Goal: Task Accomplishment & Management: Use online tool/utility

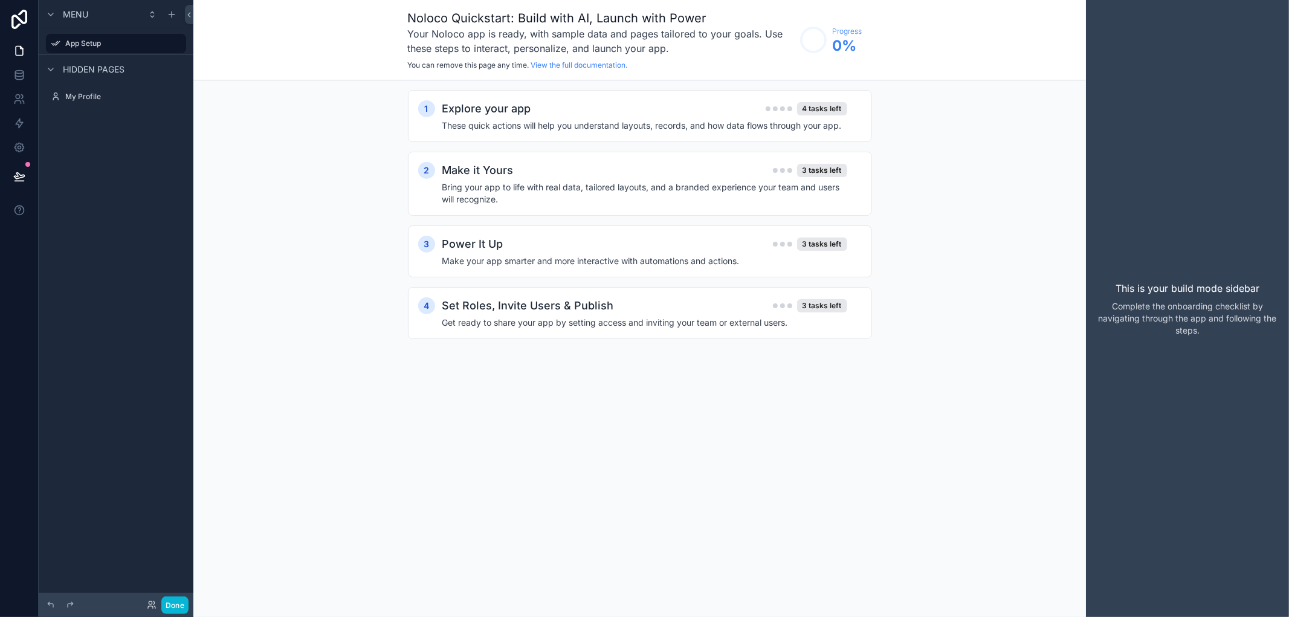
drag, startPoint x: 121, startPoint y: 41, endPoint x: 82, endPoint y: 179, distance: 143.8
click at [82, 179] on div "Menu App Setup Hidden pages My Profile" at bounding box center [116, 301] width 155 height 602
click at [177, 43] on icon "scrollable content" at bounding box center [177, 44] width 10 height 10
click at [222, 55] on span "Remove" at bounding box center [231, 52] width 32 height 12
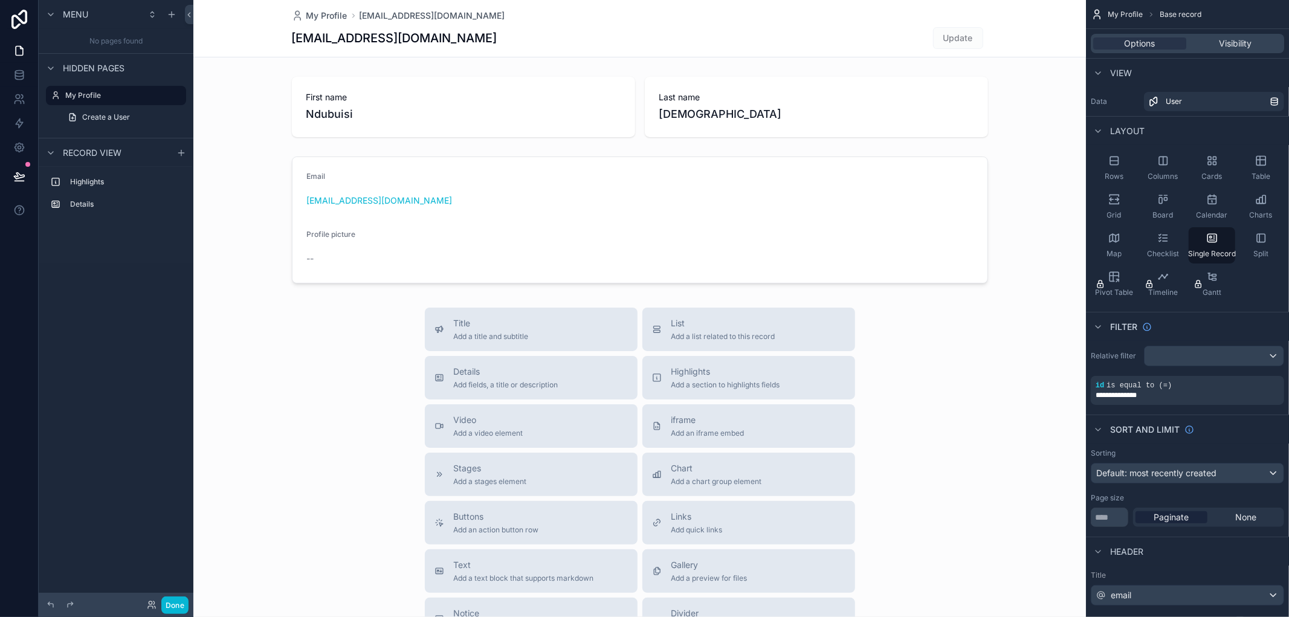
click at [417, 97] on div "scrollable content" at bounding box center [639, 417] width 892 height 834
click at [178, 95] on icon "scrollable content" at bounding box center [177, 96] width 10 height 10
click at [219, 140] on span "Remove" at bounding box center [231, 143] width 32 height 12
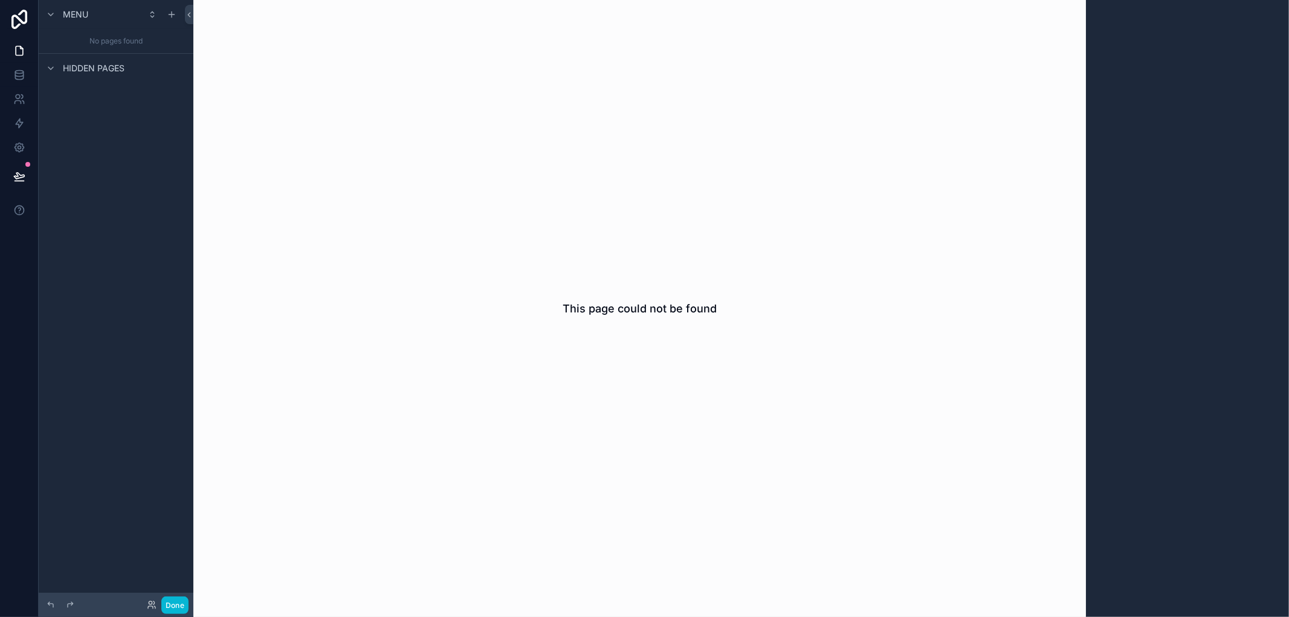
click at [127, 65] on div "Hidden pages" at bounding box center [116, 67] width 155 height 29
click at [25, 76] on link at bounding box center [19, 75] width 38 height 24
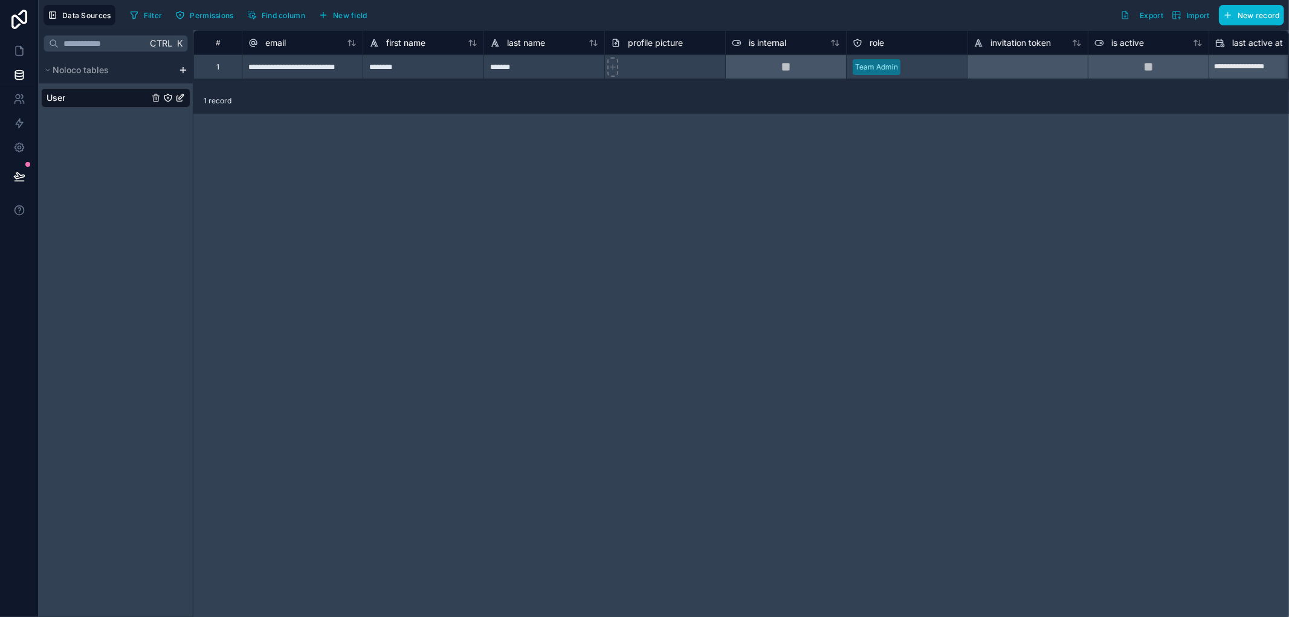
click at [184, 68] on html "**********" at bounding box center [644, 308] width 1289 height 617
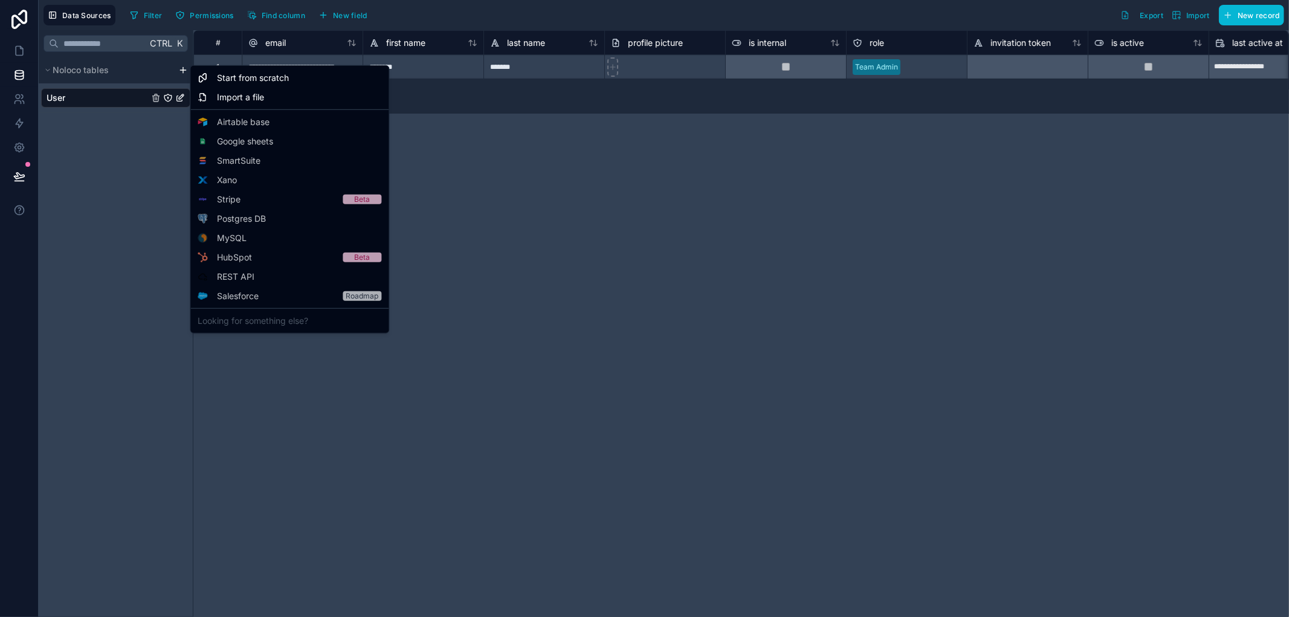
click at [181, 71] on html "**********" at bounding box center [644, 308] width 1289 height 617
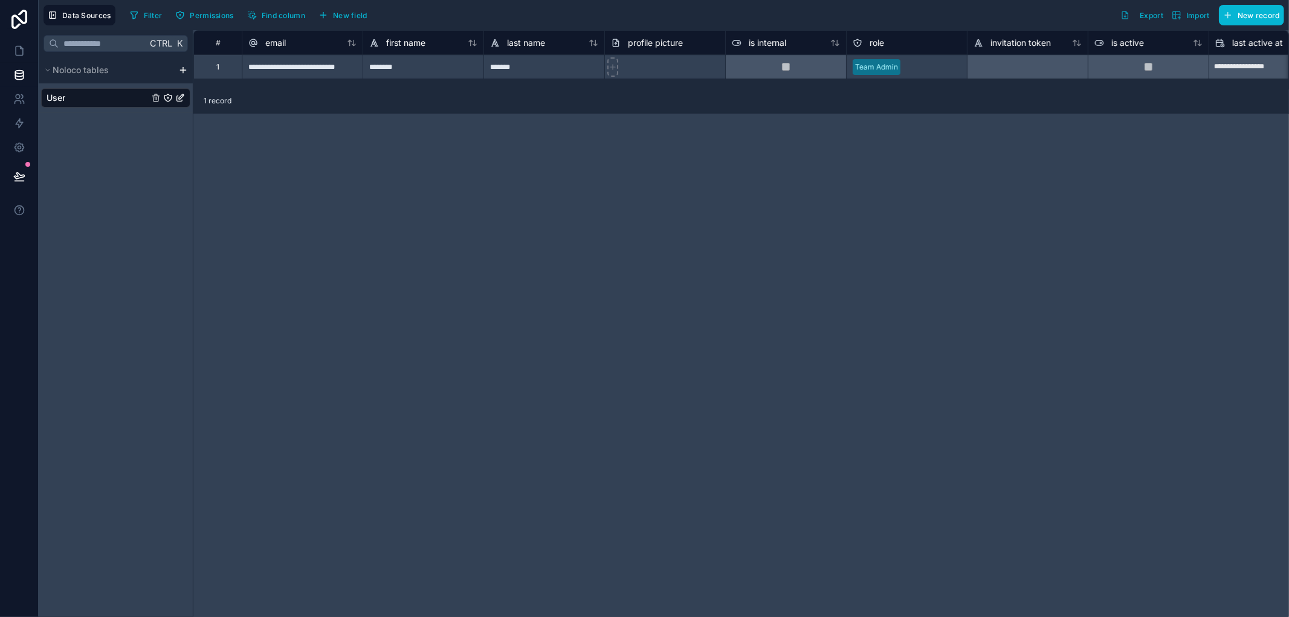
click at [181, 71] on html "**********" at bounding box center [644, 308] width 1289 height 617
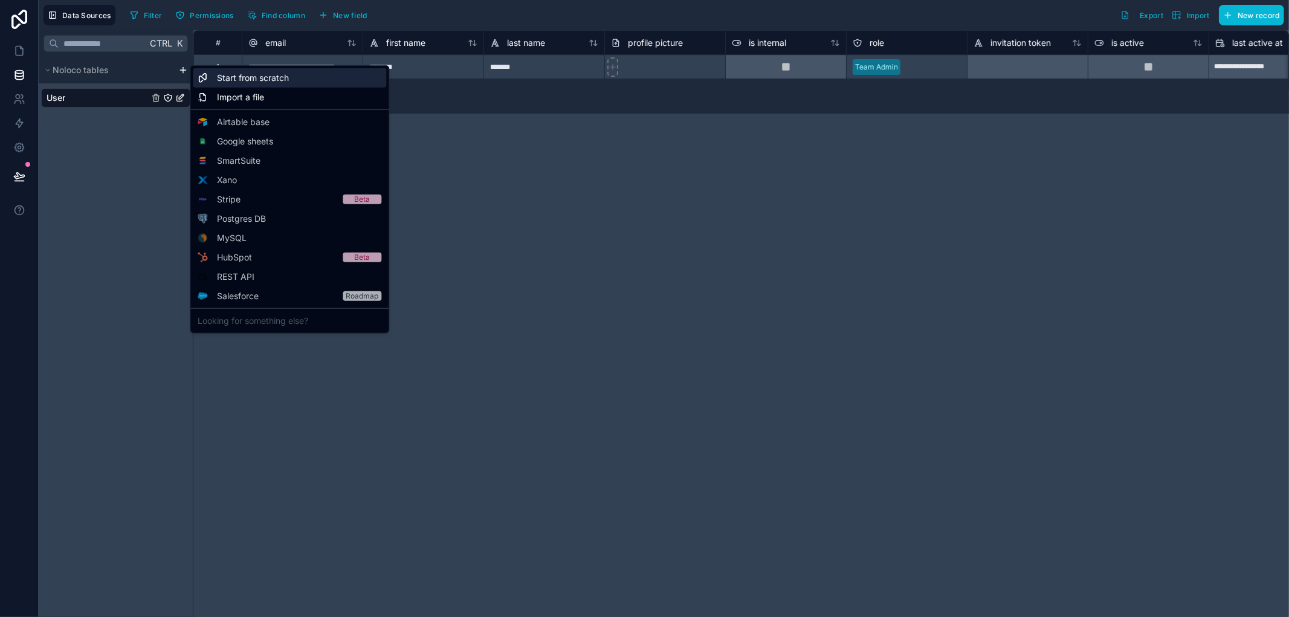
click at [274, 82] on span "Start from scratch" at bounding box center [253, 78] width 72 height 12
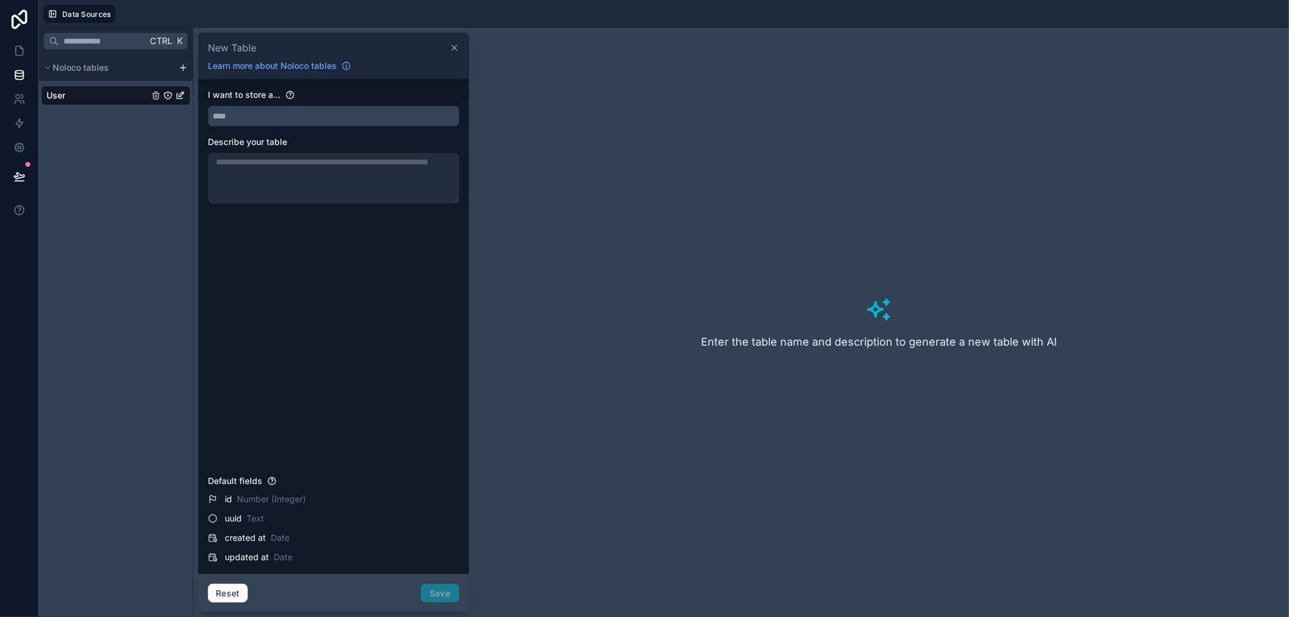
click at [306, 112] on input "text" at bounding box center [333, 115] width 250 height 19
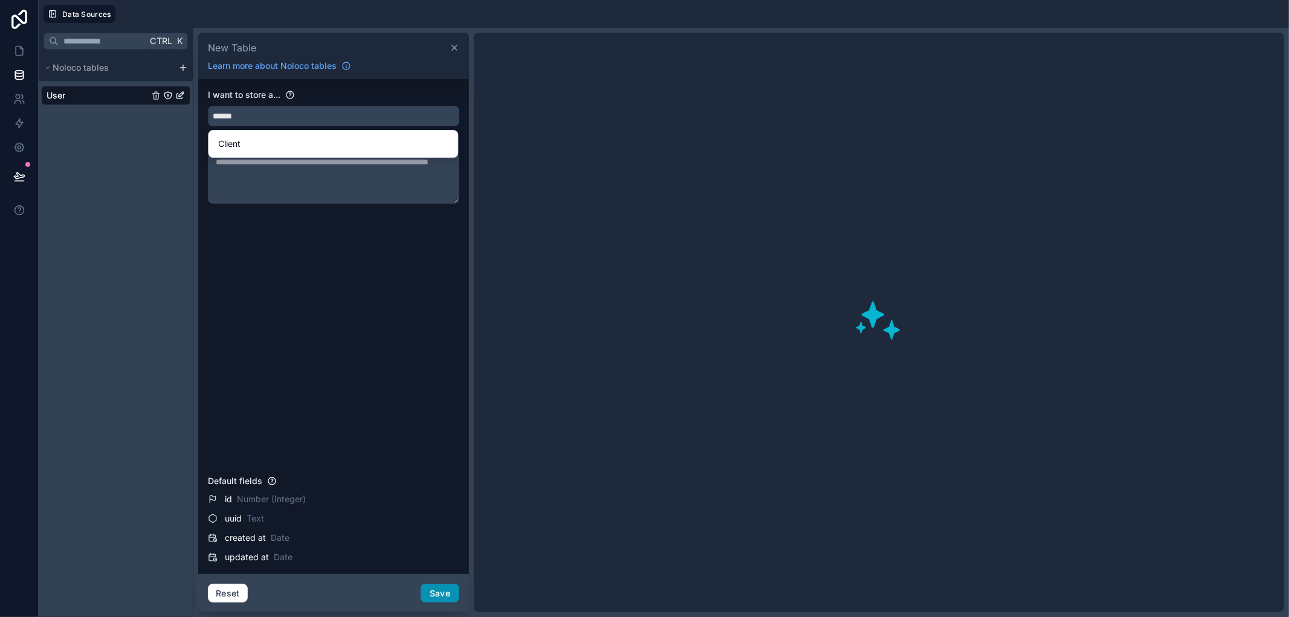
type input "******"
click at [439, 587] on button "Save" at bounding box center [439, 593] width 39 height 19
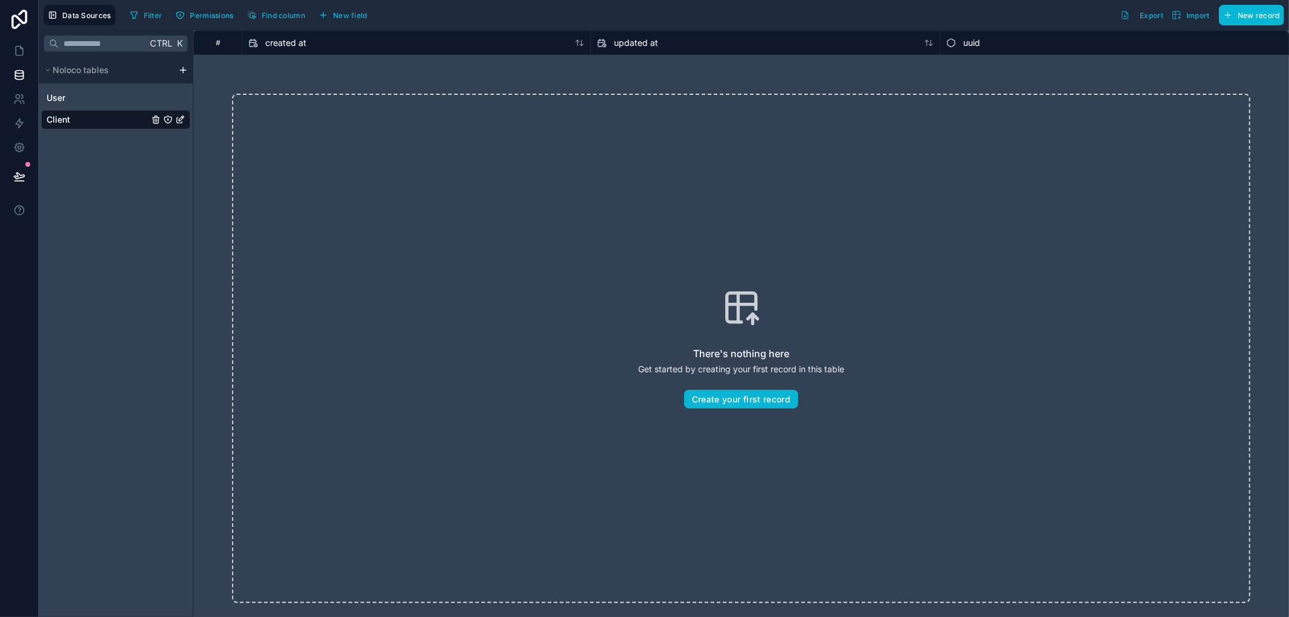
click at [151, 134] on div "Noloco tables User Client" at bounding box center [116, 96] width 154 height 78
click at [138, 167] on div "Ctrl K Noloco tables User Client" at bounding box center [116, 323] width 155 height 587
click at [342, 2] on div "Data Sources Filter Permissions Find column New field Export Import New record" at bounding box center [664, 15] width 1250 height 30
click at [343, 13] on span "New field" at bounding box center [350, 15] width 34 height 9
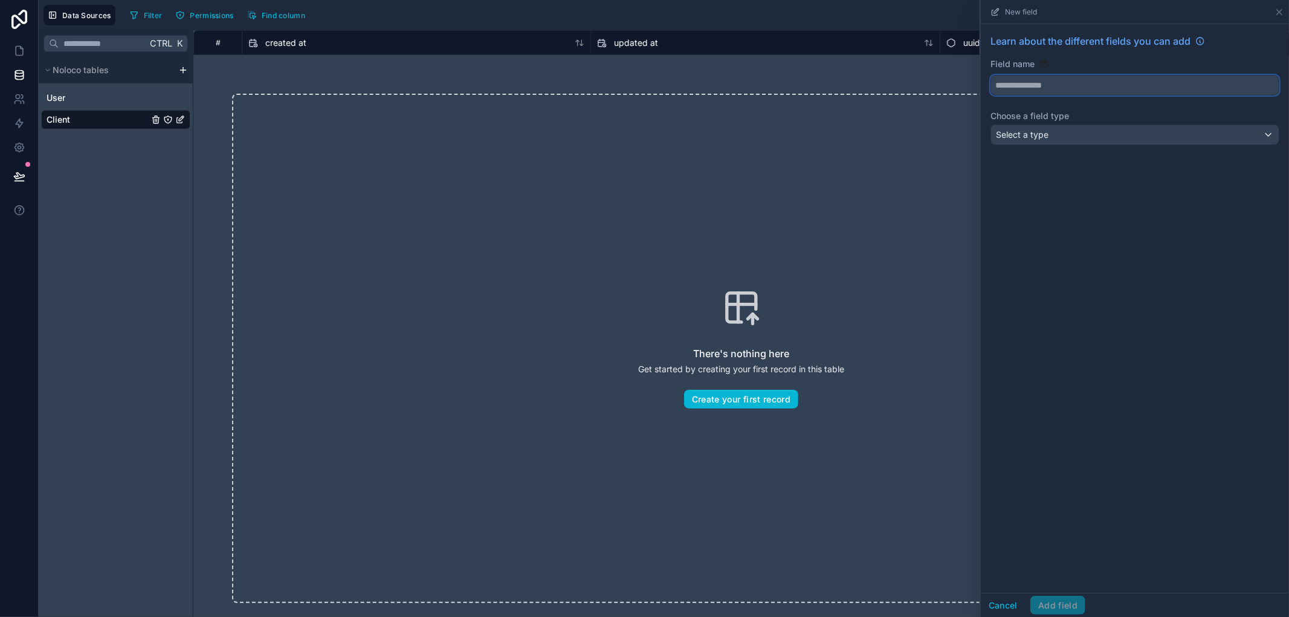
click at [1062, 75] on button at bounding box center [1134, 85] width 289 height 21
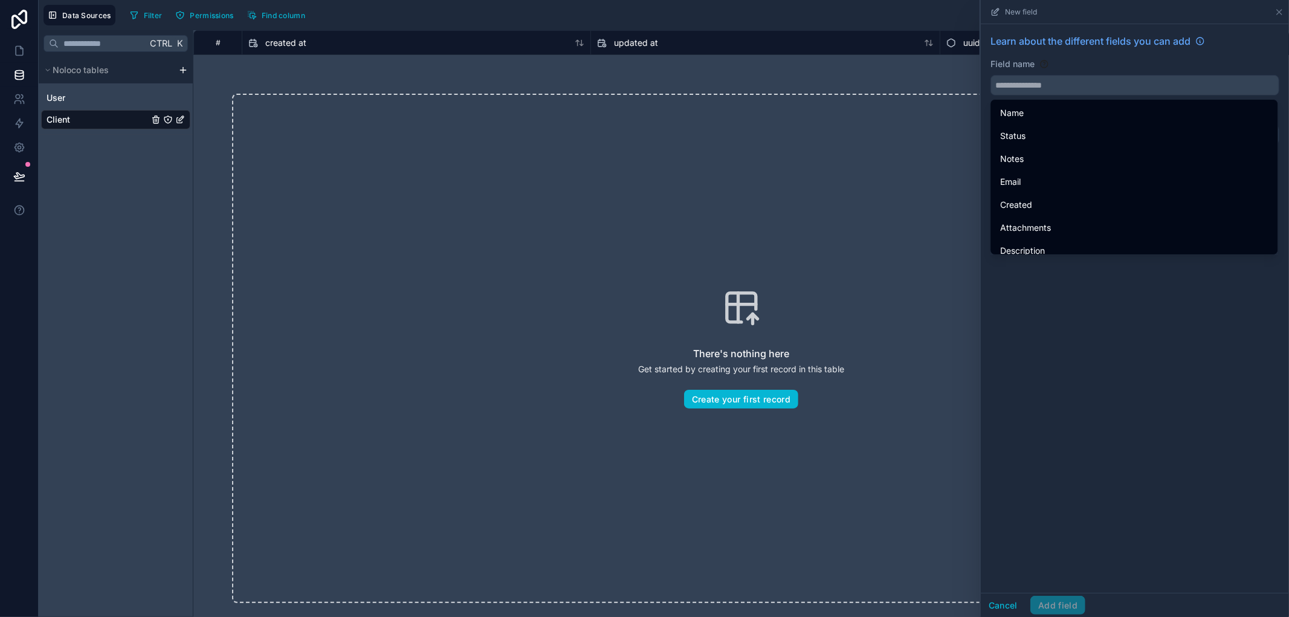
click at [1068, 105] on div "Name" at bounding box center [1134, 113] width 282 height 22
type input "****"
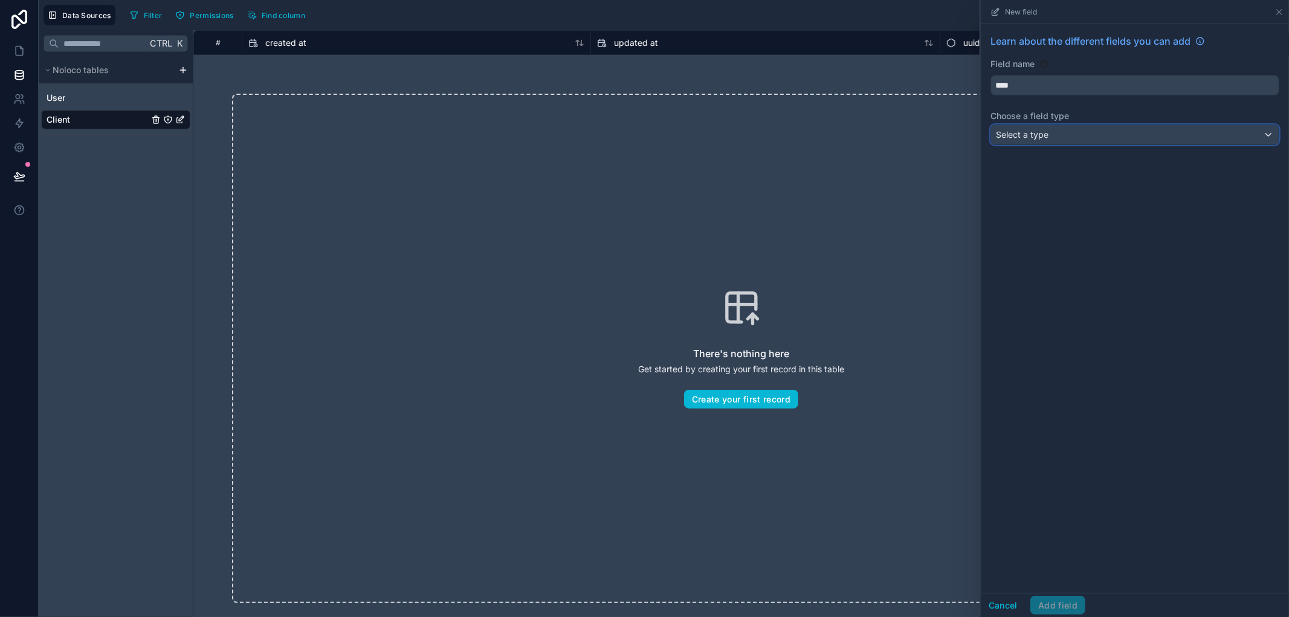
click at [1063, 130] on div "Select a type" at bounding box center [1135, 134] width 288 height 19
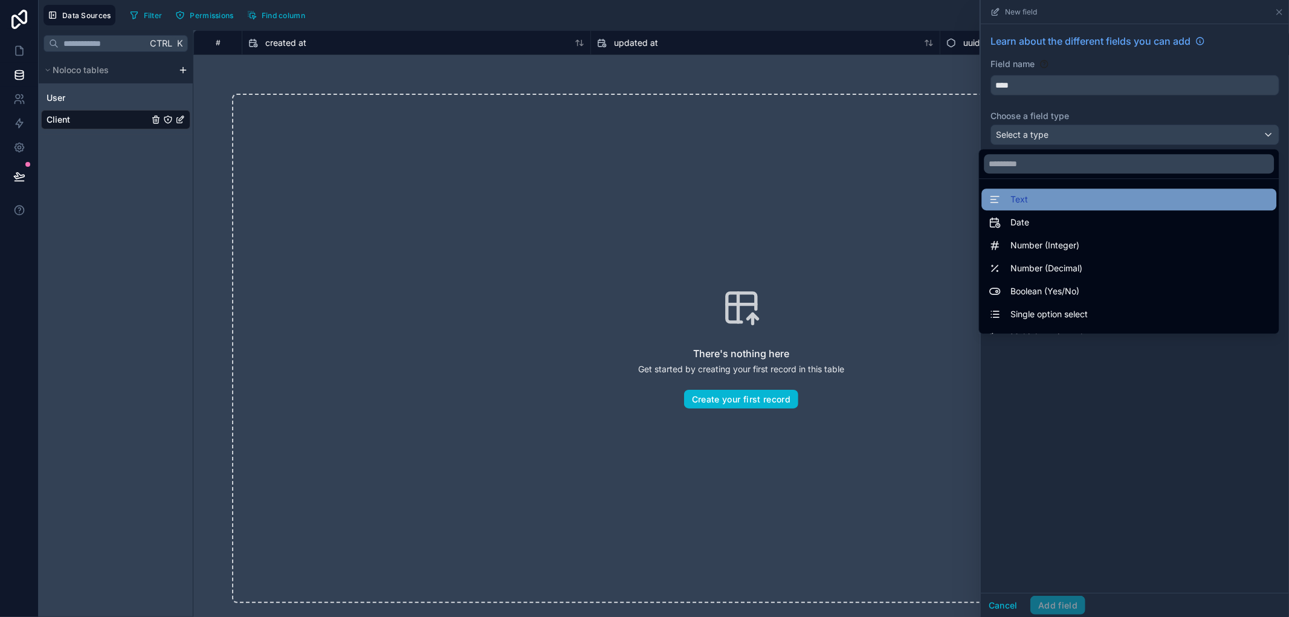
click at [1041, 196] on div "Text" at bounding box center [1128, 199] width 280 height 14
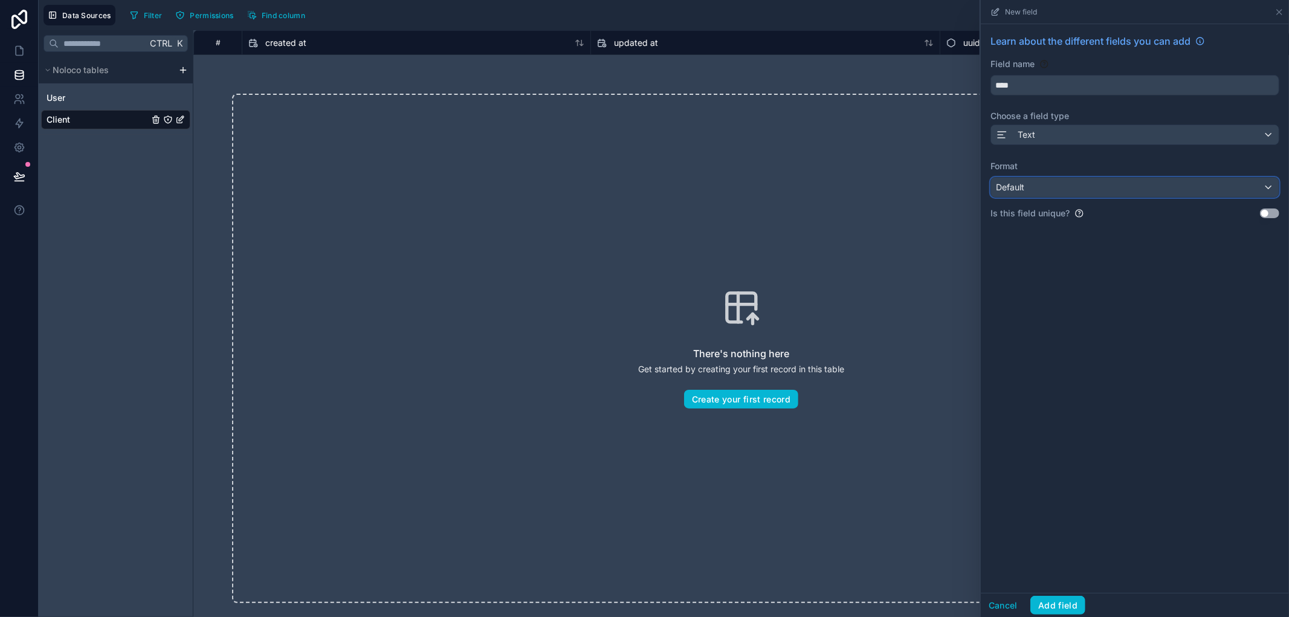
click at [1050, 185] on div "Default" at bounding box center [1135, 187] width 288 height 19
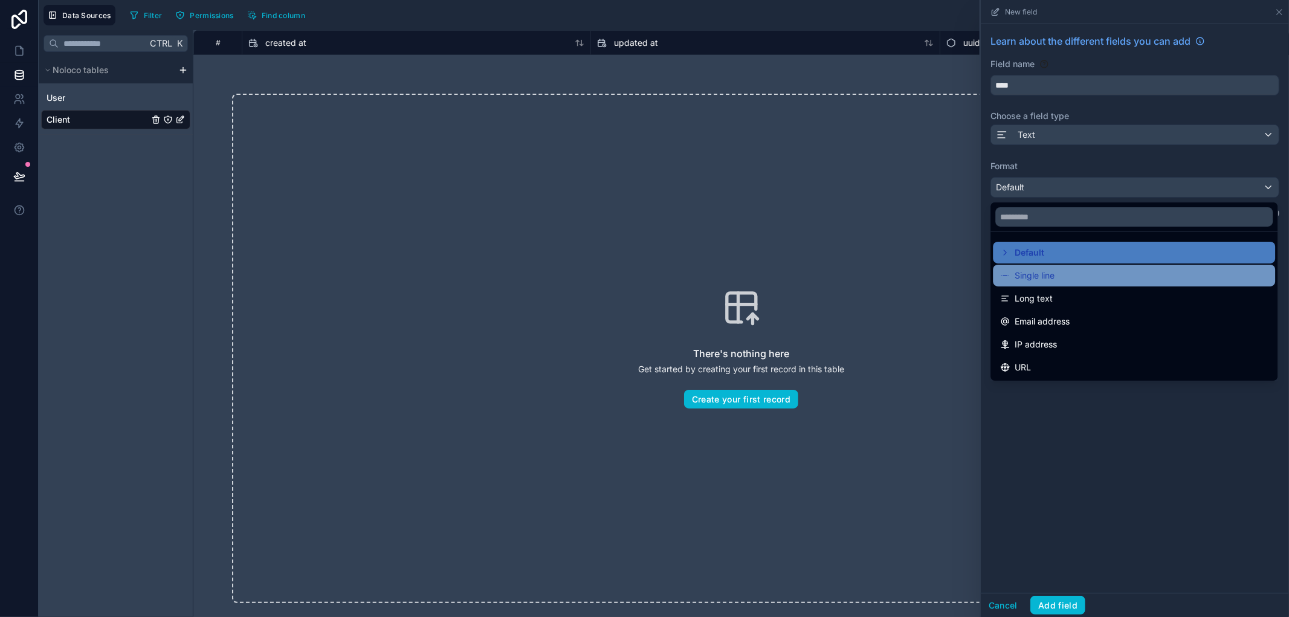
click at [1048, 272] on span "Single line" at bounding box center [1034, 275] width 40 height 14
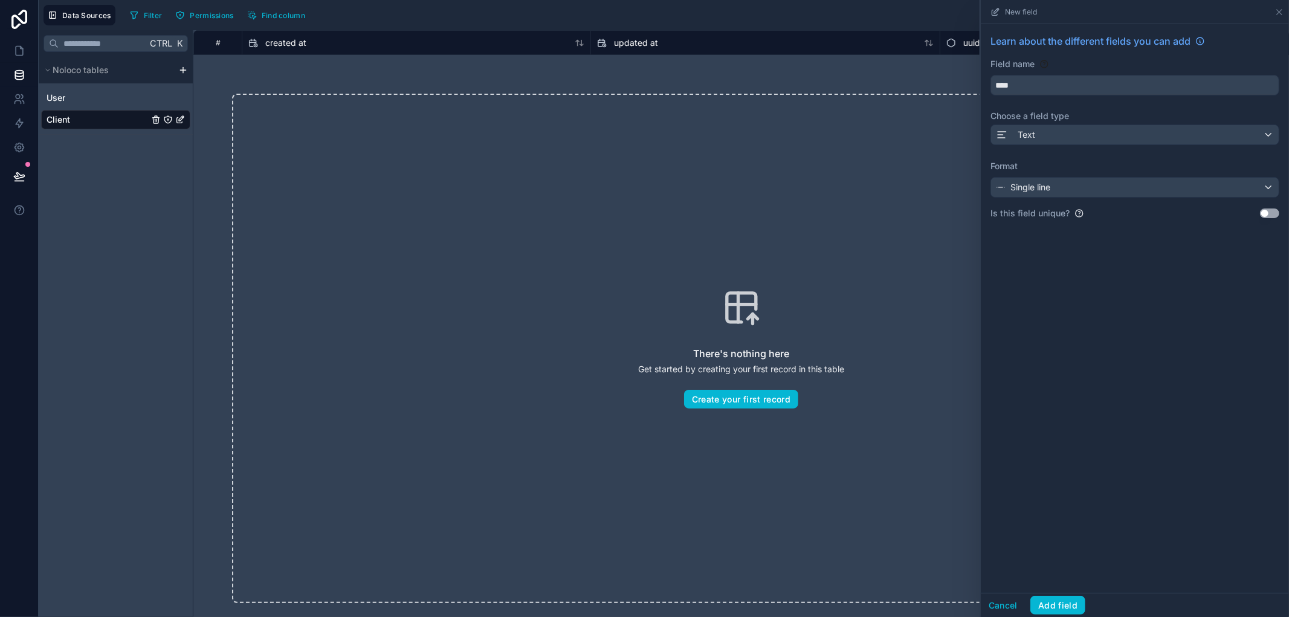
click at [1269, 208] on div "Is this field unique? Use setting" at bounding box center [1134, 213] width 289 height 12
click at [1269, 211] on button "Use setting" at bounding box center [1269, 213] width 19 height 10
click at [1064, 597] on button "Add field" at bounding box center [1057, 605] width 55 height 19
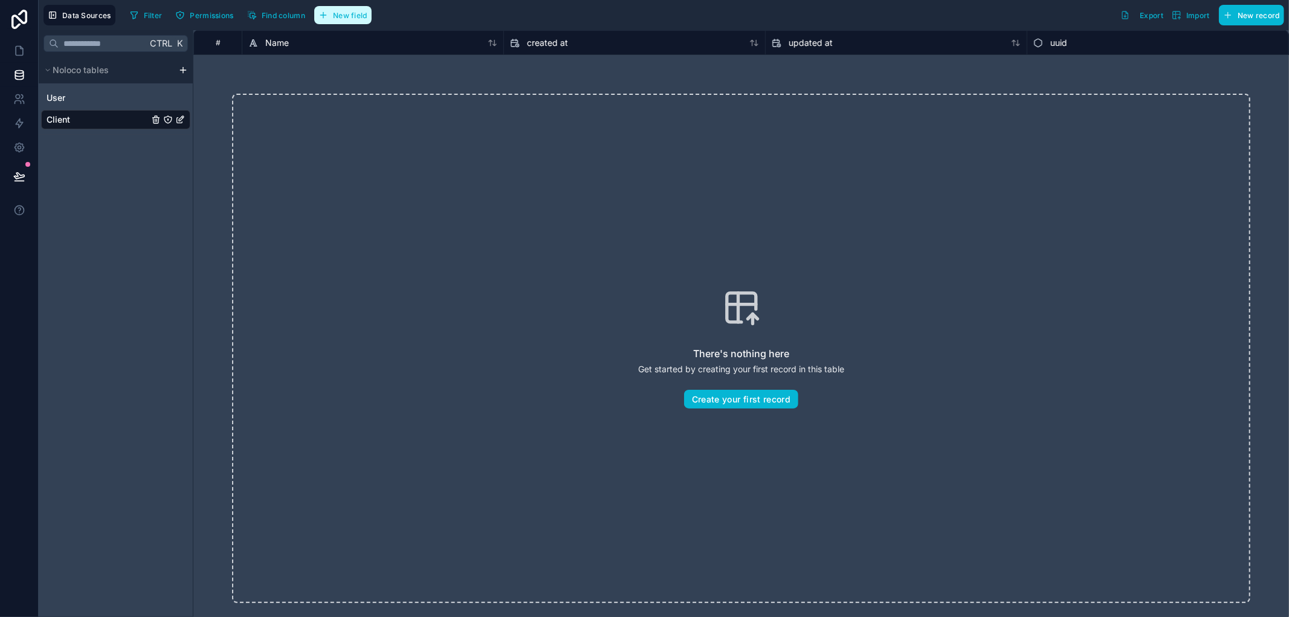
click at [366, 17] on span "New field" at bounding box center [350, 15] width 34 height 9
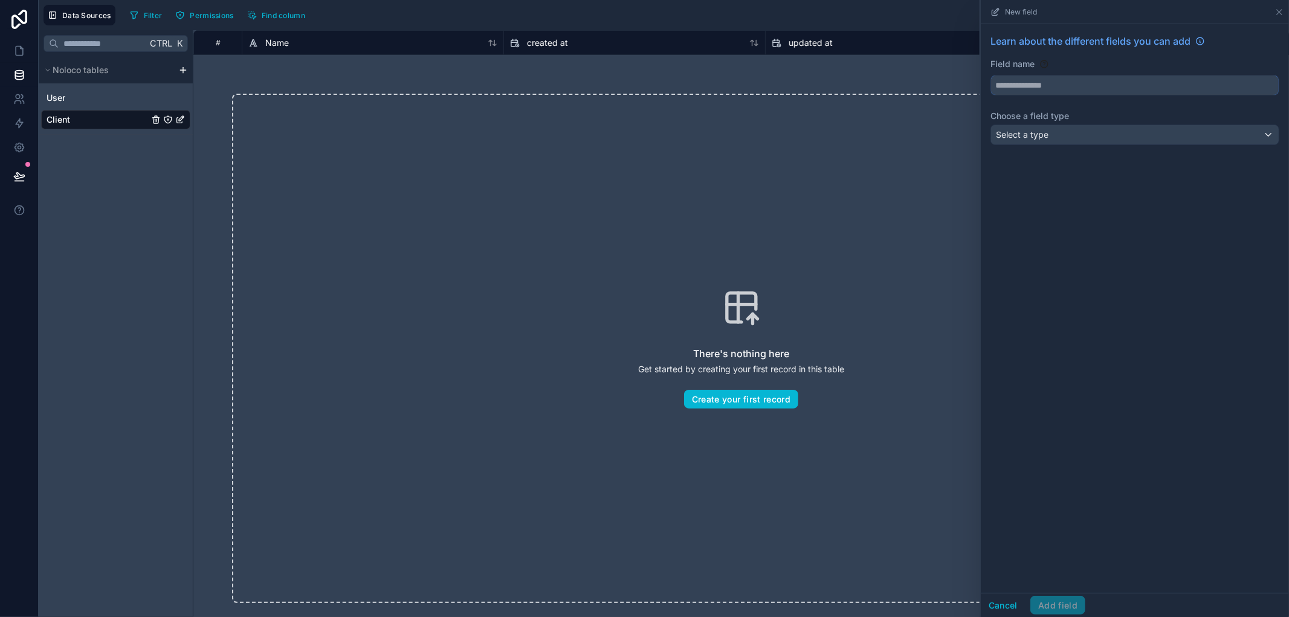
click at [1077, 86] on input "text" at bounding box center [1135, 85] width 288 height 19
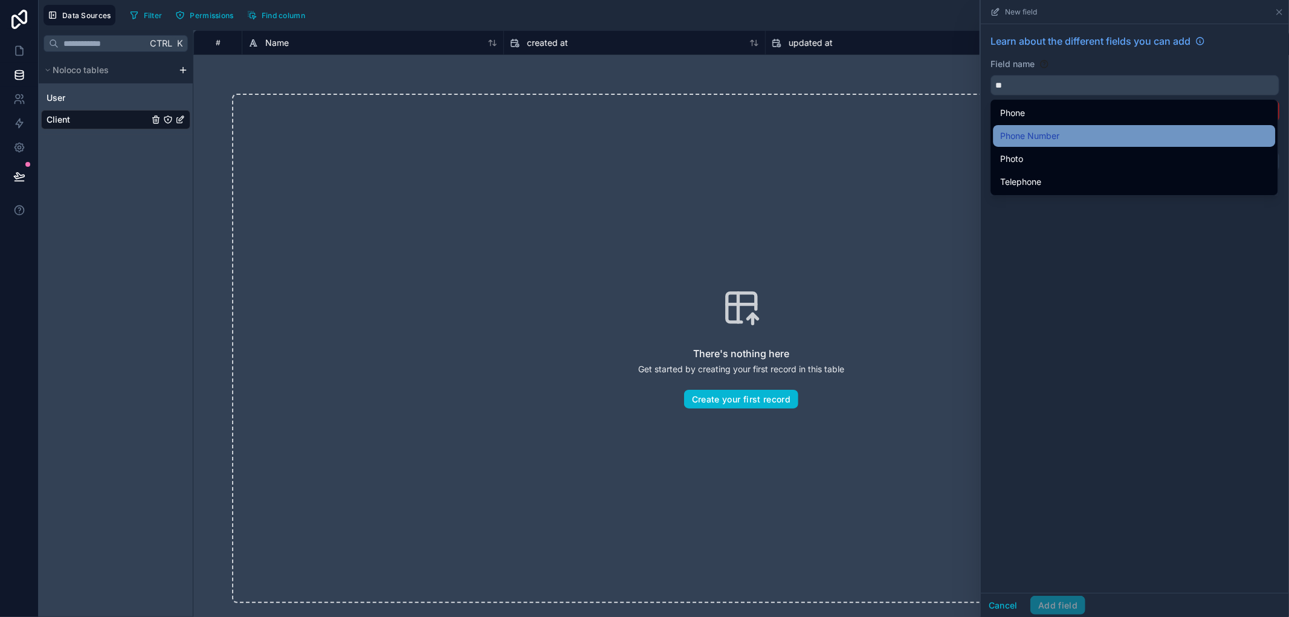
click at [1062, 130] on div "Phone Number" at bounding box center [1134, 136] width 268 height 14
type input "**********"
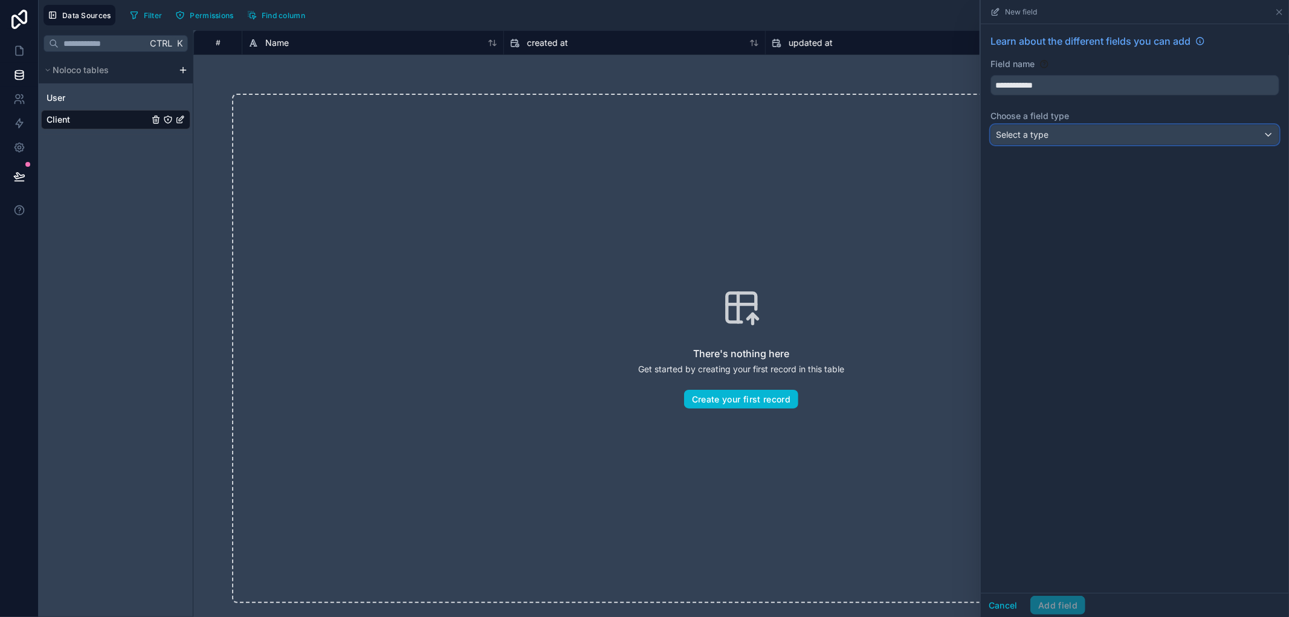
click at [1066, 135] on div "Select a type" at bounding box center [1135, 134] width 288 height 19
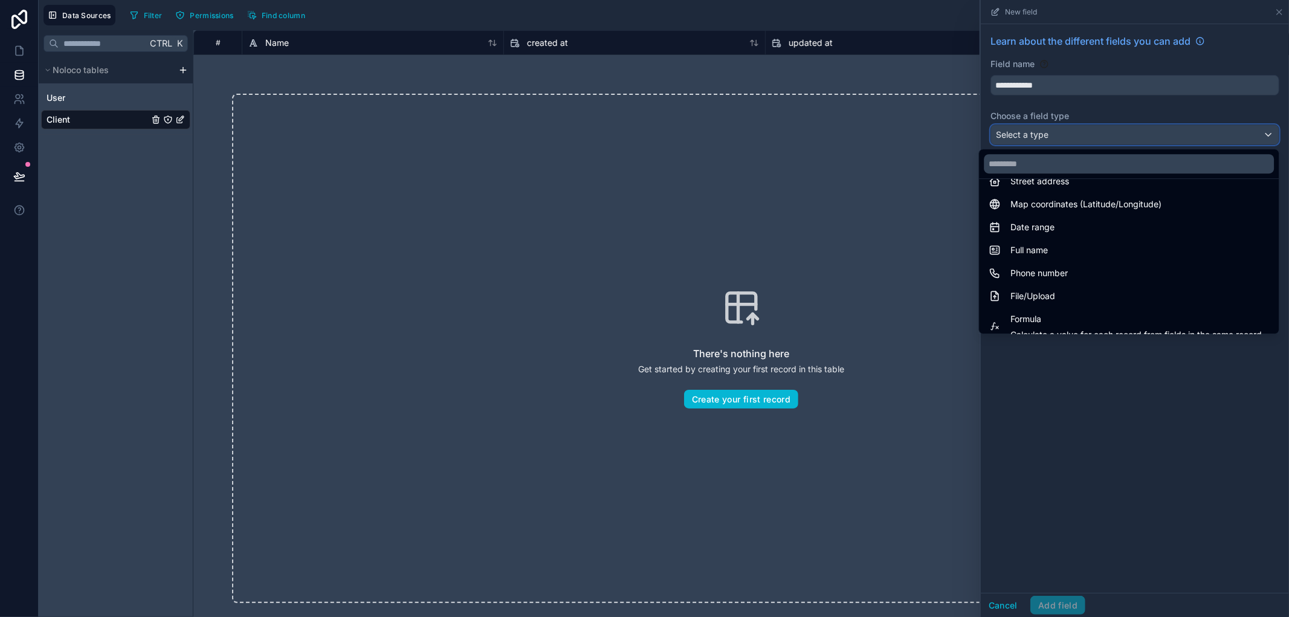
scroll to position [201, 0]
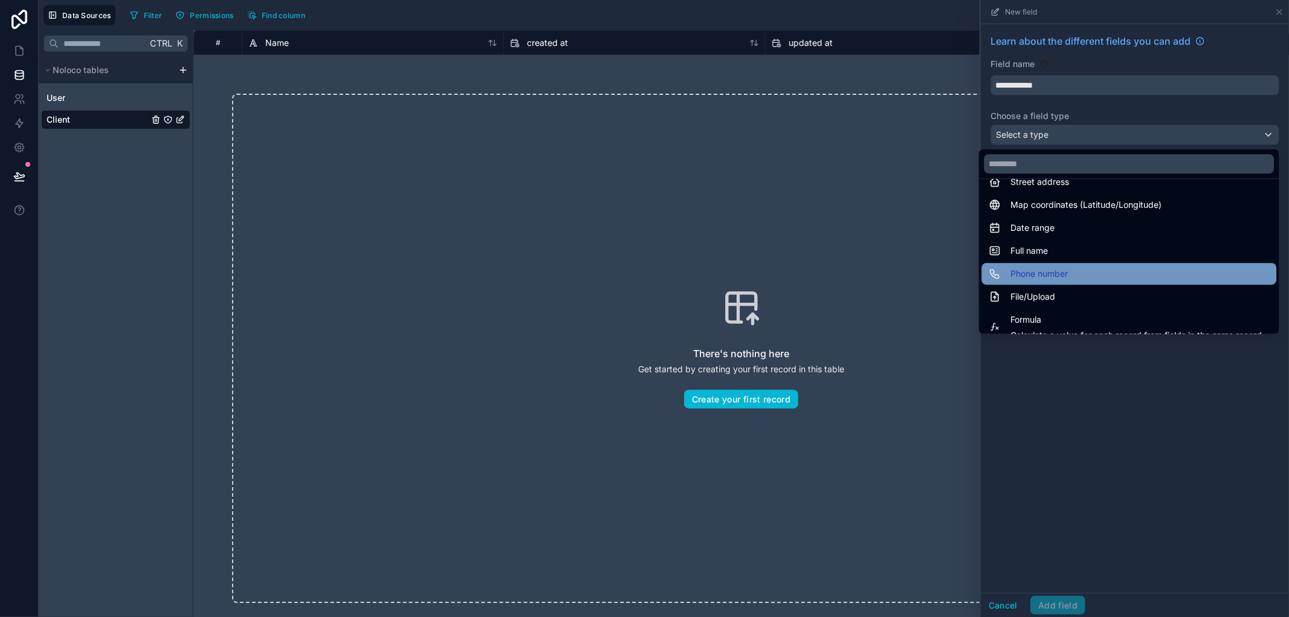
click at [1062, 272] on div "Phone number" at bounding box center [1128, 273] width 280 height 14
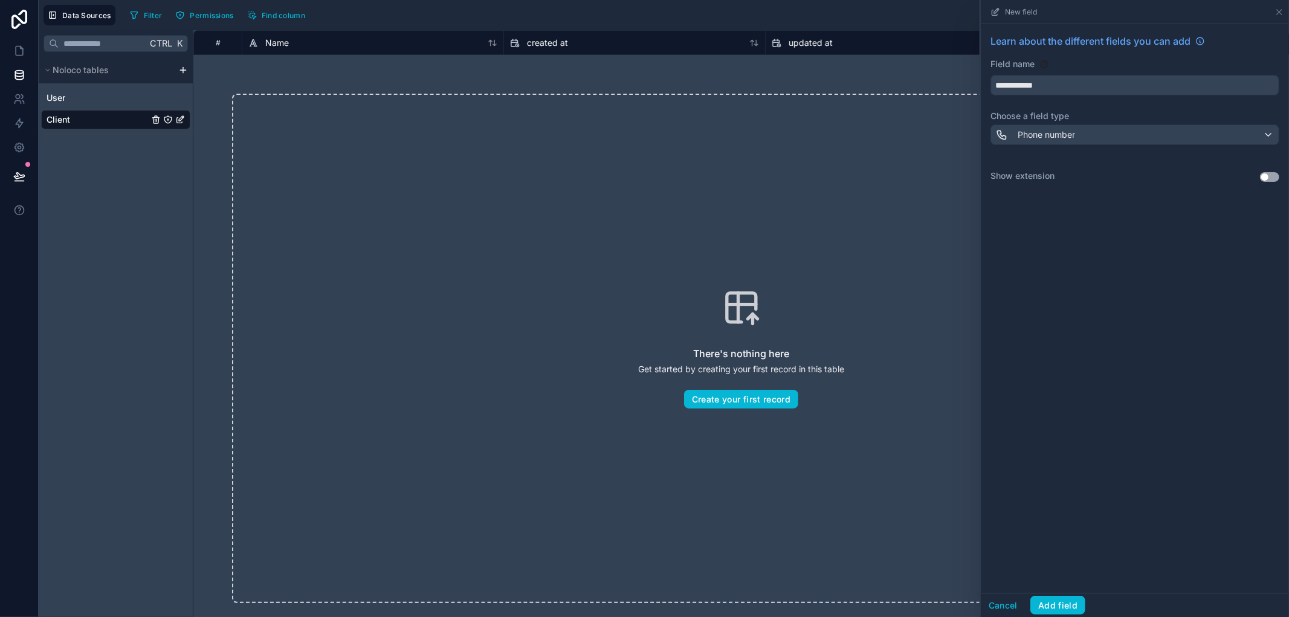
click at [1269, 176] on button "Use setting" at bounding box center [1269, 177] width 19 height 10
click at [1056, 599] on button "Add field" at bounding box center [1057, 605] width 55 height 19
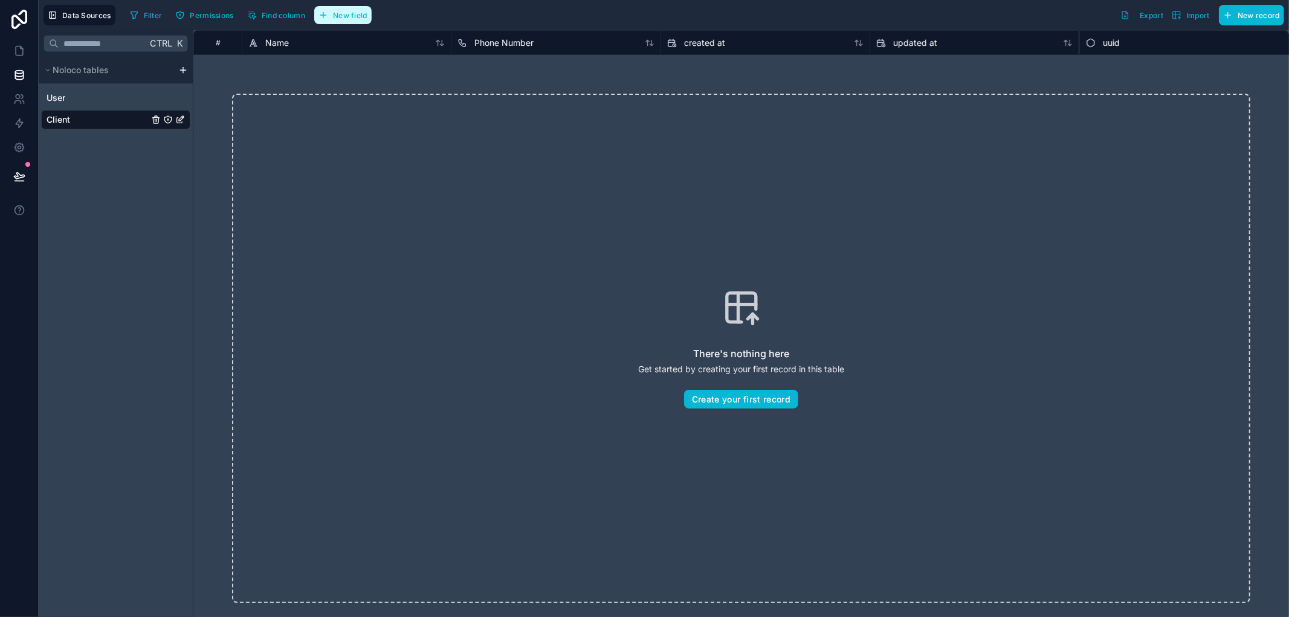
click at [336, 22] on button "New field" at bounding box center [342, 15] width 57 height 18
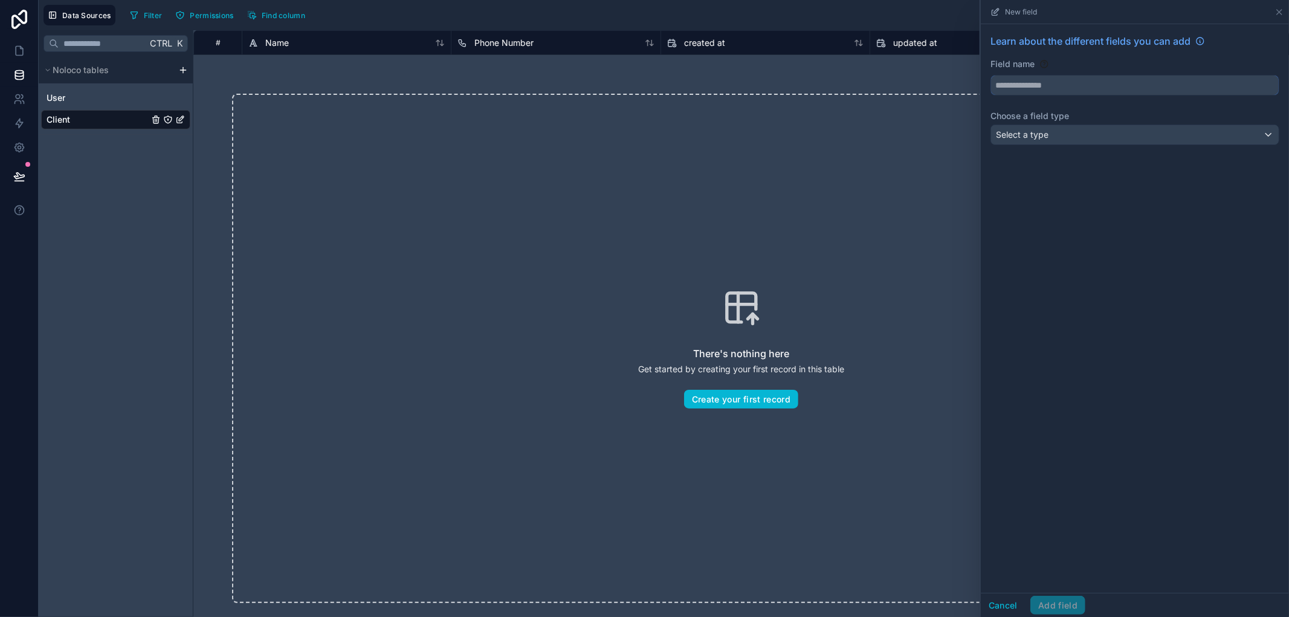
click at [1179, 91] on input "text" at bounding box center [1135, 85] width 288 height 19
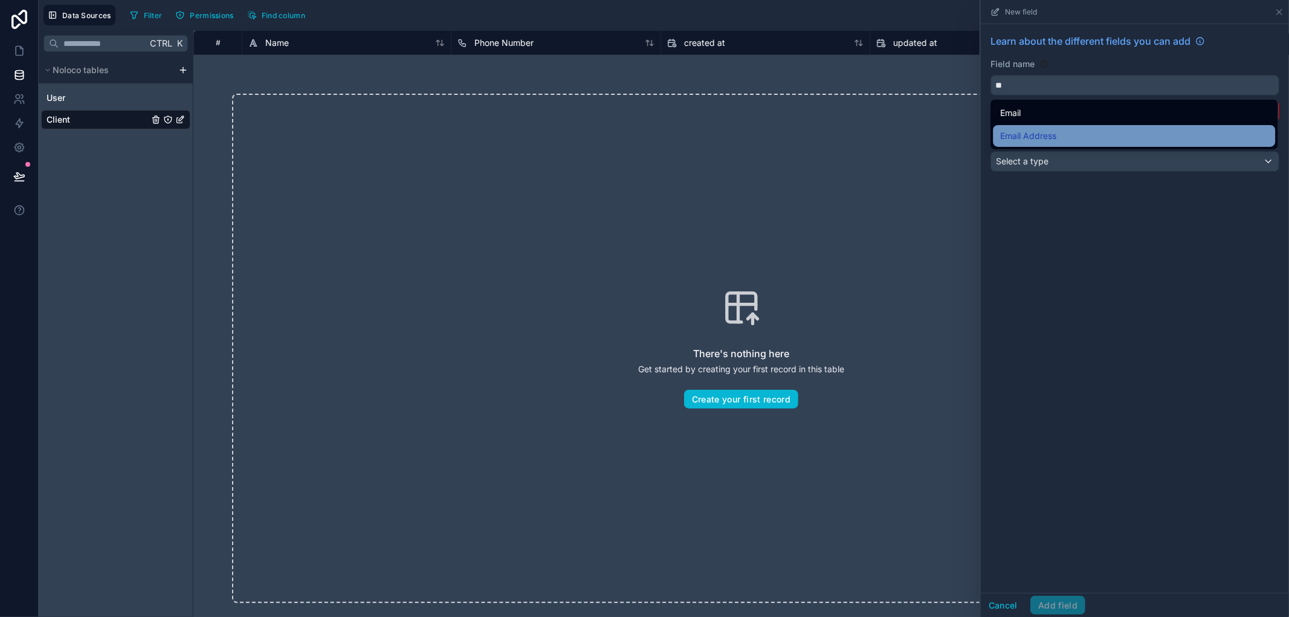
click at [1110, 135] on div "Email Address" at bounding box center [1134, 136] width 268 height 14
type input "**********"
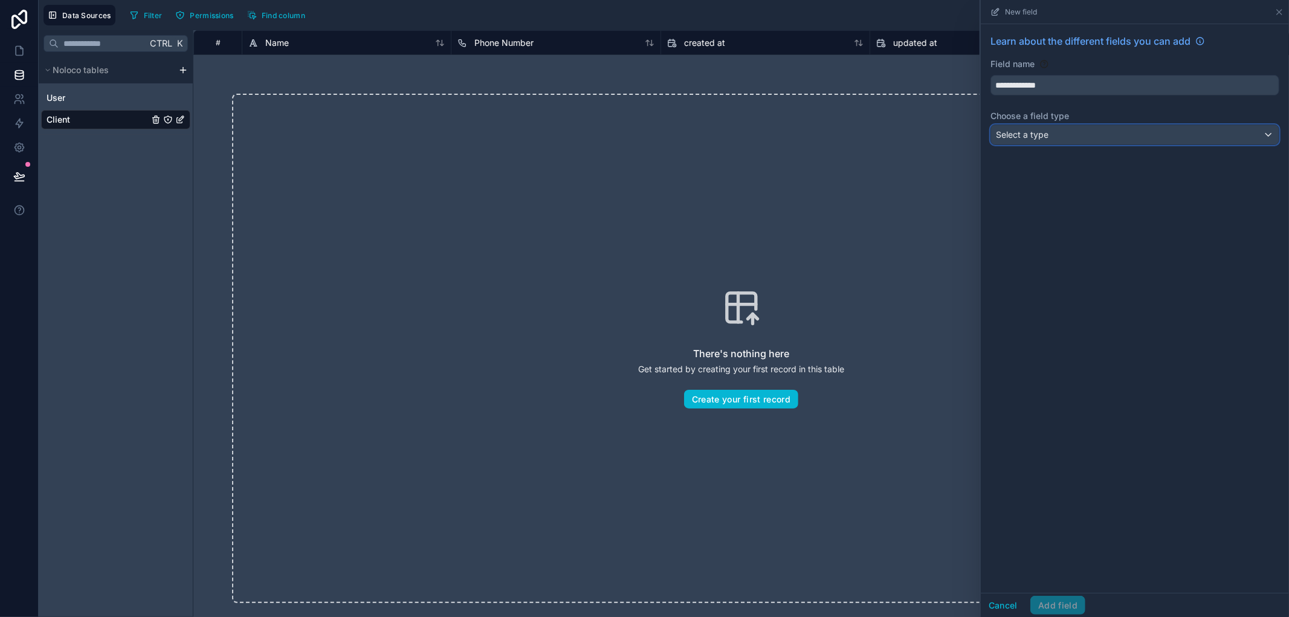
click at [1110, 139] on div "Select a type" at bounding box center [1135, 134] width 288 height 19
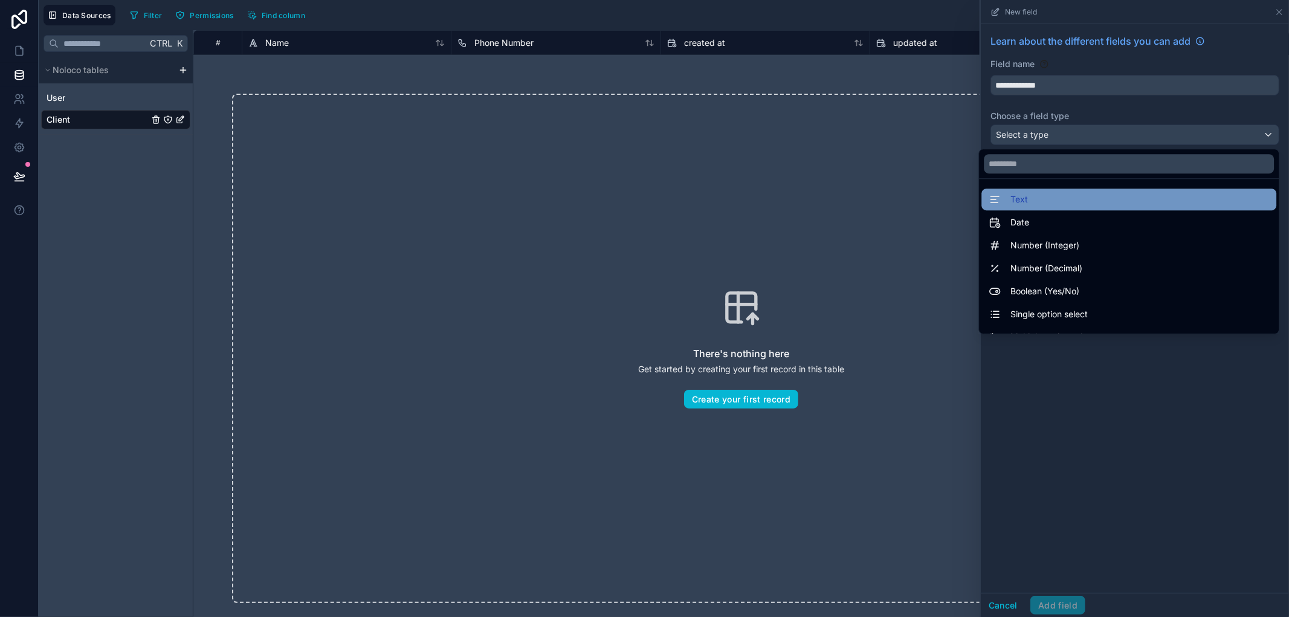
click at [1089, 199] on div "Text" at bounding box center [1128, 199] width 280 height 14
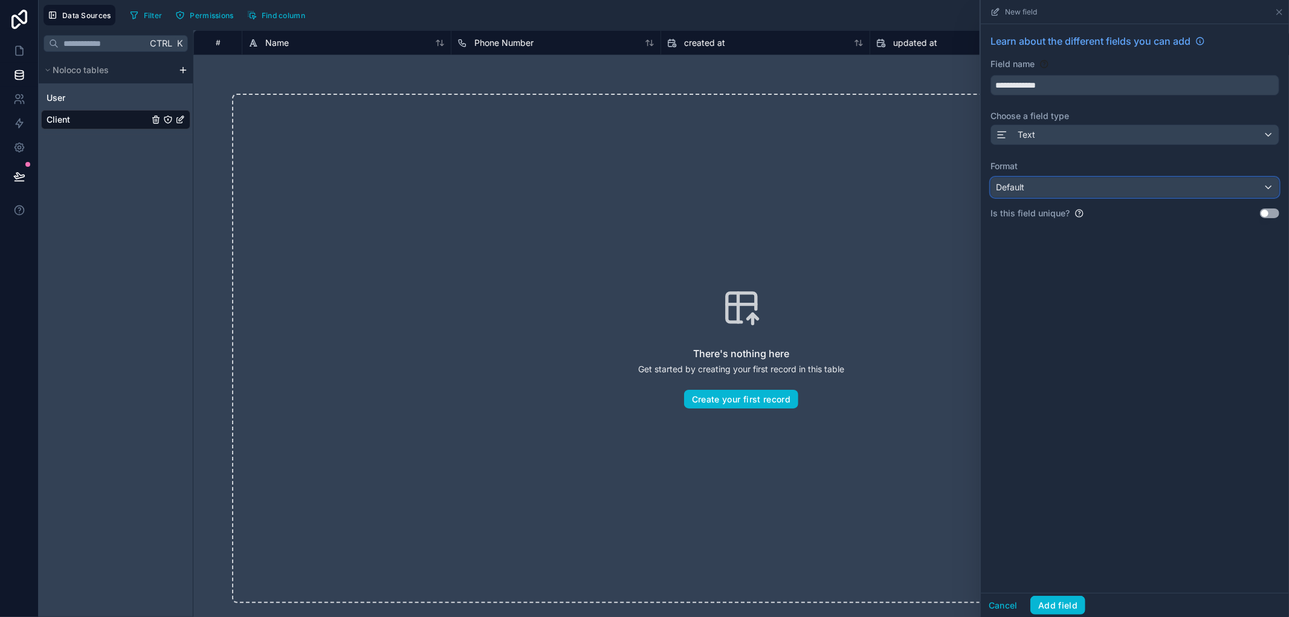
click at [1096, 193] on div "Default" at bounding box center [1135, 187] width 288 height 19
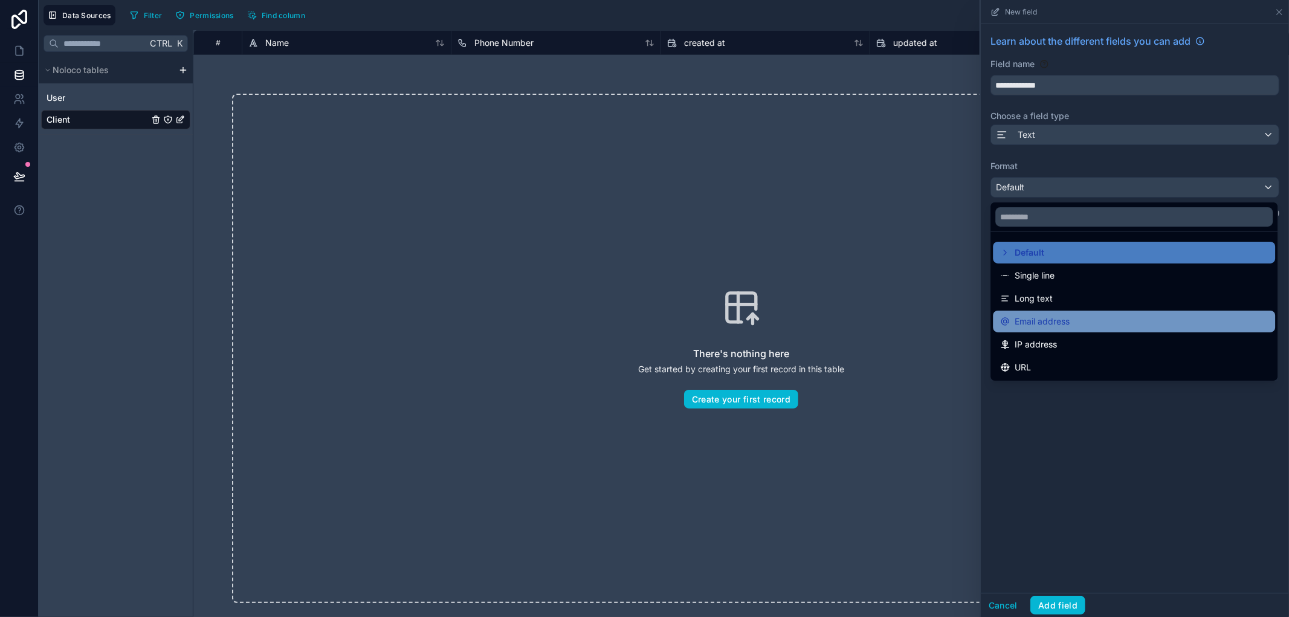
click at [1069, 315] on span "Email address" at bounding box center [1041, 321] width 55 height 14
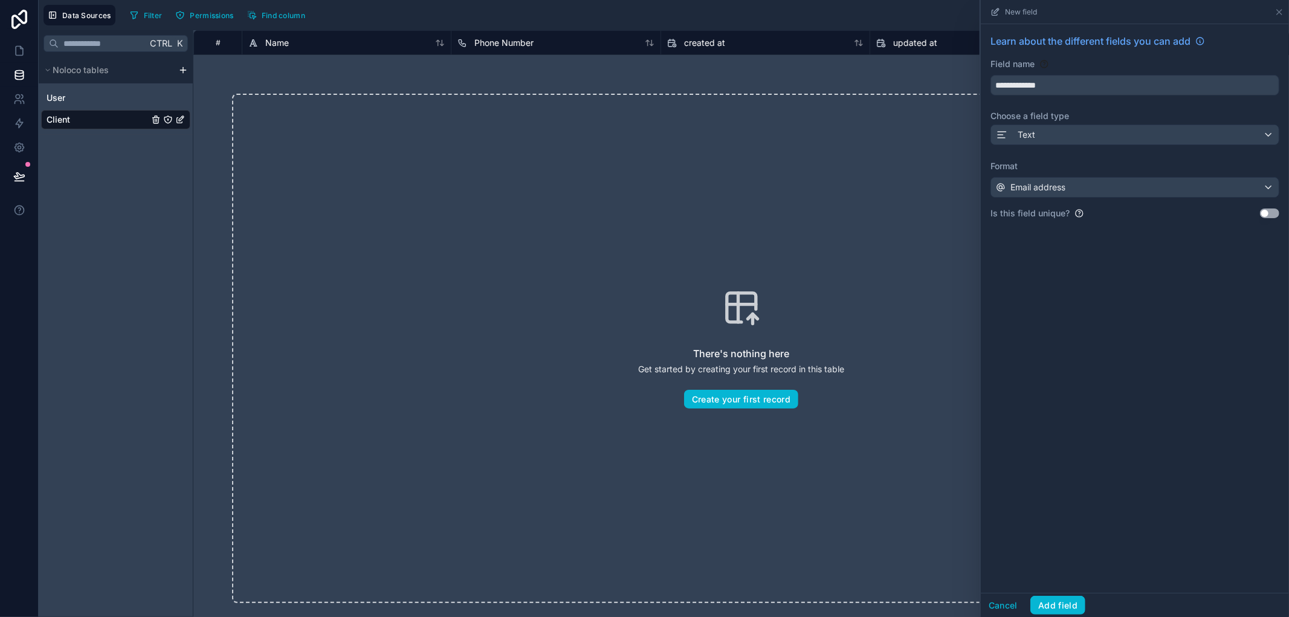
click at [1269, 213] on button "Use setting" at bounding box center [1269, 213] width 19 height 10
click at [1066, 614] on div "Cancel Add field" at bounding box center [1135, 605] width 308 height 24
click at [1070, 609] on button "Add field" at bounding box center [1057, 605] width 55 height 19
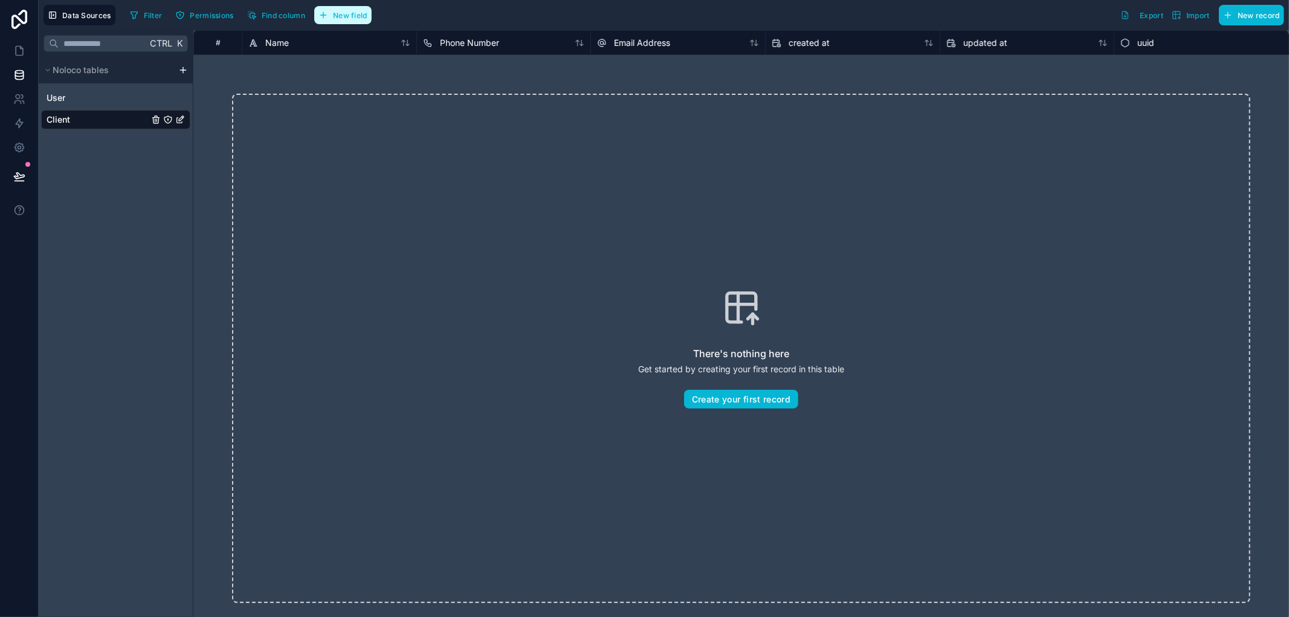
click at [354, 14] on span "New field" at bounding box center [350, 15] width 34 height 9
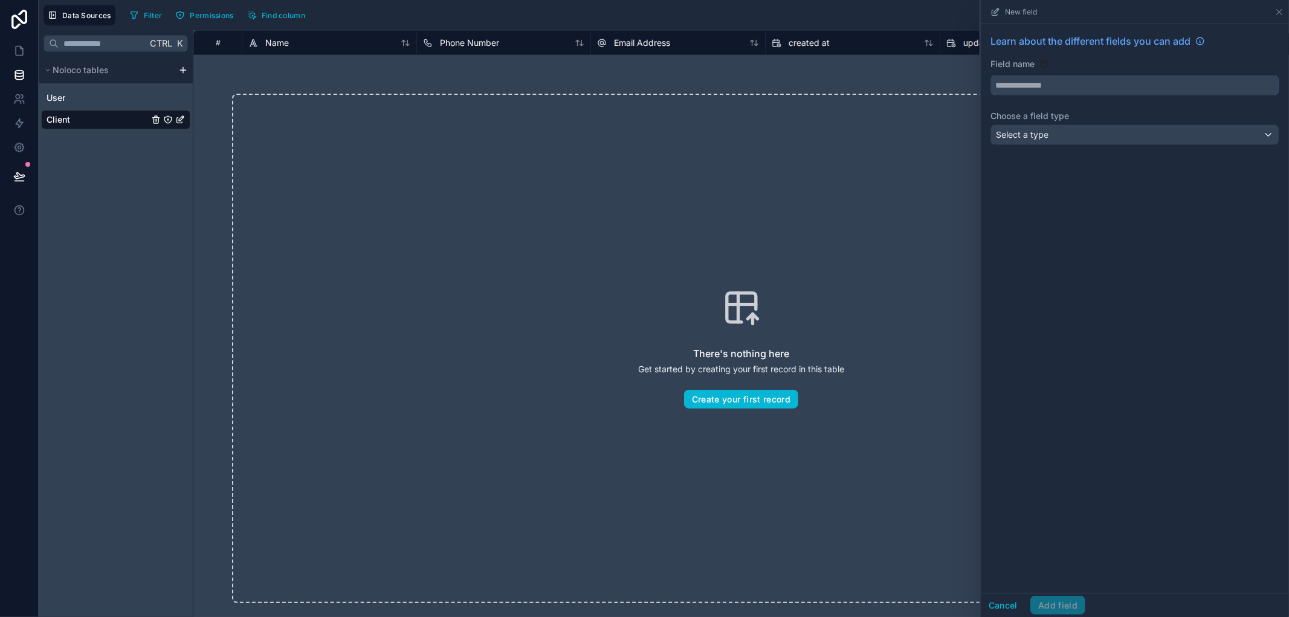
click at [1063, 83] on input "text" at bounding box center [1135, 85] width 288 height 19
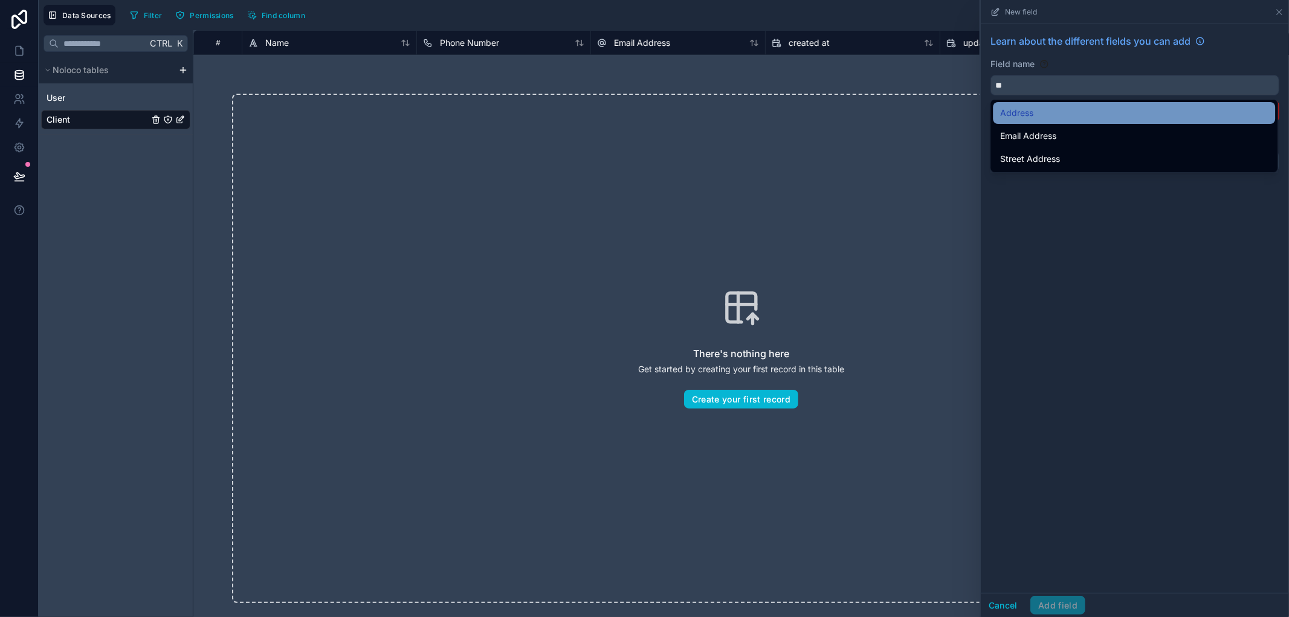
click at [1046, 107] on div "Address" at bounding box center [1134, 113] width 268 height 14
type input "*******"
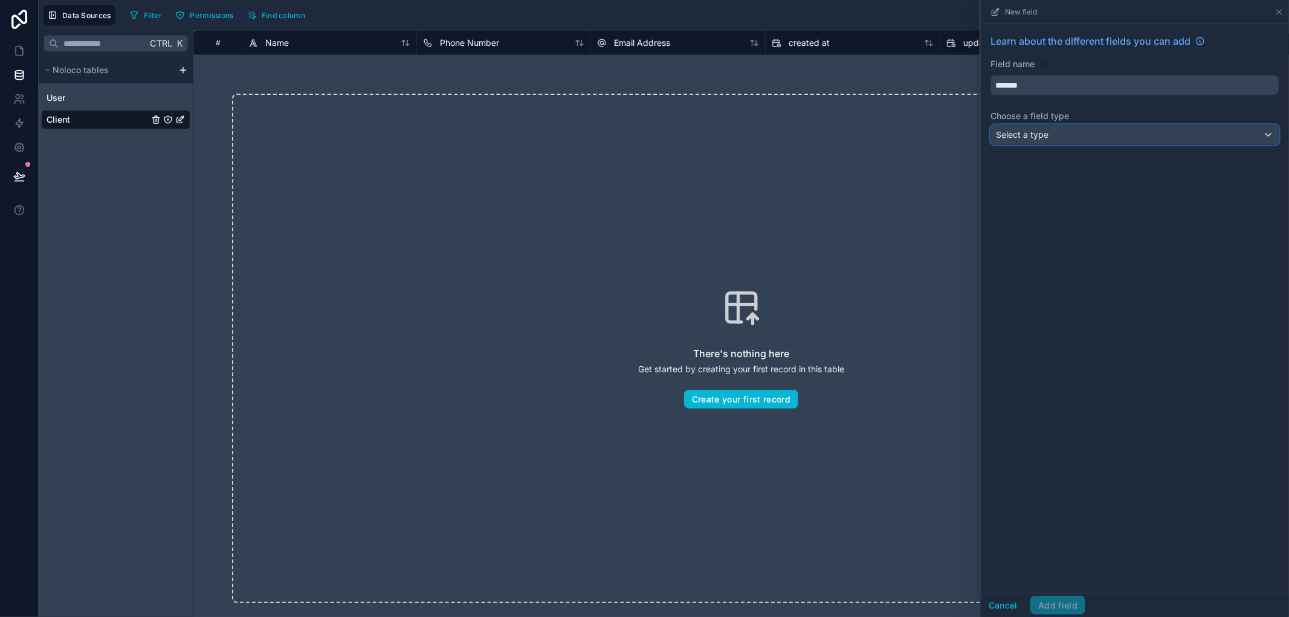
click at [1086, 136] on div "Select a type" at bounding box center [1135, 134] width 288 height 19
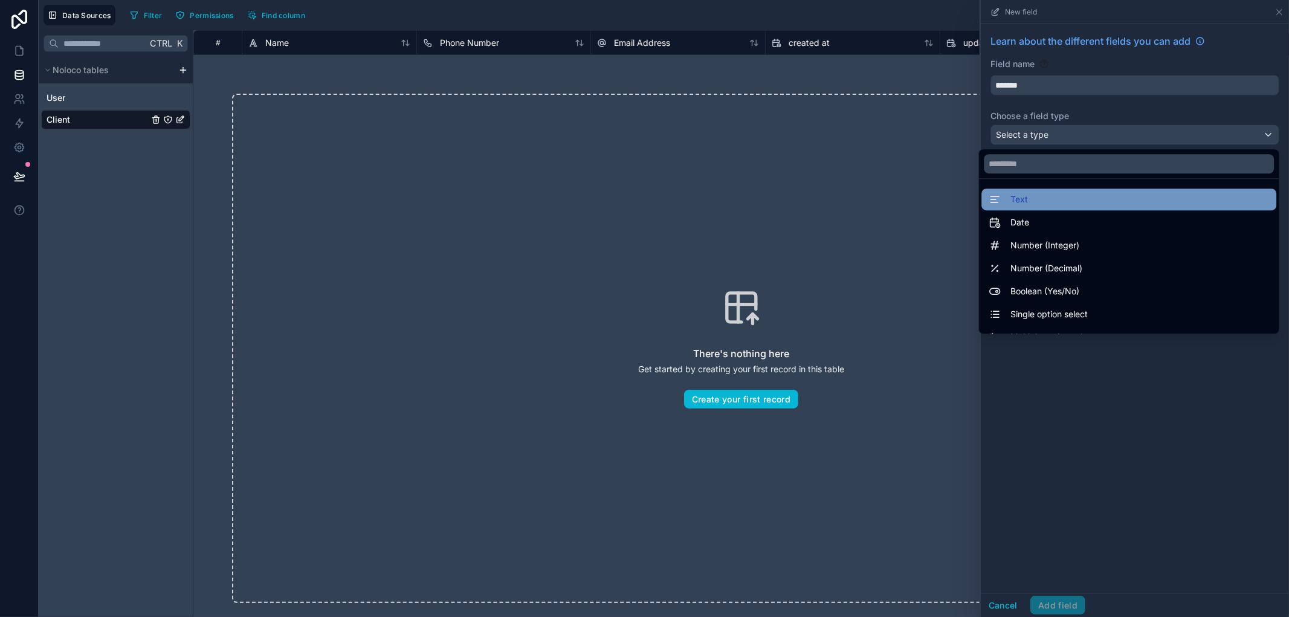
click at [1087, 198] on div "Text" at bounding box center [1128, 199] width 280 height 14
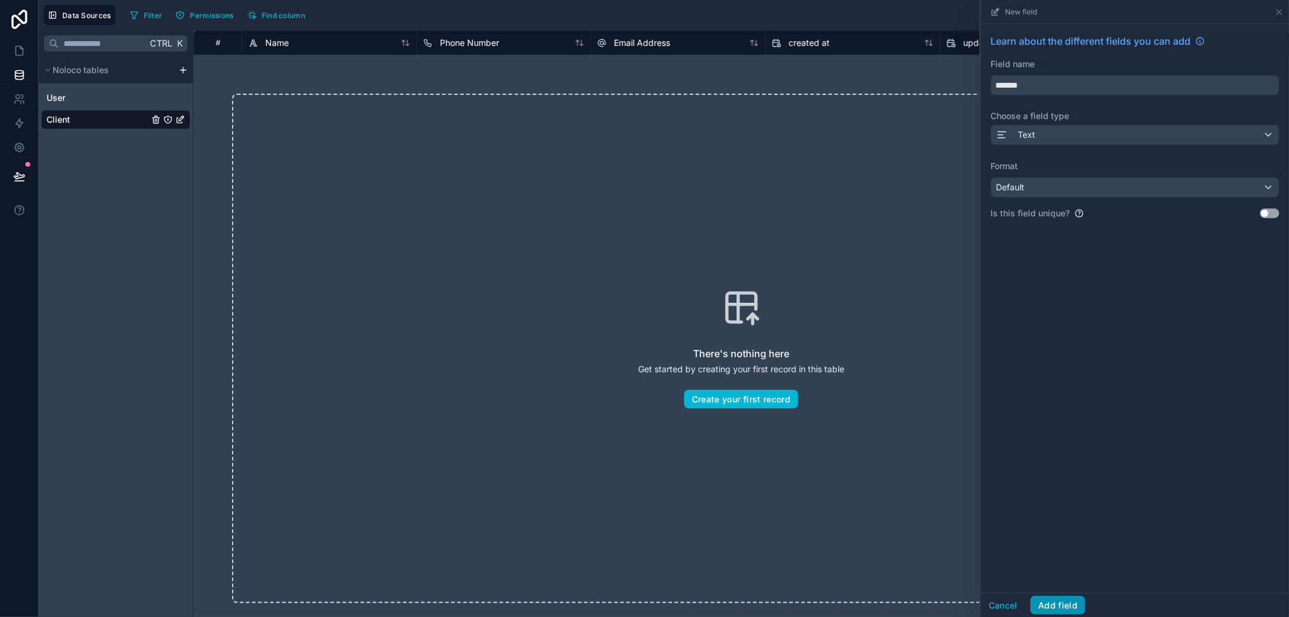
click at [1059, 605] on button "Add field" at bounding box center [1057, 605] width 55 height 19
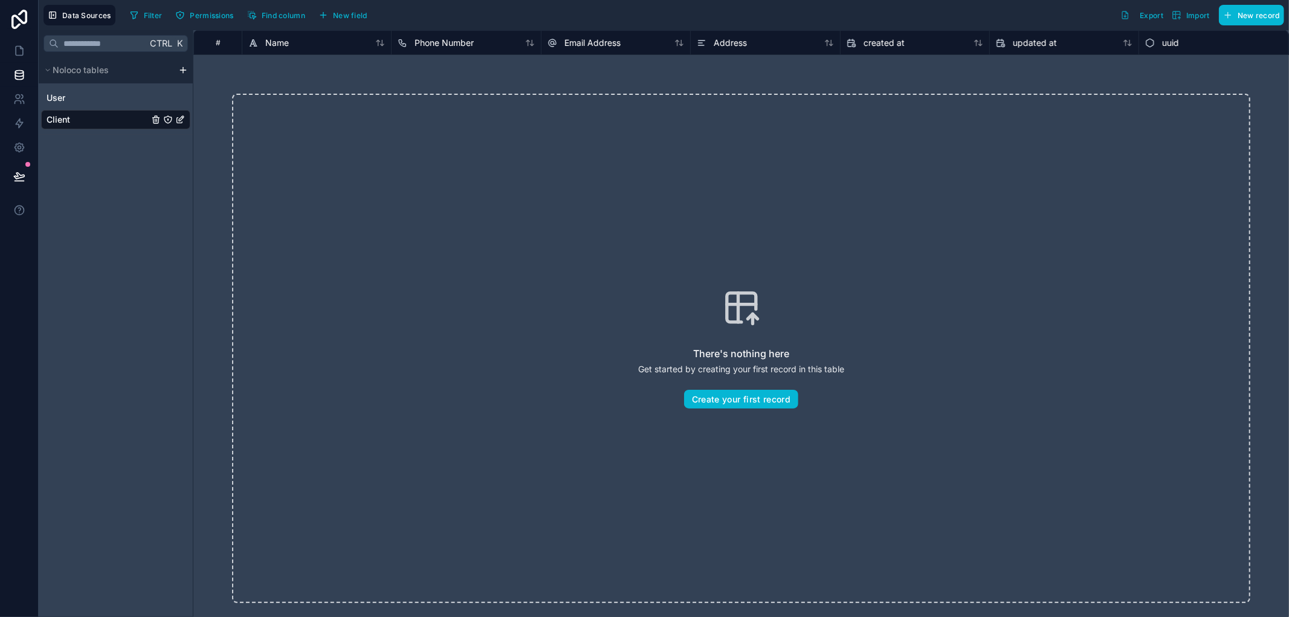
click at [188, 62] on div "Noloco tables" at bounding box center [116, 70] width 154 height 27
click at [182, 69] on html "Data Sources Filter Permissions Find column New field Export Import New record …" at bounding box center [644, 308] width 1289 height 617
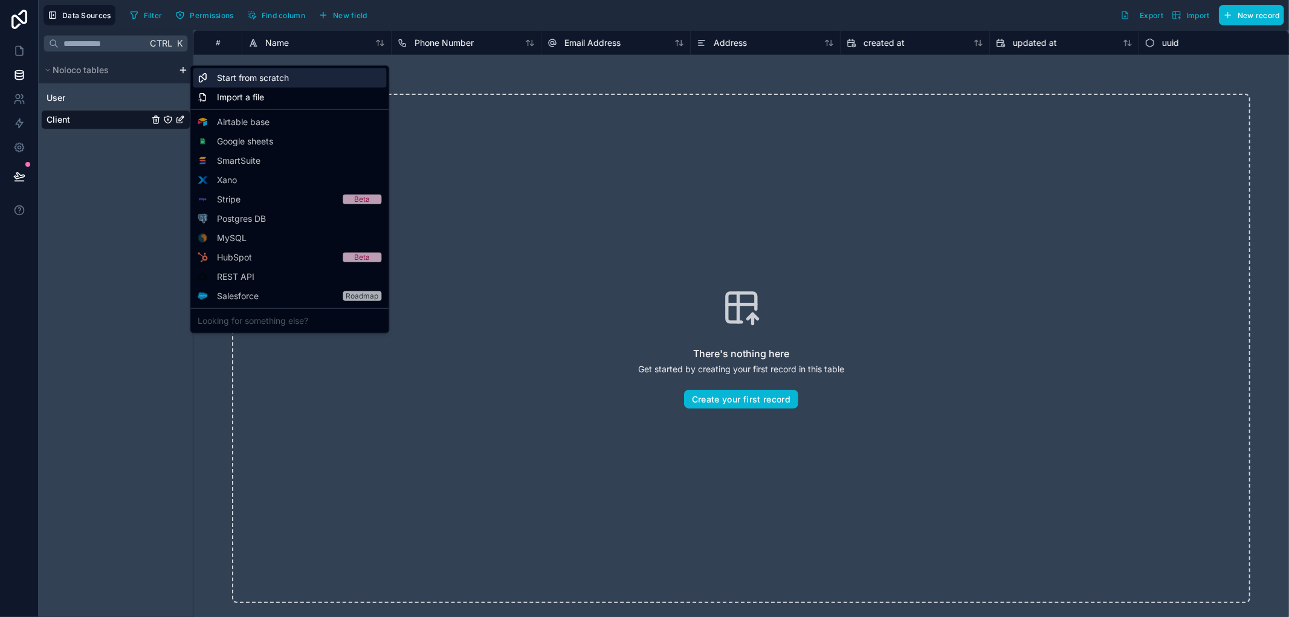
click at [246, 80] on span "Start from scratch" at bounding box center [253, 78] width 72 height 12
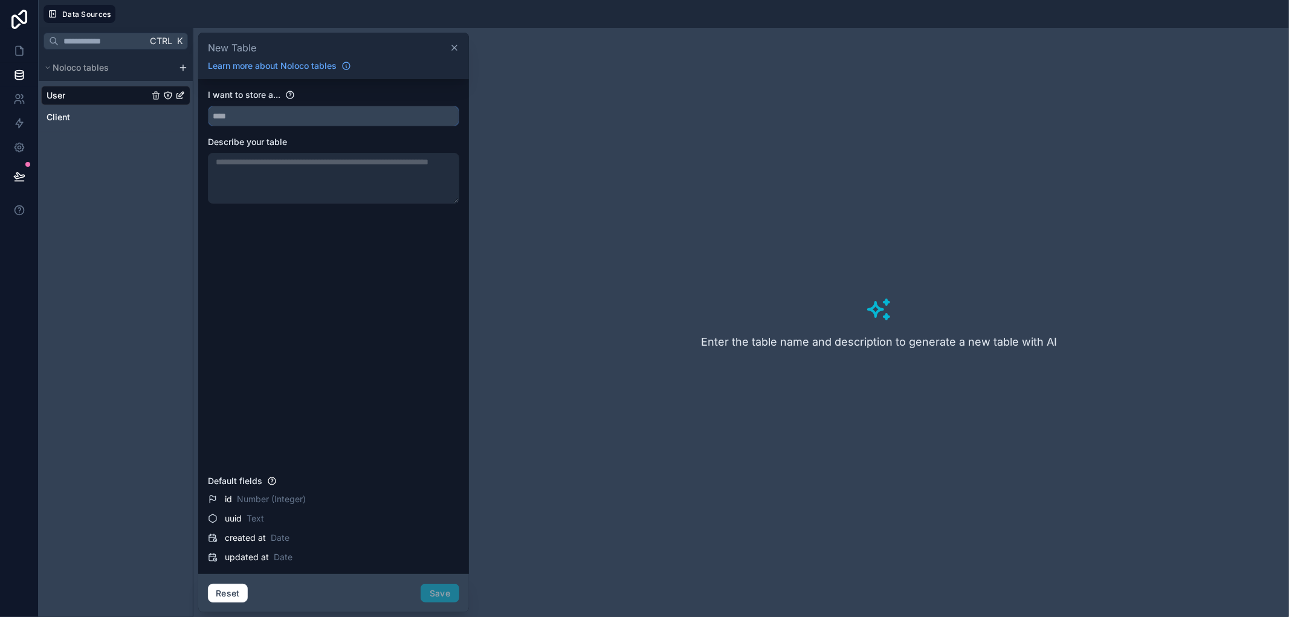
click at [252, 116] on input "text" at bounding box center [333, 115] width 250 height 19
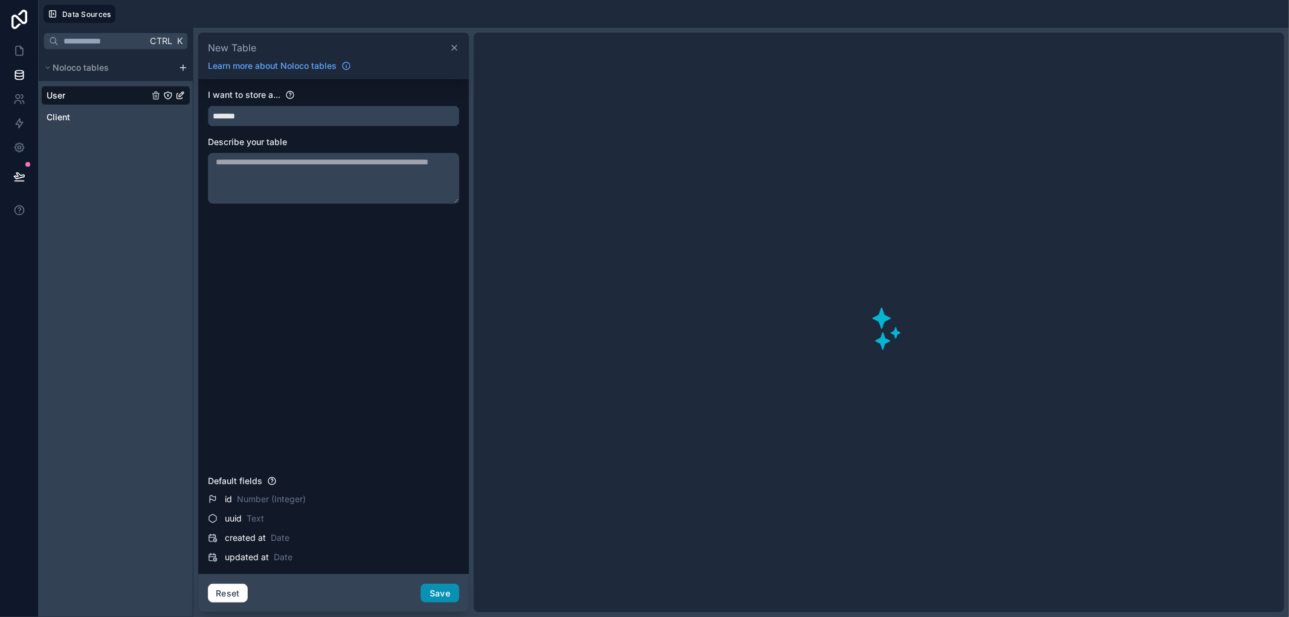
type input "*******"
click at [431, 596] on button "Save" at bounding box center [439, 593] width 39 height 19
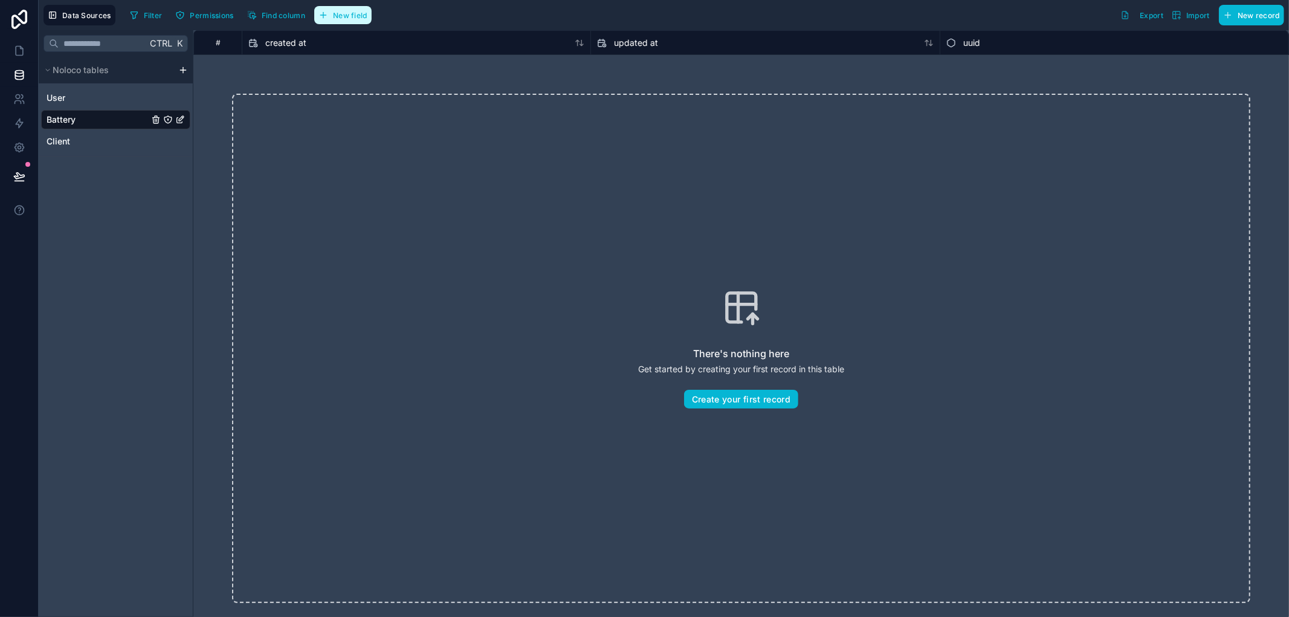
click at [358, 14] on span "New field" at bounding box center [350, 15] width 34 height 9
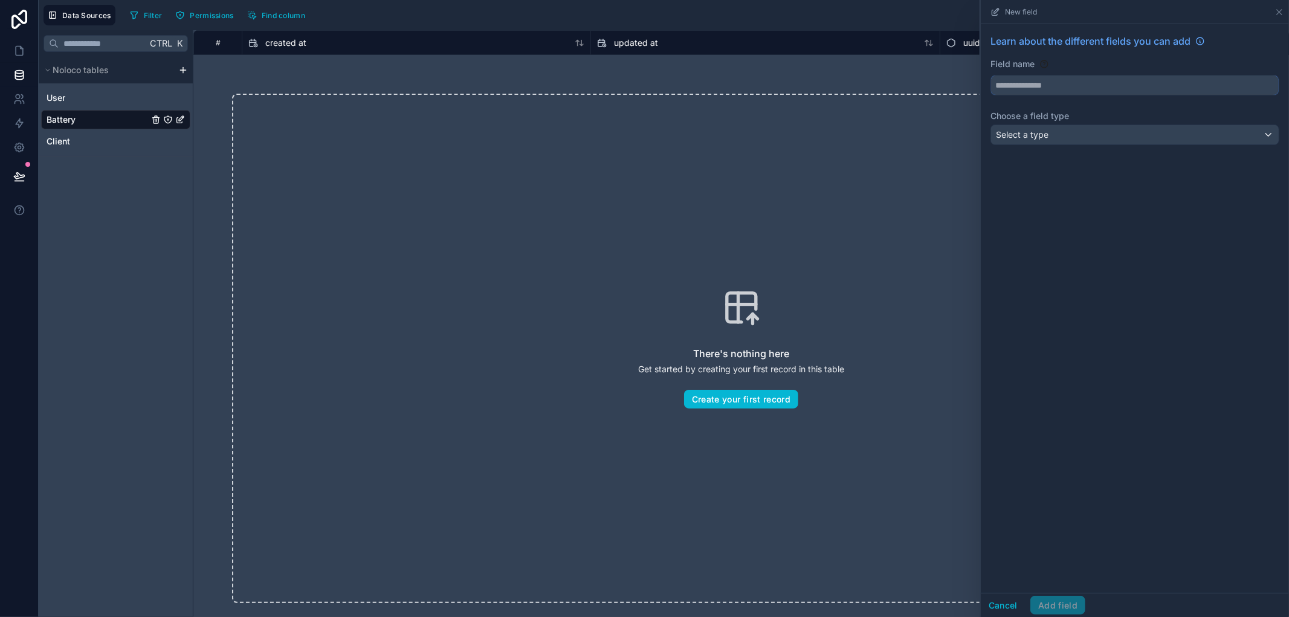
click at [1153, 91] on input "text" at bounding box center [1135, 85] width 288 height 19
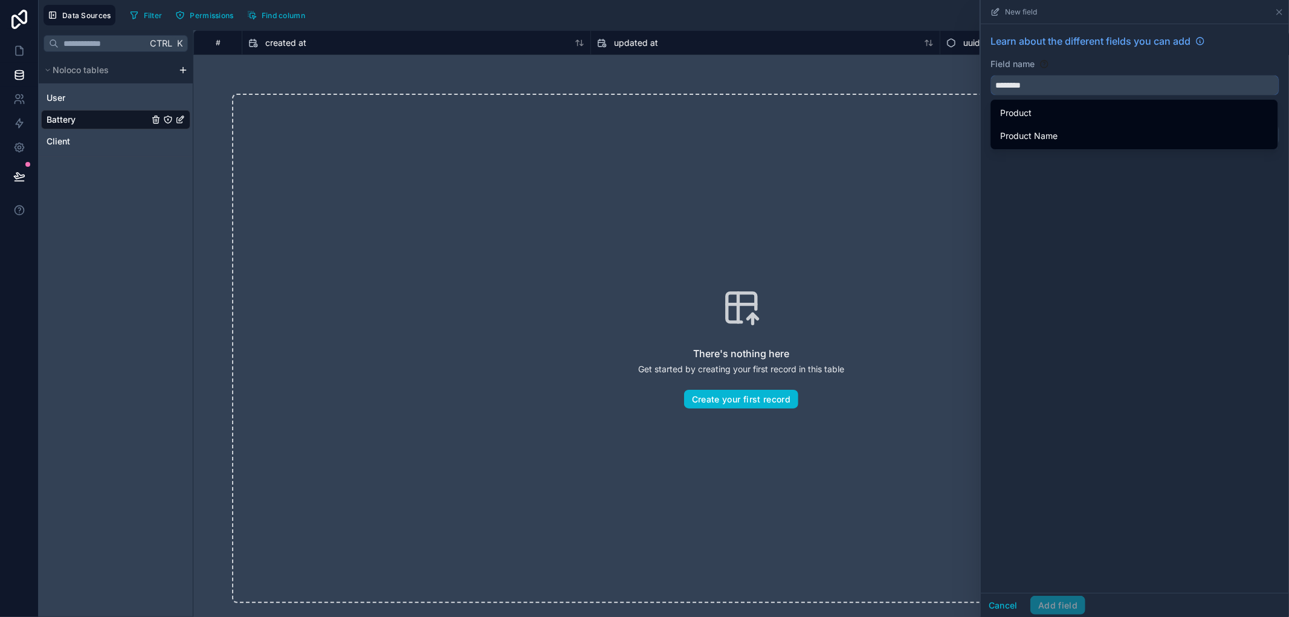
click at [990, 75] on button "*******" at bounding box center [1134, 85] width 289 height 21
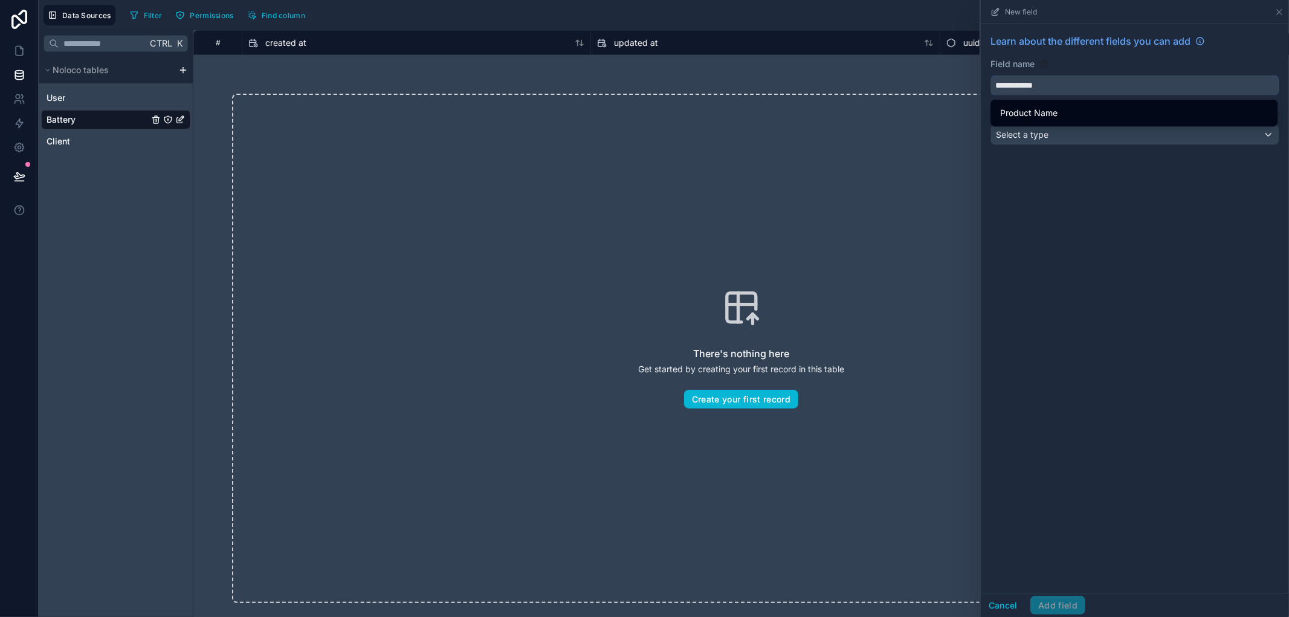
type input "**********"
click at [1155, 230] on div "**********" at bounding box center [1135, 308] width 308 height 569
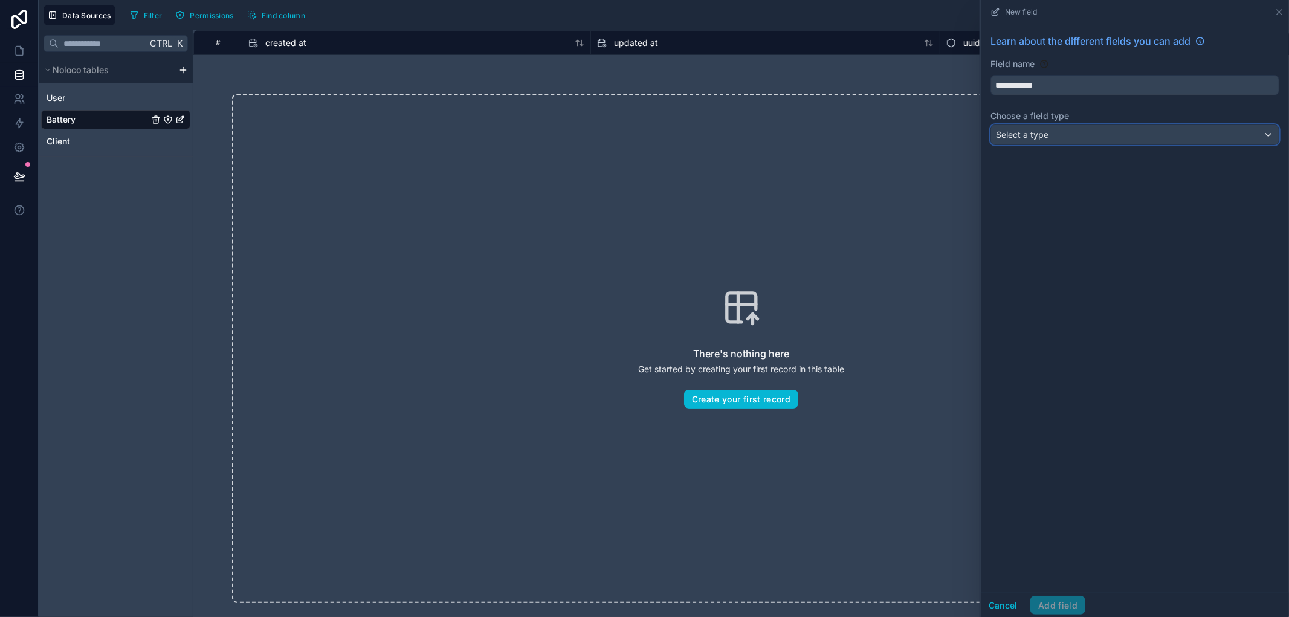
click at [1136, 134] on div "Select a type" at bounding box center [1135, 134] width 288 height 19
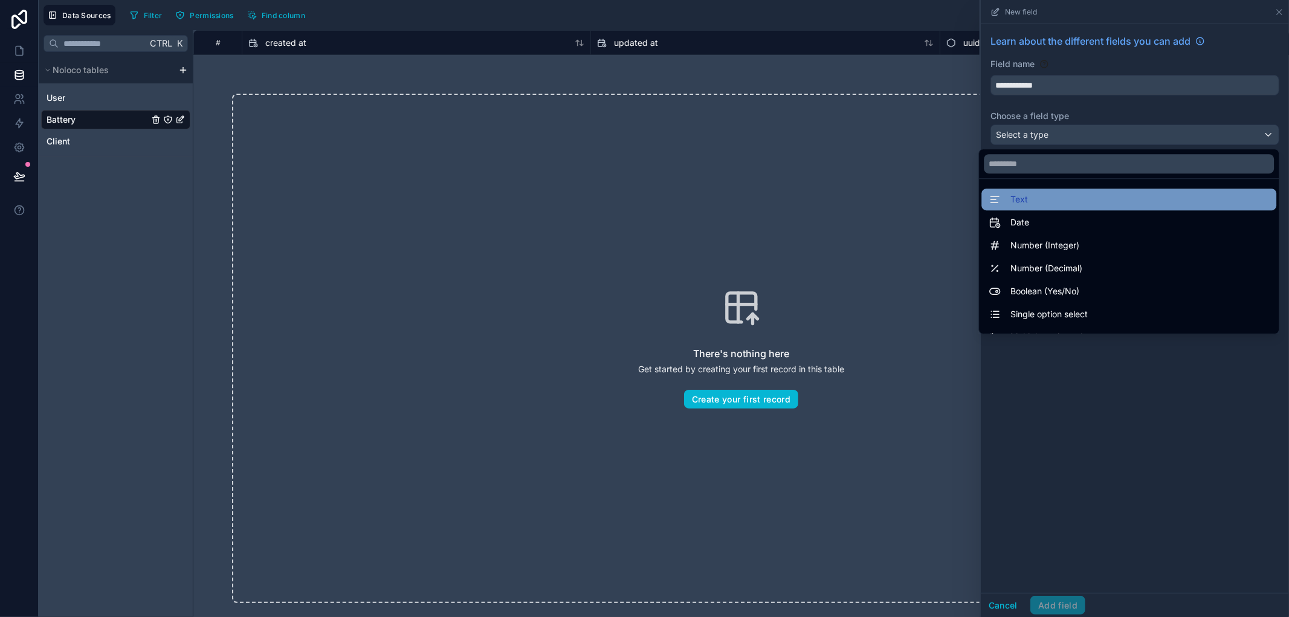
click at [1106, 200] on div "Text" at bounding box center [1128, 199] width 280 height 14
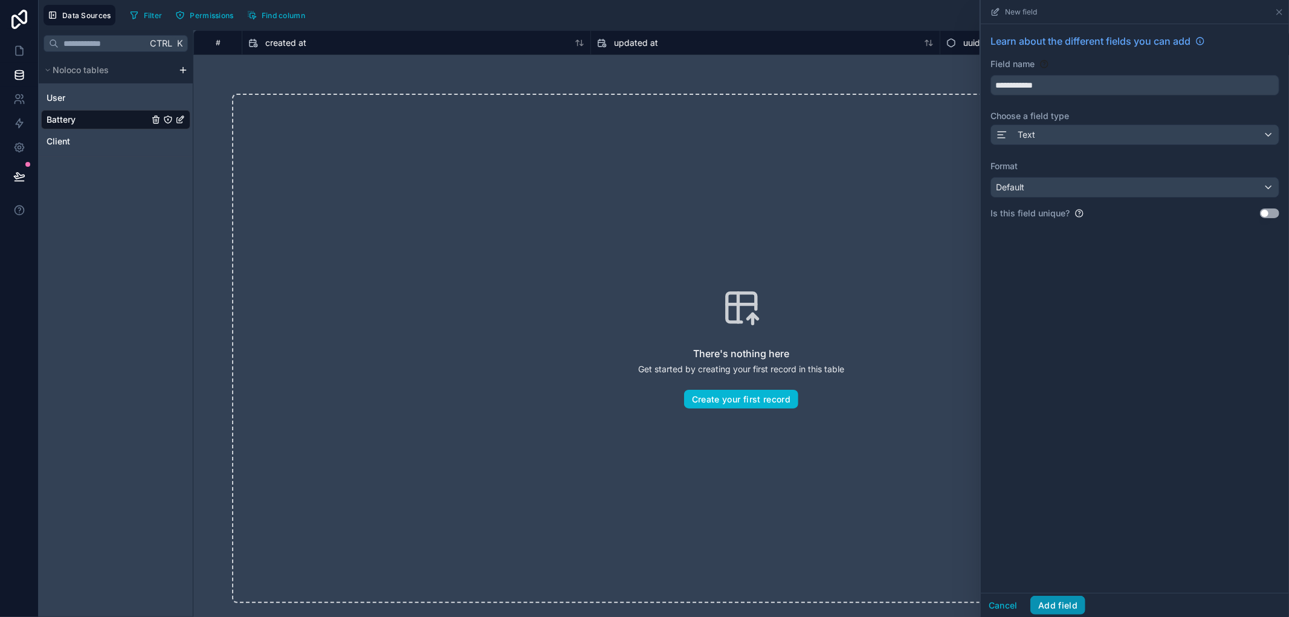
click at [1054, 605] on button "Add field" at bounding box center [1057, 605] width 55 height 19
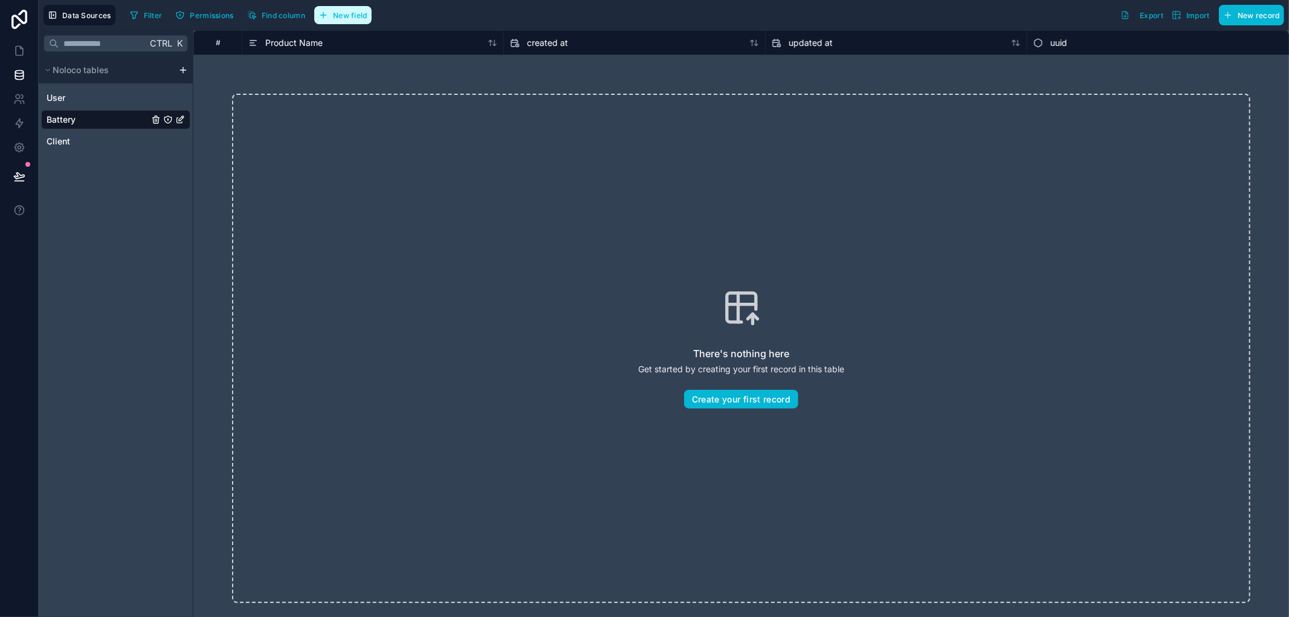
click at [328, 14] on icon "button" at bounding box center [323, 15] width 10 height 10
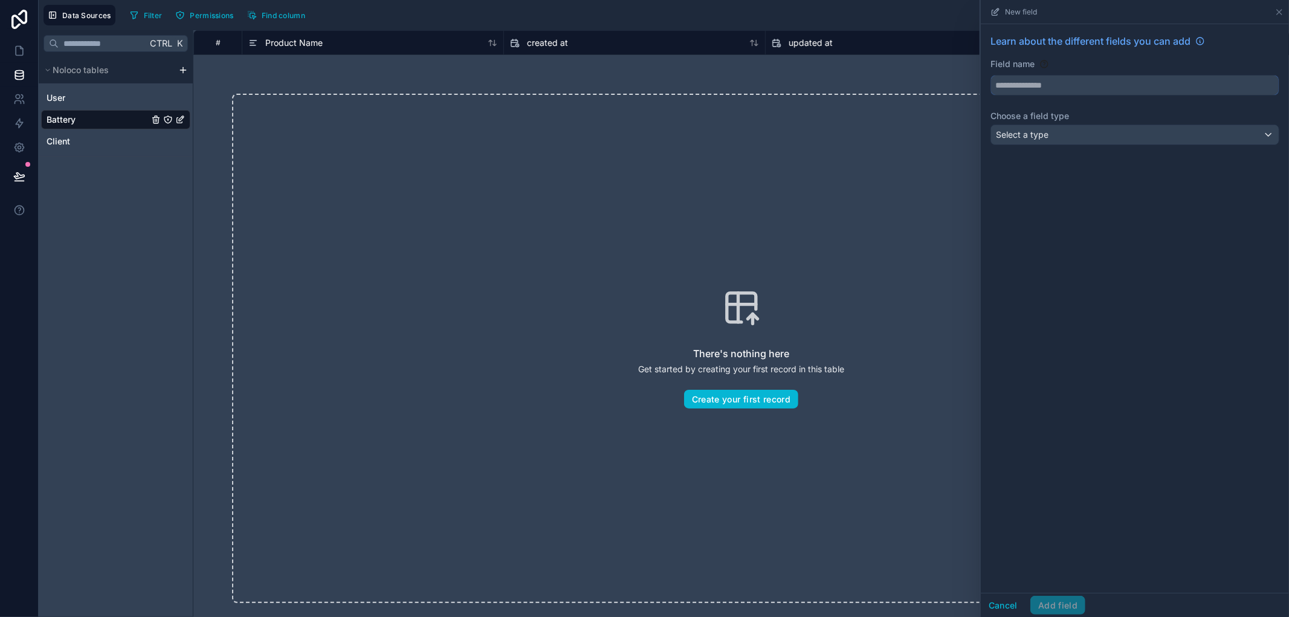
click at [1160, 86] on input "text" at bounding box center [1135, 85] width 288 height 19
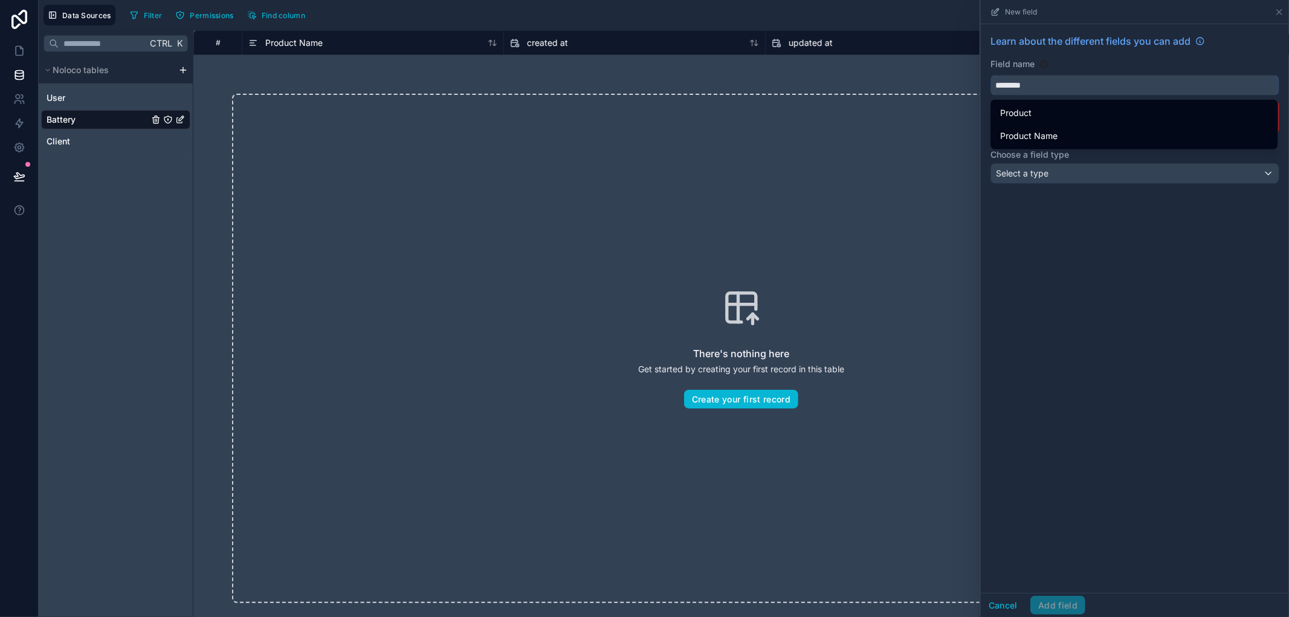
click at [990, 75] on button "*******" at bounding box center [1134, 85] width 289 height 21
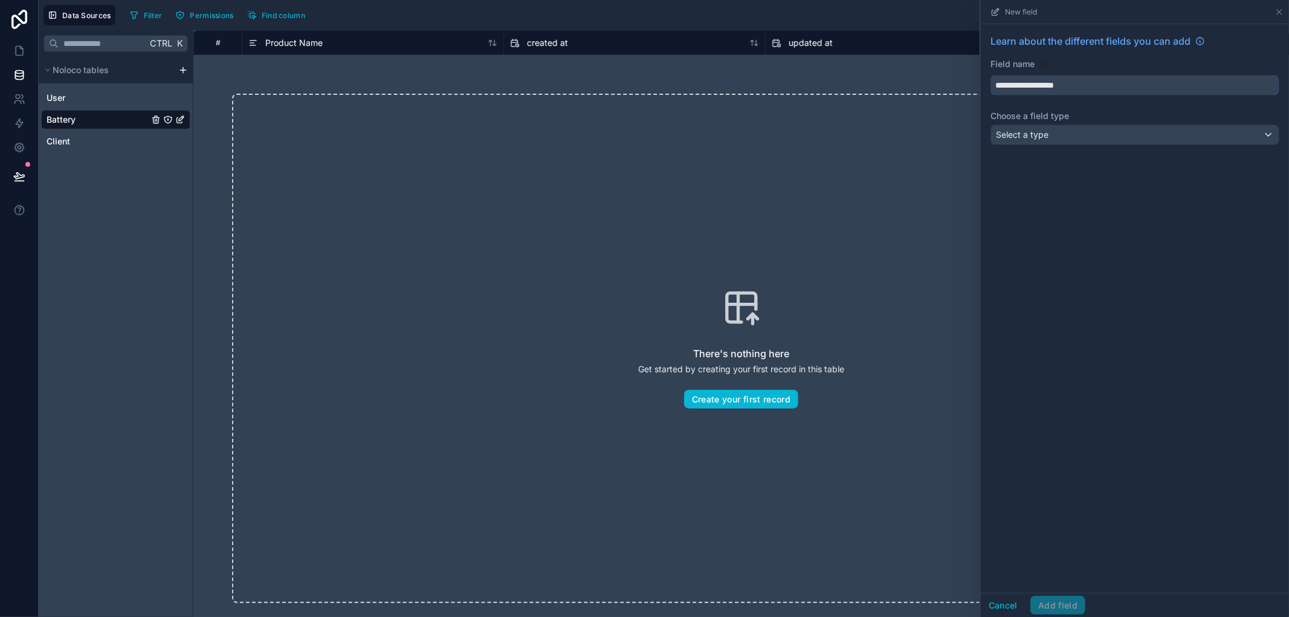
type input "**********"
click at [1156, 142] on div "Select a type" at bounding box center [1135, 134] width 288 height 19
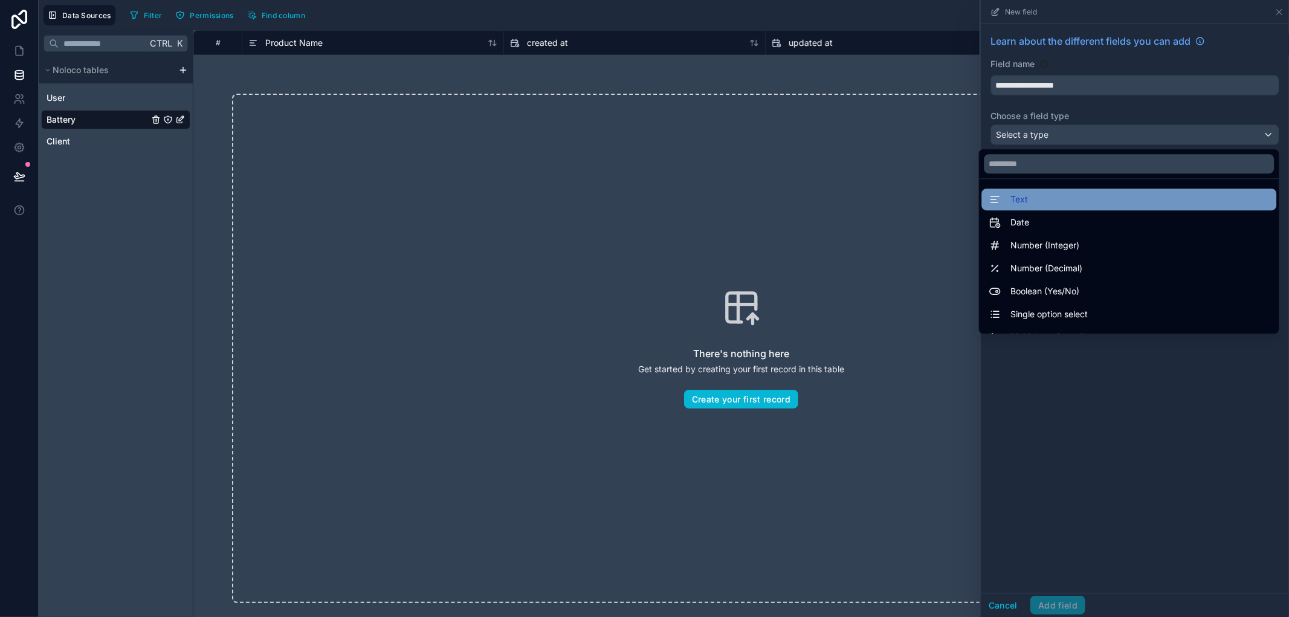
click at [1054, 201] on div "Text" at bounding box center [1128, 199] width 280 height 14
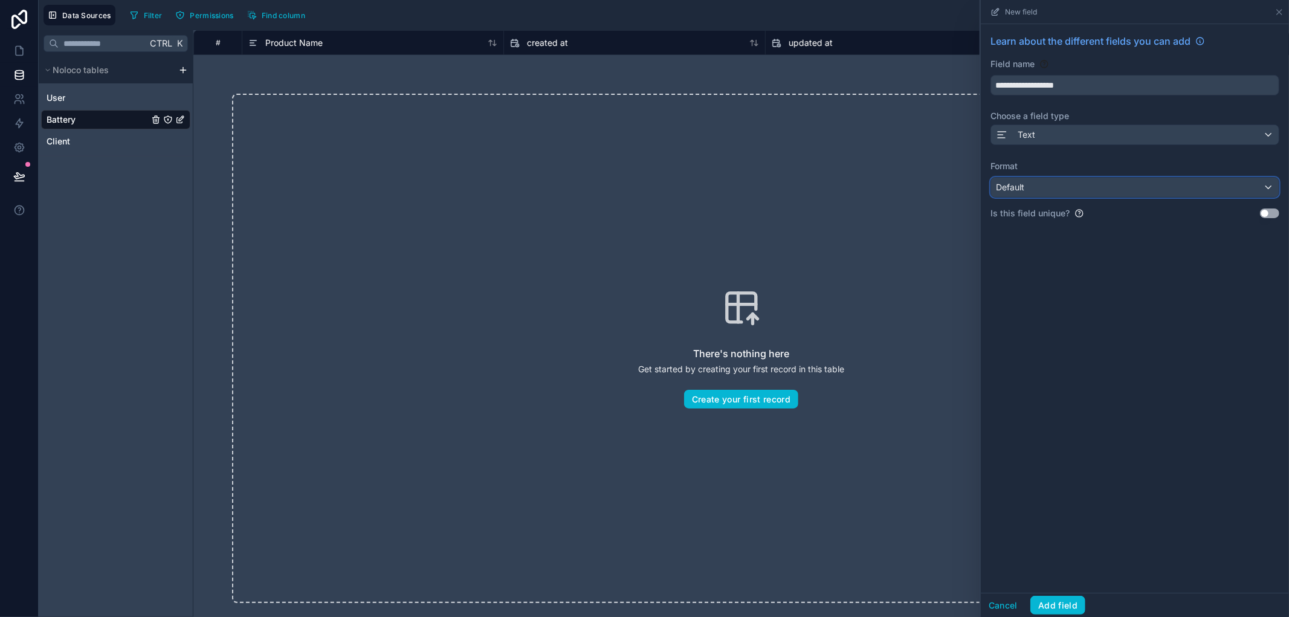
click at [1055, 182] on div "Default" at bounding box center [1135, 187] width 288 height 19
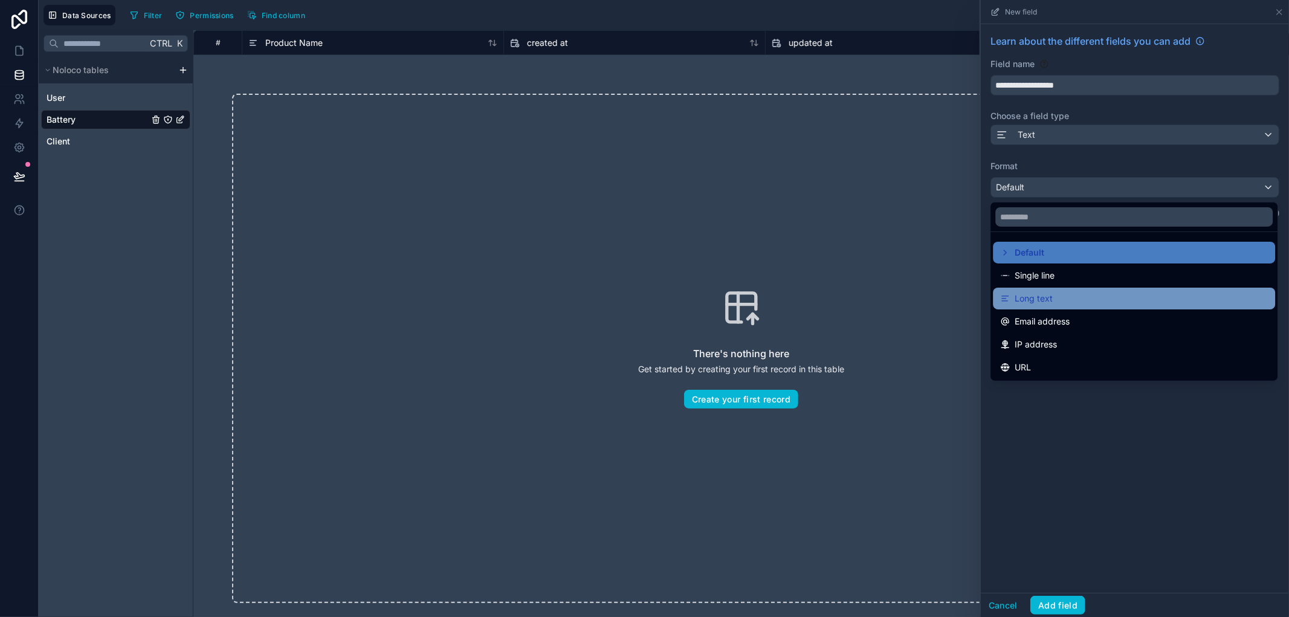
click at [1055, 299] on div "Long text" at bounding box center [1134, 298] width 268 height 14
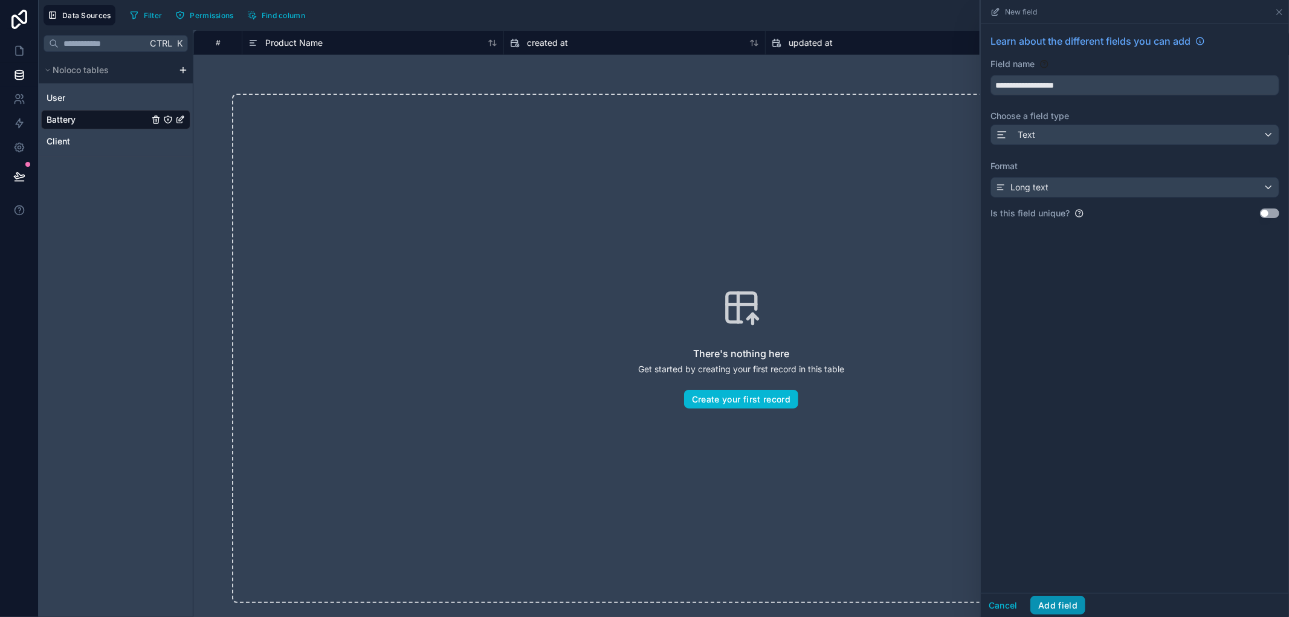
click at [1079, 602] on button "Add field" at bounding box center [1057, 605] width 55 height 19
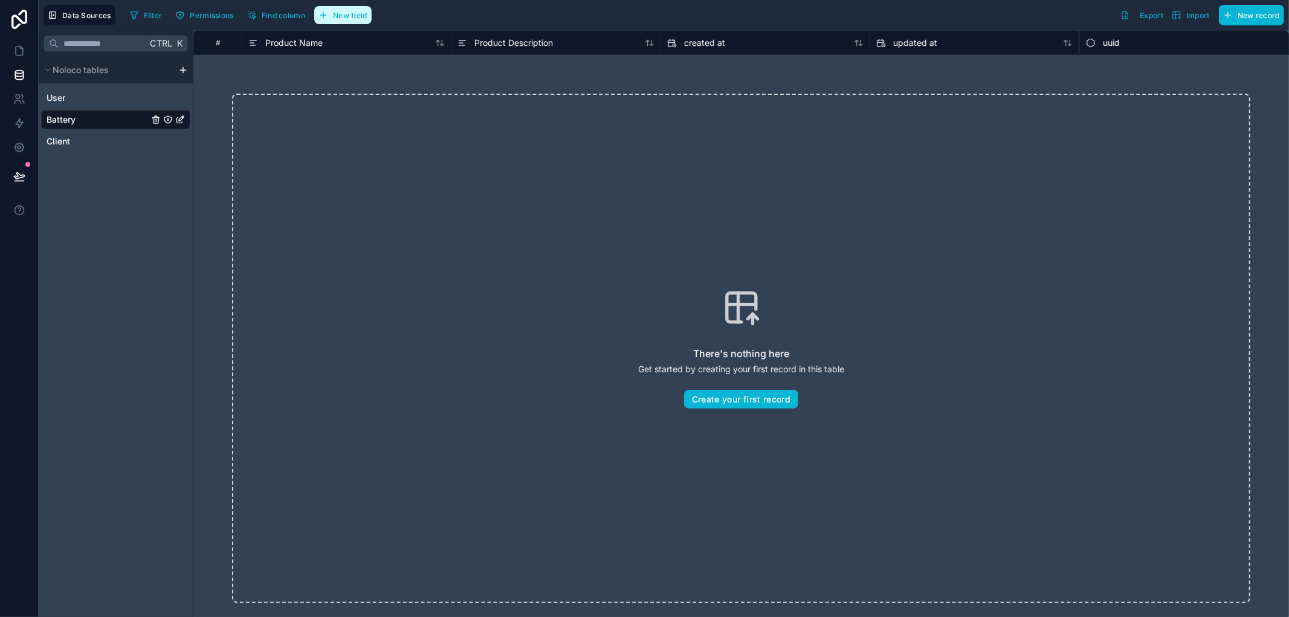
click at [362, 15] on span "New field" at bounding box center [350, 15] width 34 height 9
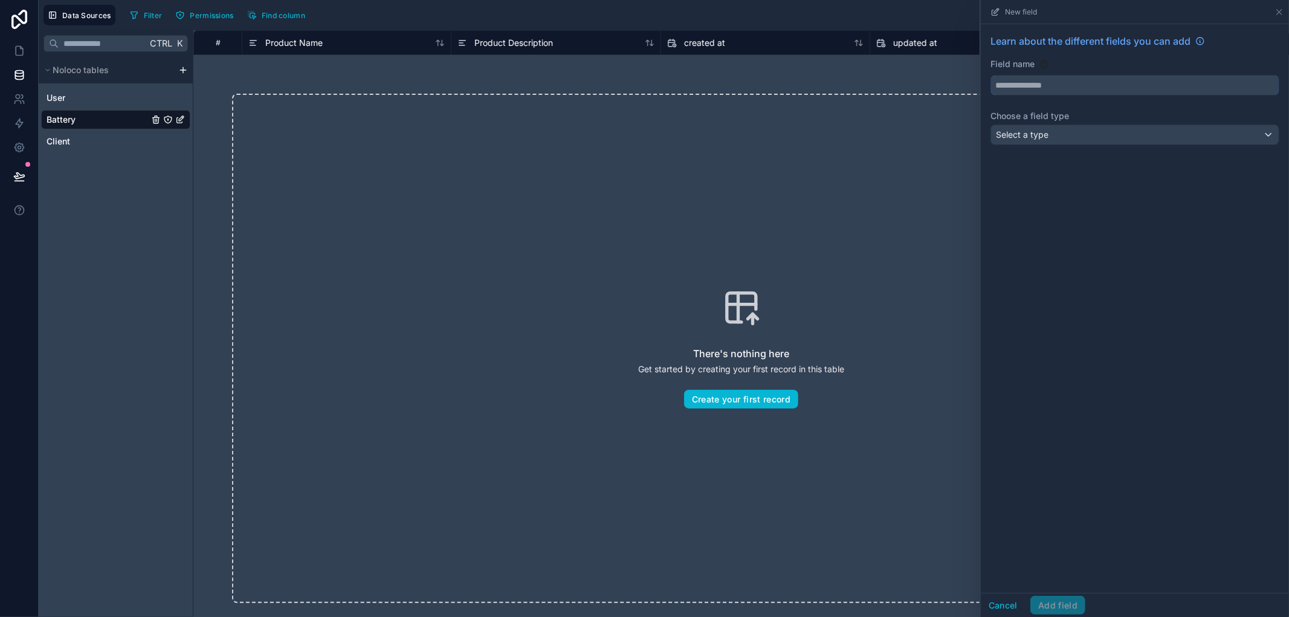
click at [1223, 88] on input "text" at bounding box center [1135, 85] width 288 height 19
type input "***"
click at [1193, 135] on div "Select a type" at bounding box center [1135, 134] width 288 height 19
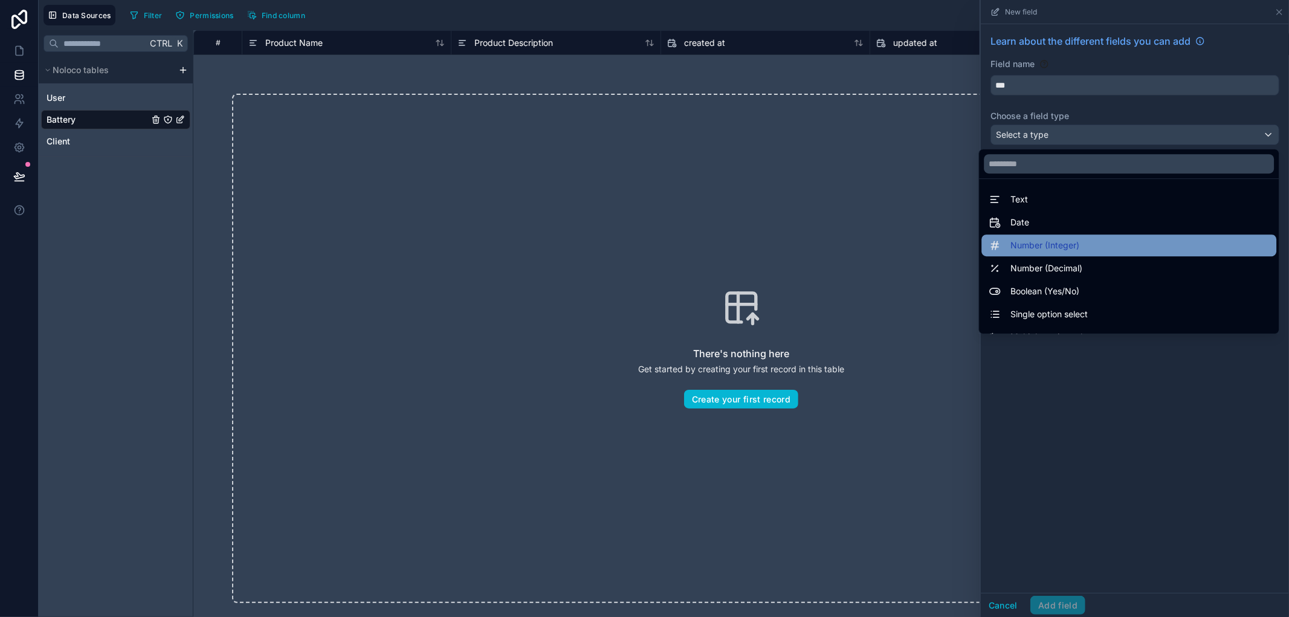
click at [1084, 246] on div "Number (Integer)" at bounding box center [1128, 245] width 280 height 14
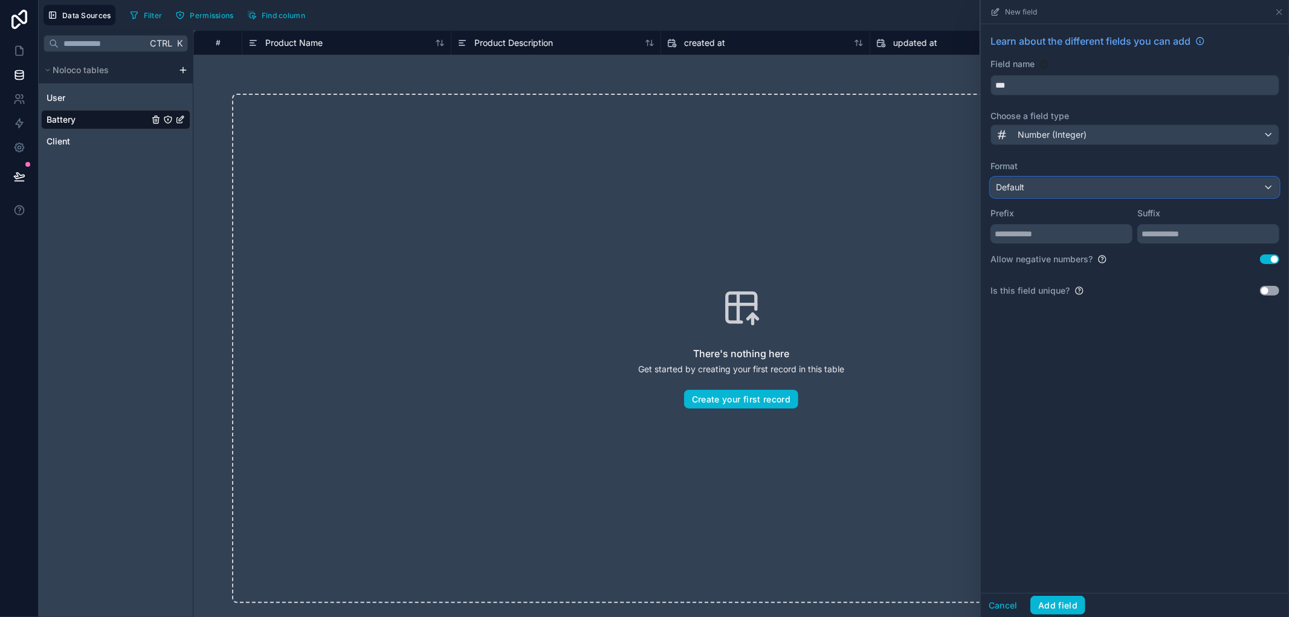
click at [1130, 189] on div "Default" at bounding box center [1135, 187] width 288 height 19
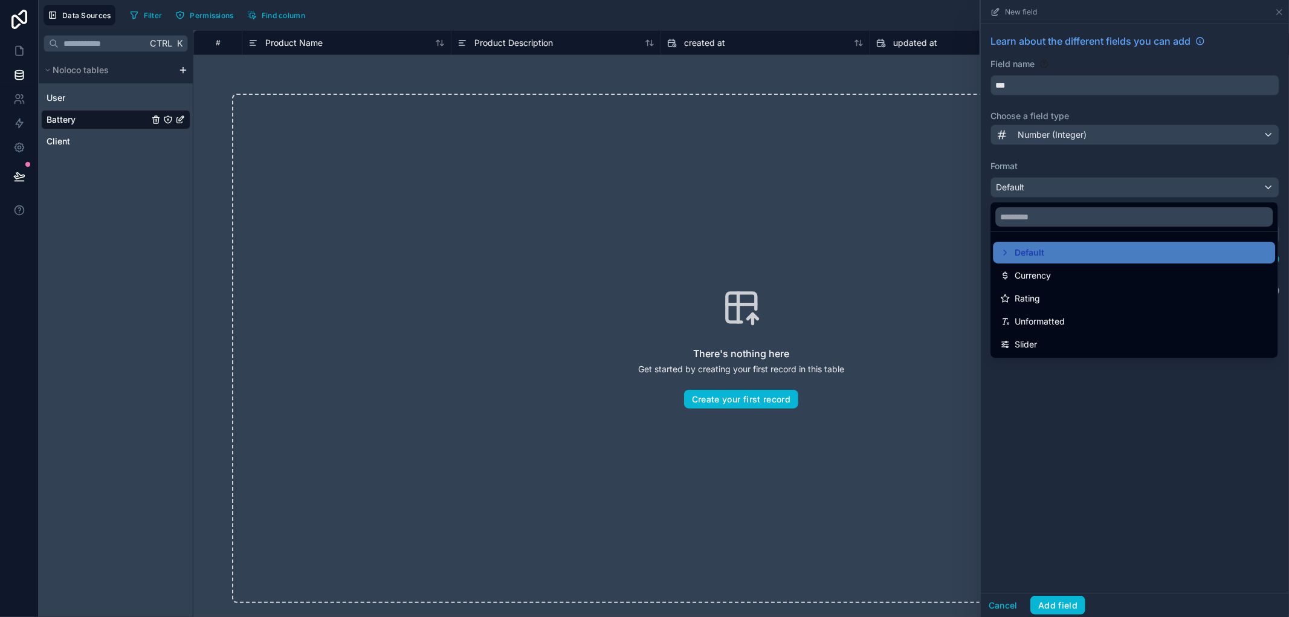
click at [1130, 189] on div at bounding box center [1135, 308] width 308 height 617
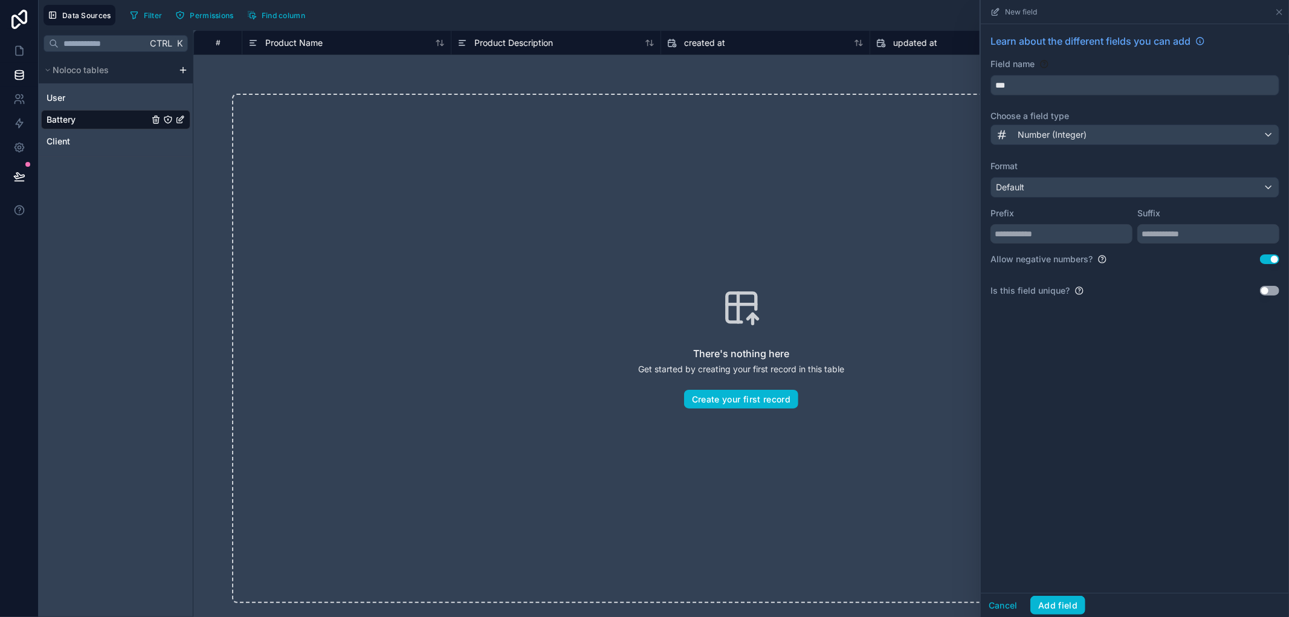
click at [1267, 260] on button "Use setting" at bounding box center [1269, 259] width 19 height 10
click at [1157, 182] on button "Default" at bounding box center [1134, 187] width 289 height 21
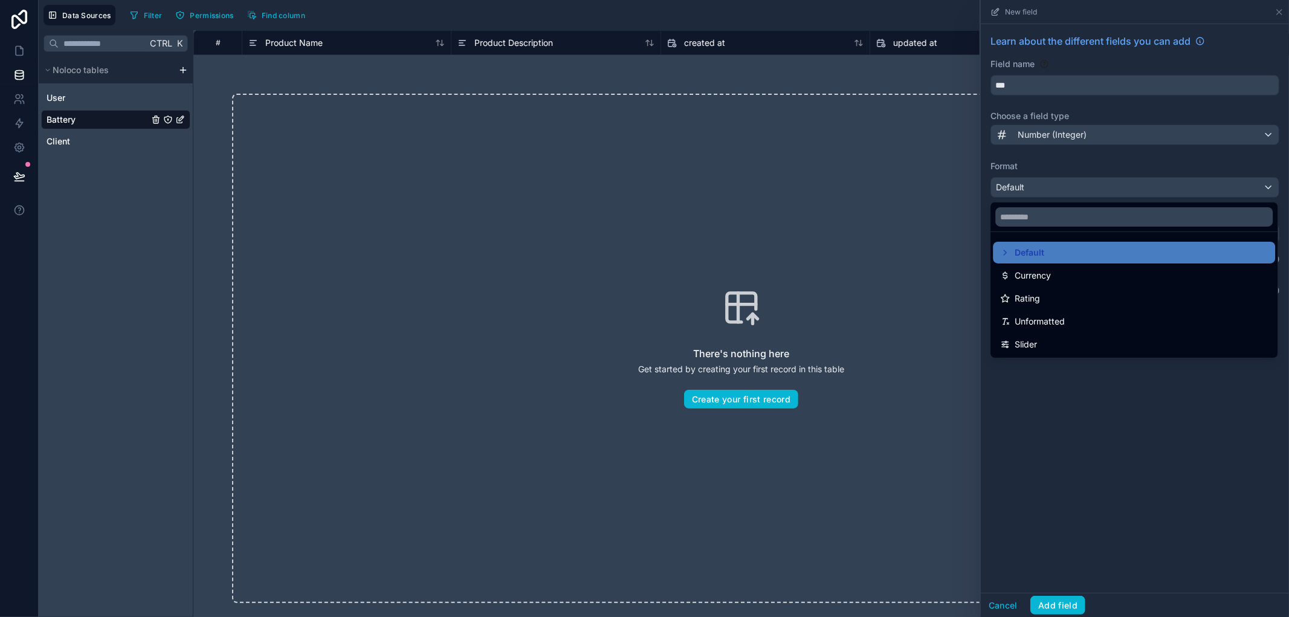
click at [1066, 154] on div at bounding box center [1135, 308] width 308 height 617
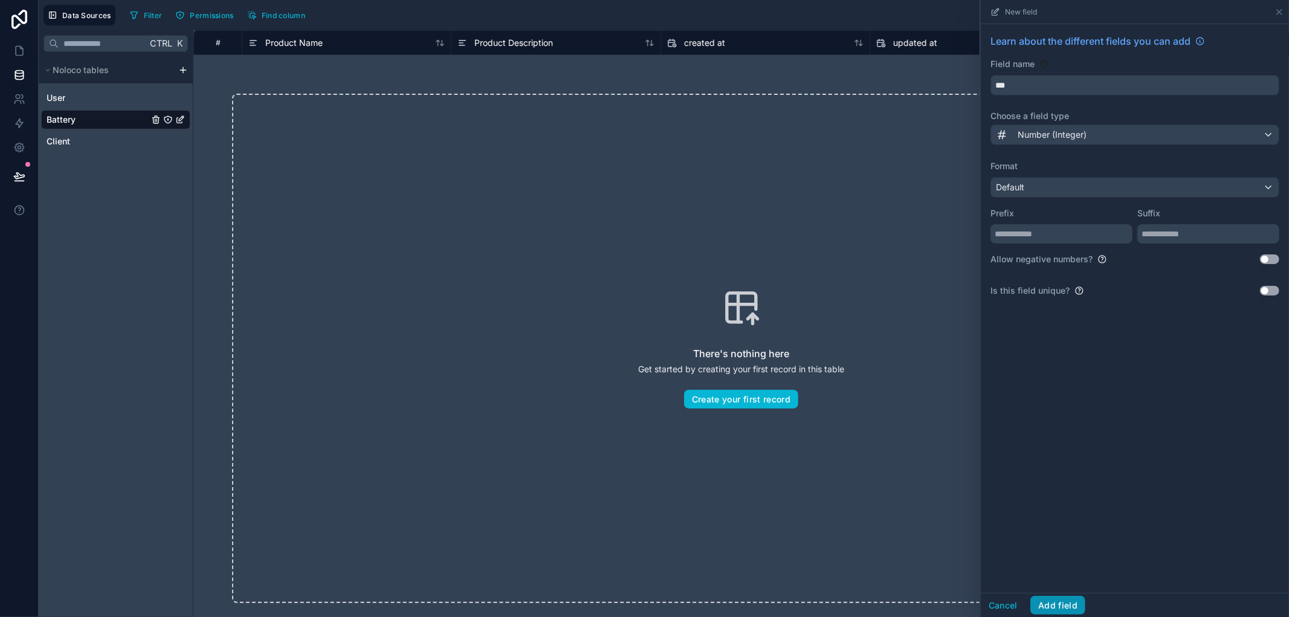
click at [1062, 607] on button "Add field" at bounding box center [1057, 605] width 55 height 19
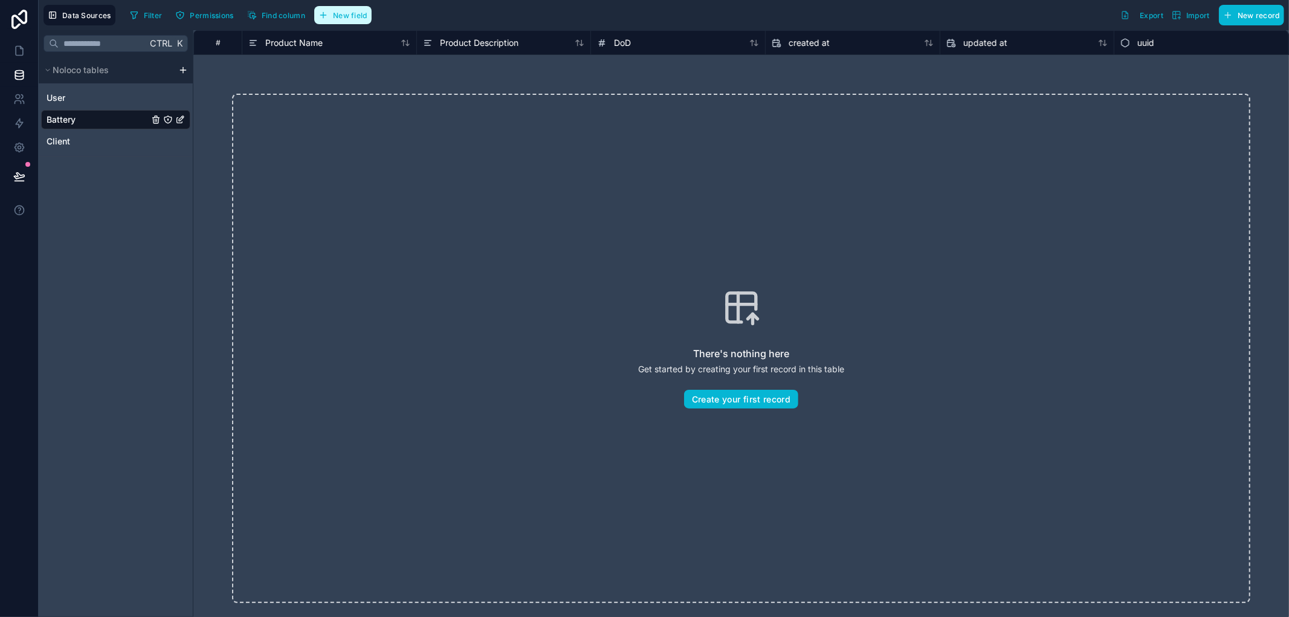
click at [367, 19] on span "New field" at bounding box center [350, 15] width 34 height 9
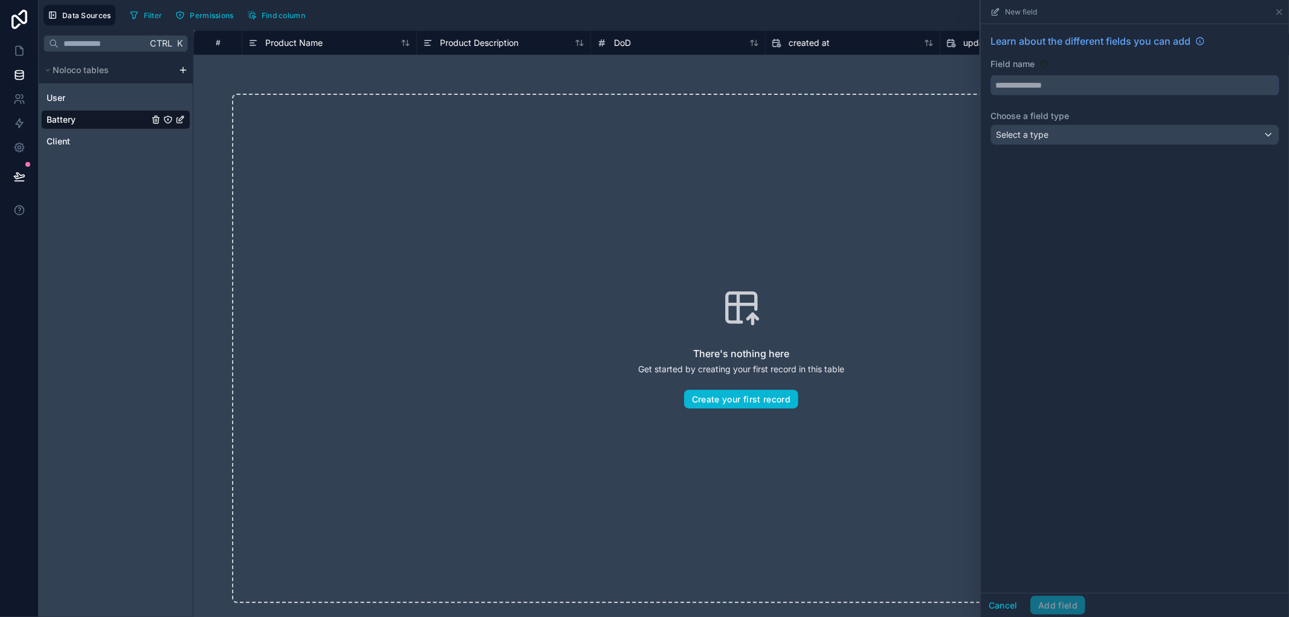
click at [1187, 86] on input "text" at bounding box center [1135, 85] width 288 height 19
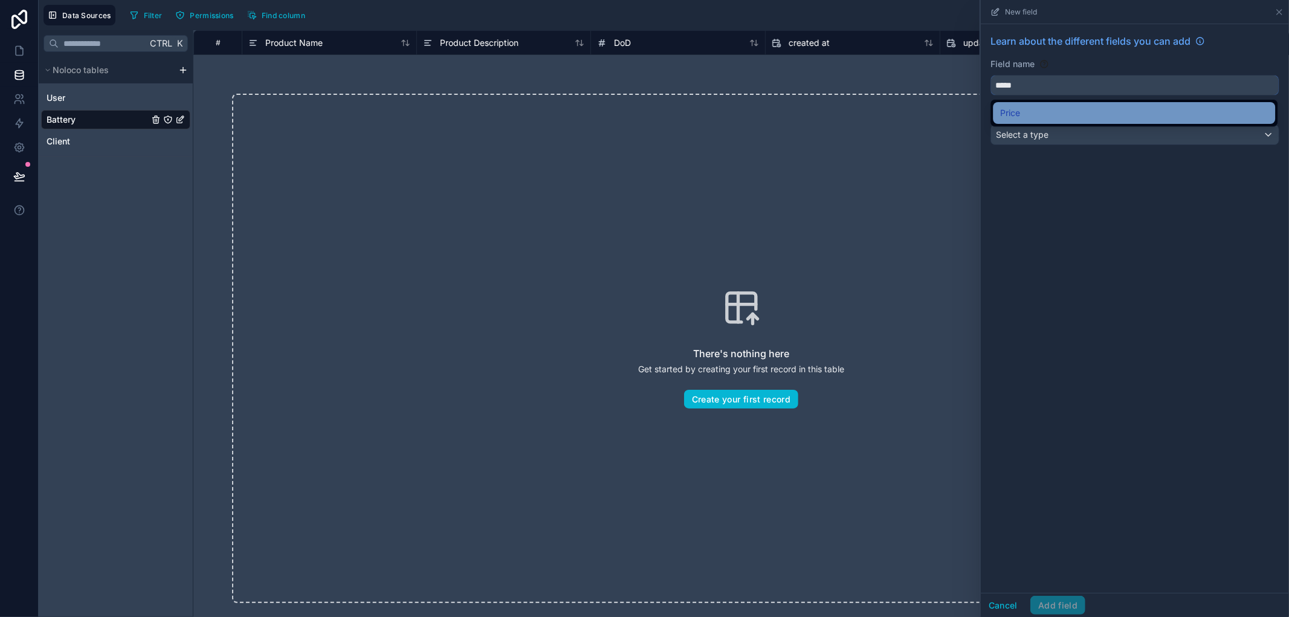
type input "*****"
click at [1149, 114] on div "Price" at bounding box center [1134, 113] width 268 height 14
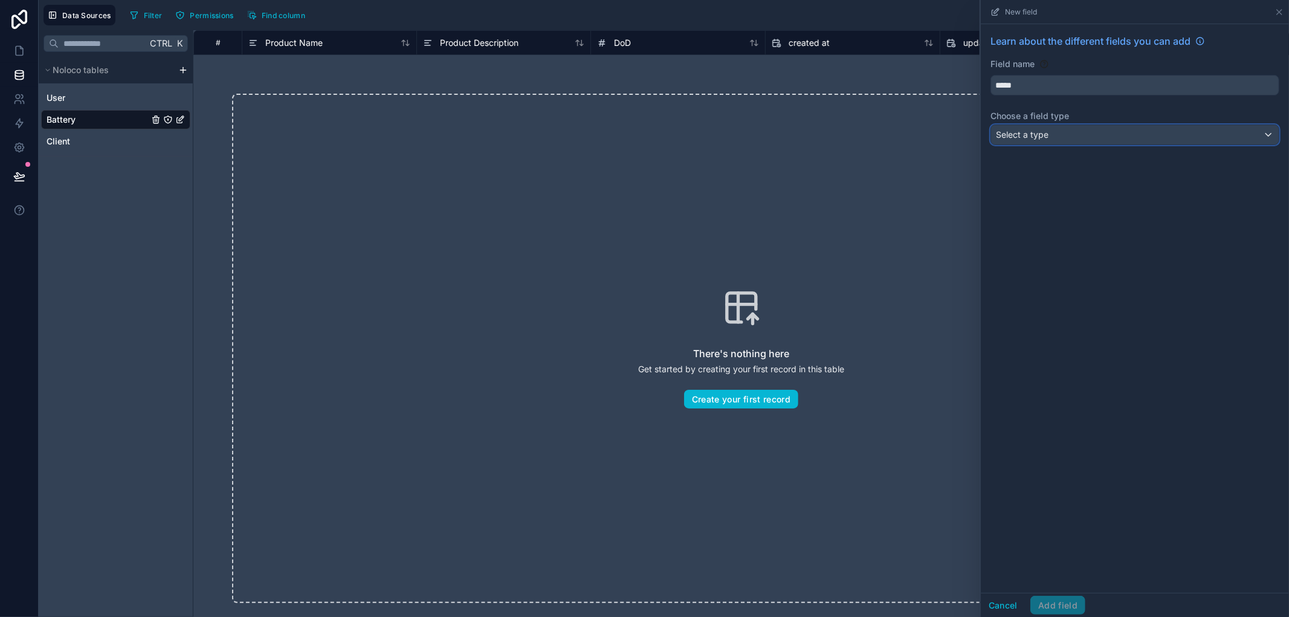
click at [1142, 127] on div "Select a type" at bounding box center [1135, 134] width 288 height 19
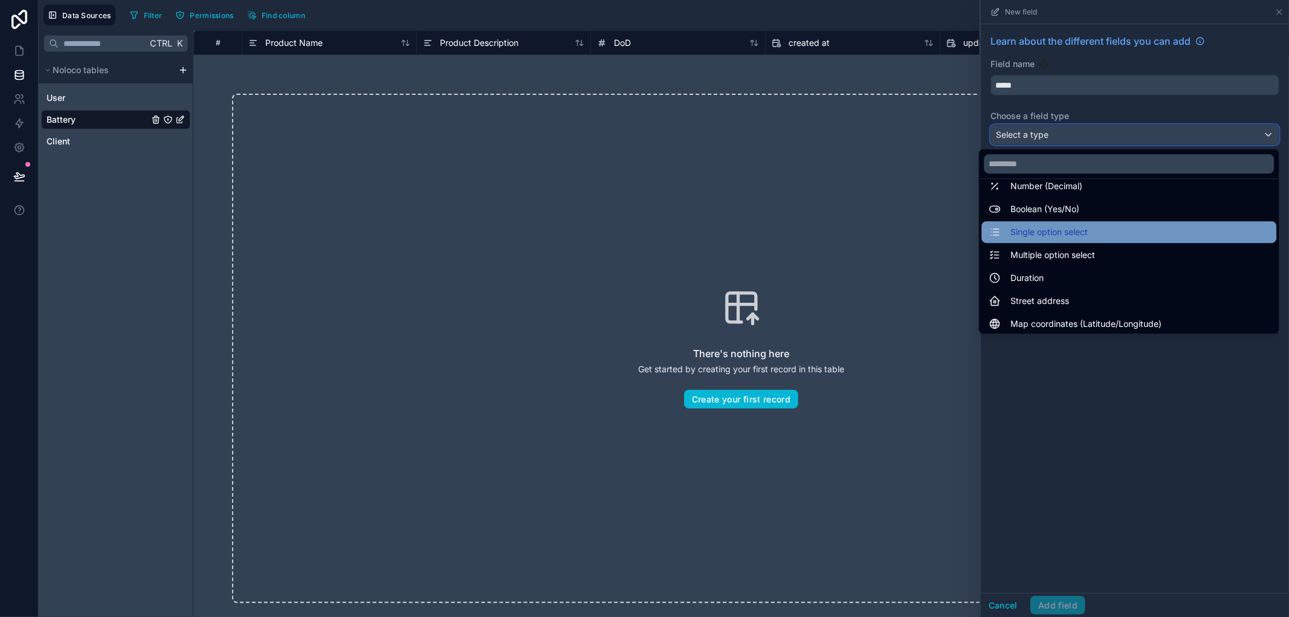
scroll to position [67, 0]
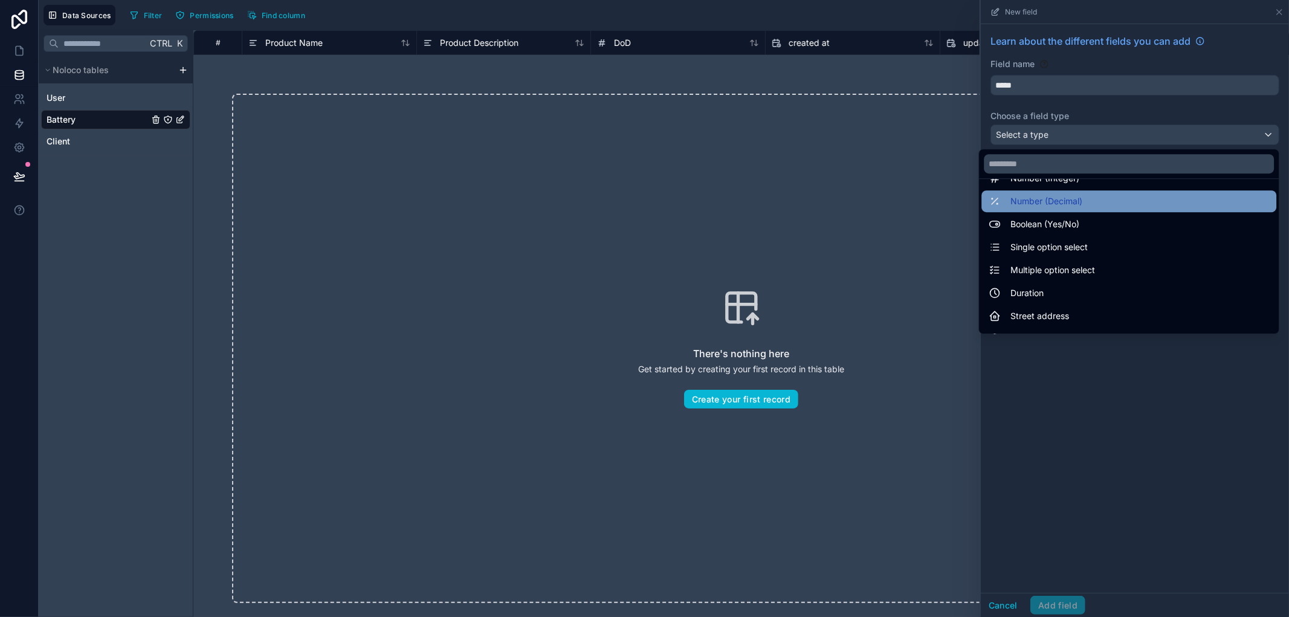
click at [1089, 198] on div "Number (Decimal)" at bounding box center [1128, 201] width 280 height 14
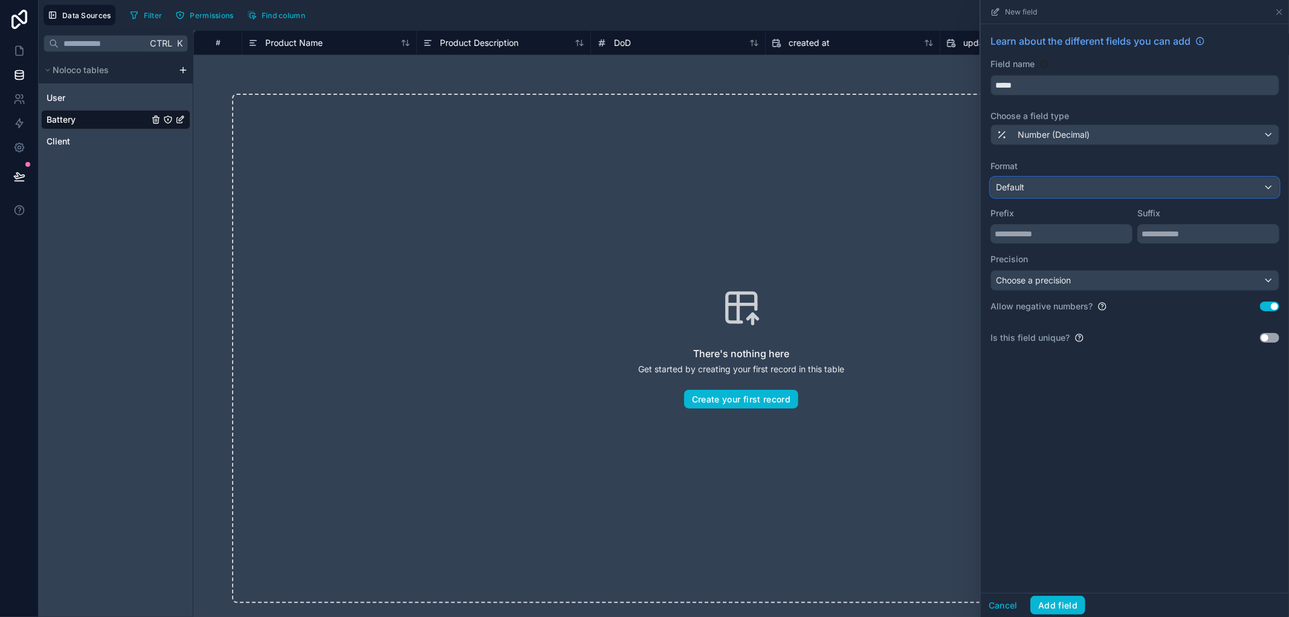
click at [1092, 182] on div "Default" at bounding box center [1135, 187] width 288 height 19
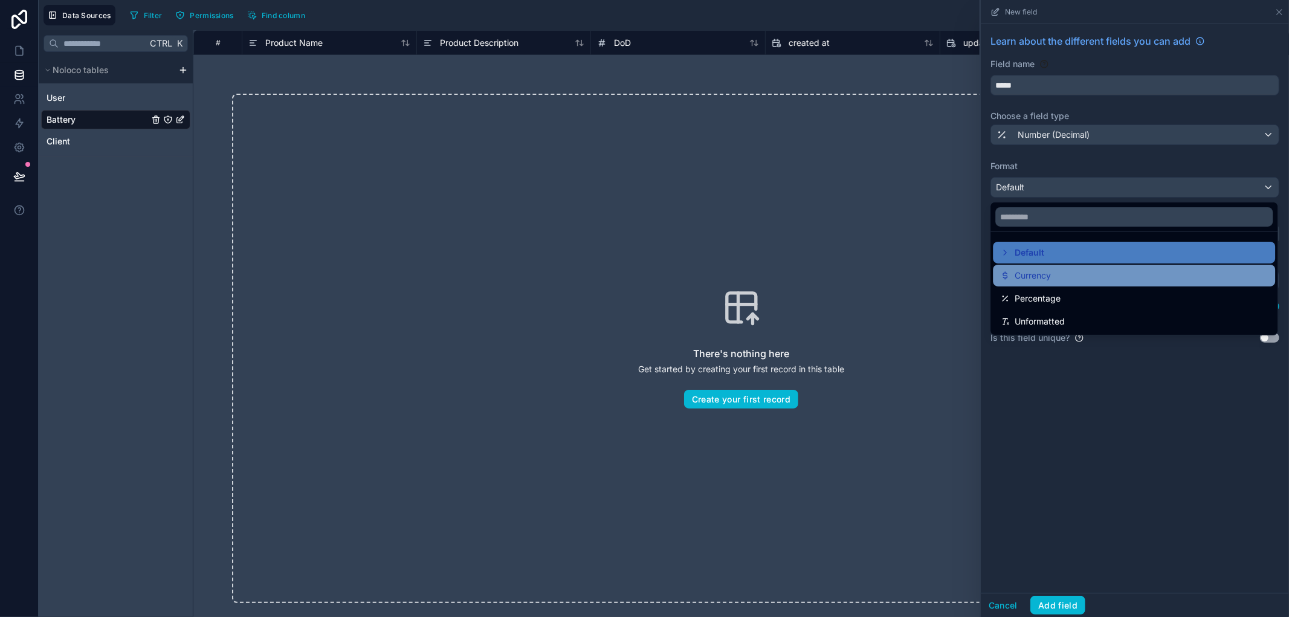
click at [1054, 275] on div "Currency" at bounding box center [1134, 275] width 268 height 14
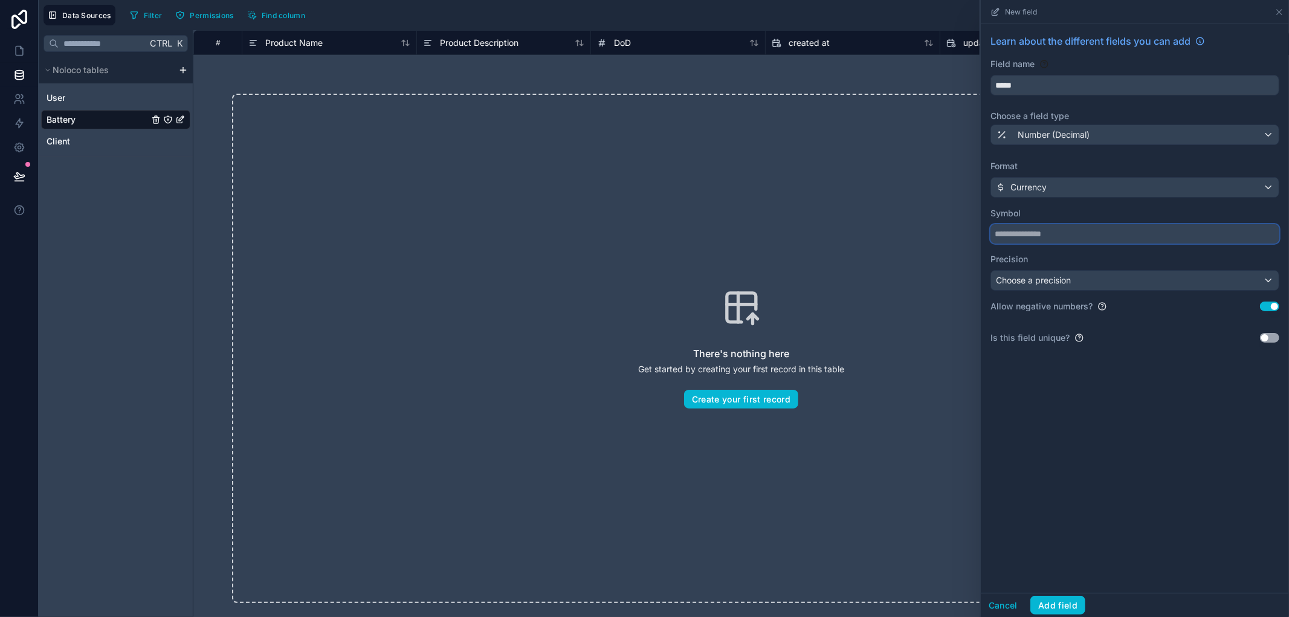
click at [1110, 239] on input "text" at bounding box center [1134, 233] width 289 height 19
paste input "*"
type input "*"
click at [1269, 308] on button "Use setting" at bounding box center [1269, 306] width 19 height 10
click at [1052, 607] on button "Add field" at bounding box center [1057, 605] width 55 height 19
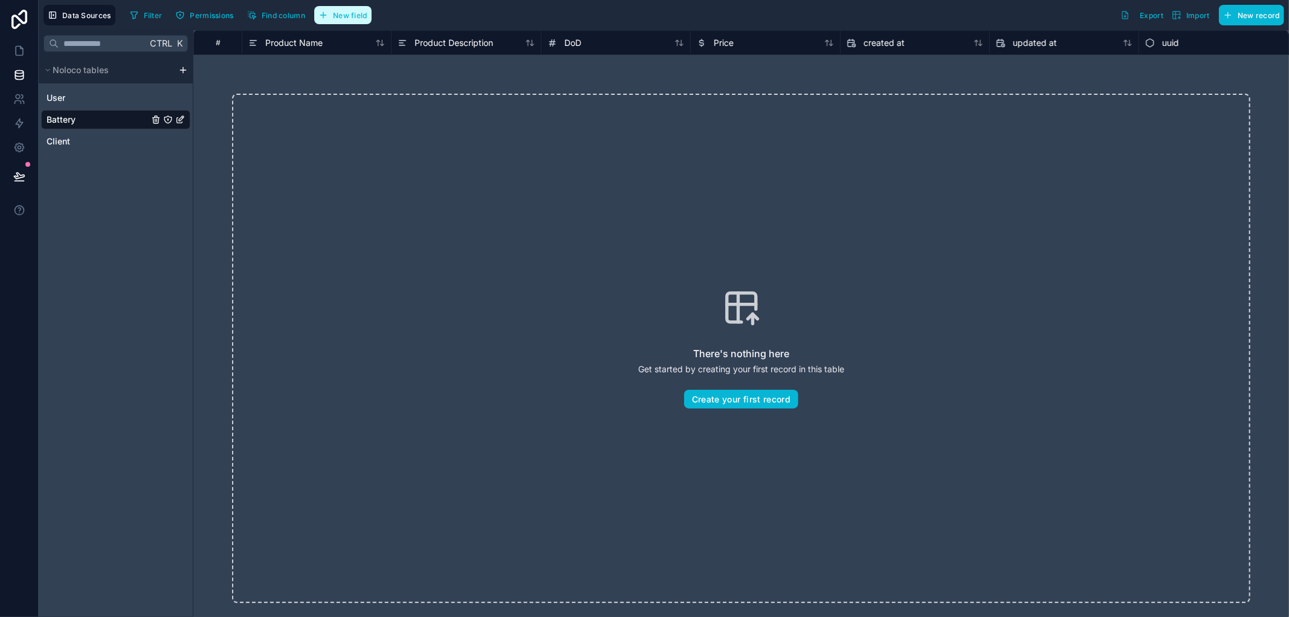
click at [351, 18] on span "New field" at bounding box center [350, 15] width 34 height 9
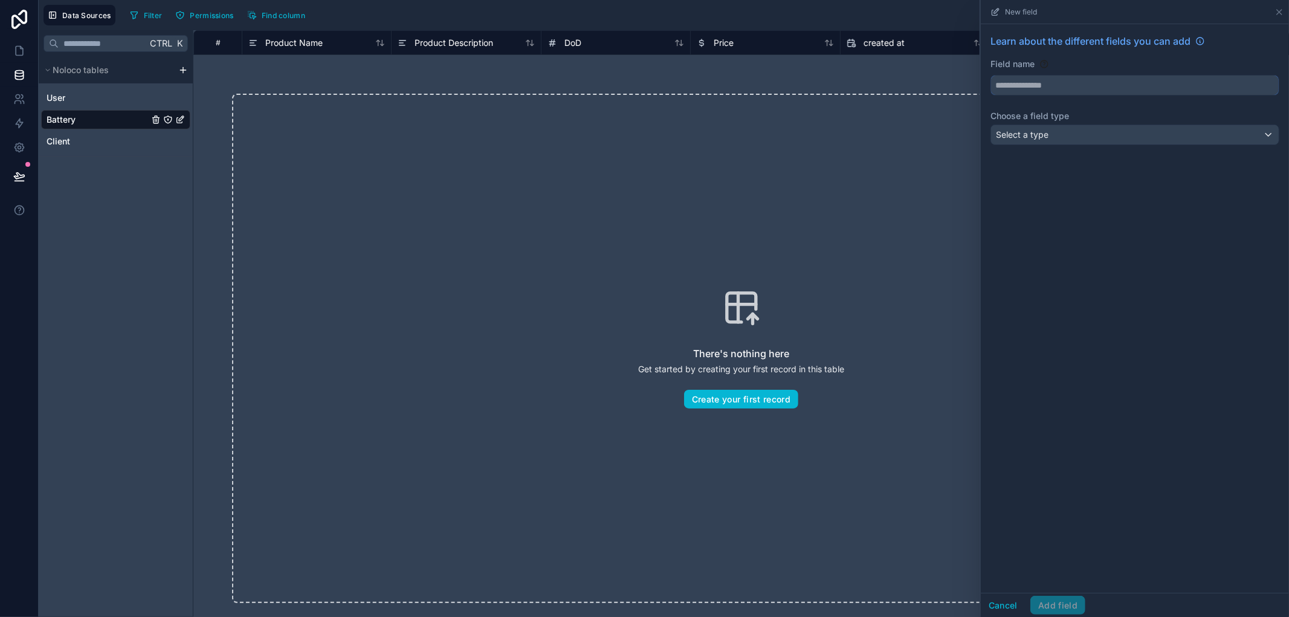
click at [1107, 86] on input "text" at bounding box center [1135, 85] width 288 height 19
type input "******"
click at [1156, 138] on div "Select a type" at bounding box center [1135, 134] width 288 height 19
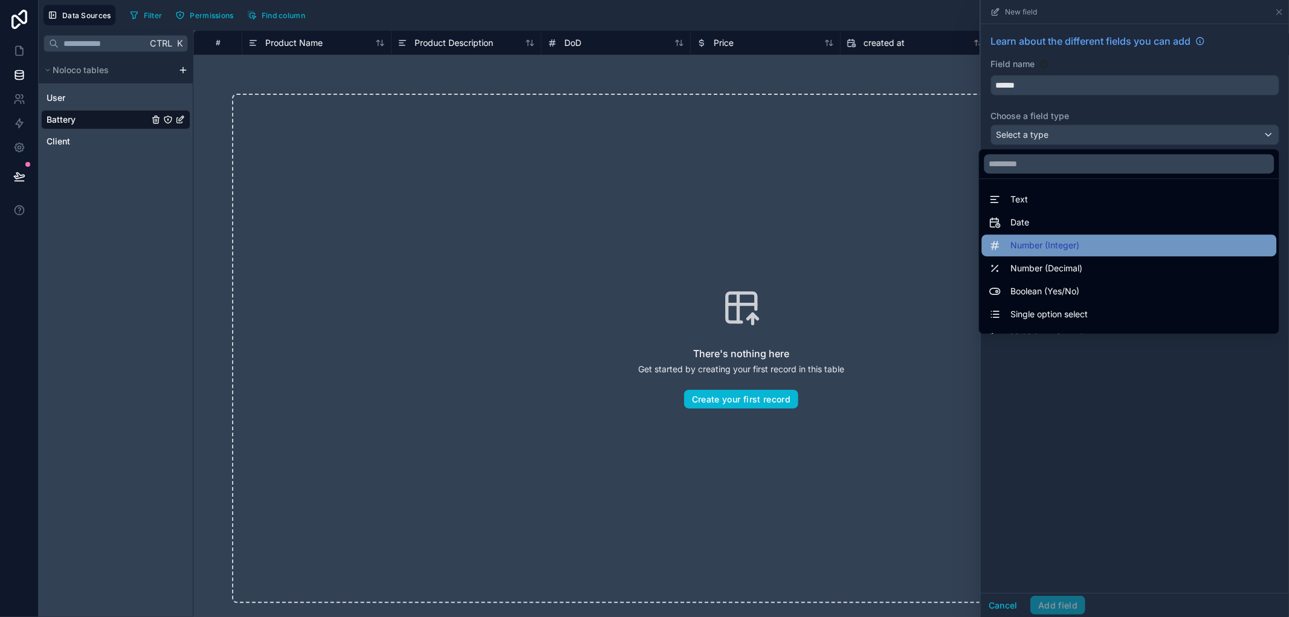
click at [1076, 243] on div "Number (Integer)" at bounding box center [1128, 245] width 280 height 14
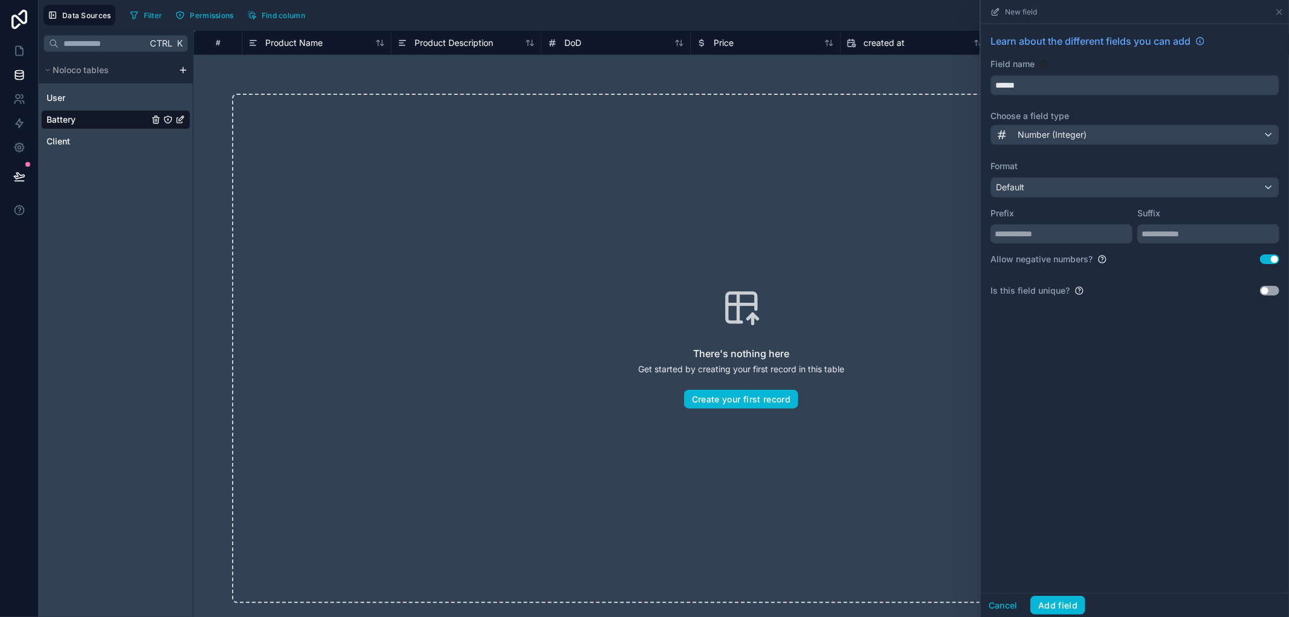
click at [1269, 255] on button "Use setting" at bounding box center [1269, 259] width 19 height 10
click at [1182, 233] on input "text" at bounding box center [1208, 233] width 142 height 19
type input "**"
click at [1058, 609] on button "Add field" at bounding box center [1057, 605] width 55 height 19
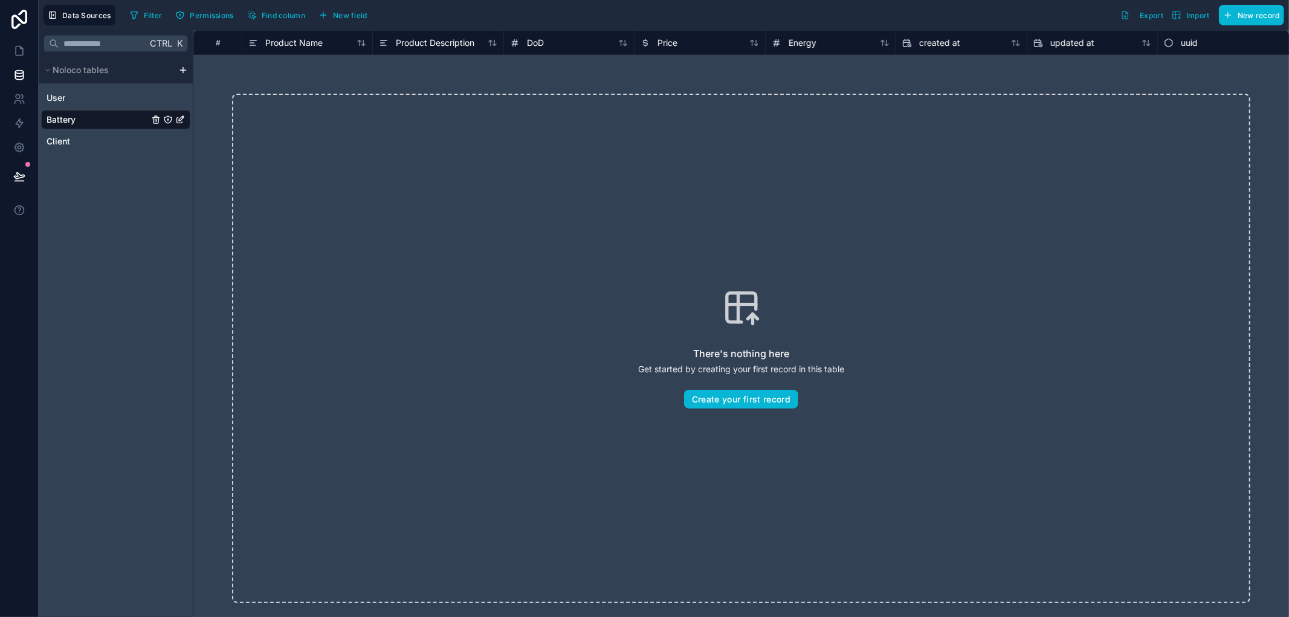
click at [185, 74] on html "Data Sources Filter Permissions Find column New field Export Import New record …" at bounding box center [644, 308] width 1289 height 617
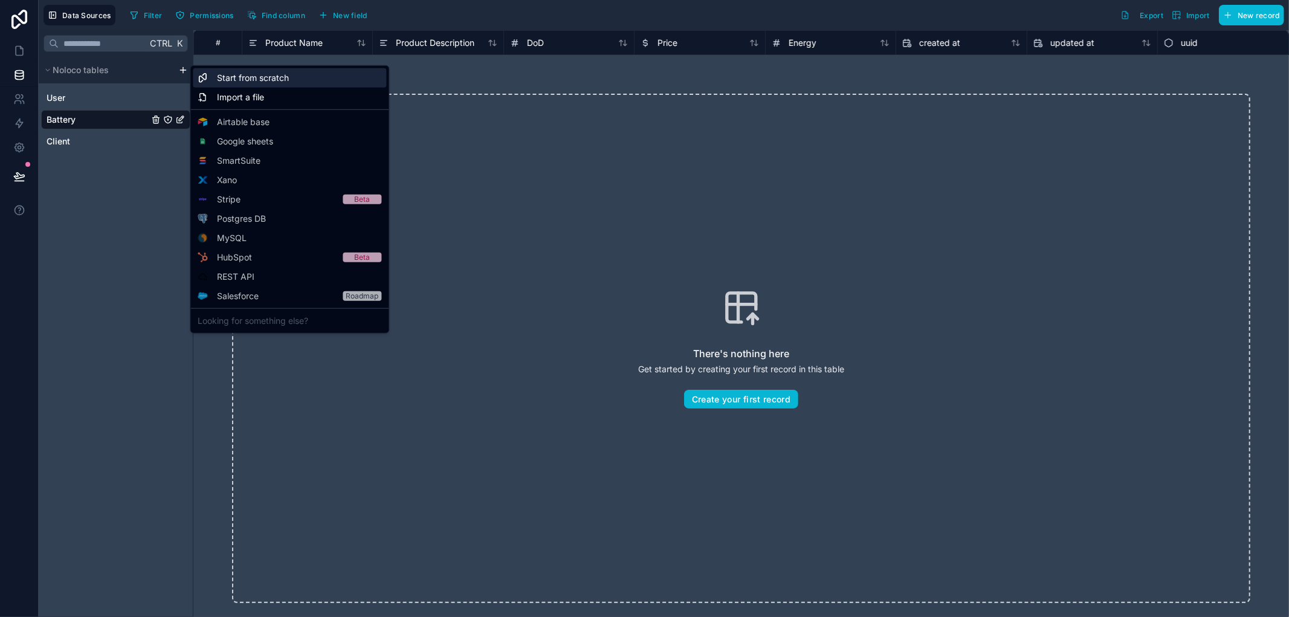
click at [215, 85] on div "Start from scratch" at bounding box center [289, 77] width 193 height 19
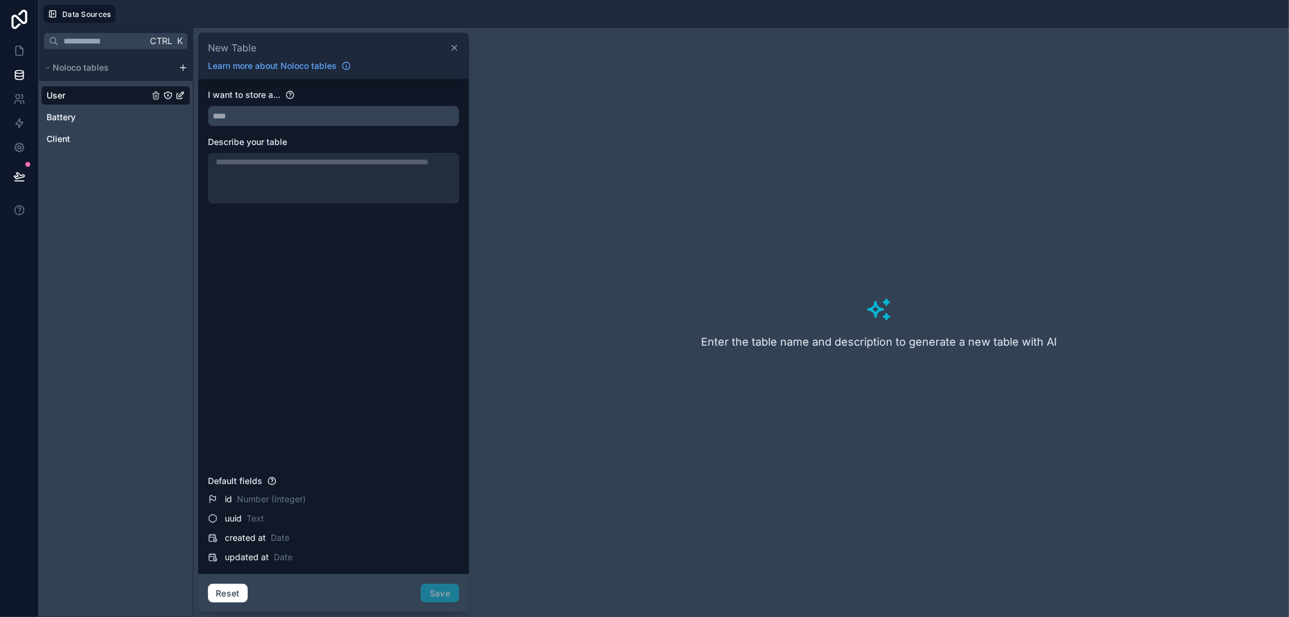
click at [350, 129] on div "I want to store a... Describe your table" at bounding box center [333, 279] width 251 height 381
click at [335, 120] on input "text" at bounding box center [333, 115] width 250 height 19
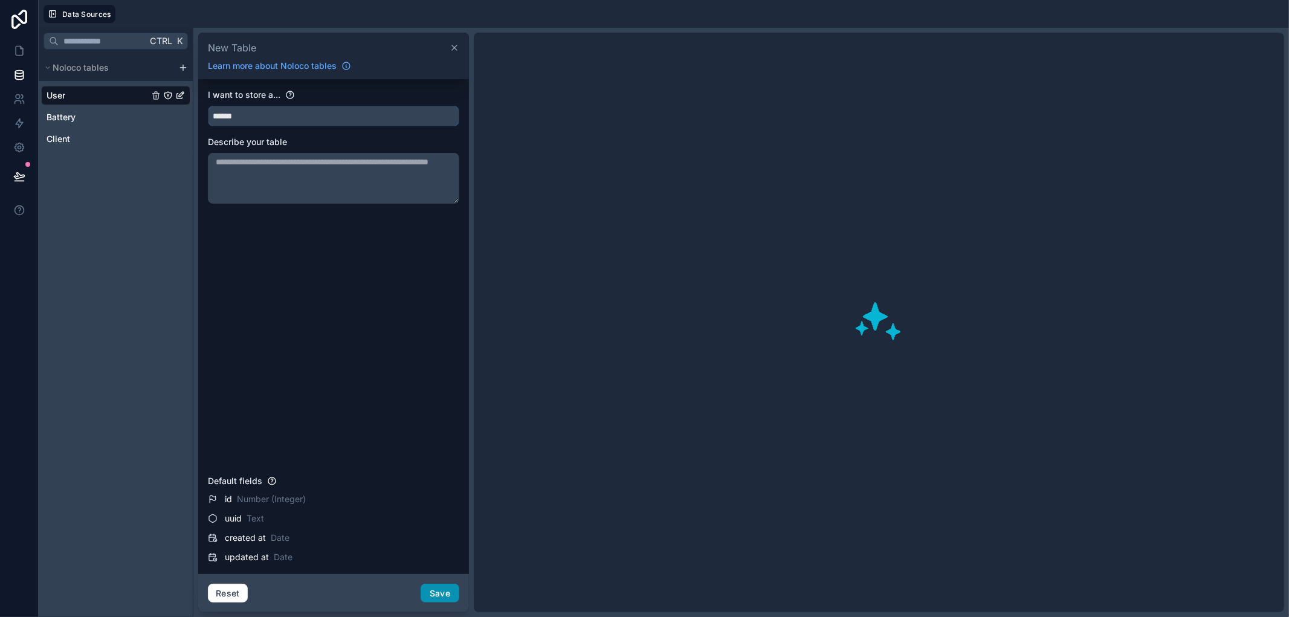
type input "******"
click at [443, 592] on button "Save" at bounding box center [439, 593] width 39 height 19
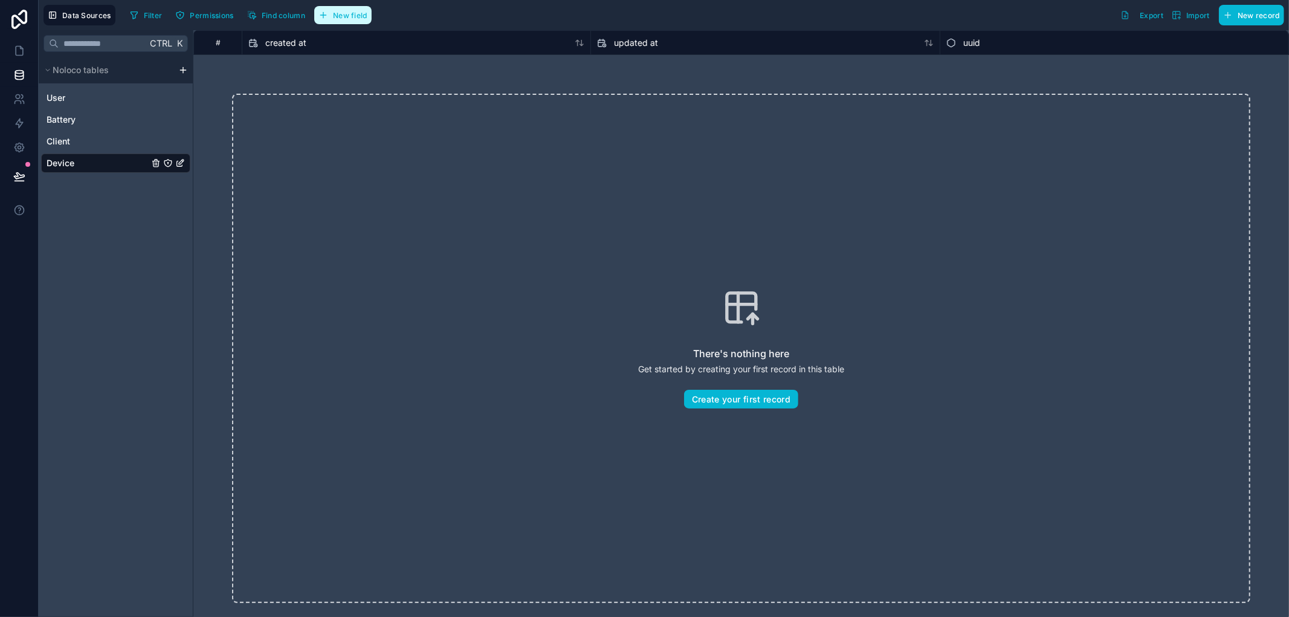
click at [336, 8] on button "New field" at bounding box center [342, 15] width 57 height 18
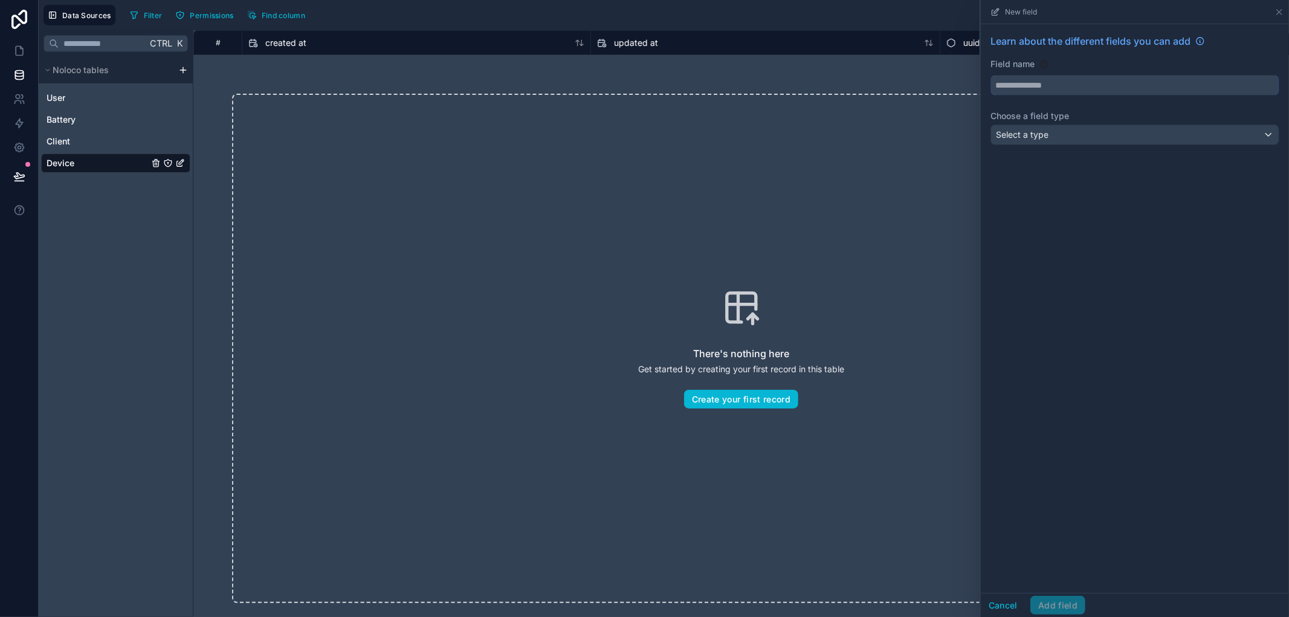
click at [1066, 82] on input "text" at bounding box center [1135, 85] width 288 height 19
click at [990, 75] on button "******" at bounding box center [1134, 85] width 289 height 21
type input "**********"
click at [1078, 130] on div "Select a type" at bounding box center [1135, 134] width 288 height 19
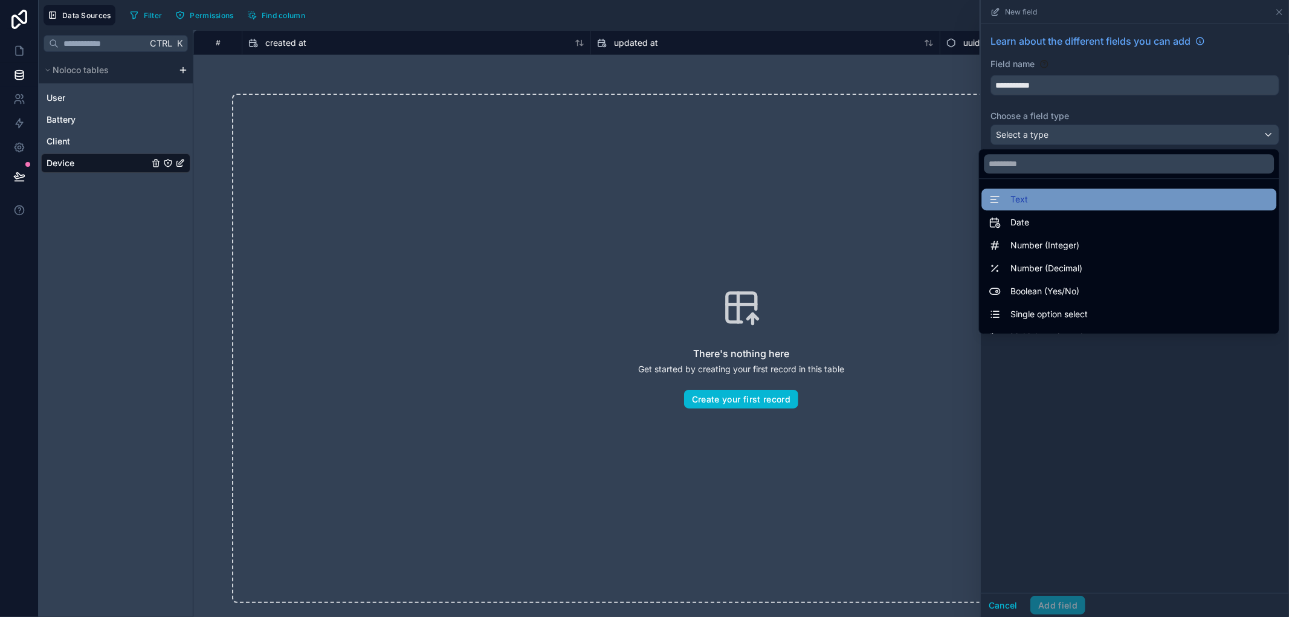
click at [1081, 208] on div "Text" at bounding box center [1128, 199] width 295 height 22
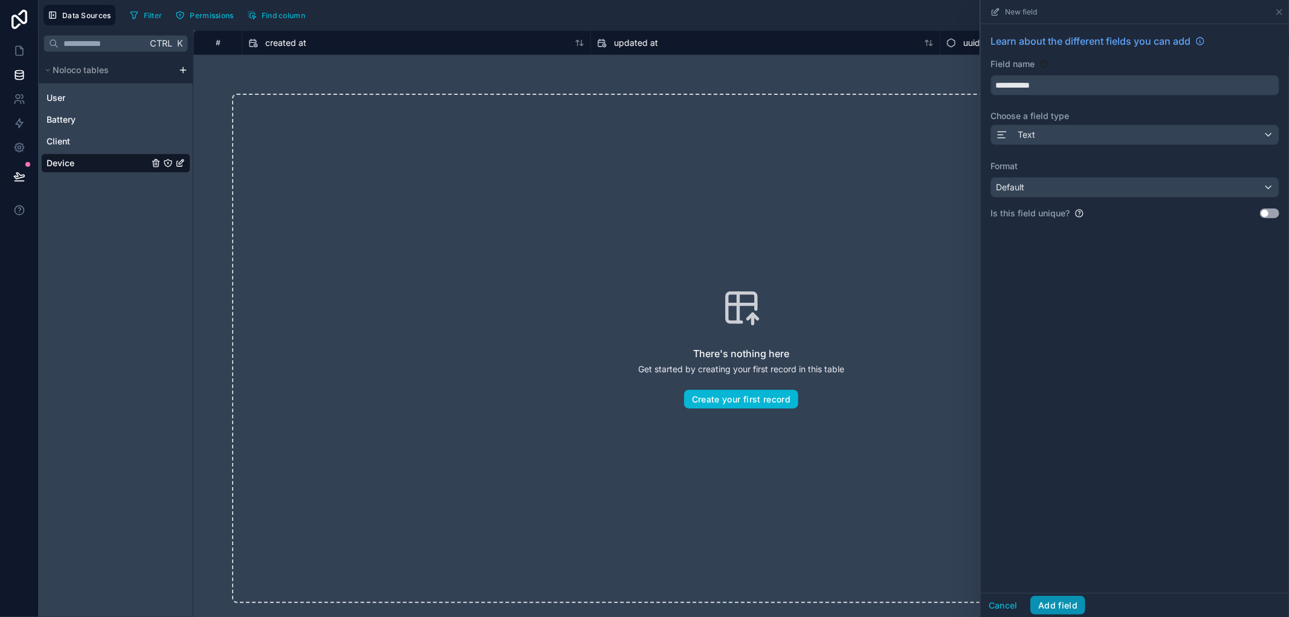
click at [1081, 602] on button "Add field" at bounding box center [1057, 605] width 55 height 19
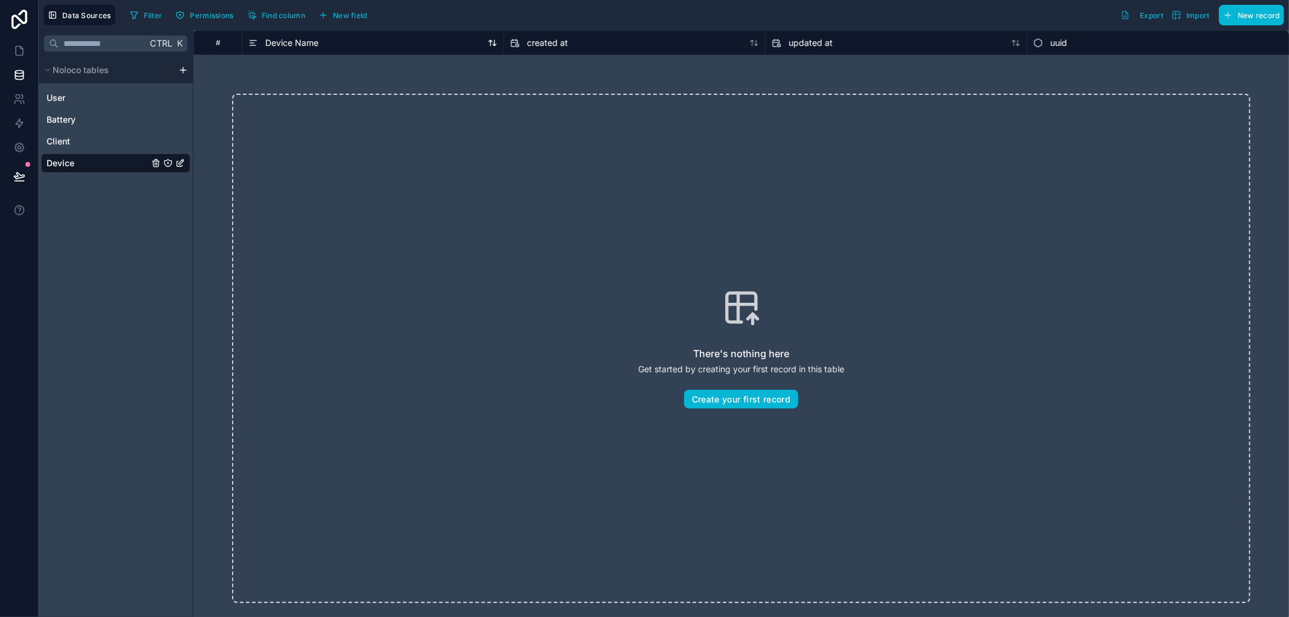
click at [344, 47] on div "Device Name" at bounding box center [372, 43] width 249 height 14
click at [303, 46] on span "Device Name" at bounding box center [291, 43] width 53 height 12
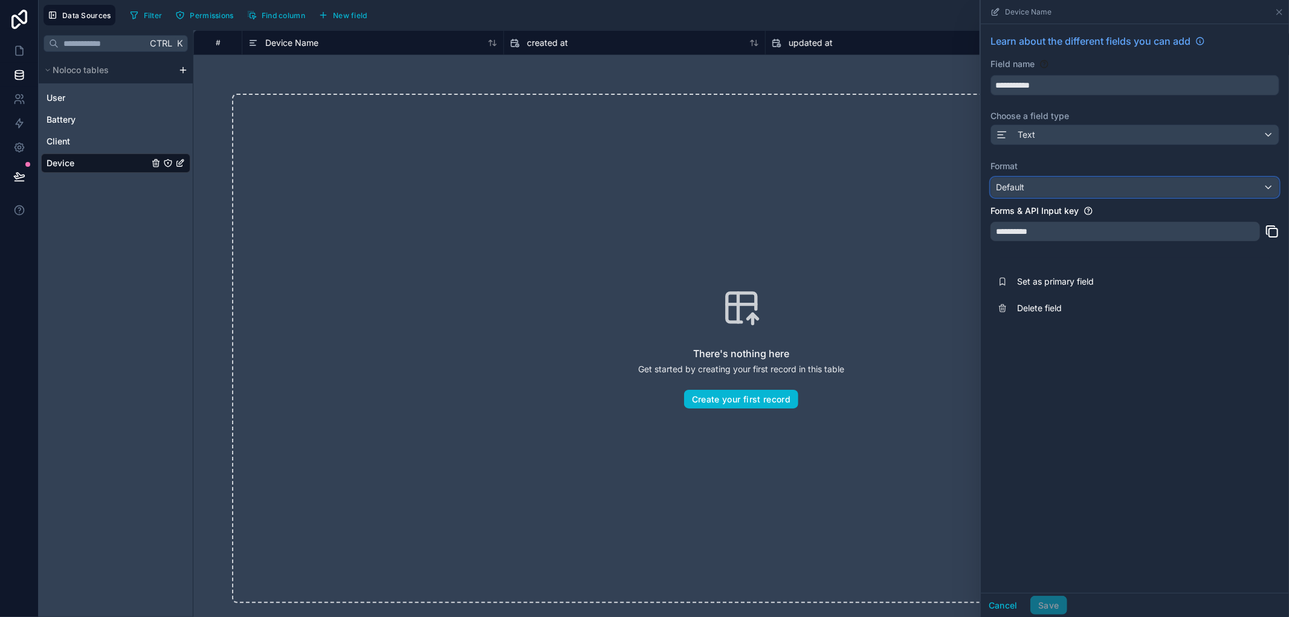
click at [1125, 182] on div "Default" at bounding box center [1135, 187] width 288 height 19
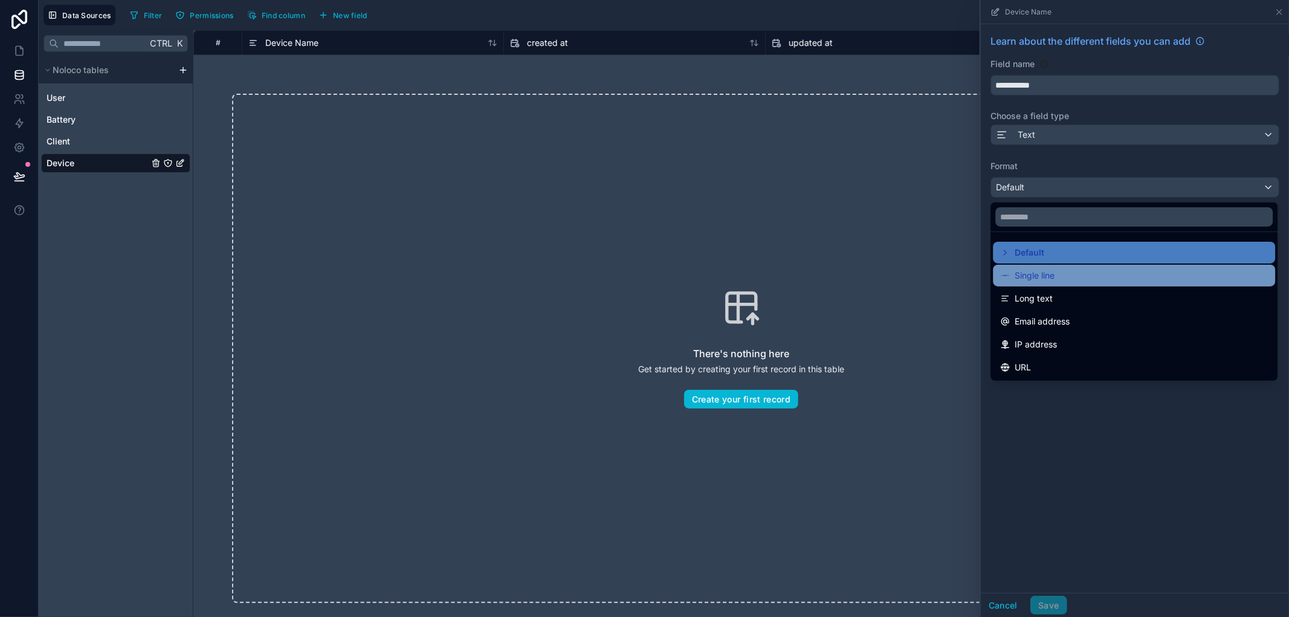
click at [1056, 275] on div "Single line" at bounding box center [1134, 275] width 268 height 14
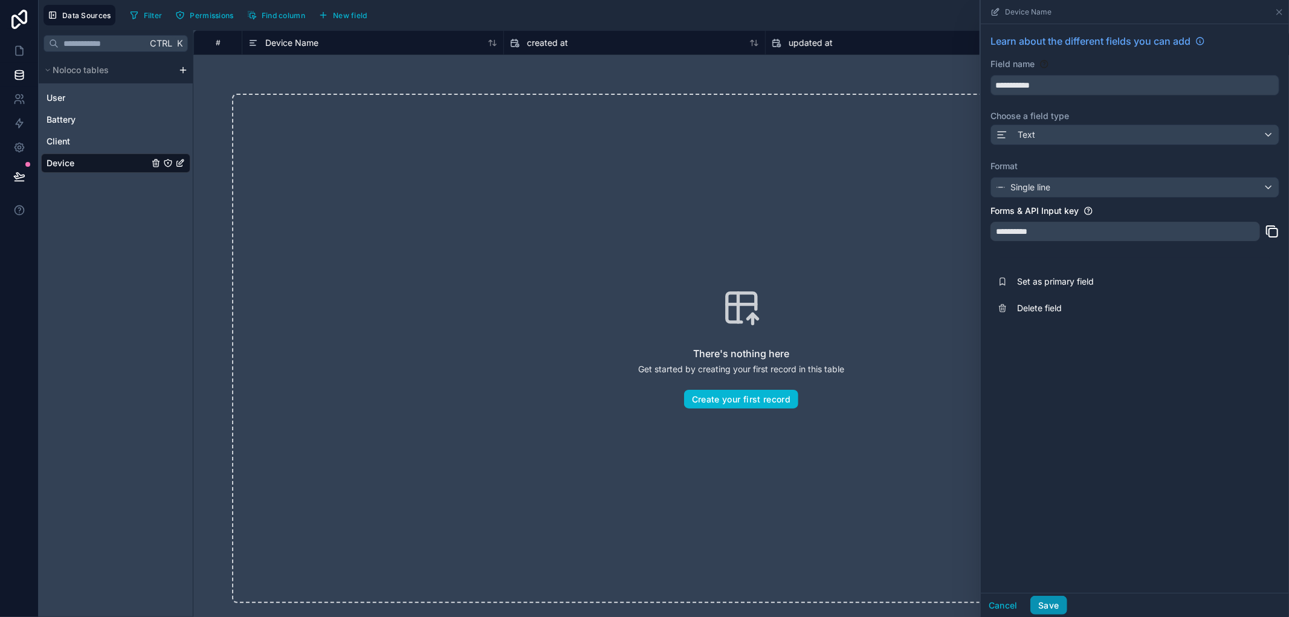
click at [1057, 599] on button "Save" at bounding box center [1048, 605] width 36 height 19
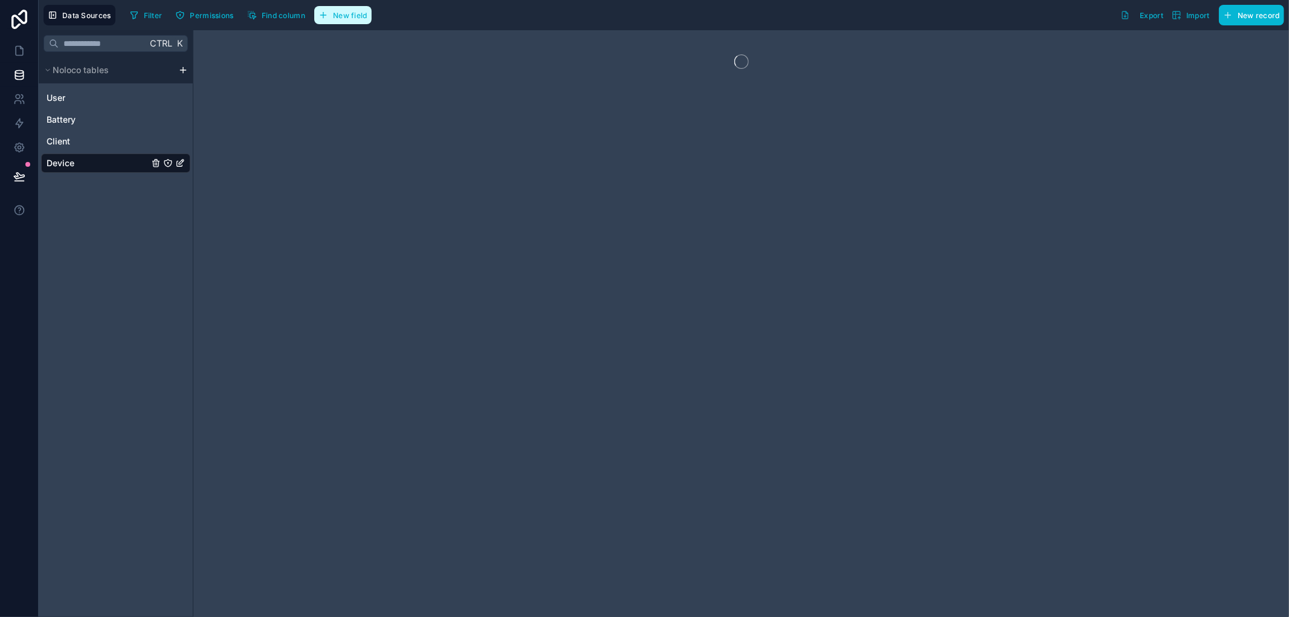
click at [333, 16] on button "New field" at bounding box center [342, 15] width 57 height 18
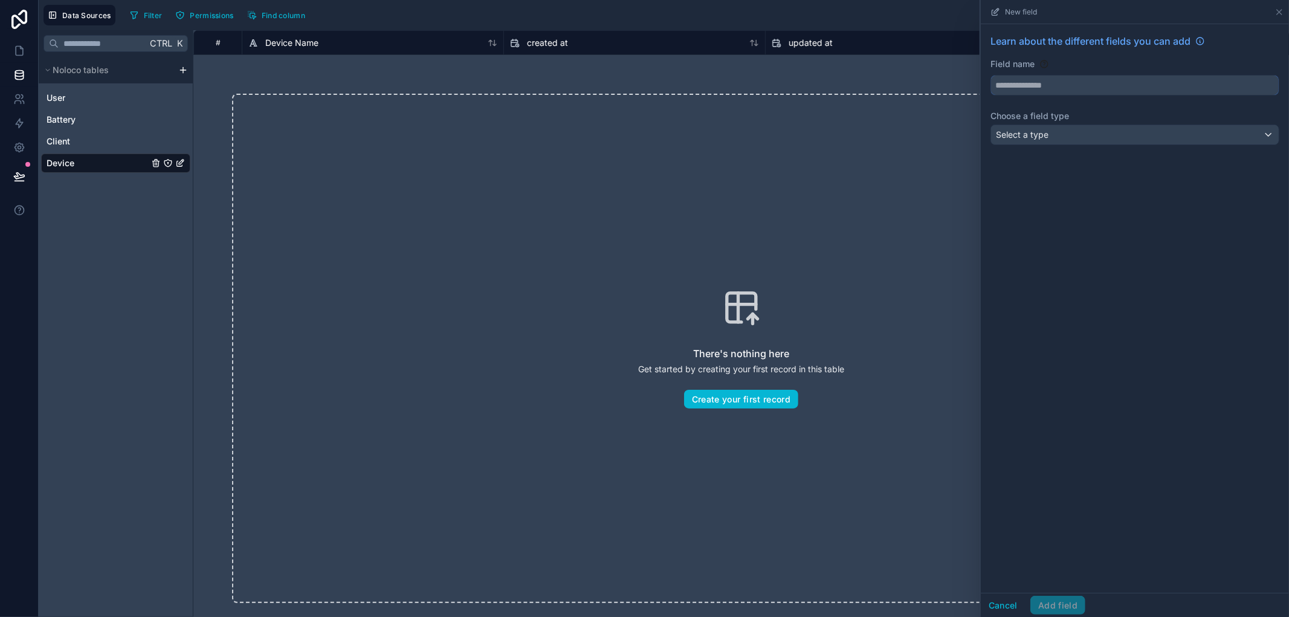
click at [1019, 82] on input "text" at bounding box center [1135, 85] width 288 height 19
click at [990, 75] on button "*****" at bounding box center [1134, 85] width 289 height 21
type input "**********"
click at [1084, 138] on div "Select a type" at bounding box center [1135, 134] width 288 height 19
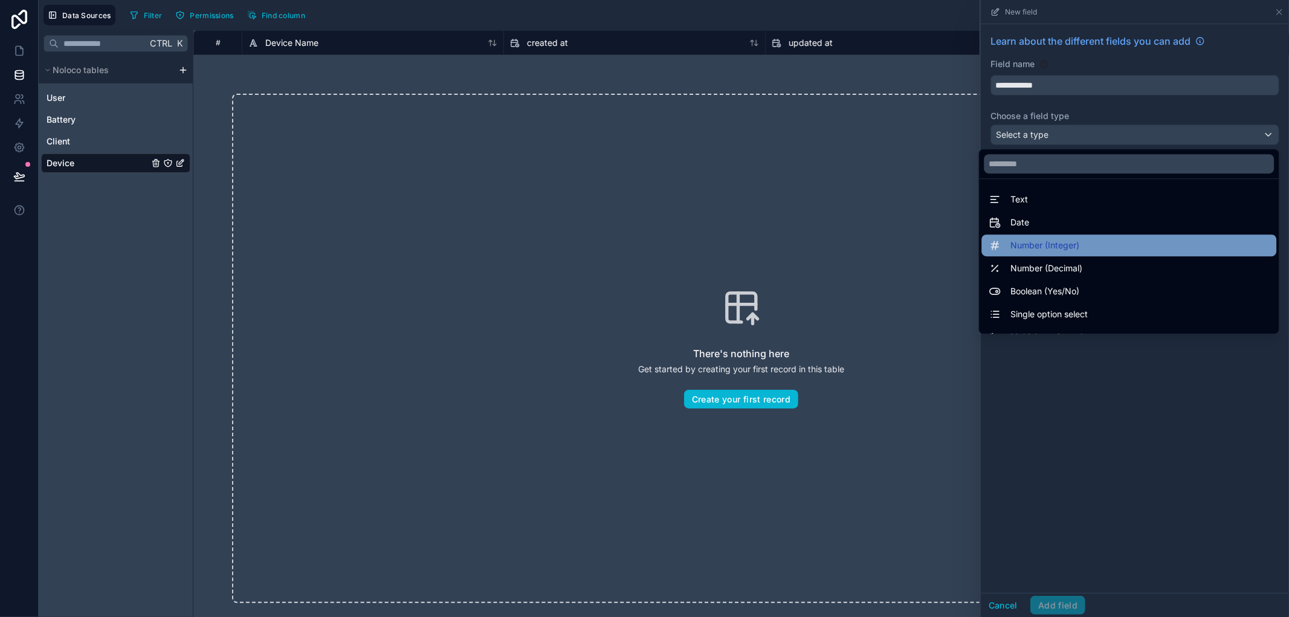
click at [1060, 242] on span "Number (Integer)" at bounding box center [1044, 245] width 69 height 14
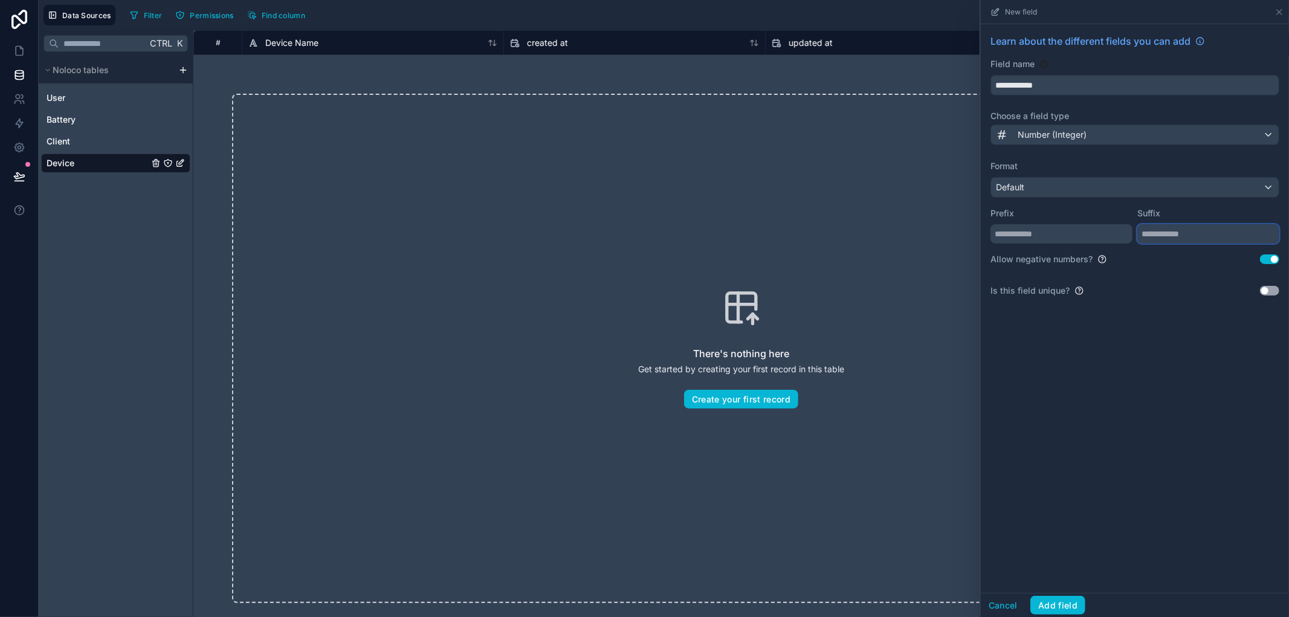
click at [1181, 230] on input "text" at bounding box center [1208, 233] width 142 height 19
type input "*"
click at [1271, 264] on div "Allow negative numbers? Use setting" at bounding box center [1134, 259] width 289 height 12
click at [1271, 263] on button "Use setting" at bounding box center [1269, 259] width 19 height 10
click at [1051, 605] on button "Add field" at bounding box center [1057, 605] width 55 height 19
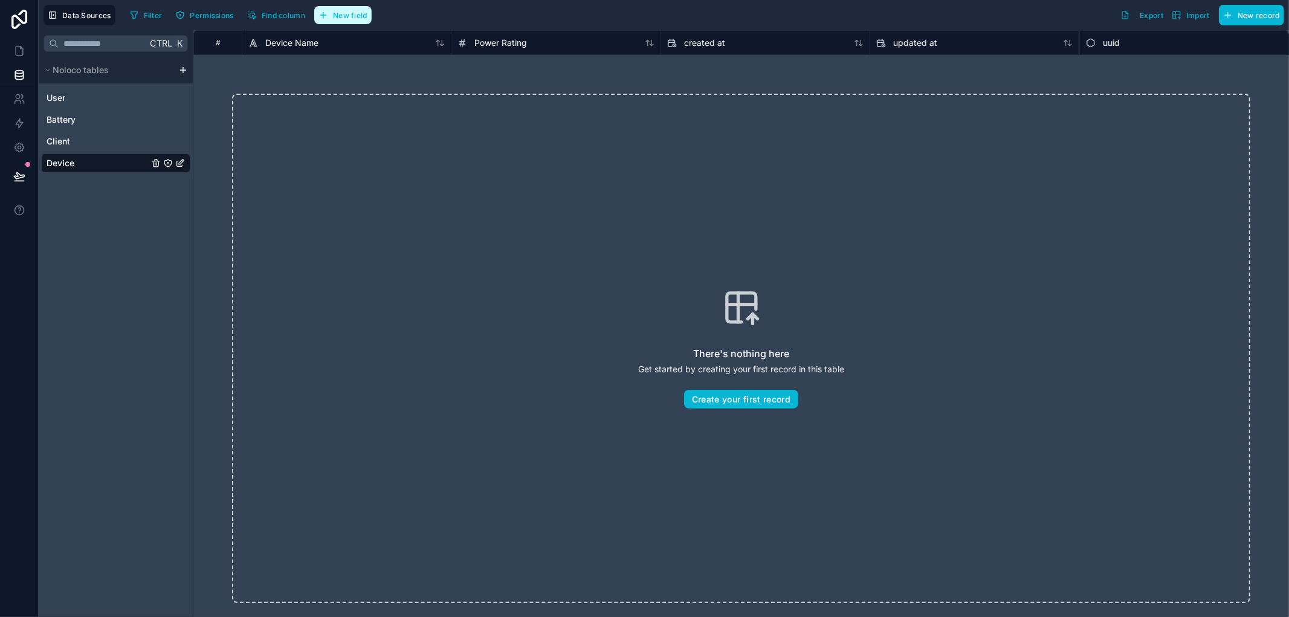
click at [347, 16] on span "New field" at bounding box center [350, 15] width 34 height 9
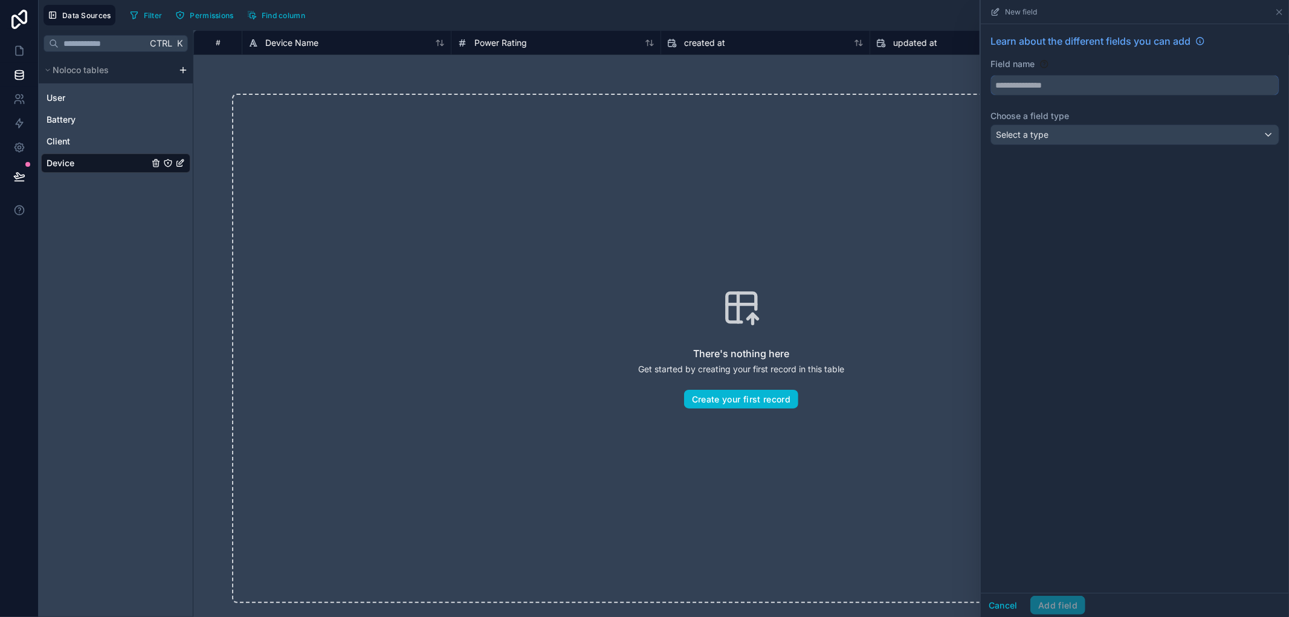
click at [1155, 80] on input "text" at bounding box center [1135, 85] width 288 height 19
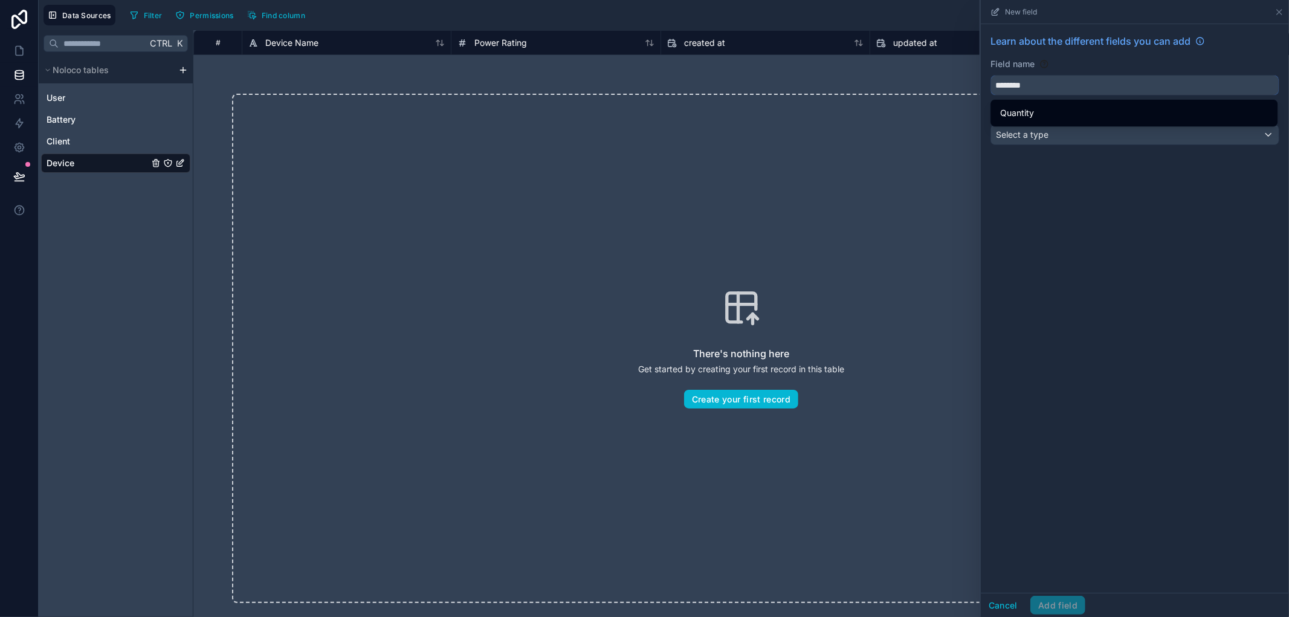
type input "********"
click at [1089, 222] on div "Learn about the different fields you can add Field name ******** Choose a field…" at bounding box center [1135, 308] width 308 height 569
click at [1073, 135] on div "Select a type" at bounding box center [1135, 134] width 288 height 19
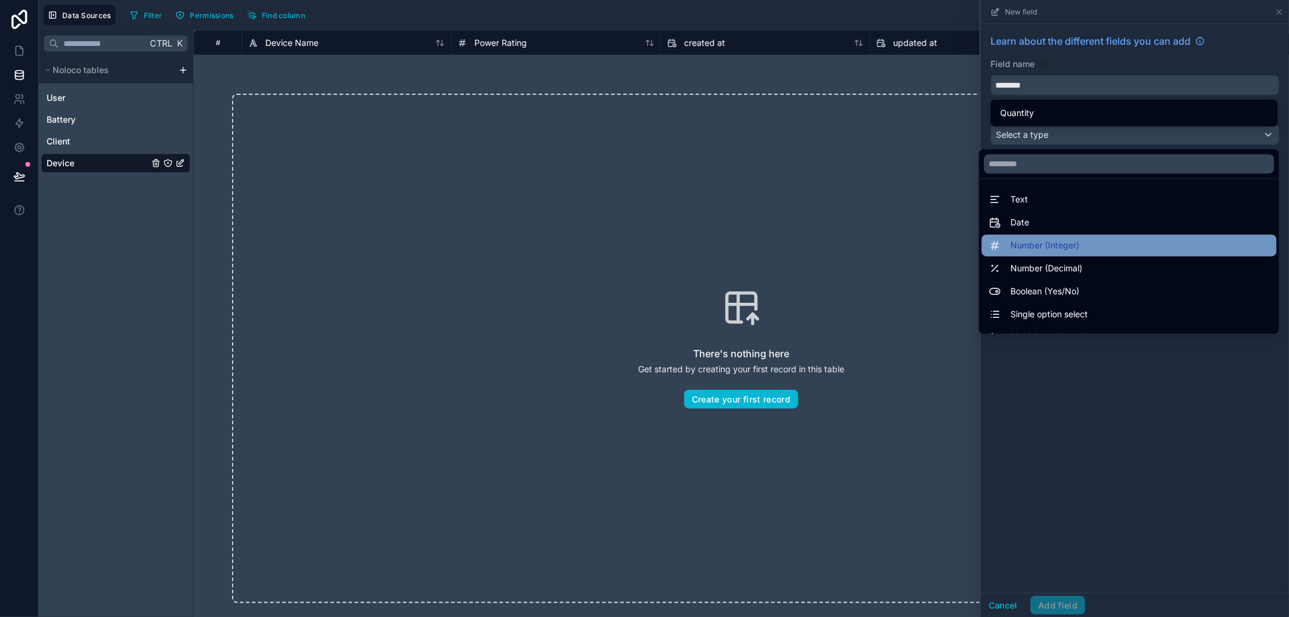
click at [1037, 243] on span "Number (Integer)" at bounding box center [1044, 245] width 69 height 14
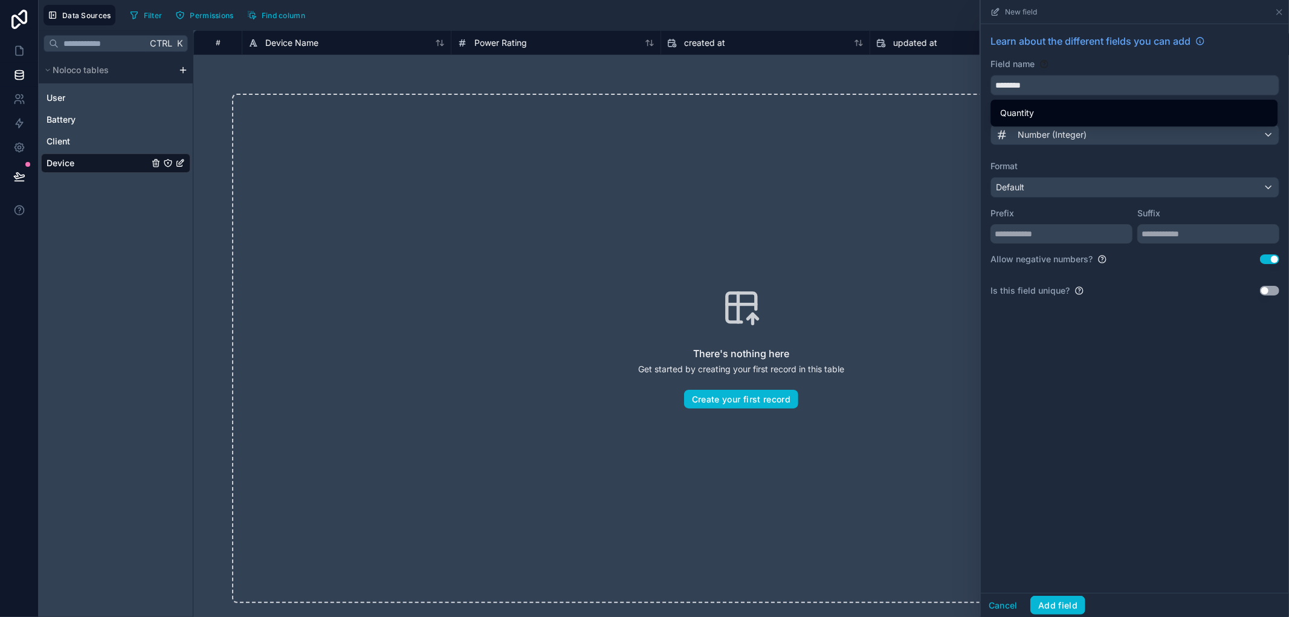
click at [1055, 361] on div "Learn about the different fields you can add Field name ******** Choose a field…" at bounding box center [1135, 308] width 308 height 569
click at [1051, 117] on div "Quantity" at bounding box center [1134, 113] width 268 height 14
click at [1261, 265] on div "Allow negative numbers? Use setting" at bounding box center [1134, 259] width 289 height 12
click at [1270, 257] on button "Use setting" at bounding box center [1269, 259] width 19 height 10
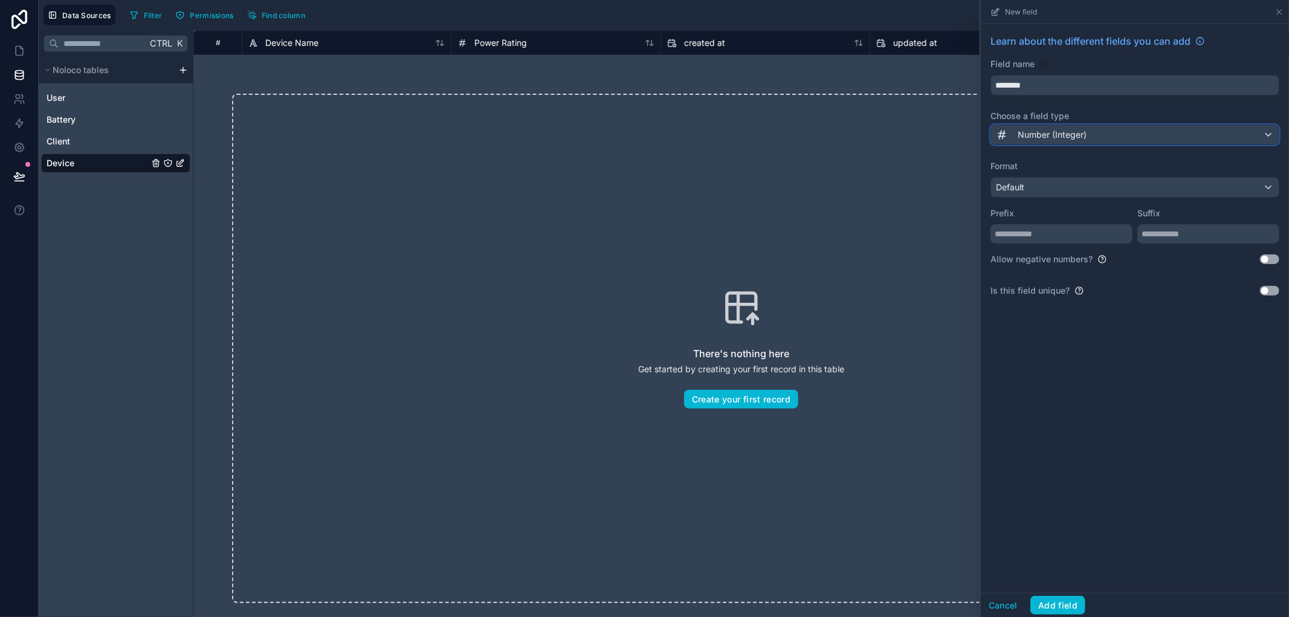
click at [1098, 140] on div "Number (Integer)" at bounding box center [1135, 134] width 288 height 19
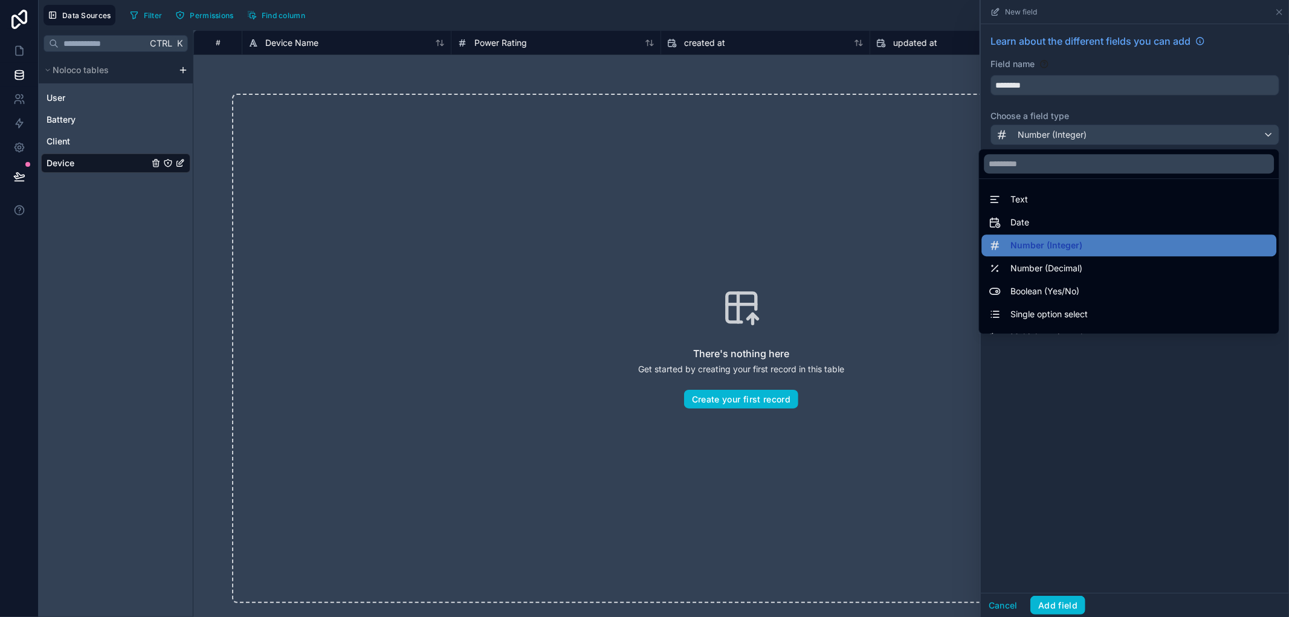
click at [1073, 433] on div at bounding box center [1135, 308] width 308 height 617
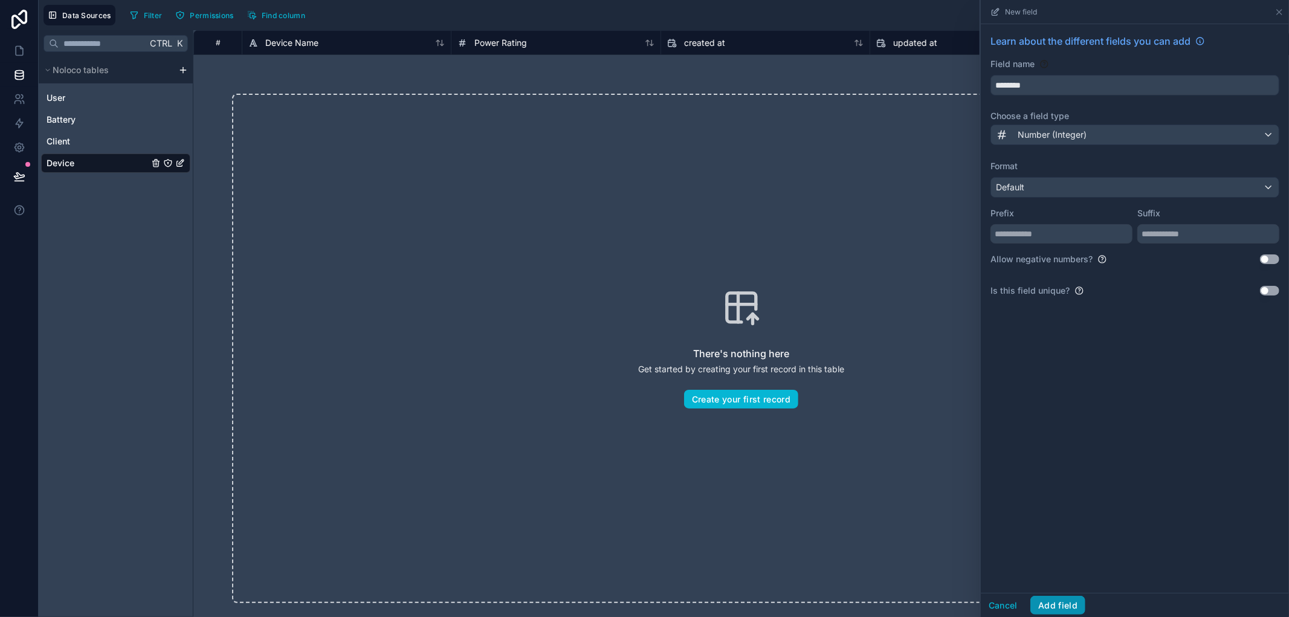
click at [1056, 611] on button "Add field" at bounding box center [1057, 605] width 55 height 19
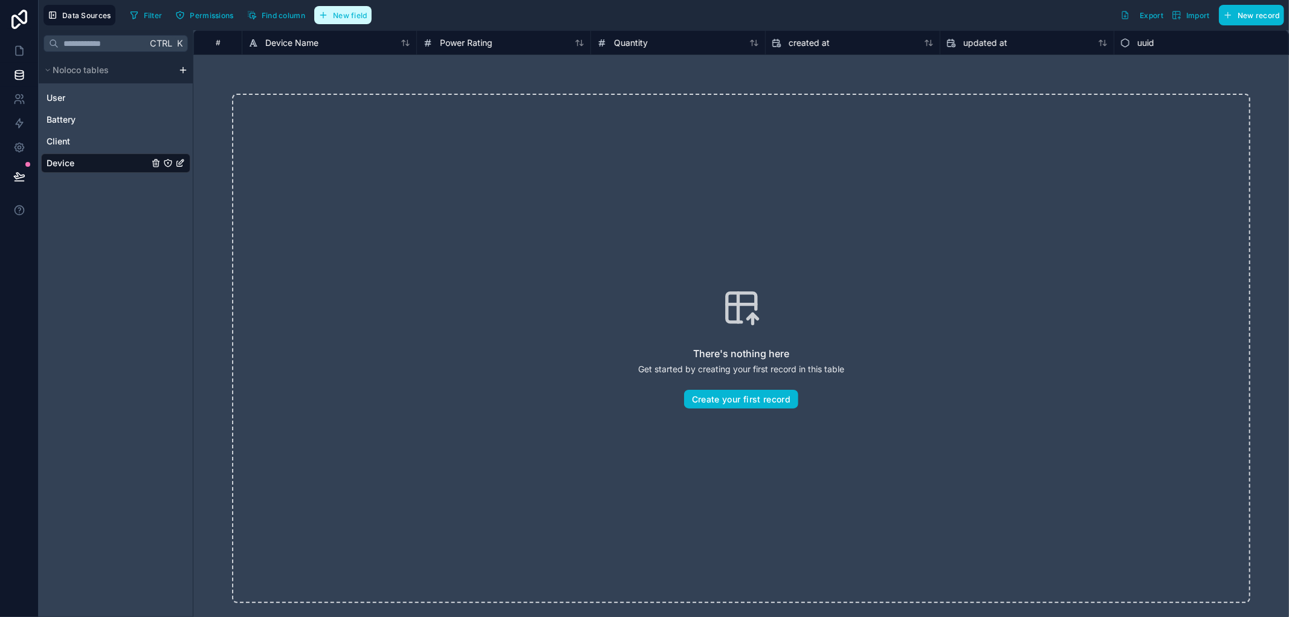
click at [334, 21] on button "New field" at bounding box center [342, 15] width 57 height 18
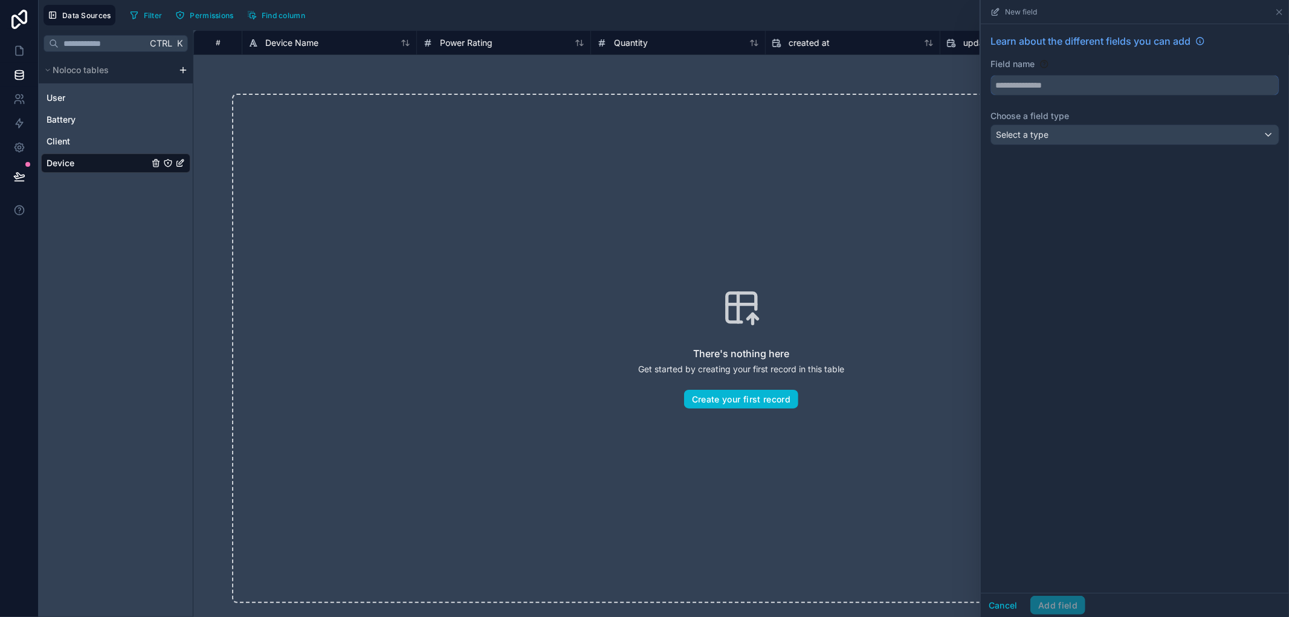
click at [1086, 86] on input "text" at bounding box center [1135, 85] width 288 height 19
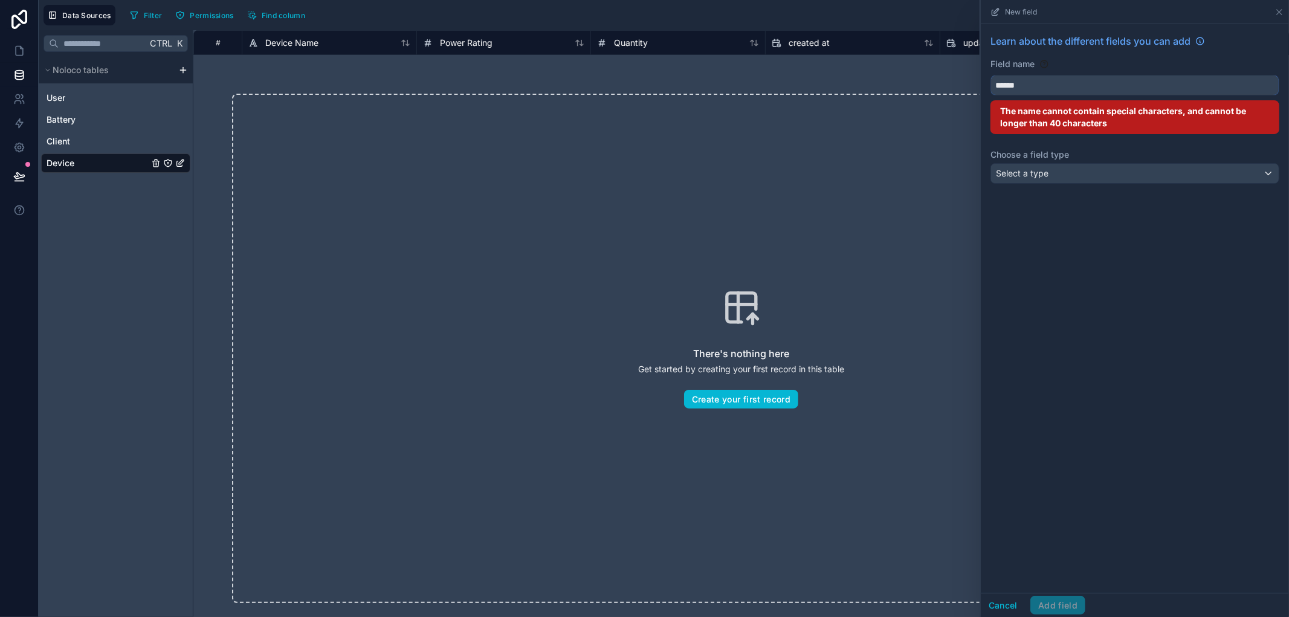
click at [990, 75] on button "*****" at bounding box center [1134, 85] width 289 height 21
click at [990, 75] on button "*********" at bounding box center [1134, 85] width 289 height 21
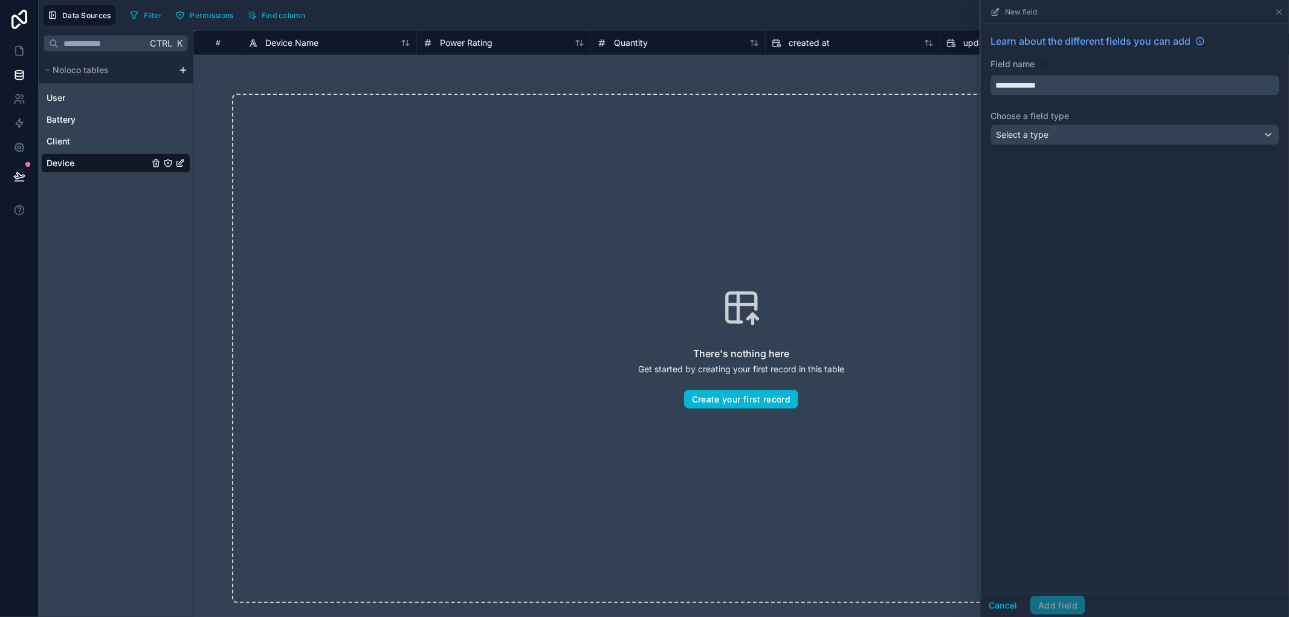
type input "**********"
click at [1127, 134] on div "Select a type" at bounding box center [1135, 134] width 288 height 19
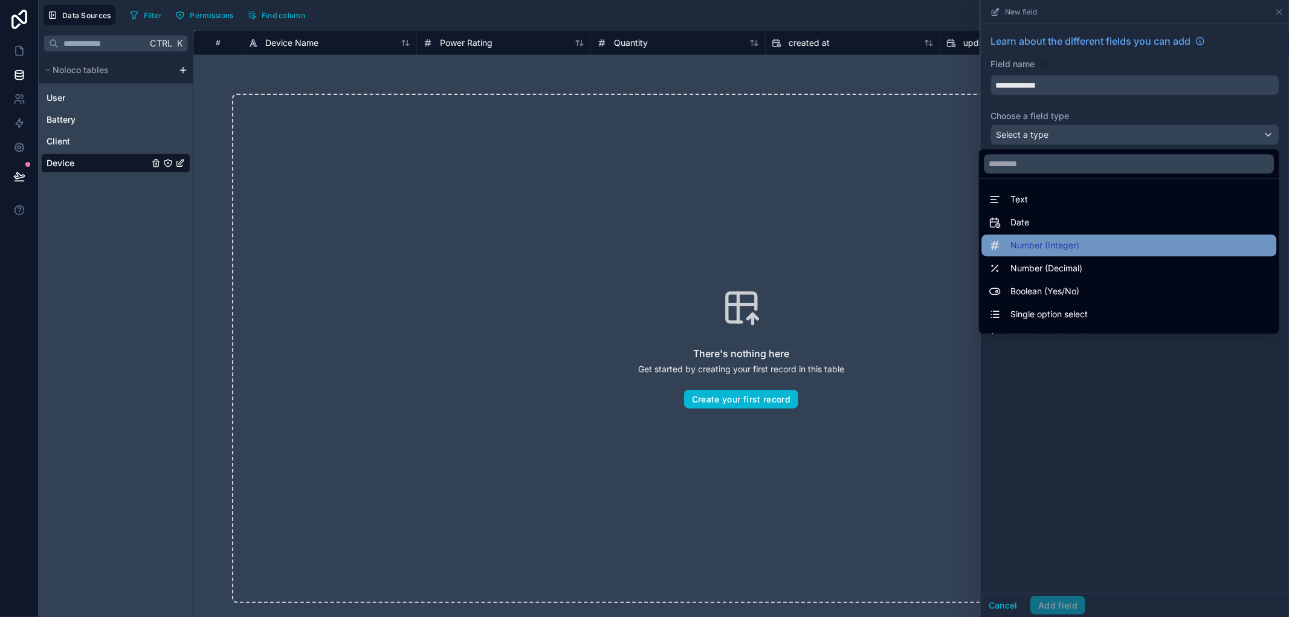
click at [1077, 239] on div "Number (Integer)" at bounding box center [1128, 245] width 280 height 14
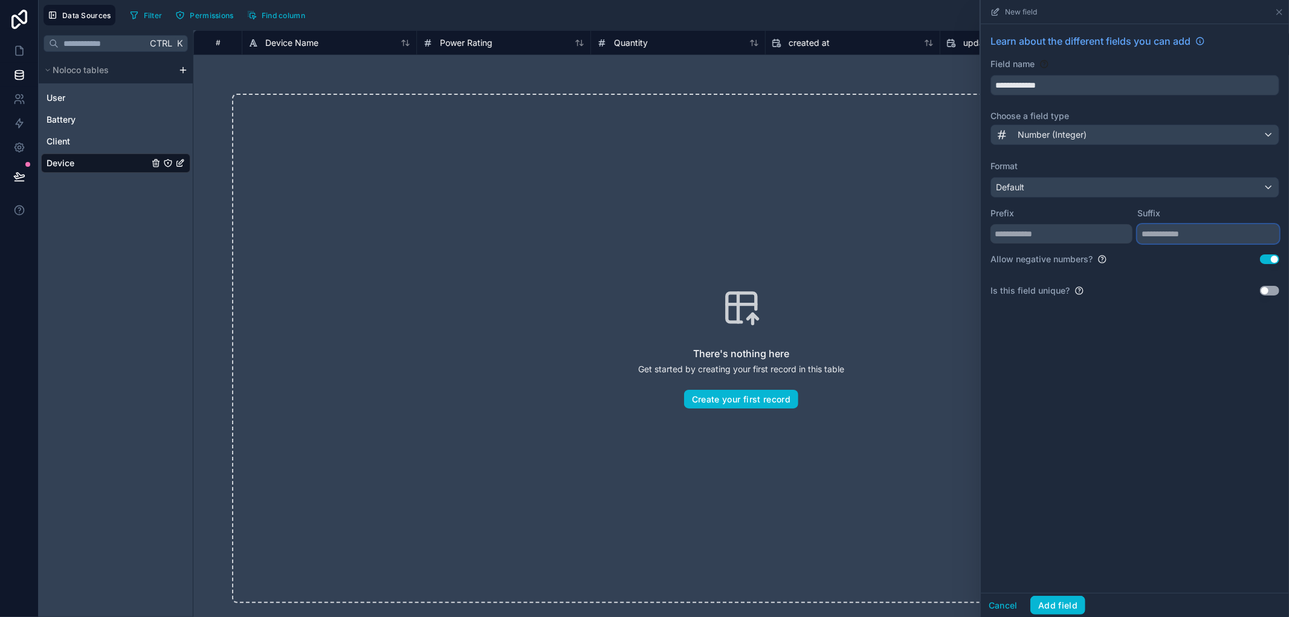
click at [1206, 240] on input "text" at bounding box center [1208, 233] width 142 height 19
type input "***"
click at [1273, 263] on button "Use setting" at bounding box center [1269, 259] width 19 height 10
click at [1063, 609] on button "Add field" at bounding box center [1057, 605] width 55 height 19
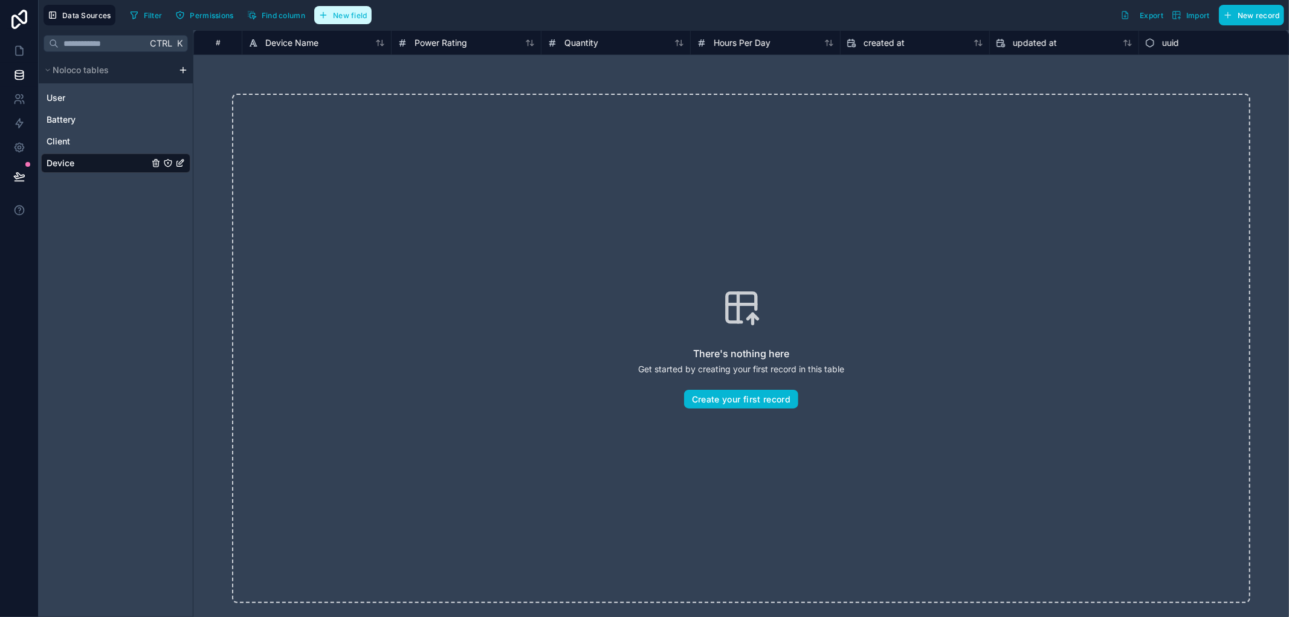
click at [336, 11] on span "New field" at bounding box center [350, 15] width 34 height 9
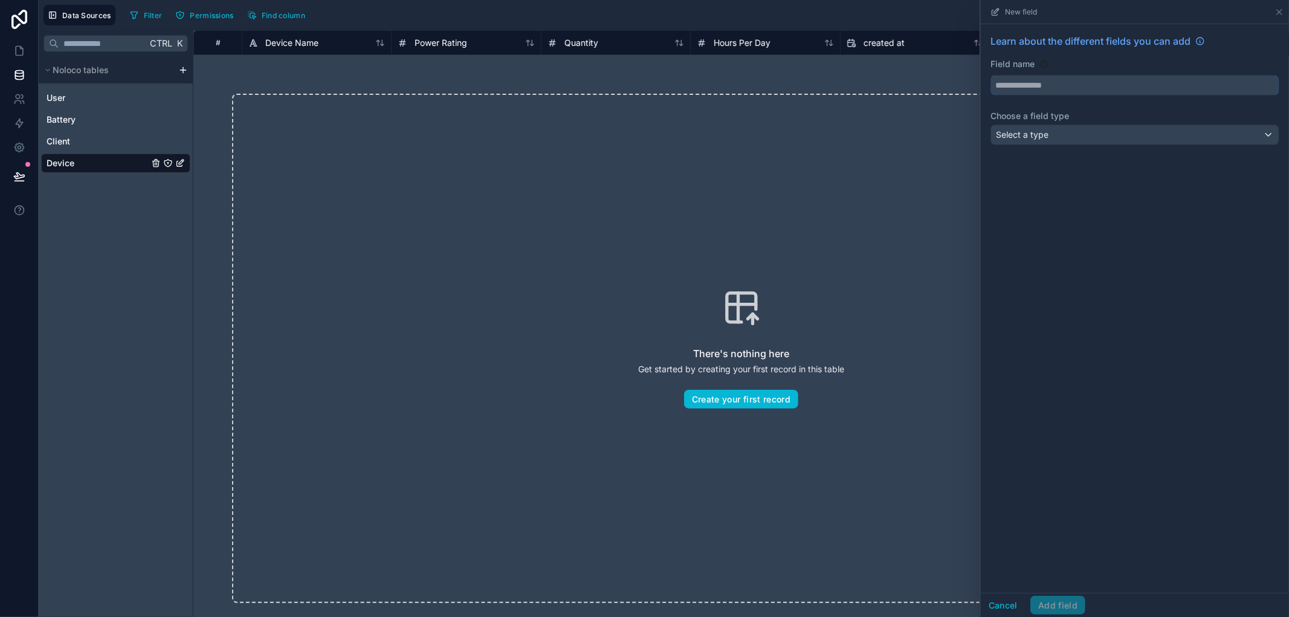
click at [1041, 88] on input "text" at bounding box center [1135, 85] width 288 height 19
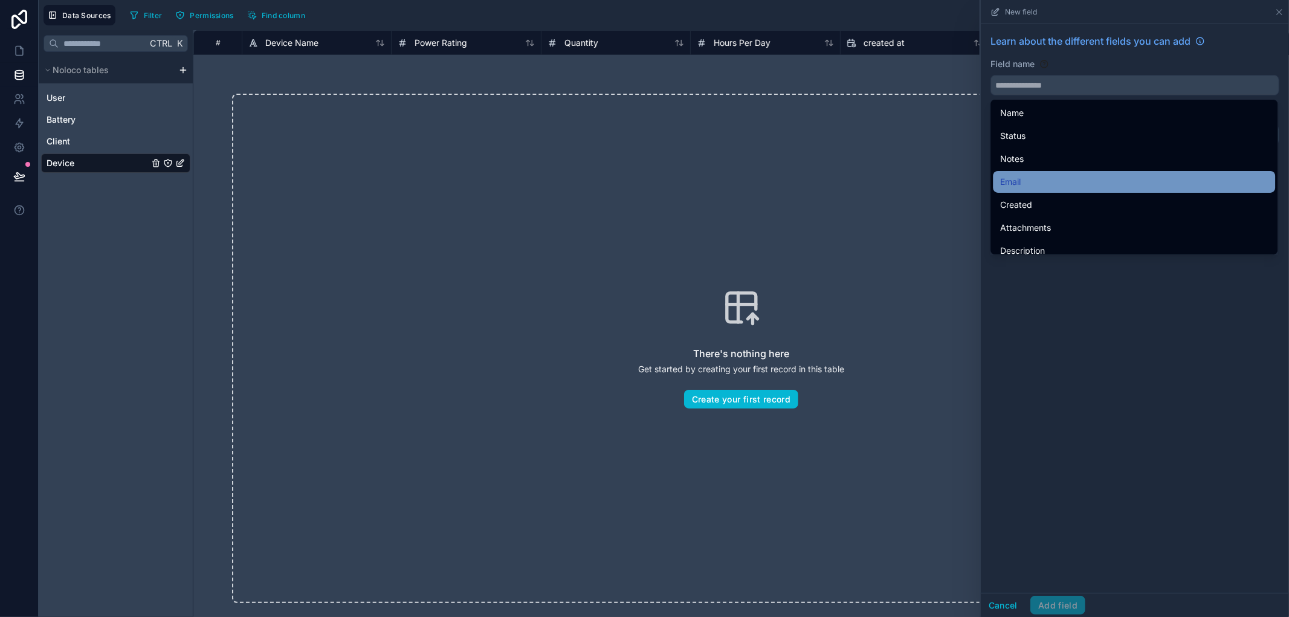
click at [1016, 181] on span "Email" at bounding box center [1010, 182] width 21 height 14
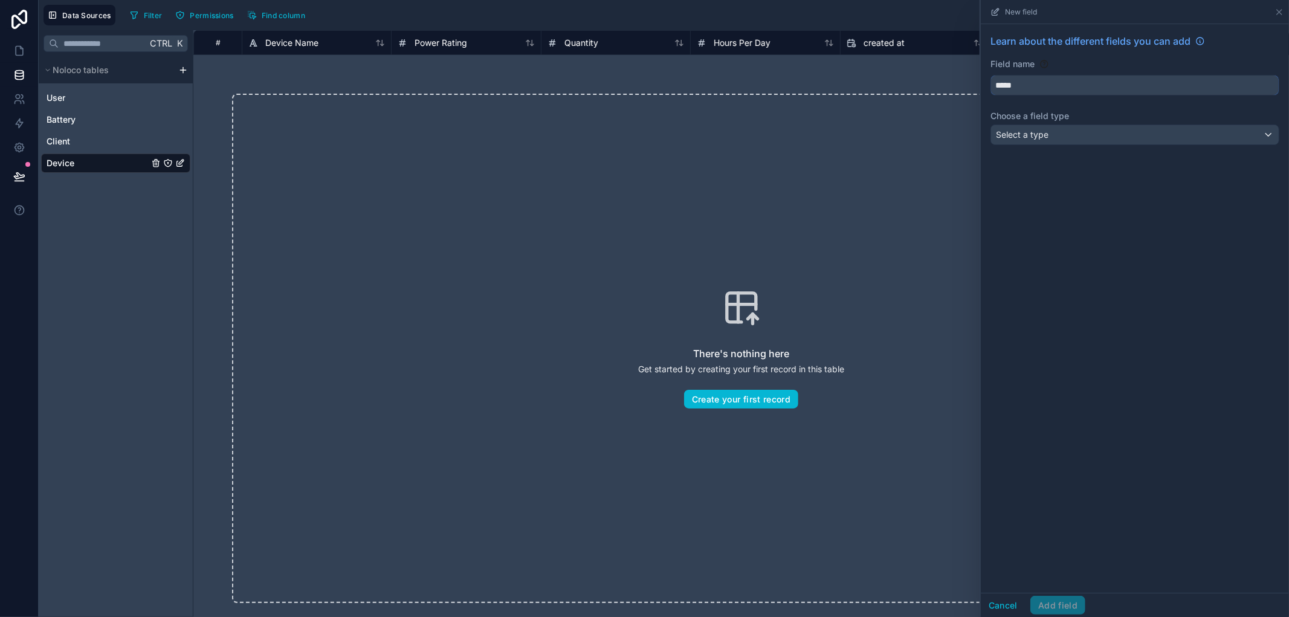
click at [1071, 92] on input "*****" at bounding box center [1135, 85] width 288 height 19
click at [990, 75] on button "******" at bounding box center [1134, 85] width 289 height 21
type input "**********"
click at [1063, 129] on div "Select a type" at bounding box center [1135, 134] width 288 height 19
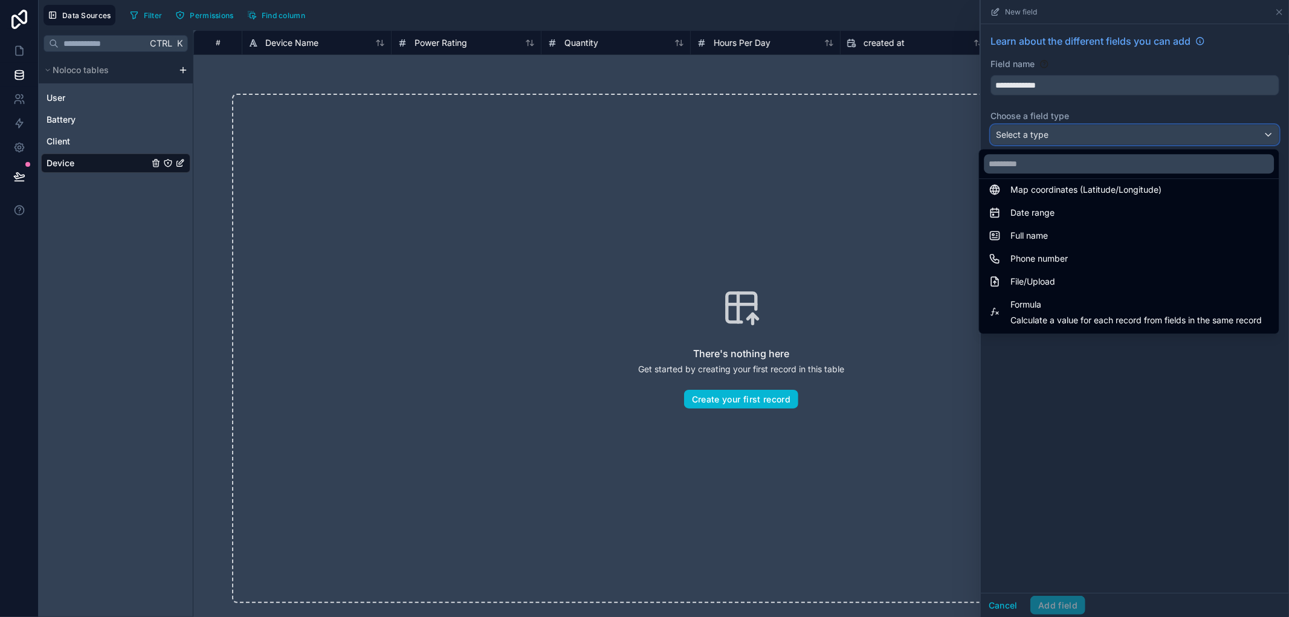
scroll to position [216, 0]
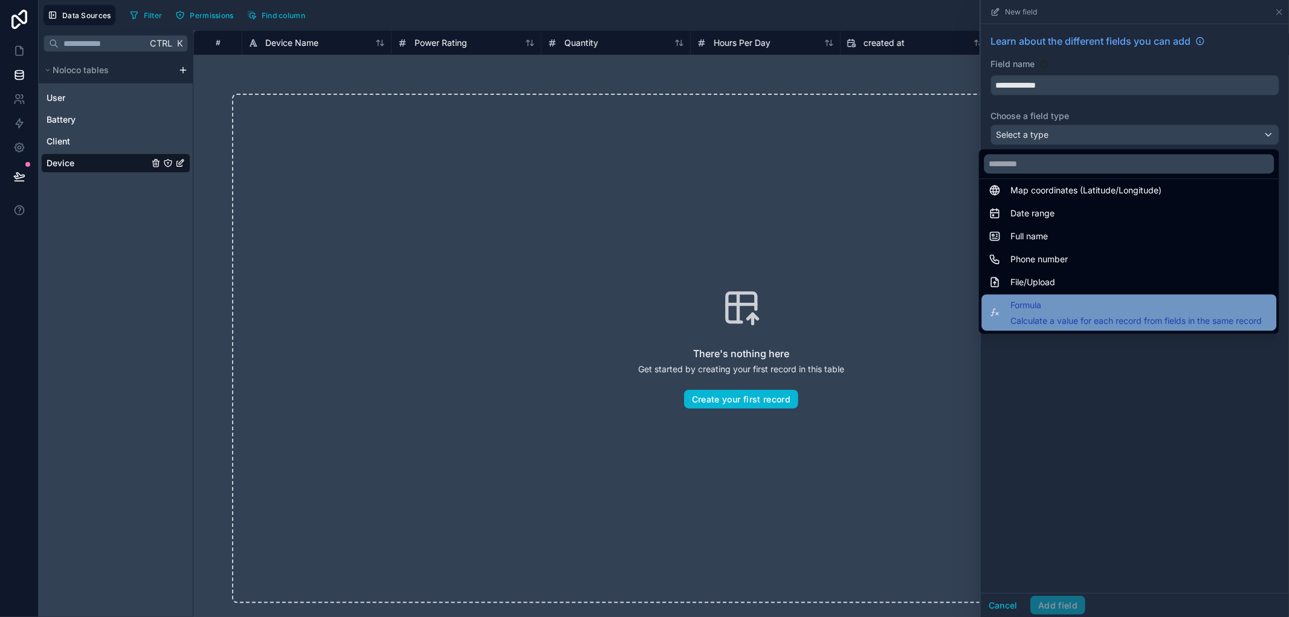
click at [1048, 303] on span "Formula" at bounding box center [1135, 305] width 251 height 14
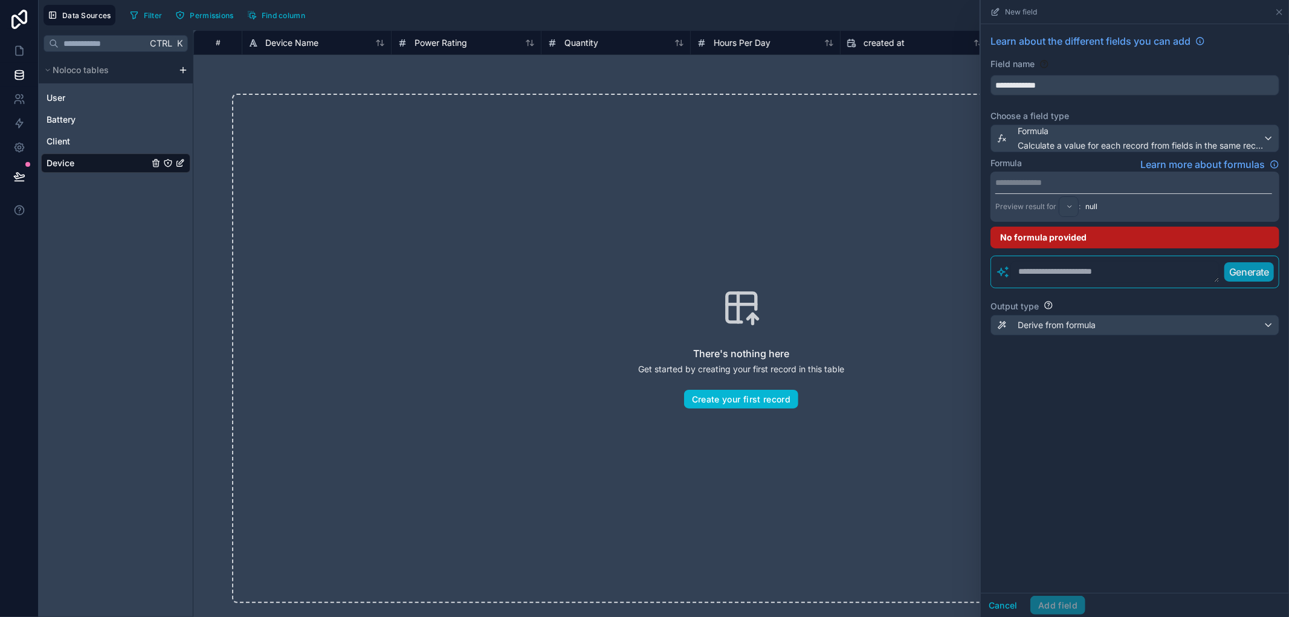
click at [1086, 185] on p "**********" at bounding box center [1133, 182] width 277 height 12
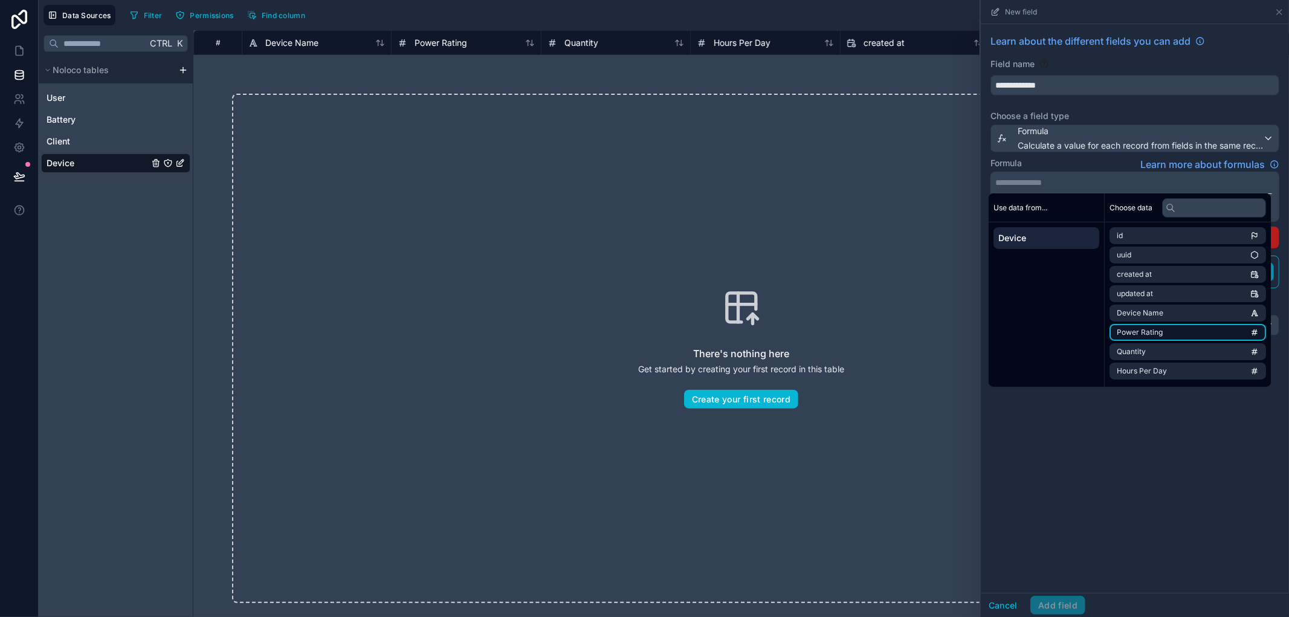
click at [1156, 327] on span "Power Rating" at bounding box center [1139, 332] width 46 height 10
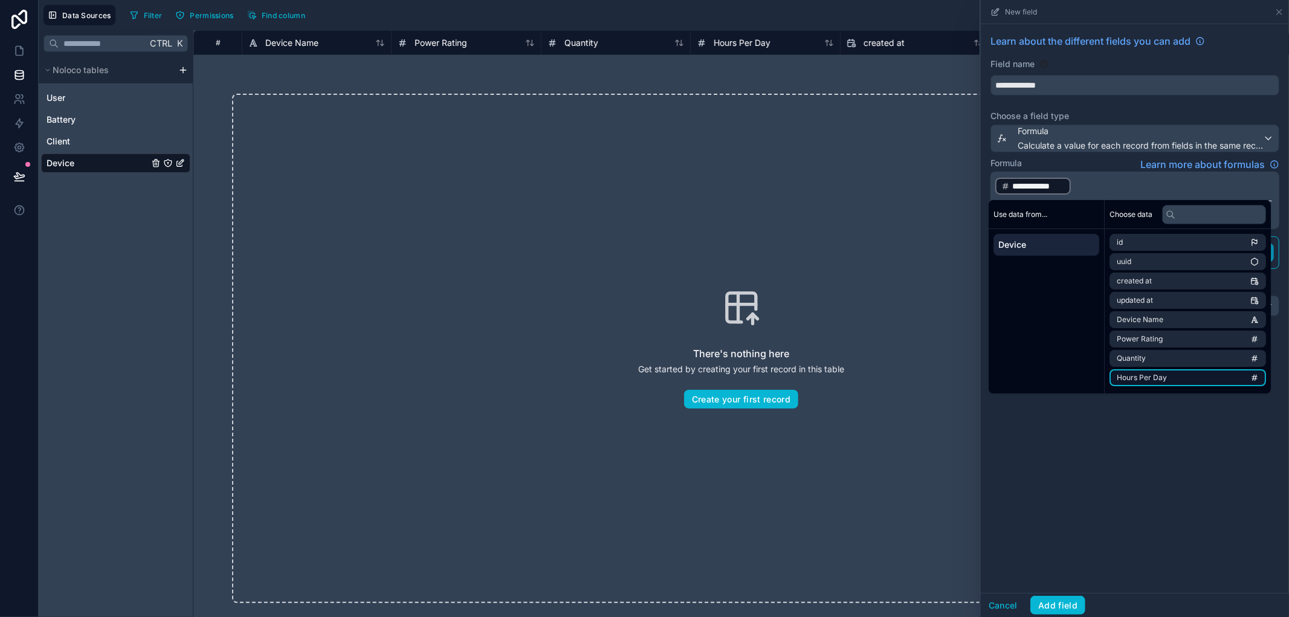
click at [1164, 375] on span "Hours Per Day" at bounding box center [1141, 378] width 50 height 10
click at [1158, 352] on li "Quantity" at bounding box center [1187, 358] width 156 height 17
click at [1047, 183] on div "********" at bounding box center [1023, 186] width 57 height 17
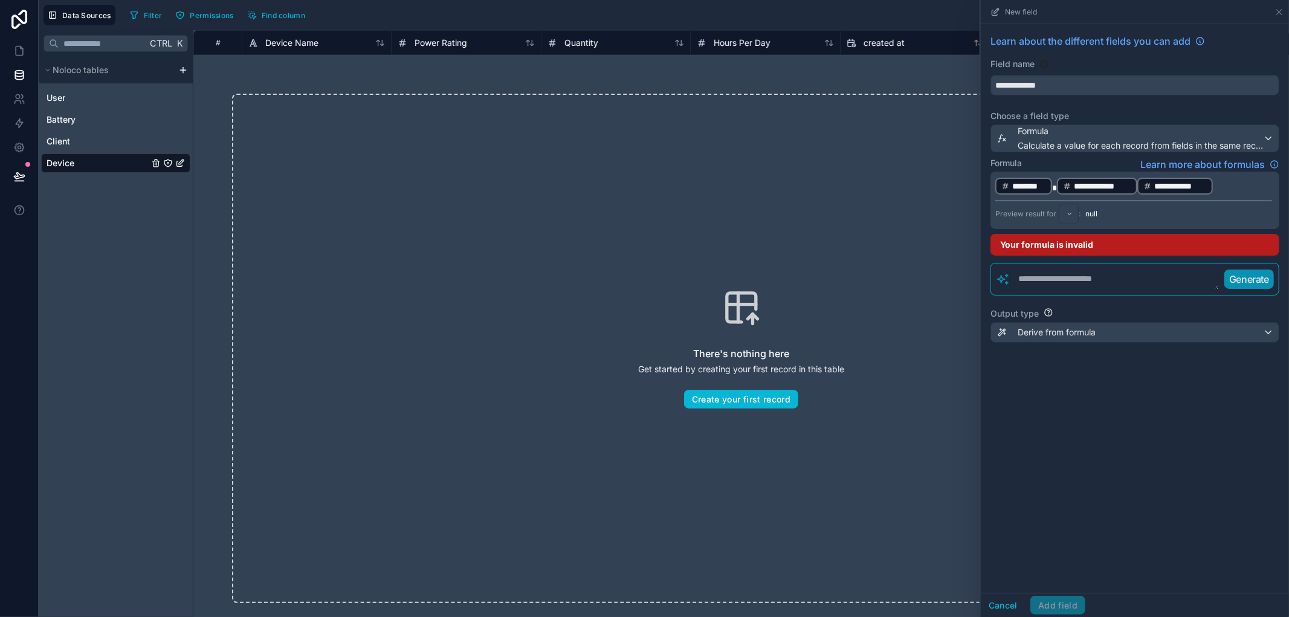
click at [1068, 182] on icon at bounding box center [1067, 186] width 8 height 8
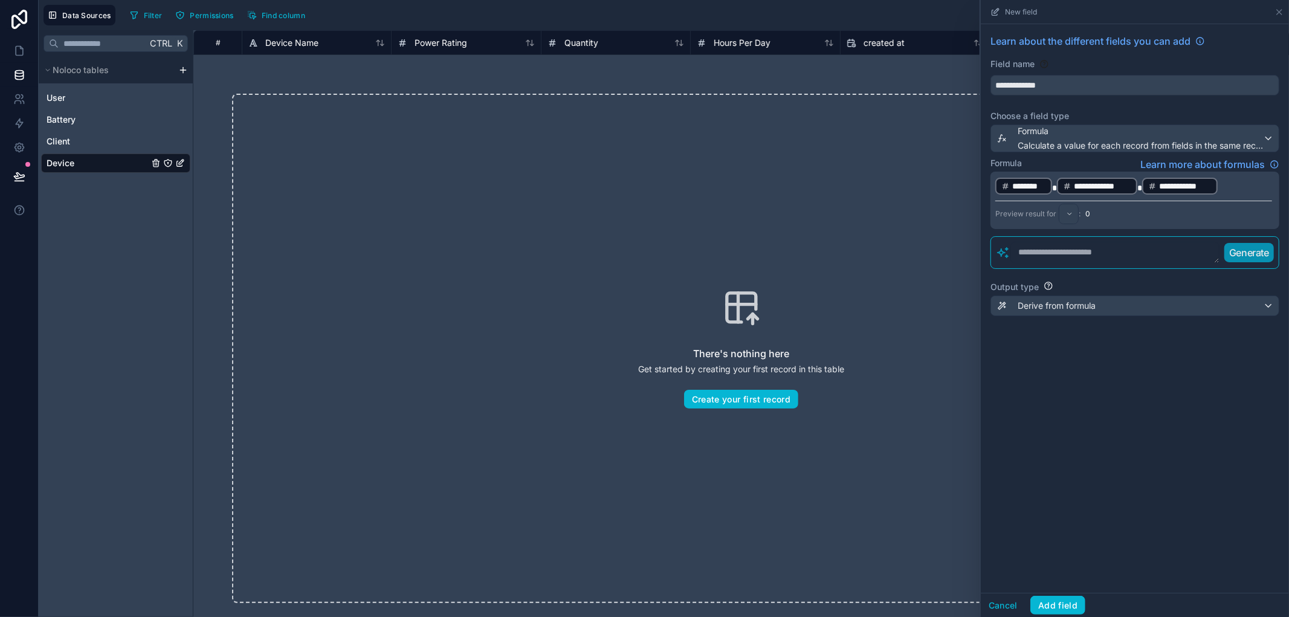
click at [1196, 494] on div "**********" at bounding box center [1135, 308] width 308 height 569
click at [1137, 308] on div "Derive from formula" at bounding box center [1135, 305] width 288 height 19
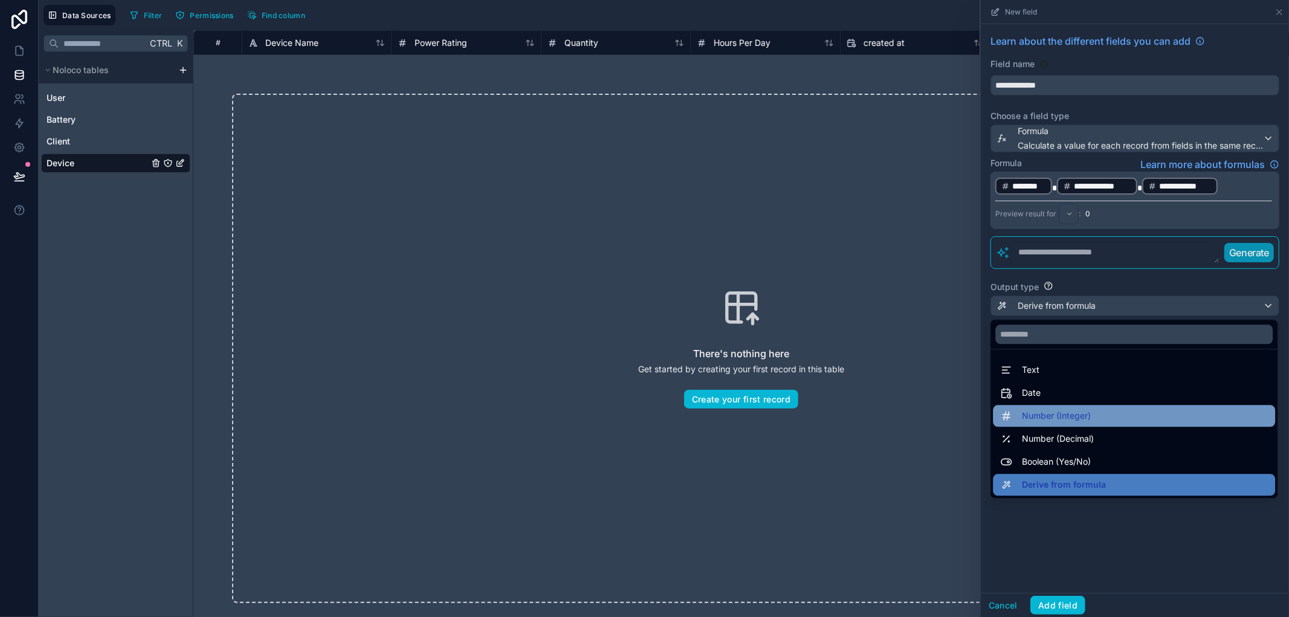
click at [1065, 418] on span "Number (Integer)" at bounding box center [1056, 415] width 69 height 14
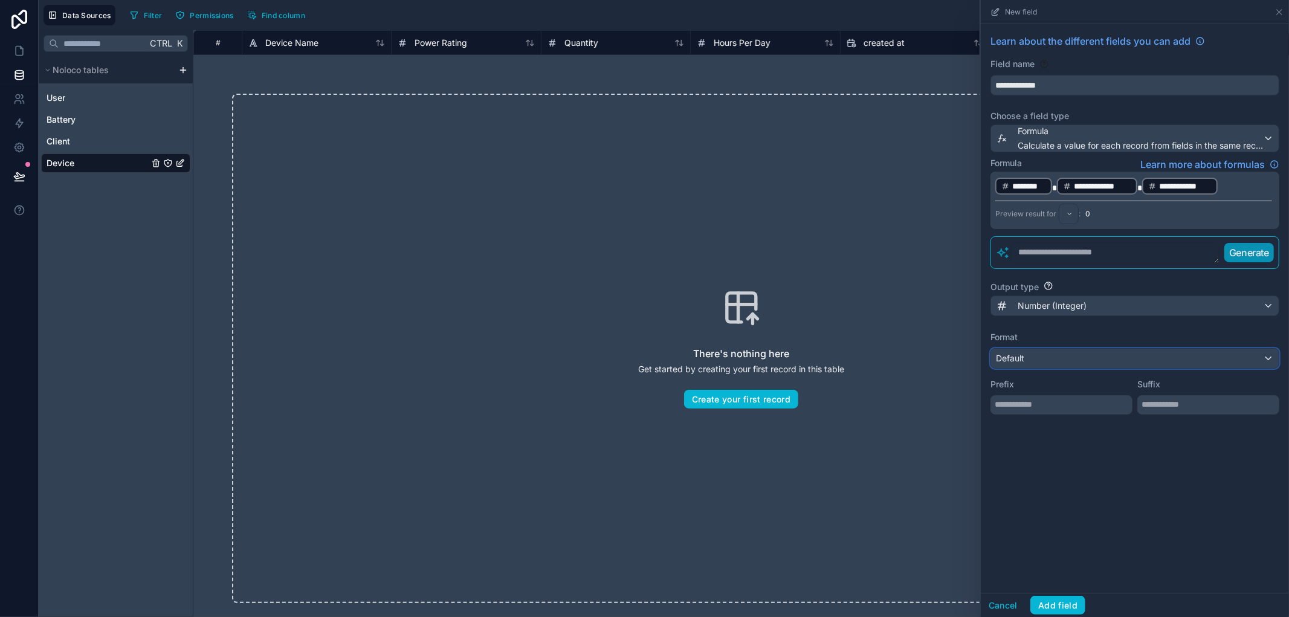
click at [1114, 356] on div "Default" at bounding box center [1135, 358] width 288 height 19
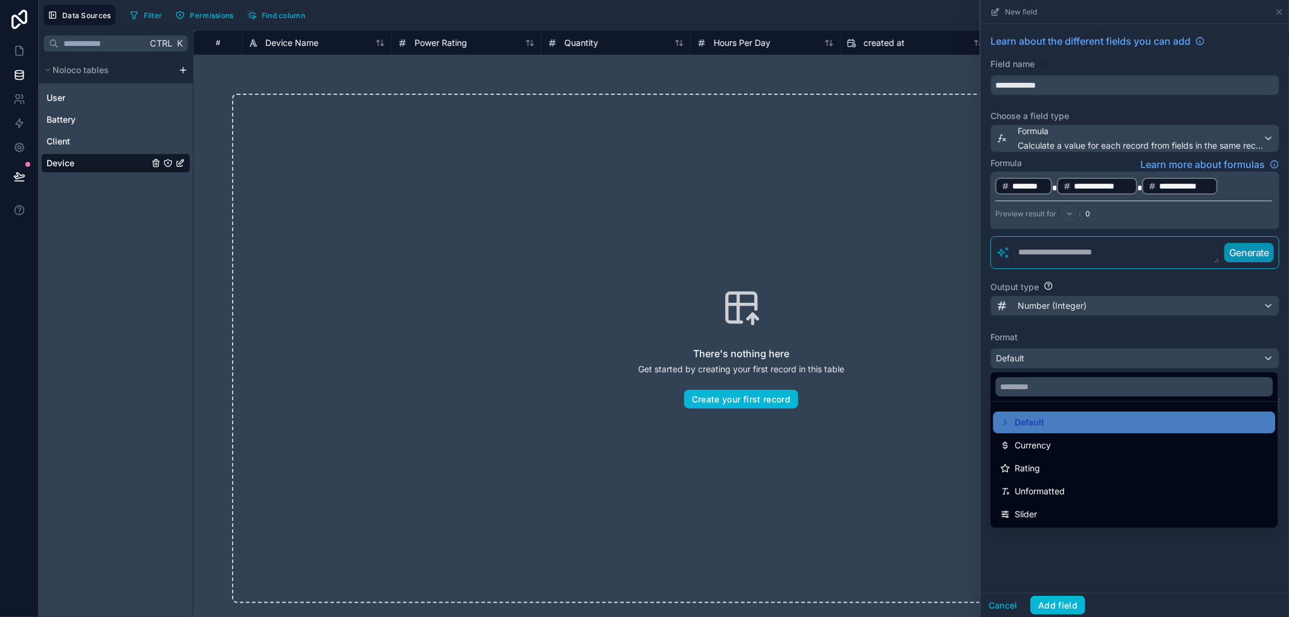
click at [1114, 356] on div at bounding box center [1135, 308] width 308 height 617
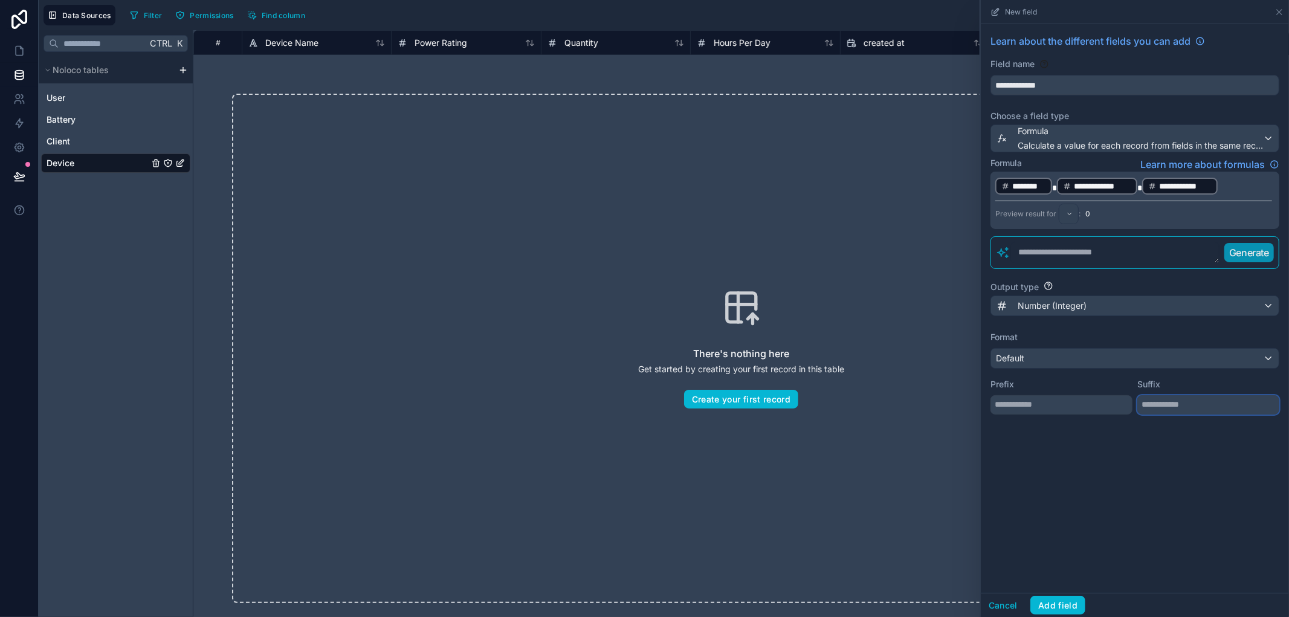
click at [1199, 399] on input "text" at bounding box center [1208, 404] width 142 height 19
type input "**"
click at [1062, 610] on button "Add field" at bounding box center [1057, 605] width 55 height 19
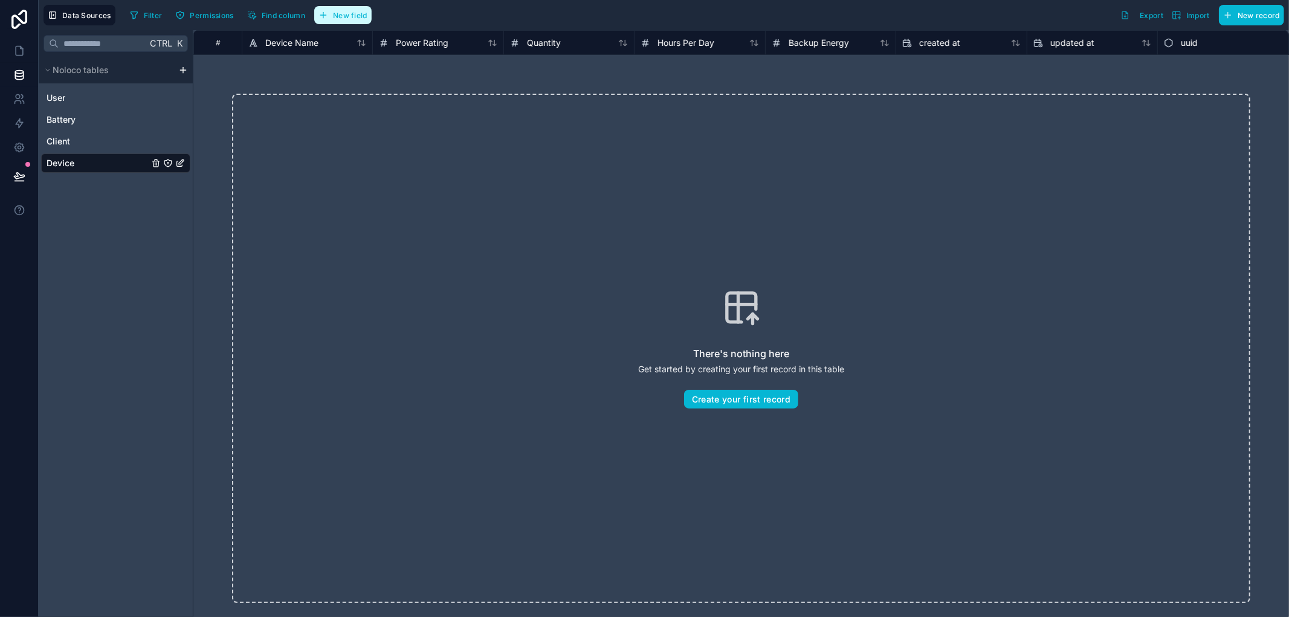
click at [353, 19] on span "New field" at bounding box center [350, 15] width 34 height 9
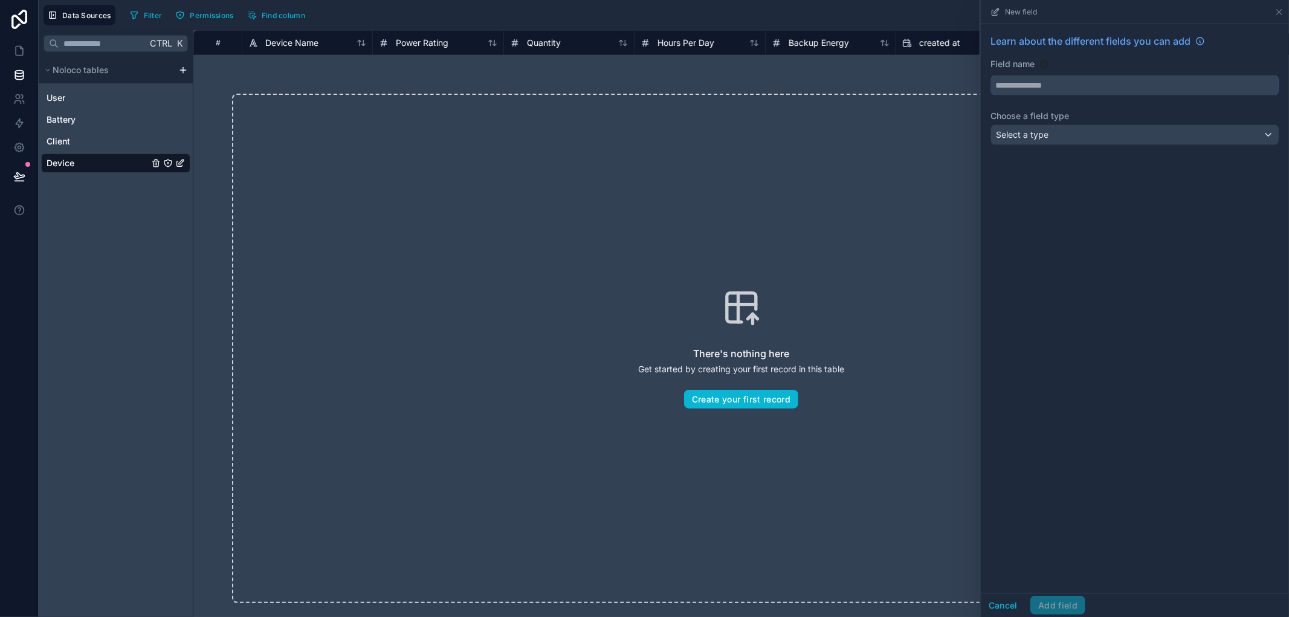
click at [1046, 91] on input "text" at bounding box center [1135, 85] width 288 height 19
type input "****"
click at [1057, 227] on div "Learn about the different fields you can add Field name **** Choose a field typ…" at bounding box center [1135, 308] width 308 height 569
click at [1058, 132] on div "Select a type" at bounding box center [1135, 134] width 288 height 19
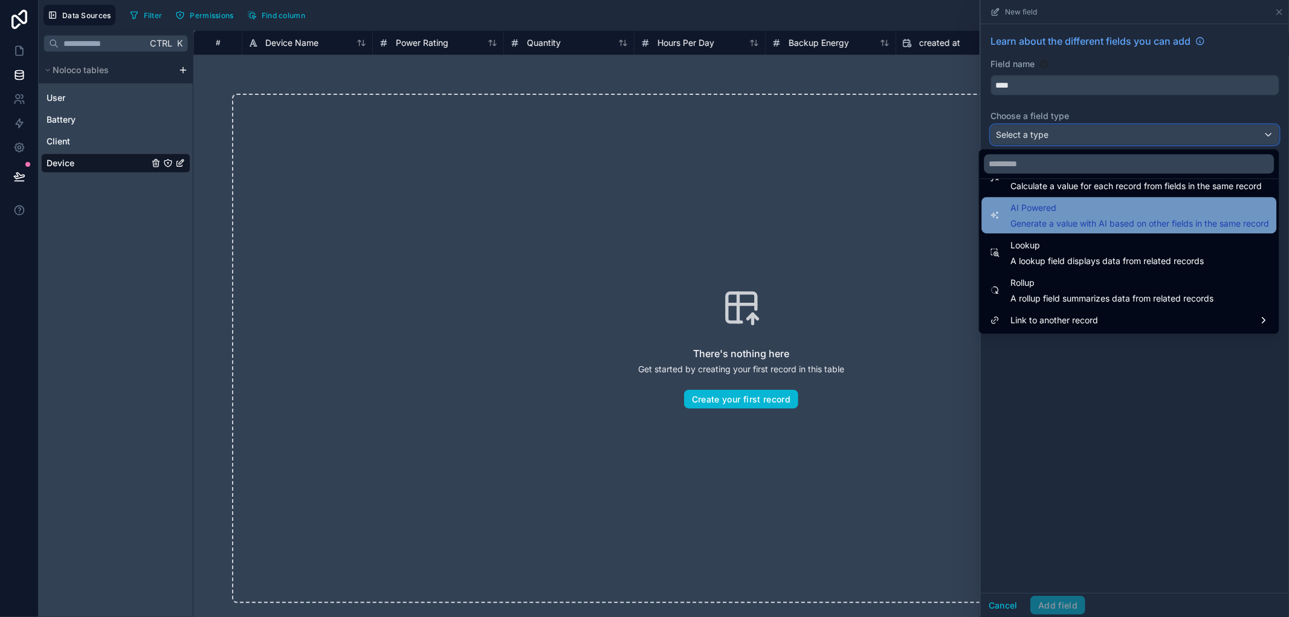
scroll to position [283, 0]
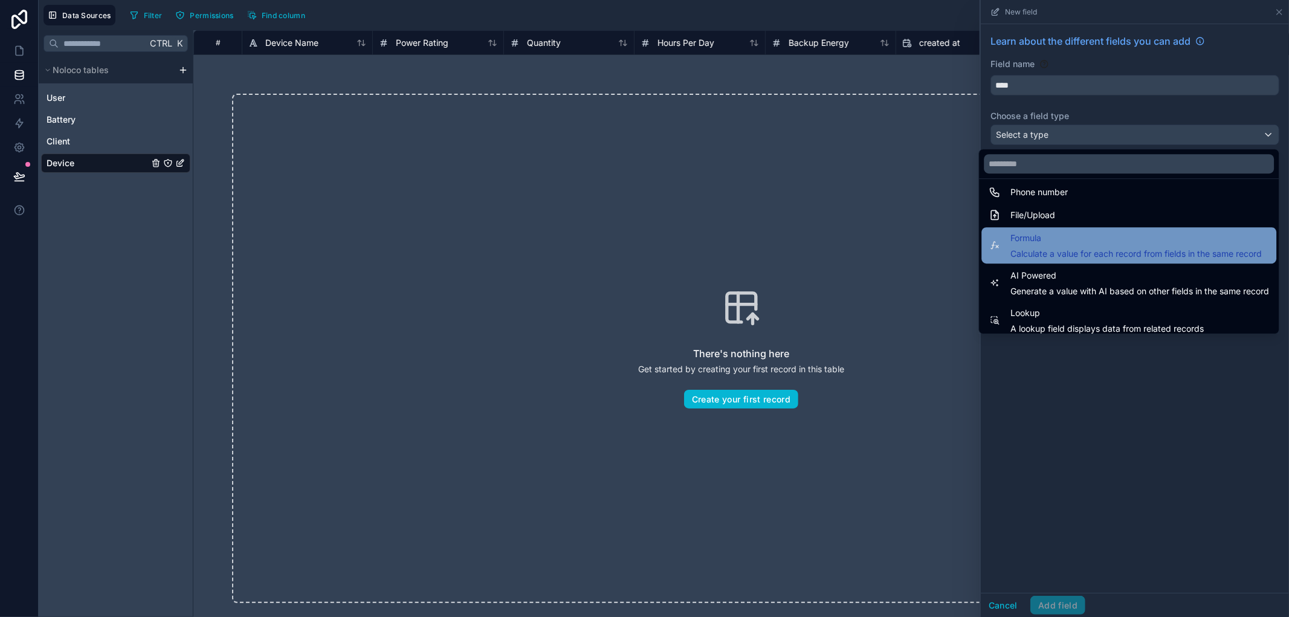
click at [1065, 239] on span "Formula" at bounding box center [1135, 238] width 251 height 14
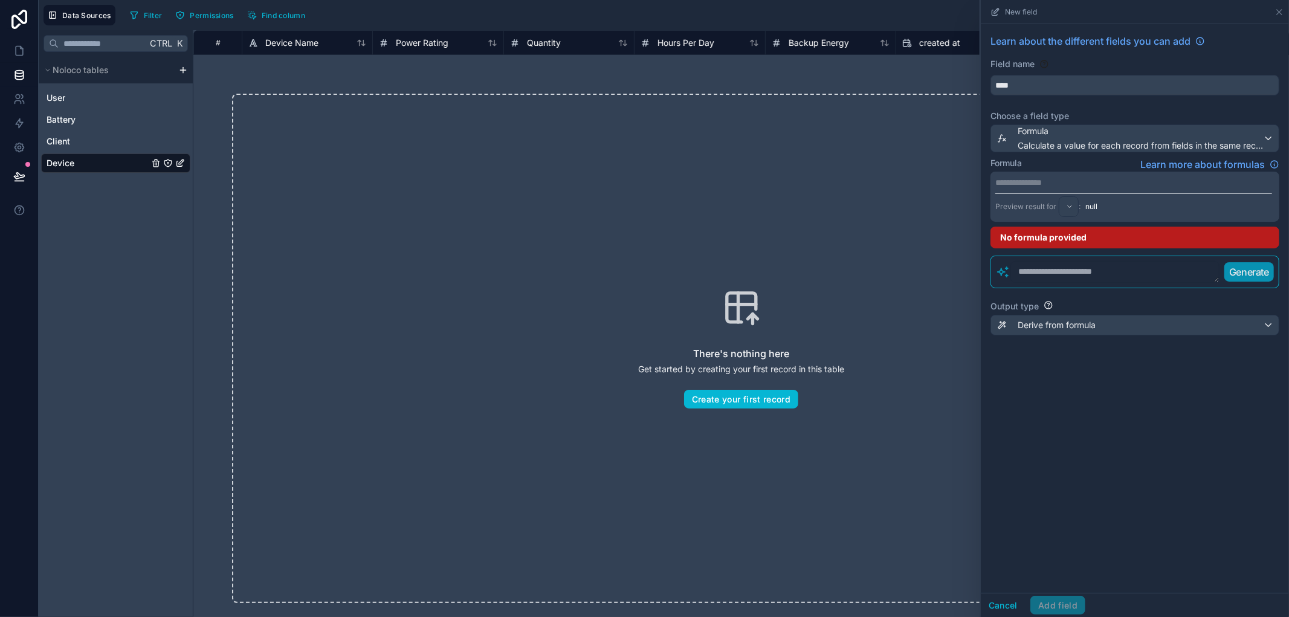
click at [1094, 184] on p "**********" at bounding box center [1133, 182] width 277 height 12
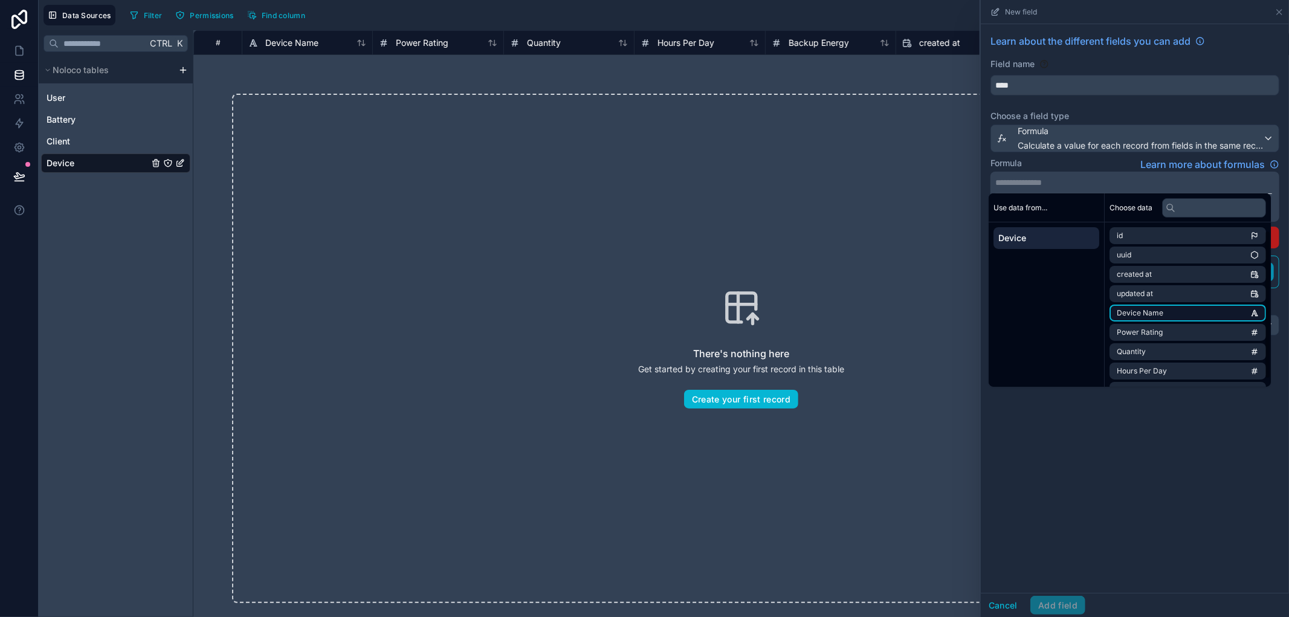
scroll to position [16, 0]
click at [1150, 334] on li "Quantity" at bounding box center [1187, 335] width 156 height 17
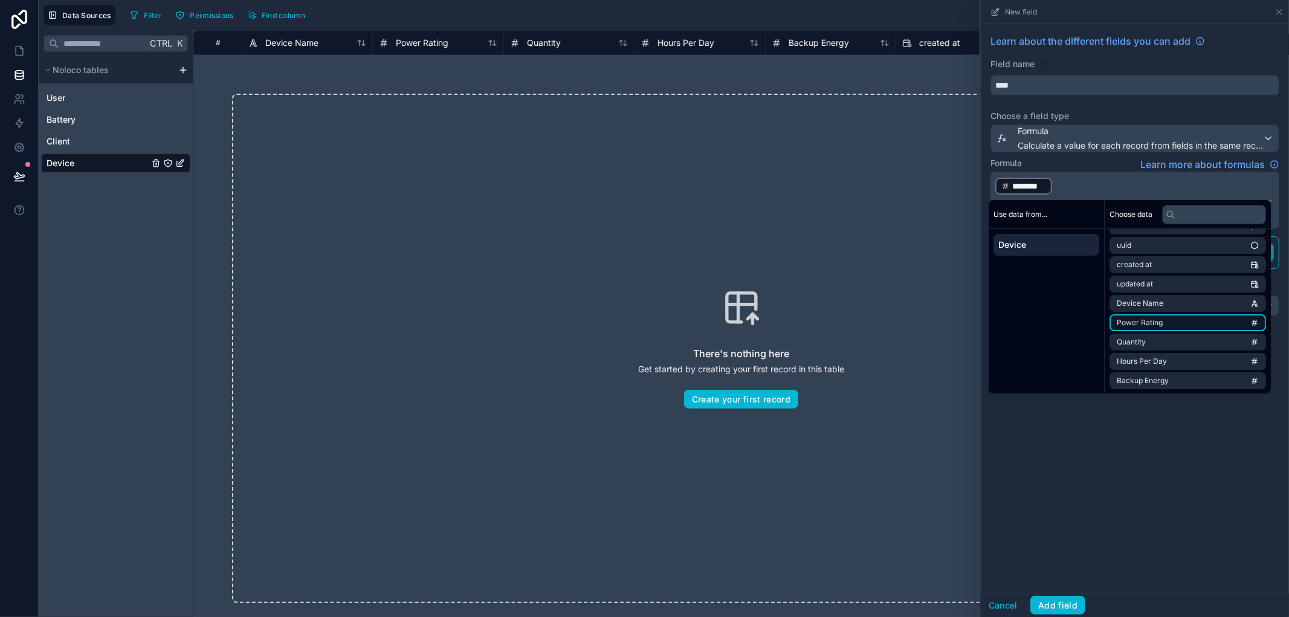
click at [1162, 317] on li "Power Rating" at bounding box center [1187, 322] width 156 height 17
click at [1039, 185] on span "**********" at bounding box center [1038, 186] width 53 height 12
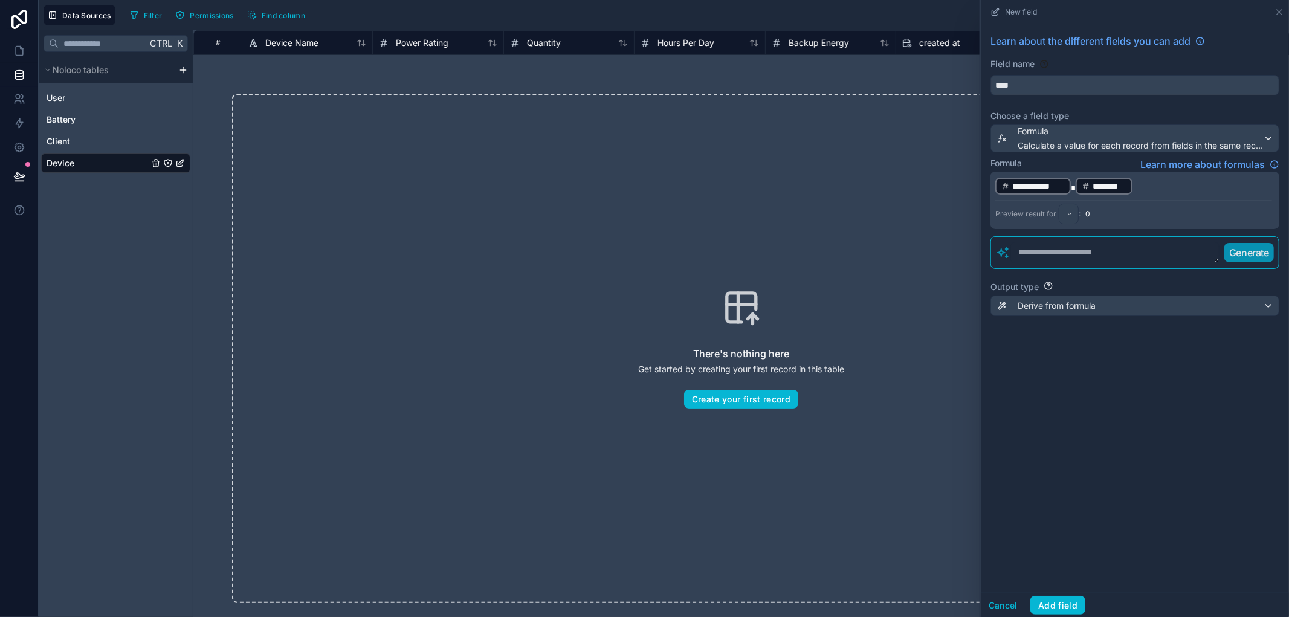
click at [1158, 512] on div "**********" at bounding box center [1135, 308] width 308 height 569
click at [1049, 605] on button "Add field" at bounding box center [1057, 605] width 55 height 19
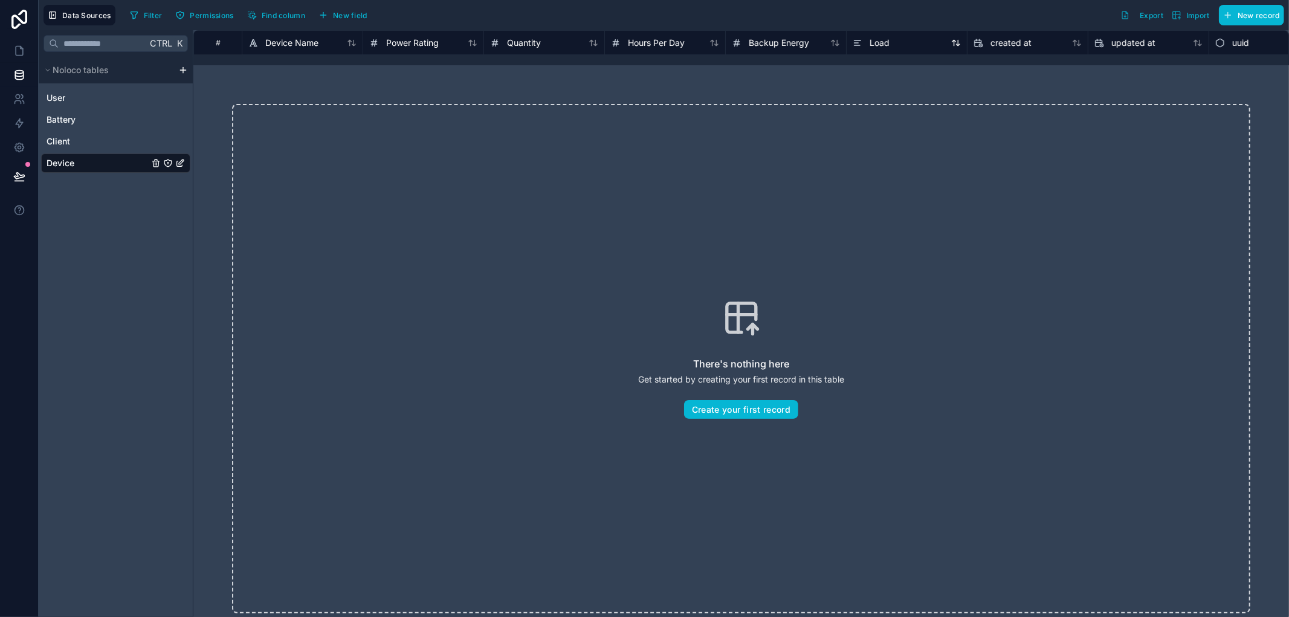
click at [912, 44] on div "Load" at bounding box center [906, 43] width 108 height 14
click at [856, 38] on icon at bounding box center [857, 43] width 10 height 14
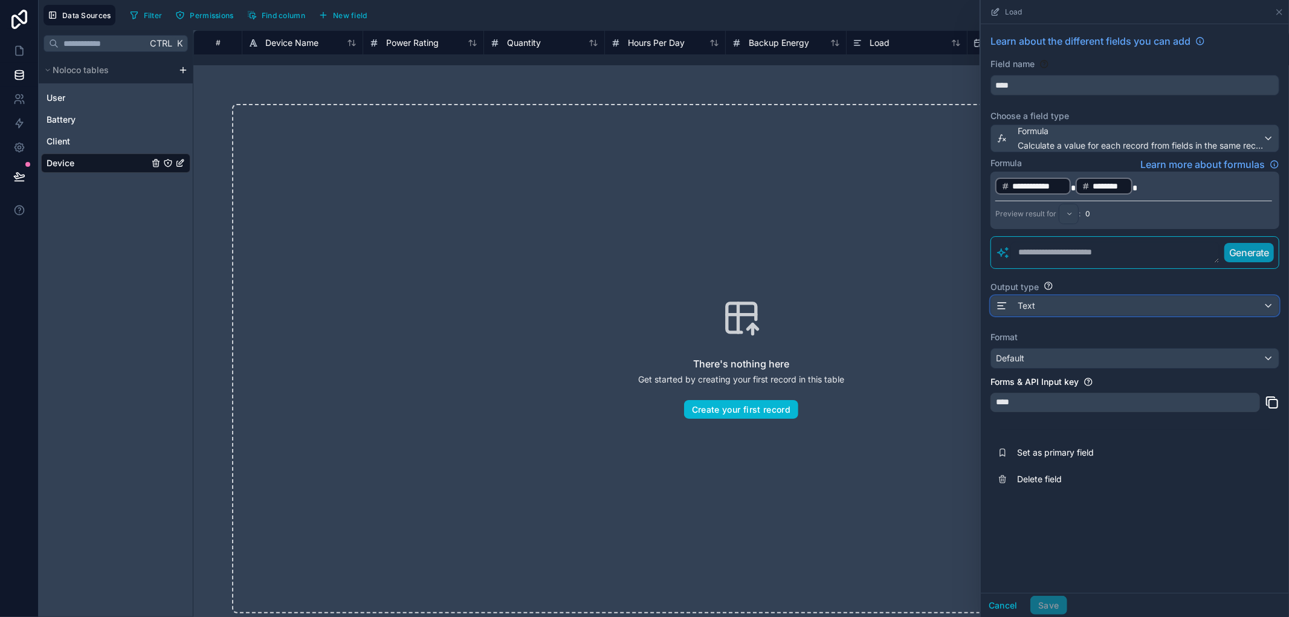
click at [1116, 298] on div "Text" at bounding box center [1135, 305] width 288 height 19
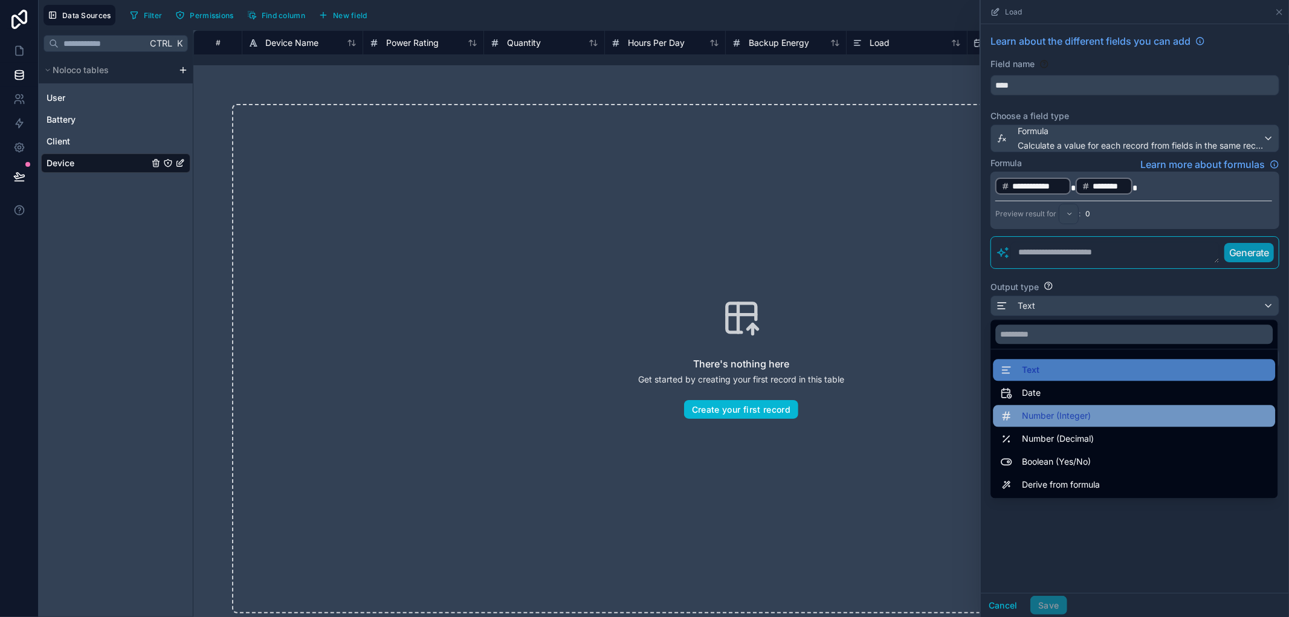
click at [1077, 414] on span "Number (Integer)" at bounding box center [1056, 415] width 69 height 14
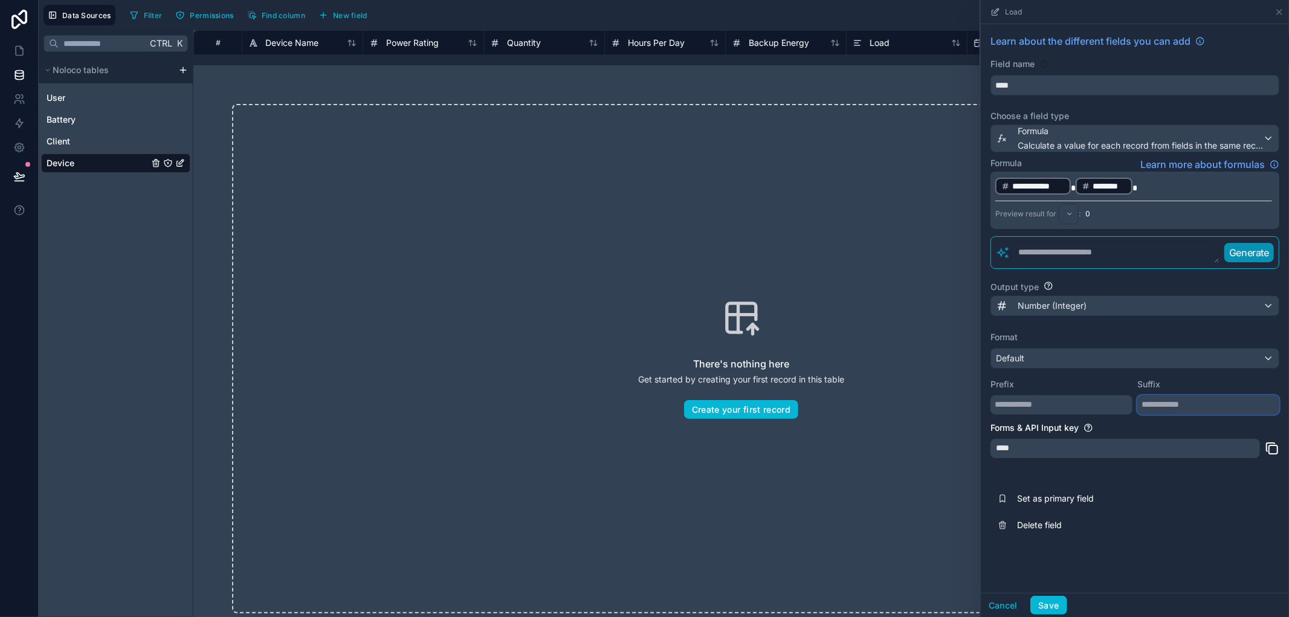
click at [1165, 407] on input "text" at bounding box center [1208, 404] width 142 height 19
type input "*"
click at [1059, 599] on button "Save" at bounding box center [1048, 605] width 36 height 19
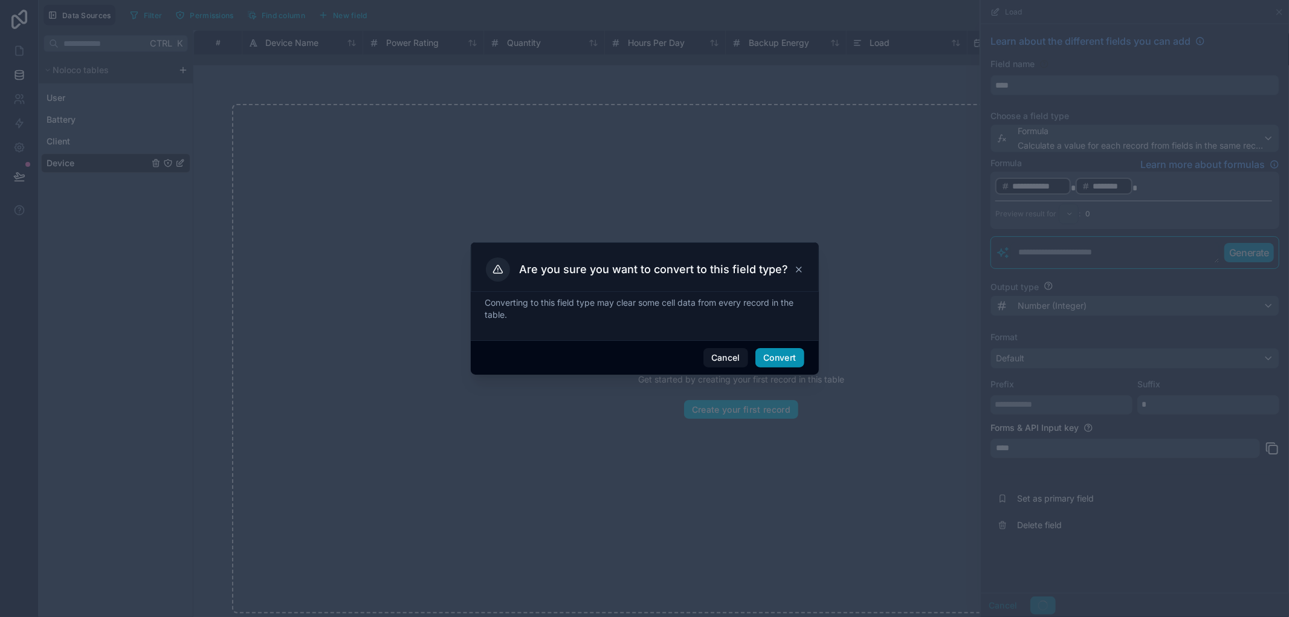
click at [778, 350] on button "Convert" at bounding box center [779, 357] width 48 height 19
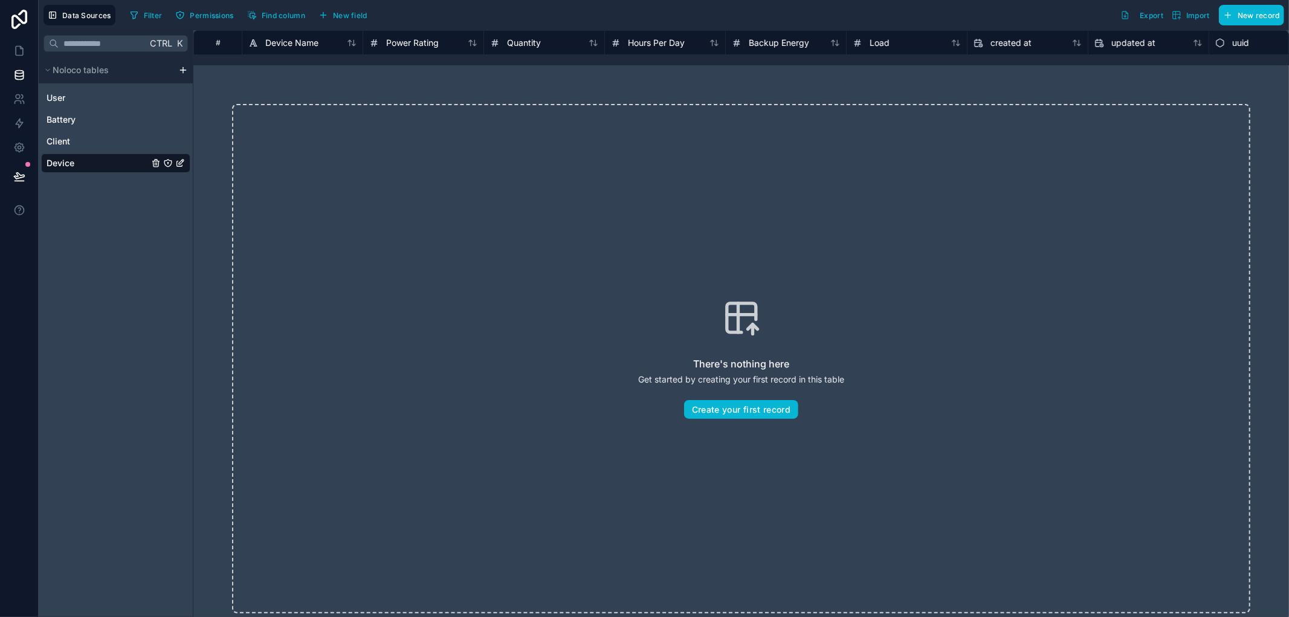
click at [184, 72] on html "Data Sources Filter Permissions Find column New field Export Import New record …" at bounding box center [644, 308] width 1289 height 617
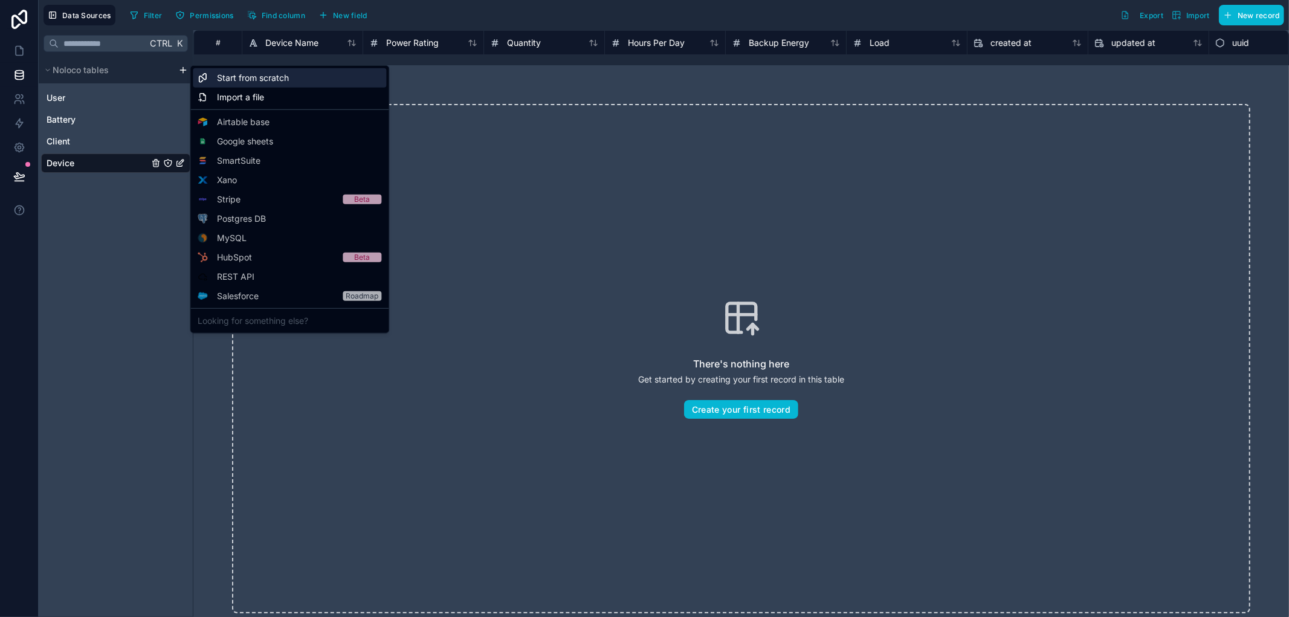
click at [210, 79] on div "Start from scratch" at bounding box center [289, 77] width 193 height 19
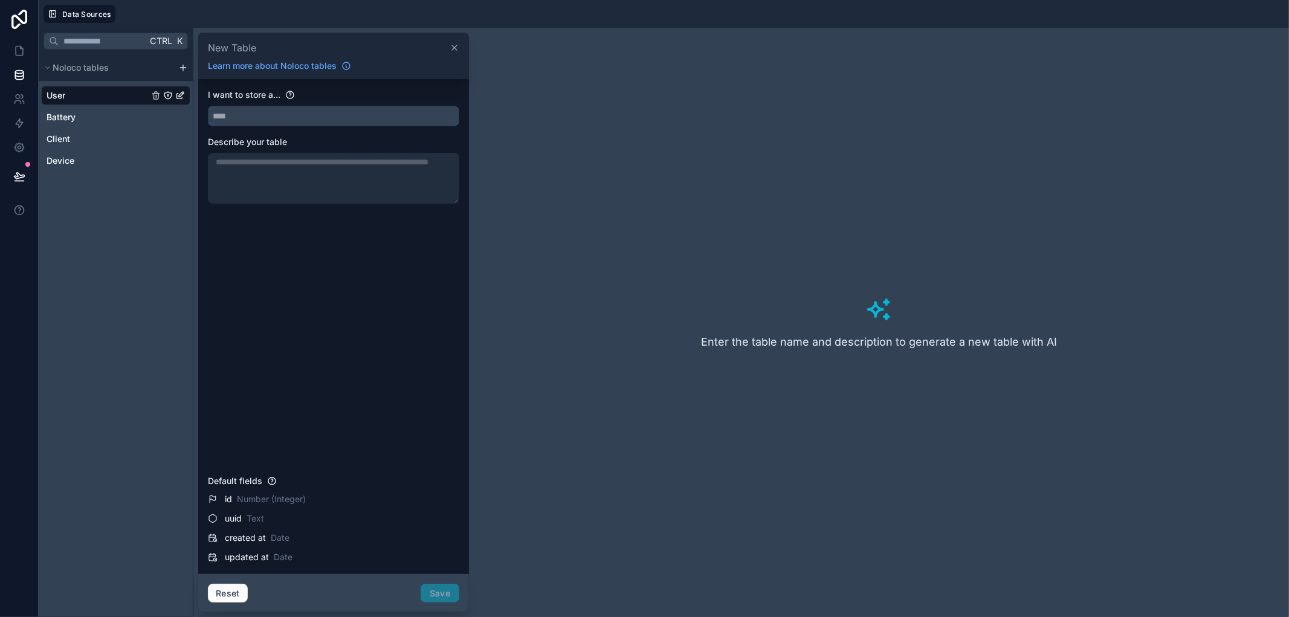
click at [257, 116] on input "text" at bounding box center [333, 115] width 250 height 19
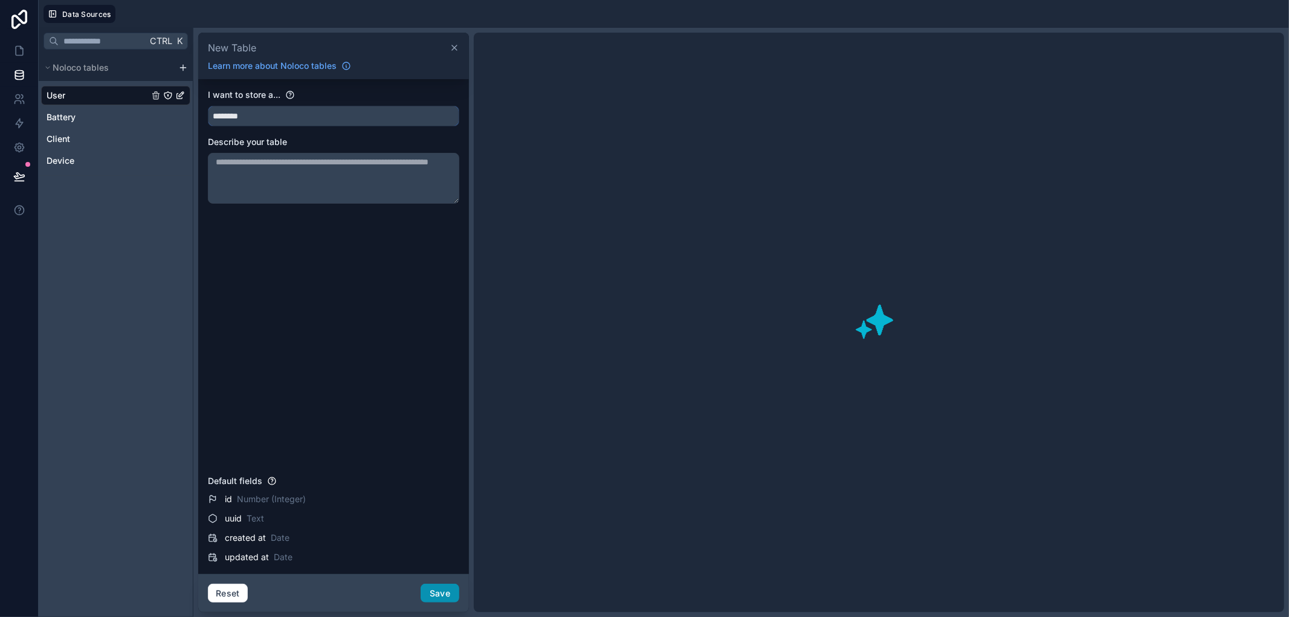
type input "********"
click at [437, 596] on button "Save" at bounding box center [439, 593] width 39 height 19
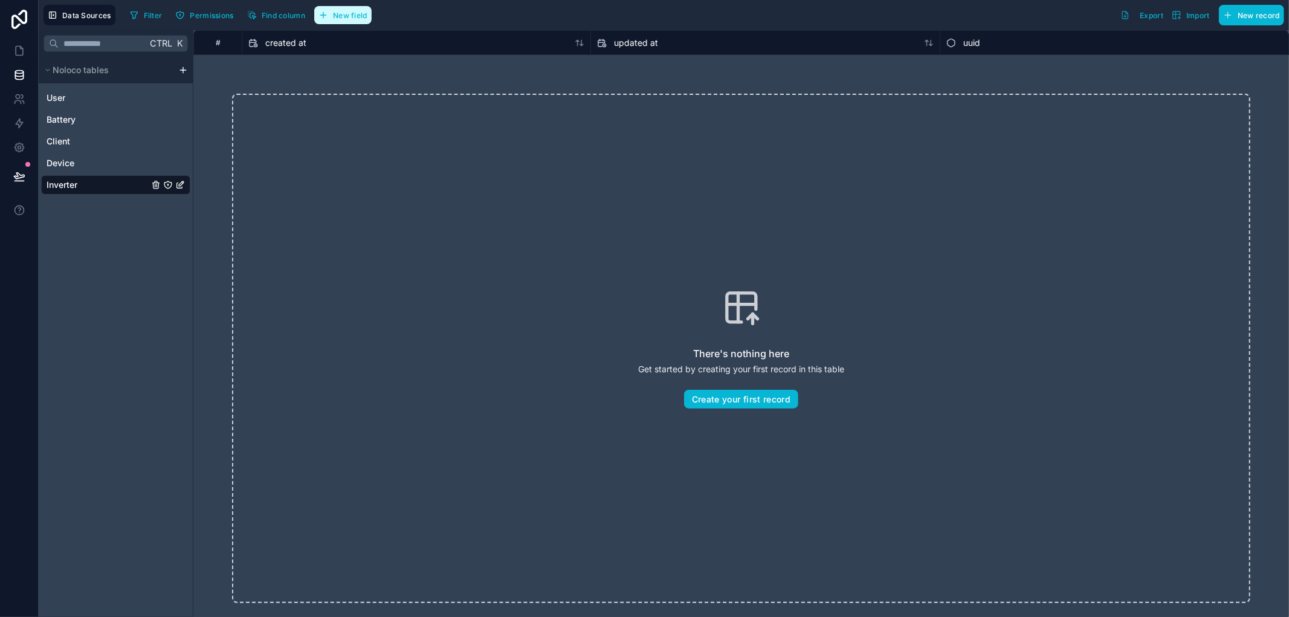
click at [353, 17] on span "New field" at bounding box center [350, 15] width 34 height 9
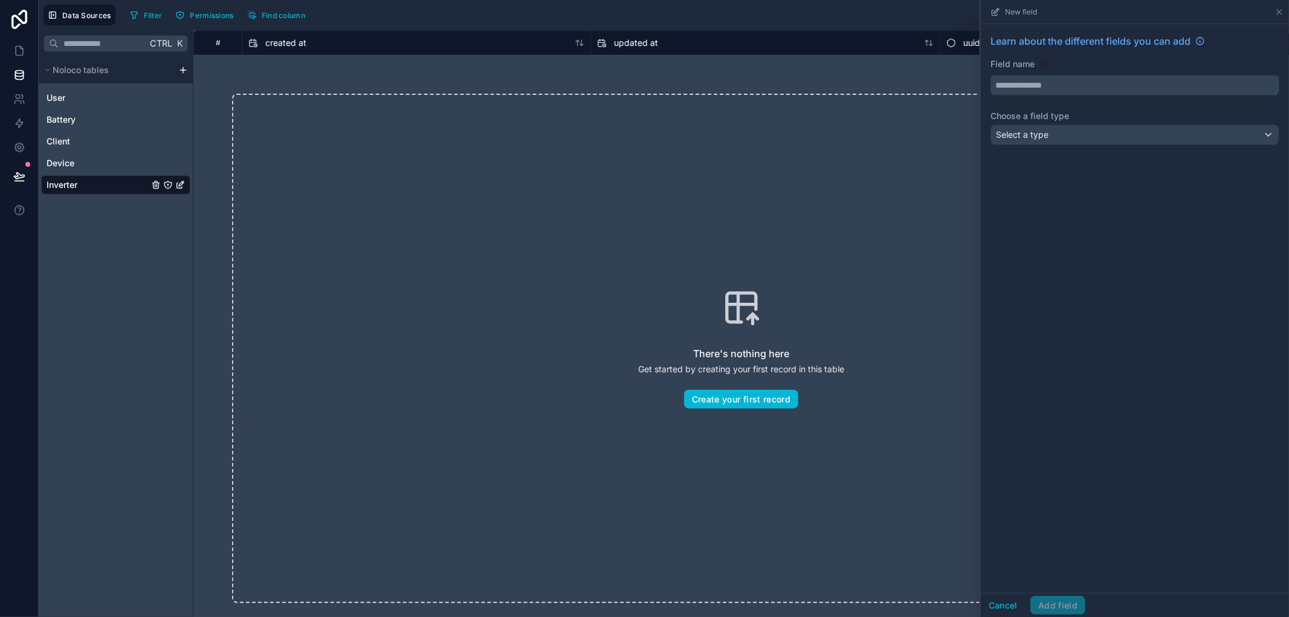
click at [1200, 91] on input "text" at bounding box center [1135, 85] width 288 height 19
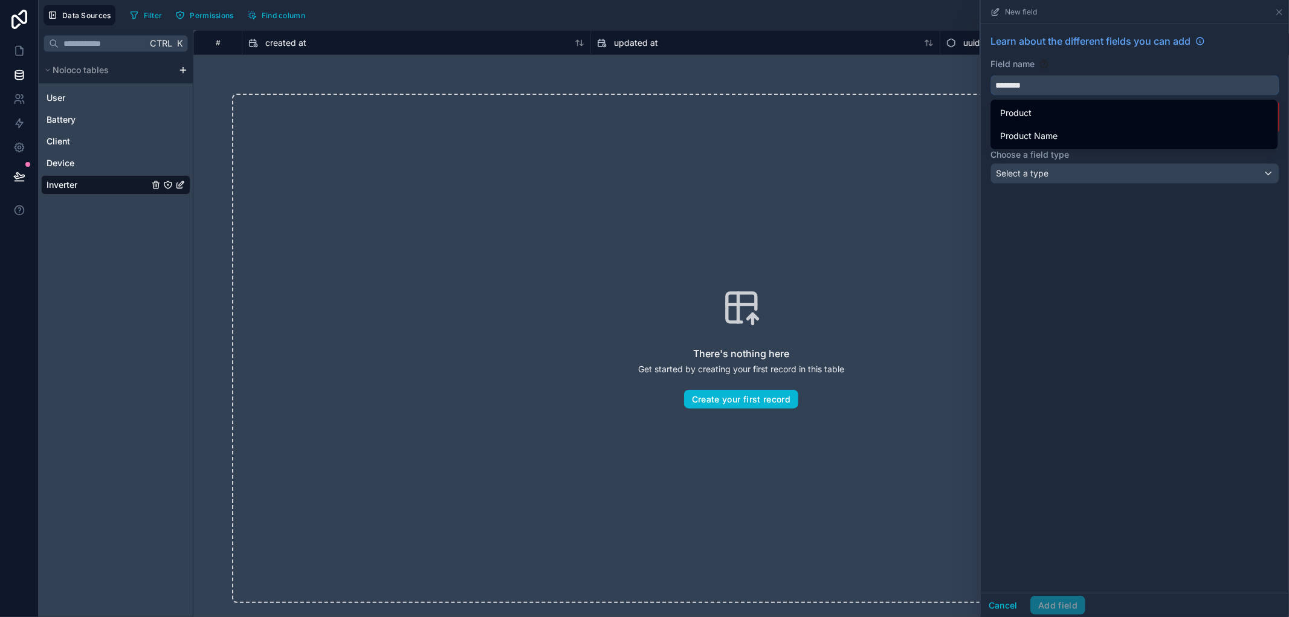
click at [990, 75] on button "*******" at bounding box center [1134, 85] width 289 height 21
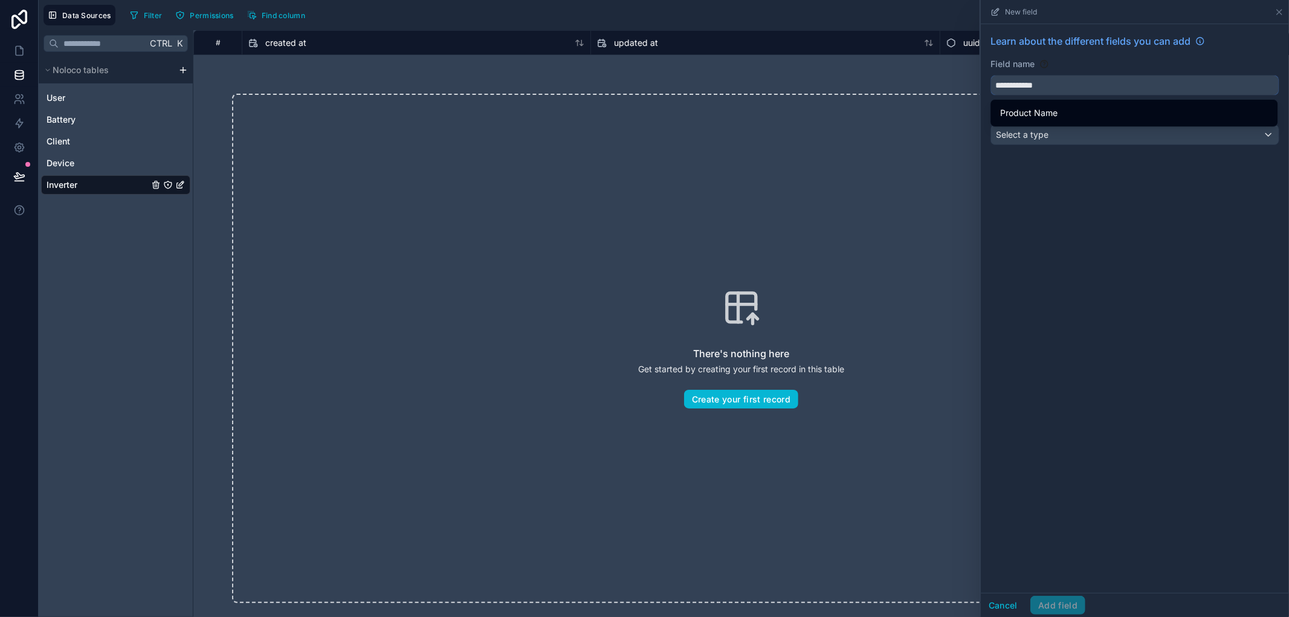
type input "**********"
click at [1199, 232] on div "**********" at bounding box center [1135, 308] width 308 height 569
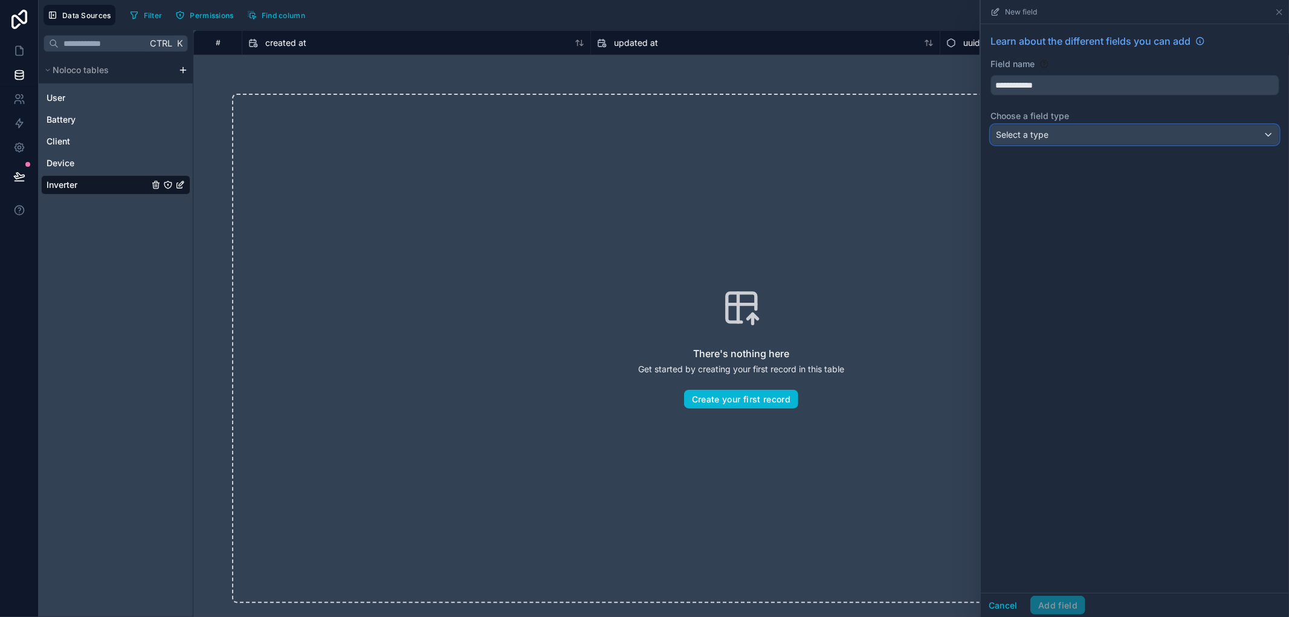
click at [1173, 127] on div "Select a type" at bounding box center [1135, 134] width 288 height 19
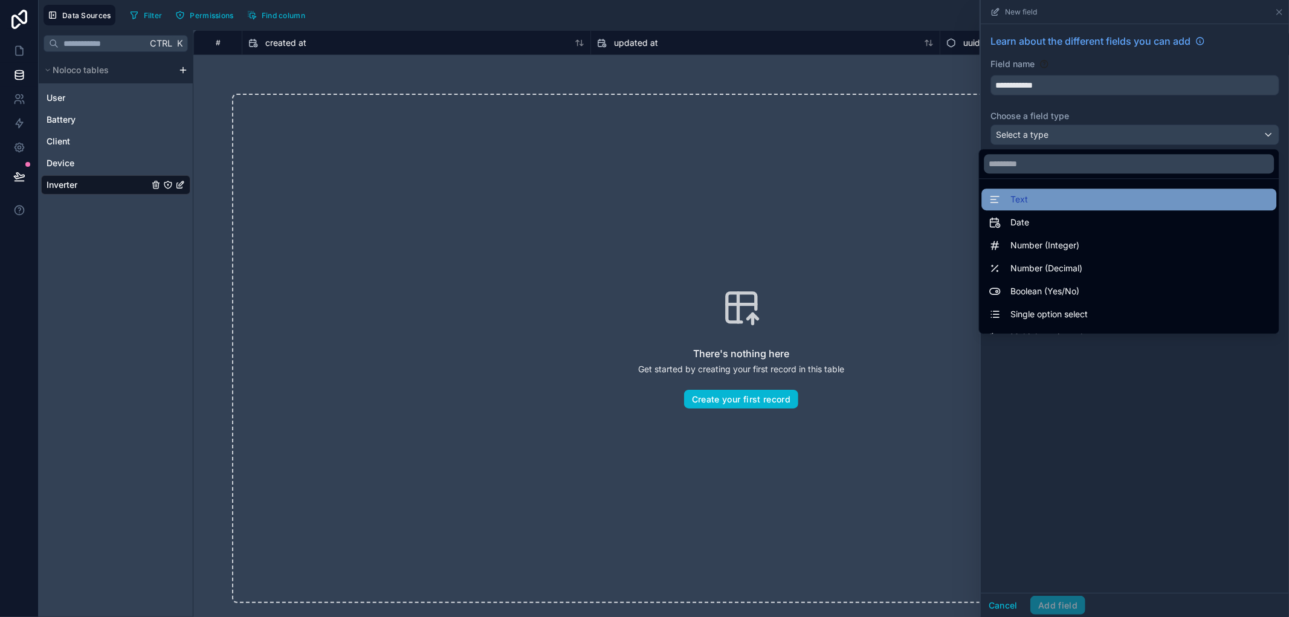
click at [1071, 198] on div "Text" at bounding box center [1128, 199] width 280 height 14
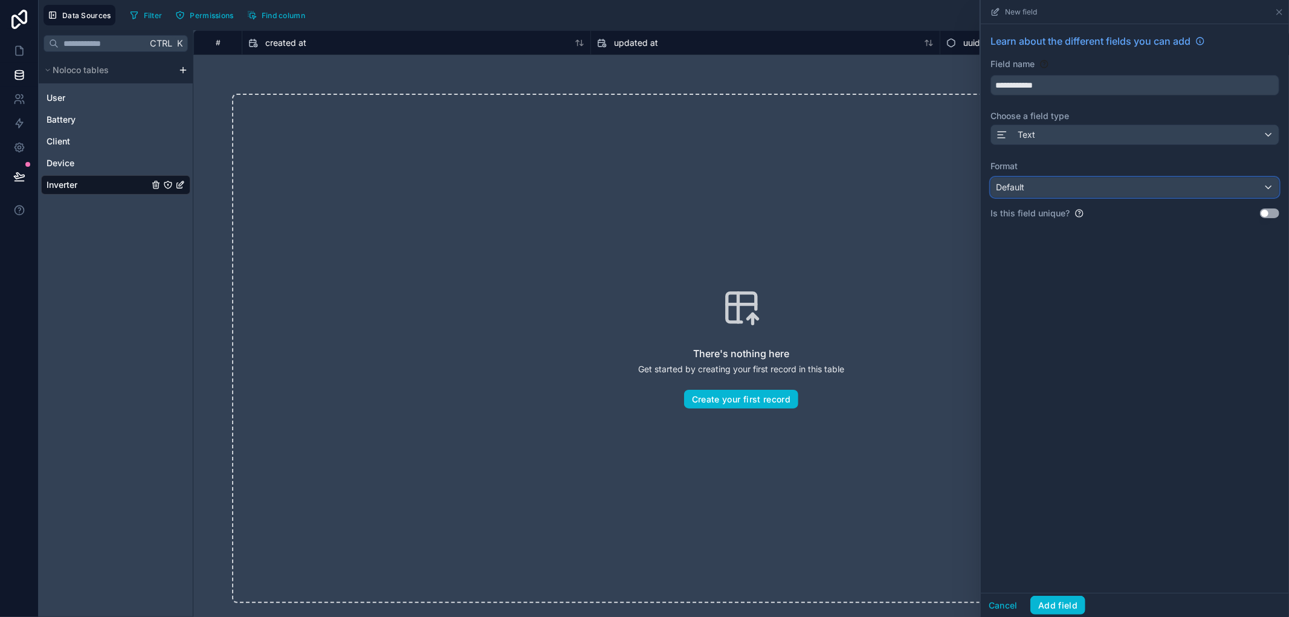
click at [1080, 194] on div "Default" at bounding box center [1135, 187] width 288 height 19
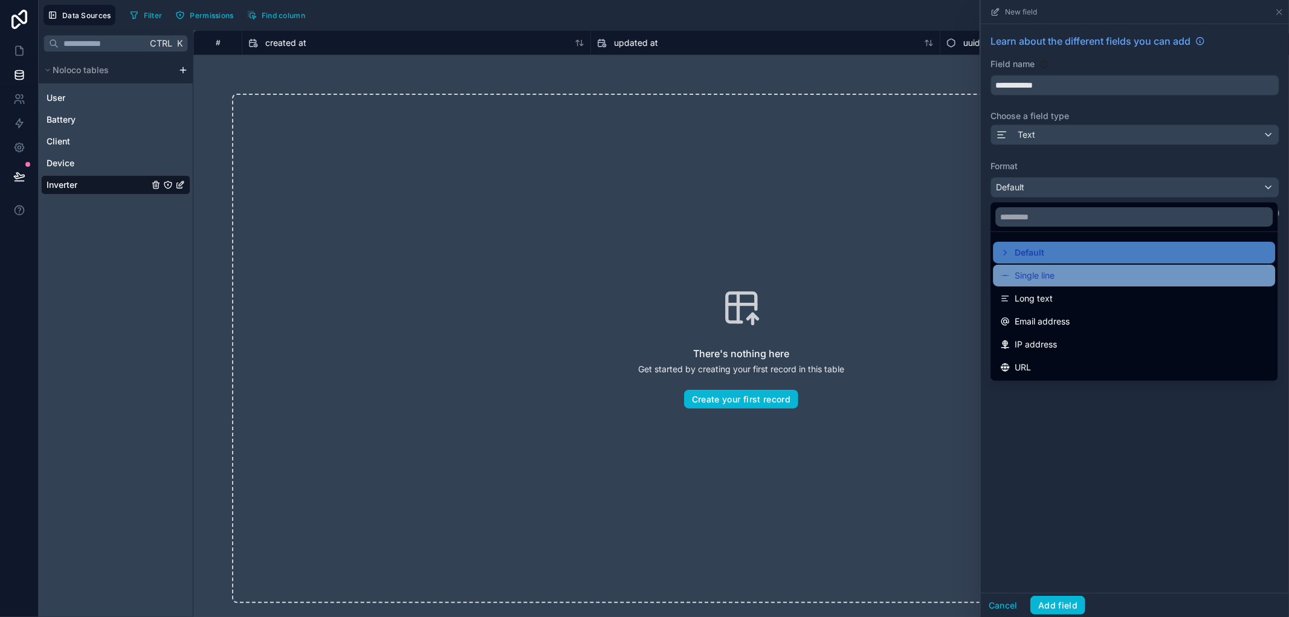
click at [1042, 282] on span "Single line" at bounding box center [1034, 275] width 40 height 14
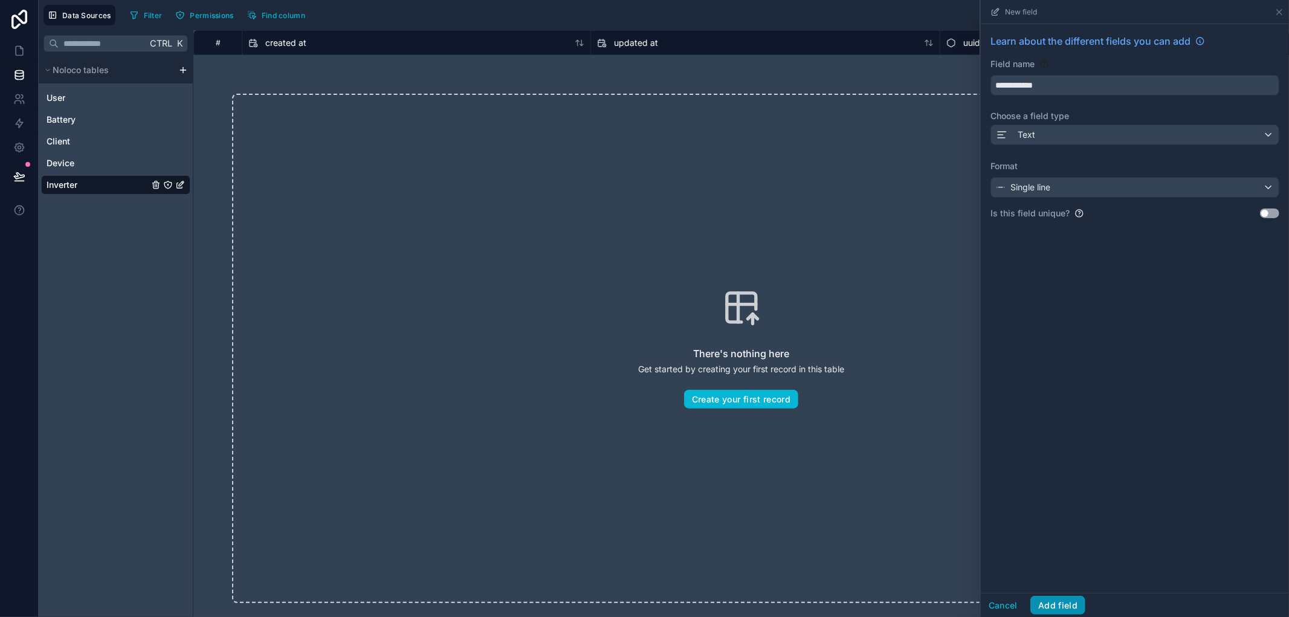
click at [1057, 608] on button "Add field" at bounding box center [1057, 605] width 55 height 19
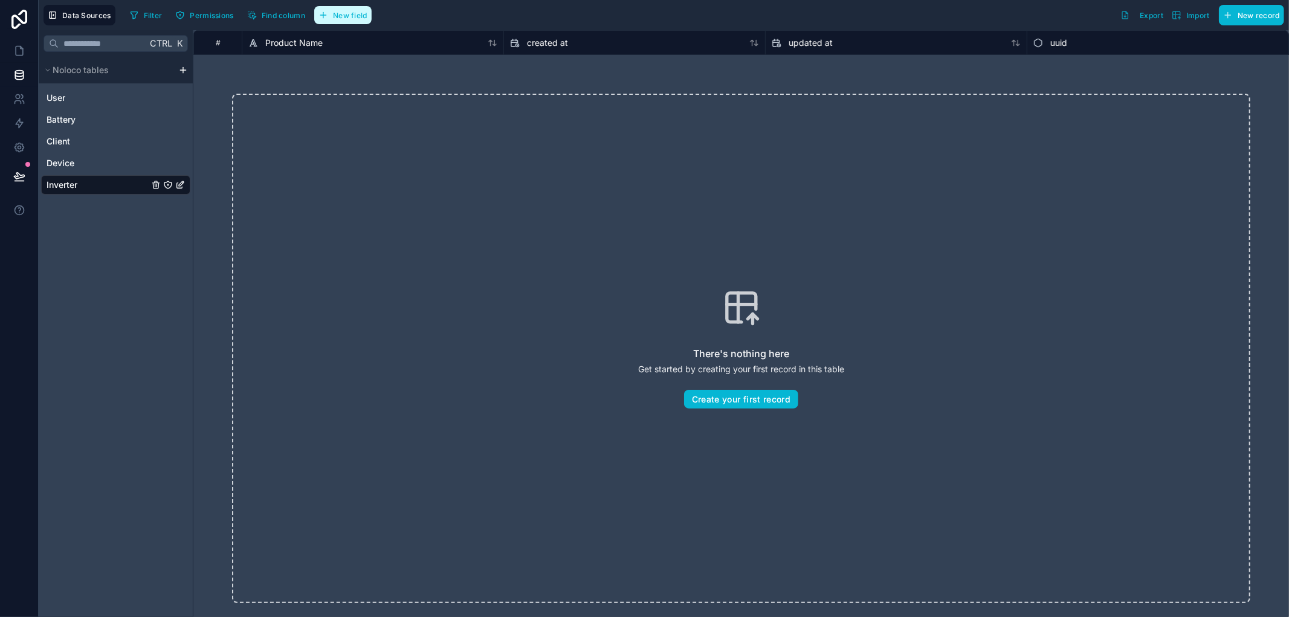
click at [356, 12] on span "New field" at bounding box center [350, 15] width 34 height 9
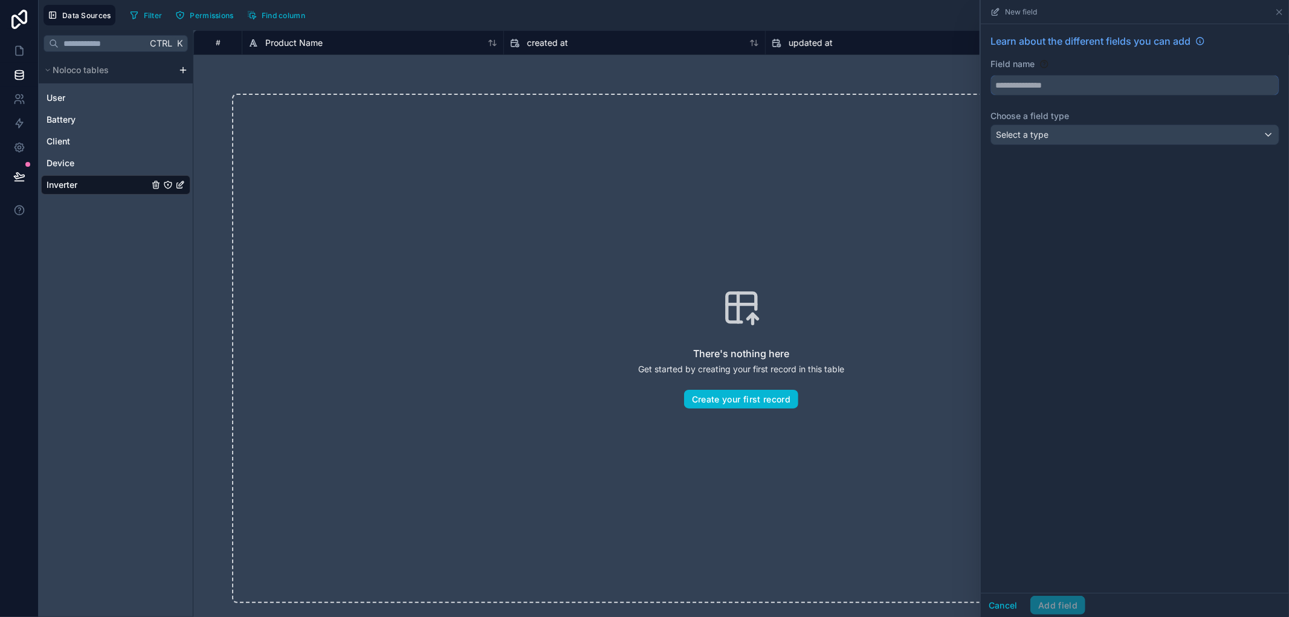
click at [1065, 80] on input "text" at bounding box center [1135, 85] width 288 height 19
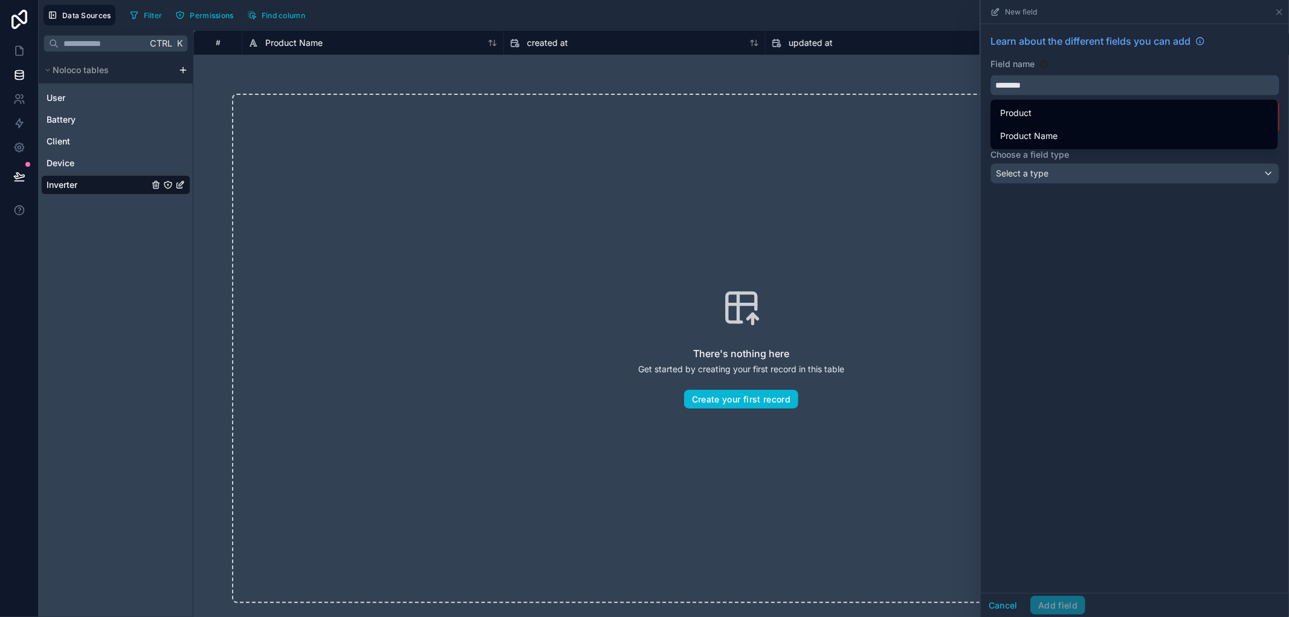
click at [990, 75] on button "*******" at bounding box center [1134, 85] width 289 height 21
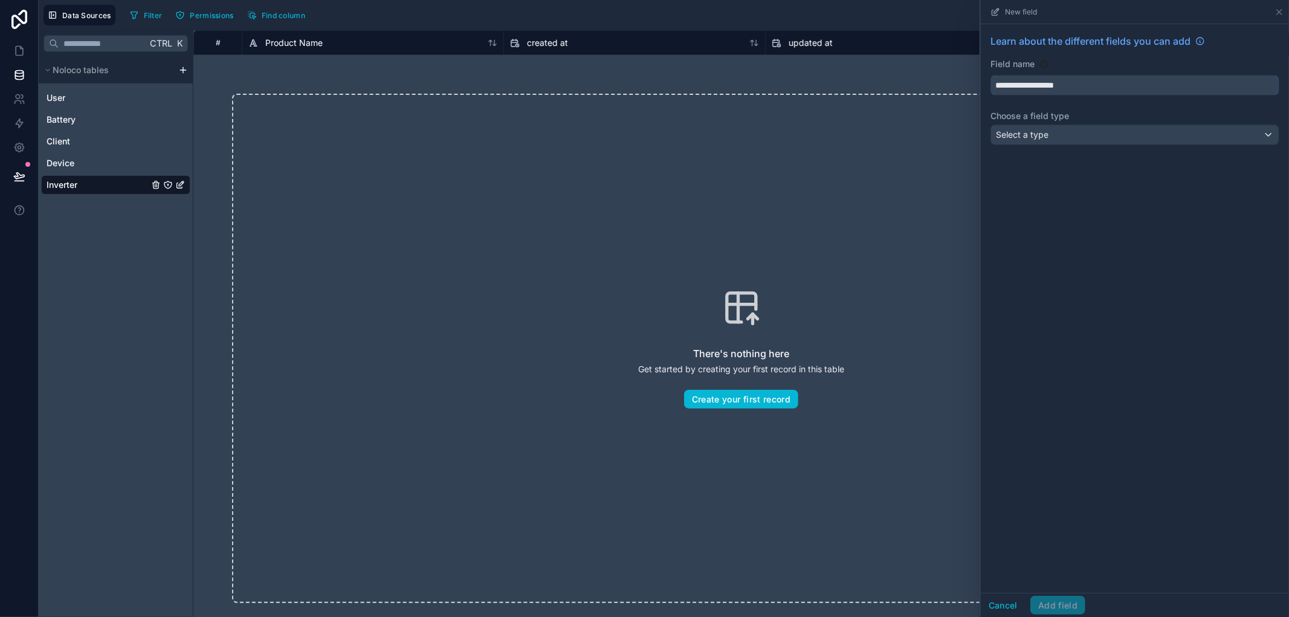
type input "**********"
click at [1049, 128] on div "Select a type" at bounding box center [1135, 134] width 288 height 19
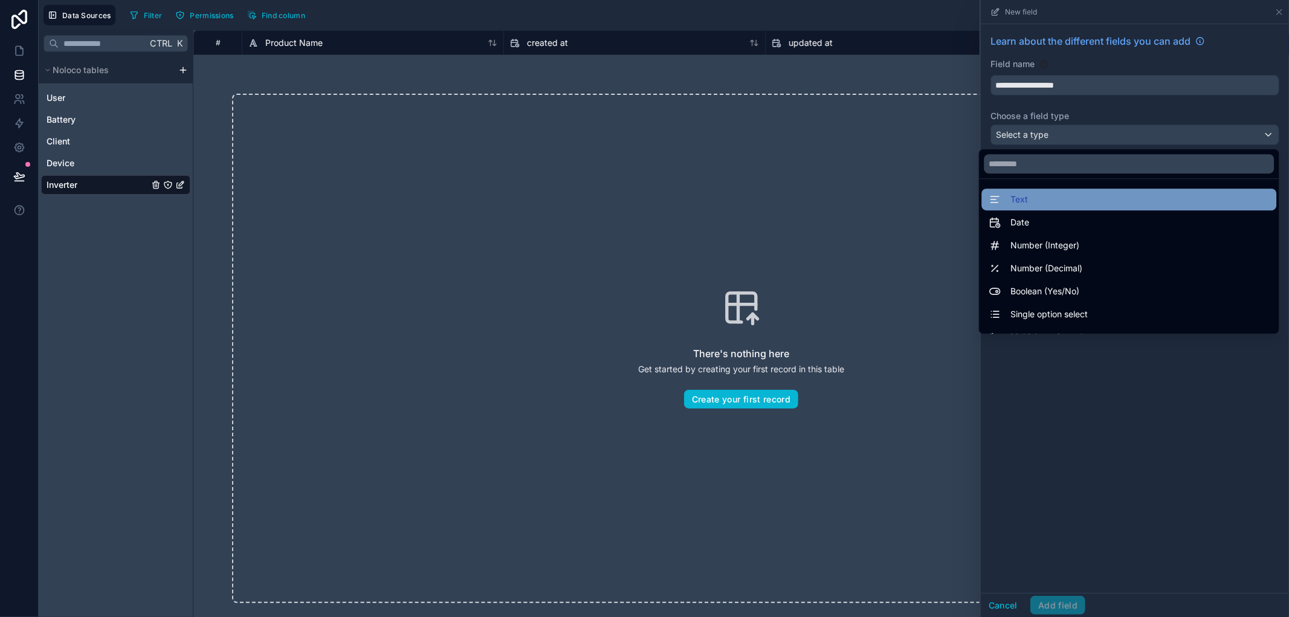
click at [1051, 206] on div "Text" at bounding box center [1128, 199] width 280 height 14
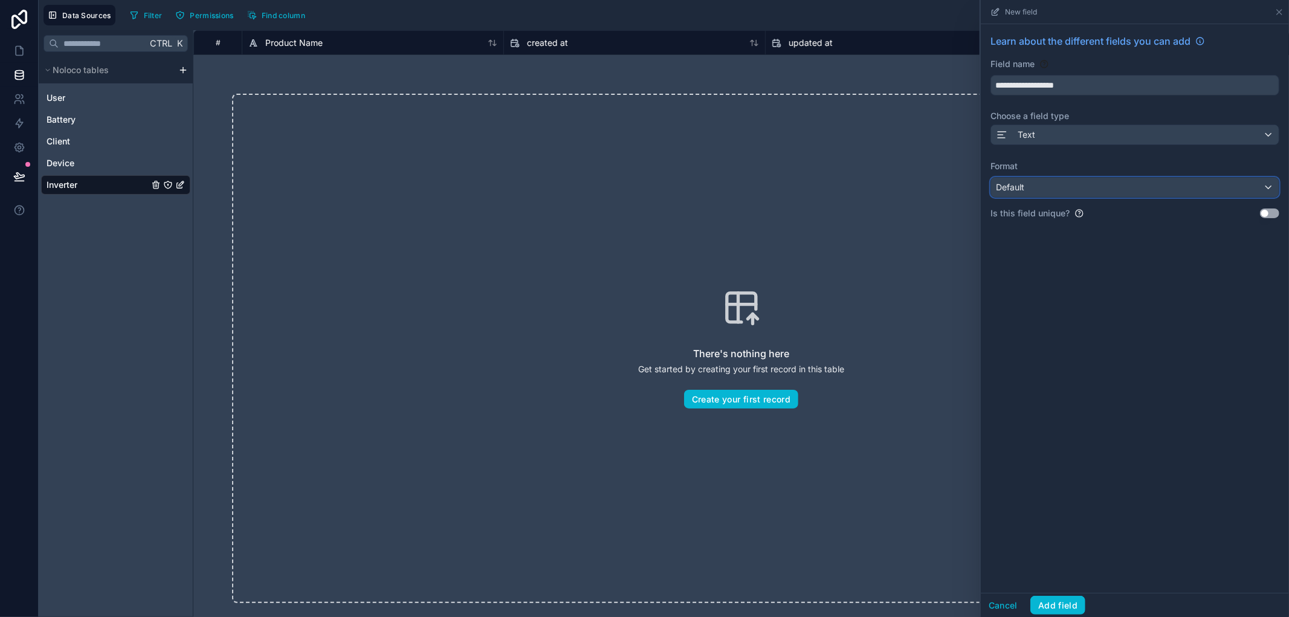
click at [1075, 195] on div "Default" at bounding box center [1135, 187] width 288 height 19
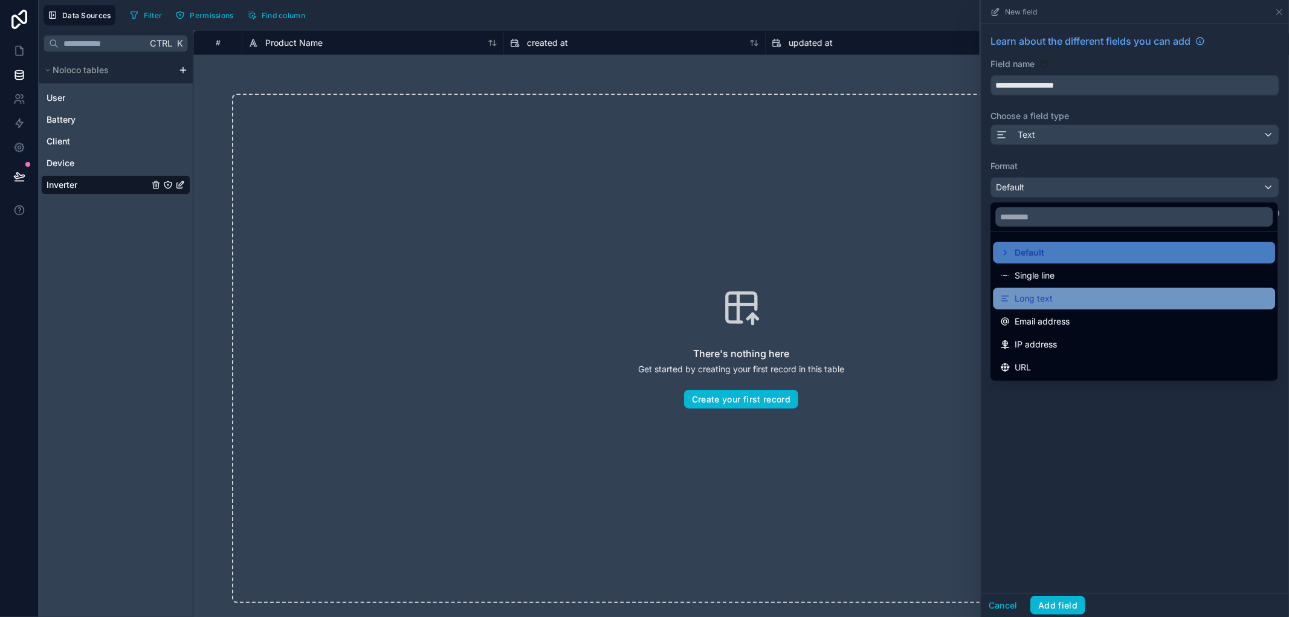
click at [1053, 297] on div "Long text" at bounding box center [1134, 298] width 268 height 14
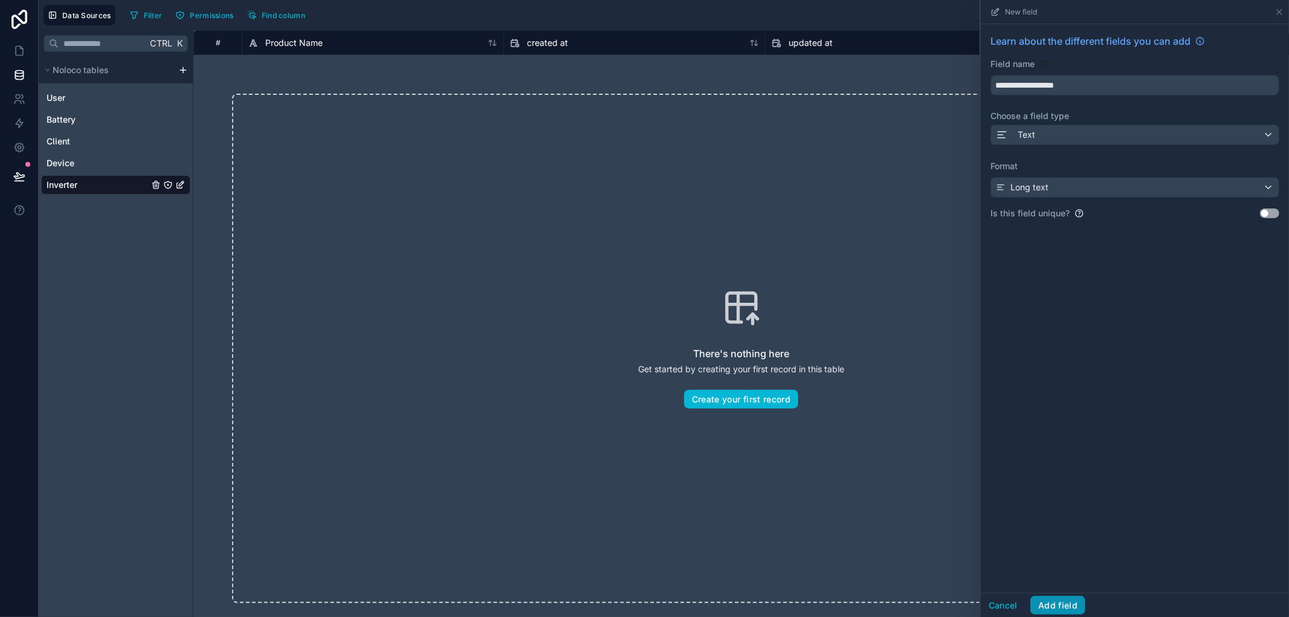
click at [1062, 602] on button "Add field" at bounding box center [1057, 605] width 55 height 19
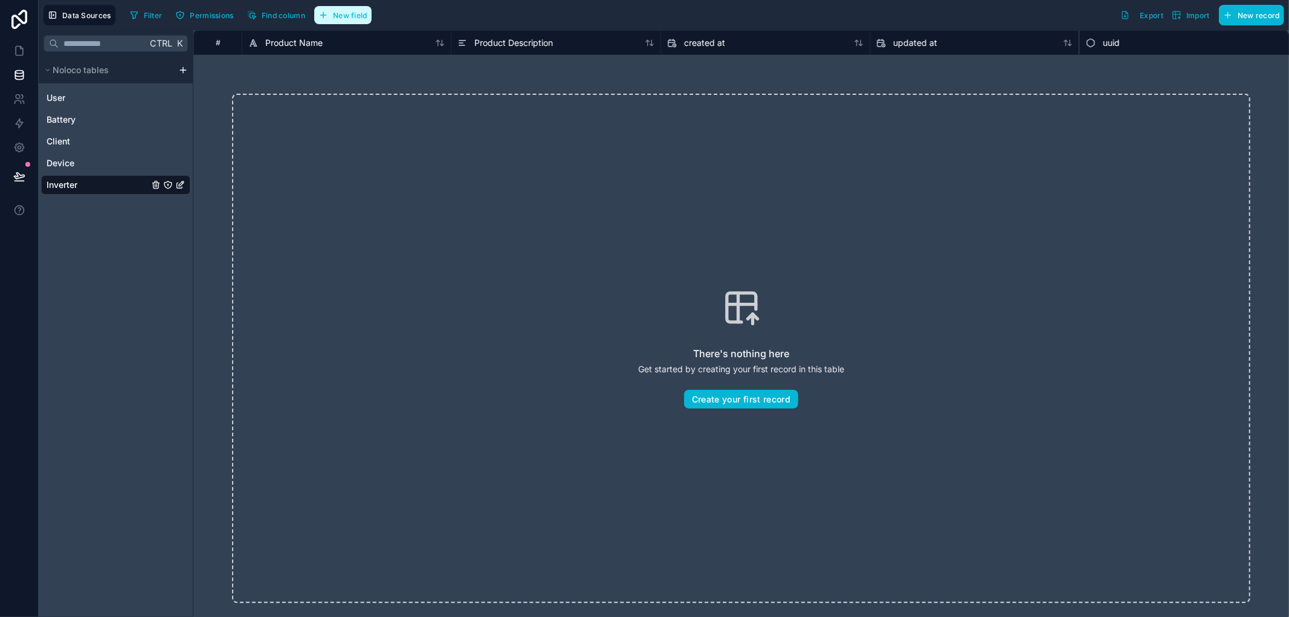
click at [361, 17] on span "New field" at bounding box center [350, 15] width 34 height 9
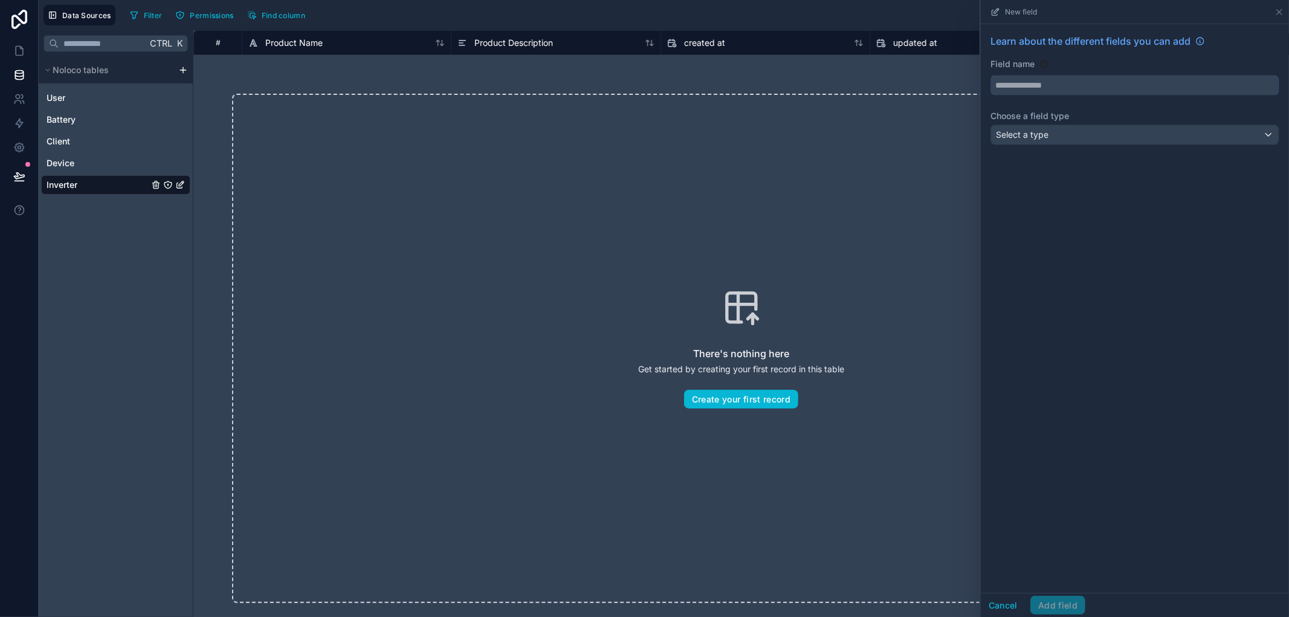
click at [1195, 83] on input "text" at bounding box center [1135, 85] width 288 height 19
click at [990, 75] on button "********" at bounding box center [1134, 85] width 289 height 21
type input "**********"
click at [1158, 135] on div "Select a type" at bounding box center [1135, 134] width 288 height 19
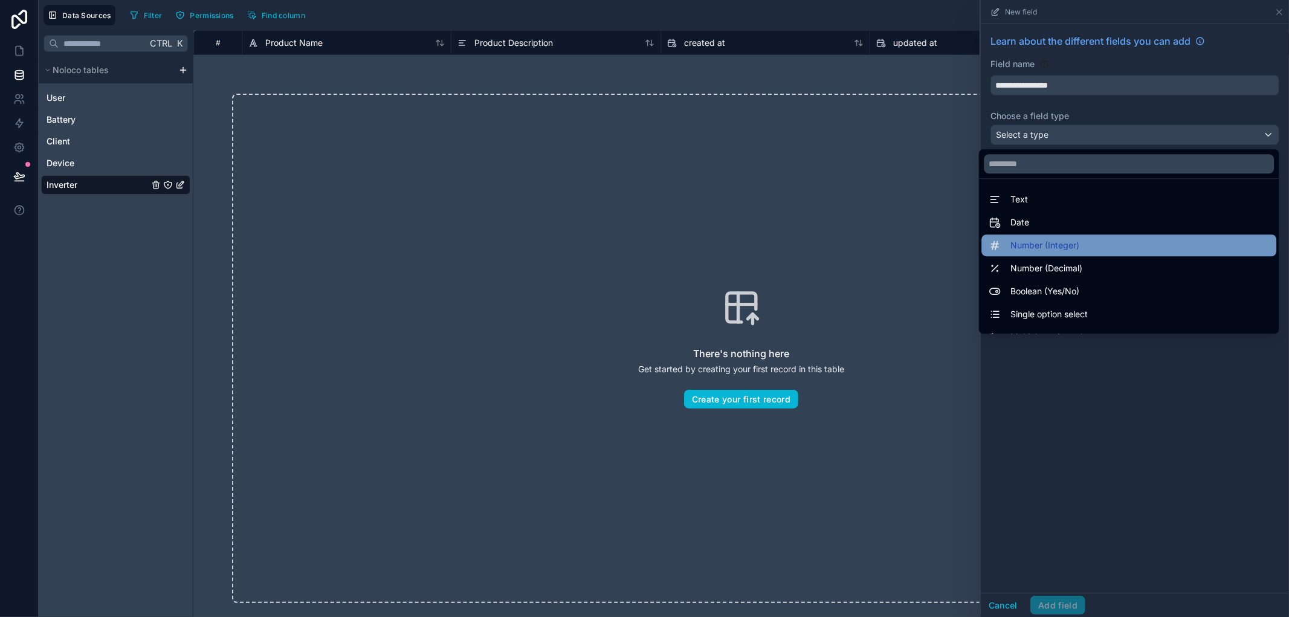
click at [1090, 246] on div "Number (Integer)" at bounding box center [1128, 245] width 280 height 14
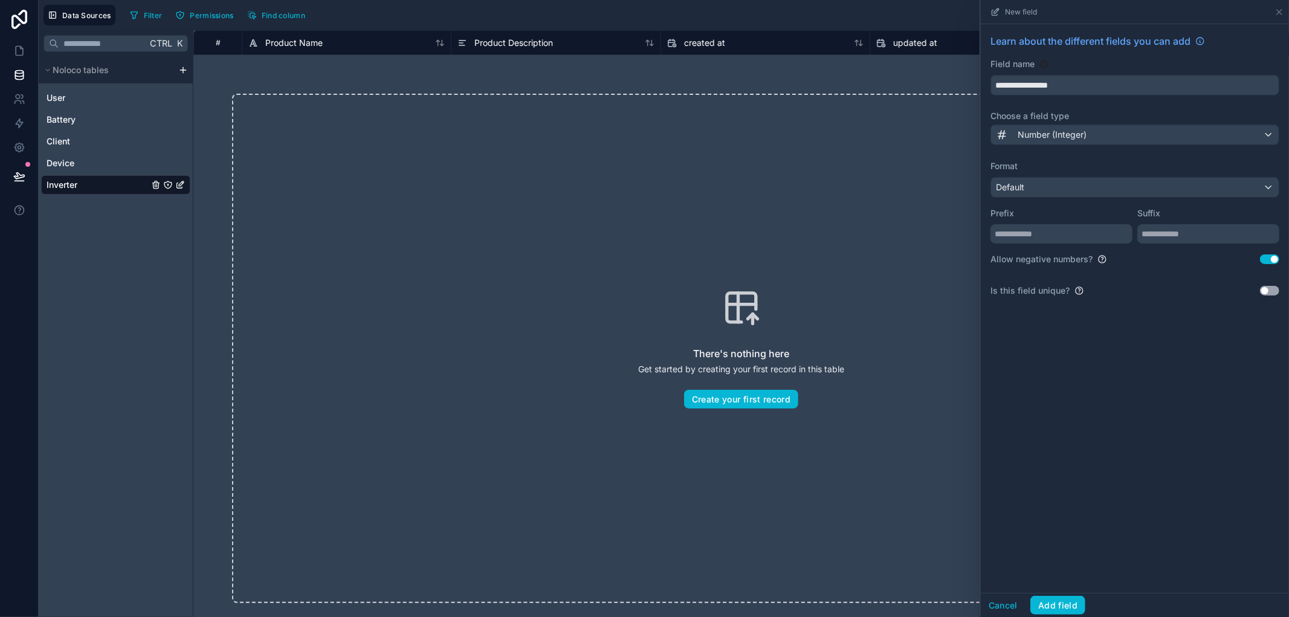
click at [1274, 260] on button "Use setting" at bounding box center [1269, 259] width 19 height 10
click at [1174, 240] on input "text" at bounding box center [1208, 233] width 142 height 19
click at [1174, 370] on div "**********" at bounding box center [1135, 308] width 308 height 569
click at [998, 83] on input "**********" at bounding box center [1135, 85] width 288 height 19
click at [1189, 468] on div "**********" at bounding box center [1135, 308] width 308 height 569
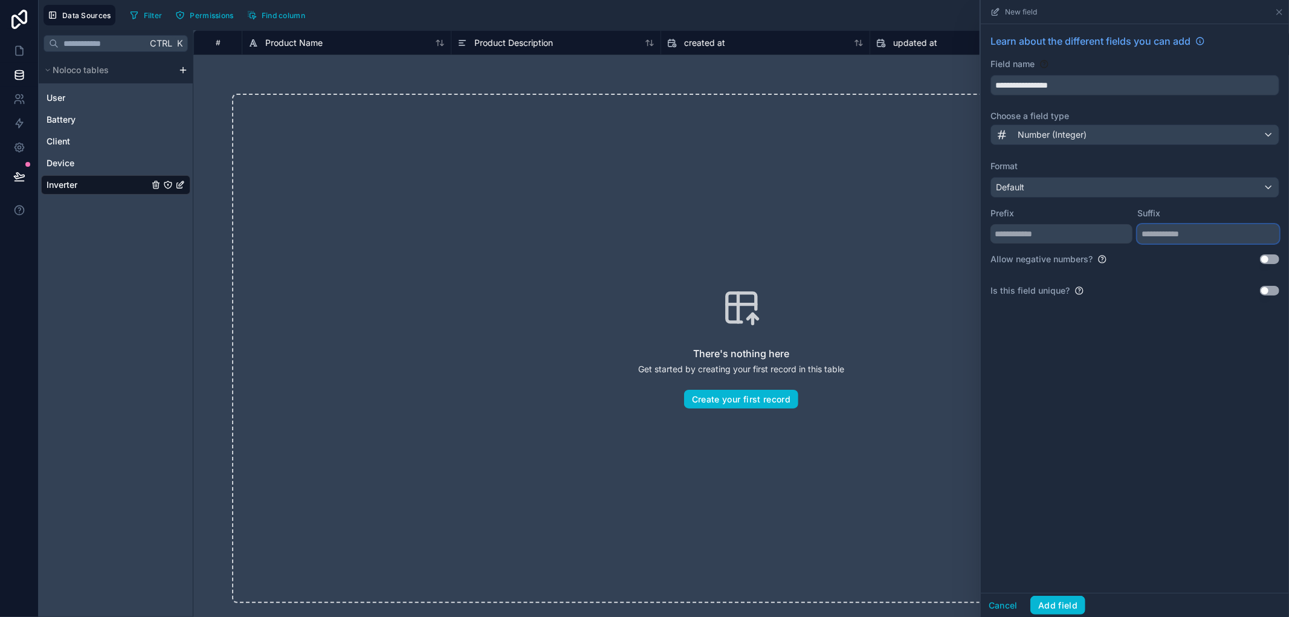
click at [1191, 236] on input "text" at bounding box center [1208, 233] width 142 height 19
type input "**"
click at [1194, 389] on div "**********" at bounding box center [1135, 308] width 308 height 569
click at [1074, 616] on div "Cancel Add field" at bounding box center [1135, 605] width 308 height 24
click at [1066, 611] on button "Add field" at bounding box center [1057, 605] width 55 height 19
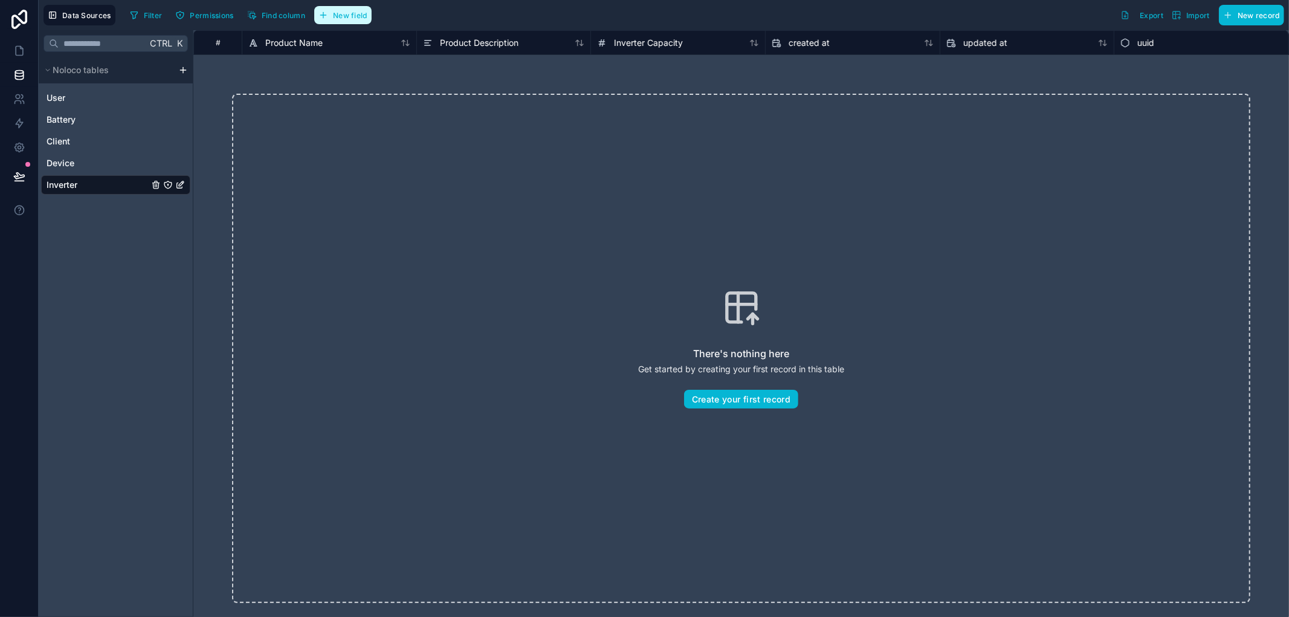
click at [323, 19] on icon "button" at bounding box center [323, 15] width 10 height 10
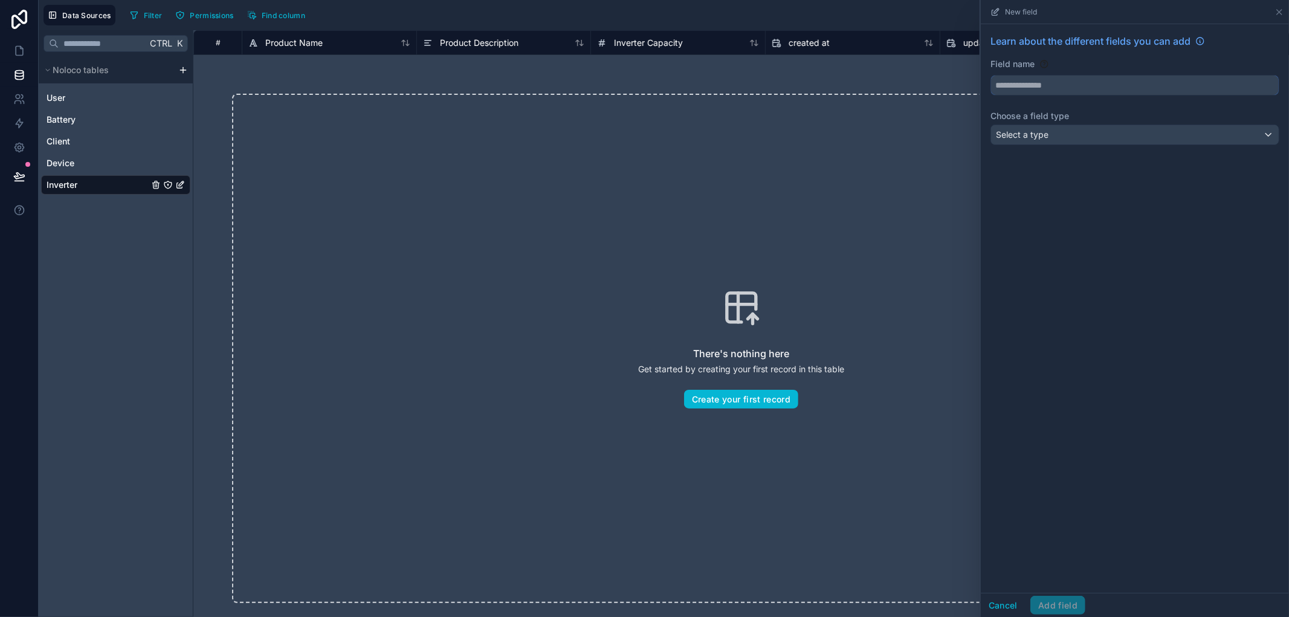
click at [1094, 88] on input "text" at bounding box center [1135, 85] width 288 height 19
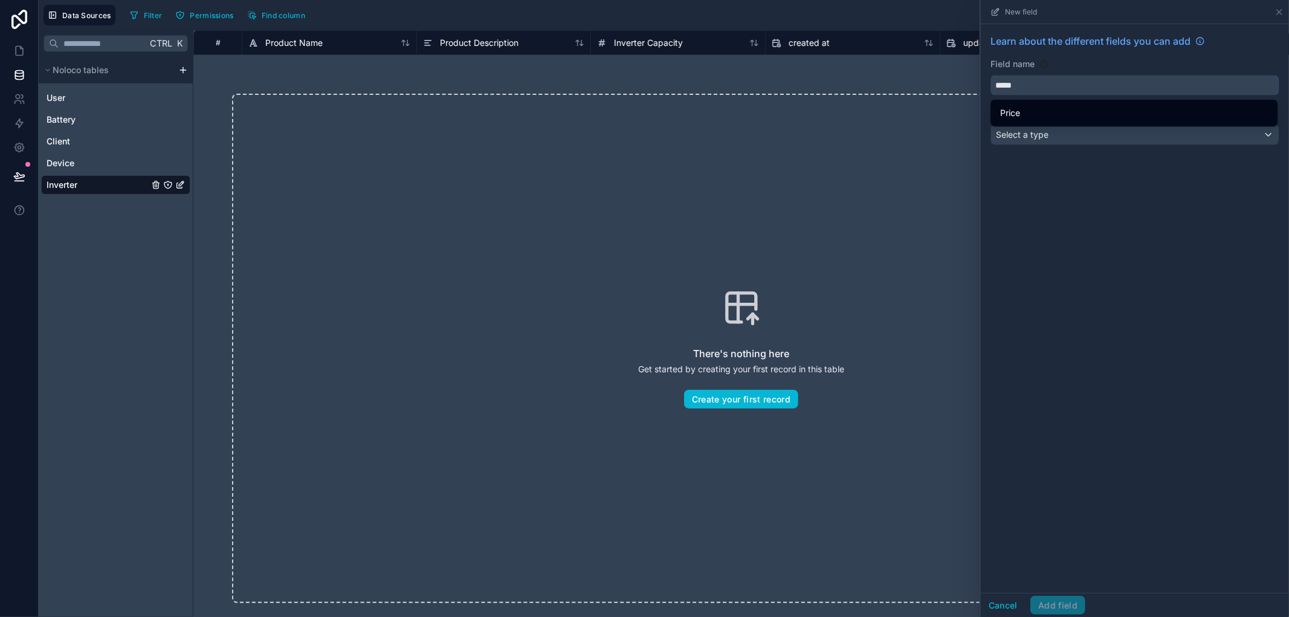
type input "*****"
click at [1024, 226] on div "Learn about the different fields you can add Field name ***** Choose a field ty…" at bounding box center [1135, 308] width 308 height 569
click at [1031, 118] on div "Price" at bounding box center [1134, 113] width 268 height 14
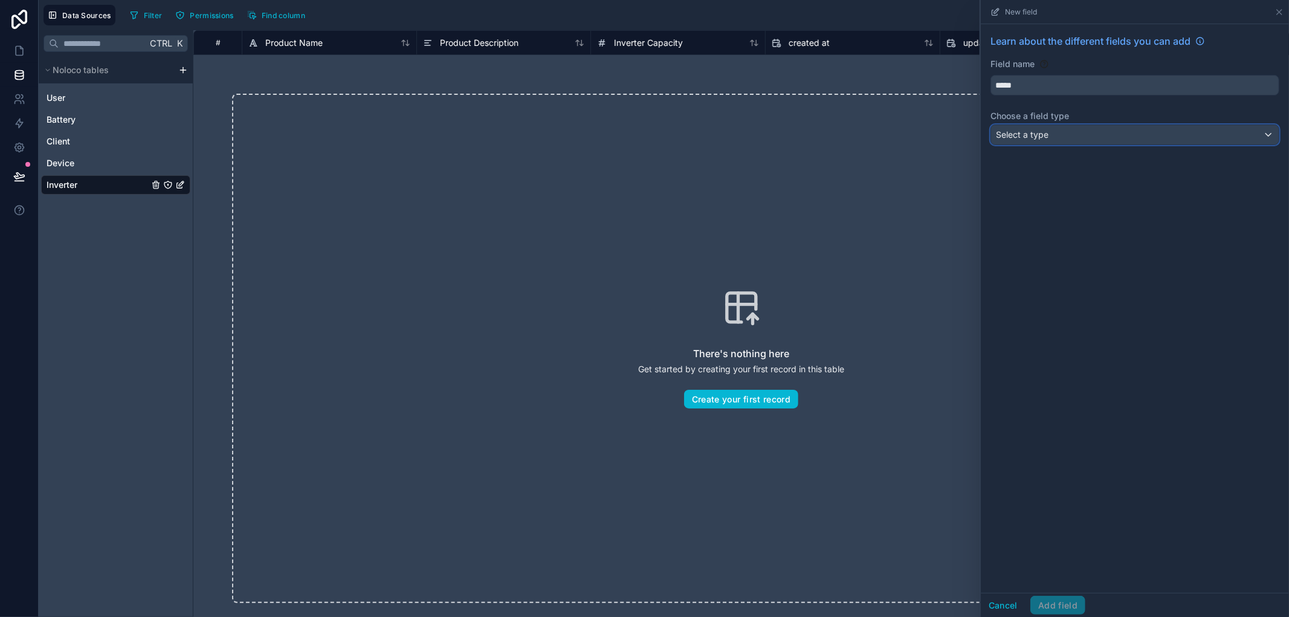
click at [1029, 137] on span "Select a type" at bounding box center [1022, 134] width 53 height 10
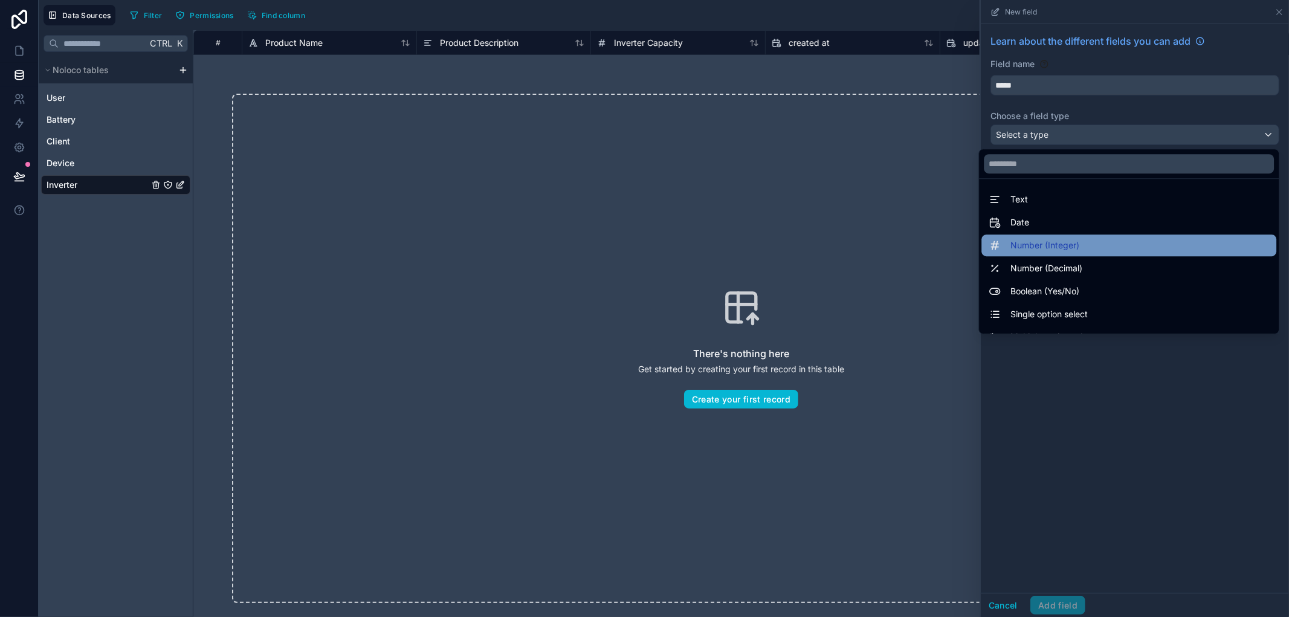
click at [1036, 253] on div "Number (Integer)" at bounding box center [1128, 245] width 295 height 22
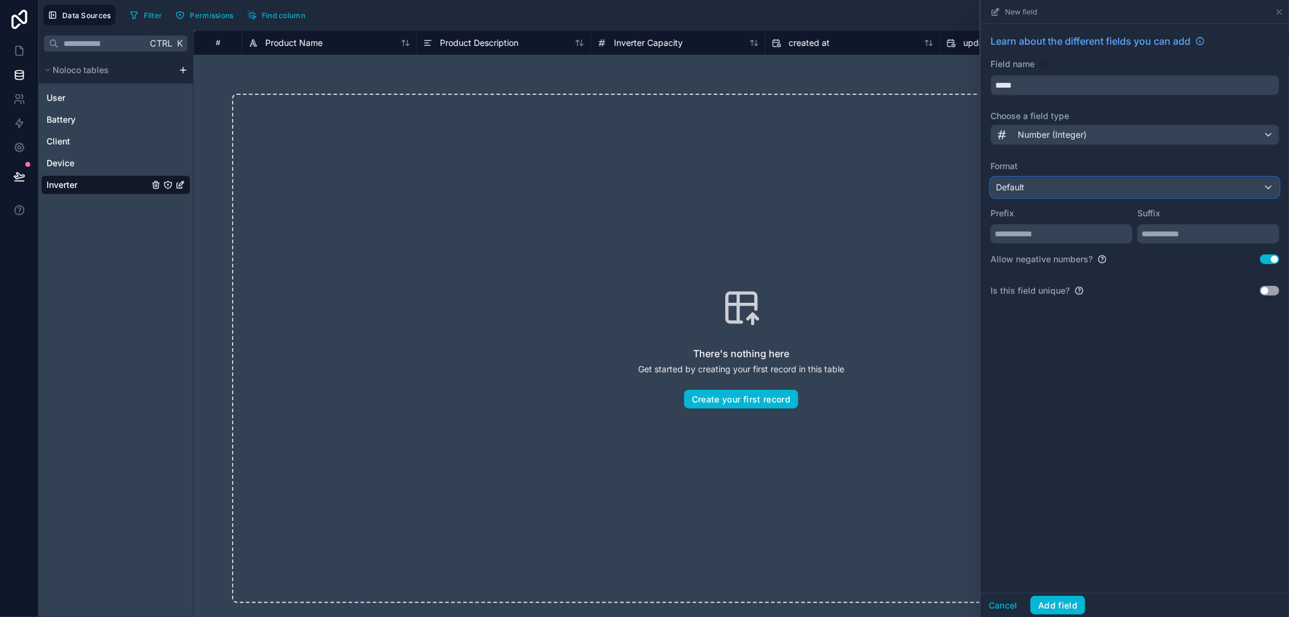
click at [1101, 191] on div "Default" at bounding box center [1135, 187] width 288 height 19
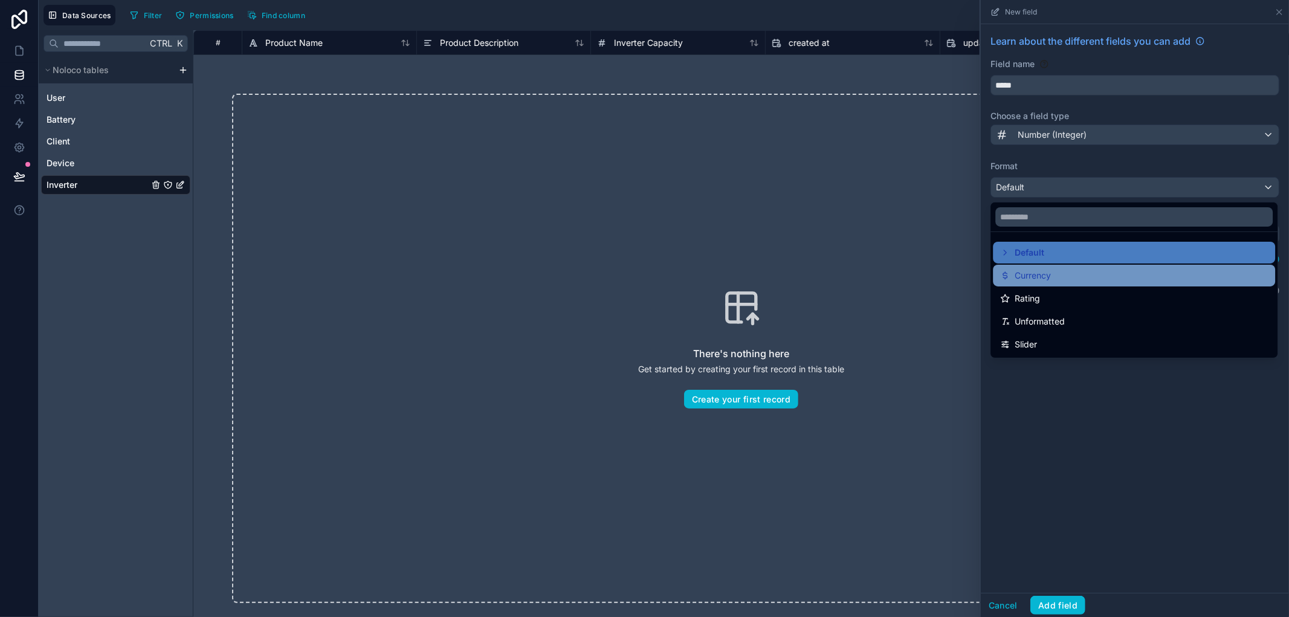
click at [1055, 280] on div "Currency" at bounding box center [1134, 275] width 268 height 14
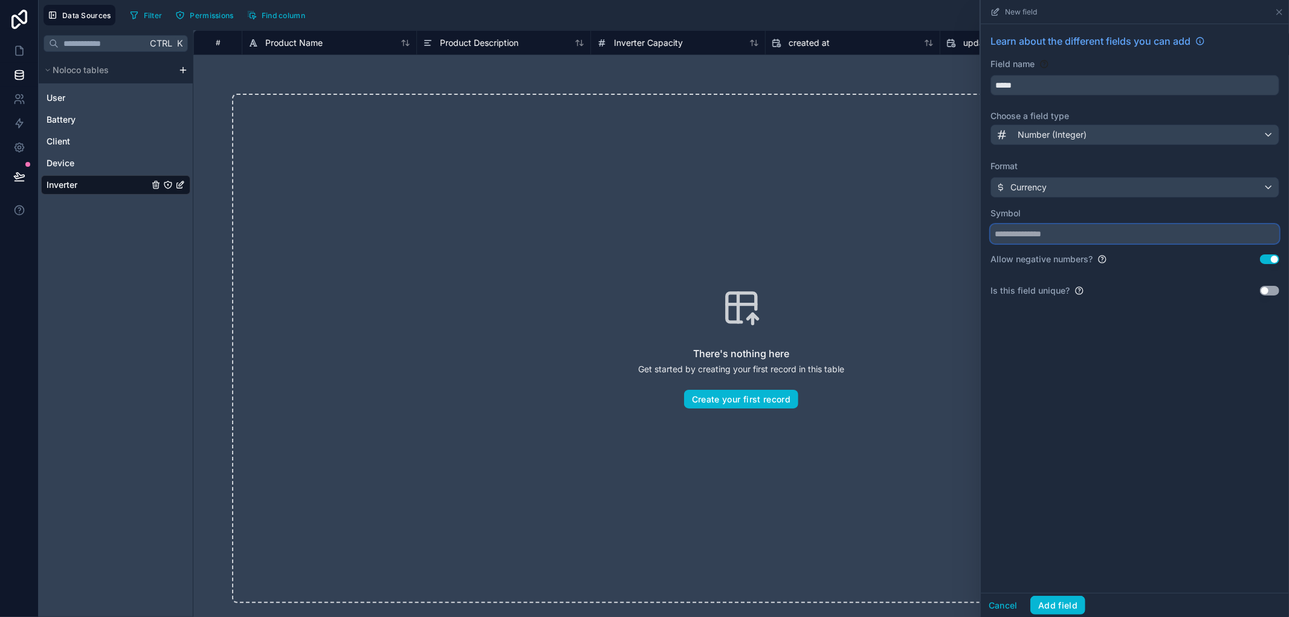
click at [1205, 242] on input "text" at bounding box center [1134, 233] width 289 height 19
paste input "*"
type input "*"
click at [1269, 263] on button "Use setting" at bounding box center [1269, 259] width 19 height 10
click at [1060, 607] on button "Add field" at bounding box center [1057, 605] width 55 height 19
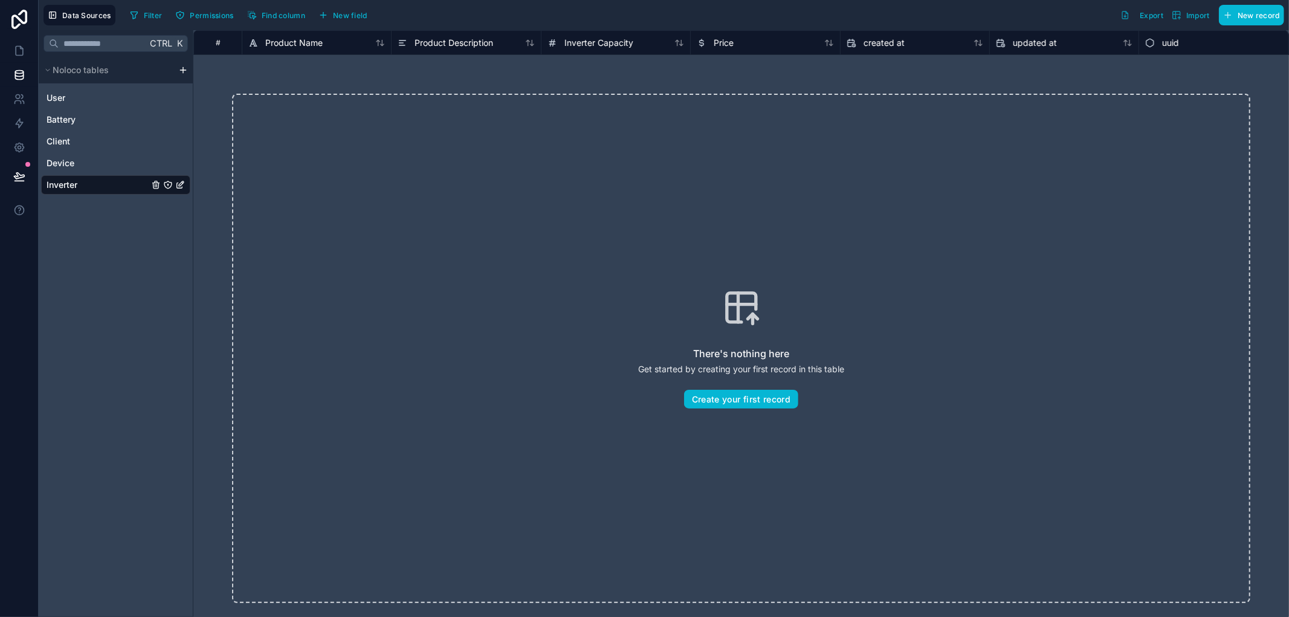
click at [182, 71] on html "Data Sources Filter Permissions Find column New field Export Import New record …" at bounding box center [644, 308] width 1289 height 617
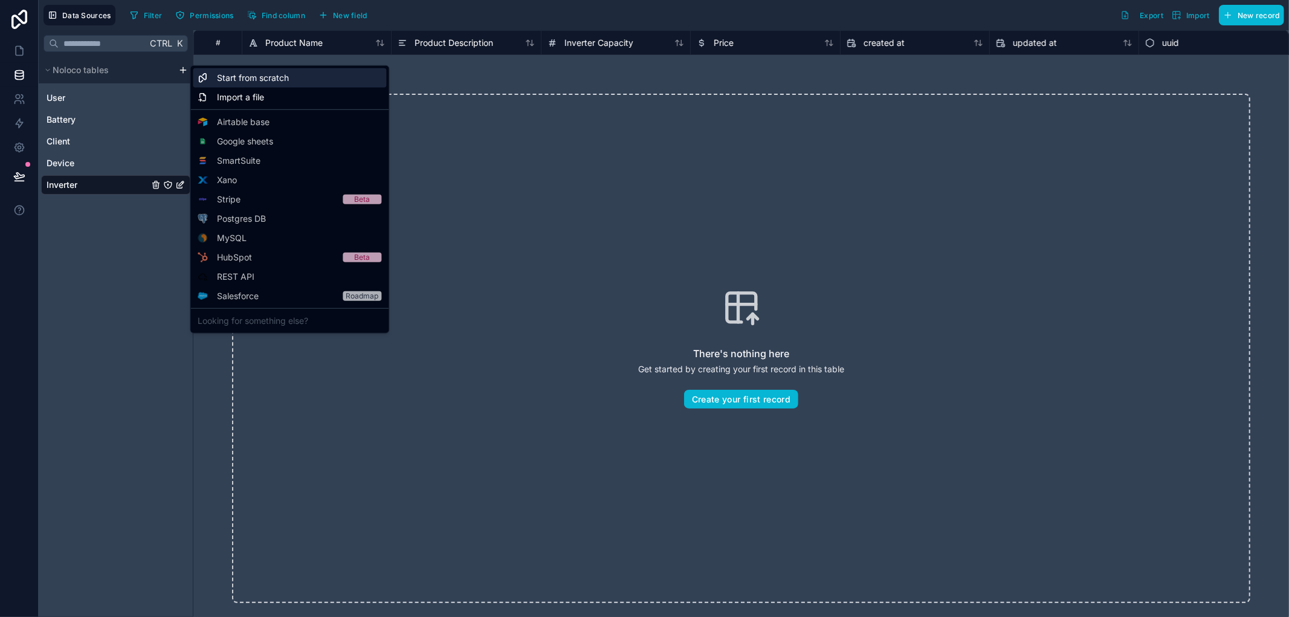
click at [213, 79] on div "Start from scratch" at bounding box center [289, 77] width 193 height 19
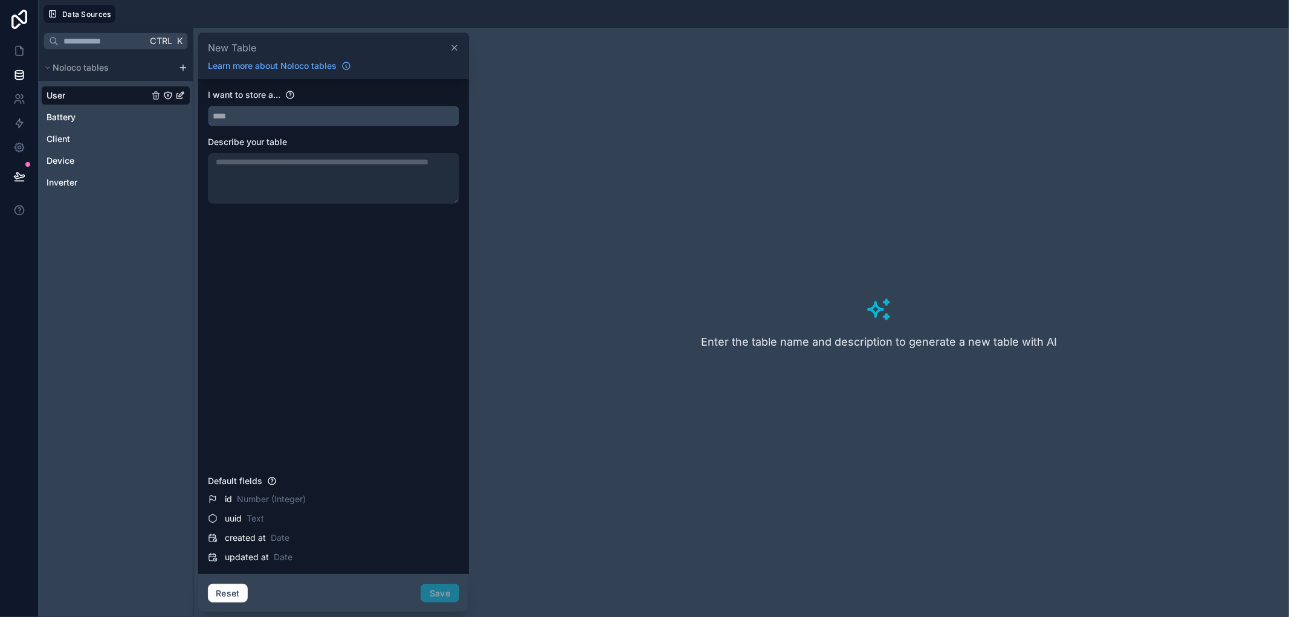
click at [299, 111] on input "text" at bounding box center [333, 115] width 250 height 19
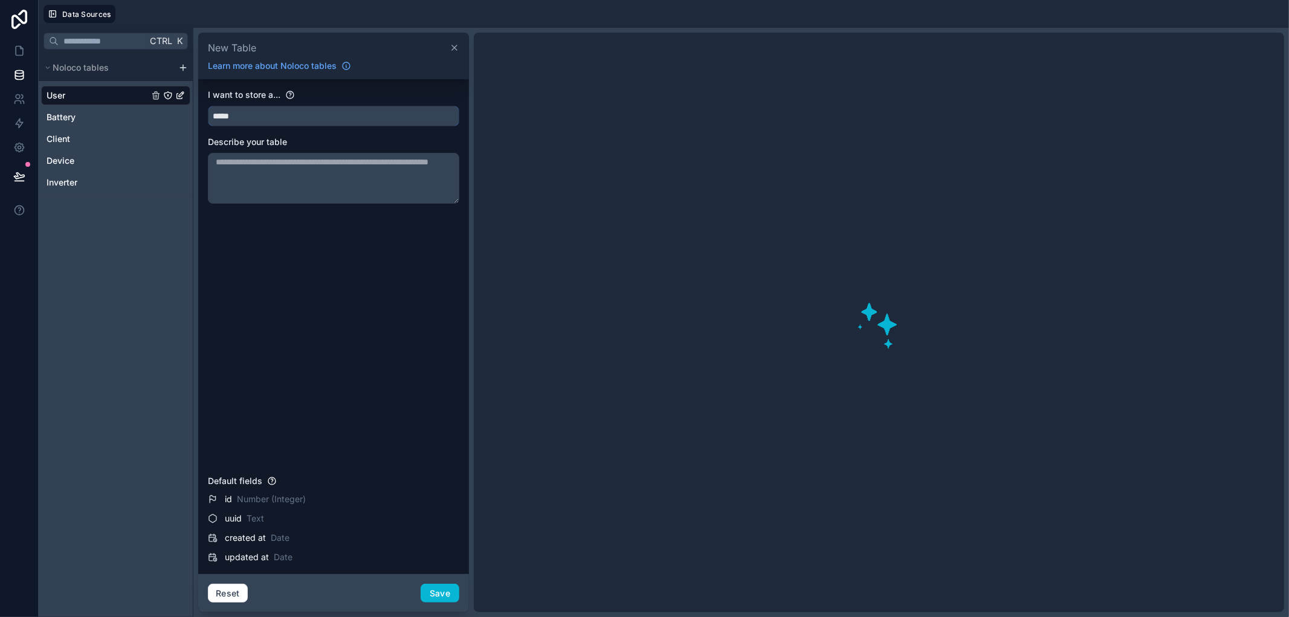
type input "*****"
click at [321, 329] on div "I want to store a... ***** Describe your table" at bounding box center [333, 279] width 251 height 381
click at [444, 591] on button "Save" at bounding box center [439, 593] width 39 height 19
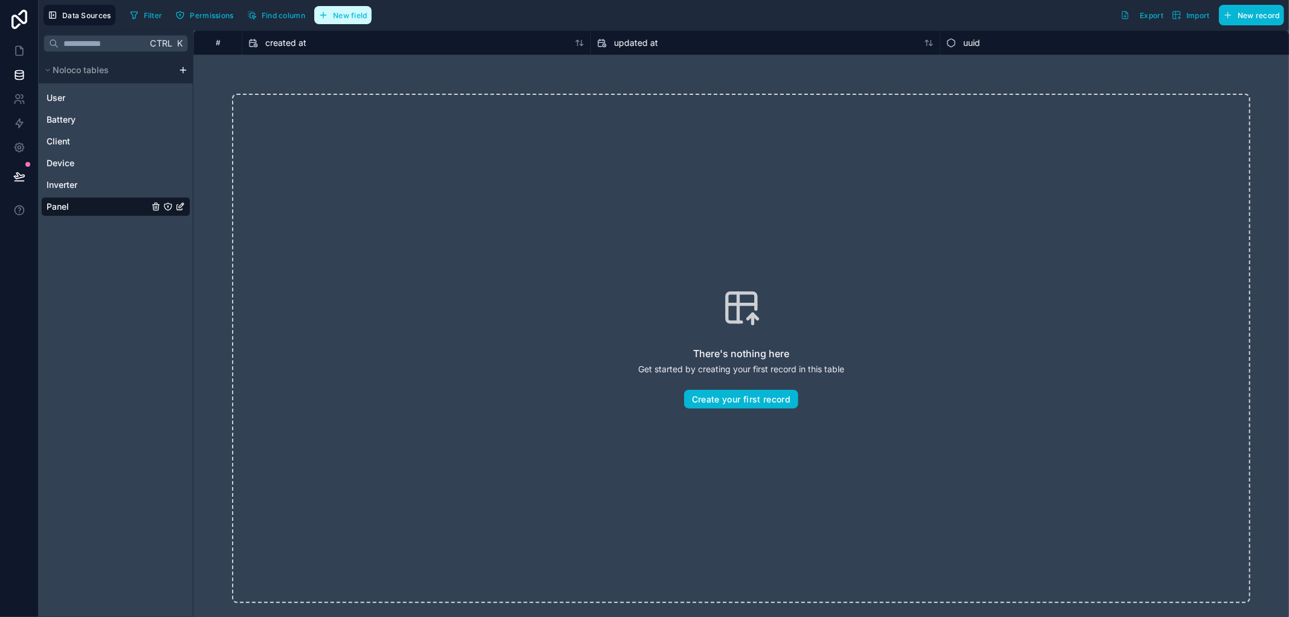
click at [349, 8] on button "New field" at bounding box center [342, 15] width 57 height 18
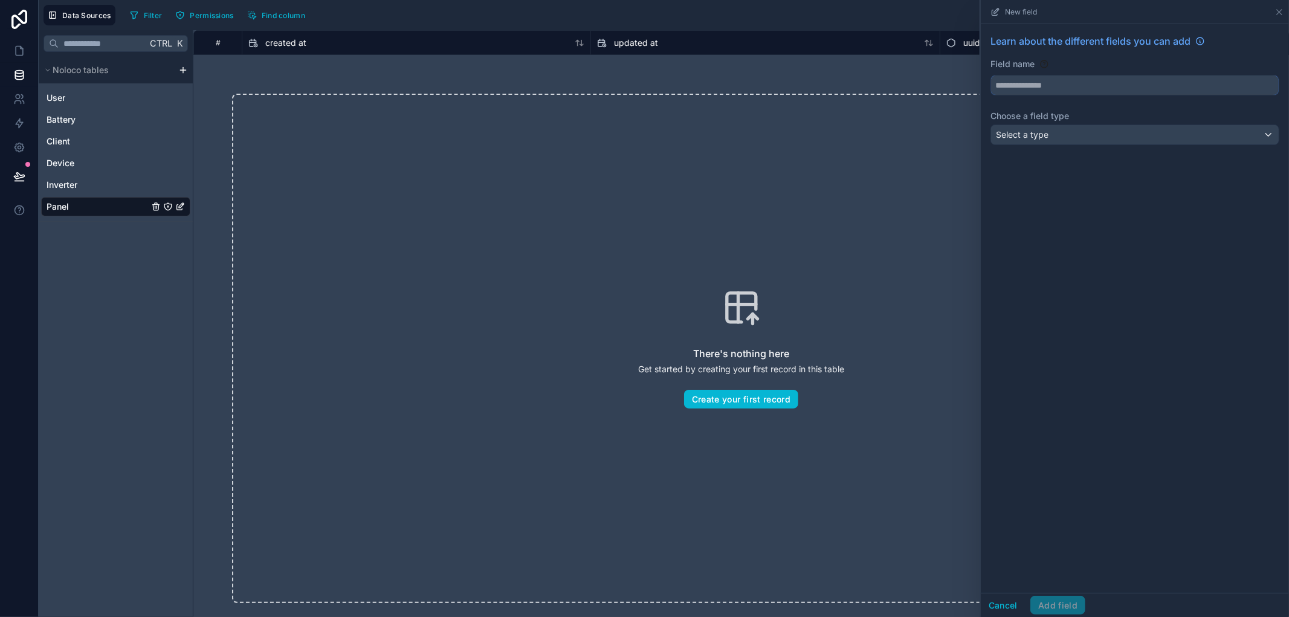
click at [1082, 93] on input "text" at bounding box center [1135, 85] width 288 height 19
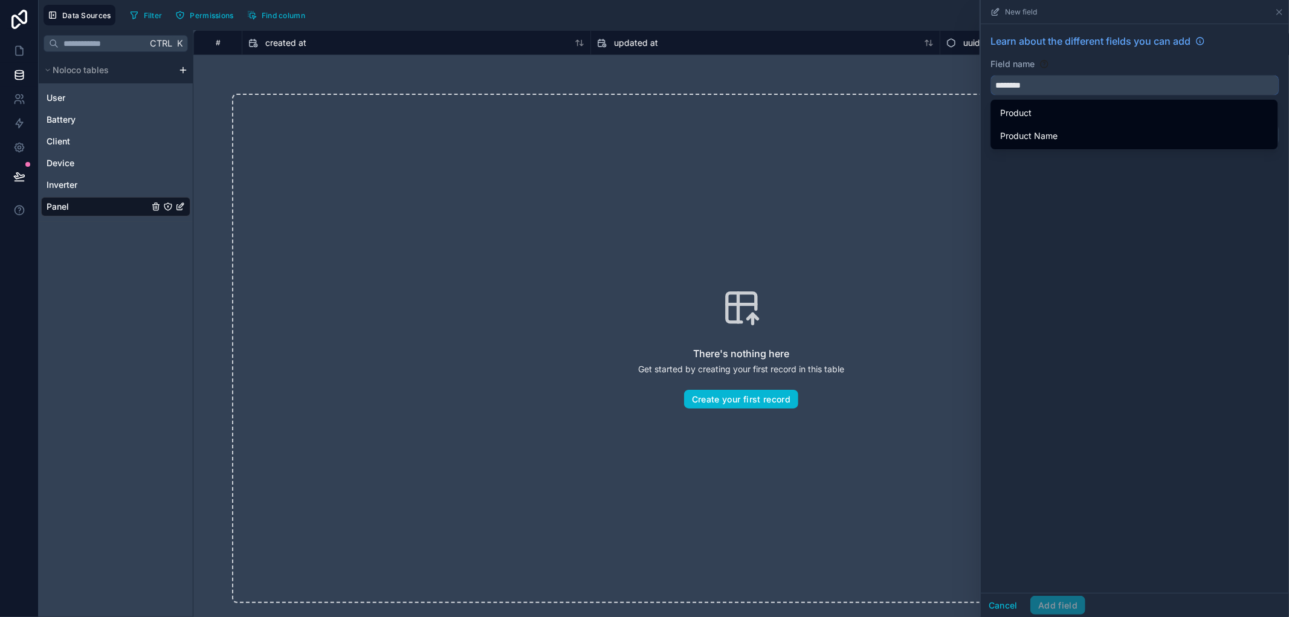
click at [990, 75] on button "*******" at bounding box center [1134, 85] width 289 height 21
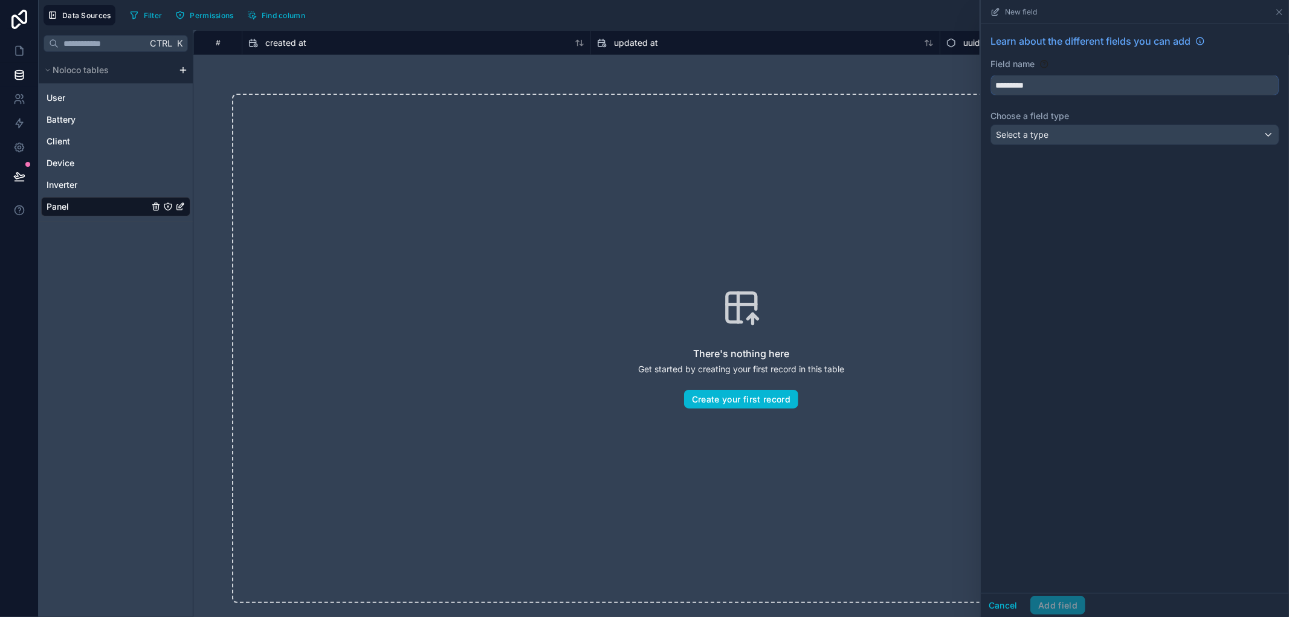
click at [1062, 88] on input "*********" at bounding box center [1135, 85] width 288 height 19
click at [1044, 112] on span "Product Name" at bounding box center [1028, 113] width 57 height 14
type input "**********"
click at [1042, 131] on span "Select a type" at bounding box center [1022, 134] width 53 height 10
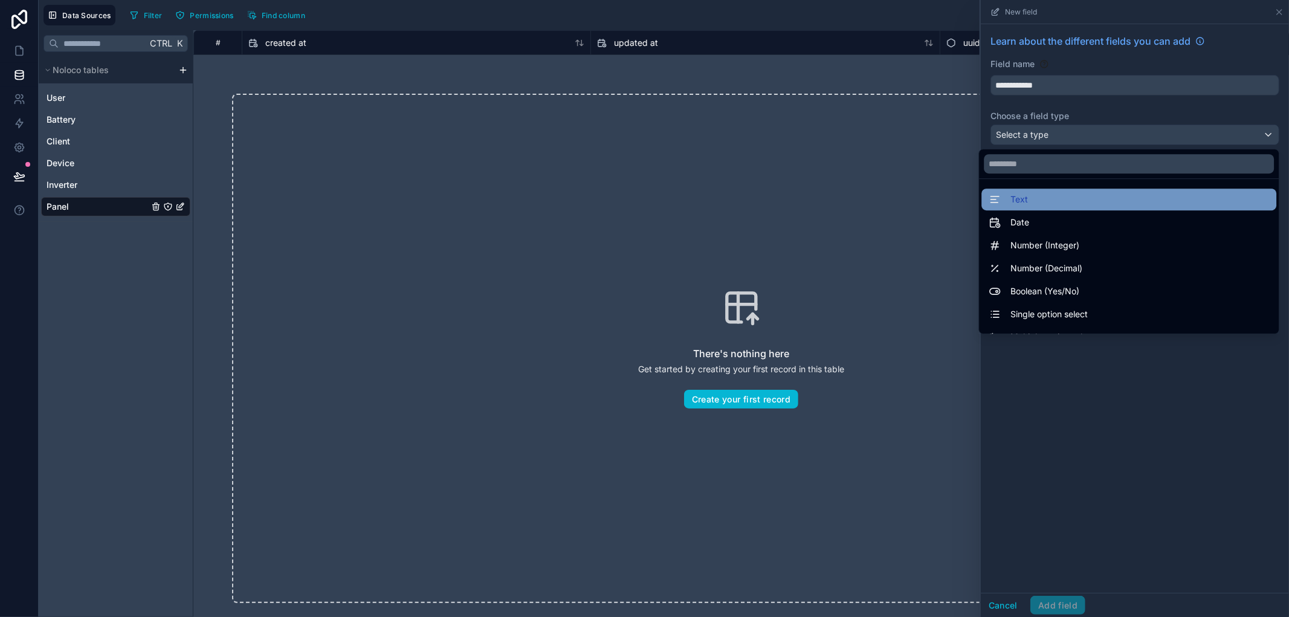
click at [1033, 199] on div "Text" at bounding box center [1128, 199] width 280 height 14
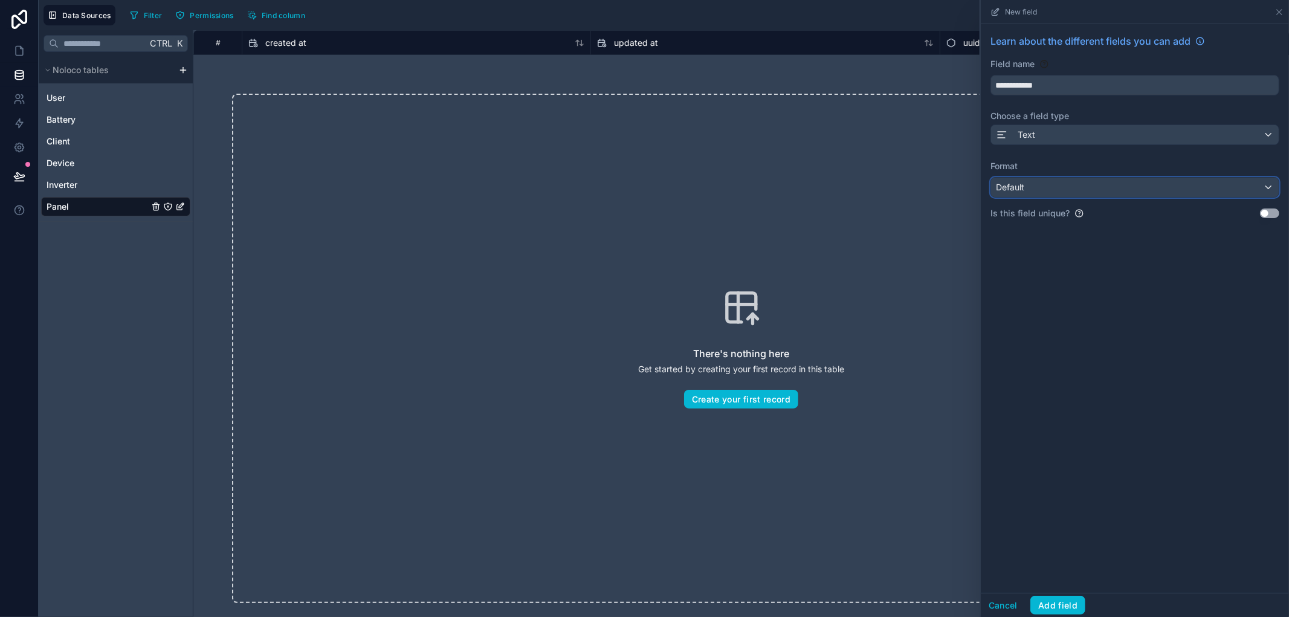
click at [1042, 182] on div "Default" at bounding box center [1135, 187] width 288 height 19
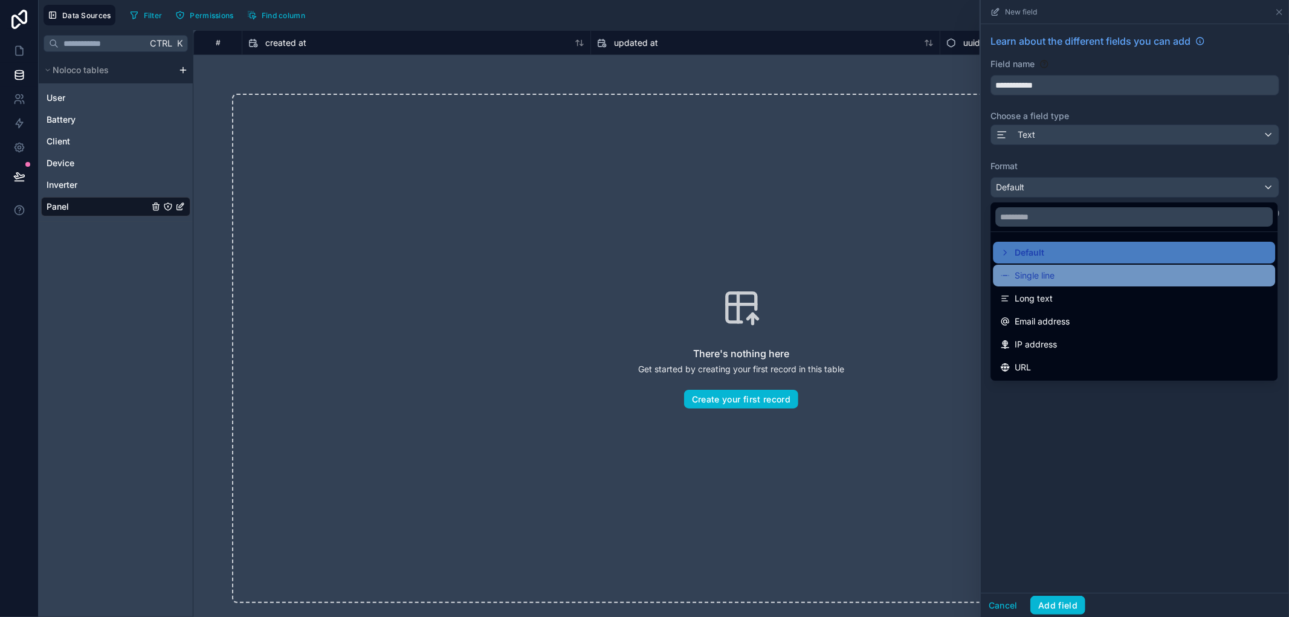
click at [1031, 276] on span "Single line" at bounding box center [1034, 275] width 40 height 14
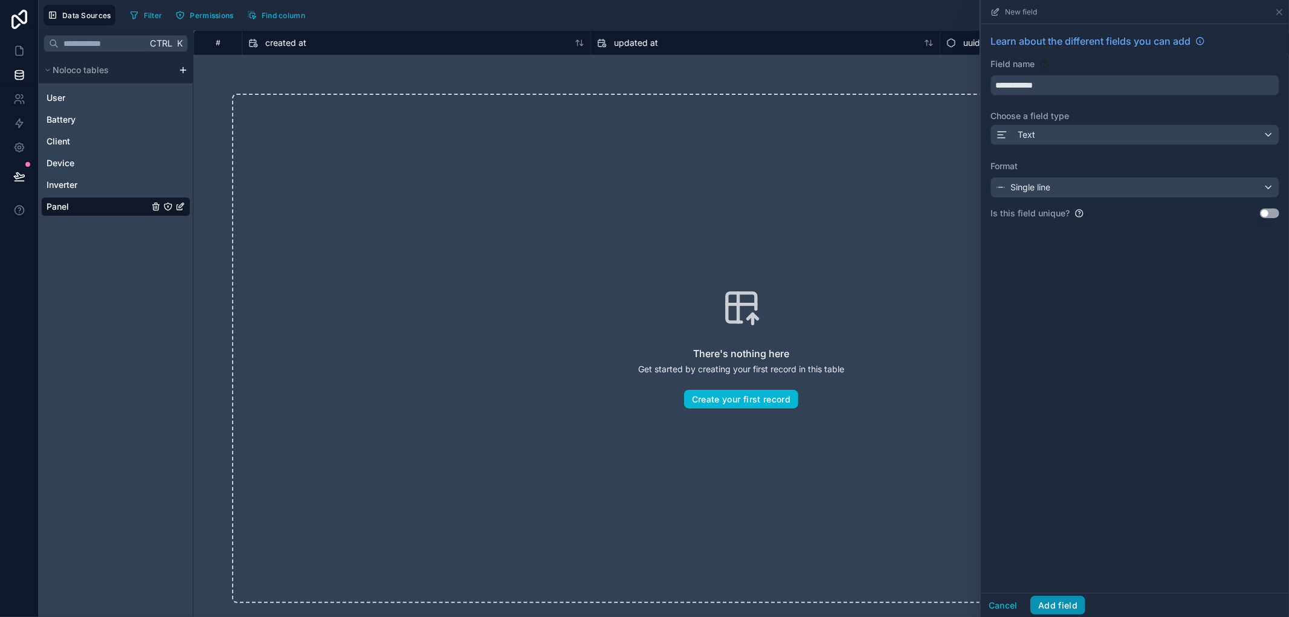
click at [1065, 603] on button "Add field" at bounding box center [1057, 605] width 55 height 19
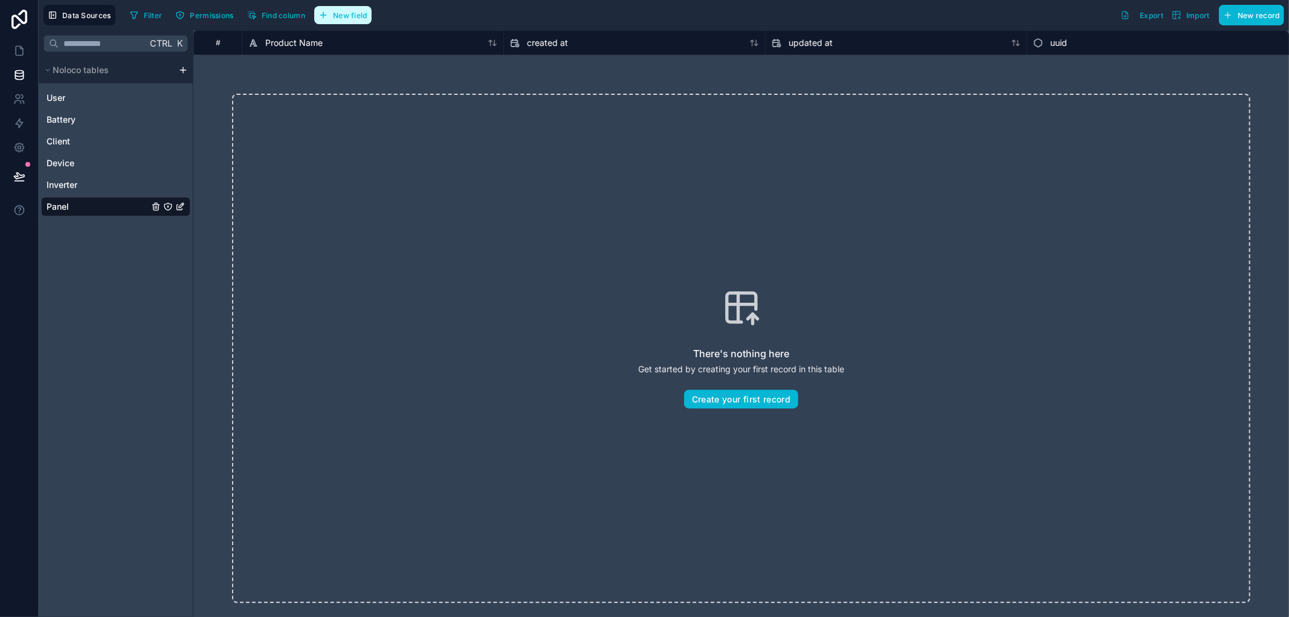
click at [371, 21] on button "New field" at bounding box center [342, 15] width 57 height 18
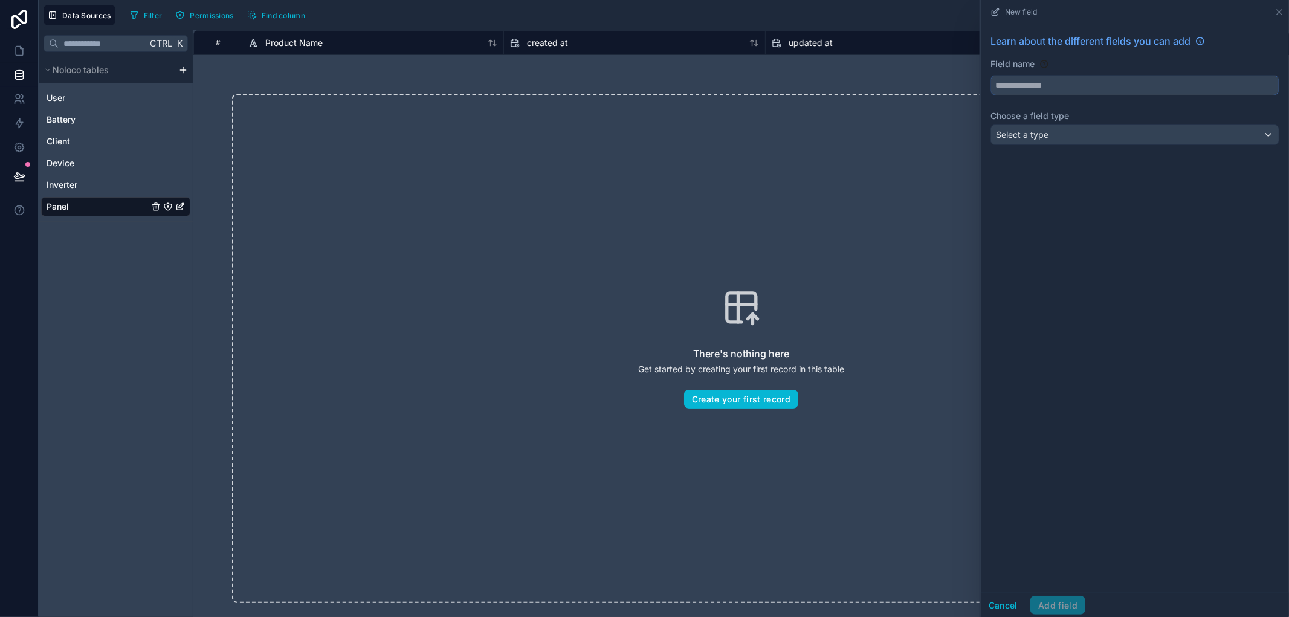
click at [1115, 86] on input "text" at bounding box center [1135, 85] width 288 height 19
click at [990, 75] on button "*****" at bounding box center [1134, 85] width 289 height 21
type input "**********"
click at [1067, 173] on div "**********" at bounding box center [1135, 308] width 308 height 569
click at [1071, 137] on div "Select a type" at bounding box center [1135, 134] width 288 height 19
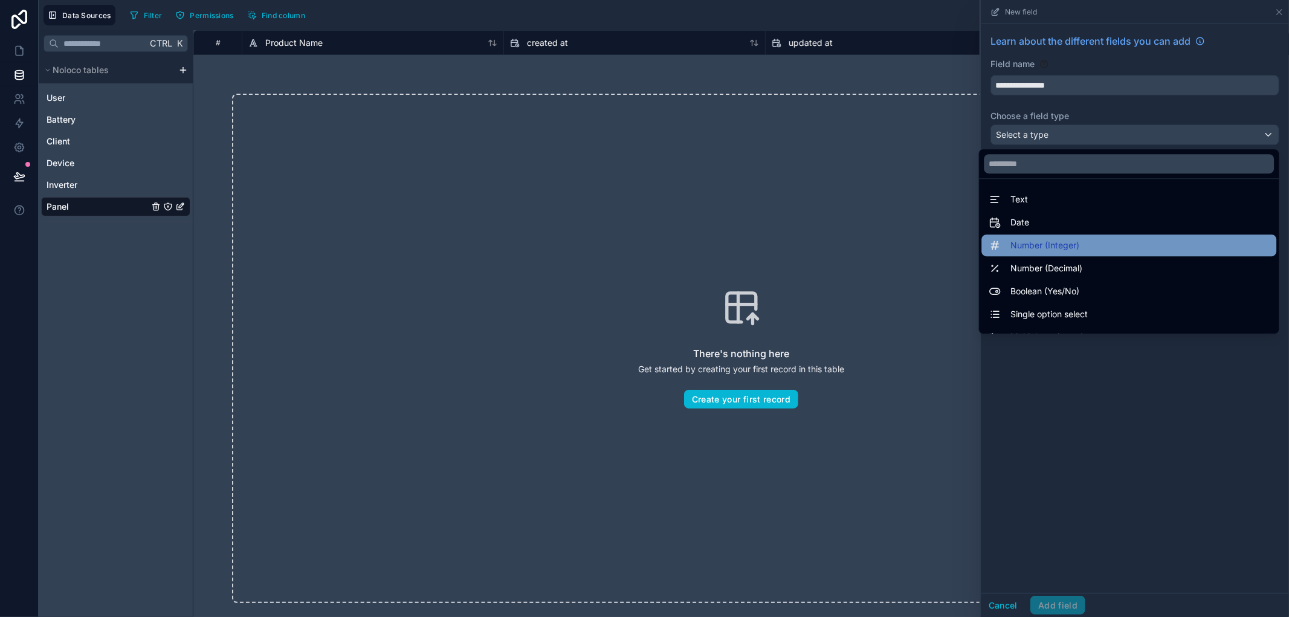
click at [1067, 248] on div "Number (Integer)" at bounding box center [1128, 245] width 280 height 14
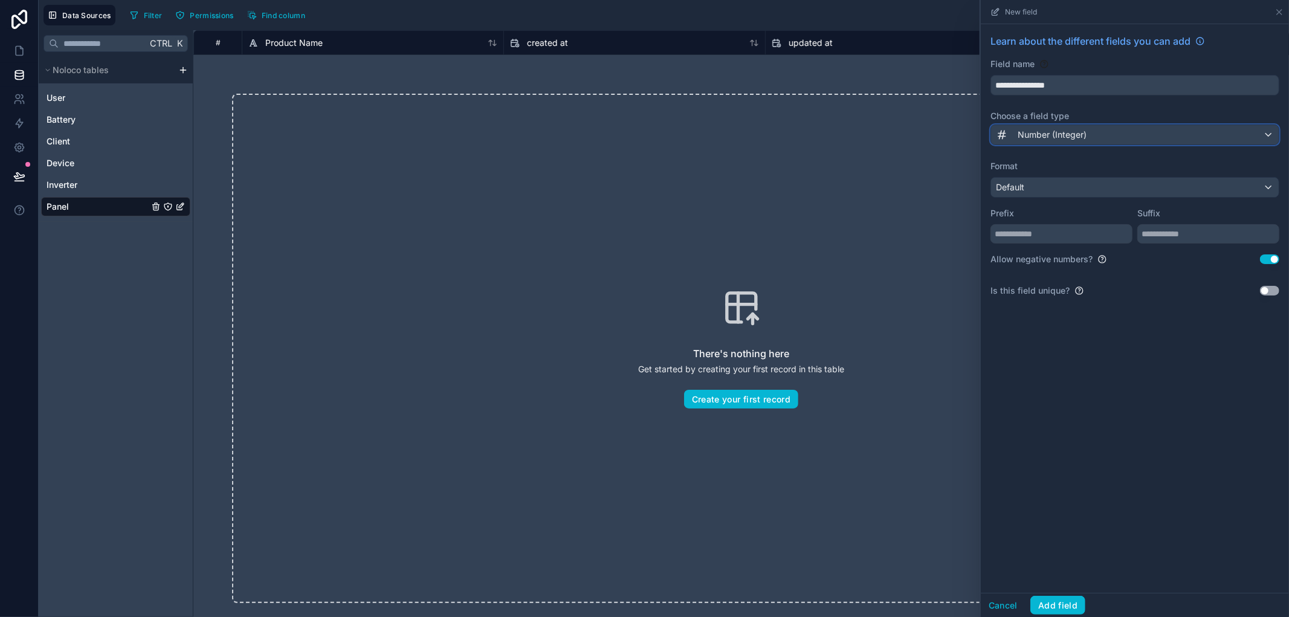
click at [1097, 143] on div "Number (Integer)" at bounding box center [1135, 134] width 288 height 19
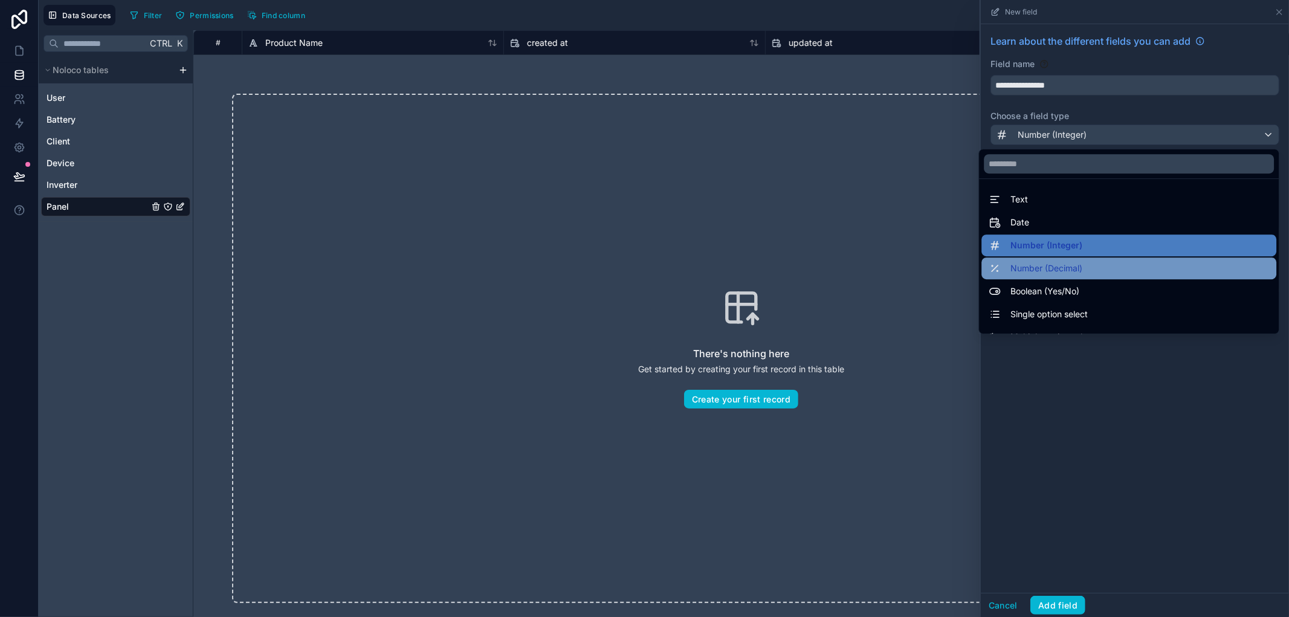
click at [1062, 268] on span "Number (Decimal)" at bounding box center [1046, 268] width 72 height 14
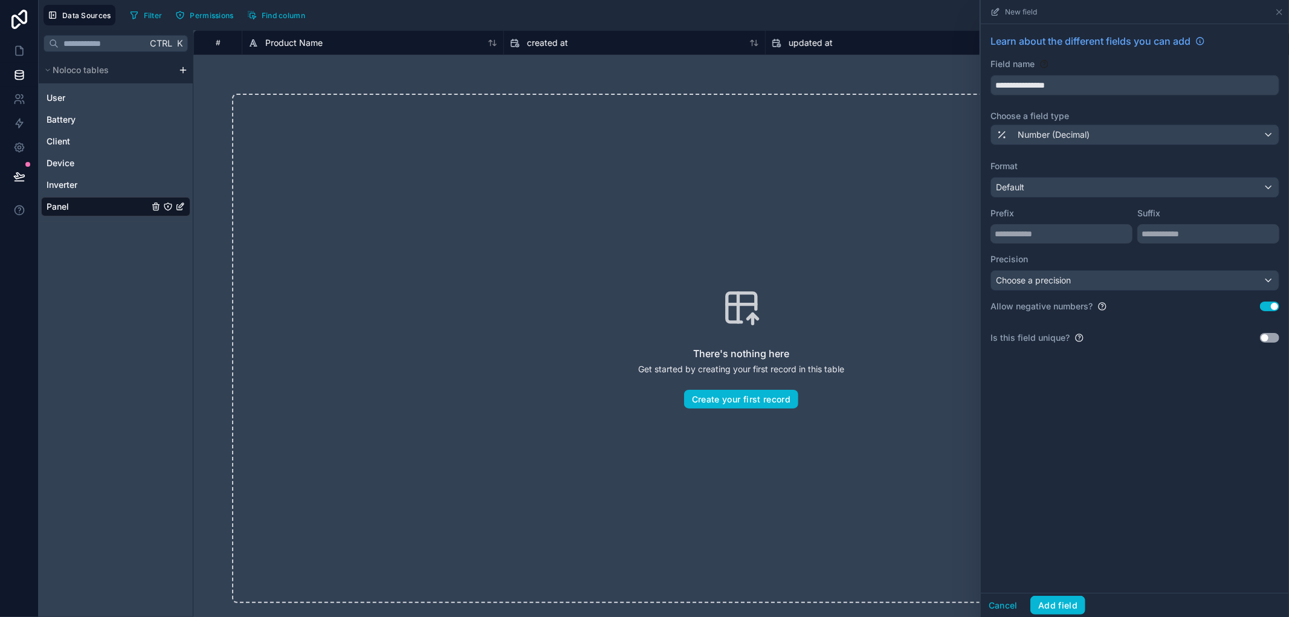
click at [1265, 306] on button "Use setting" at bounding box center [1269, 306] width 19 height 10
click at [1178, 284] on div "Choose a precision" at bounding box center [1135, 280] width 288 height 19
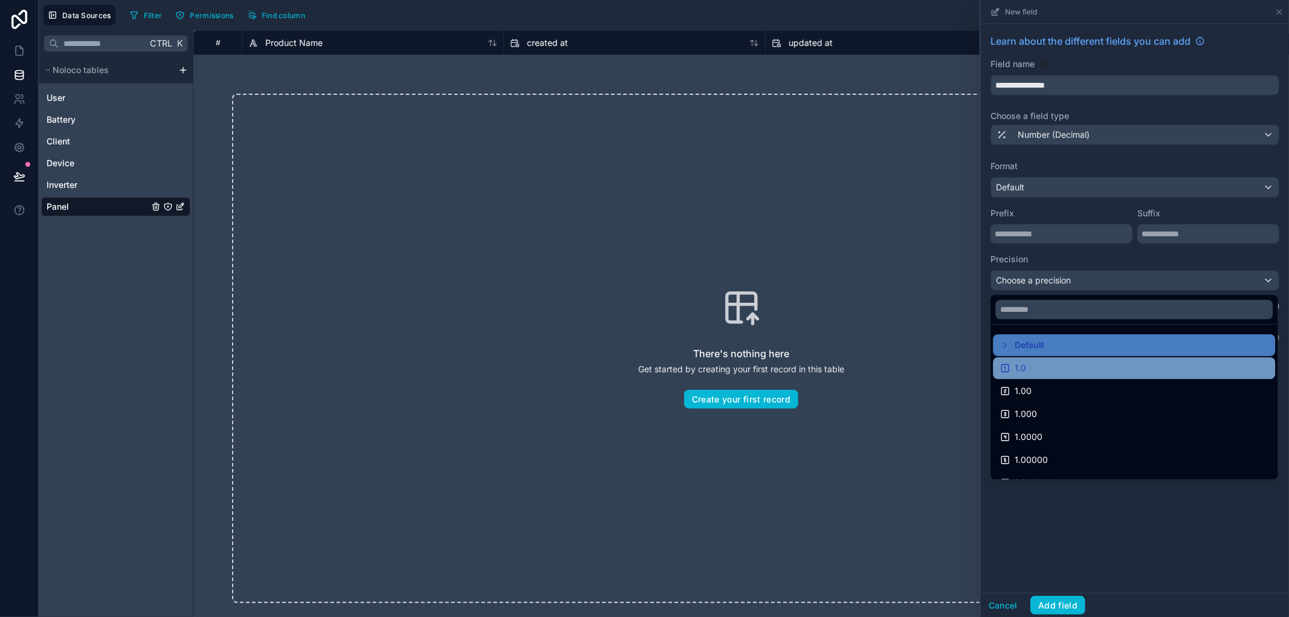
click at [1046, 369] on div "1.0" at bounding box center [1134, 368] width 268 height 14
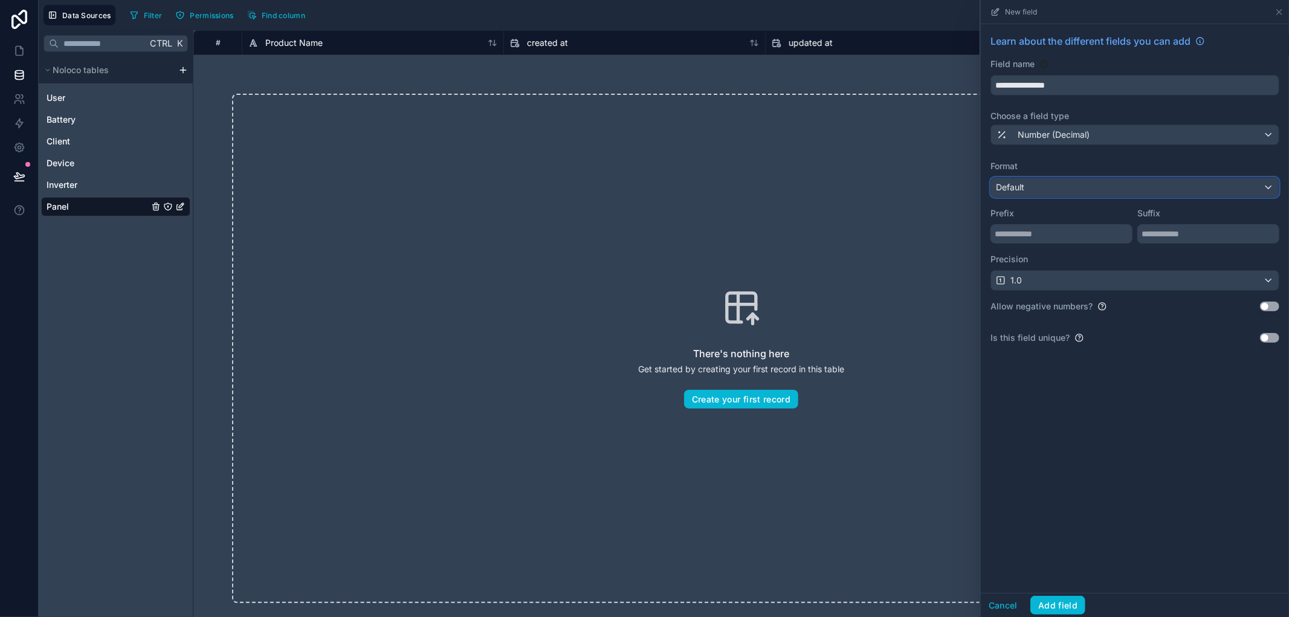
click at [1119, 182] on div "Default" at bounding box center [1135, 187] width 288 height 19
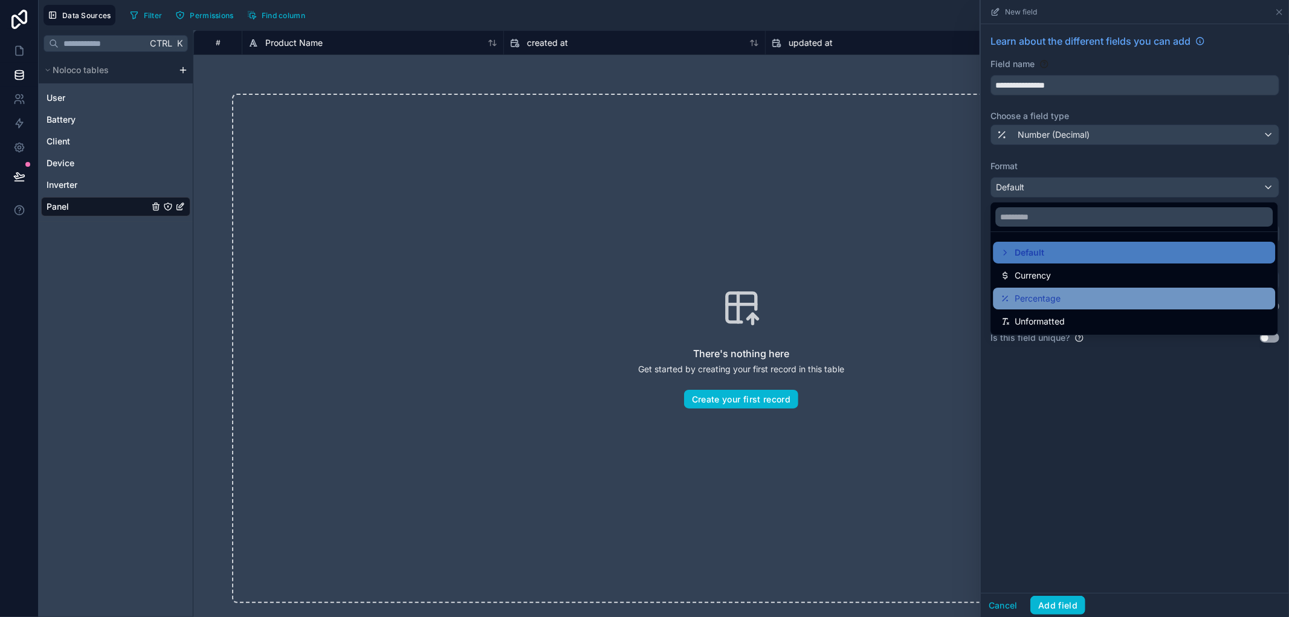
click at [1048, 304] on span "Percentage" at bounding box center [1037, 298] width 46 height 14
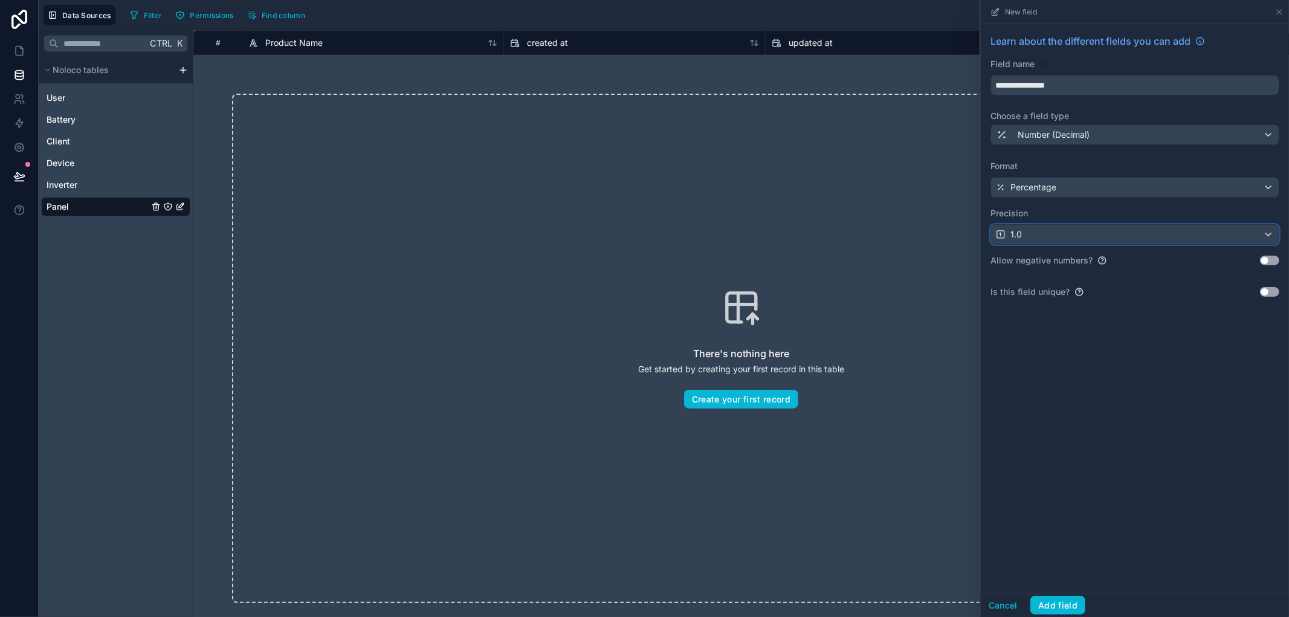
click at [1063, 234] on div "1.0" at bounding box center [1135, 234] width 288 height 19
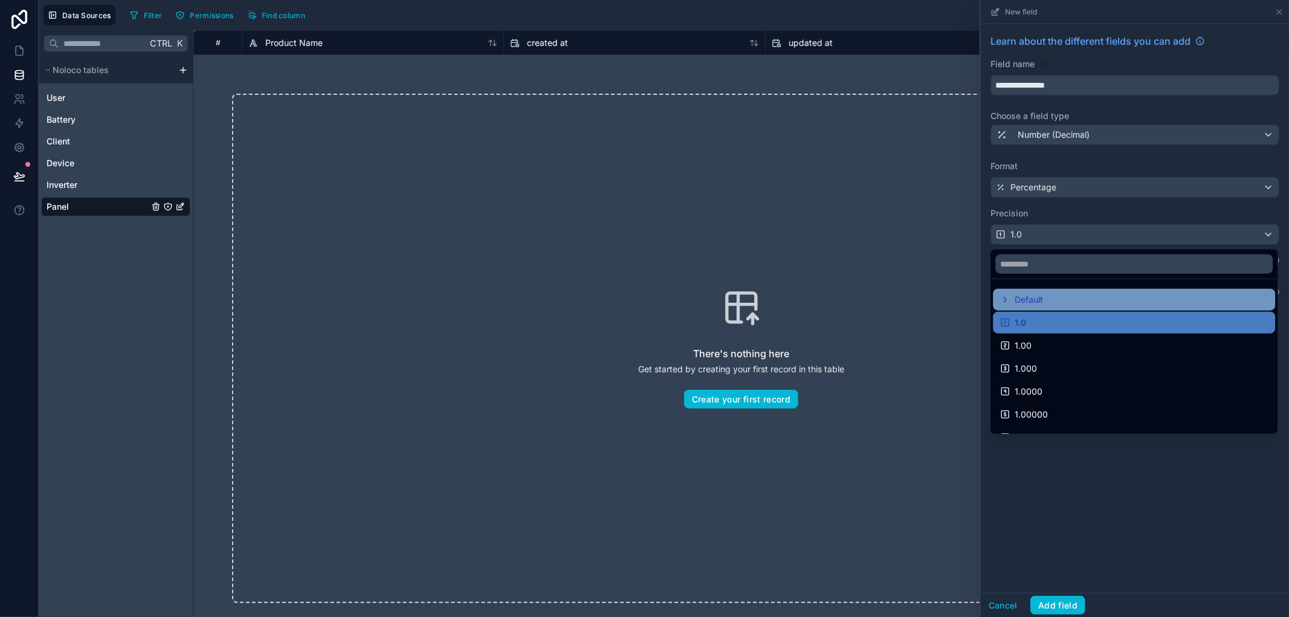
click at [1052, 301] on div "Default" at bounding box center [1134, 299] width 268 height 14
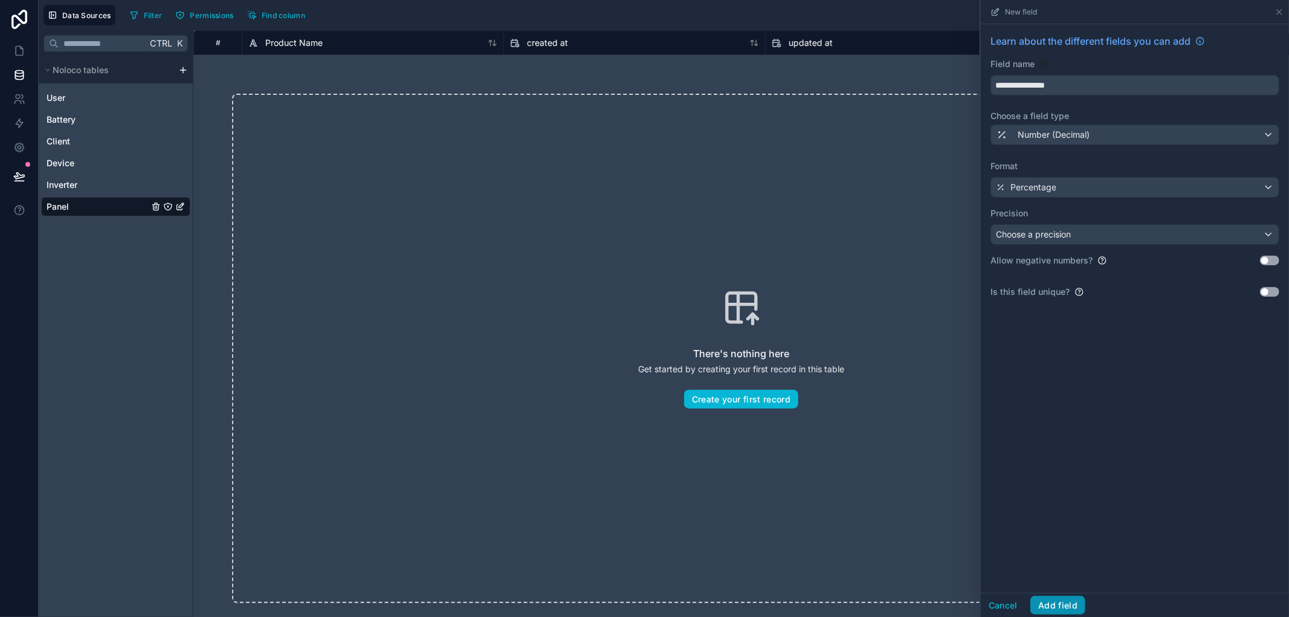
click at [1049, 601] on button "Add field" at bounding box center [1057, 605] width 55 height 19
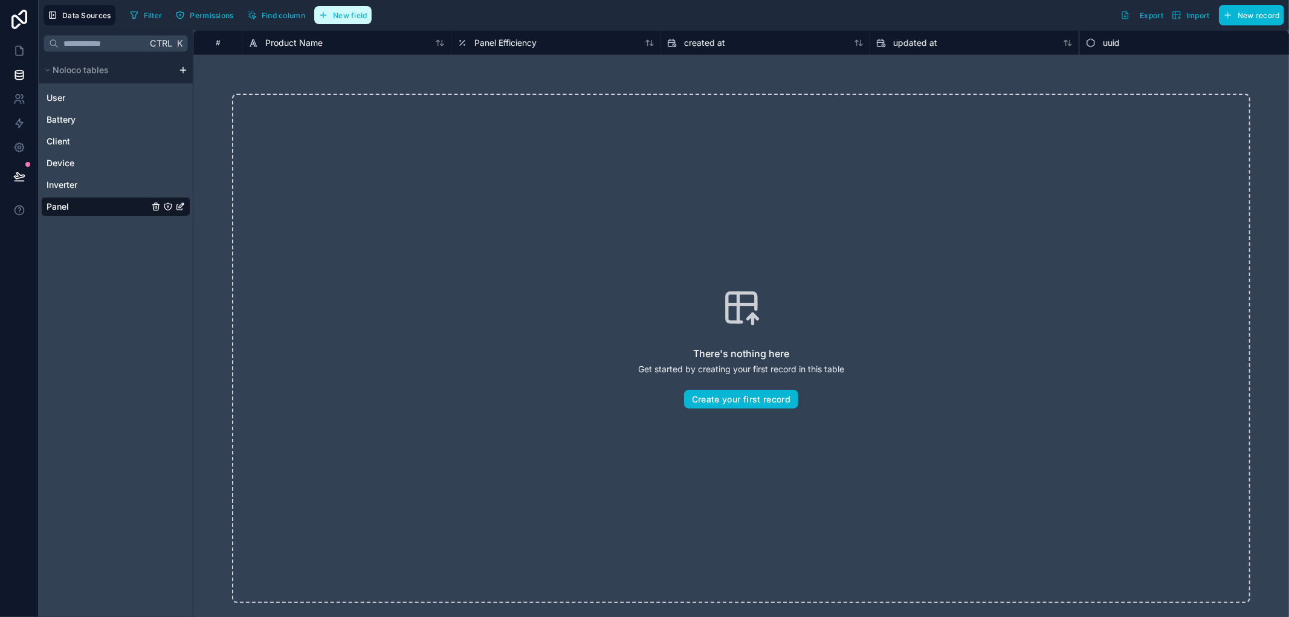
click at [364, 11] on span "New field" at bounding box center [350, 15] width 34 height 9
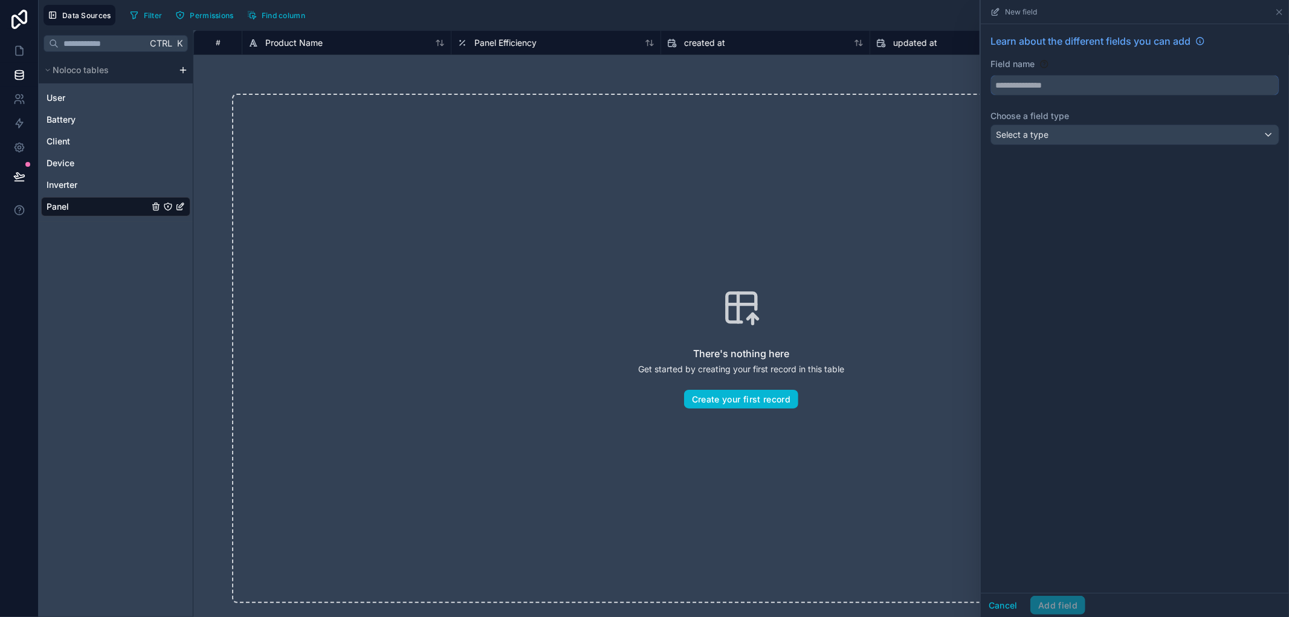
click at [1161, 87] on input "text" at bounding box center [1135, 85] width 288 height 19
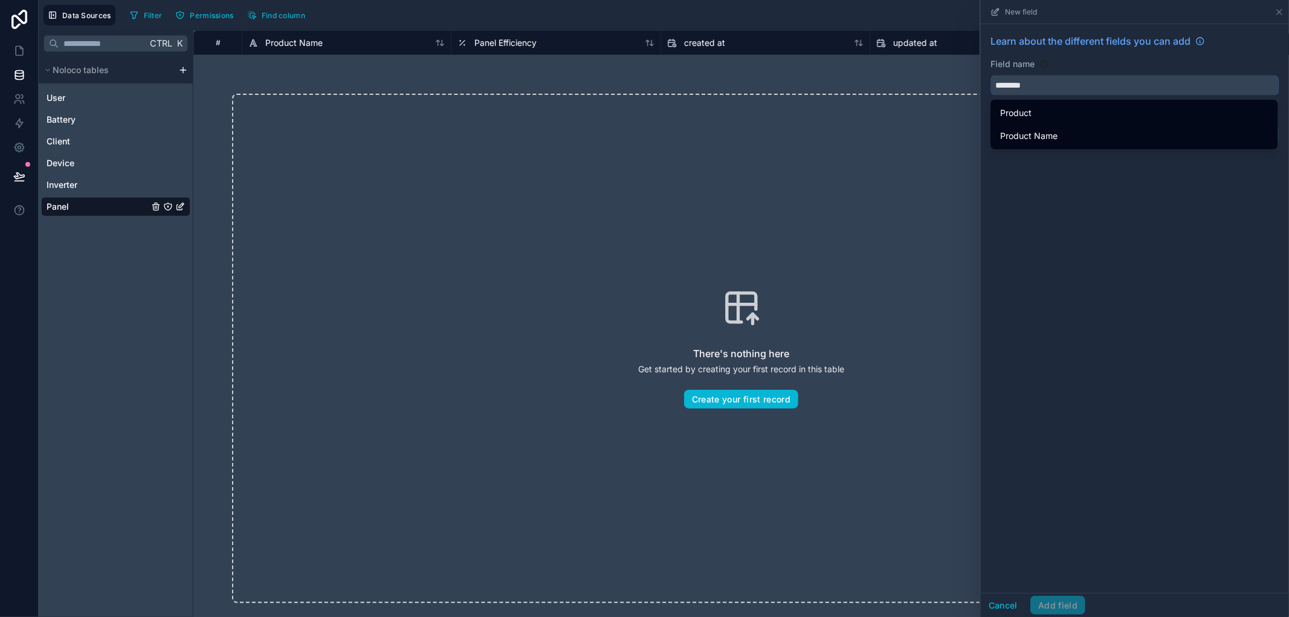
click at [990, 75] on button "*******" at bounding box center [1134, 85] width 289 height 21
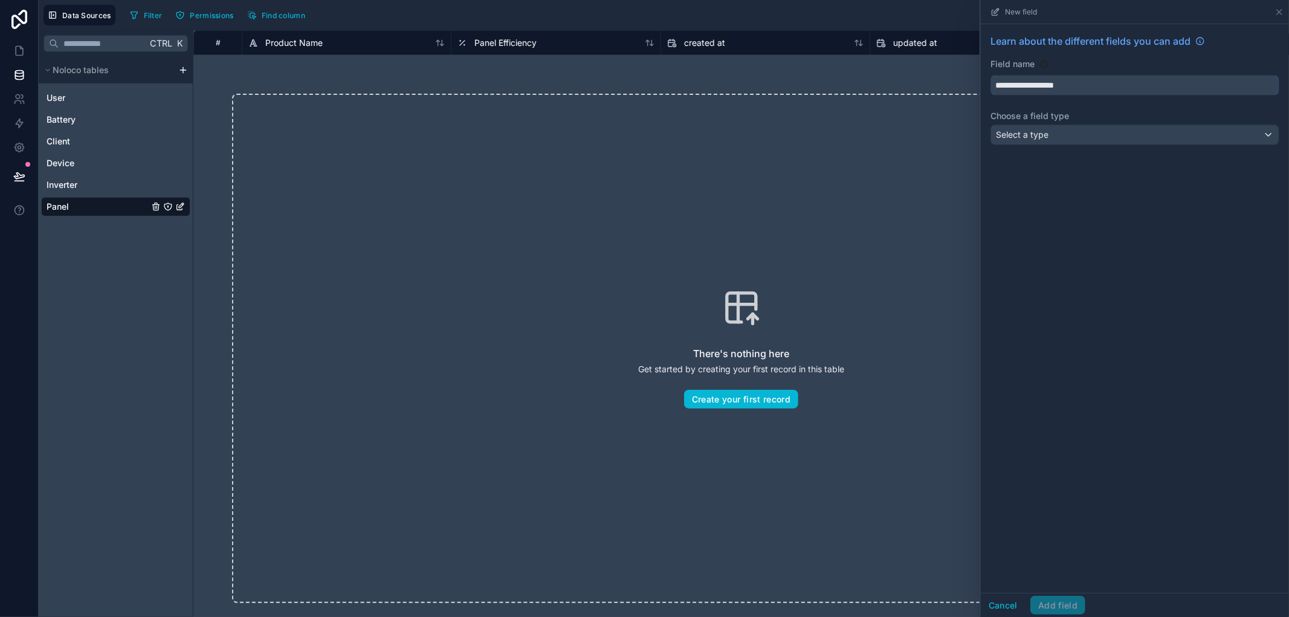
type input "**********"
click at [1217, 216] on div "**********" at bounding box center [1135, 308] width 308 height 569
click at [1178, 135] on div "Select a type" at bounding box center [1135, 134] width 288 height 19
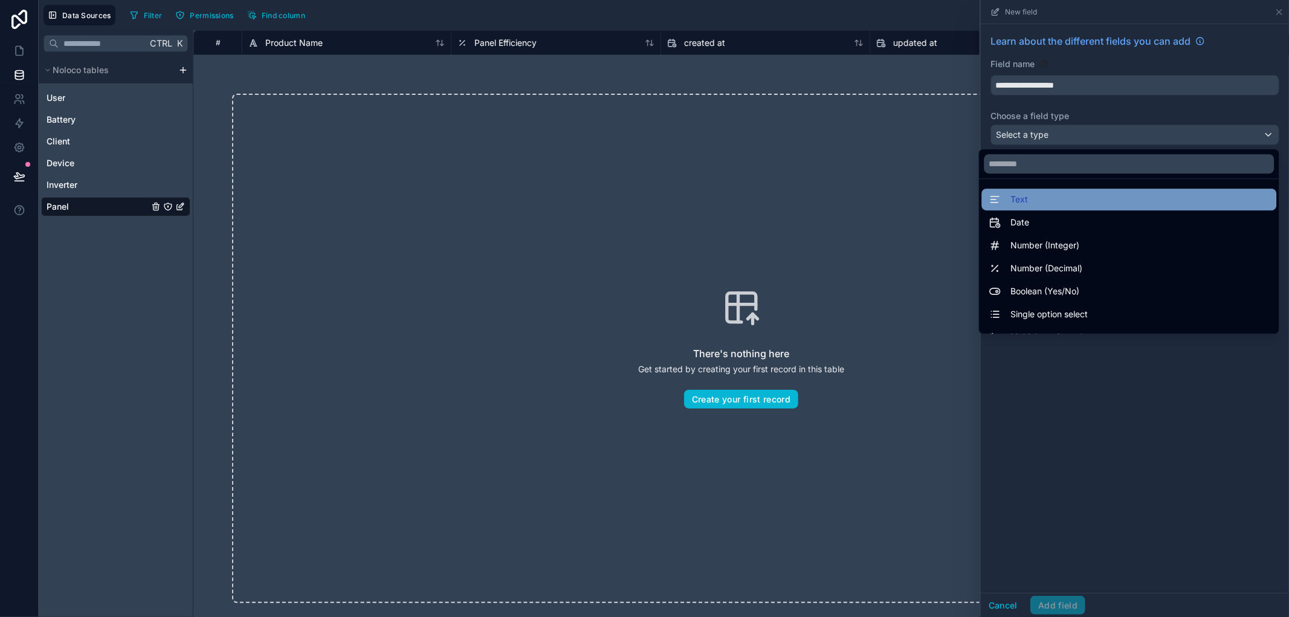
click at [1107, 207] on div "Text" at bounding box center [1128, 199] width 280 height 14
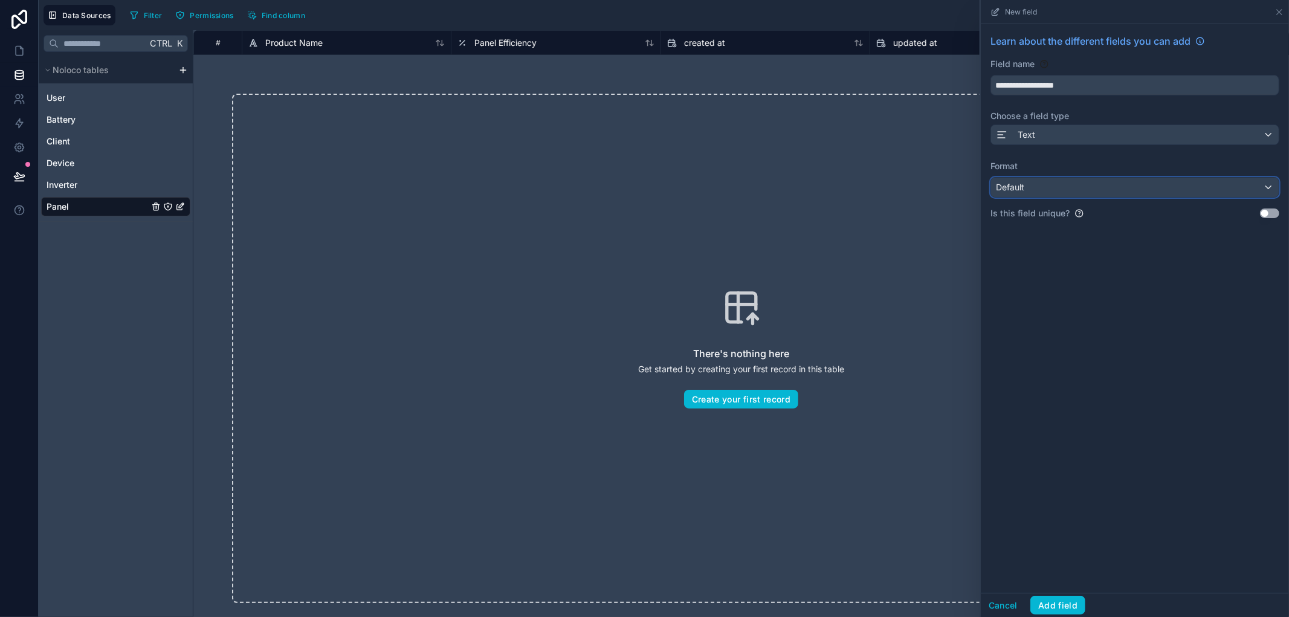
click at [1101, 196] on div "Default" at bounding box center [1135, 187] width 288 height 19
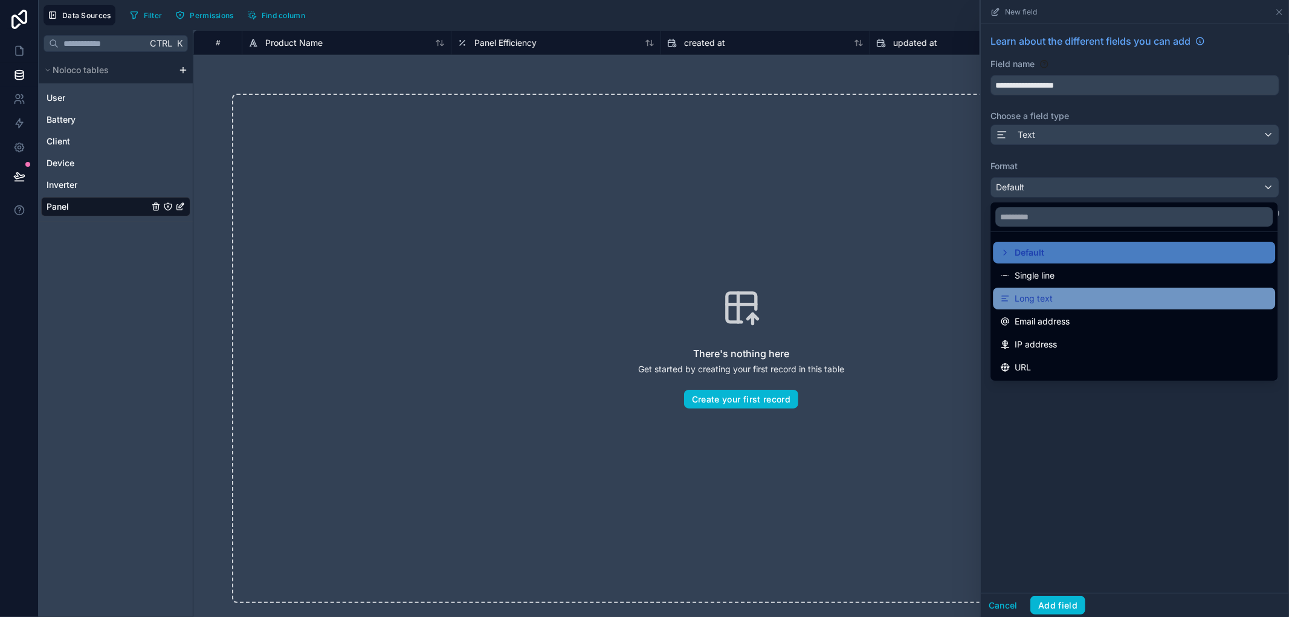
click at [1052, 296] on span "Long text" at bounding box center [1033, 298] width 38 height 14
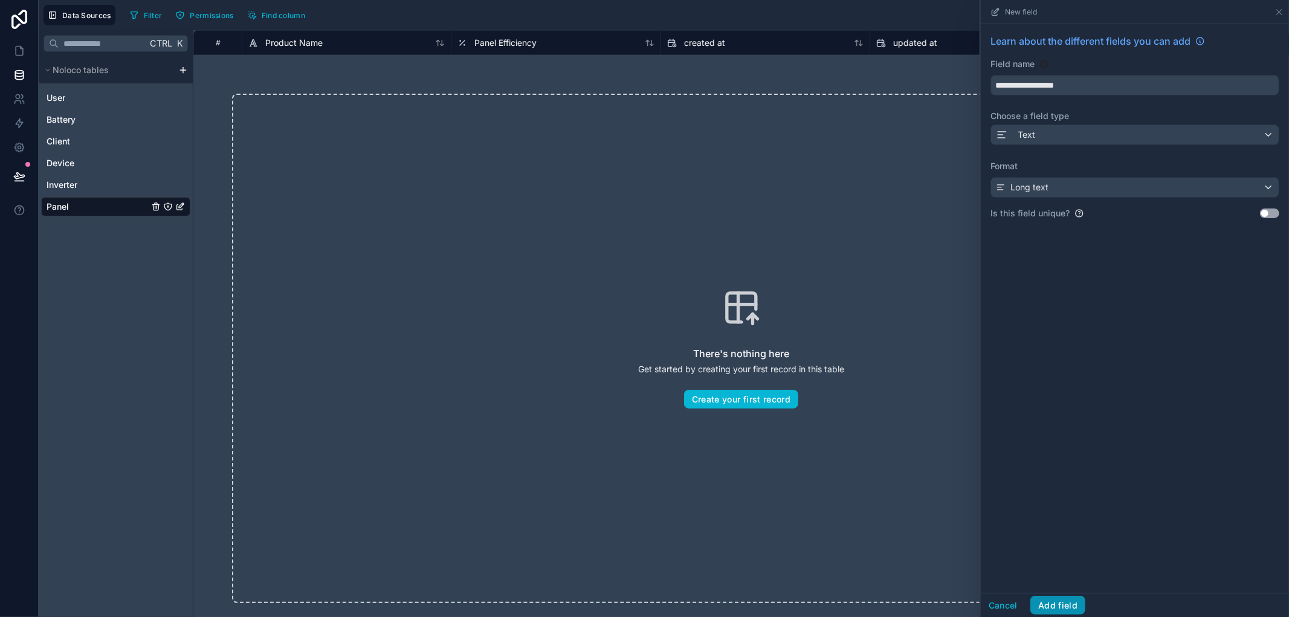
click at [1070, 602] on button "Add field" at bounding box center [1057, 605] width 55 height 19
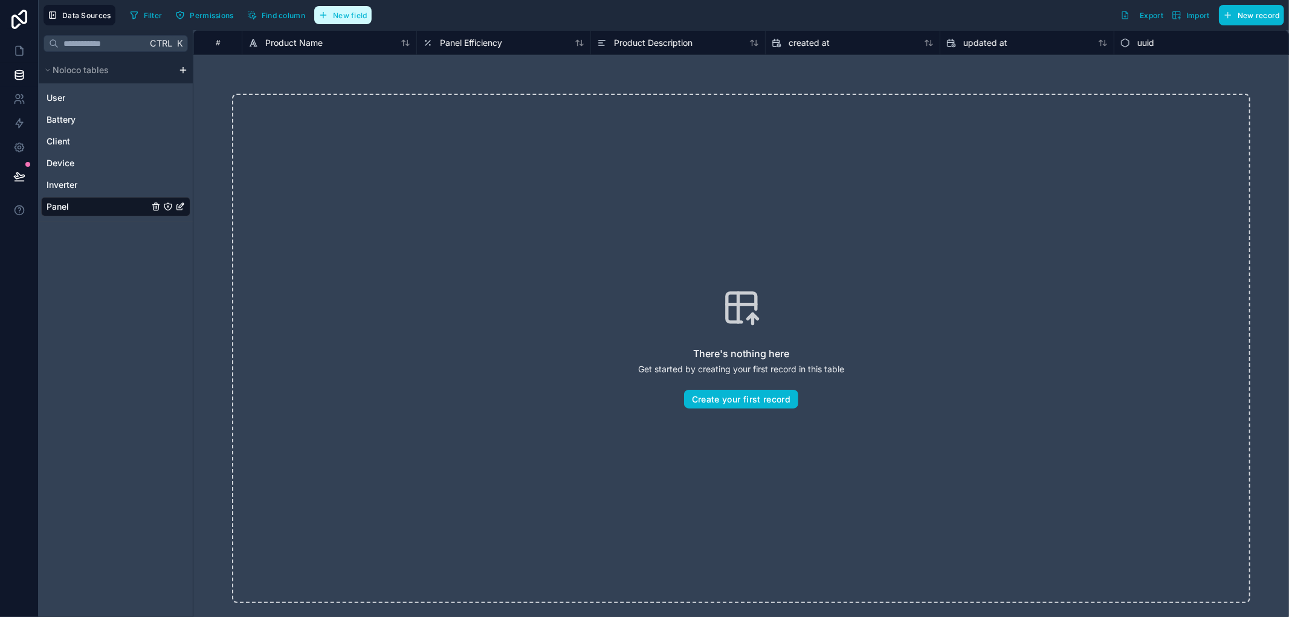
click at [335, 15] on span "New field" at bounding box center [350, 15] width 34 height 9
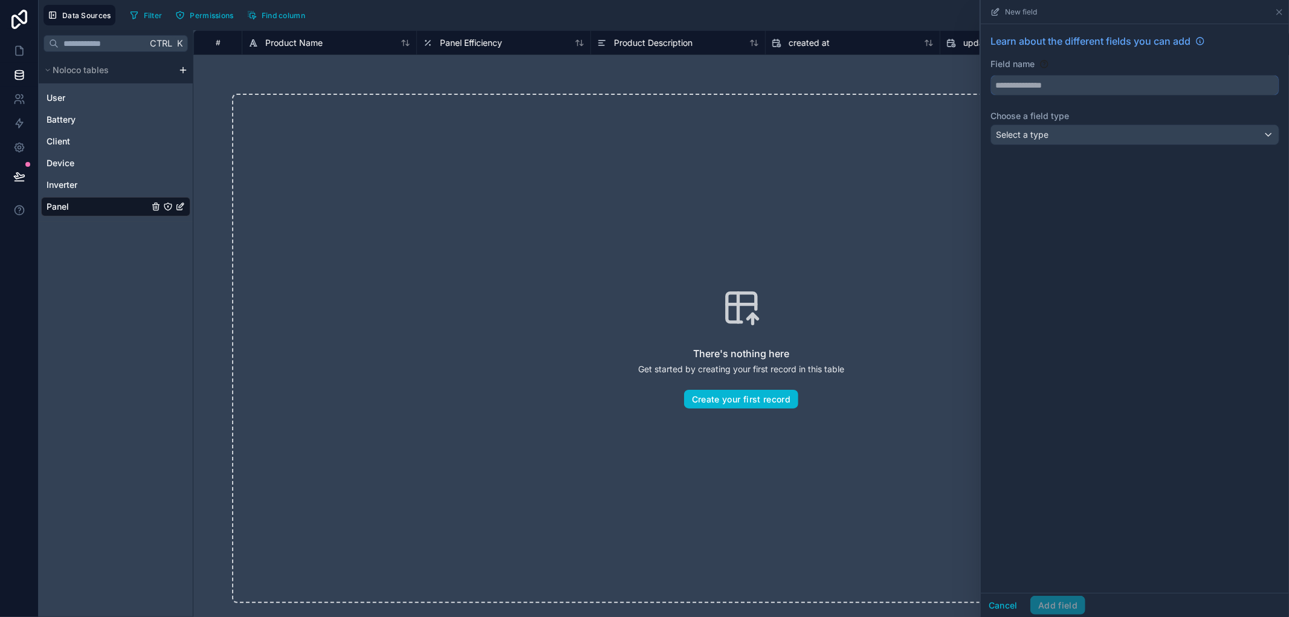
click at [1077, 77] on input "text" at bounding box center [1135, 85] width 288 height 19
type input "*******"
click at [1091, 136] on div "Select a type" at bounding box center [1135, 134] width 288 height 19
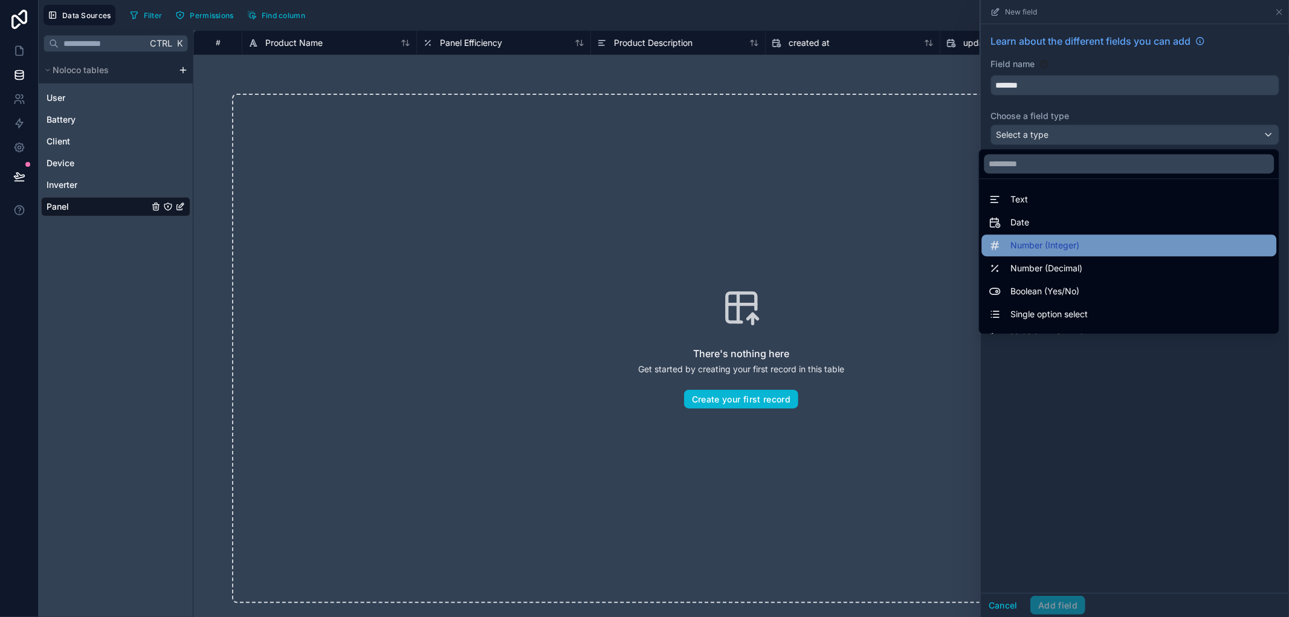
click at [1077, 234] on div "Number (Integer)" at bounding box center [1128, 245] width 295 height 22
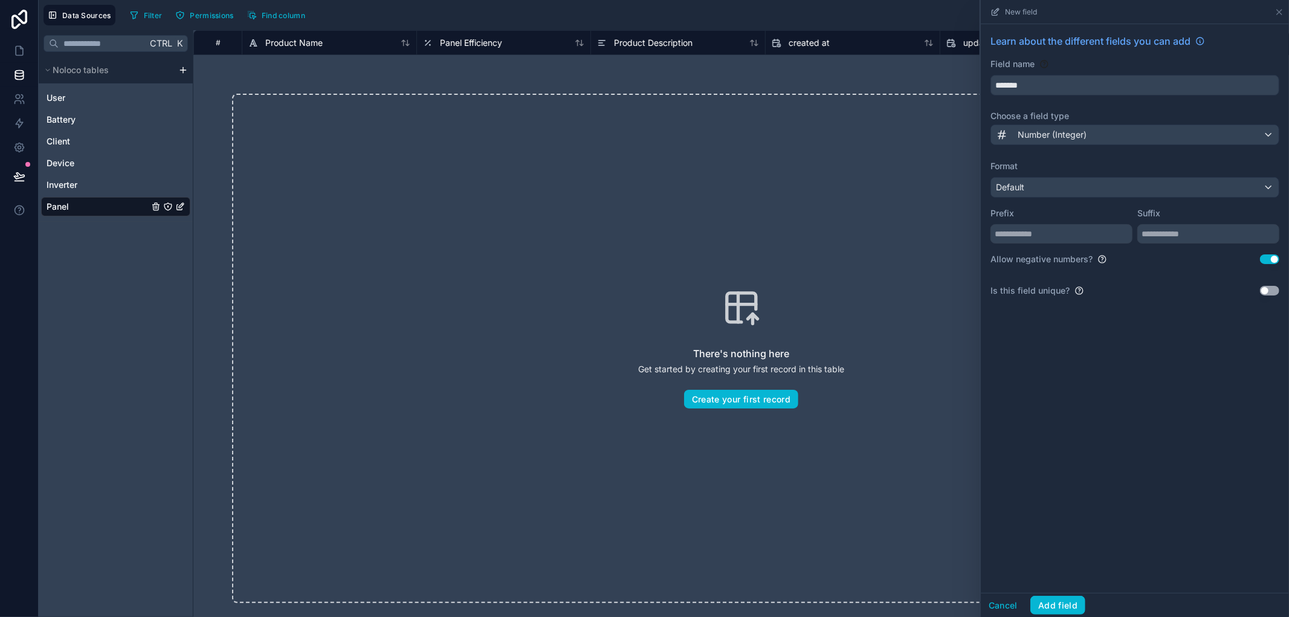
click at [1263, 267] on div "Learn about the different fields you can add Field name ******* Choose a field …" at bounding box center [1135, 170] width 308 height 292
click at [1269, 259] on button "Use setting" at bounding box center [1269, 259] width 19 height 10
click at [1157, 234] on input "text" at bounding box center [1208, 233] width 142 height 19
type input "*"
click at [1047, 608] on button "Add field" at bounding box center [1057, 605] width 55 height 19
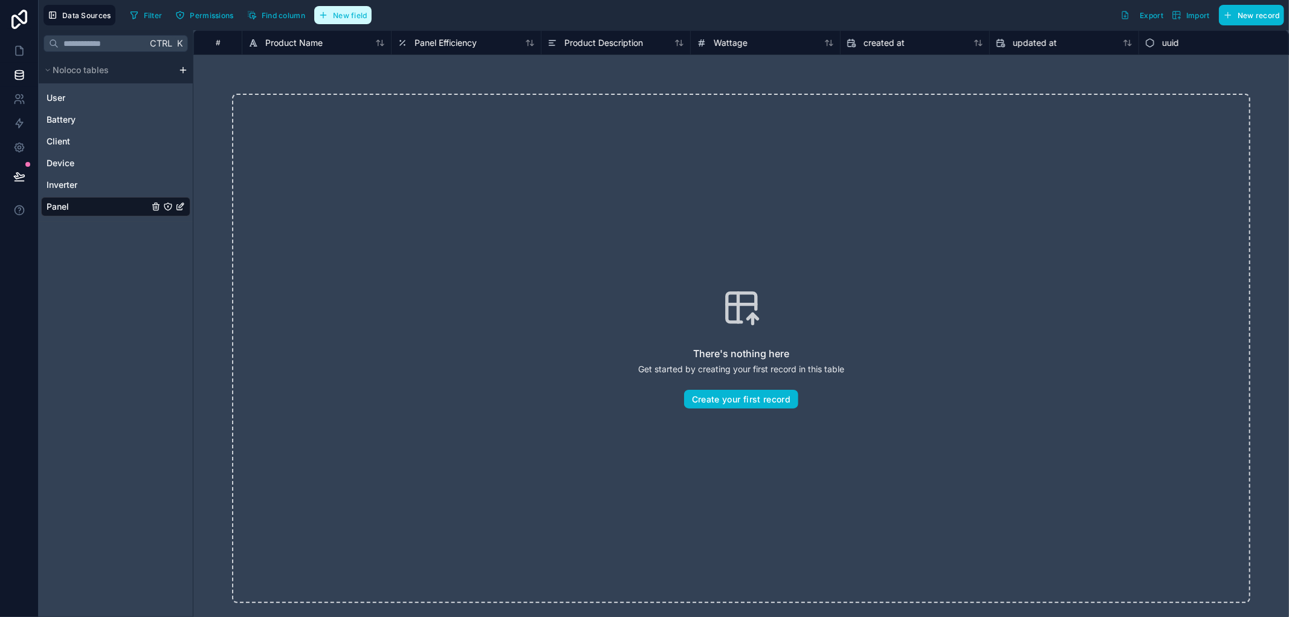
click at [335, 13] on span "New field" at bounding box center [350, 15] width 34 height 9
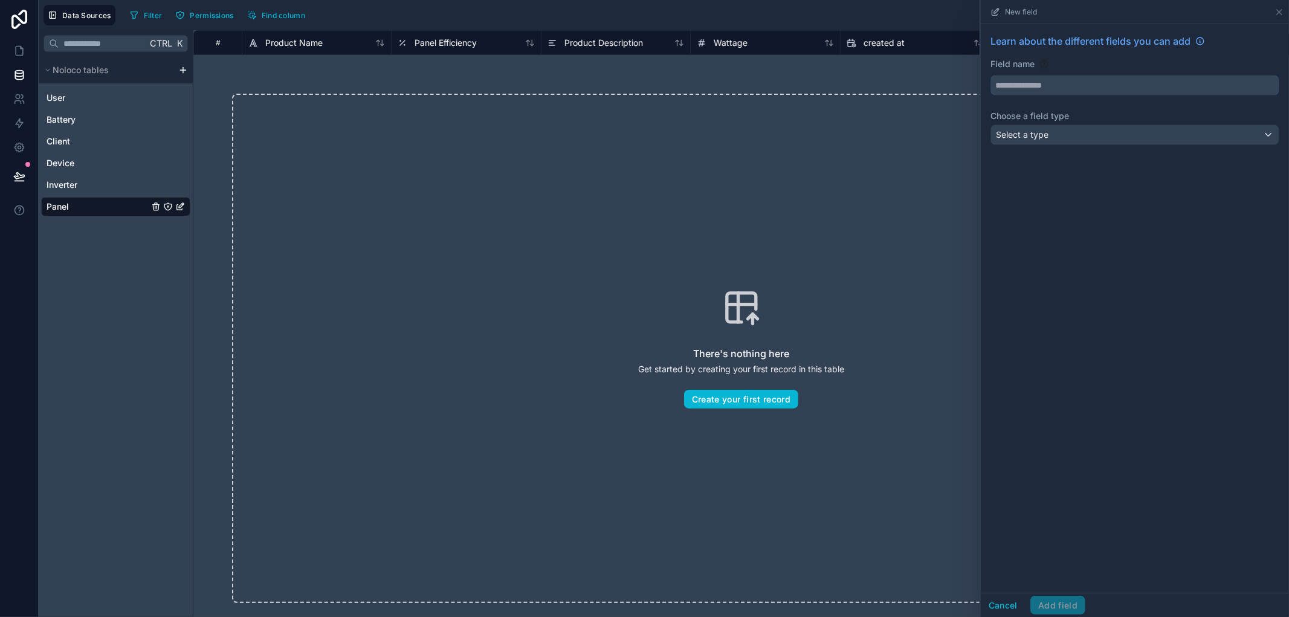
click at [1007, 76] on input "text" at bounding box center [1135, 85] width 288 height 19
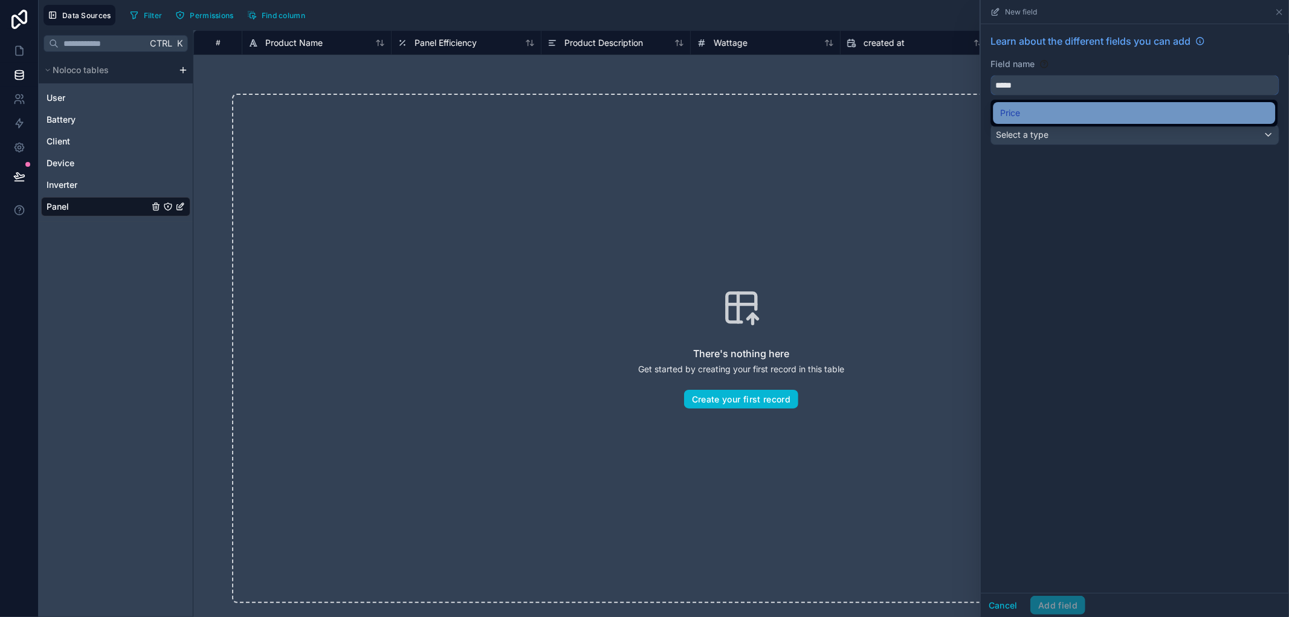
type input "*****"
click at [1033, 106] on div "Price" at bounding box center [1134, 113] width 268 height 14
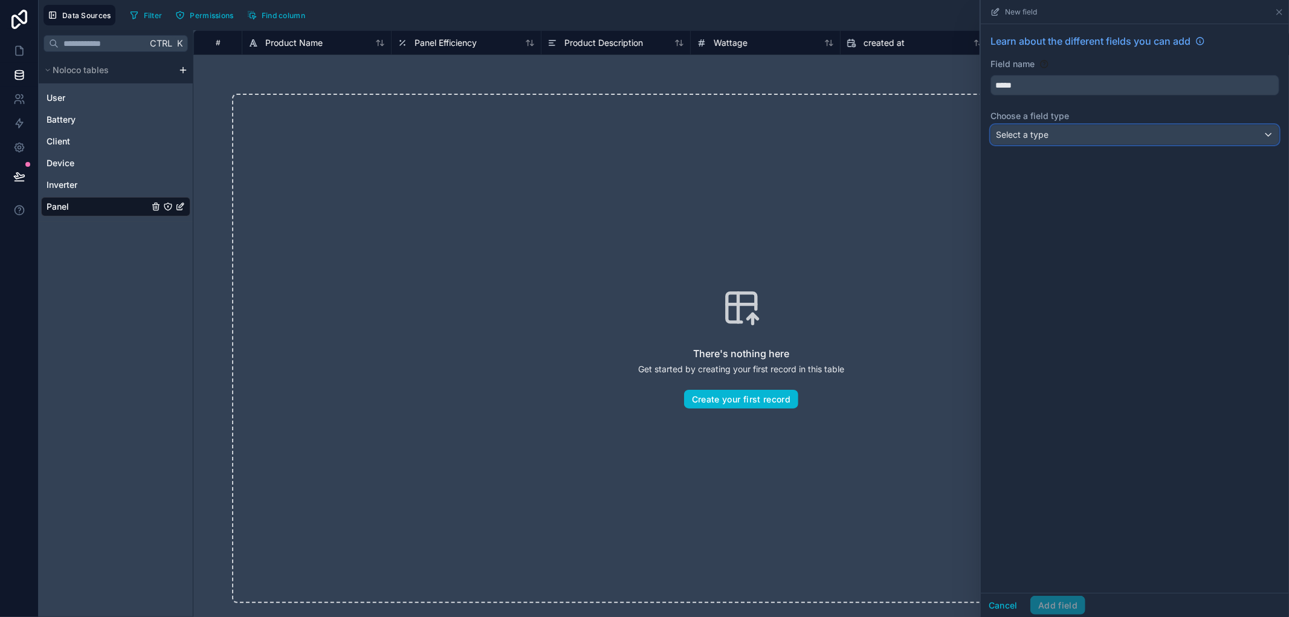
click at [1025, 137] on span "Select a type" at bounding box center [1022, 134] width 53 height 10
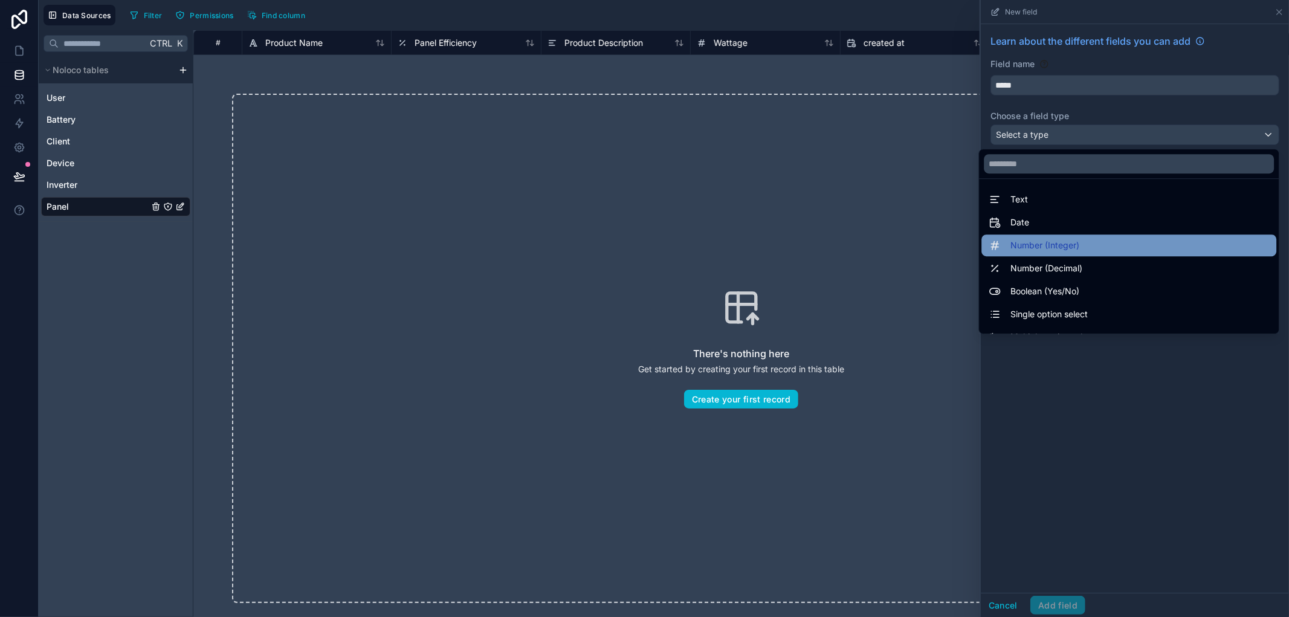
click at [1058, 245] on span "Number (Integer)" at bounding box center [1044, 245] width 69 height 14
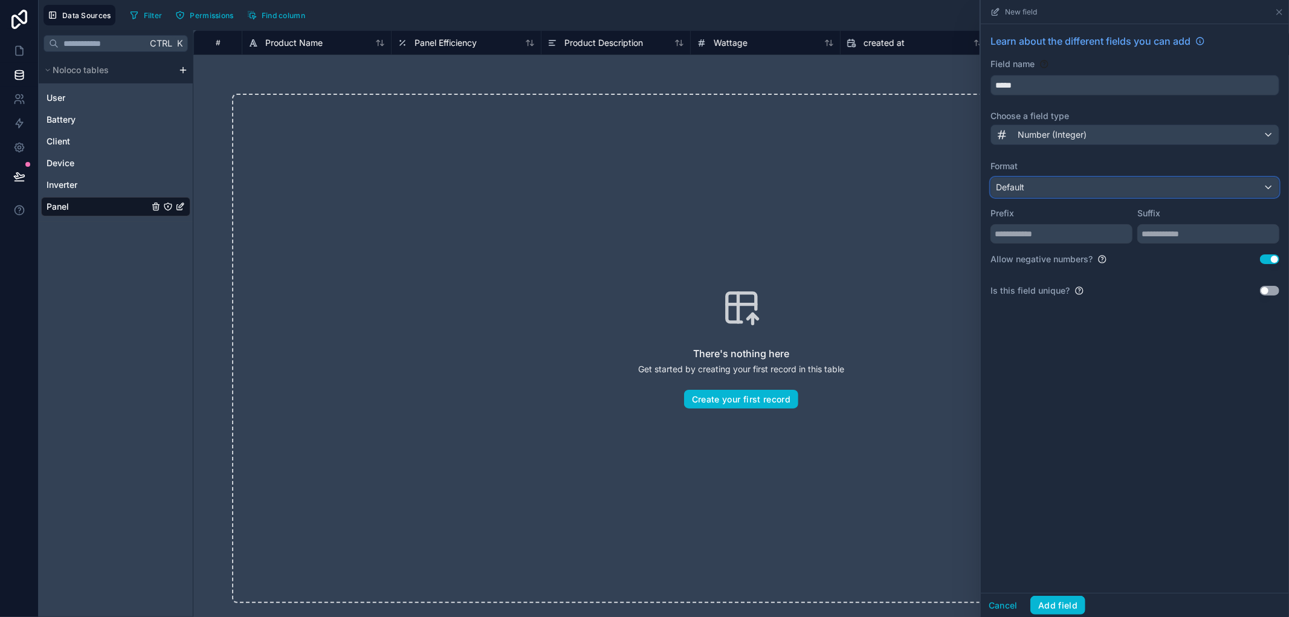
click at [1066, 182] on div "Default" at bounding box center [1135, 187] width 288 height 19
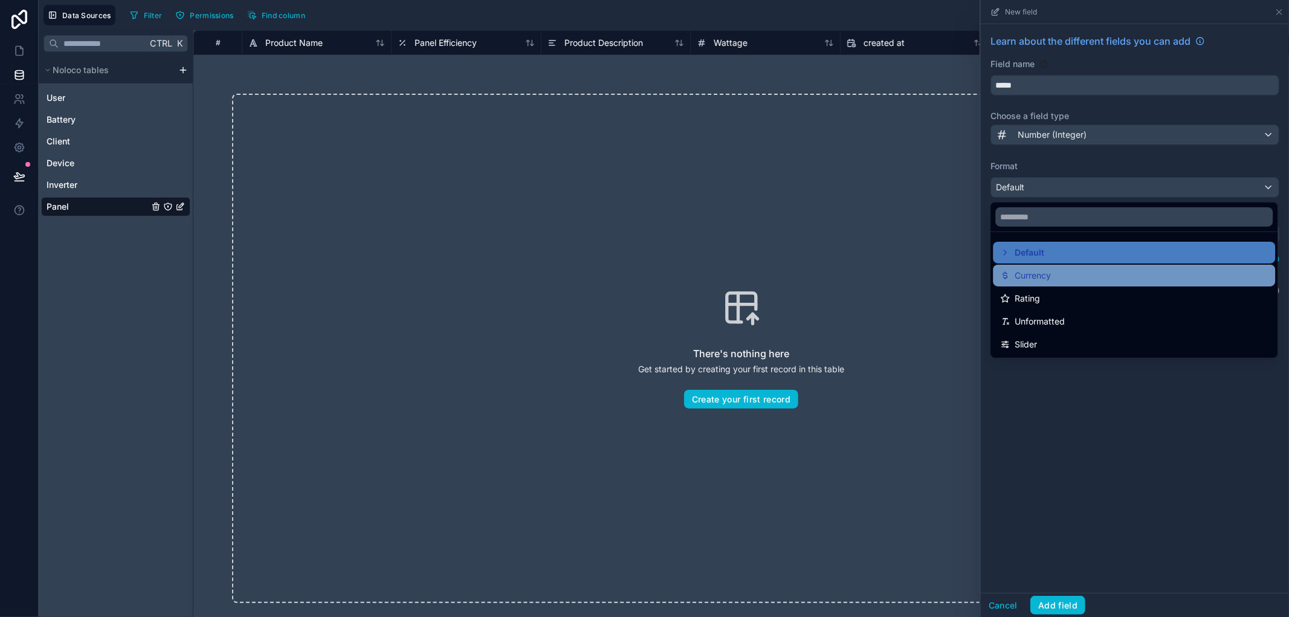
click at [1038, 284] on div "Currency" at bounding box center [1134, 276] width 282 height 22
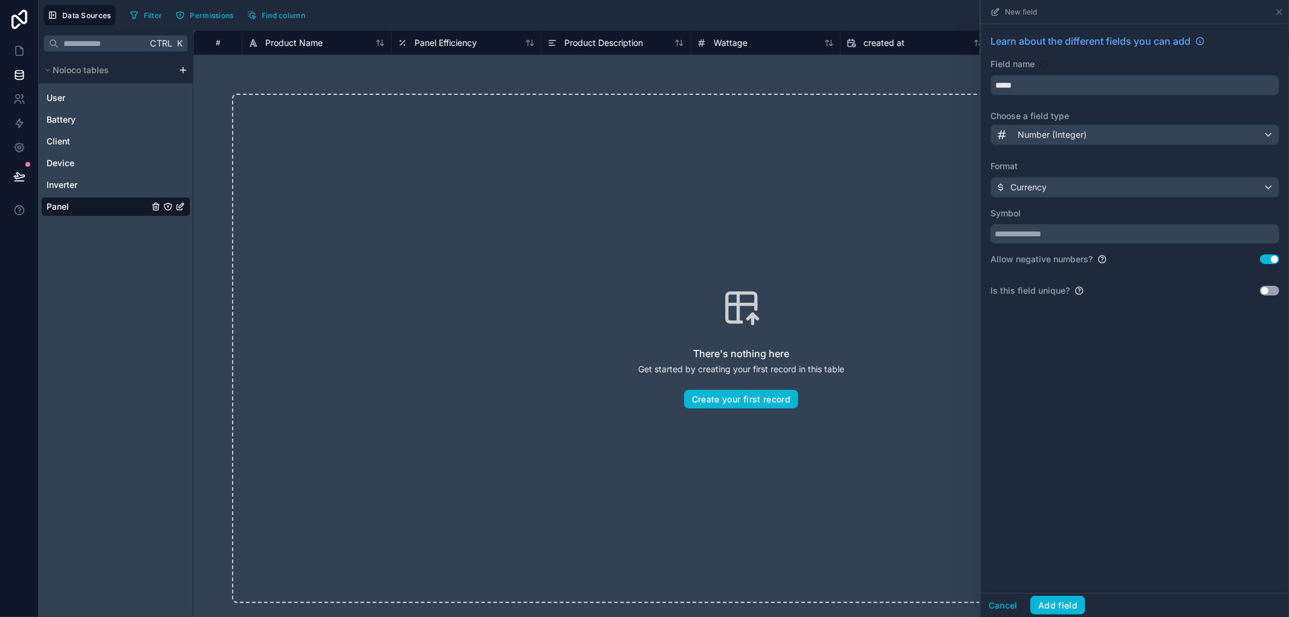
click at [1260, 256] on div "Allow negative numbers? Use setting" at bounding box center [1134, 259] width 289 height 12
click at [1264, 258] on button "Use setting" at bounding box center [1269, 259] width 19 height 10
click at [1197, 227] on input "text" at bounding box center [1134, 233] width 289 height 19
paste input "*"
type input "*"
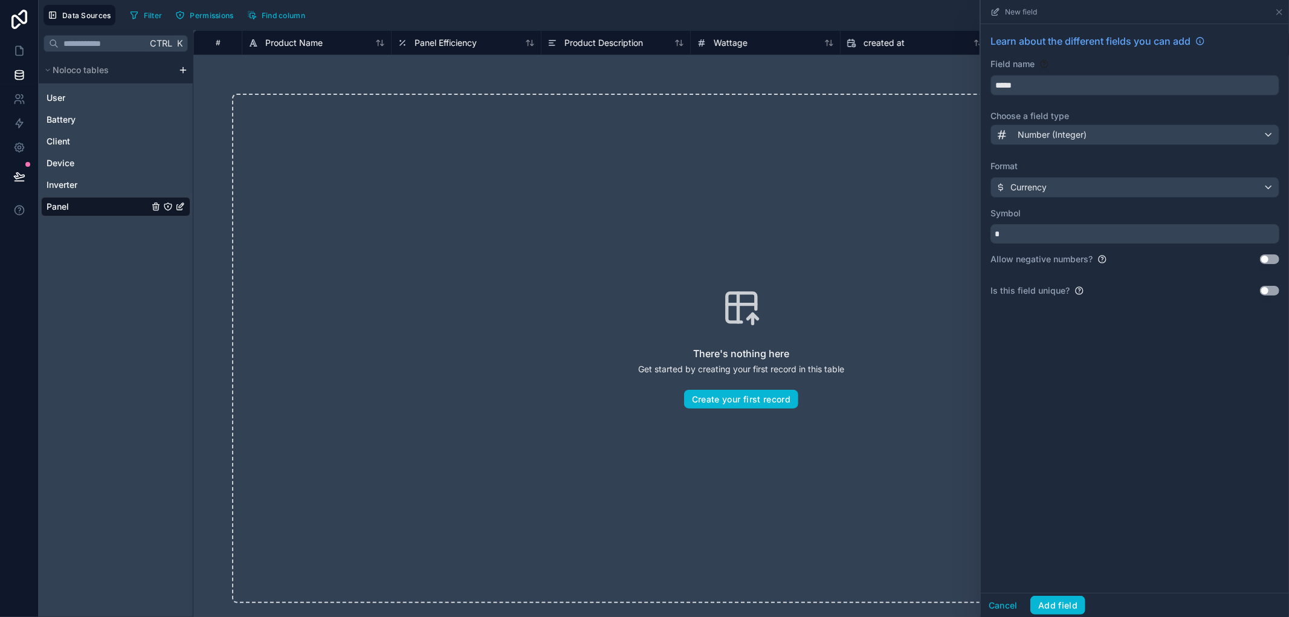
click at [1175, 420] on div "Learn about the different fields you can add Field name ***** Choose a field ty…" at bounding box center [1135, 308] width 308 height 569
click at [1074, 600] on button "Add field" at bounding box center [1057, 605] width 55 height 19
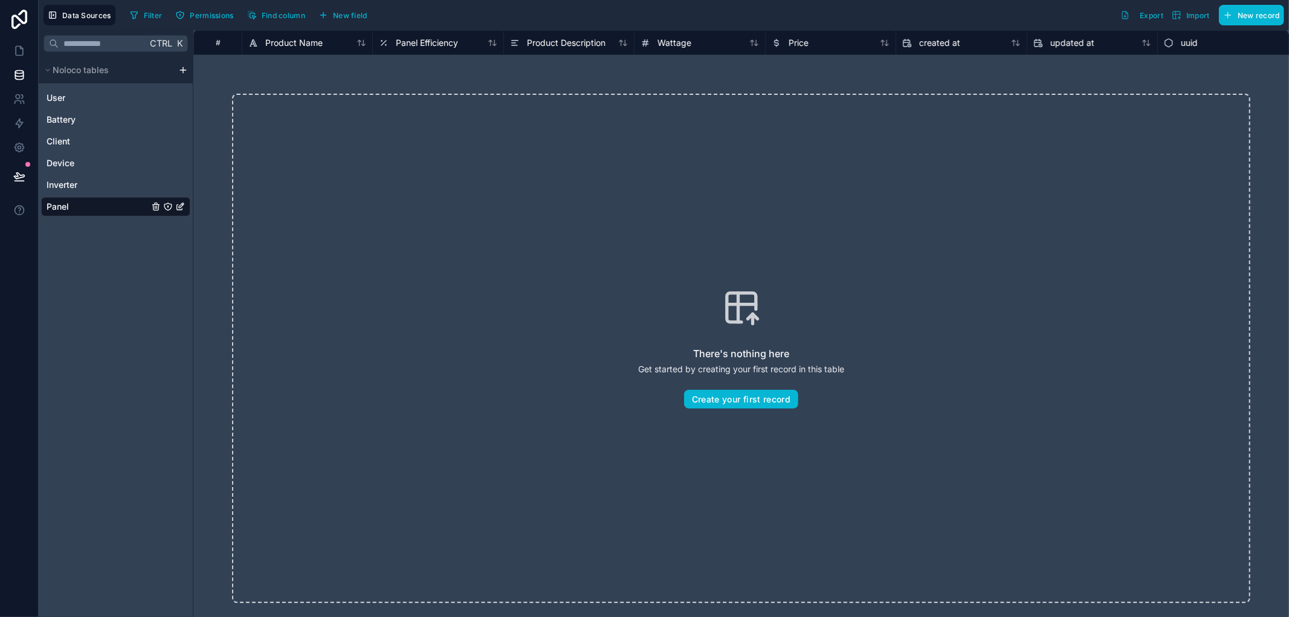
click at [184, 69] on html "Data Sources Filter Permissions Find column New field Export Import New record …" at bounding box center [644, 308] width 1289 height 617
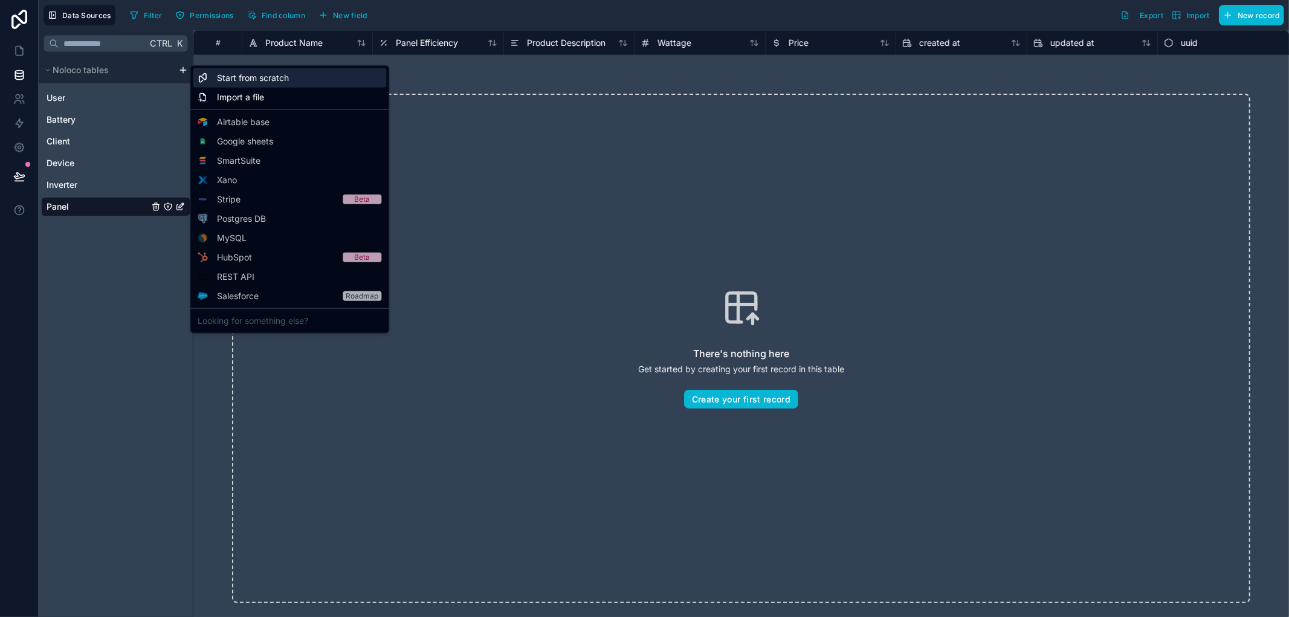
click at [225, 76] on span "Start from scratch" at bounding box center [253, 78] width 72 height 12
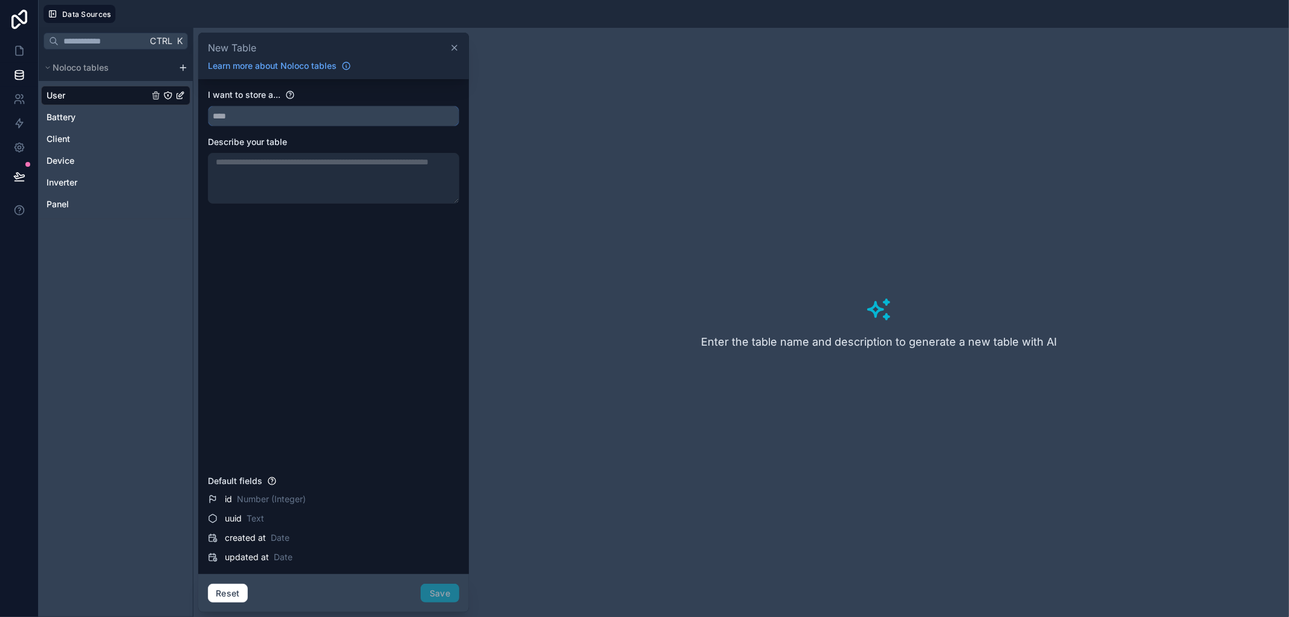
click at [227, 110] on input "text" at bounding box center [333, 115] width 250 height 19
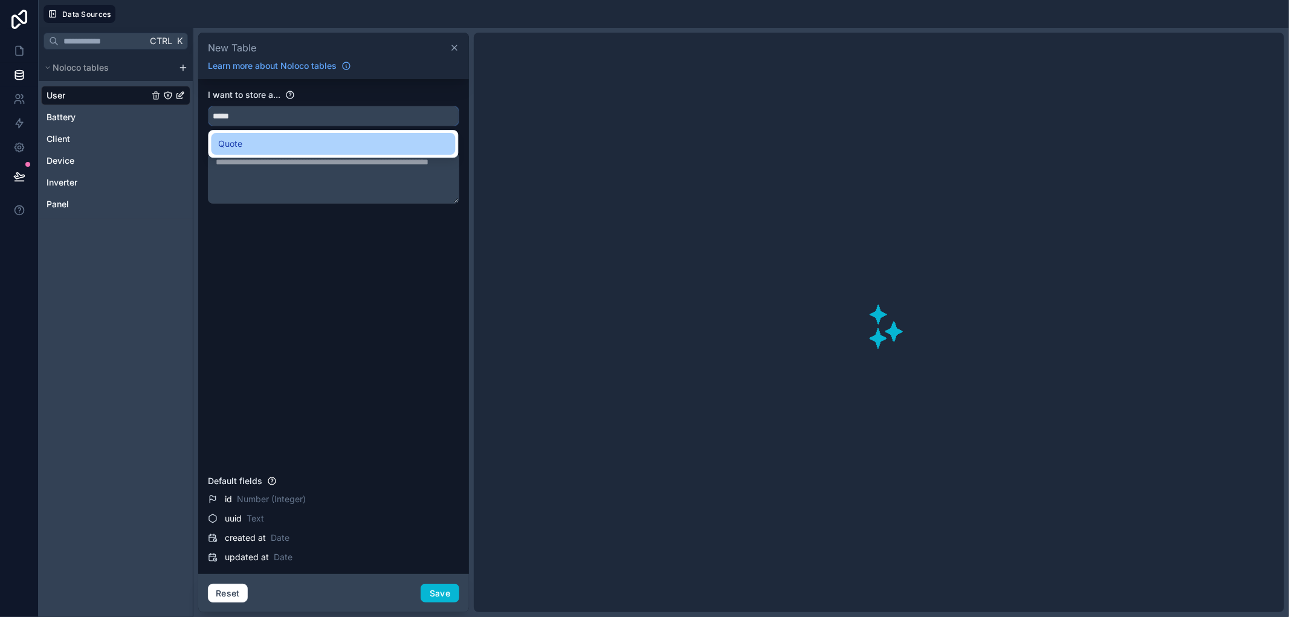
type input "*****"
click at [280, 146] on div "Quote" at bounding box center [333, 144] width 230 height 14
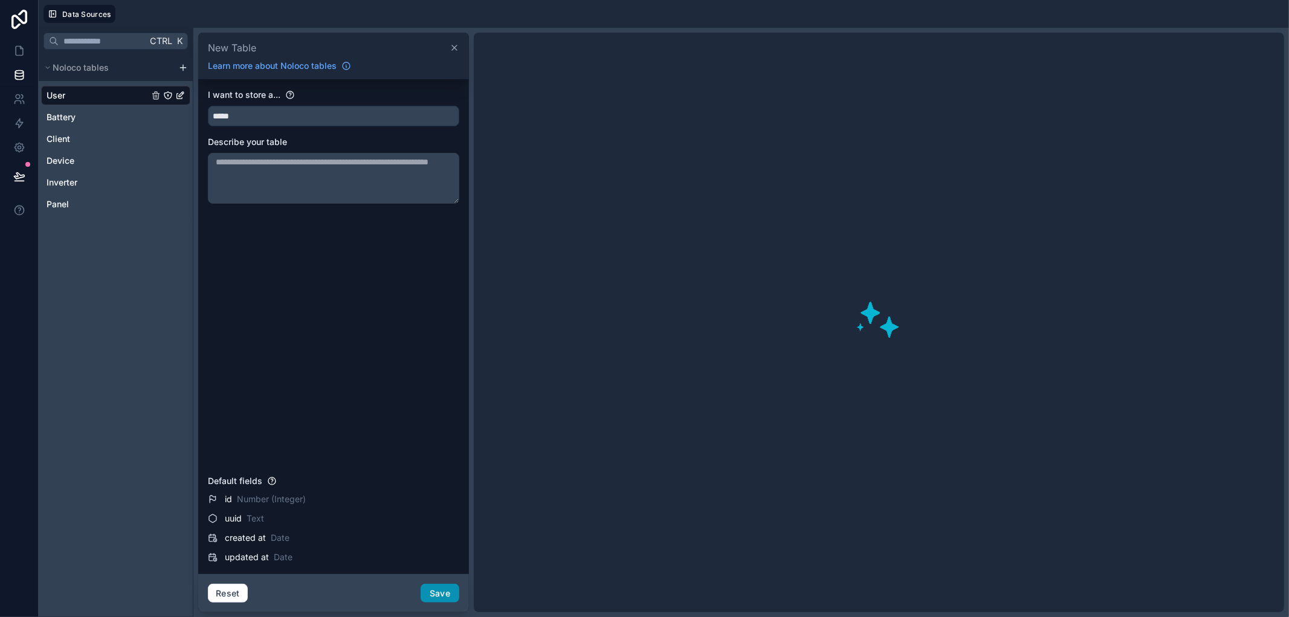
click at [444, 589] on button "Save" at bounding box center [439, 593] width 39 height 19
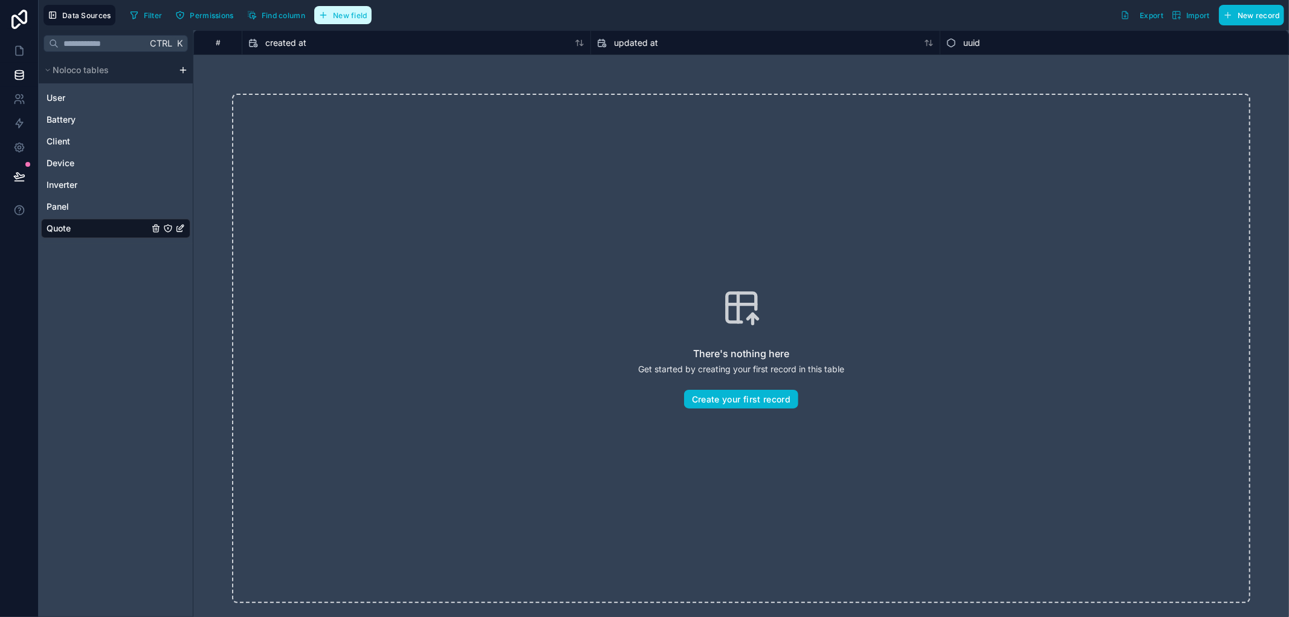
click at [334, 20] on button "New field" at bounding box center [342, 15] width 57 height 18
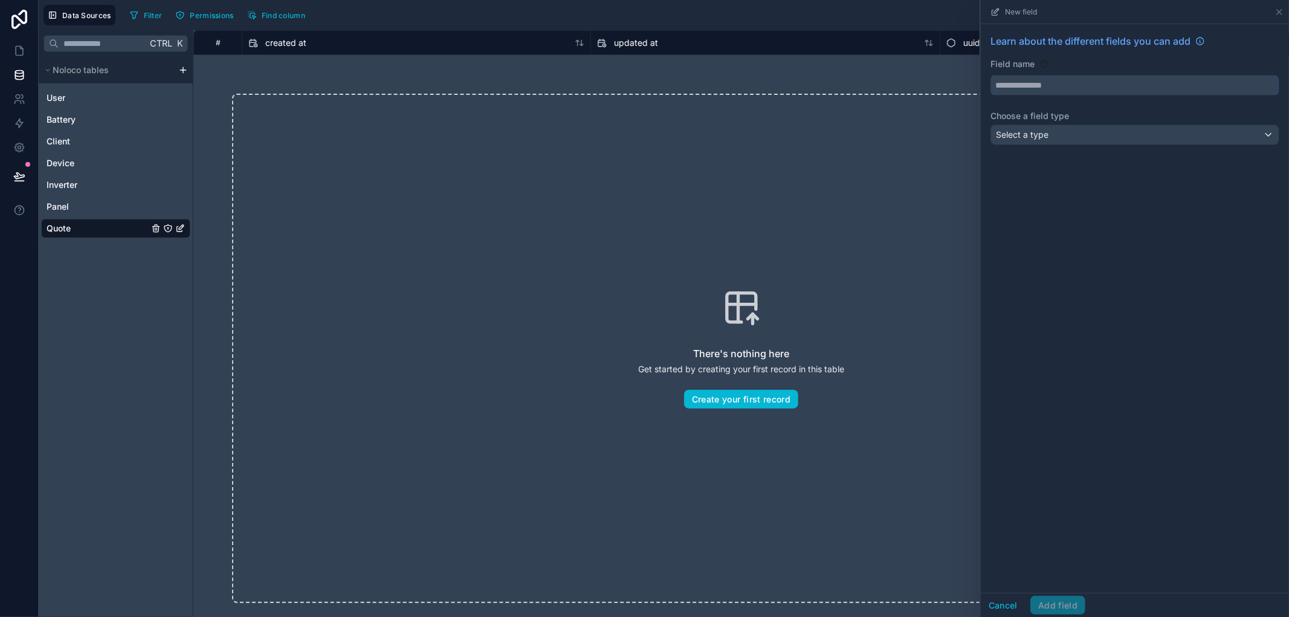
click at [1017, 86] on input "text" at bounding box center [1135, 85] width 288 height 19
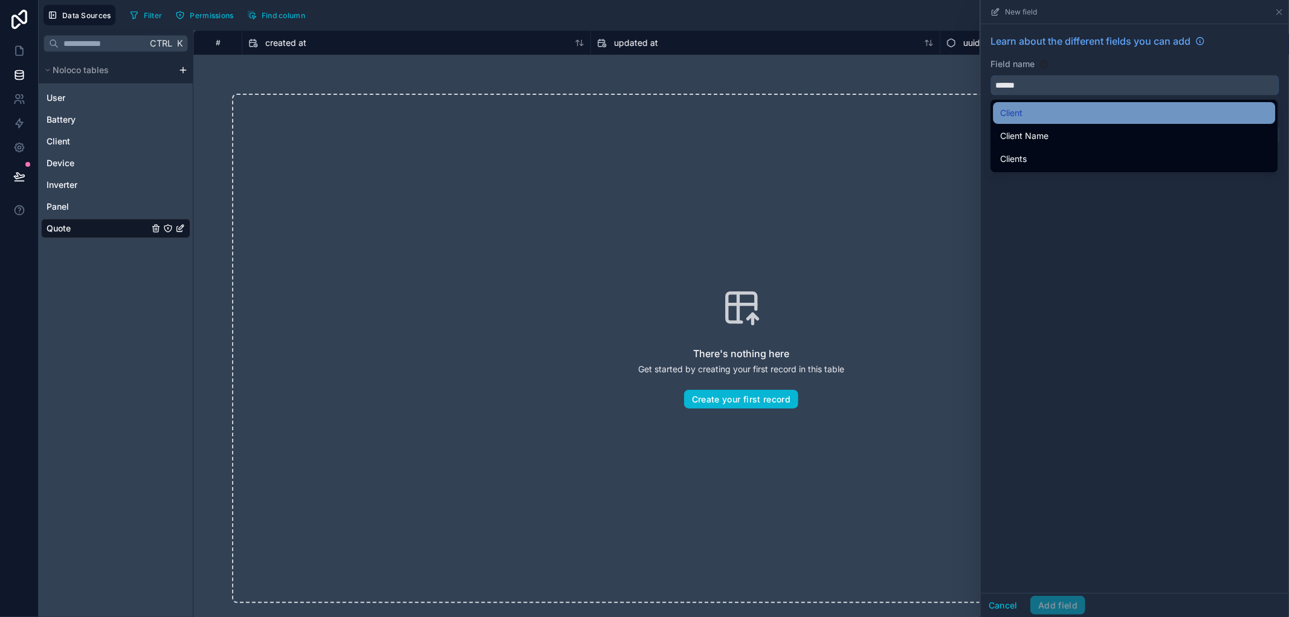
type input "******"
click at [1026, 117] on div "Client" at bounding box center [1134, 113] width 268 height 14
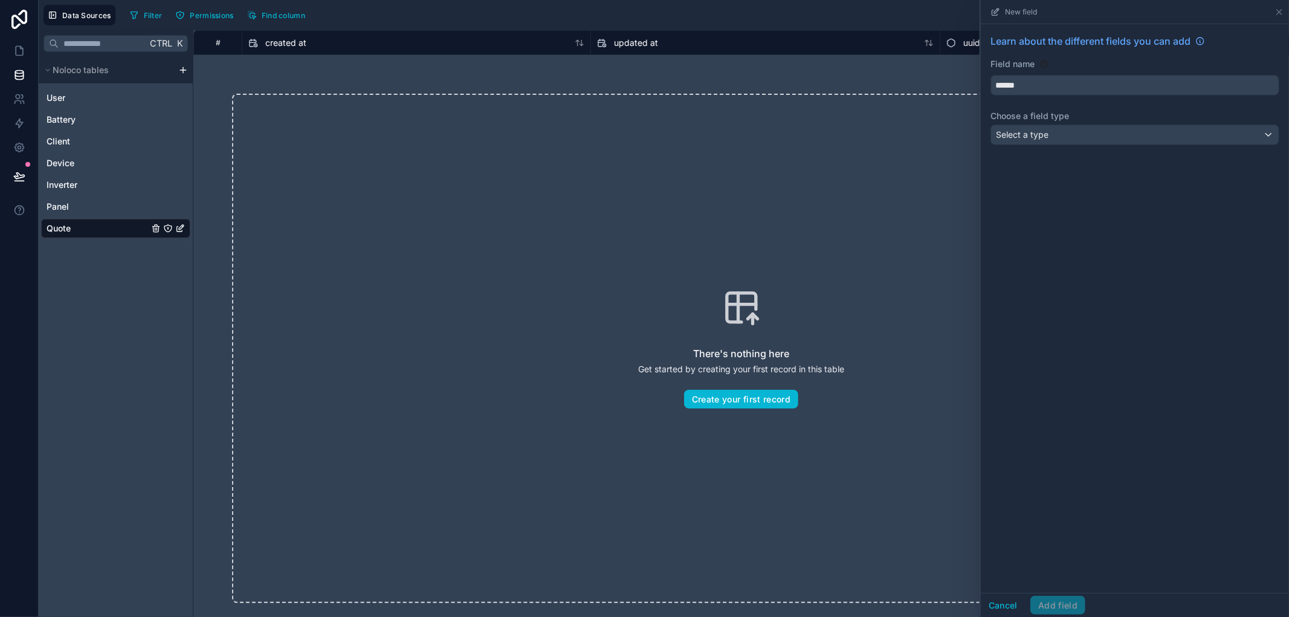
click at [1029, 117] on label "Choose a field type" at bounding box center [1134, 116] width 289 height 12
click at [1041, 135] on span "Select a type" at bounding box center [1022, 134] width 53 height 10
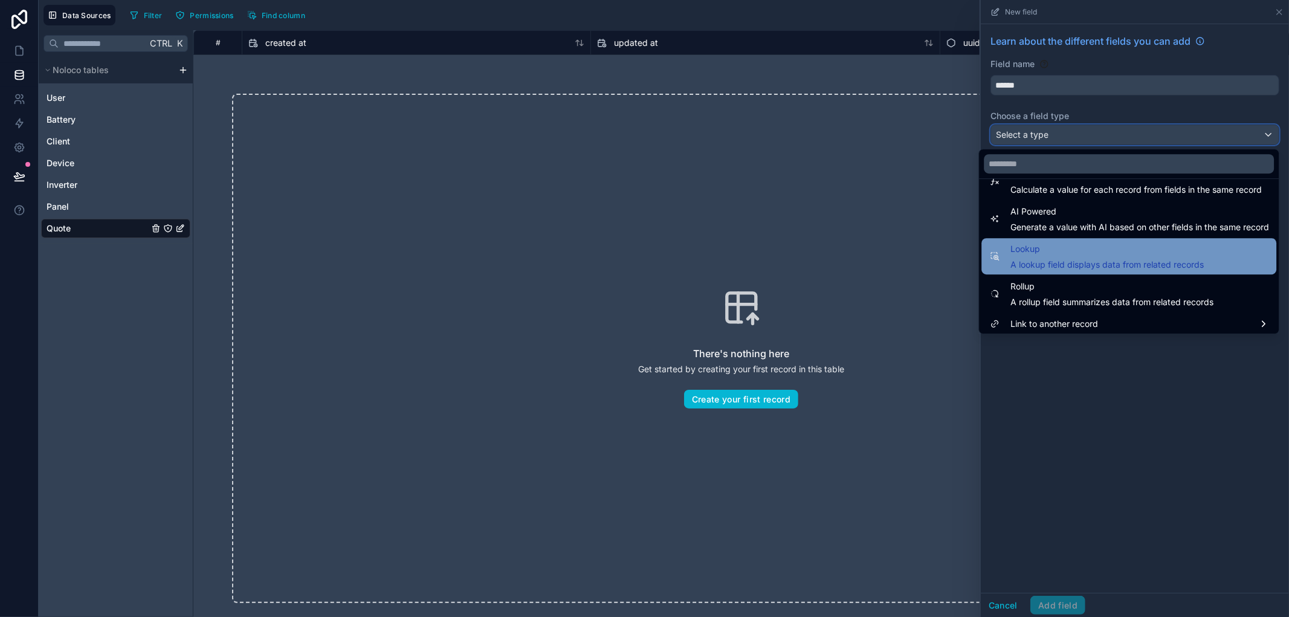
scroll to position [350, 0]
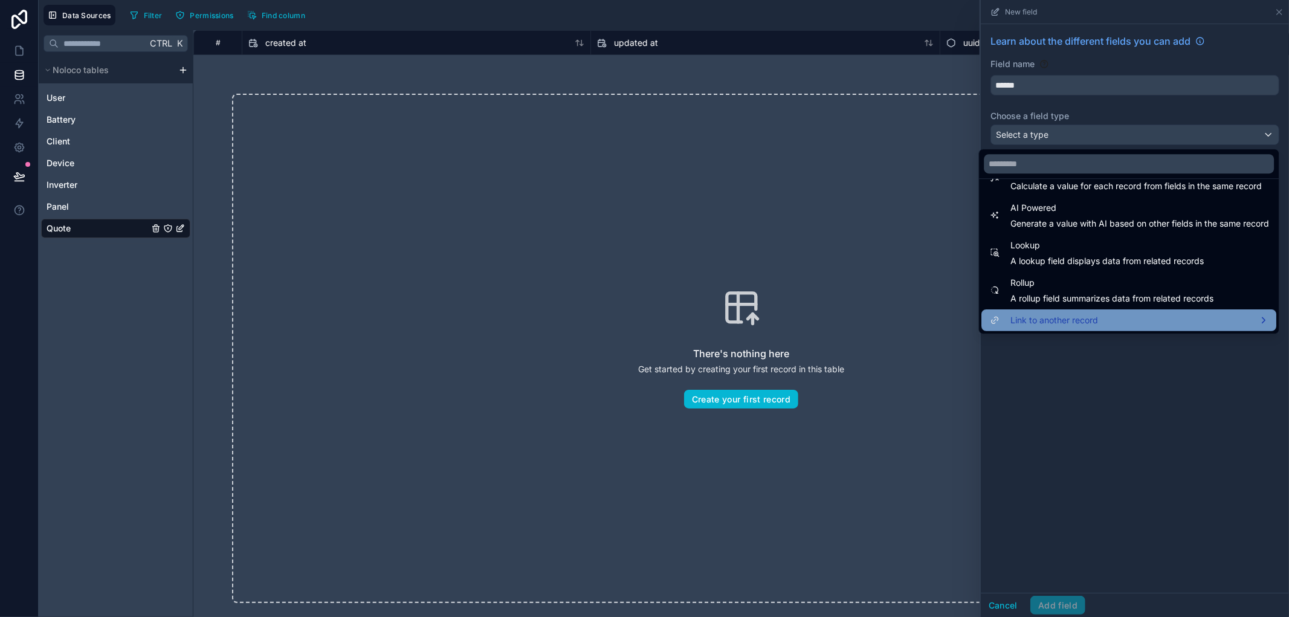
click at [1052, 312] on div "Link to another record" at bounding box center [1128, 320] width 295 height 22
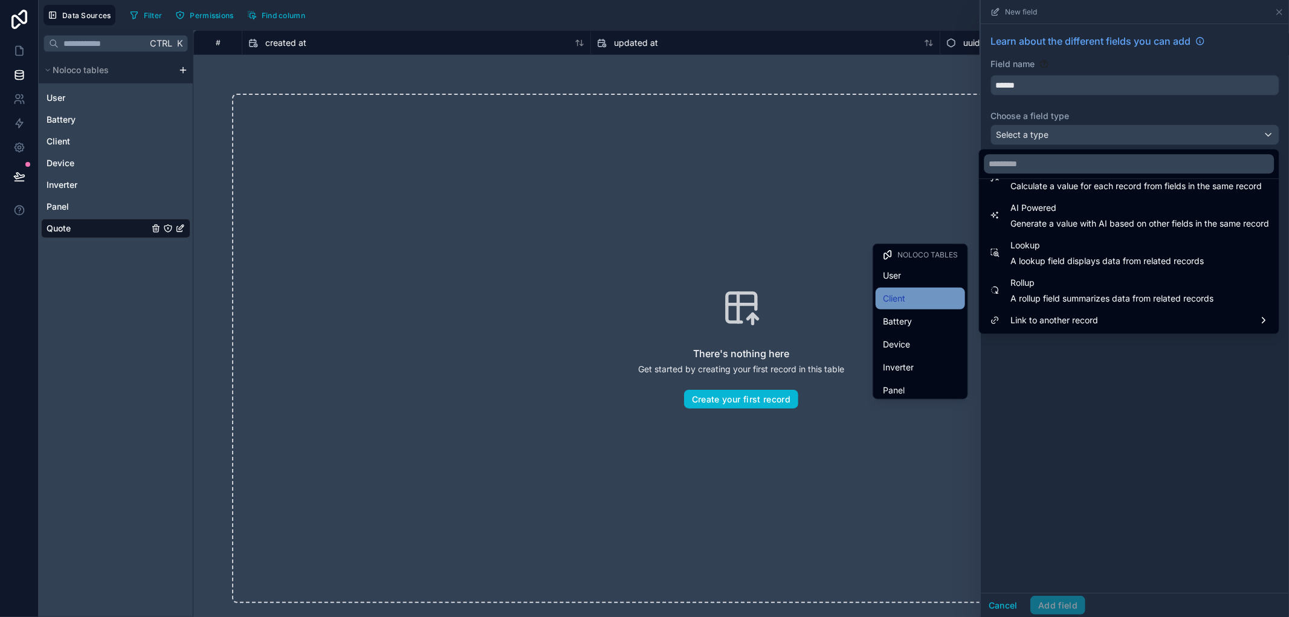
click at [923, 299] on div "Client" at bounding box center [920, 298] width 75 height 14
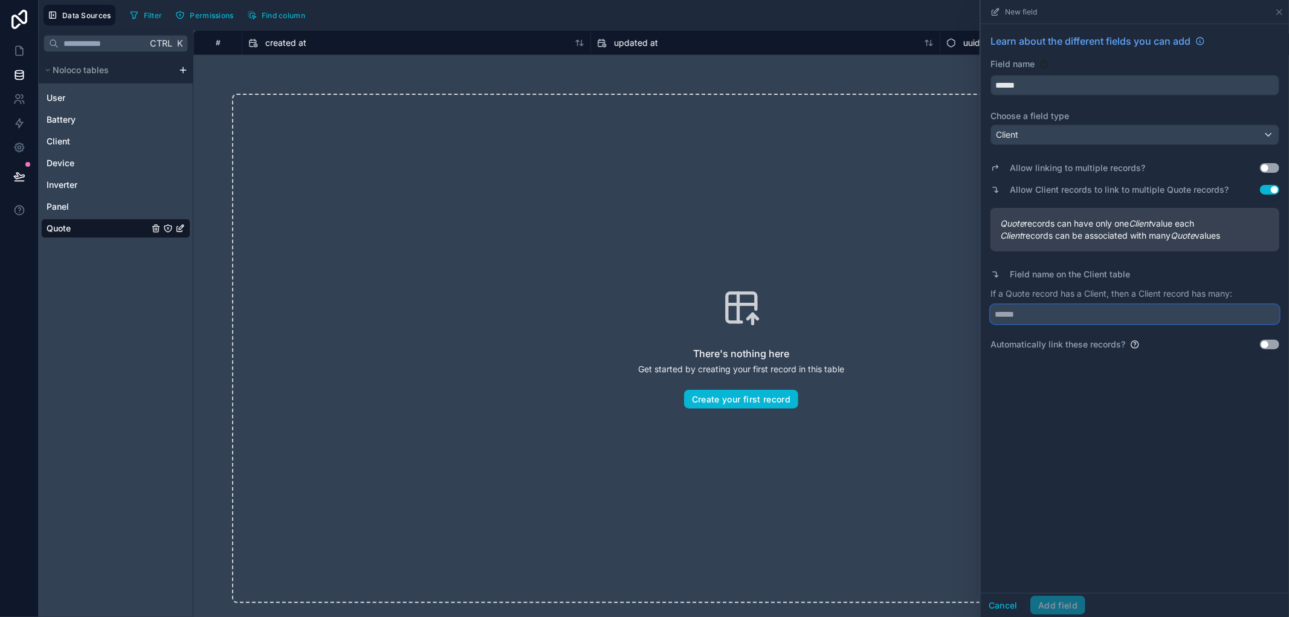
click at [1036, 312] on input "text" at bounding box center [1134, 313] width 289 height 19
type input "******"
click at [1069, 605] on button "Add field" at bounding box center [1057, 605] width 55 height 19
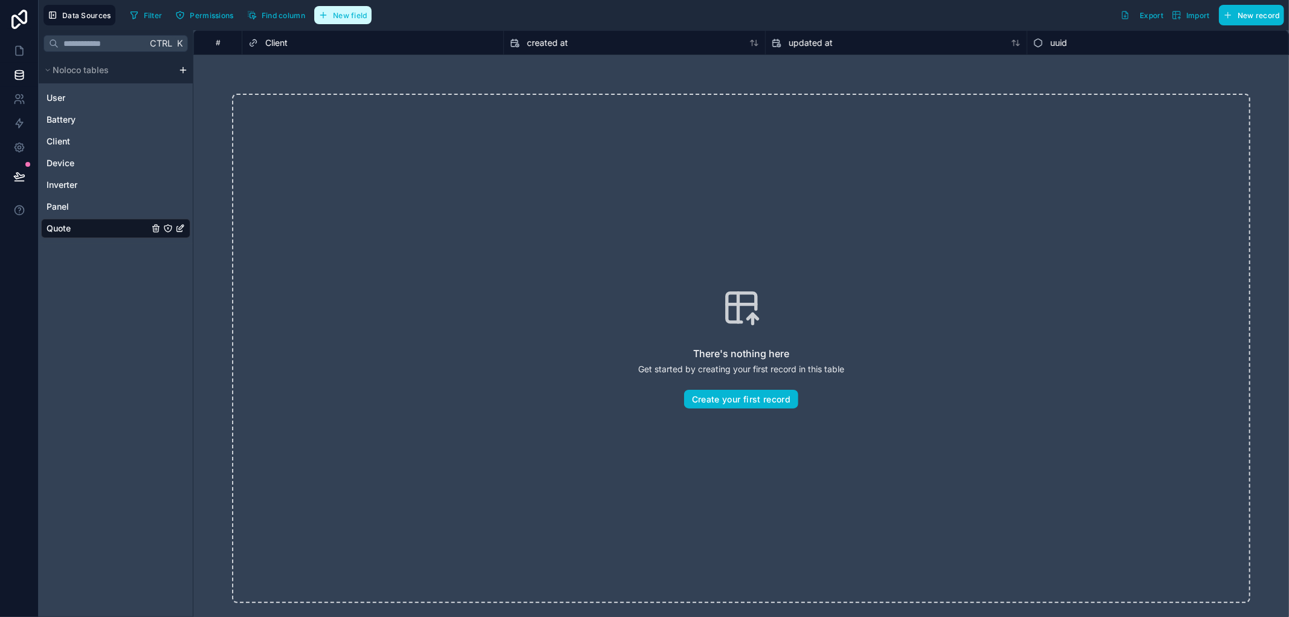
click at [352, 9] on button "New field" at bounding box center [342, 15] width 57 height 18
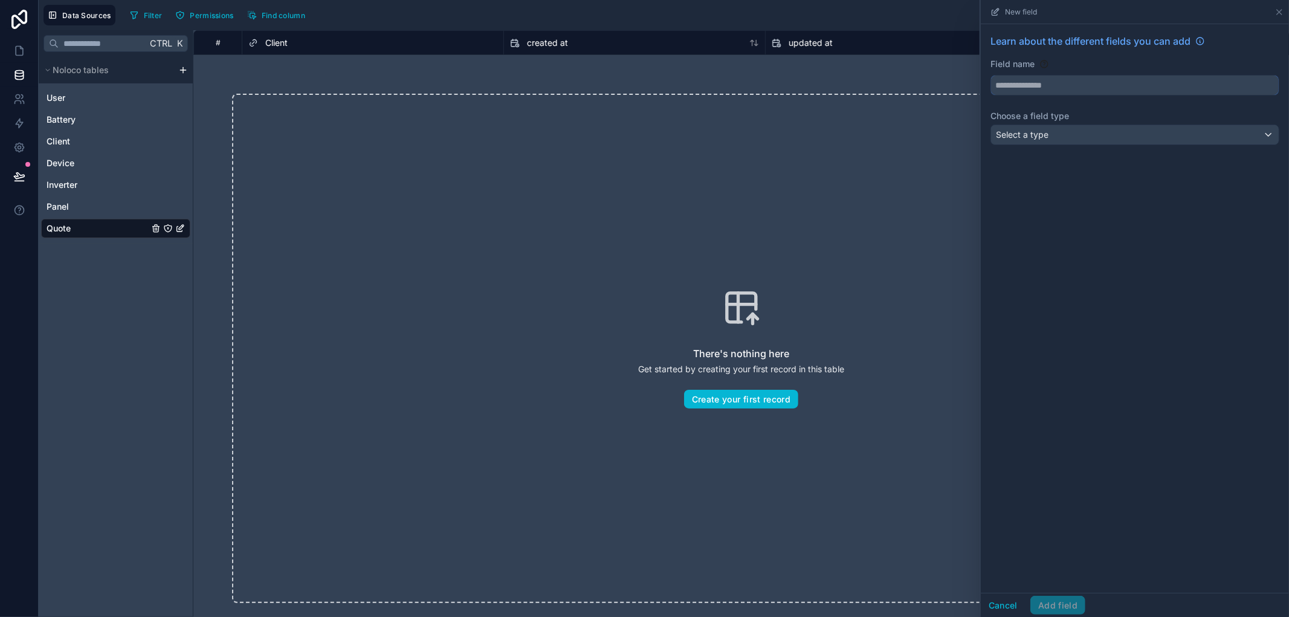
click at [1115, 89] on input "text" at bounding box center [1135, 85] width 288 height 19
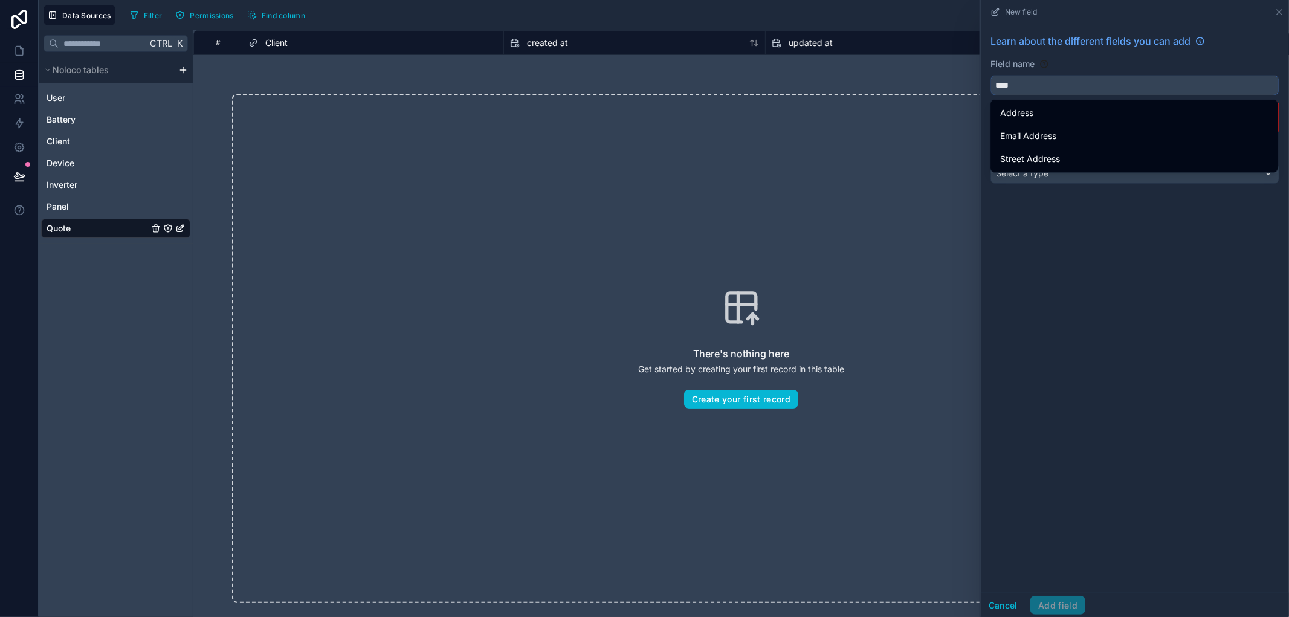
click at [990, 75] on button "***" at bounding box center [1134, 85] width 289 height 21
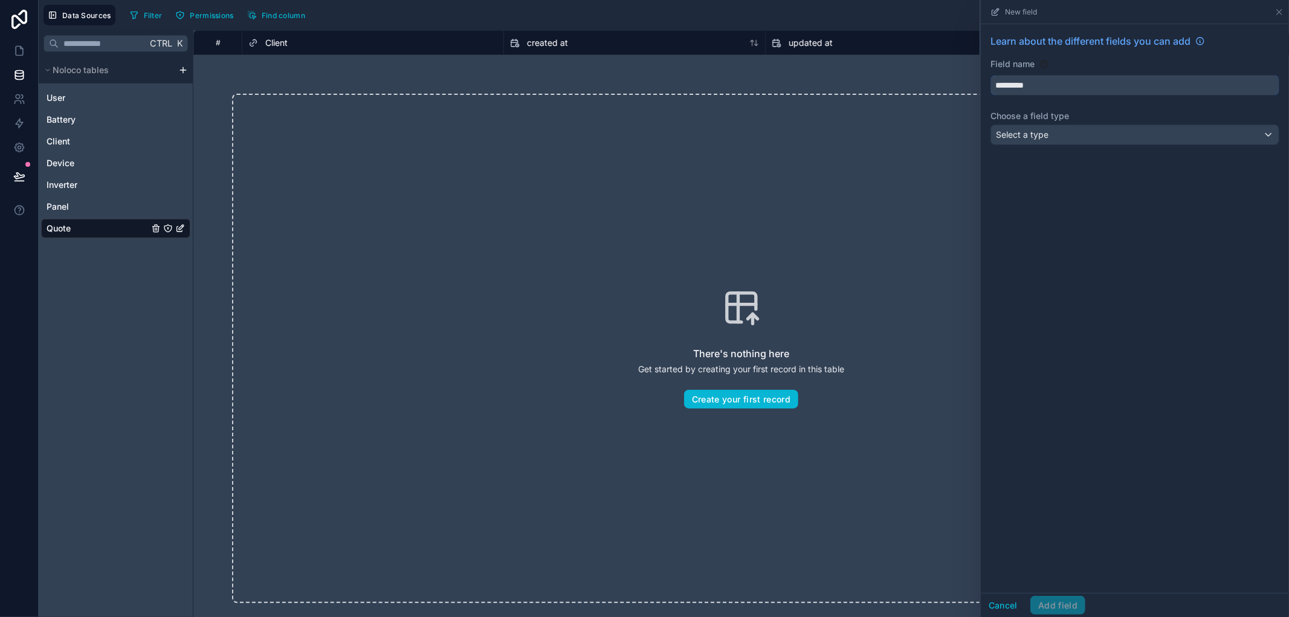
type input "*********"
click at [1022, 140] on span "Select a type" at bounding box center [1022, 135] width 53 height 12
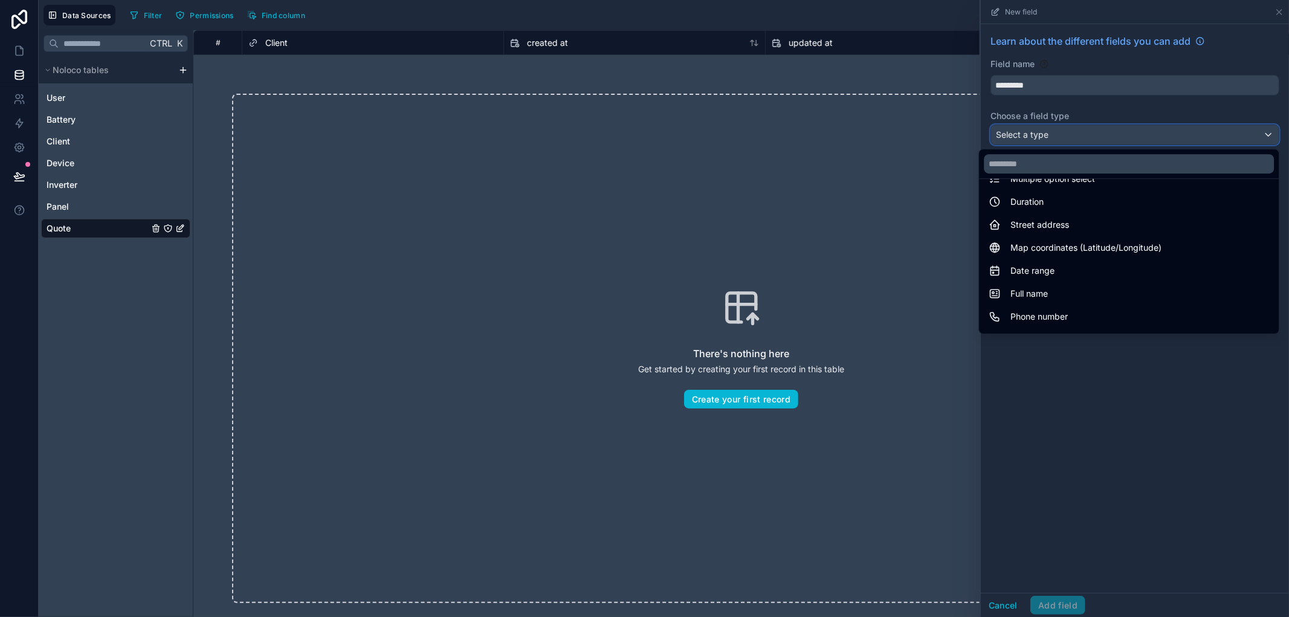
scroll to position [350, 0]
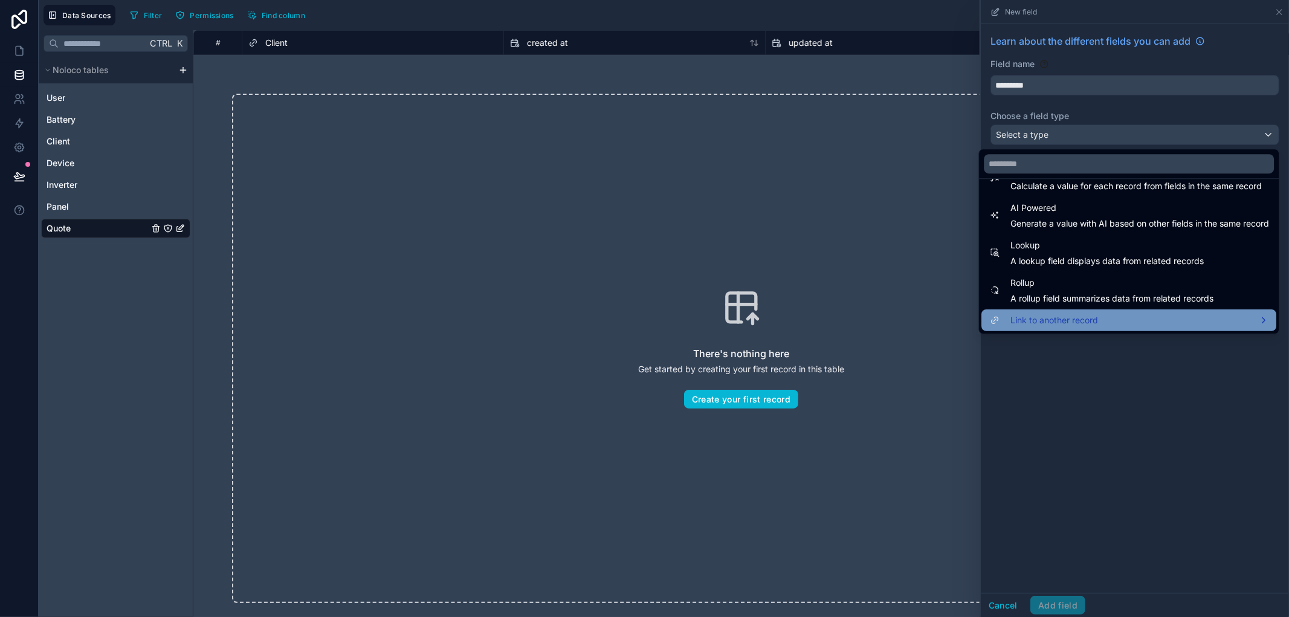
click at [1066, 322] on span "Link to another record" at bounding box center [1054, 320] width 88 height 14
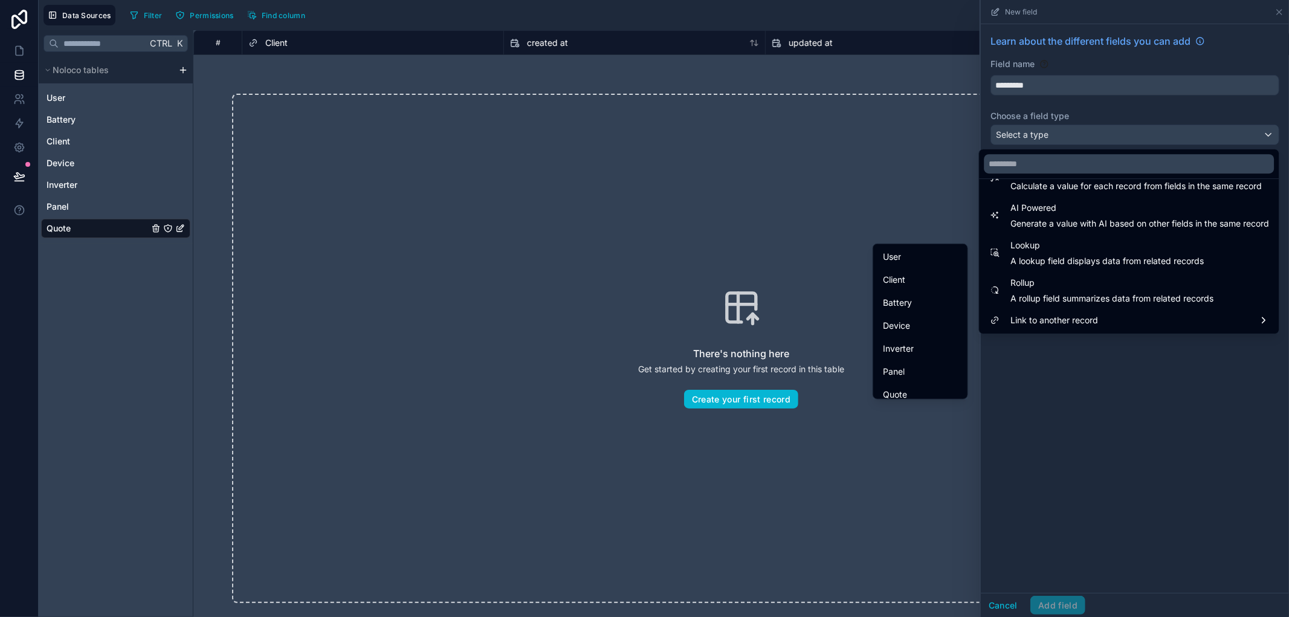
scroll to position [27, 0]
click at [927, 358] on div "Panel" at bounding box center [920, 363] width 75 height 14
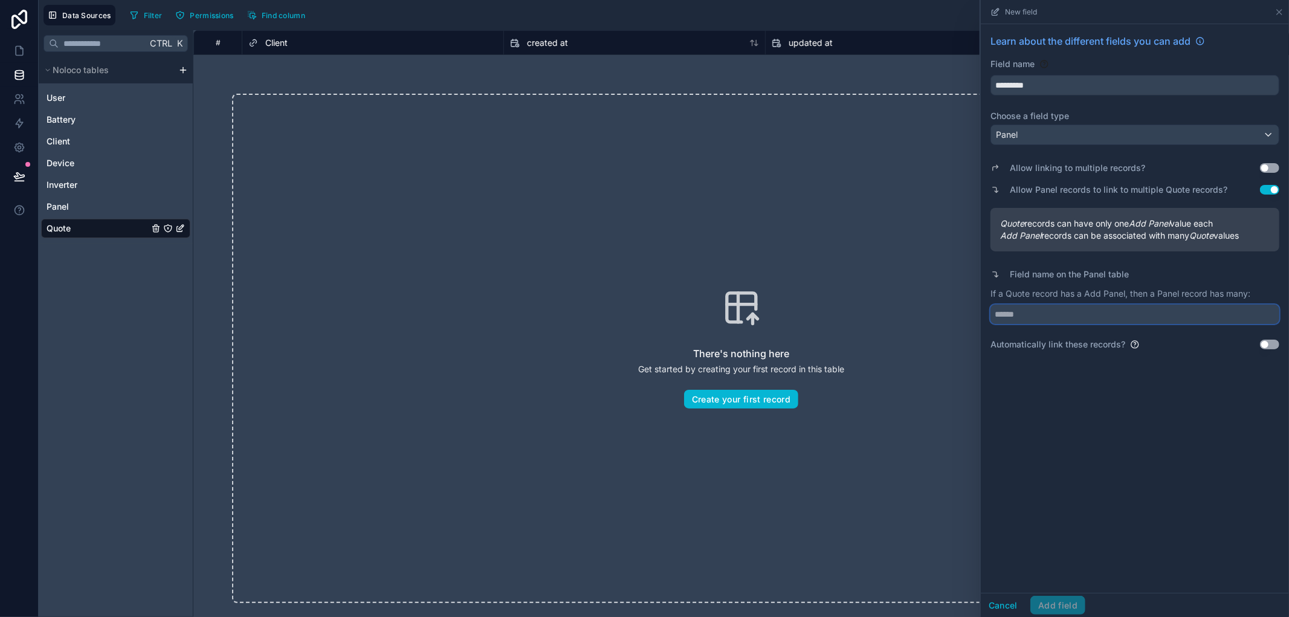
click at [1094, 320] on input "text" at bounding box center [1134, 313] width 289 height 19
type input "******"
click at [1047, 608] on button "Add field" at bounding box center [1057, 605] width 55 height 19
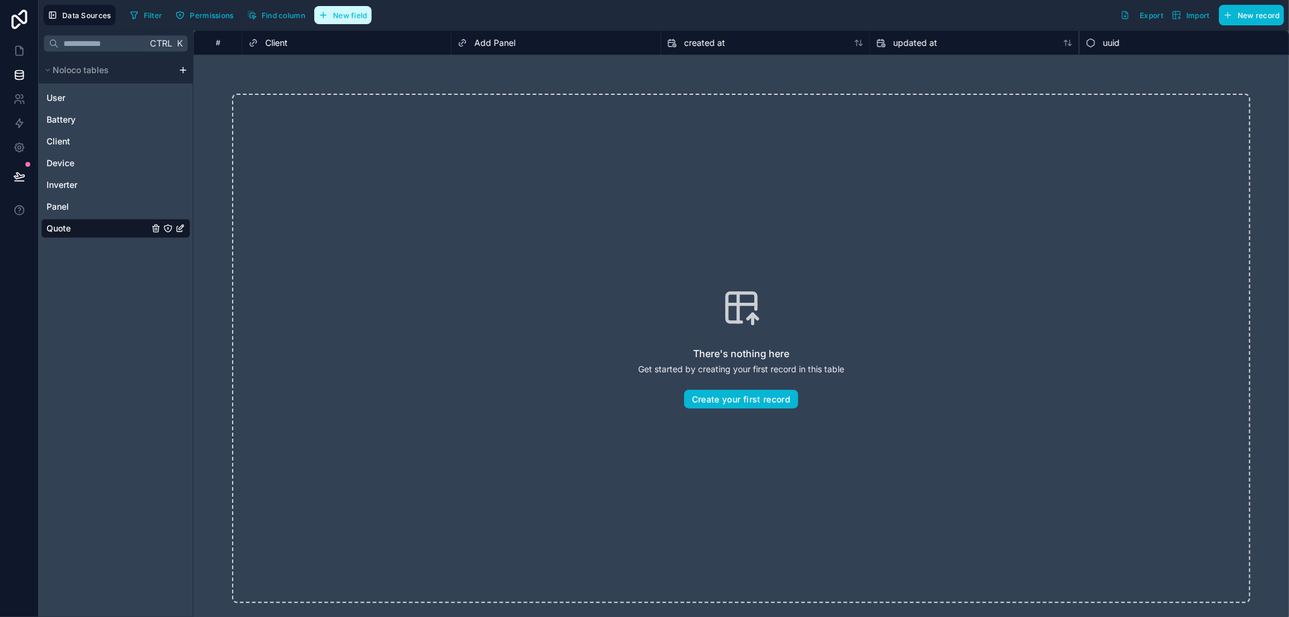
click at [370, 22] on button "New field" at bounding box center [342, 15] width 57 height 18
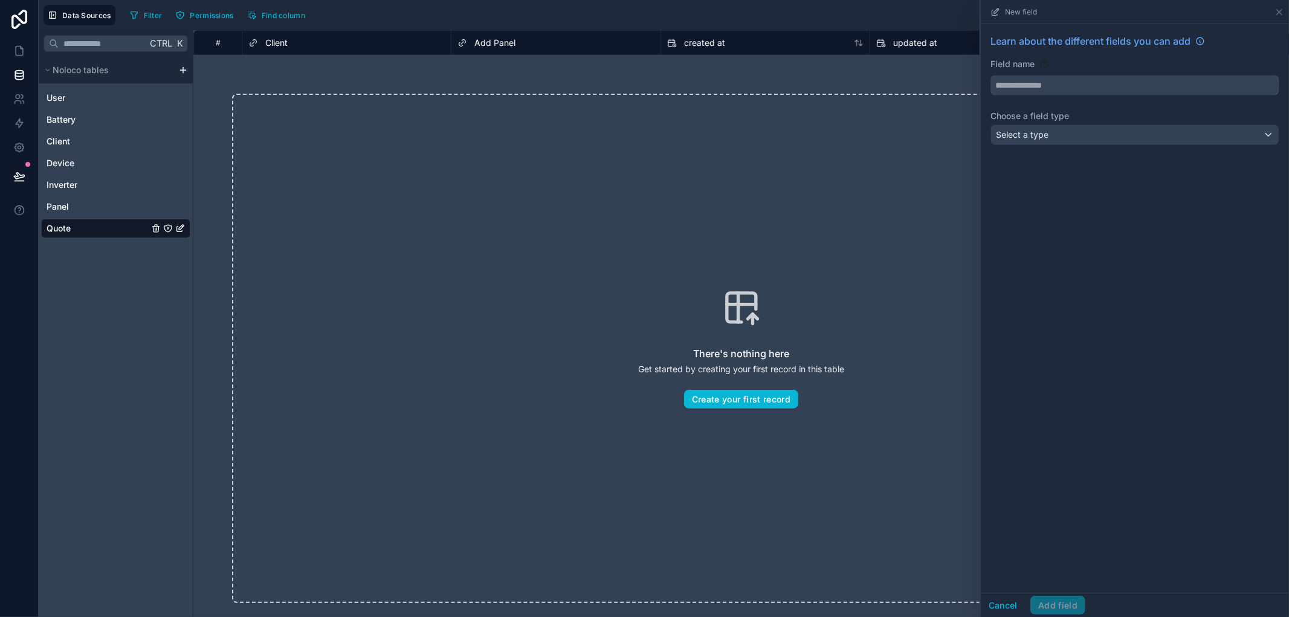
click at [1155, 87] on input "text" at bounding box center [1135, 85] width 288 height 19
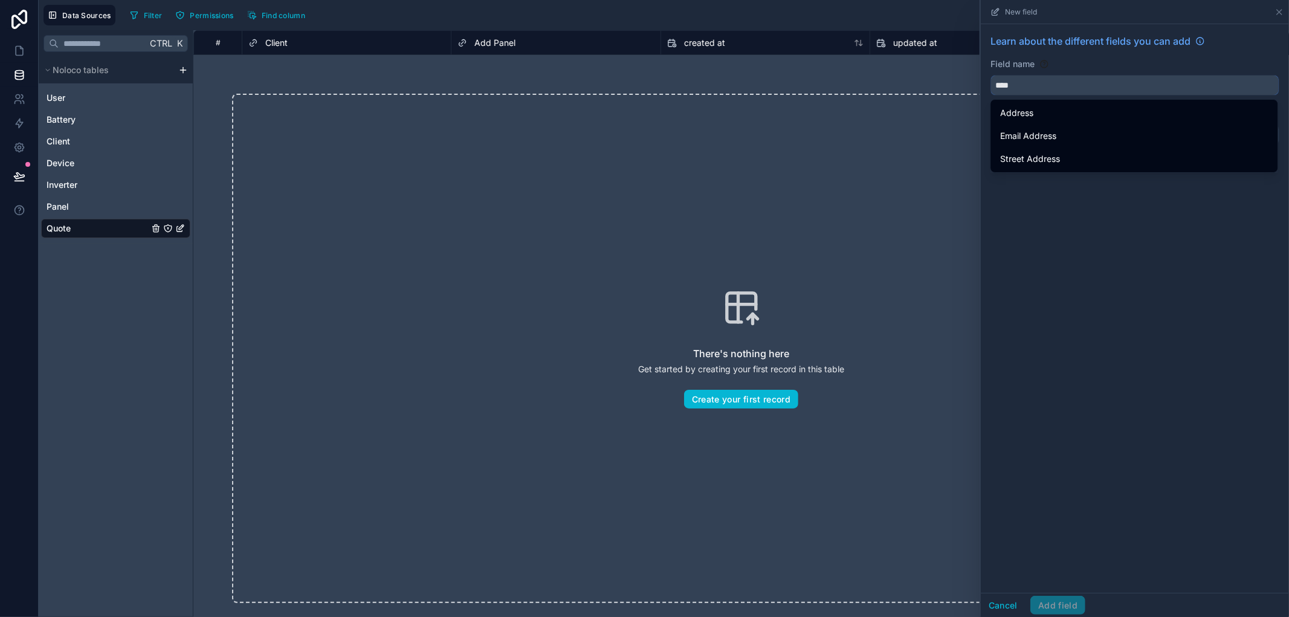
click at [990, 75] on button "***" at bounding box center [1134, 85] width 289 height 21
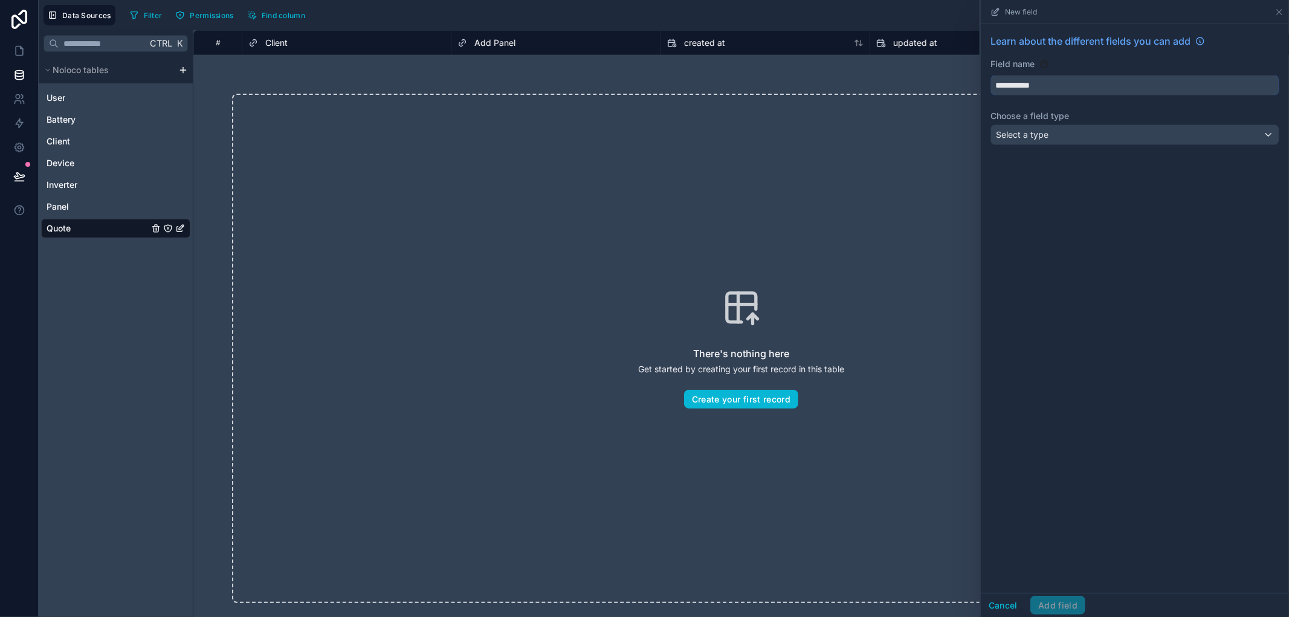
type input "**********"
click at [1153, 144] on div "Select a type" at bounding box center [1135, 134] width 288 height 19
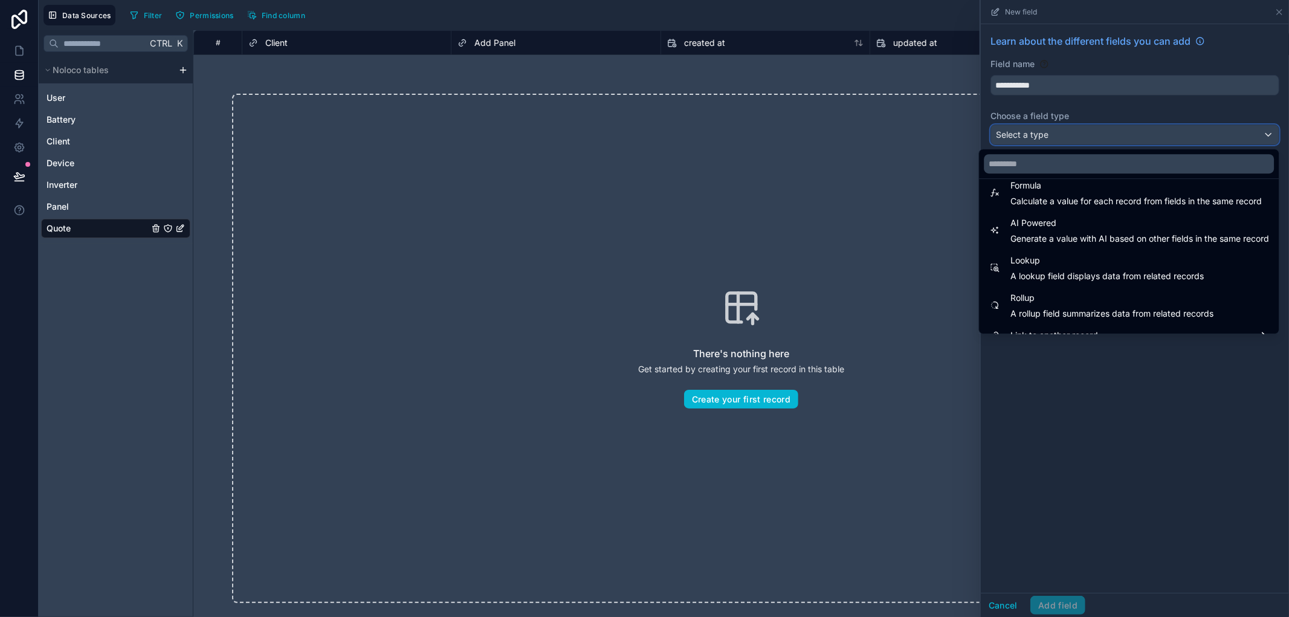
scroll to position [350, 0]
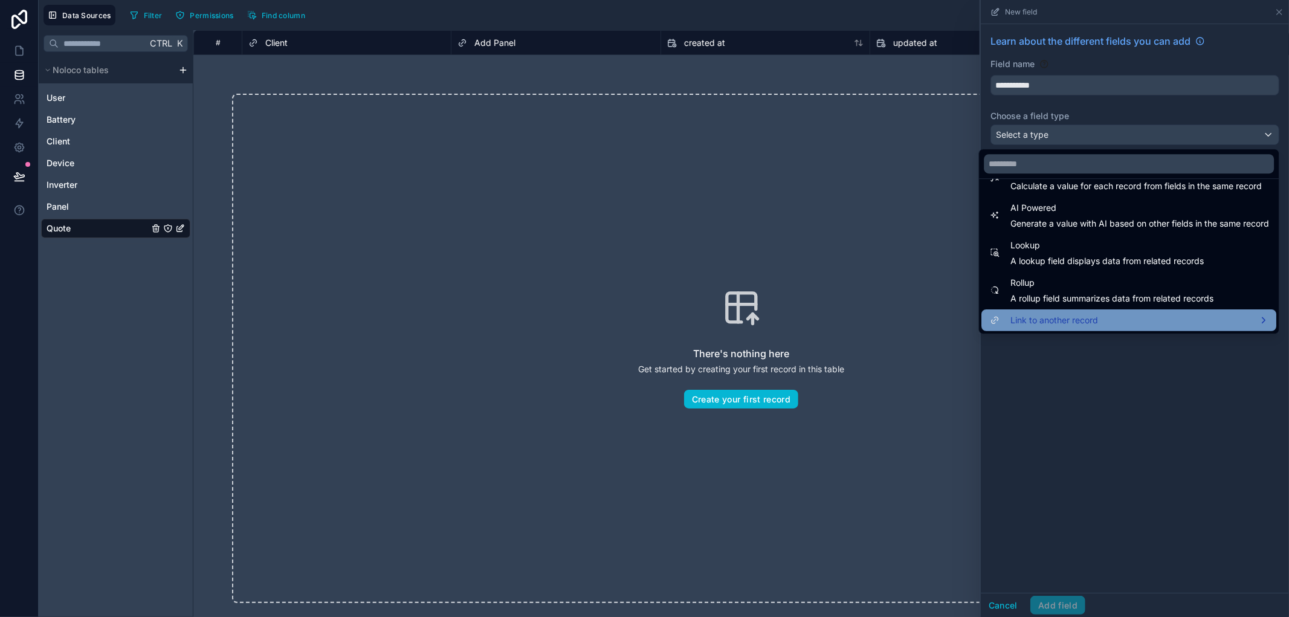
click at [1084, 310] on div "Link to another record" at bounding box center [1128, 320] width 295 height 22
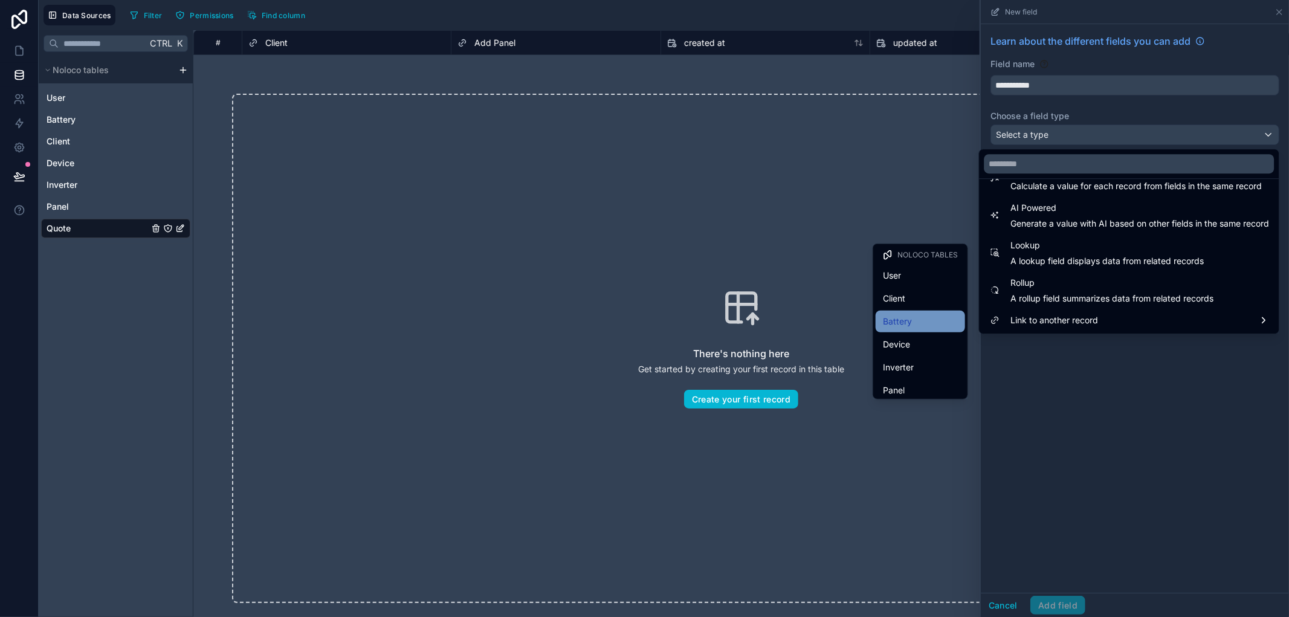
click at [926, 322] on div "Battery" at bounding box center [920, 321] width 75 height 14
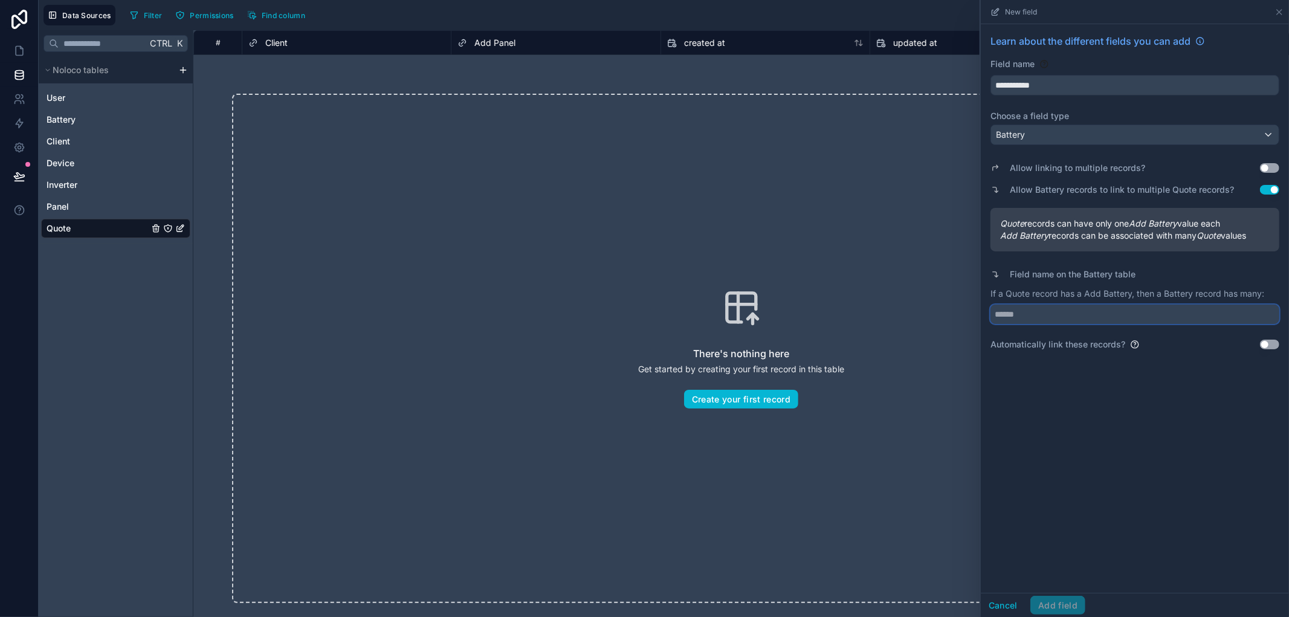
click at [1127, 316] on input "text" at bounding box center [1134, 313] width 289 height 19
type input "******"
click at [1136, 414] on div "**********" at bounding box center [1135, 308] width 308 height 569
click at [1063, 610] on button "Add field" at bounding box center [1057, 605] width 55 height 19
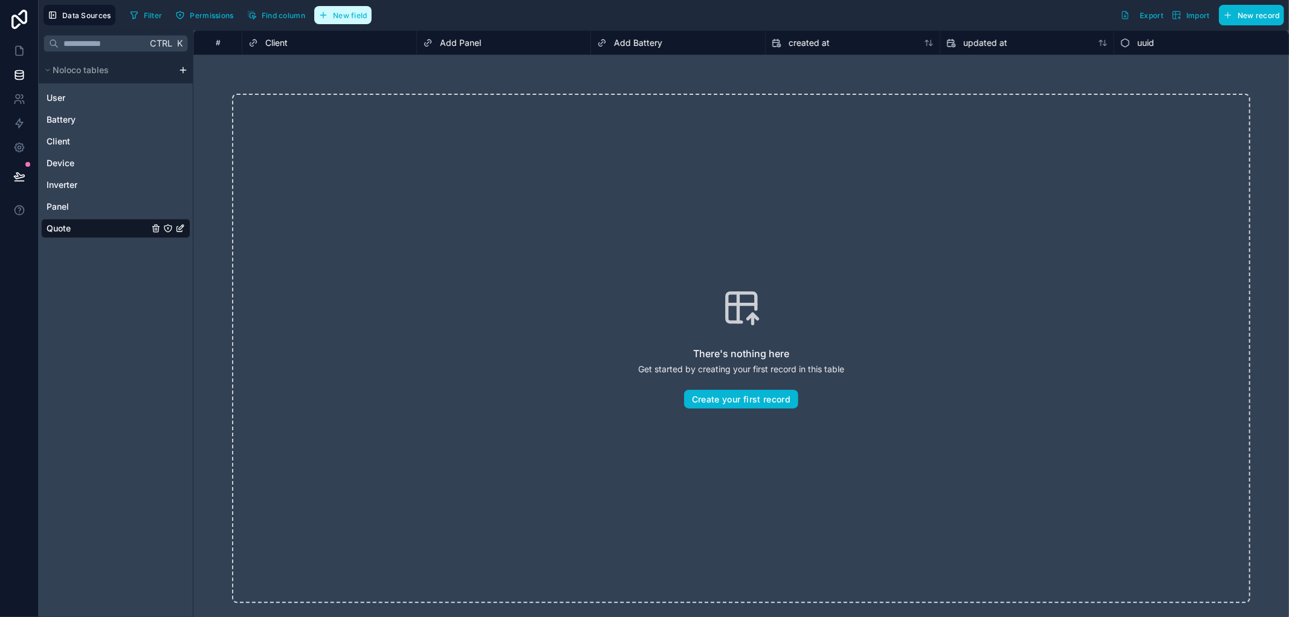
click at [364, 20] on button "New field" at bounding box center [342, 15] width 57 height 18
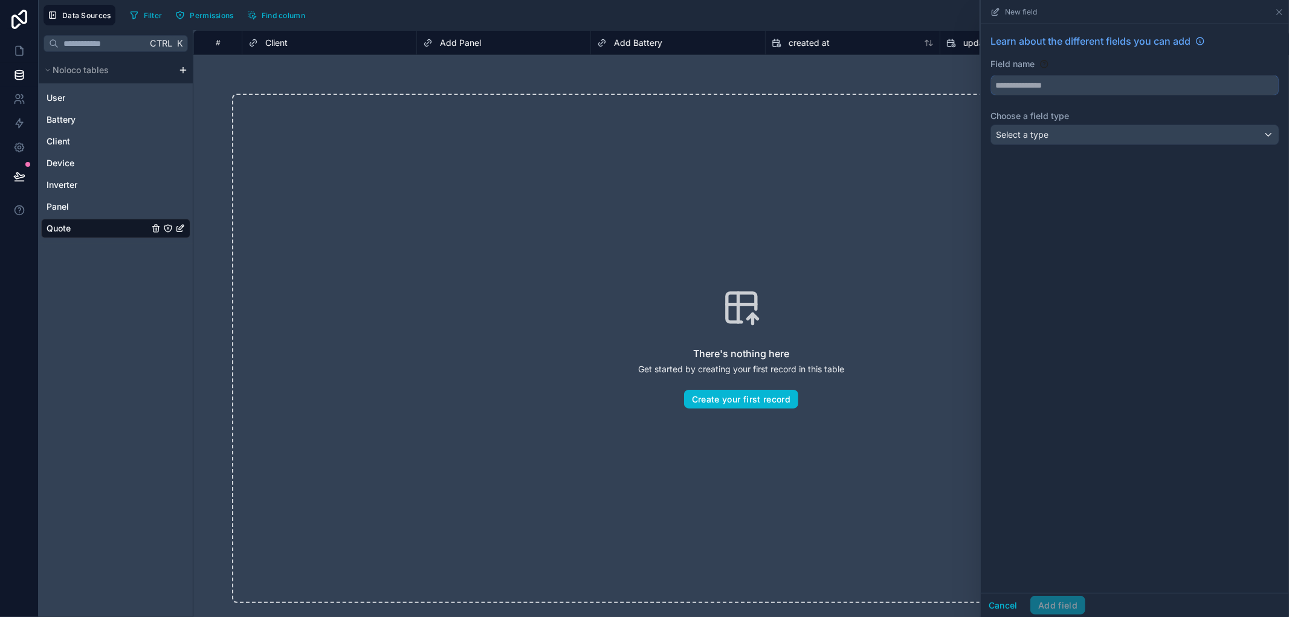
click at [1013, 85] on input "text" at bounding box center [1135, 85] width 288 height 19
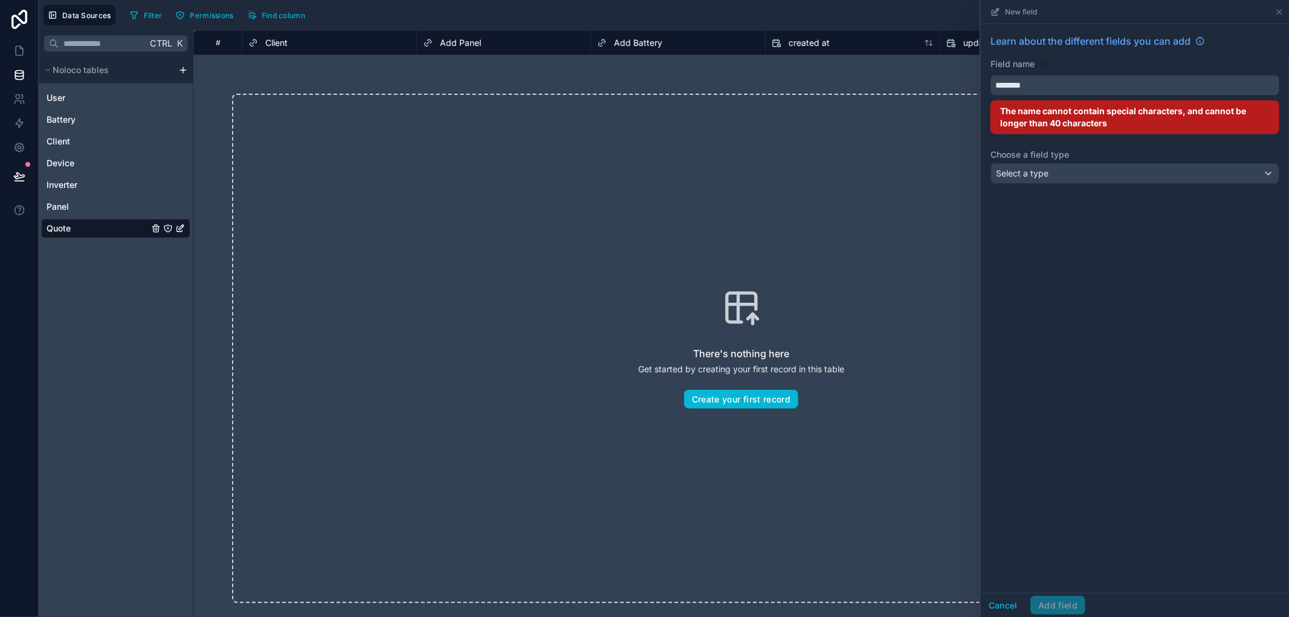
click at [990, 75] on button "*******" at bounding box center [1134, 85] width 289 height 21
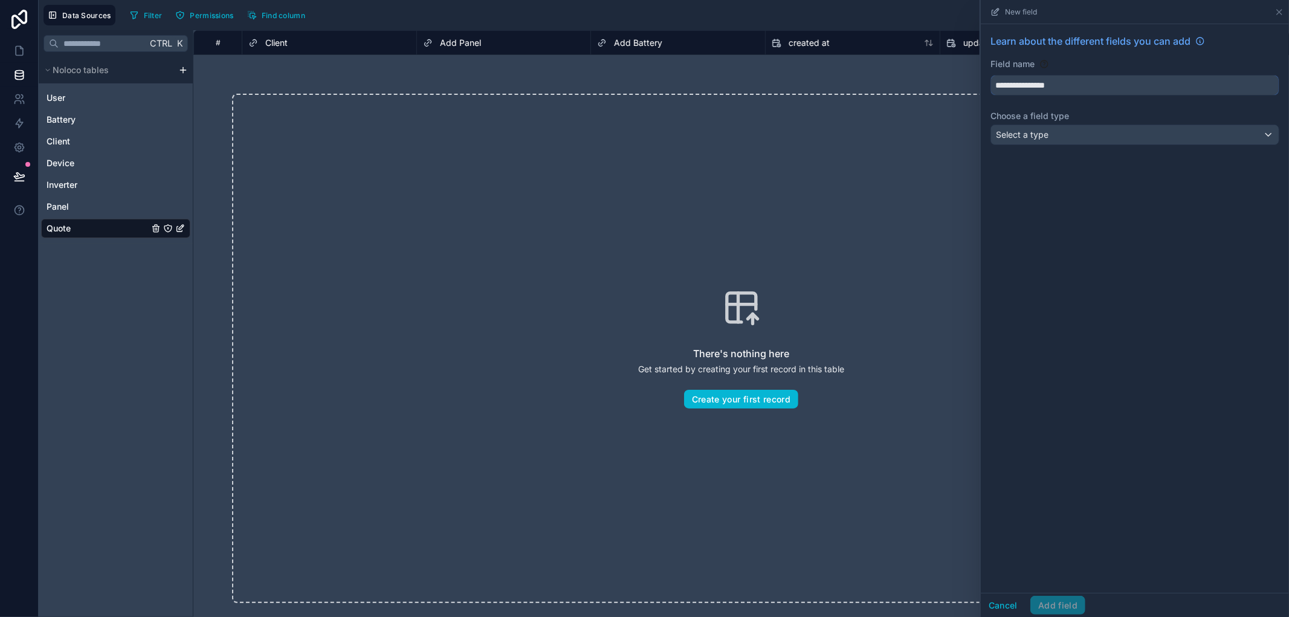
type input "**********"
click at [1032, 127] on div "Select a type" at bounding box center [1135, 134] width 288 height 19
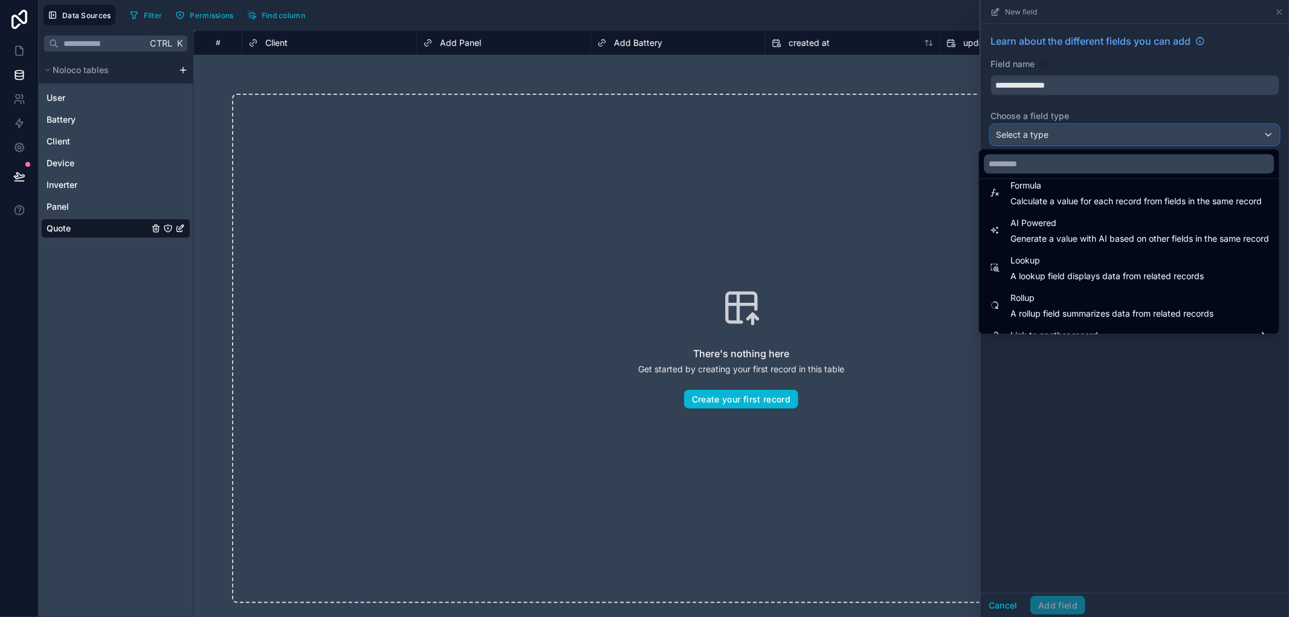
scroll to position [350, 0]
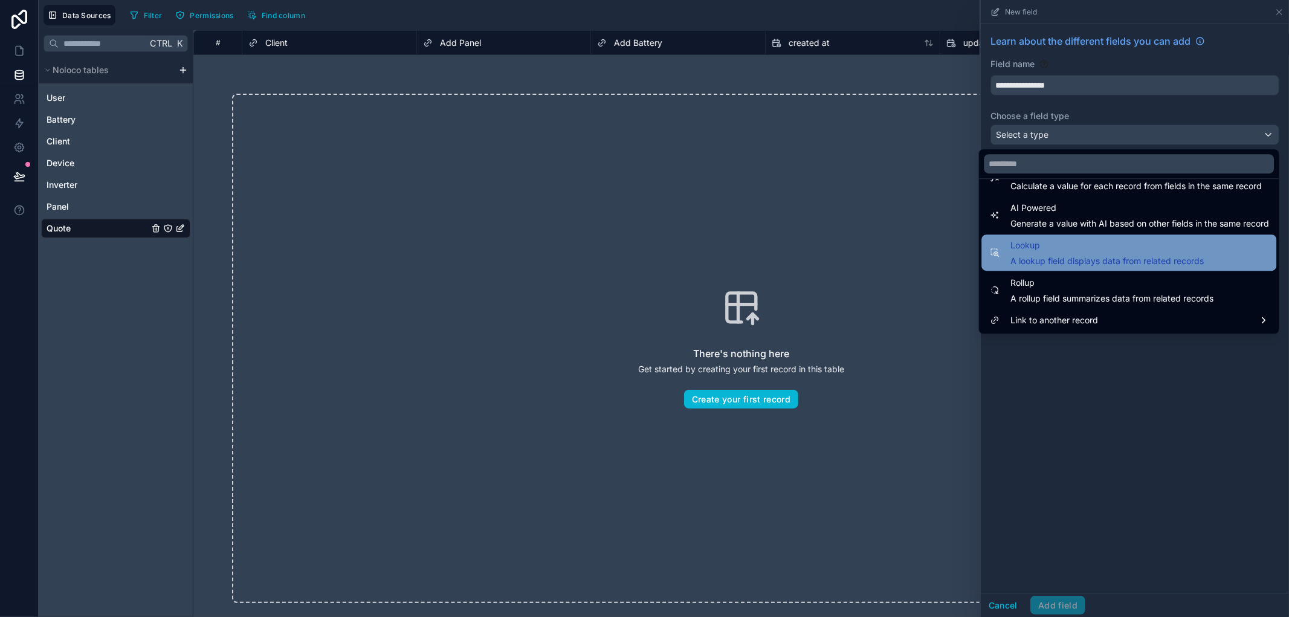
click at [1054, 256] on span "A lookup field displays data from related records" at bounding box center [1106, 261] width 193 height 12
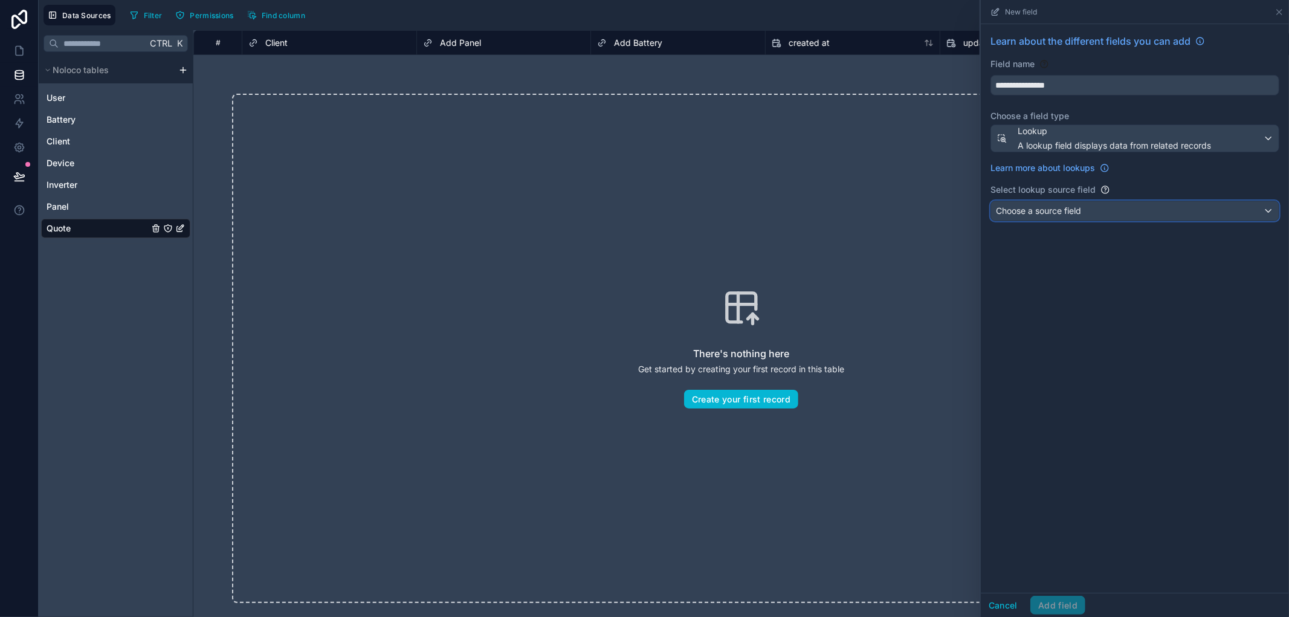
click at [1062, 216] on span "Choose a source field" at bounding box center [1038, 211] width 85 height 12
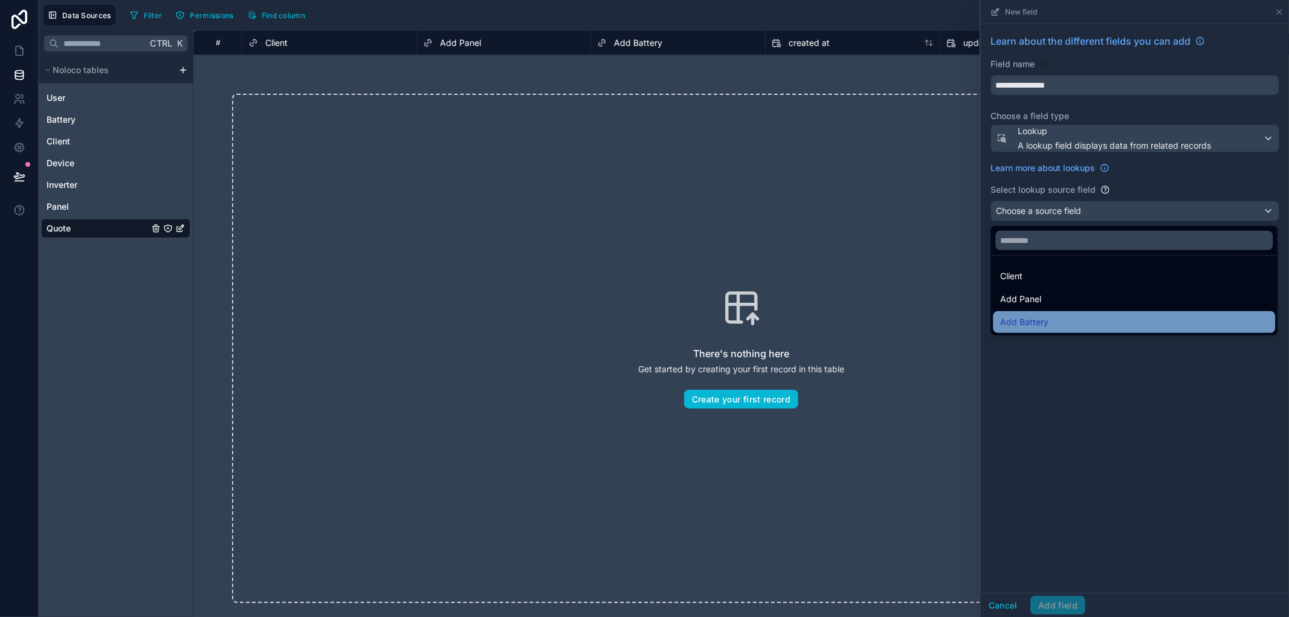
click at [1049, 319] on div "Add Battery" at bounding box center [1134, 322] width 268 height 14
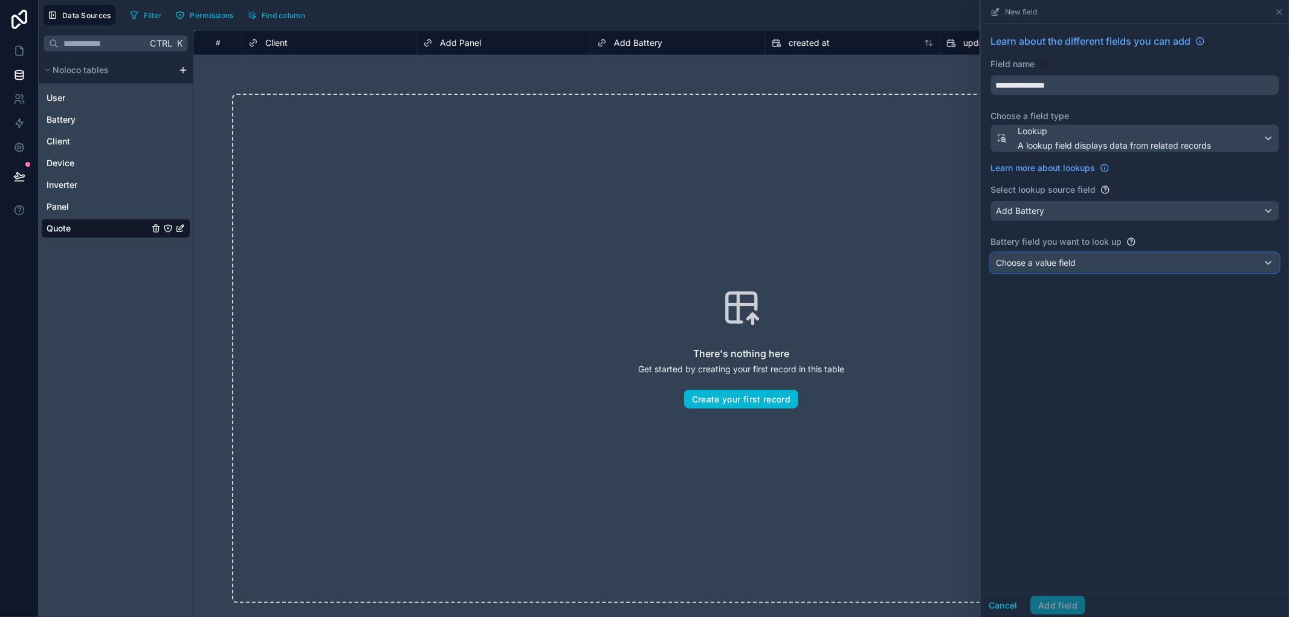
click at [1051, 265] on span "Choose a value field" at bounding box center [1036, 262] width 80 height 10
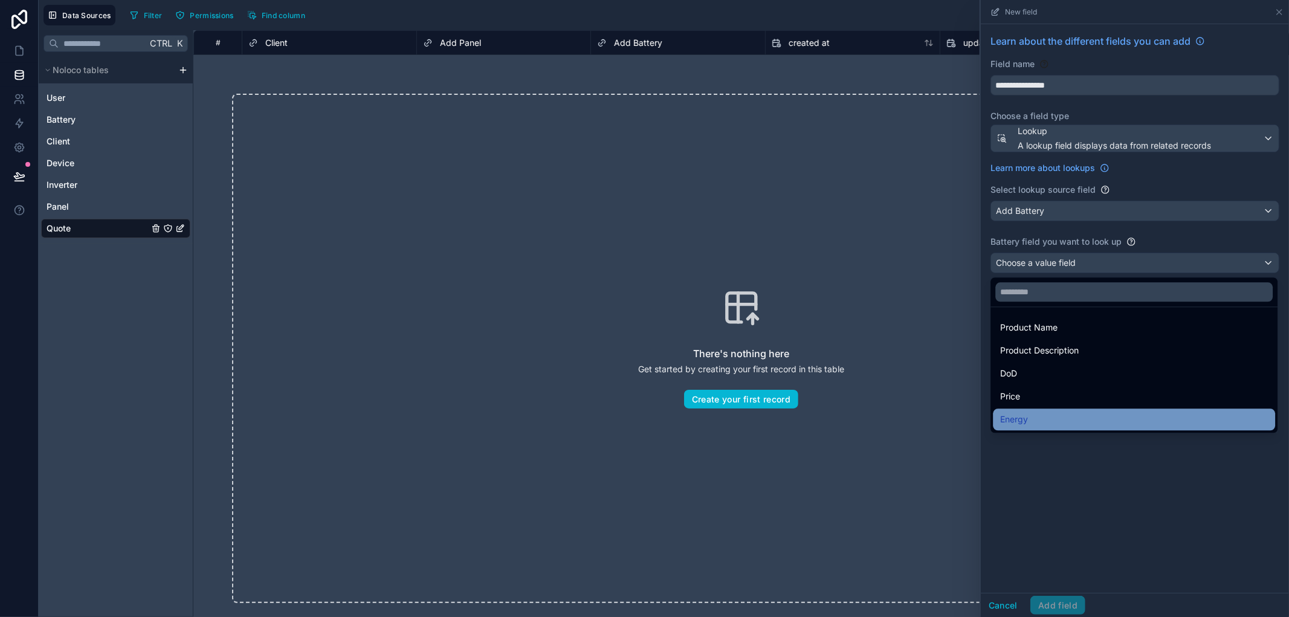
click at [1037, 416] on div "Energy" at bounding box center [1134, 419] width 268 height 14
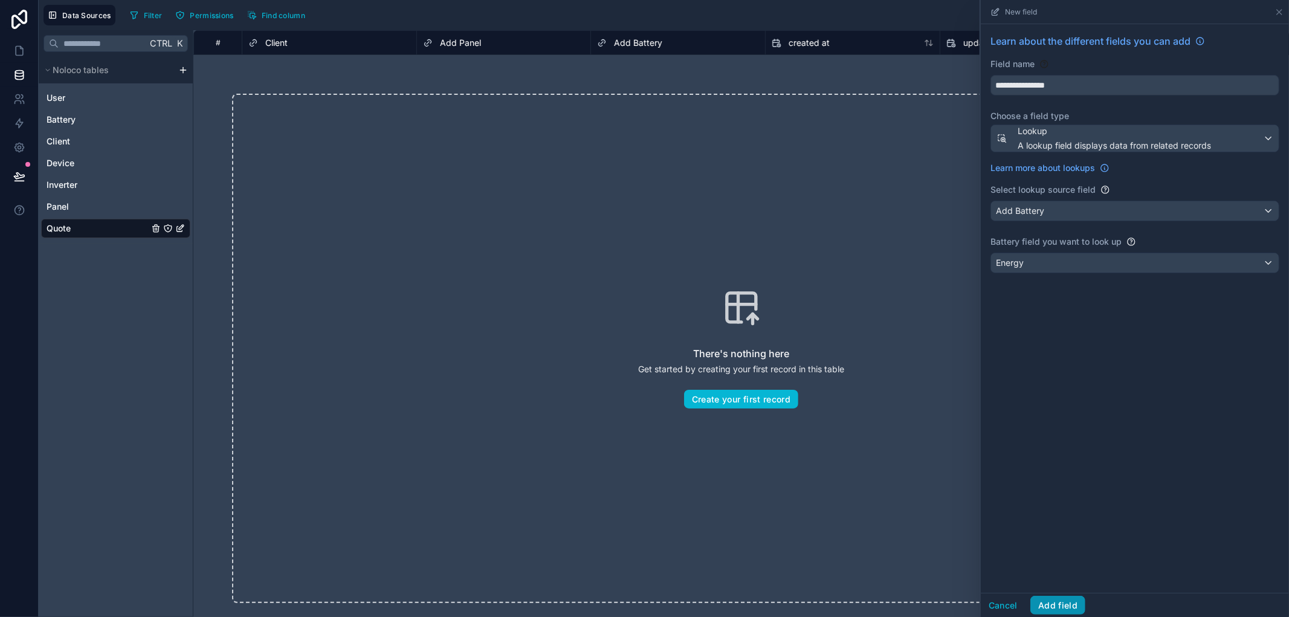
click at [1069, 607] on button "Add field" at bounding box center [1057, 605] width 55 height 19
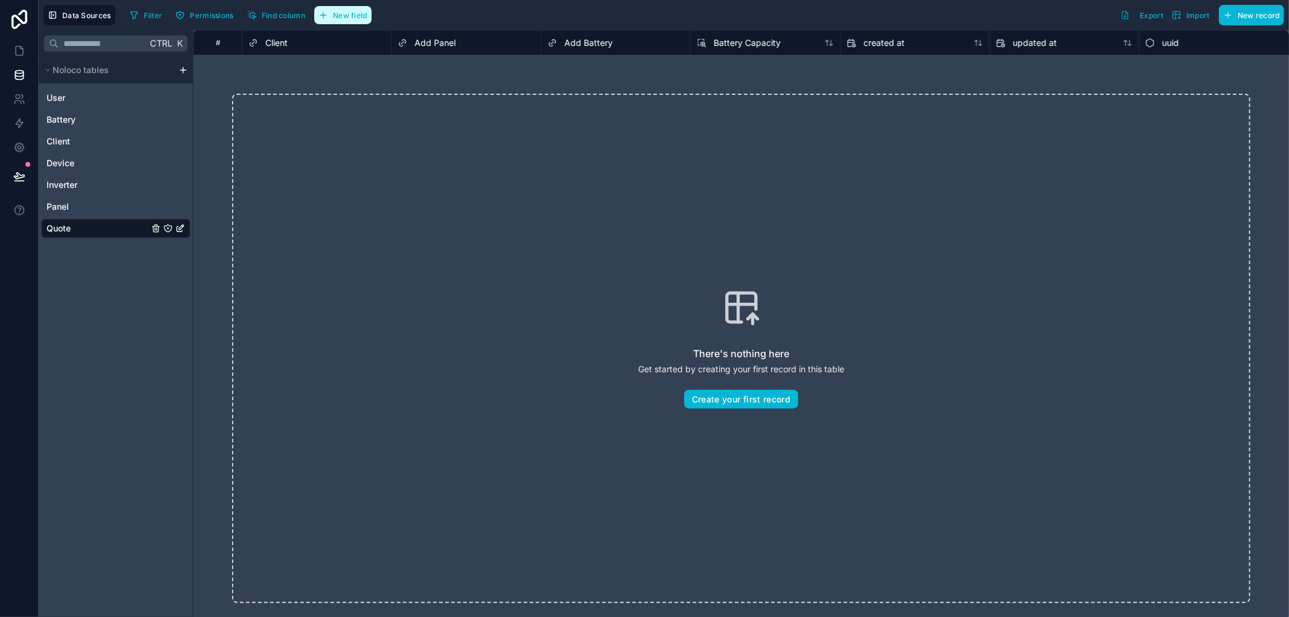
click at [351, 14] on span "New field" at bounding box center [350, 15] width 34 height 9
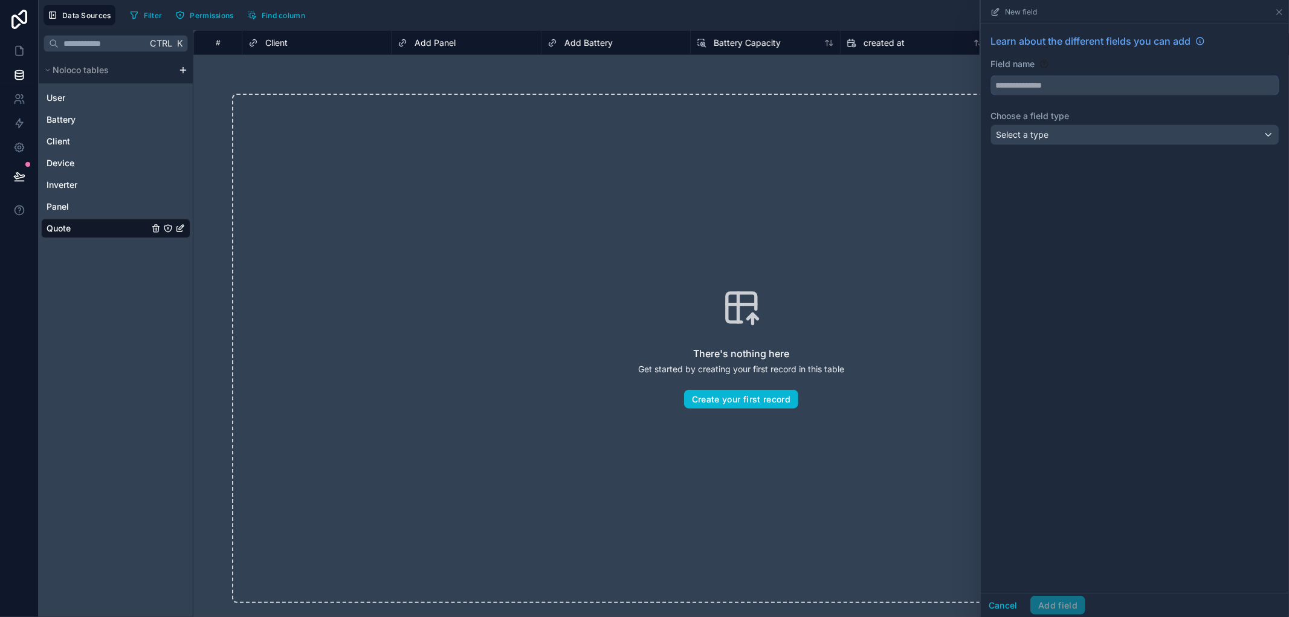
click at [1019, 82] on input "text" at bounding box center [1135, 85] width 288 height 19
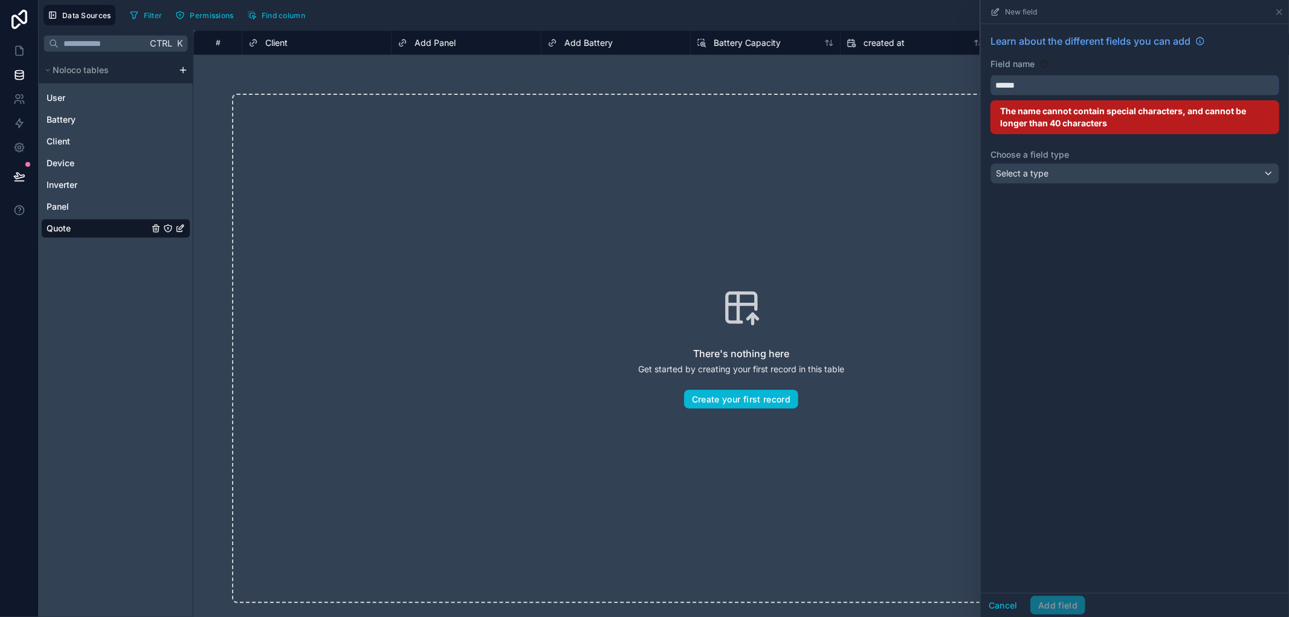
click at [990, 75] on button "*****" at bounding box center [1134, 85] width 289 height 21
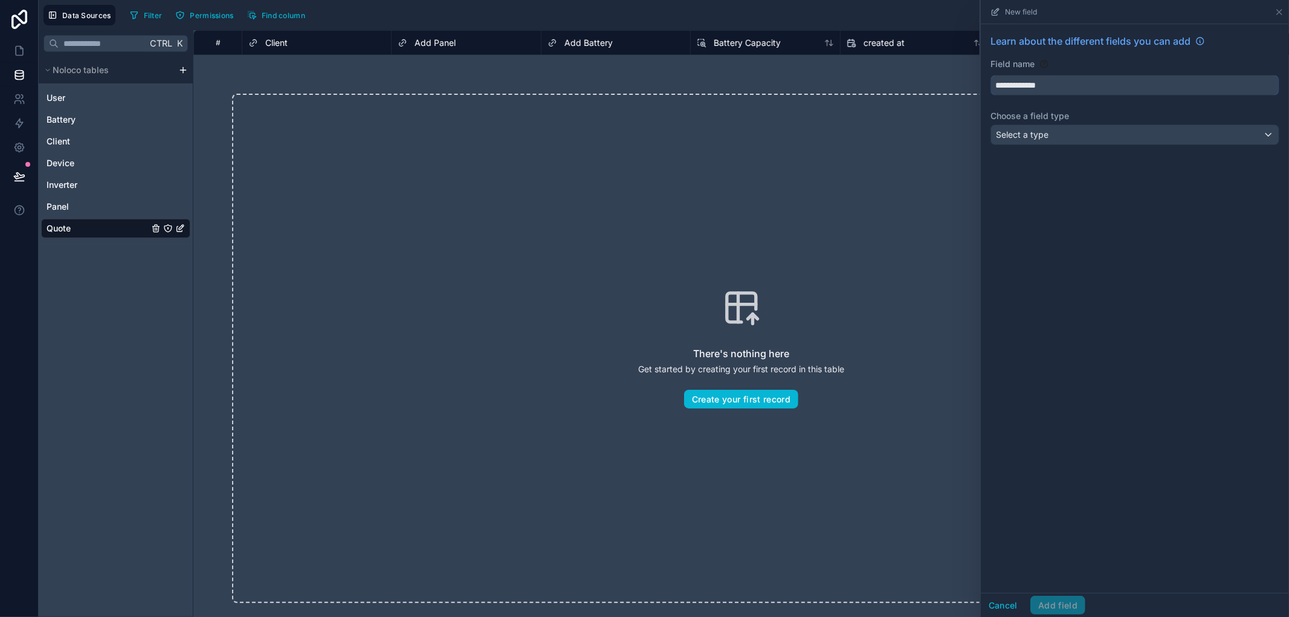
type input "**********"
click at [1139, 135] on div "Select a type" at bounding box center [1135, 134] width 288 height 19
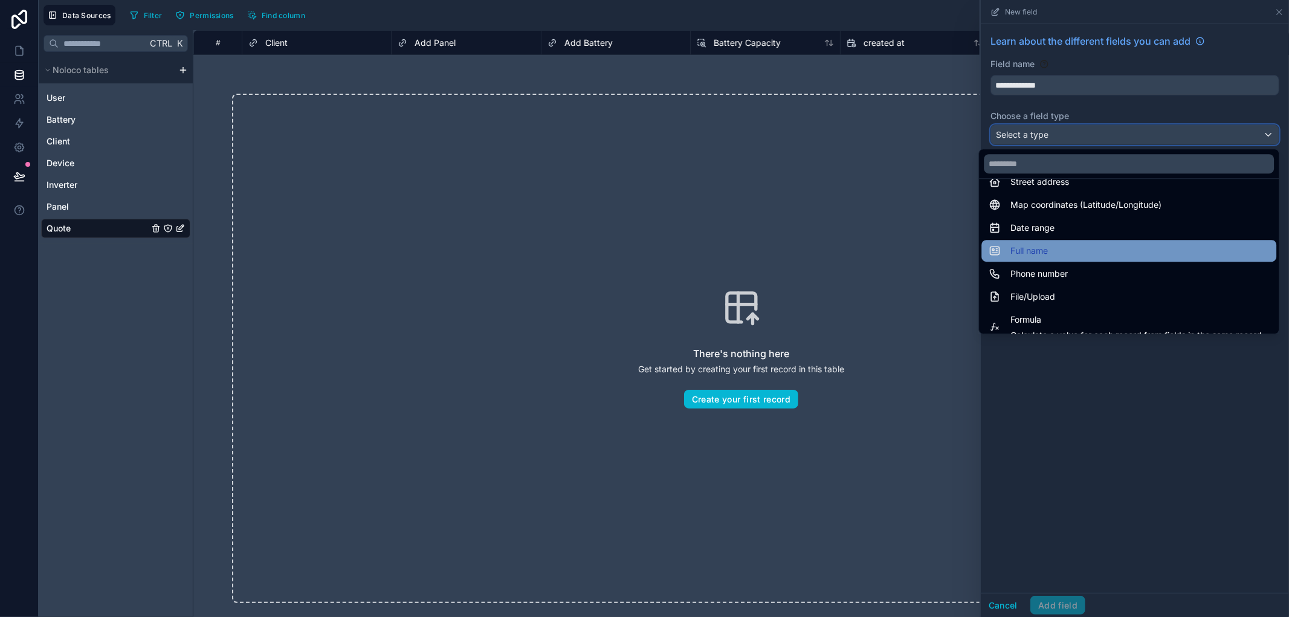
scroll to position [350, 0]
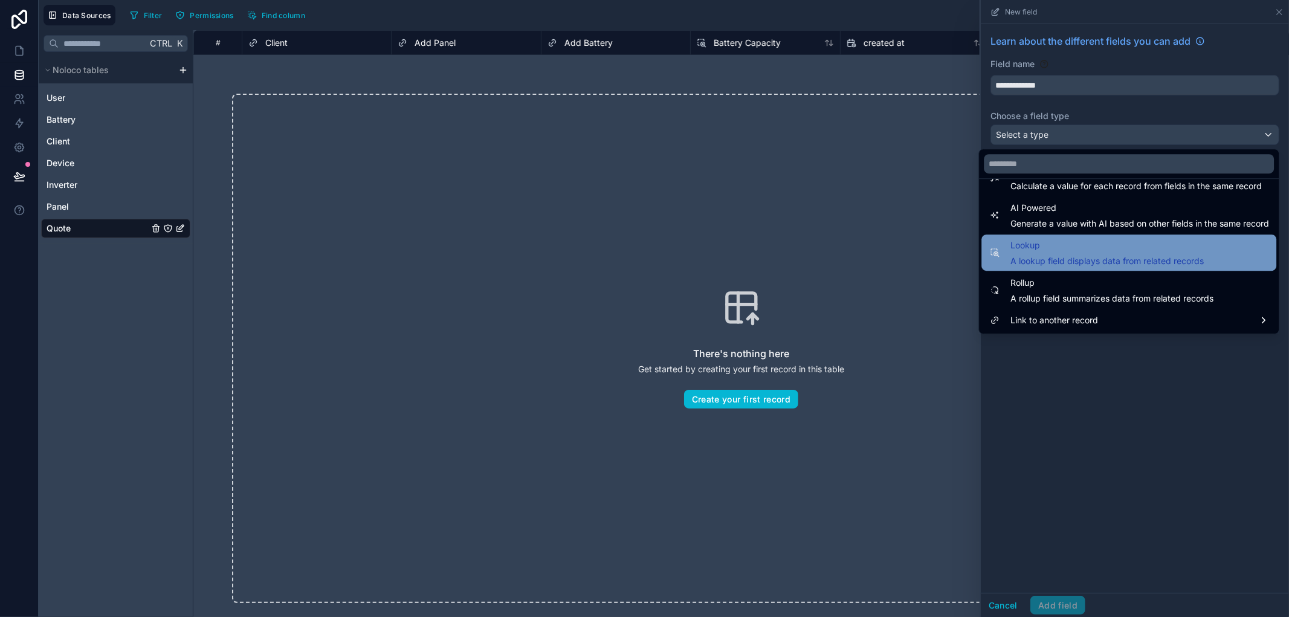
click at [1101, 258] on span "A lookup field displays data from related records" at bounding box center [1106, 261] width 193 height 12
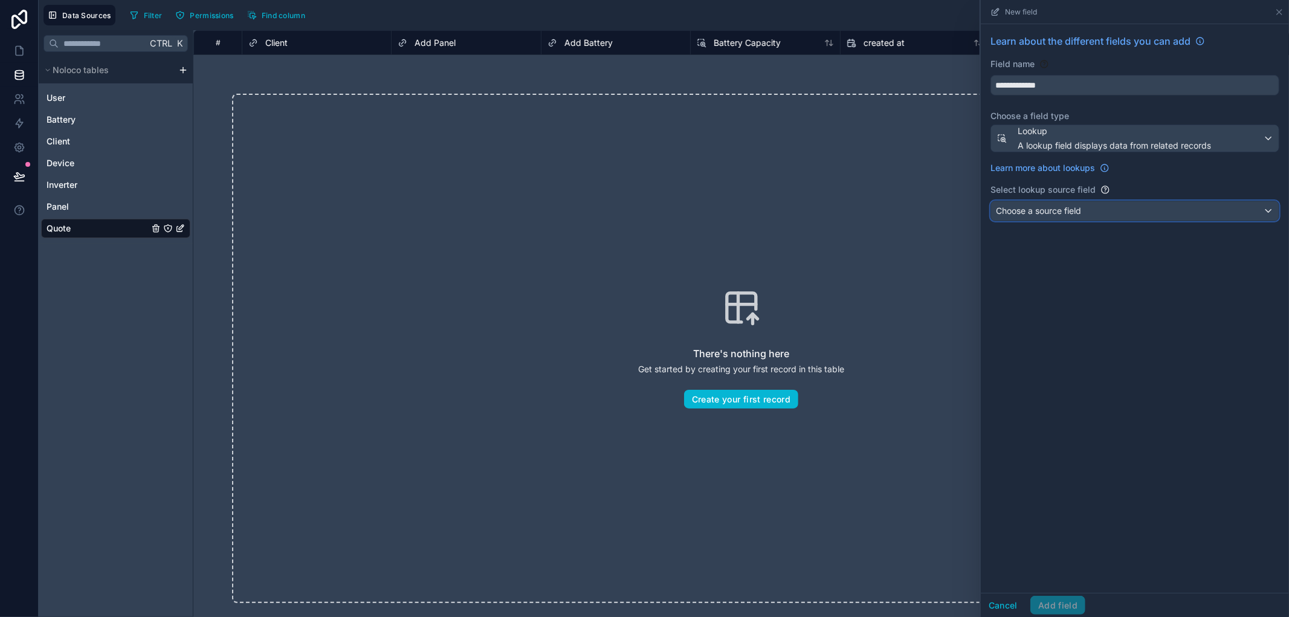
click at [1101, 217] on div "Choose a source field" at bounding box center [1135, 210] width 288 height 19
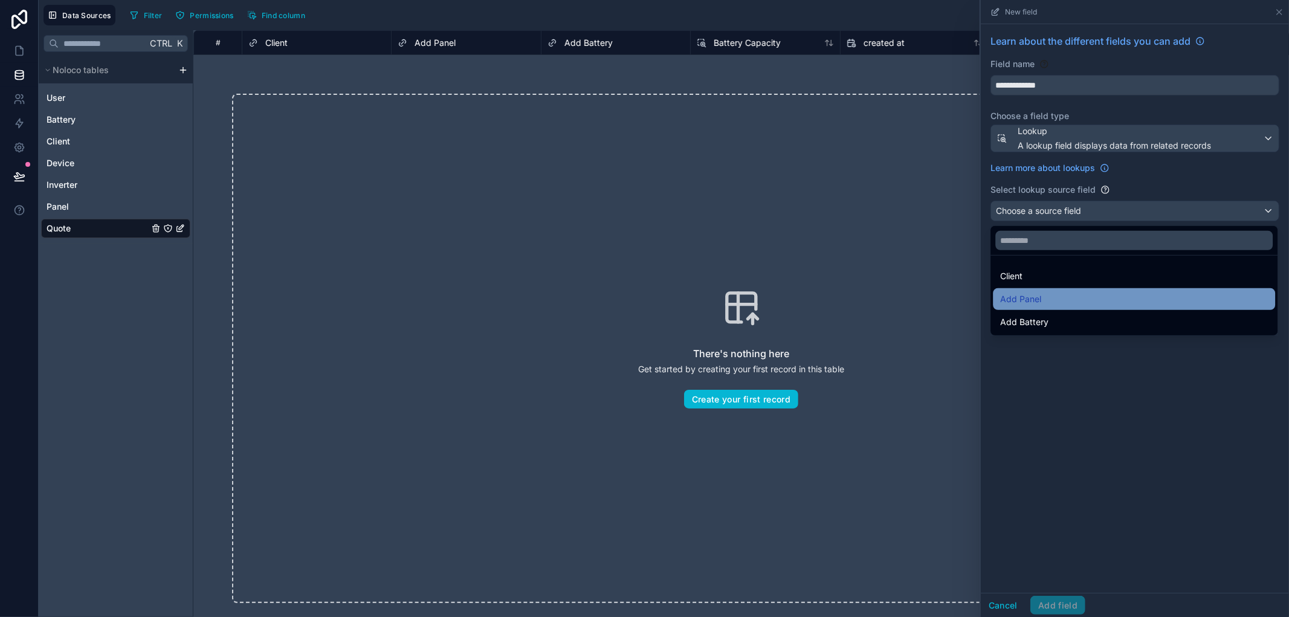
click at [1066, 295] on div "Add Panel" at bounding box center [1134, 299] width 268 height 14
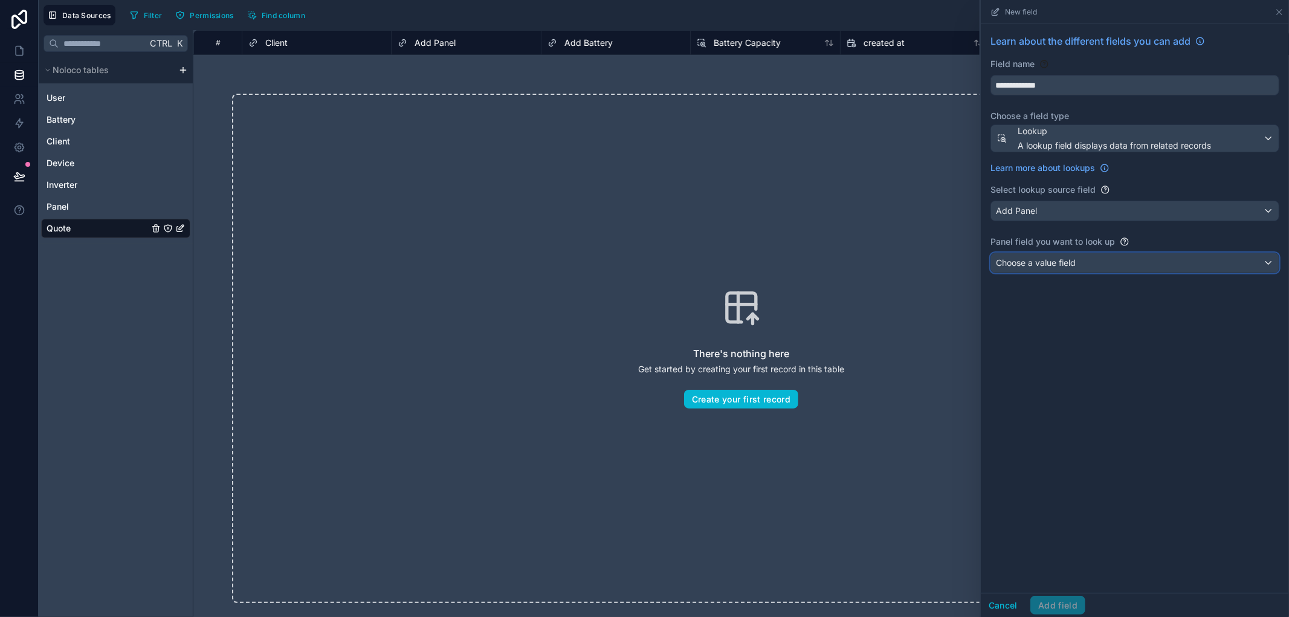
click at [1062, 269] on span "Choose a value field" at bounding box center [1036, 263] width 80 height 12
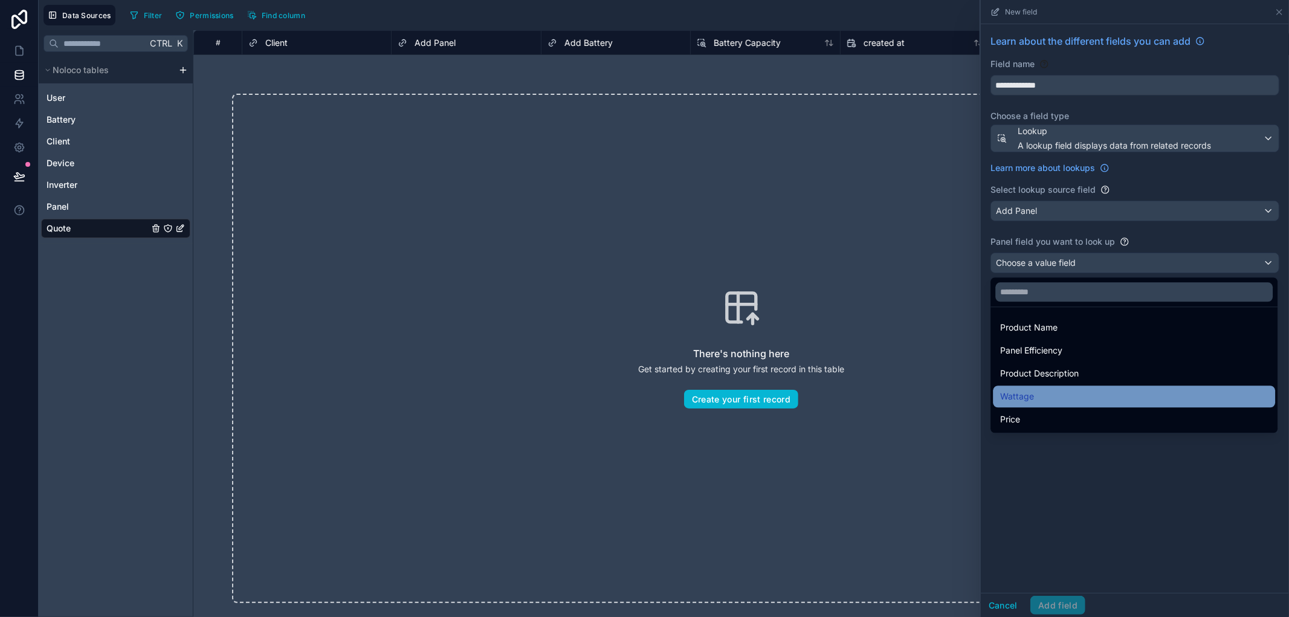
click at [1060, 399] on div "Wattage" at bounding box center [1134, 396] width 268 height 14
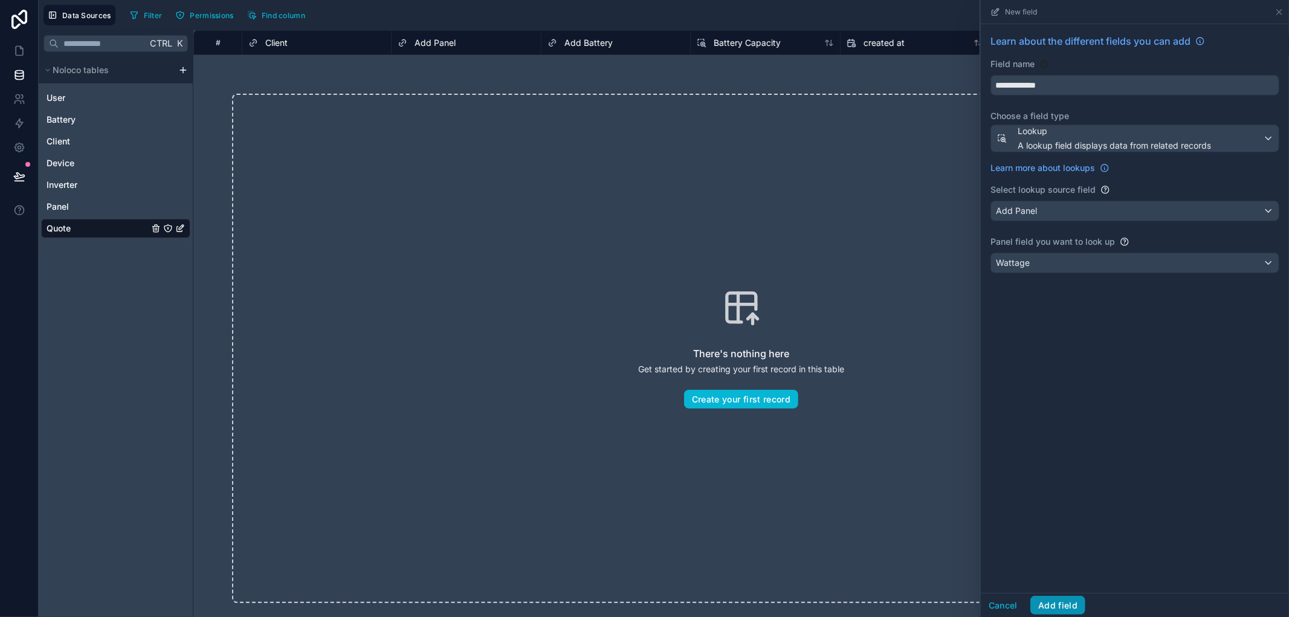
click at [1076, 601] on button "Add field" at bounding box center [1057, 605] width 55 height 19
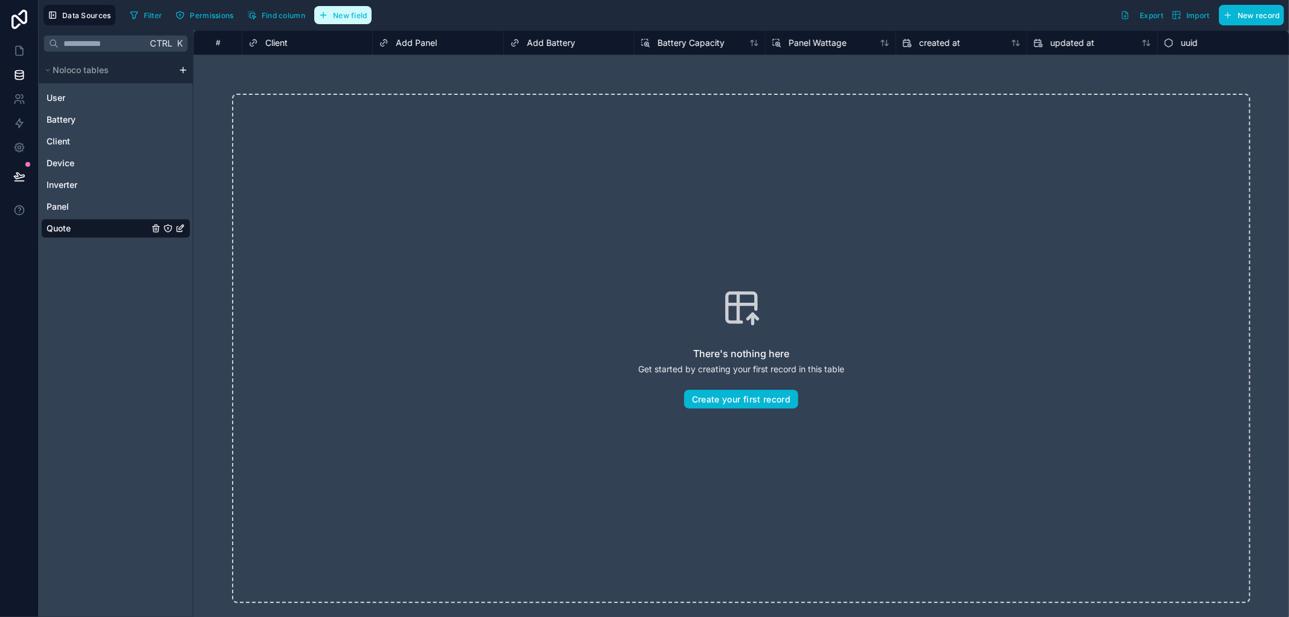
click at [345, 22] on button "New field" at bounding box center [342, 15] width 57 height 18
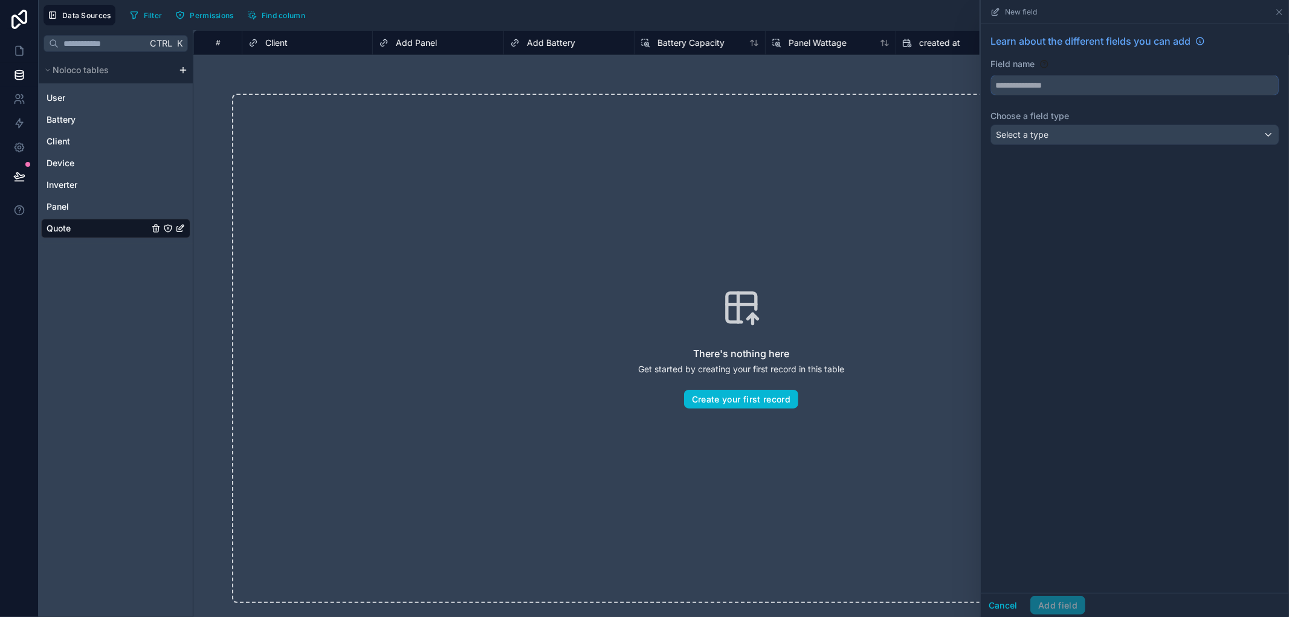
click at [1137, 88] on input "text" at bounding box center [1135, 85] width 288 height 19
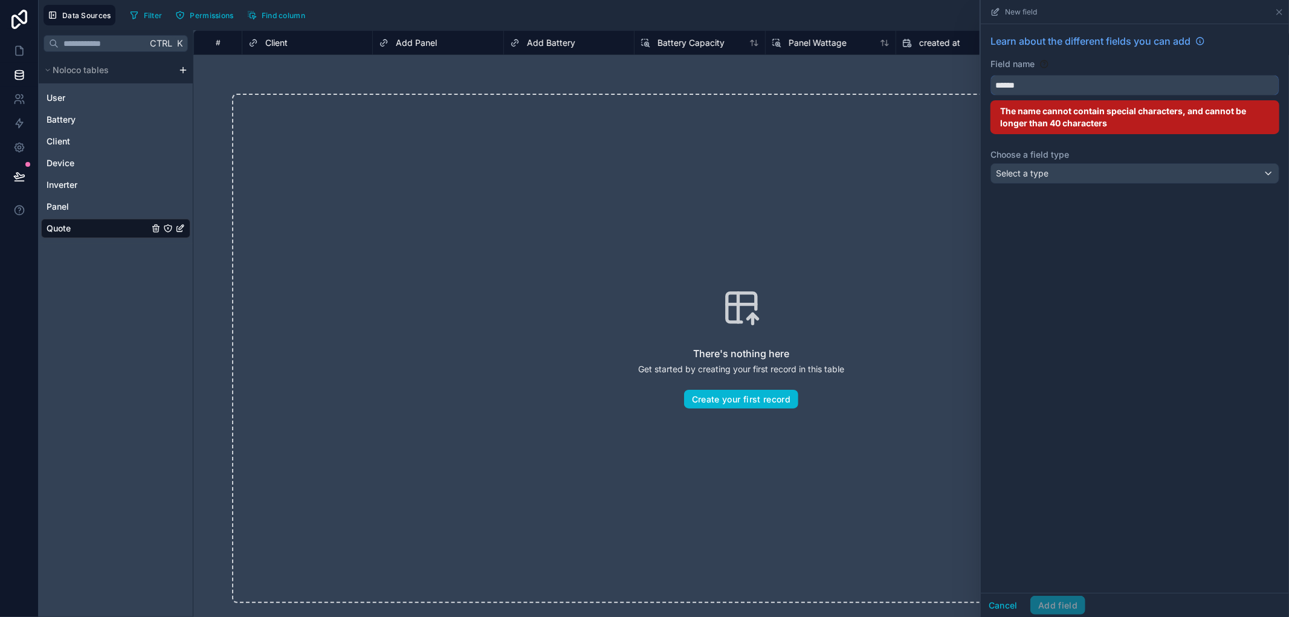
click at [990, 75] on button "*****" at bounding box center [1134, 85] width 289 height 21
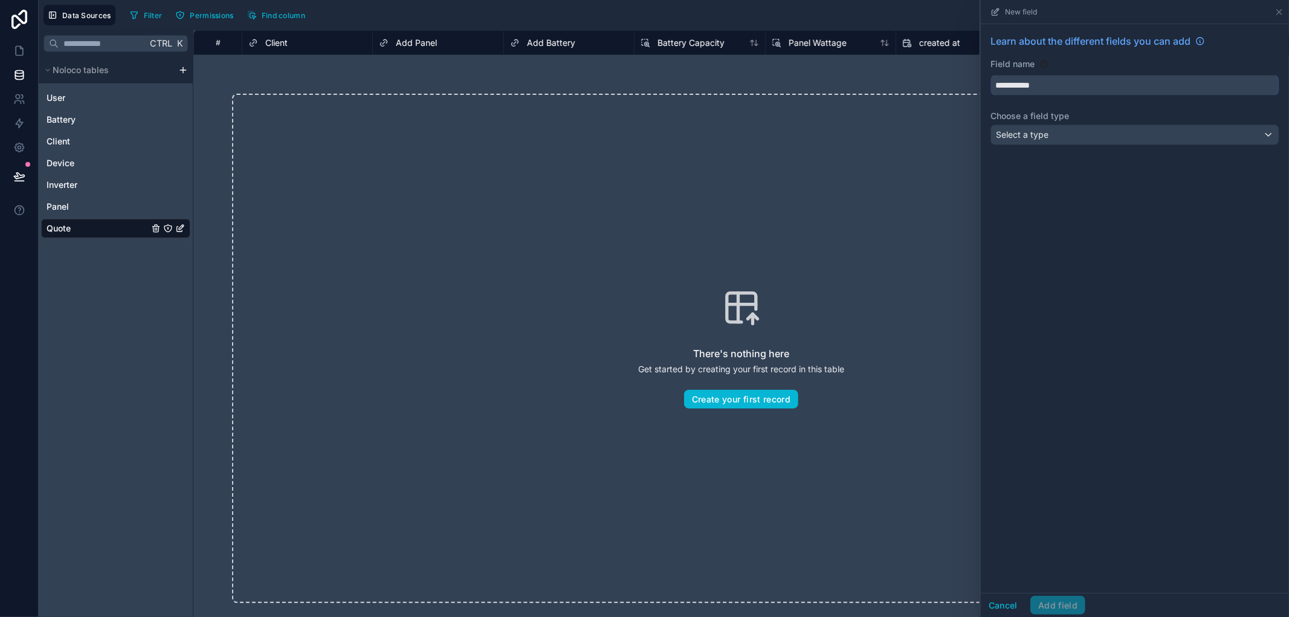
type input "**********"
click at [1191, 128] on div "Select a type" at bounding box center [1135, 134] width 288 height 19
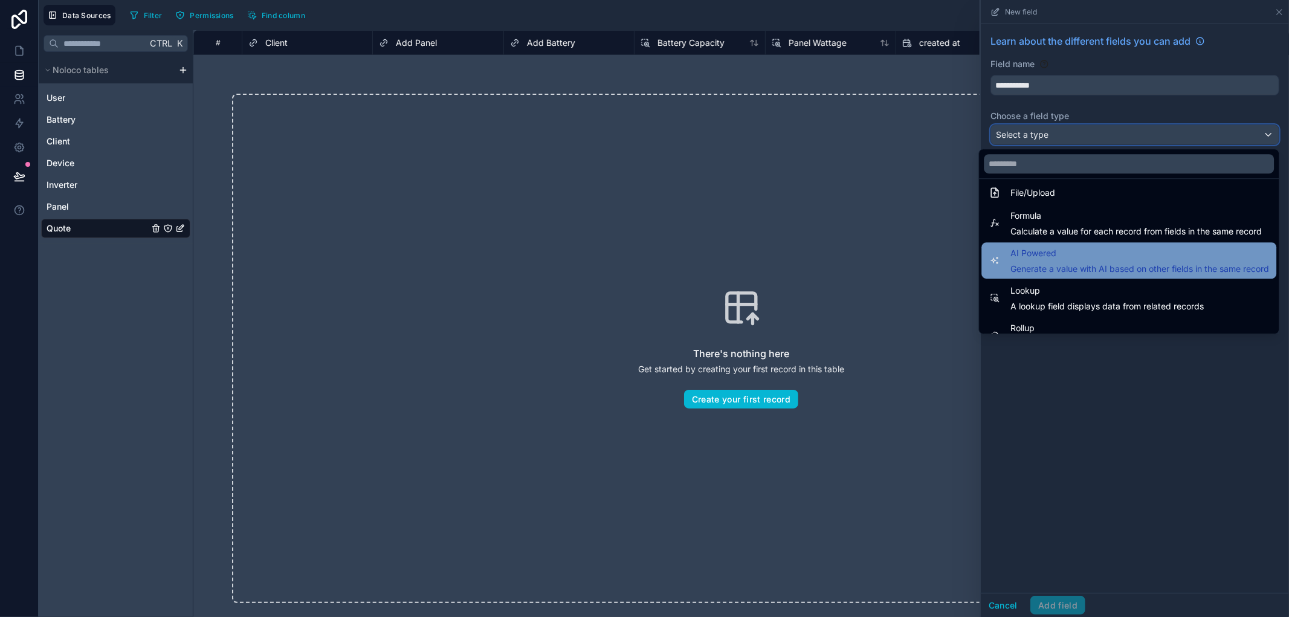
scroll to position [335, 0]
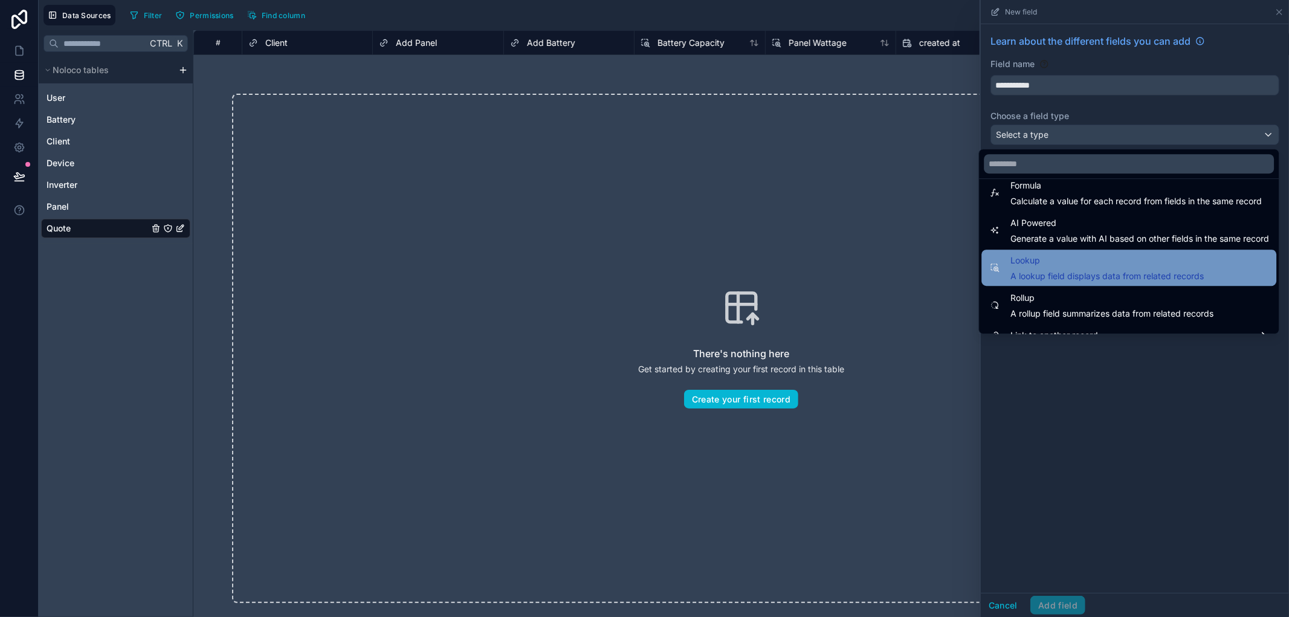
click at [1055, 282] on div "Lookup A lookup field displays data from related records" at bounding box center [1128, 268] width 295 height 36
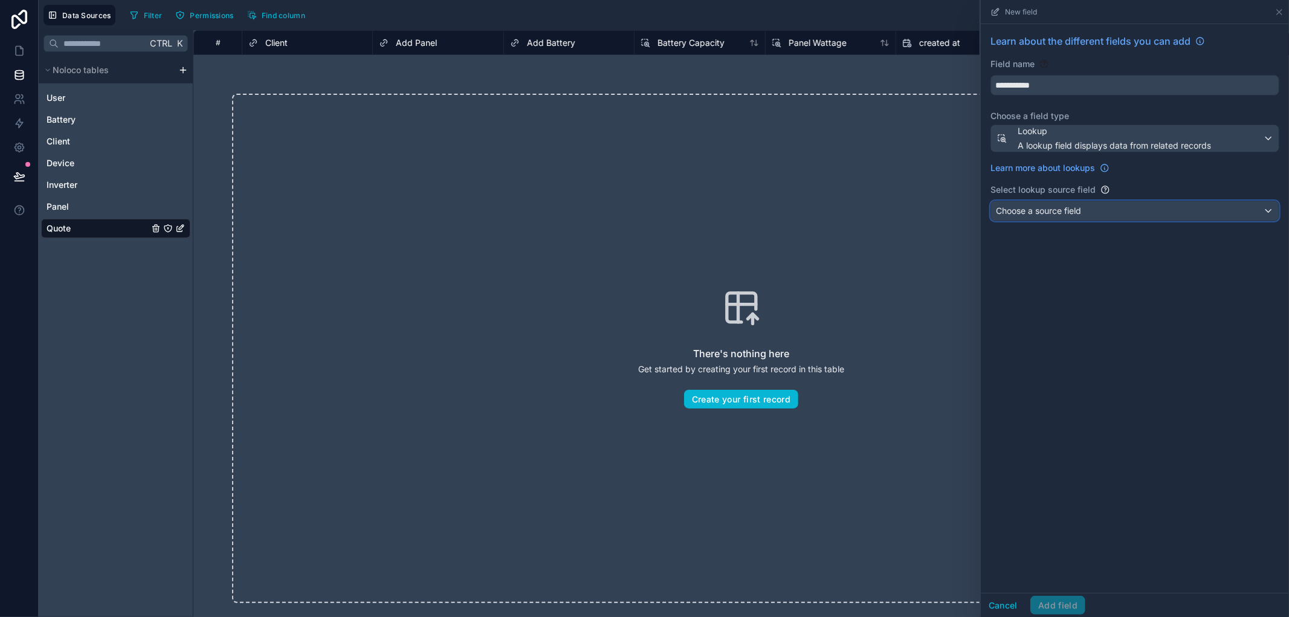
click at [1077, 214] on span "Choose a source field" at bounding box center [1038, 210] width 85 height 10
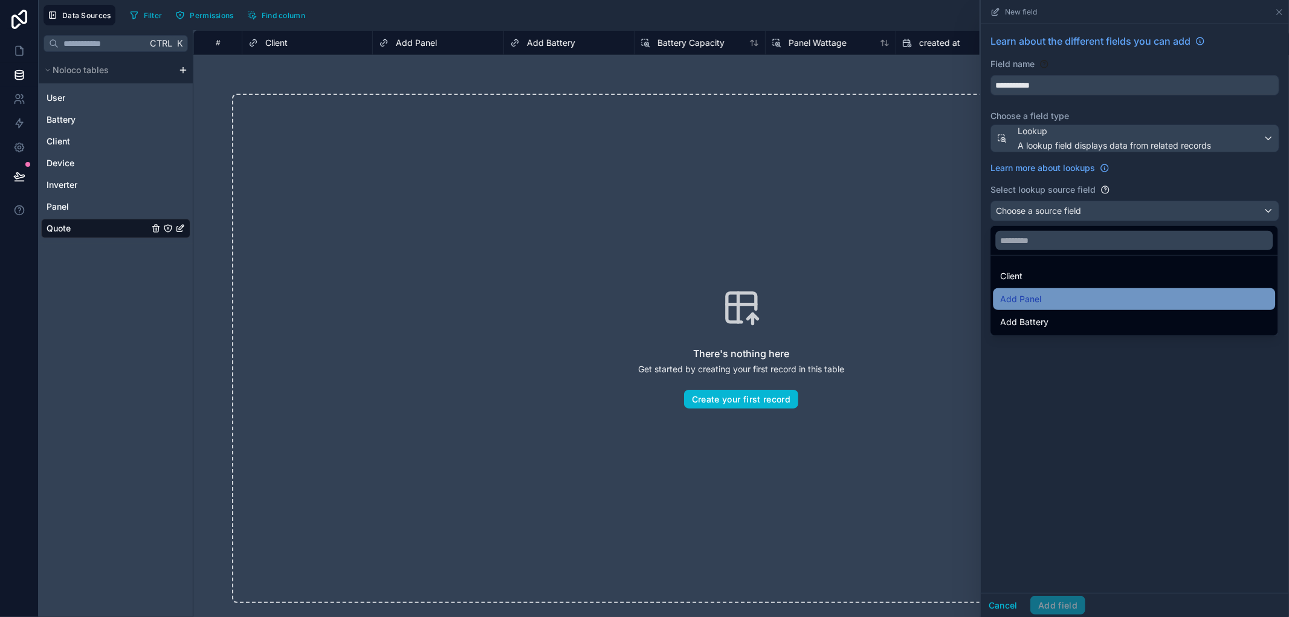
click at [1064, 304] on div "Add Panel" at bounding box center [1134, 299] width 268 height 14
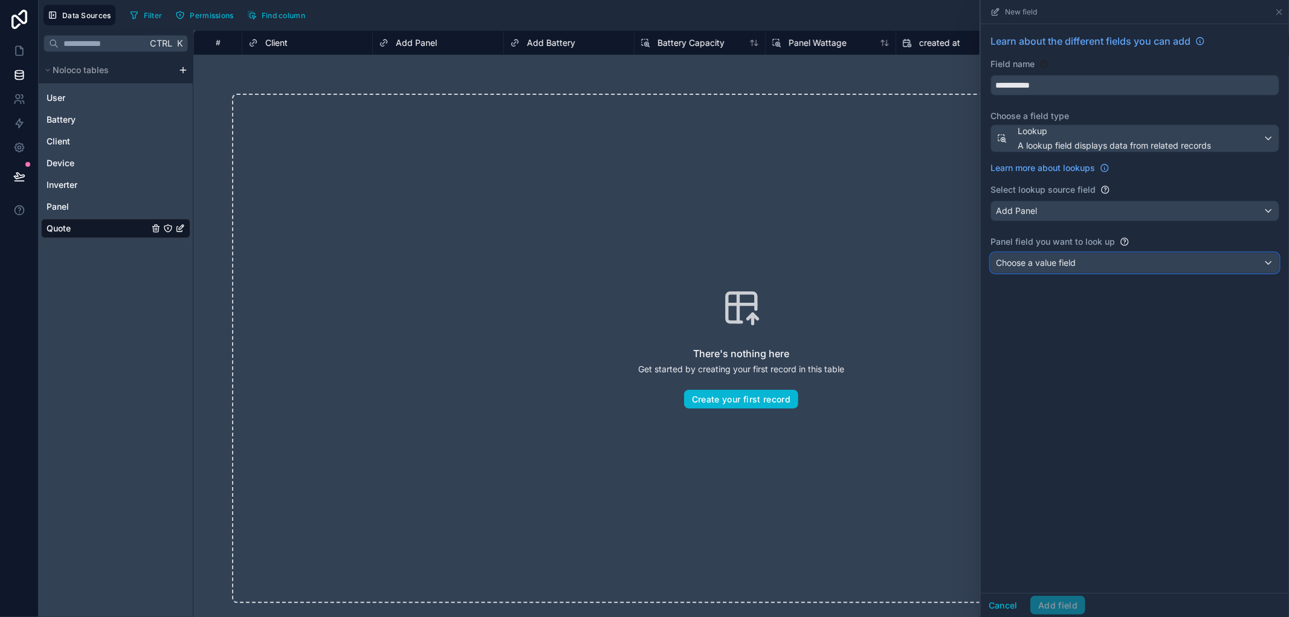
click at [1066, 268] on span "Choose a value field" at bounding box center [1036, 262] width 80 height 10
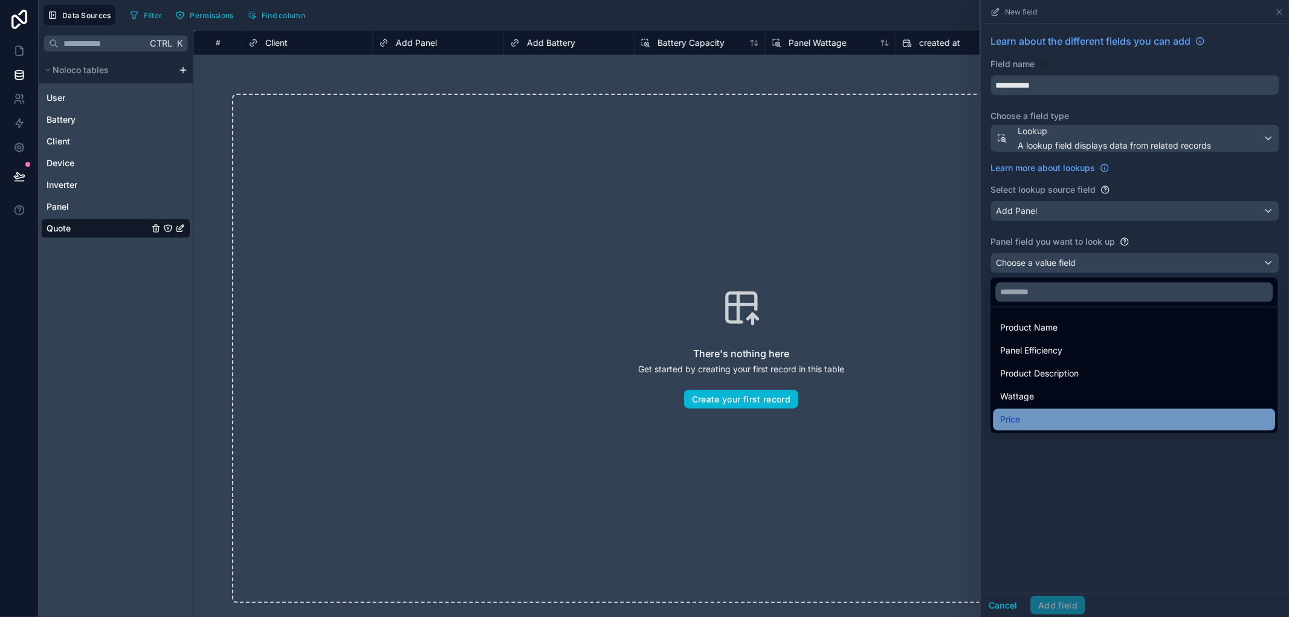
click at [1033, 417] on div "Price" at bounding box center [1134, 419] width 268 height 14
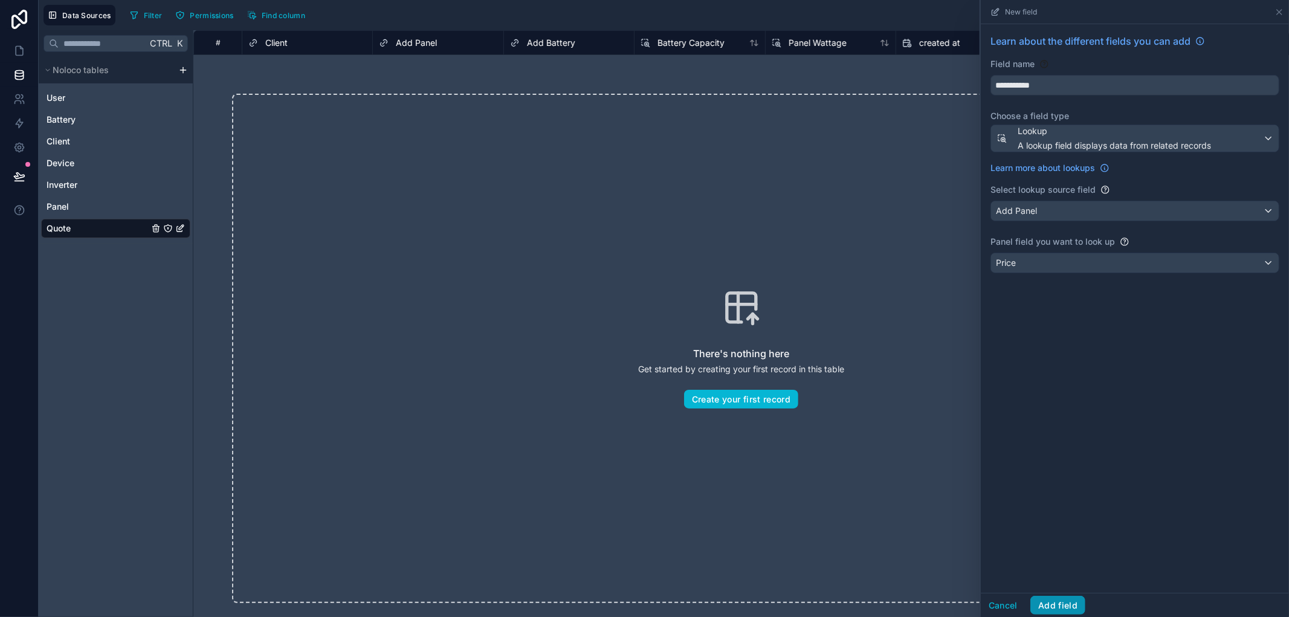
click at [1072, 608] on button "Add field" at bounding box center [1057, 605] width 55 height 19
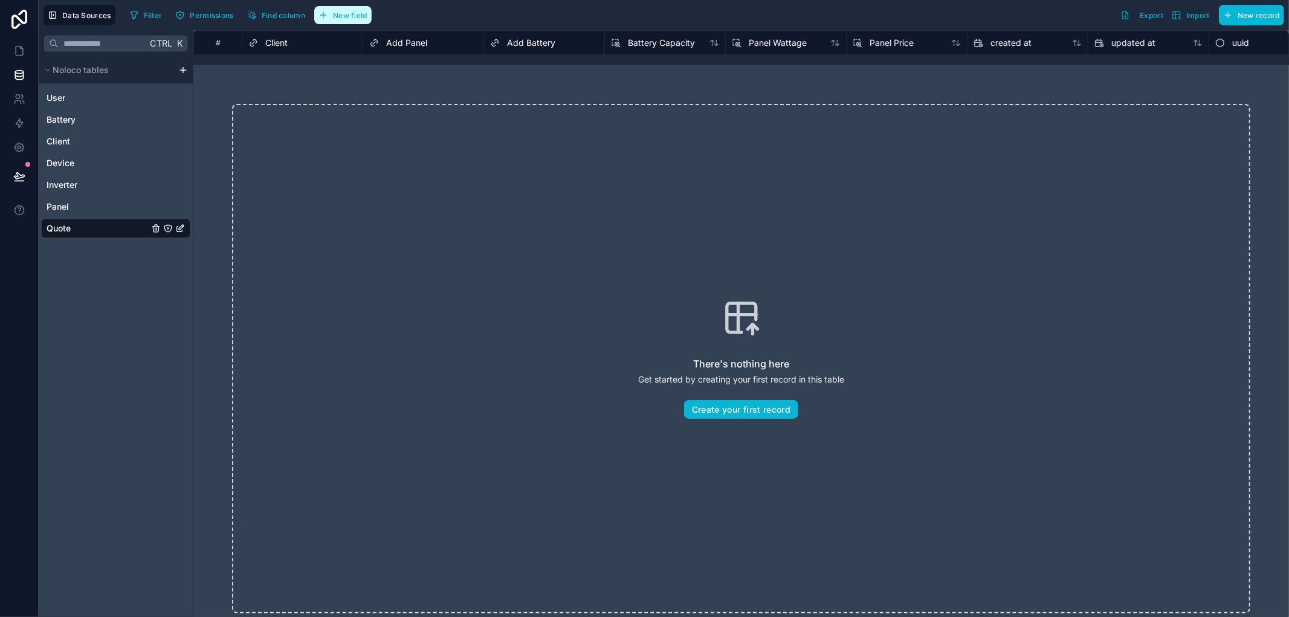
click at [329, 9] on button "New field" at bounding box center [342, 15] width 57 height 18
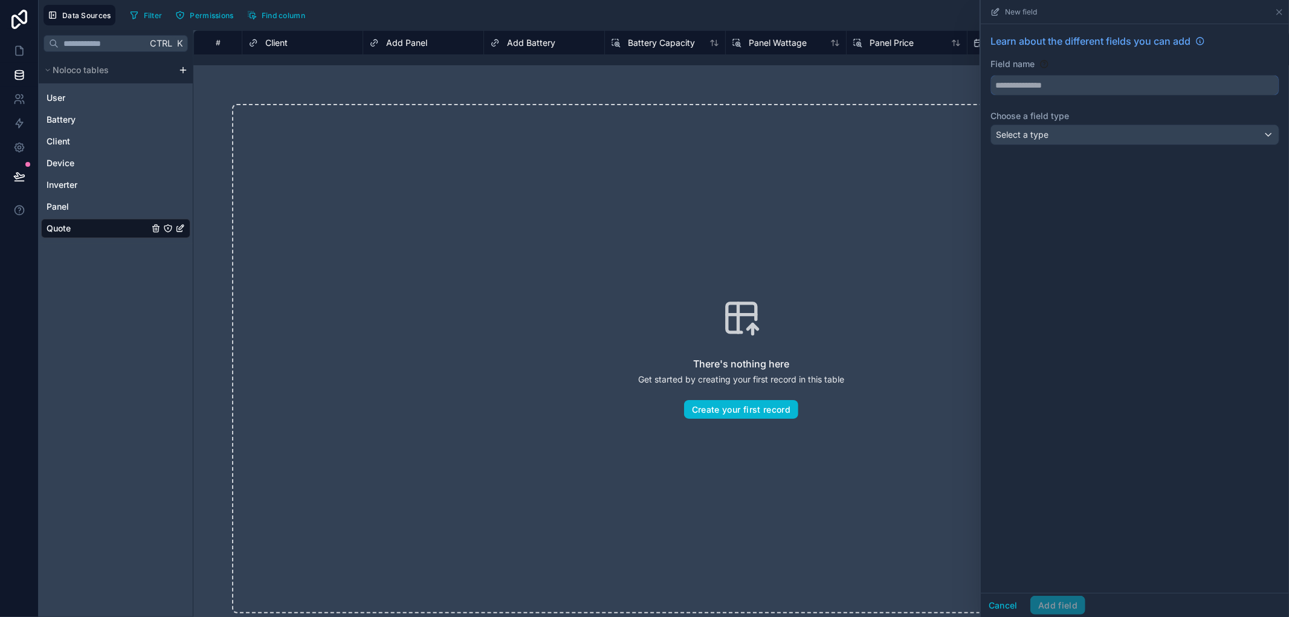
click at [1028, 85] on input "text" at bounding box center [1135, 85] width 288 height 19
click at [990, 75] on button "***" at bounding box center [1134, 85] width 289 height 21
type input "*********"
click at [1061, 140] on div "Select a type" at bounding box center [1135, 134] width 288 height 19
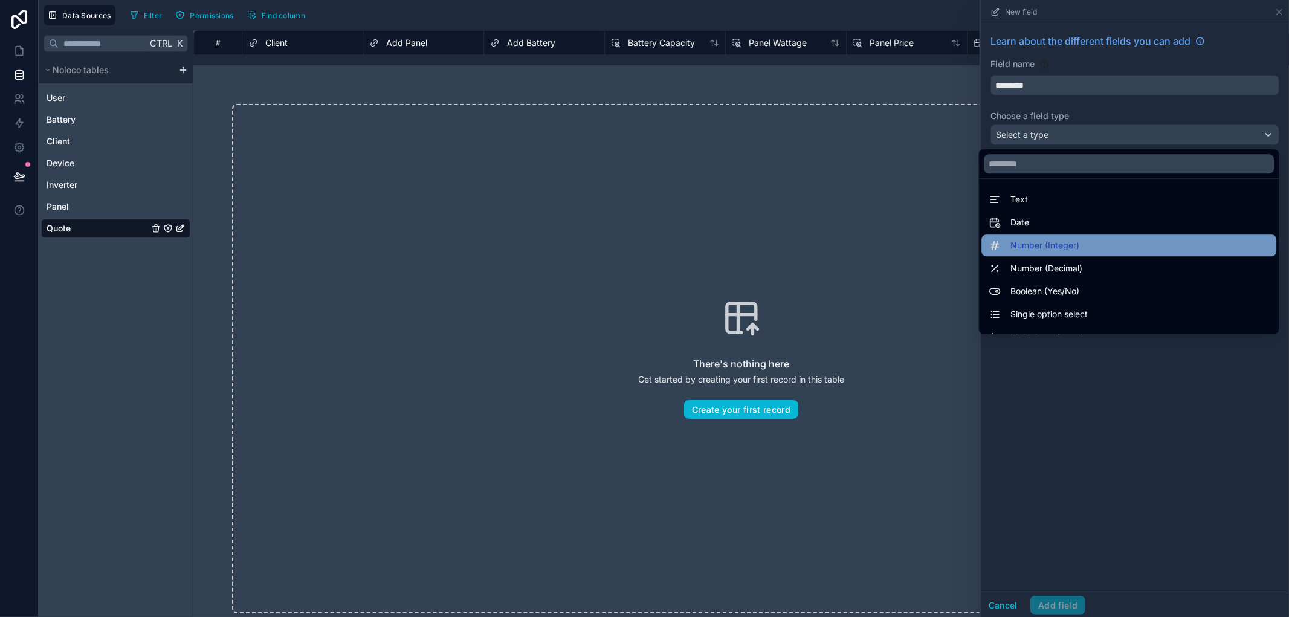
click at [1055, 242] on span "Number (Integer)" at bounding box center [1044, 245] width 69 height 14
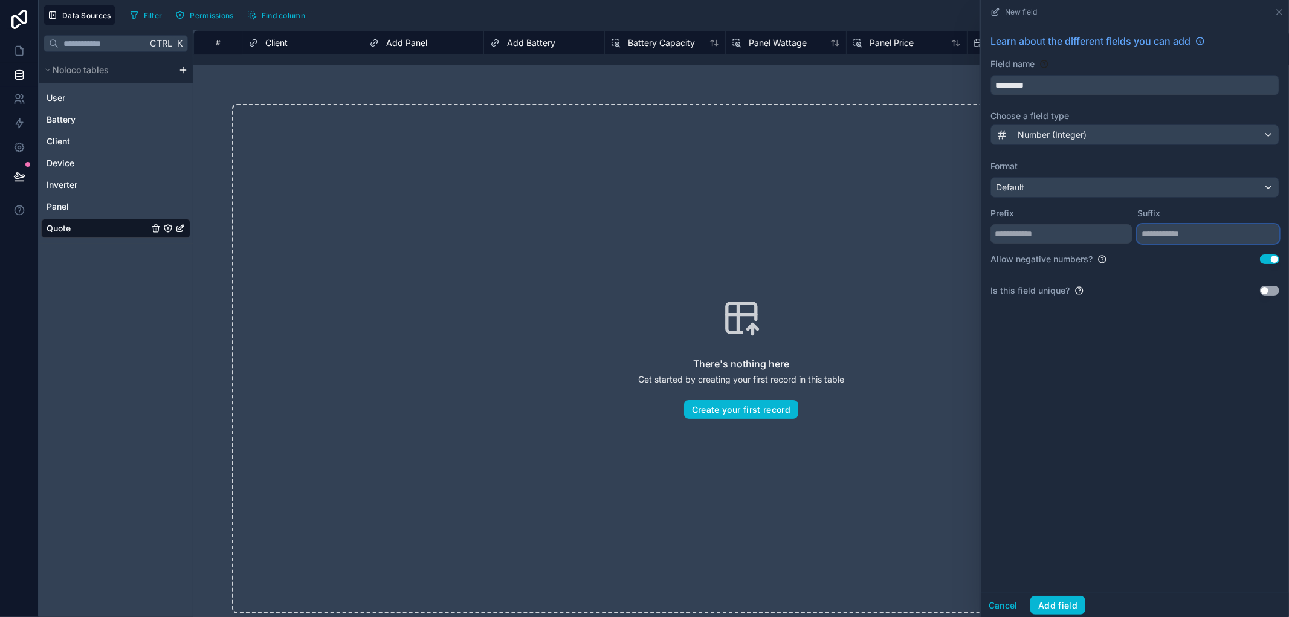
click at [1184, 236] on input "text" at bounding box center [1208, 233] width 142 height 19
type input "*"
type input "***"
click at [1275, 264] on div "Allow negative numbers? Use setting" at bounding box center [1134, 259] width 289 height 12
click at [1260, 260] on button "Use setting" at bounding box center [1269, 259] width 19 height 10
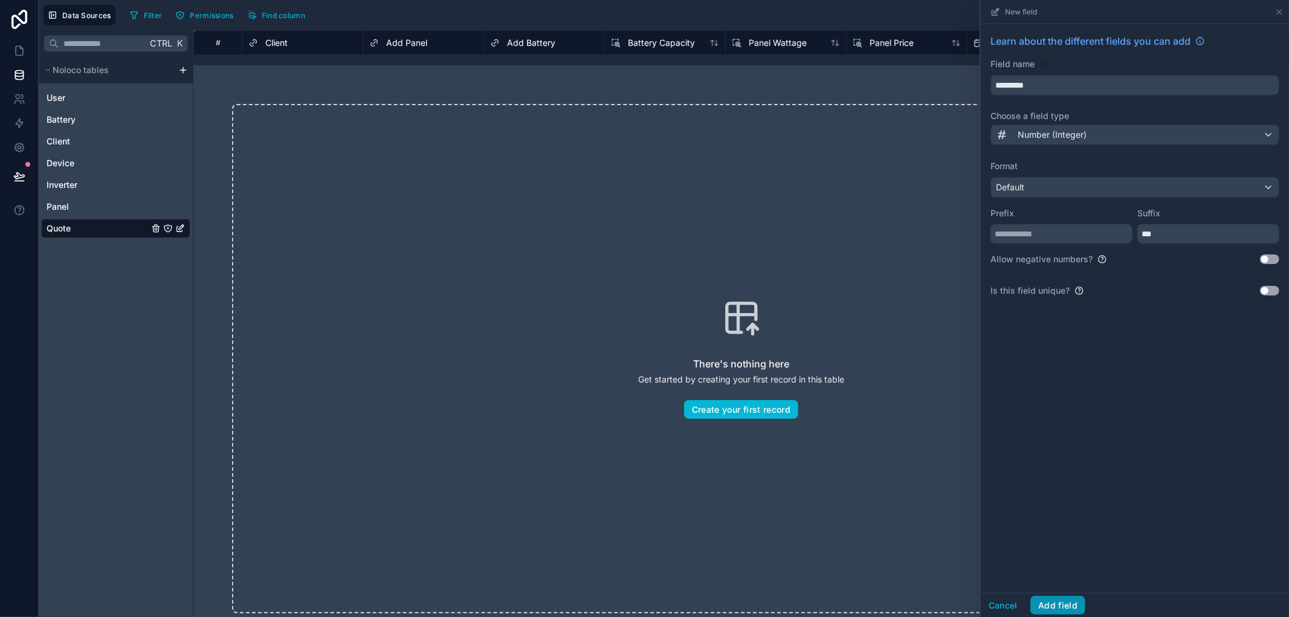
click at [1058, 614] on button "Add field" at bounding box center [1057, 605] width 55 height 19
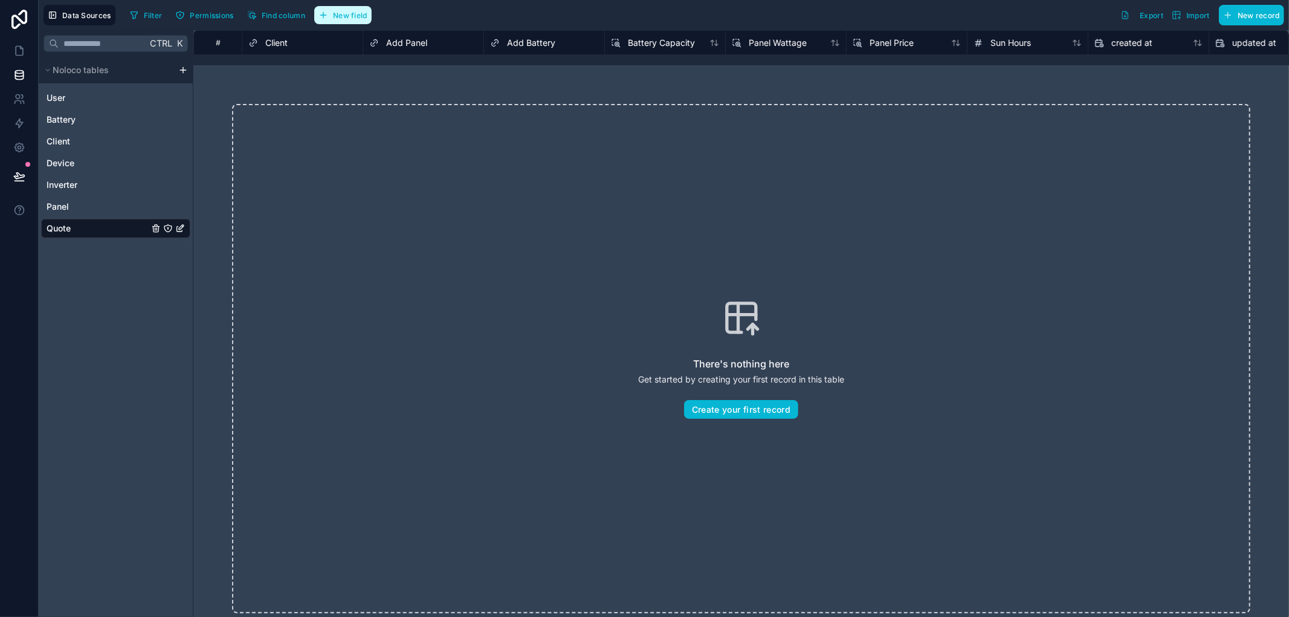
click at [367, 13] on span "New field" at bounding box center [350, 15] width 34 height 9
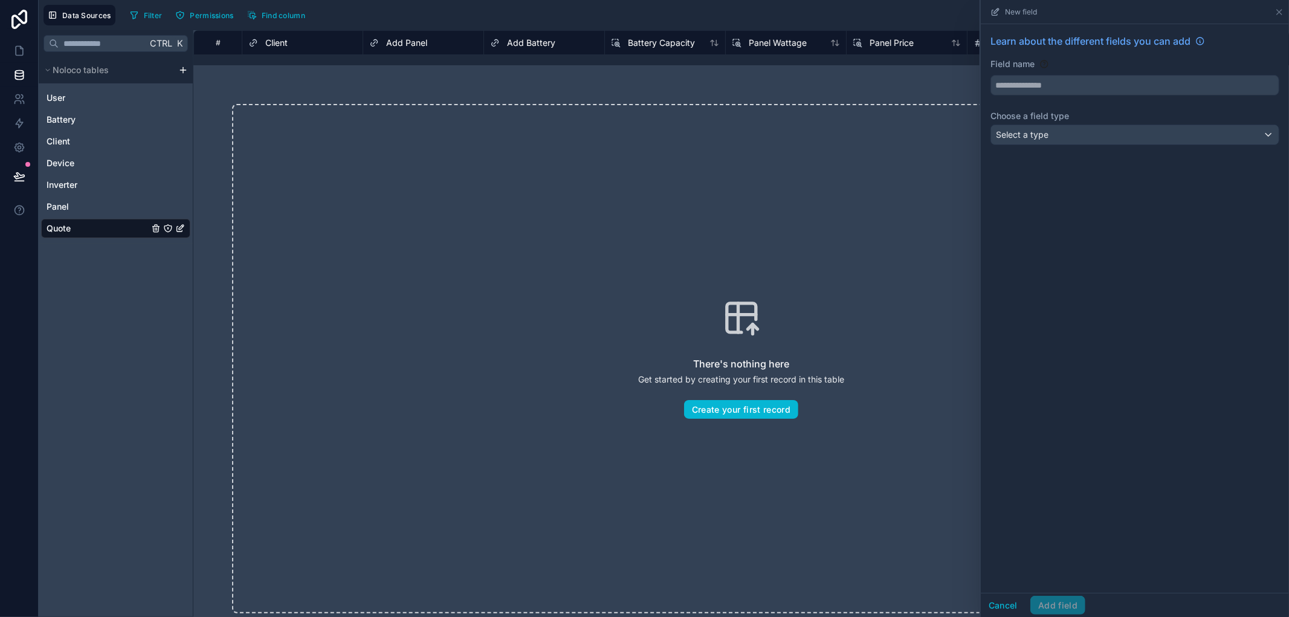
click at [1101, 69] on div "Field name" at bounding box center [1134, 64] width 289 height 12
click at [1104, 86] on input "text" at bounding box center [1135, 85] width 288 height 19
click at [990, 75] on button "*******" at bounding box center [1134, 85] width 289 height 21
type input "**********"
click at [1089, 140] on div "Select a type" at bounding box center [1135, 134] width 288 height 19
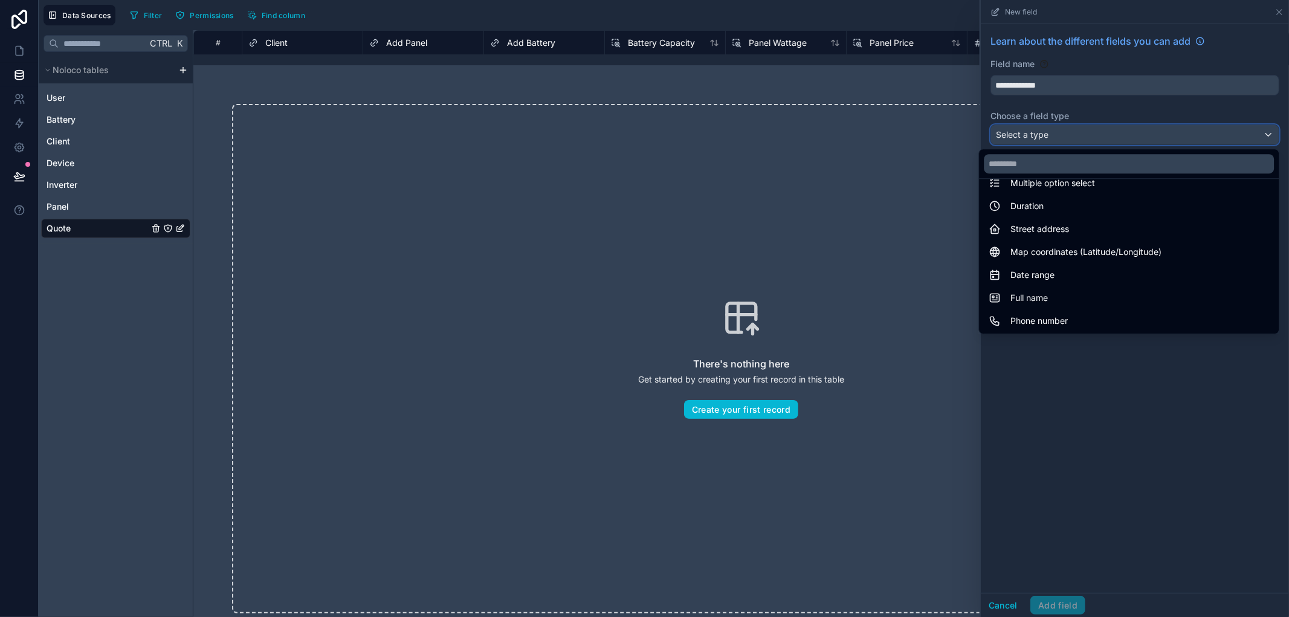
scroll to position [350, 0]
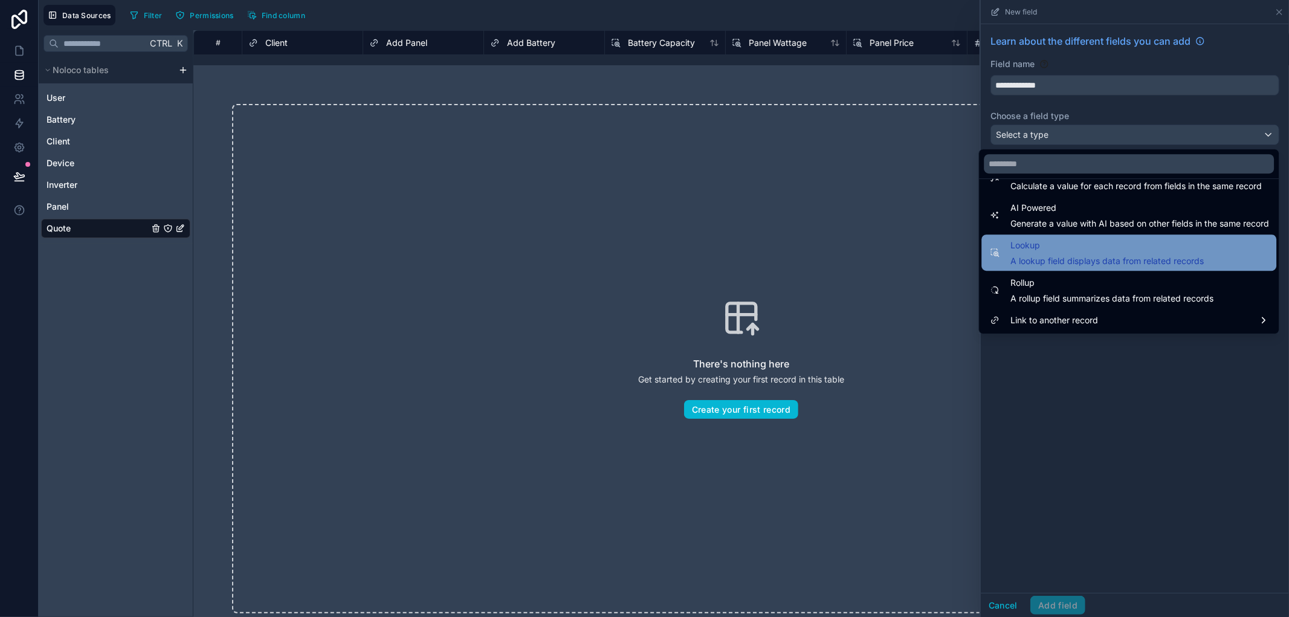
click at [1054, 257] on span "A lookup field displays data from related records" at bounding box center [1106, 261] width 193 height 12
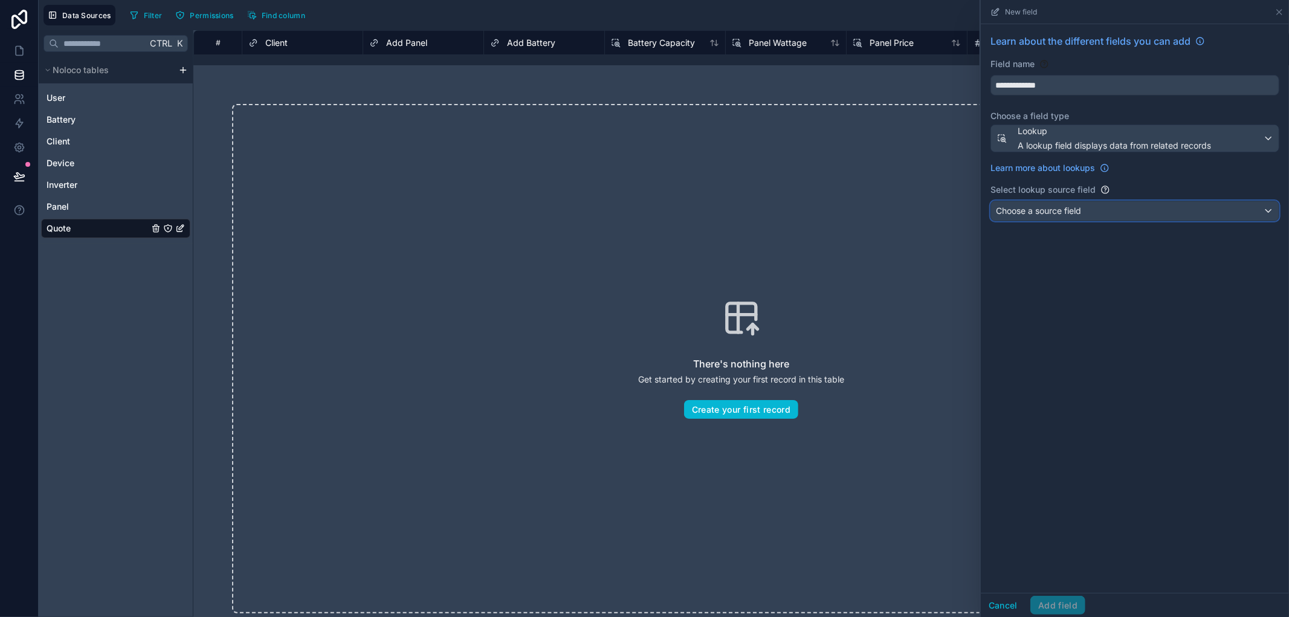
click at [1071, 216] on span "Choose a source field" at bounding box center [1038, 211] width 85 height 12
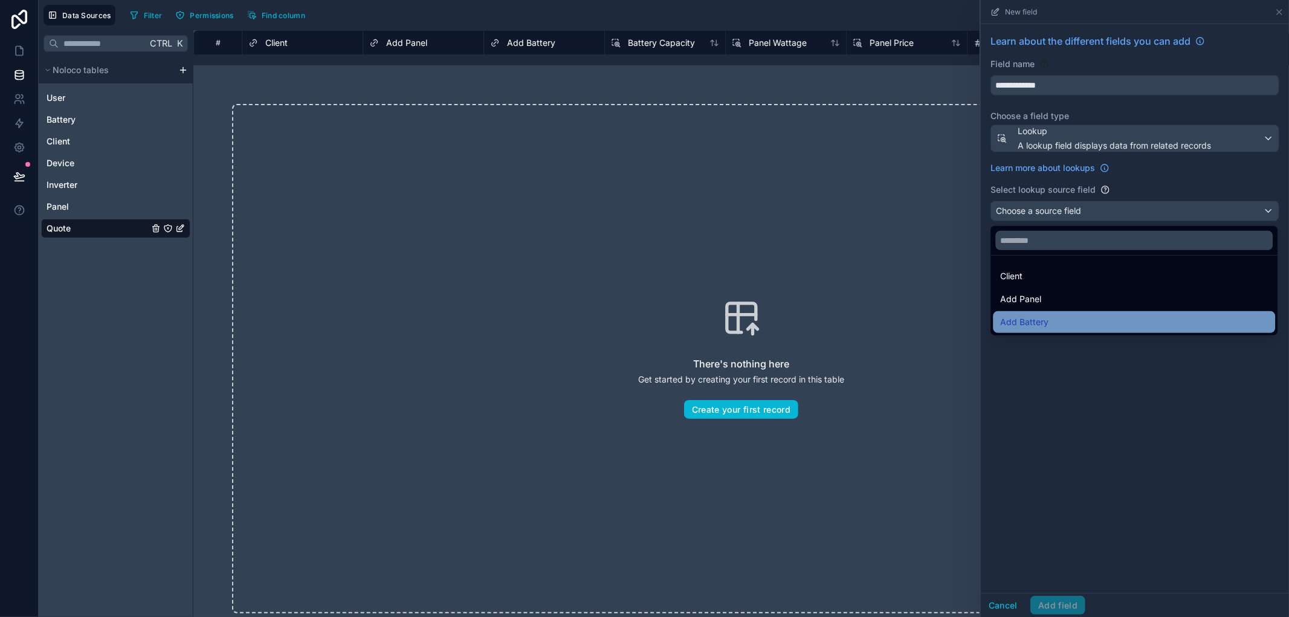
click at [1055, 317] on div "Add Battery" at bounding box center [1134, 322] width 268 height 14
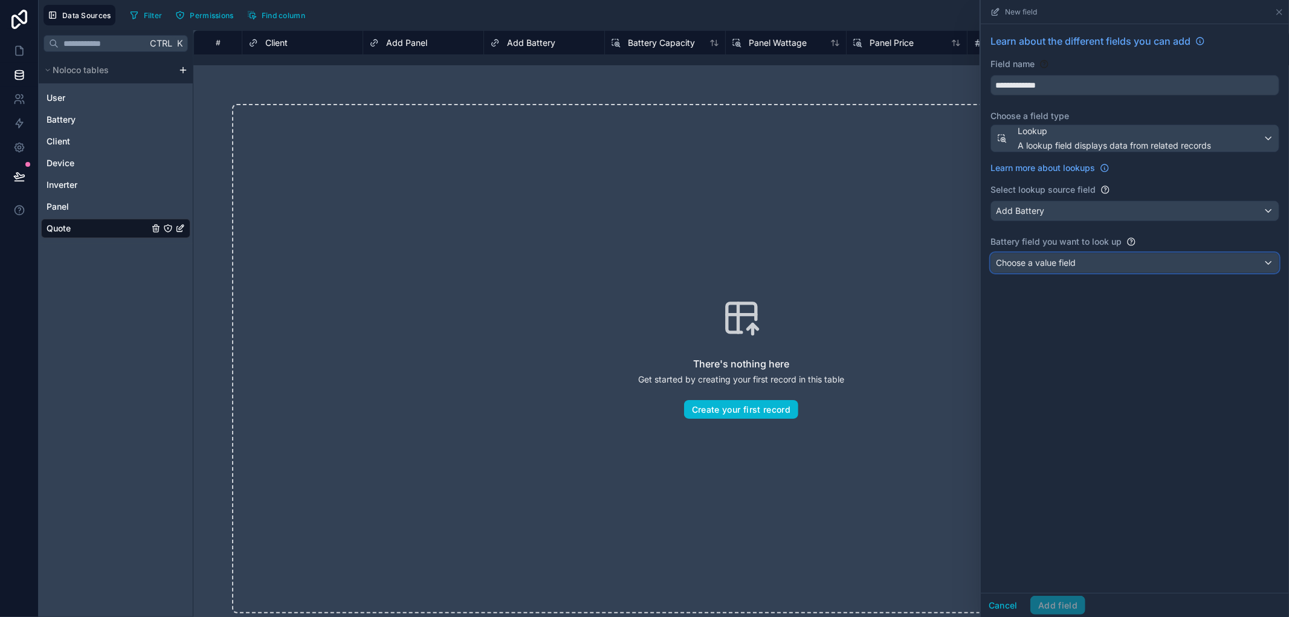
click at [1062, 260] on span "Choose a value field" at bounding box center [1036, 262] width 80 height 10
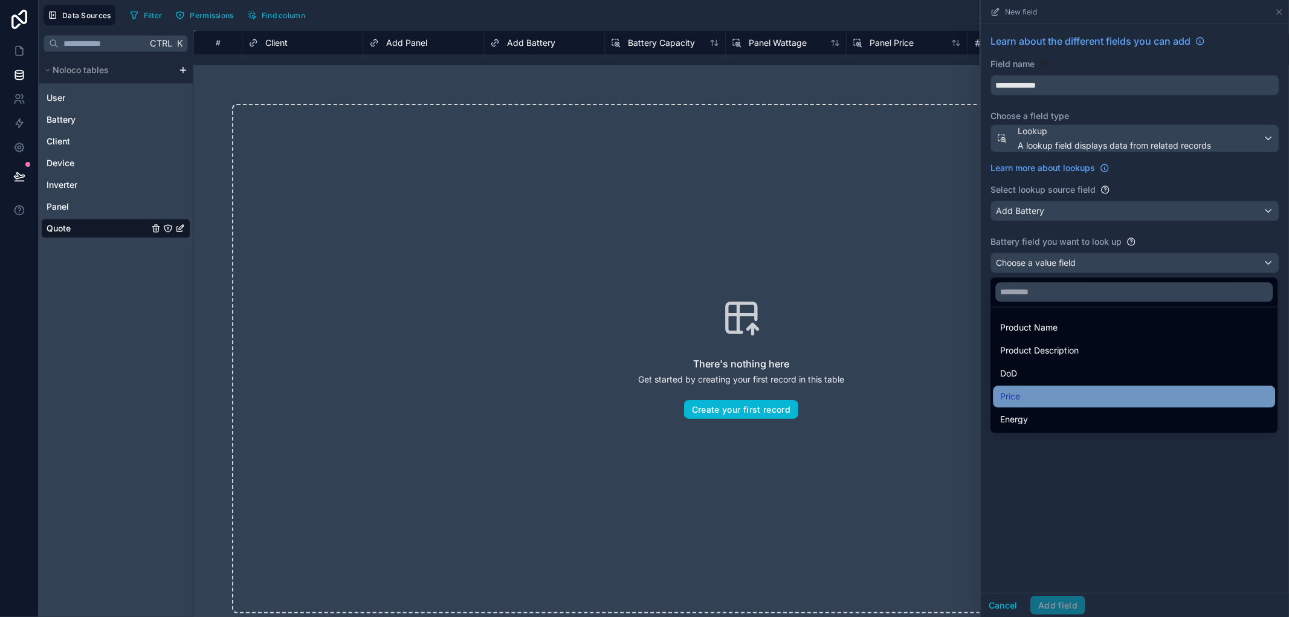
click at [1036, 390] on div "Price" at bounding box center [1134, 396] width 268 height 14
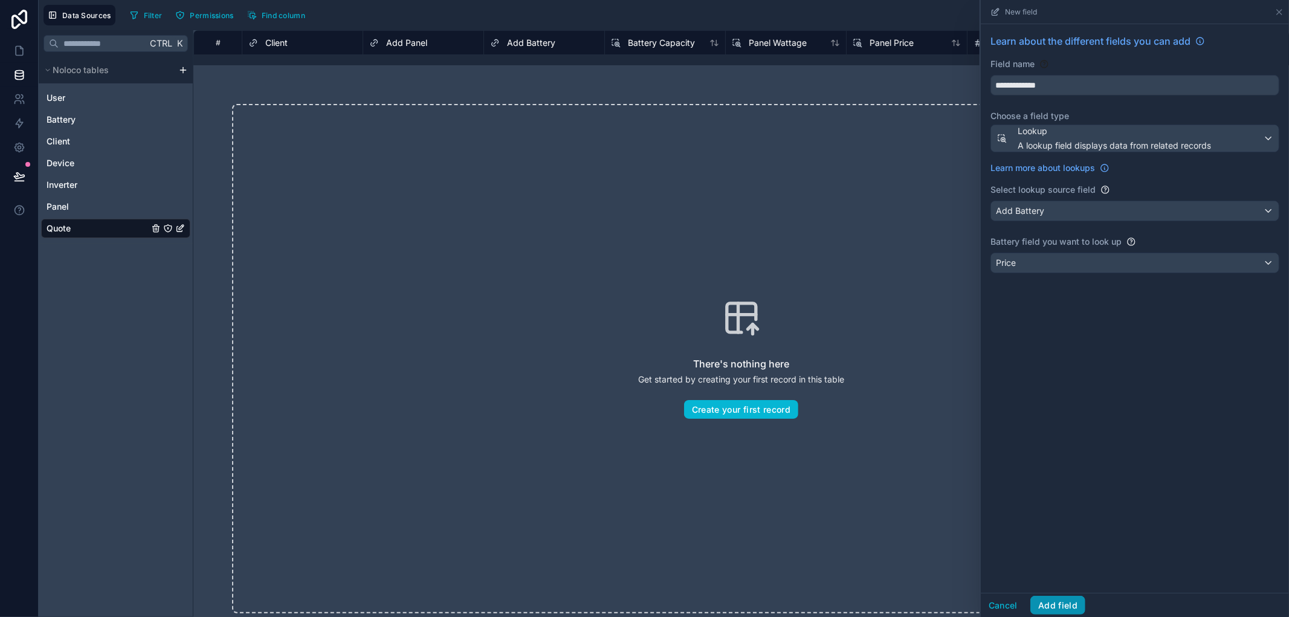
click at [1072, 601] on button "Add field" at bounding box center [1057, 605] width 55 height 19
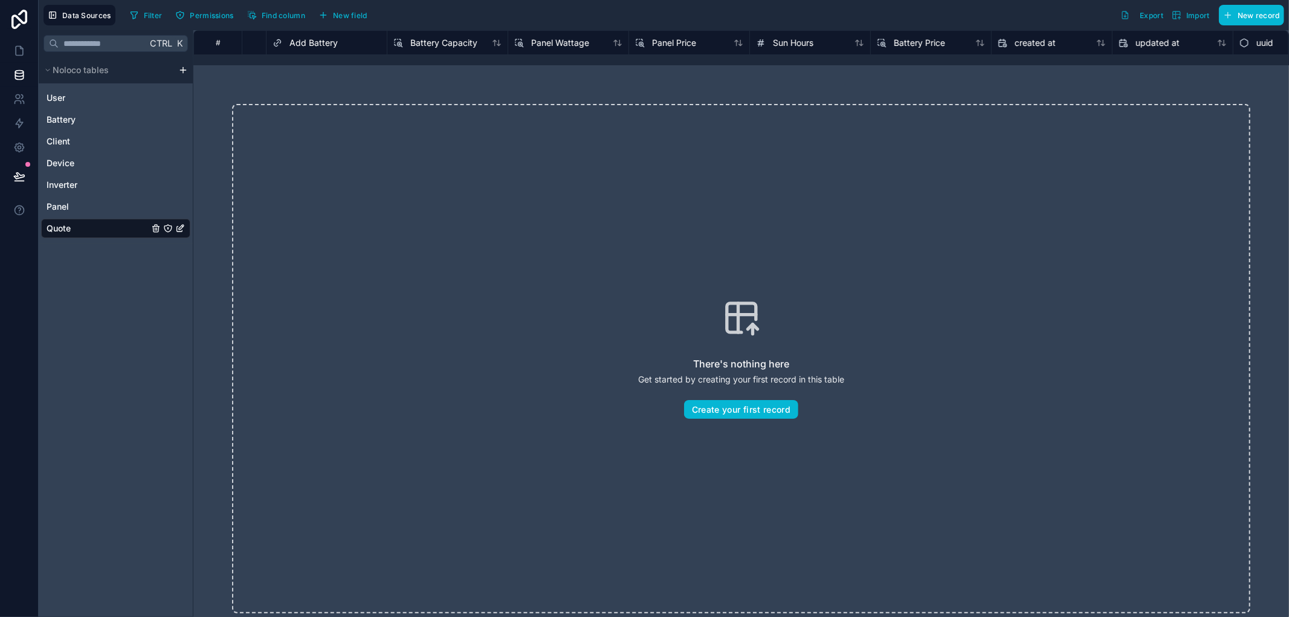
scroll to position [0, 282]
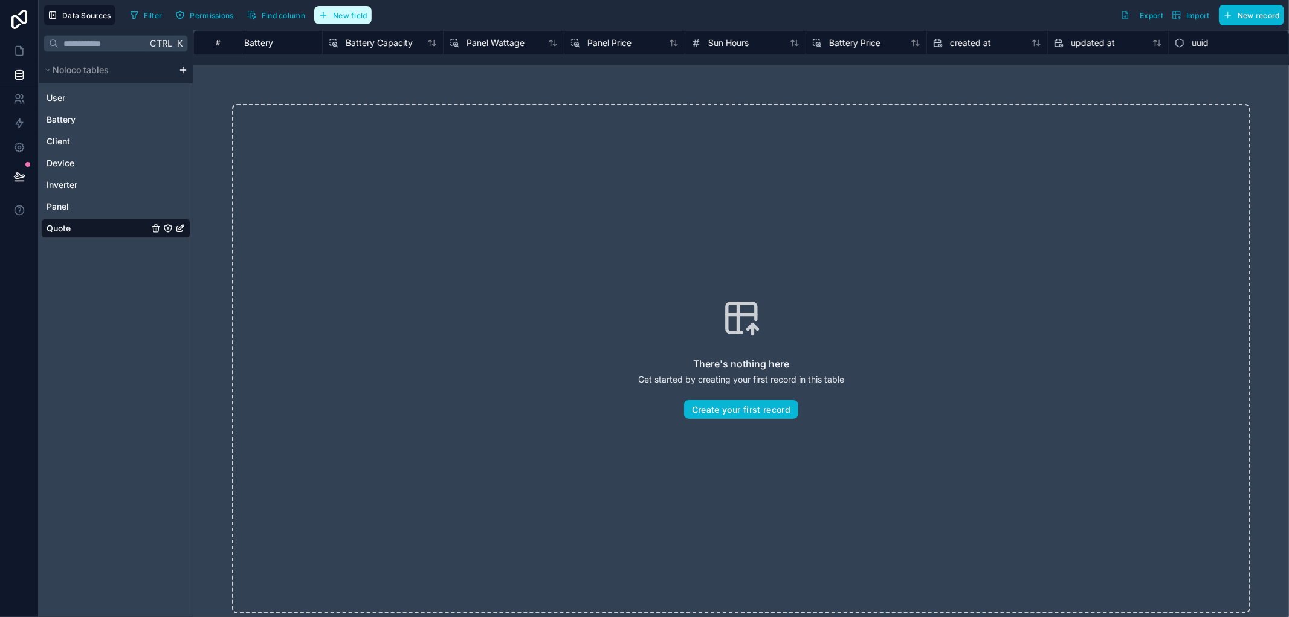
click at [362, 7] on button "New field" at bounding box center [342, 15] width 57 height 18
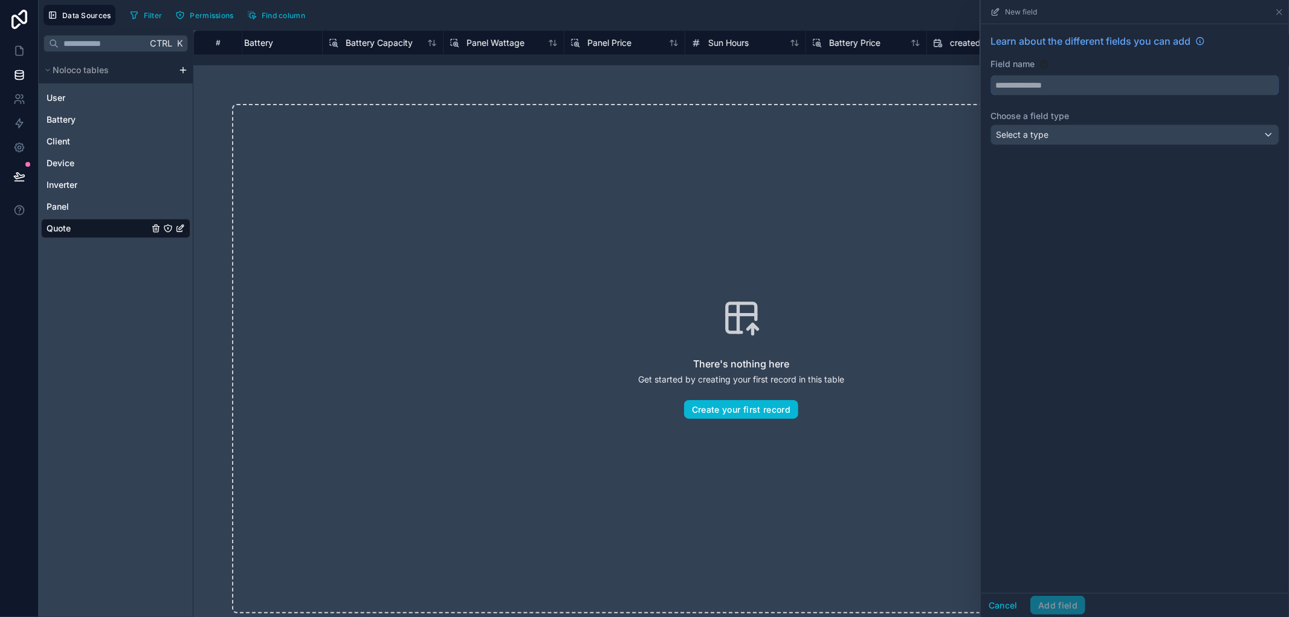
click at [1124, 79] on input "text" at bounding box center [1135, 85] width 288 height 19
type input "******"
click at [1118, 122] on div "Learn about the different fields you can add Field name ****** Choose a field t…" at bounding box center [1135, 91] width 308 height 135
click at [1121, 136] on div "Select a type" at bounding box center [1135, 134] width 288 height 19
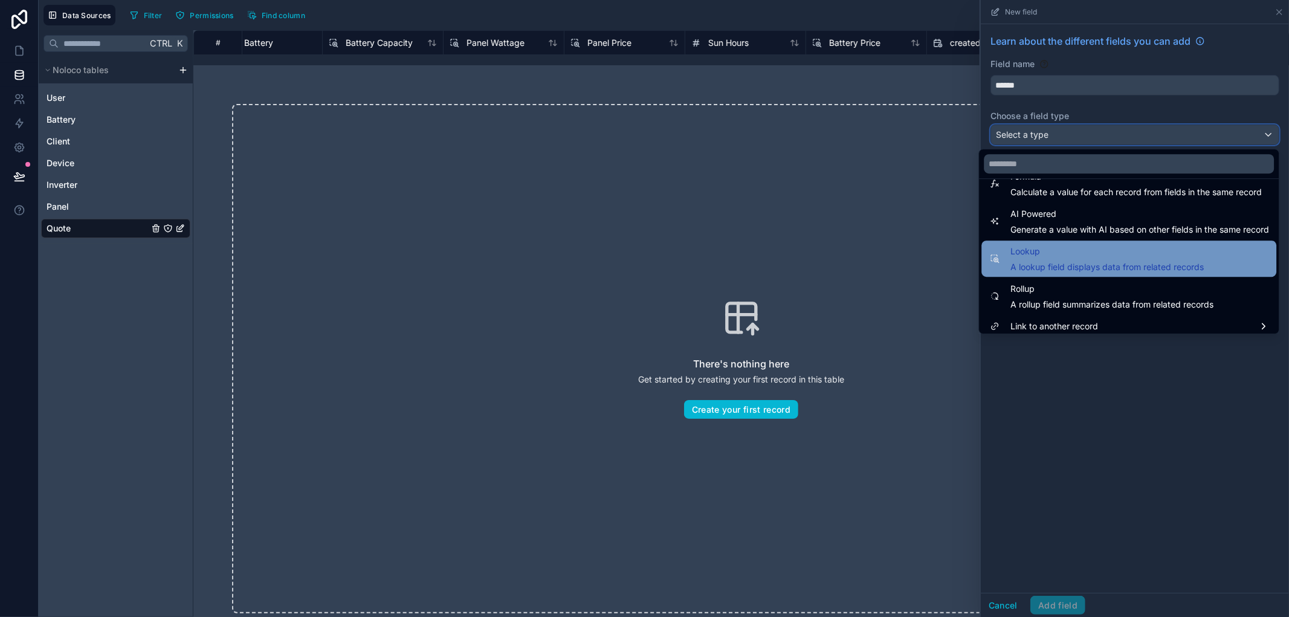
scroll to position [350, 0]
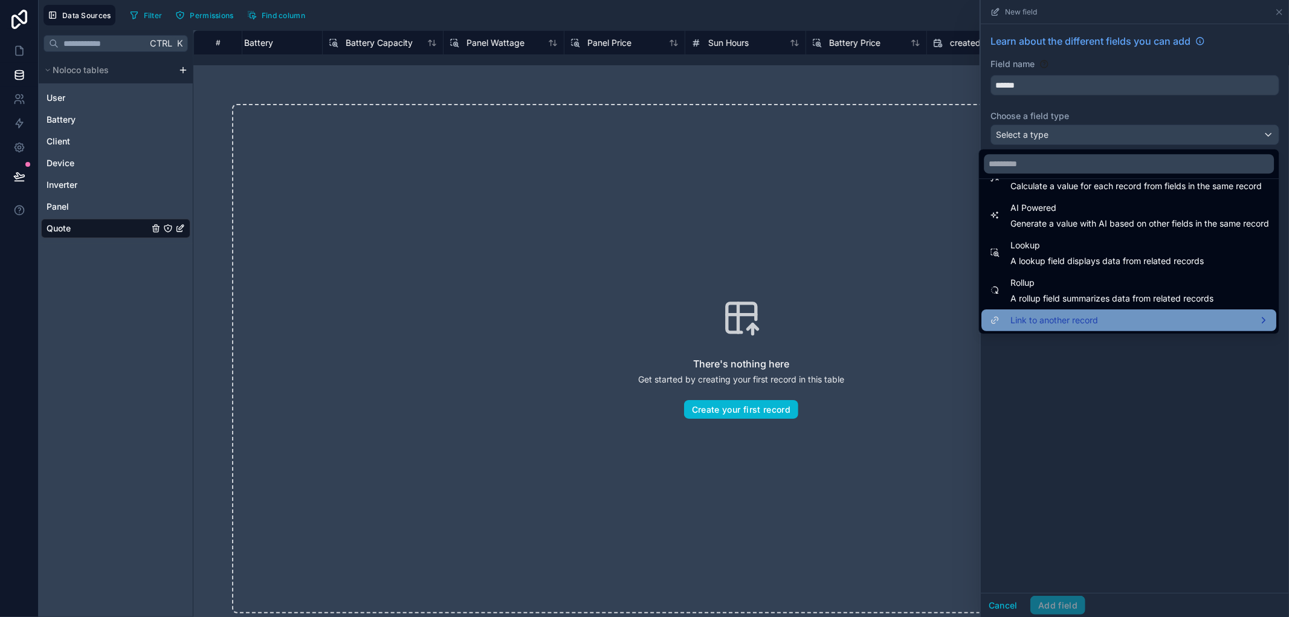
click at [1080, 310] on div "Link to another record" at bounding box center [1128, 320] width 295 height 22
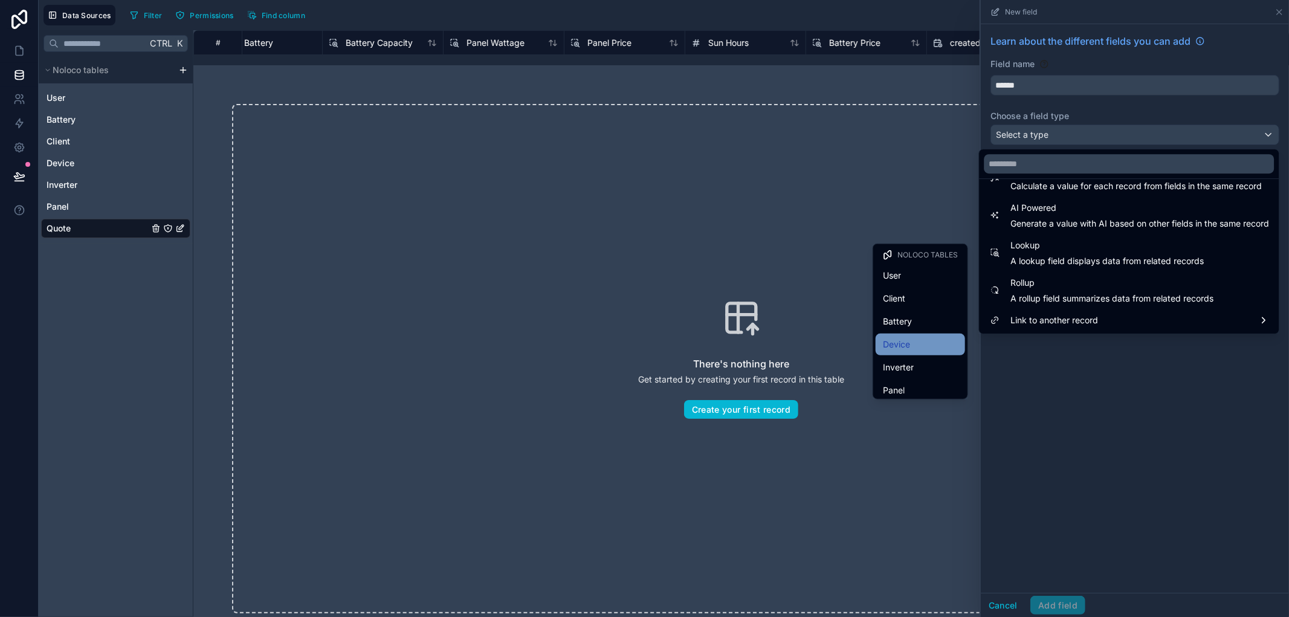
click at [922, 345] on div "Device" at bounding box center [920, 344] width 75 height 14
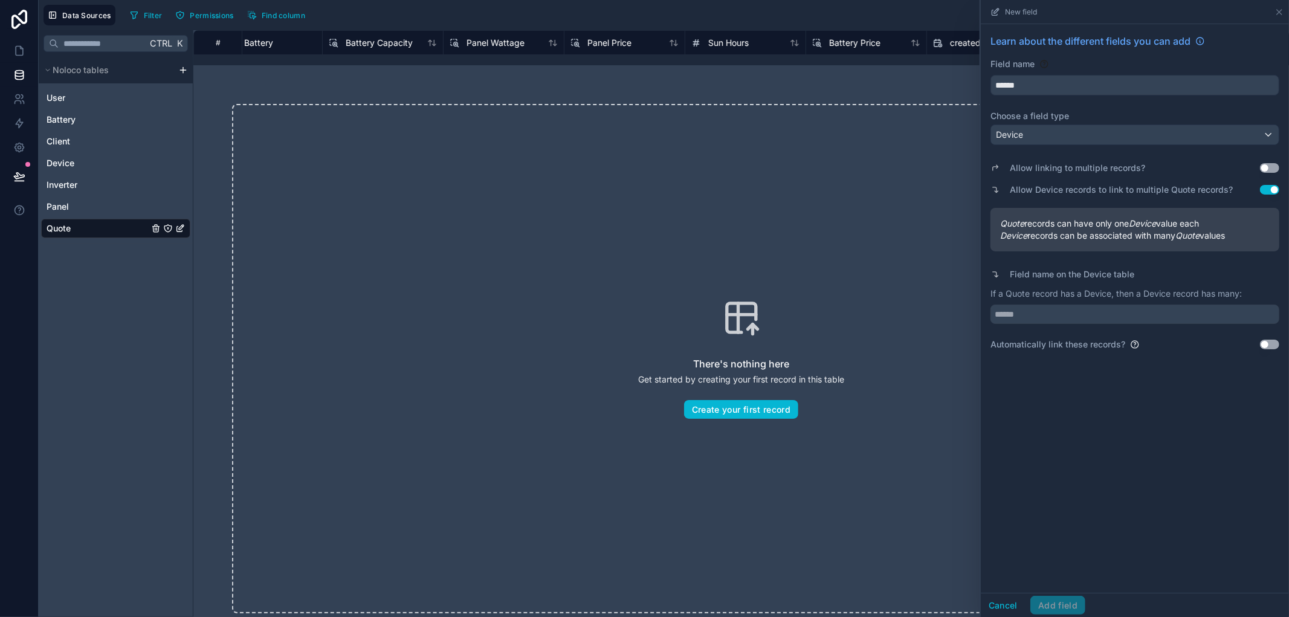
click at [1104, 324] on div "Allow linking to multiple records? Use setting Allow Device records to link to …" at bounding box center [1134, 250] width 289 height 201
click at [1106, 315] on input "text" at bounding box center [1134, 313] width 289 height 19
type input "******"
click at [1055, 608] on button "Add field" at bounding box center [1057, 605] width 55 height 19
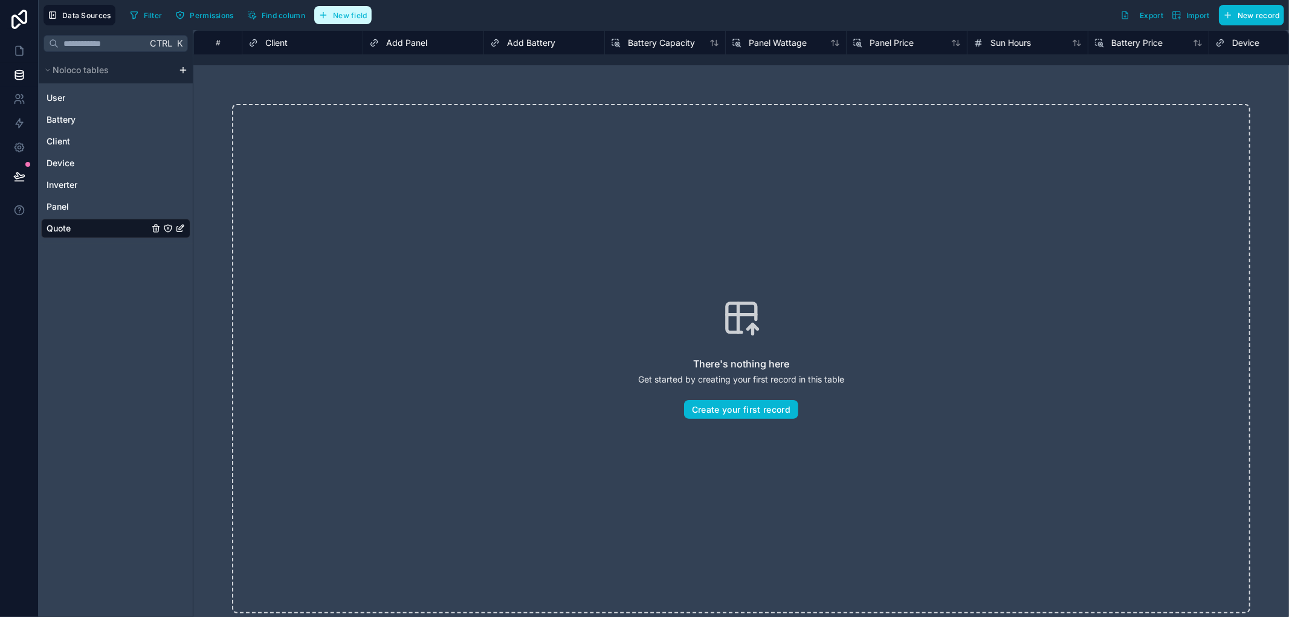
click at [361, 9] on button "New field" at bounding box center [342, 15] width 57 height 18
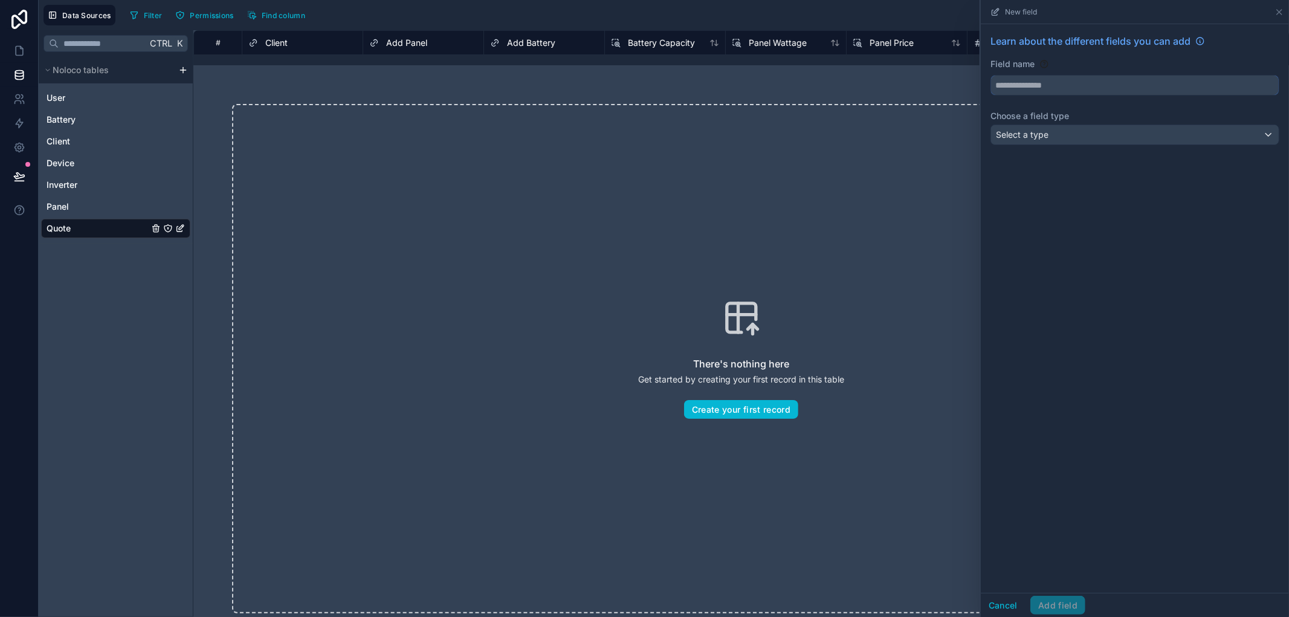
click at [1074, 86] on input "text" at bounding box center [1135, 85] width 288 height 19
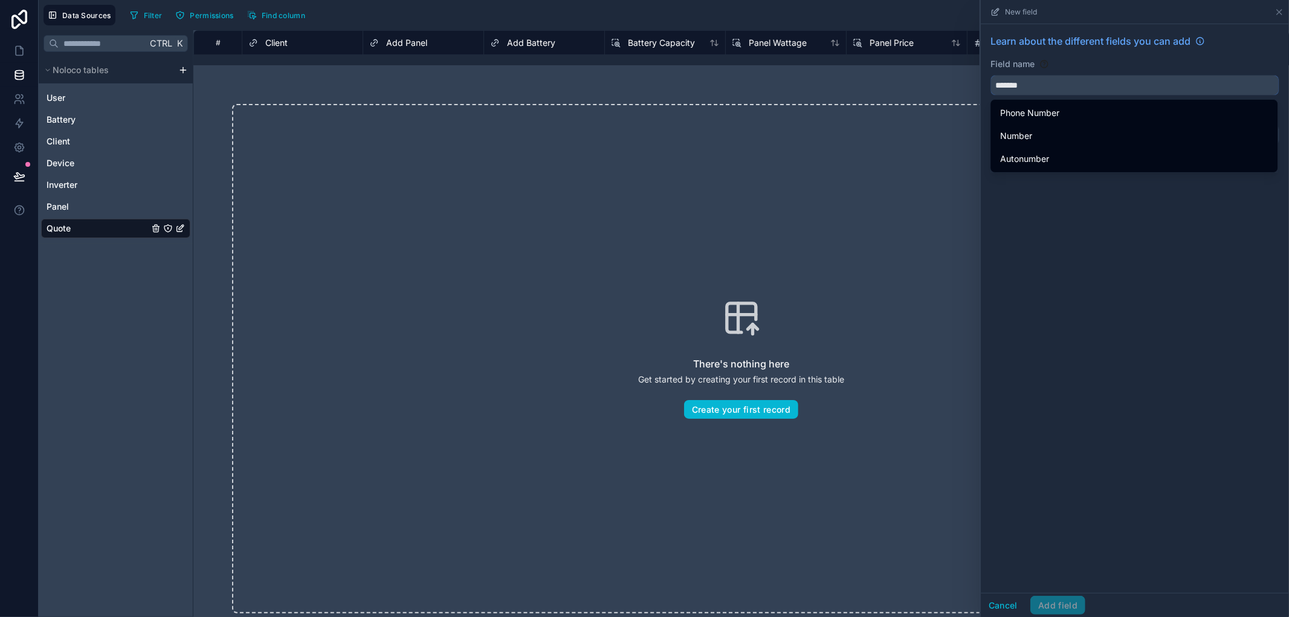
click at [990, 75] on button "******" at bounding box center [1134, 85] width 289 height 21
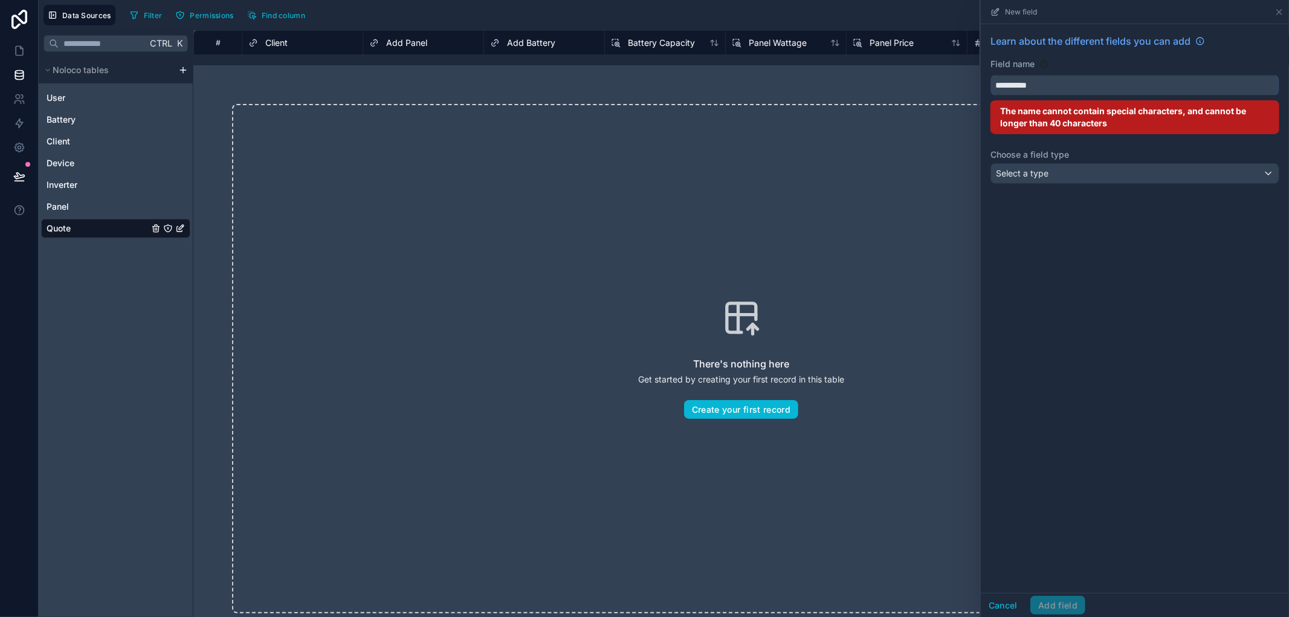
click at [990, 75] on button "*********" at bounding box center [1134, 85] width 289 height 21
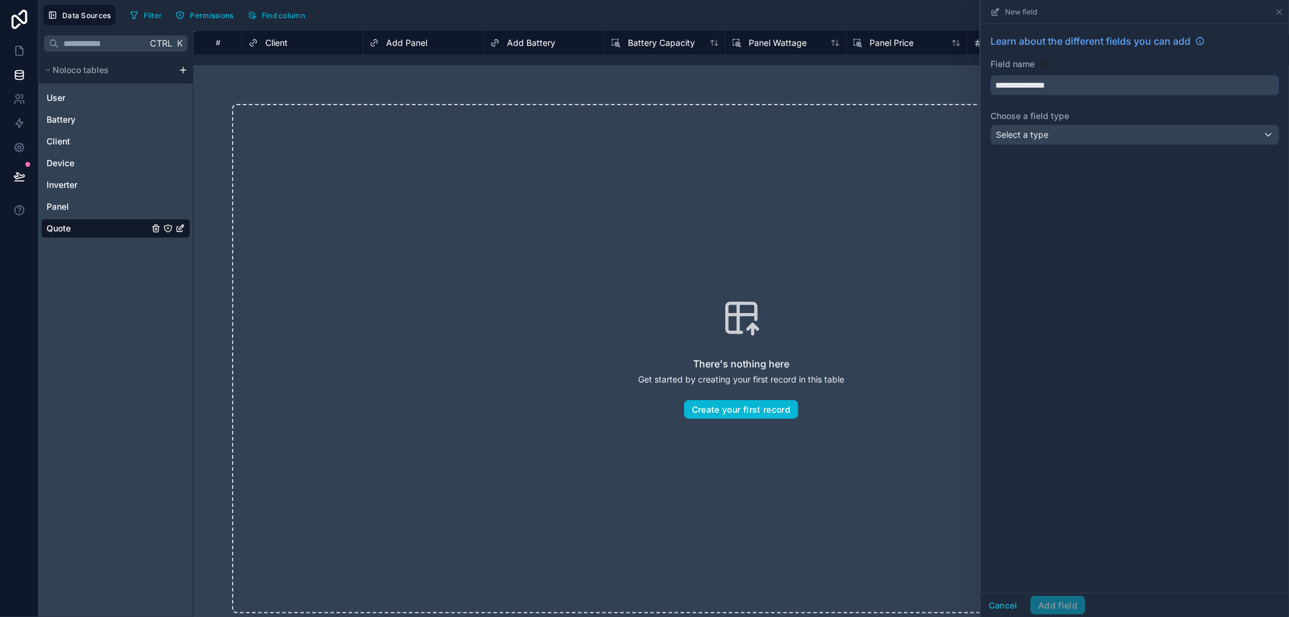
type input "**********"
click at [1115, 127] on div "Select a type" at bounding box center [1135, 134] width 288 height 19
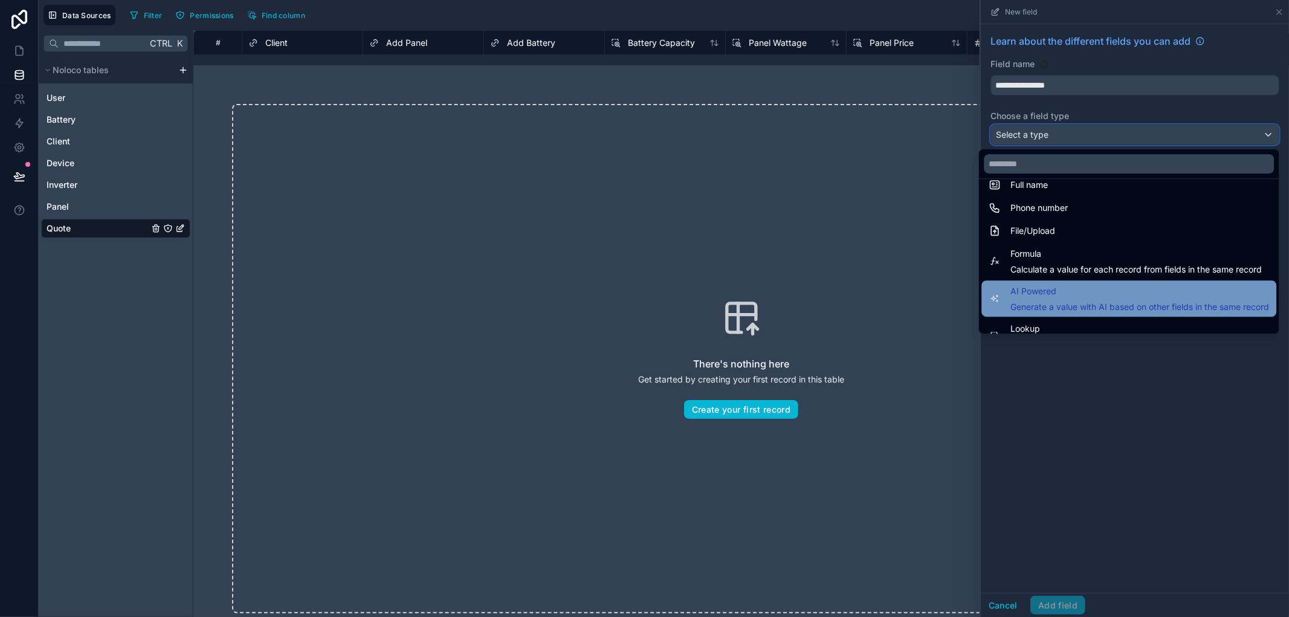
scroll to position [268, 0]
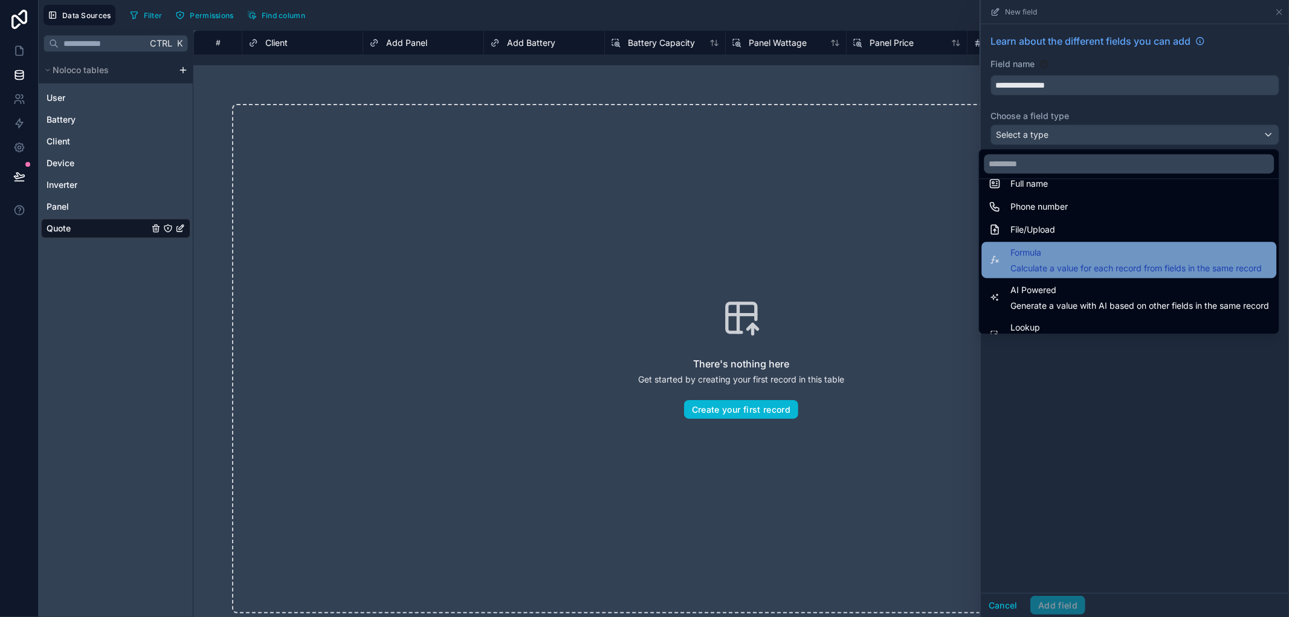
click at [1044, 248] on span "Formula" at bounding box center [1135, 252] width 251 height 14
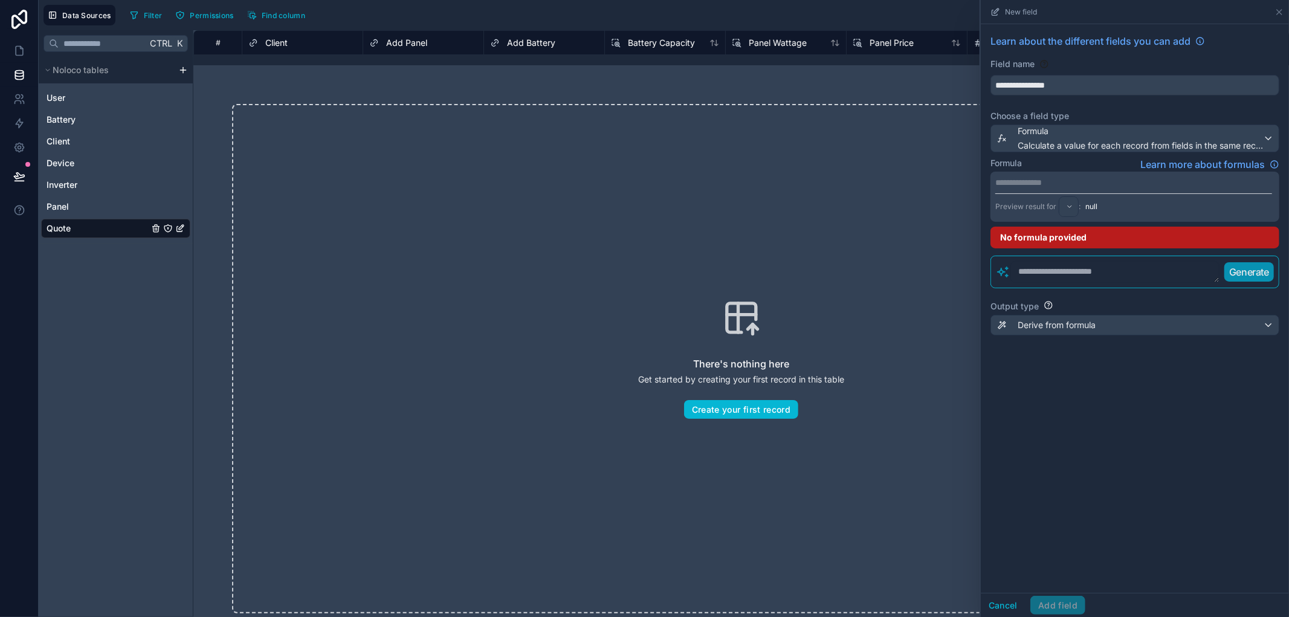
click at [1068, 268] on textarea at bounding box center [1114, 272] width 209 height 22
paste textarea "**********"
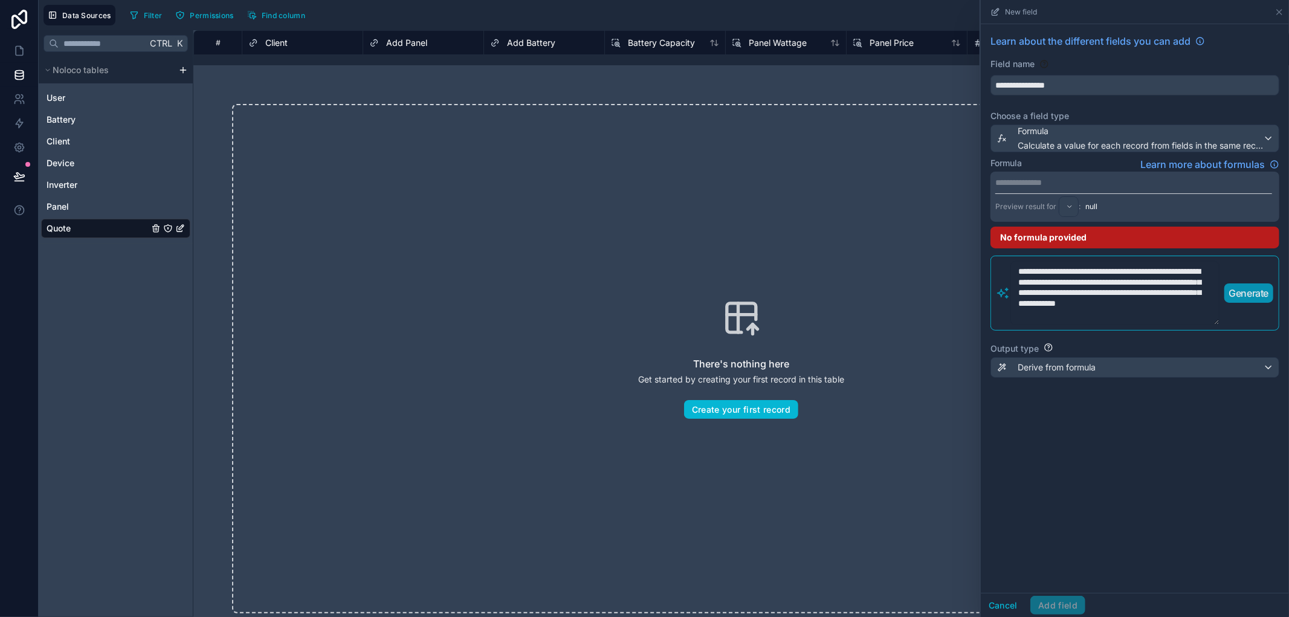
type textarea "**********"
click at [1255, 288] on p "Generate" at bounding box center [1249, 293] width 40 height 14
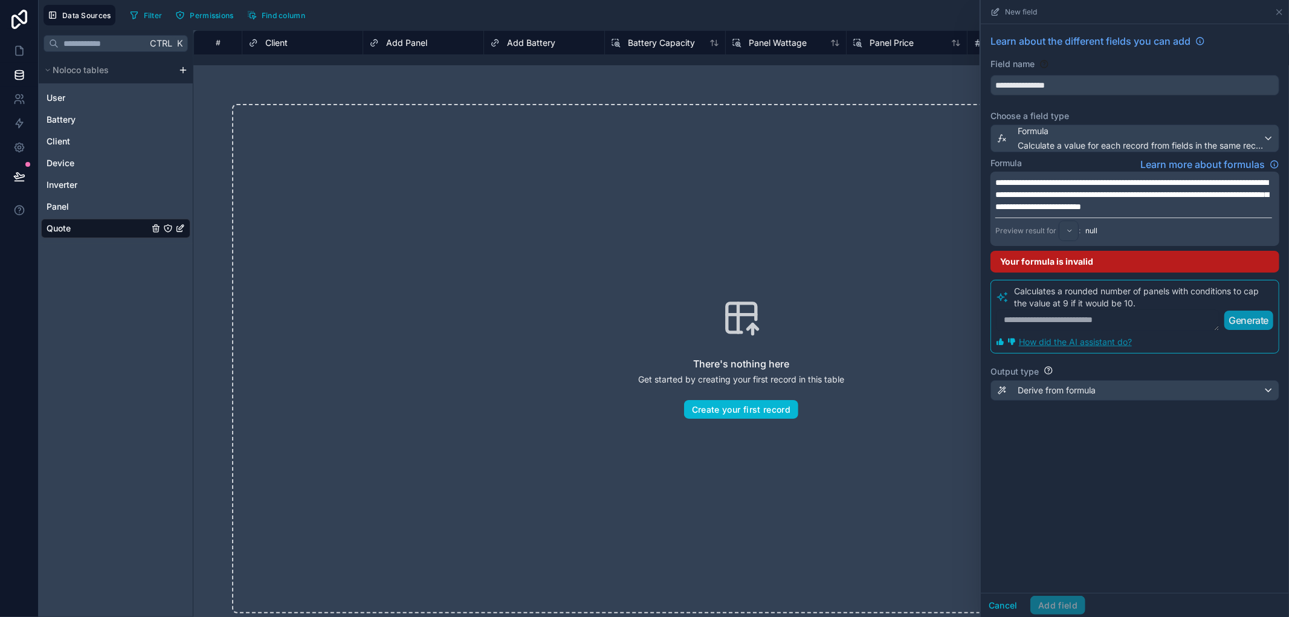
click at [1080, 213] on p "**********" at bounding box center [1133, 194] width 277 height 36
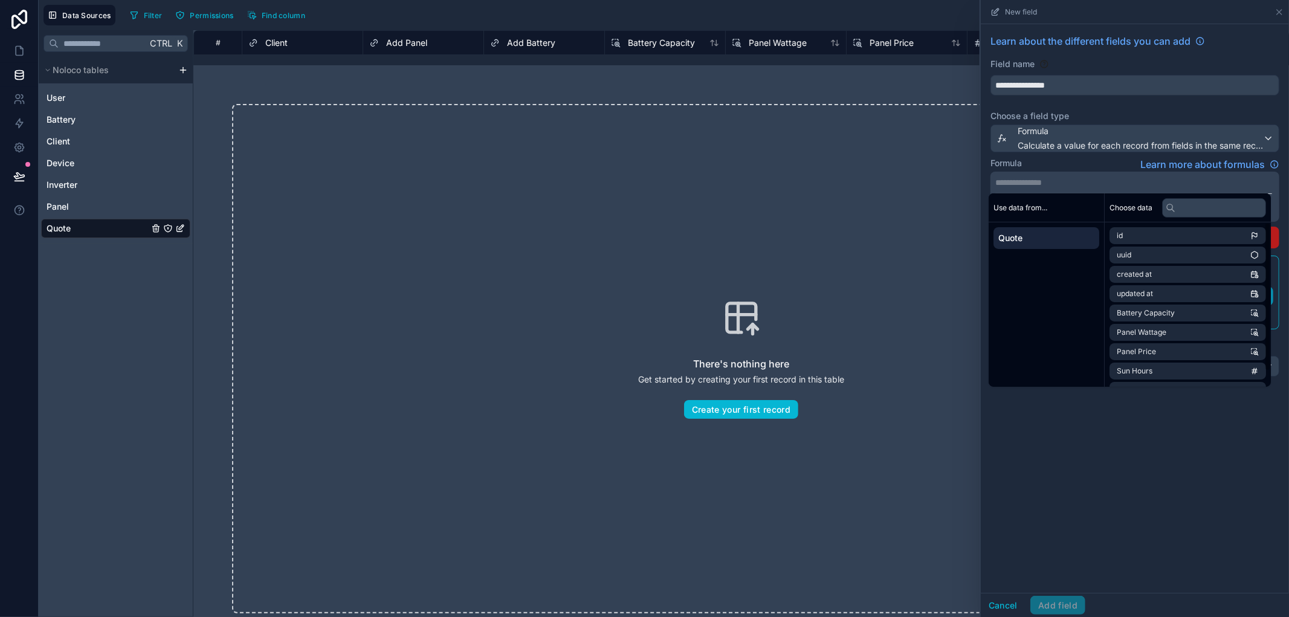
click at [1150, 515] on div "**********" at bounding box center [1135, 308] width 308 height 569
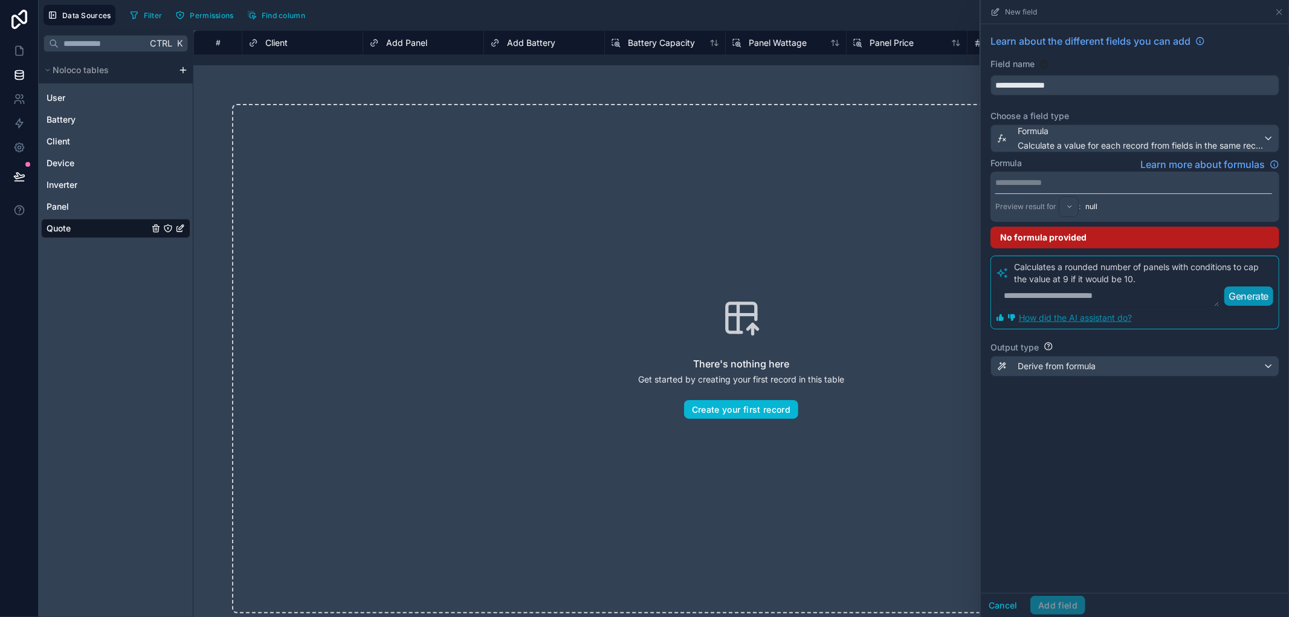
click at [1104, 303] on textarea at bounding box center [1108, 296] width 224 height 22
type textarea "*"
click at [993, 607] on button "Cancel" at bounding box center [1003, 605] width 45 height 19
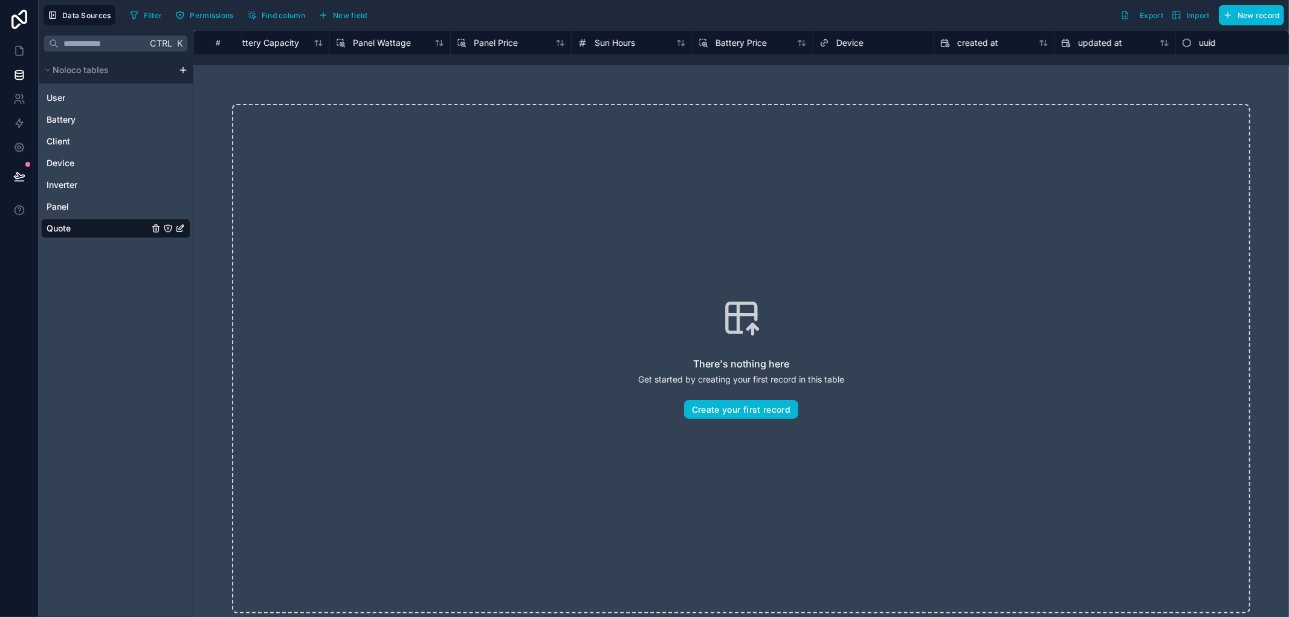
scroll to position [0, 403]
click at [359, 22] on button "New field" at bounding box center [342, 15] width 57 height 18
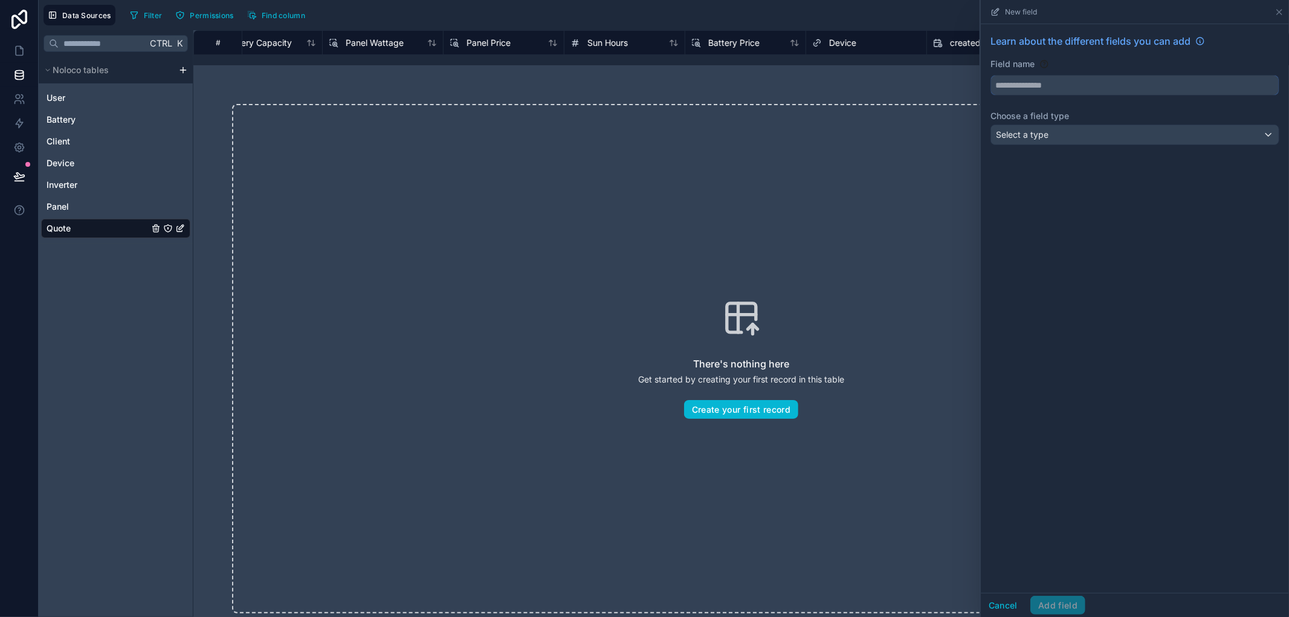
click at [1005, 85] on input "text" at bounding box center [1135, 85] width 288 height 19
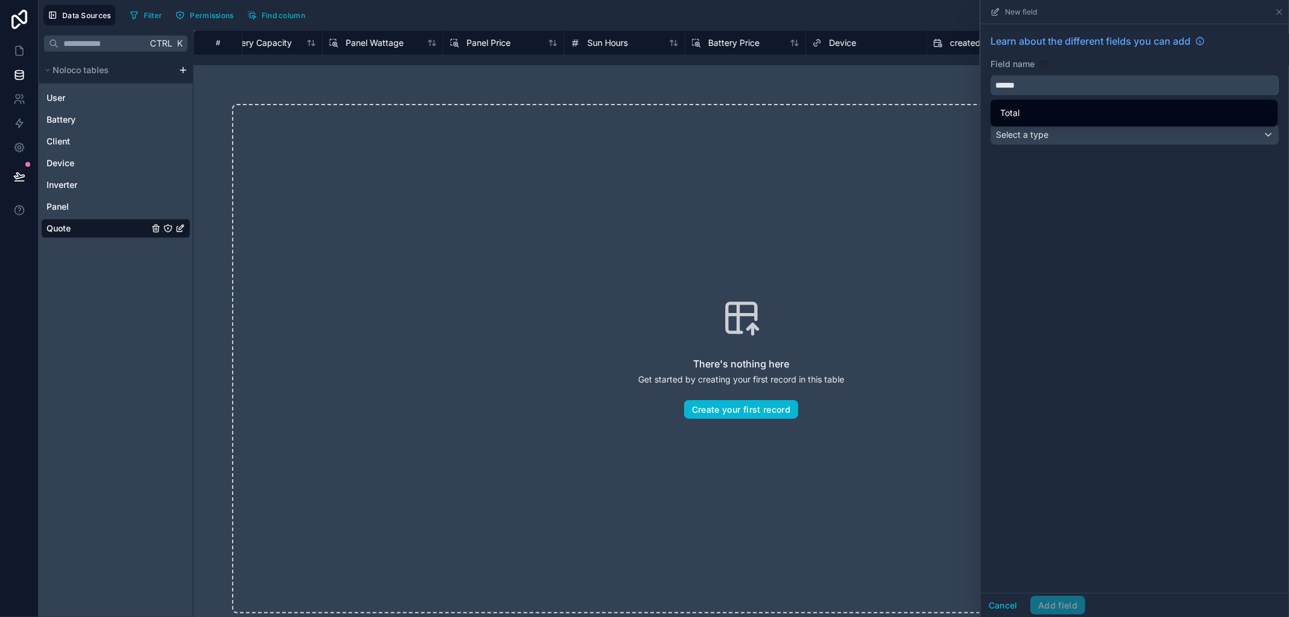
click at [990, 75] on button "*****" at bounding box center [1134, 85] width 289 height 21
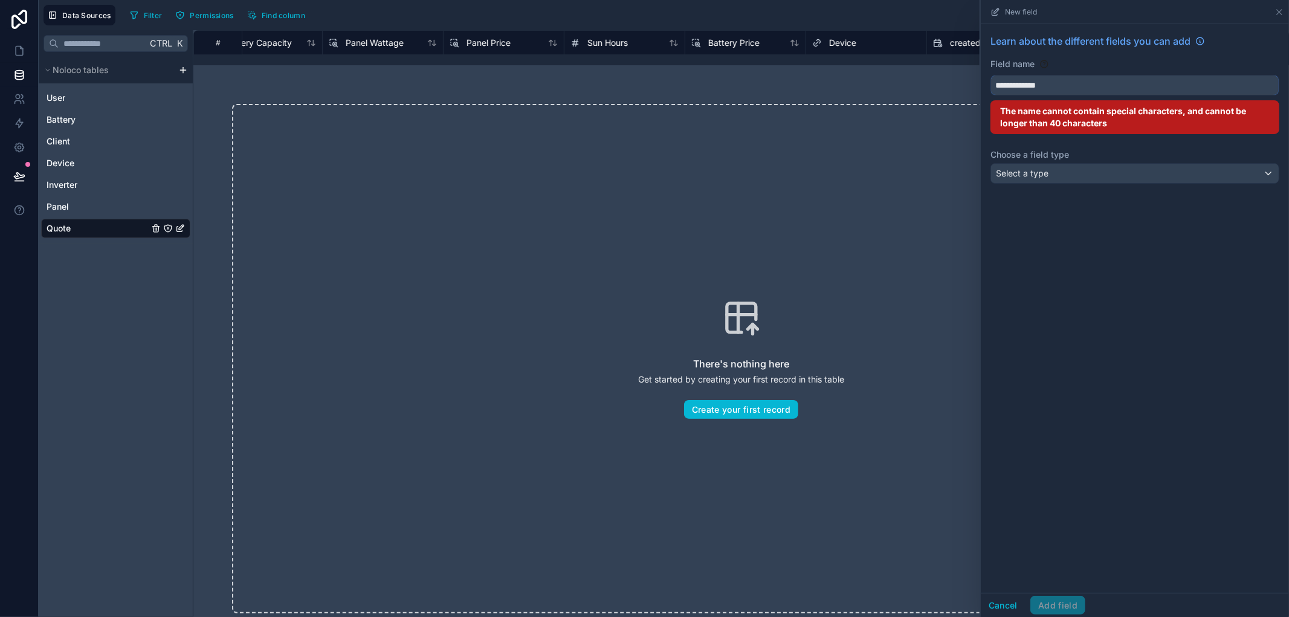
click at [990, 75] on button "**********" at bounding box center [1134, 85] width 289 height 21
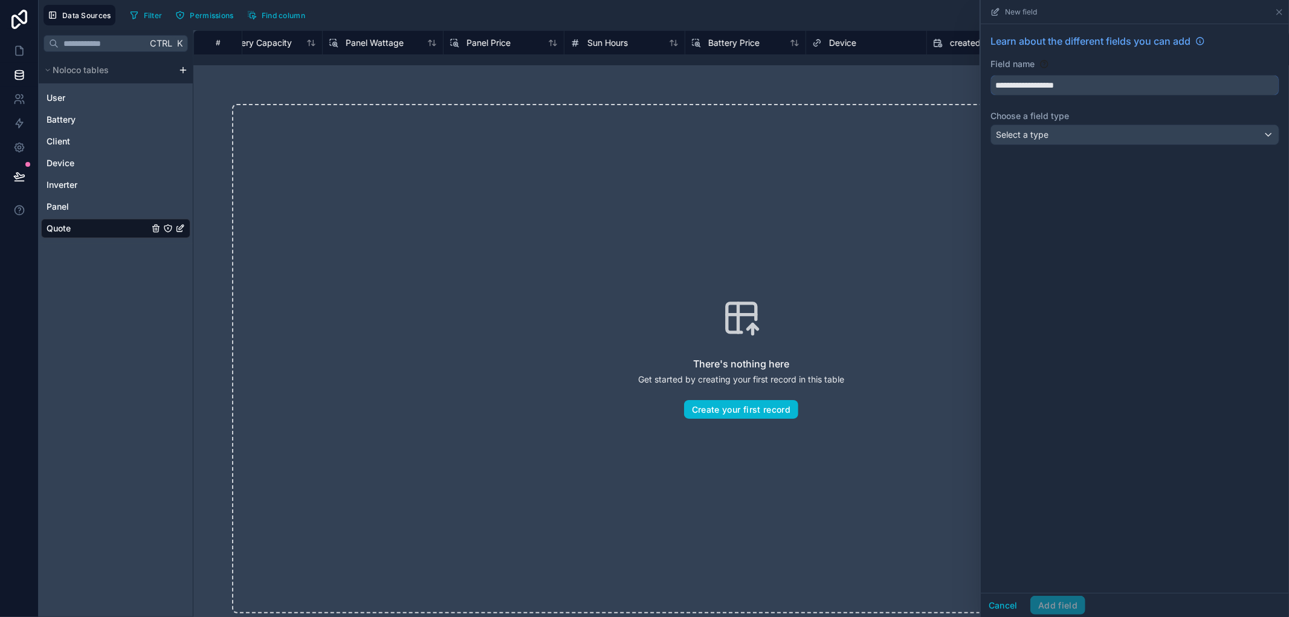
type input "**********"
click at [1023, 130] on span "Select a type" at bounding box center [1022, 134] width 53 height 10
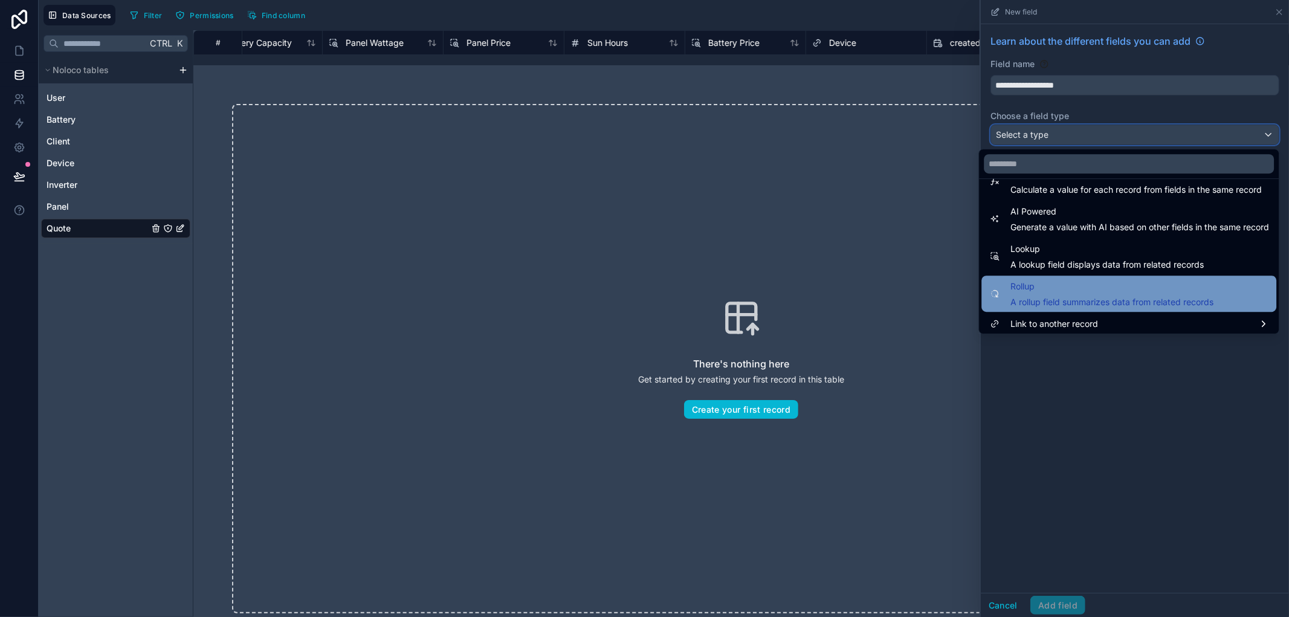
scroll to position [350, 0]
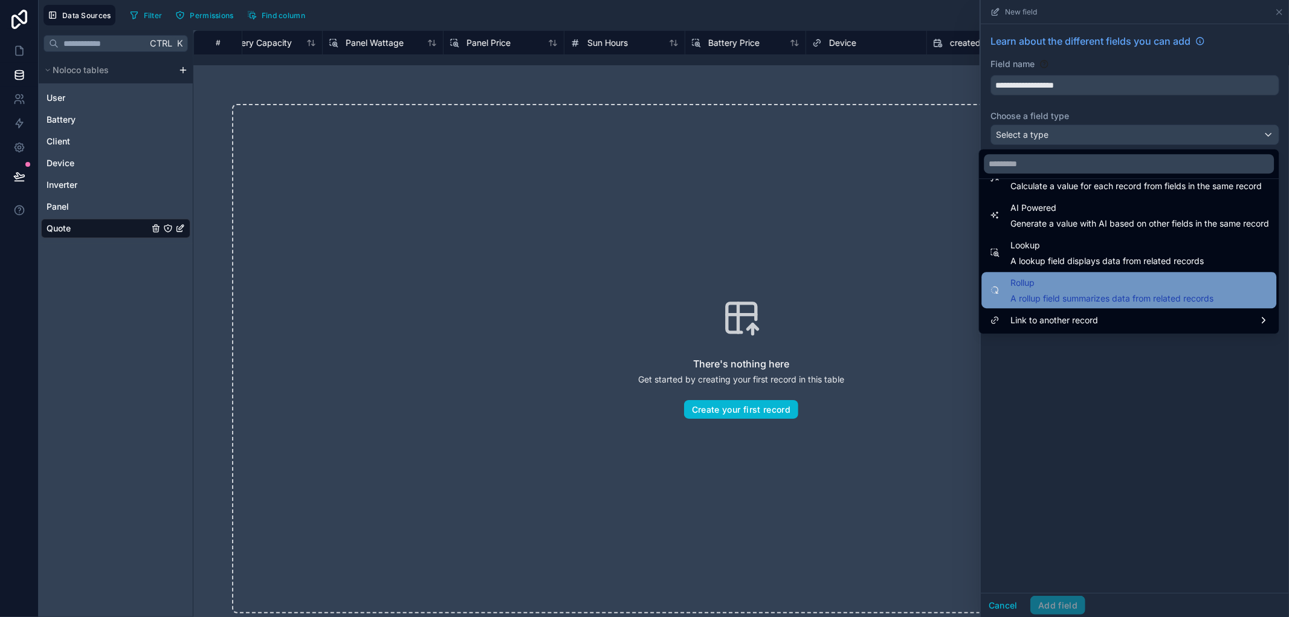
click at [1062, 295] on span "A rollup field summarizes data from related records" at bounding box center [1111, 298] width 203 height 12
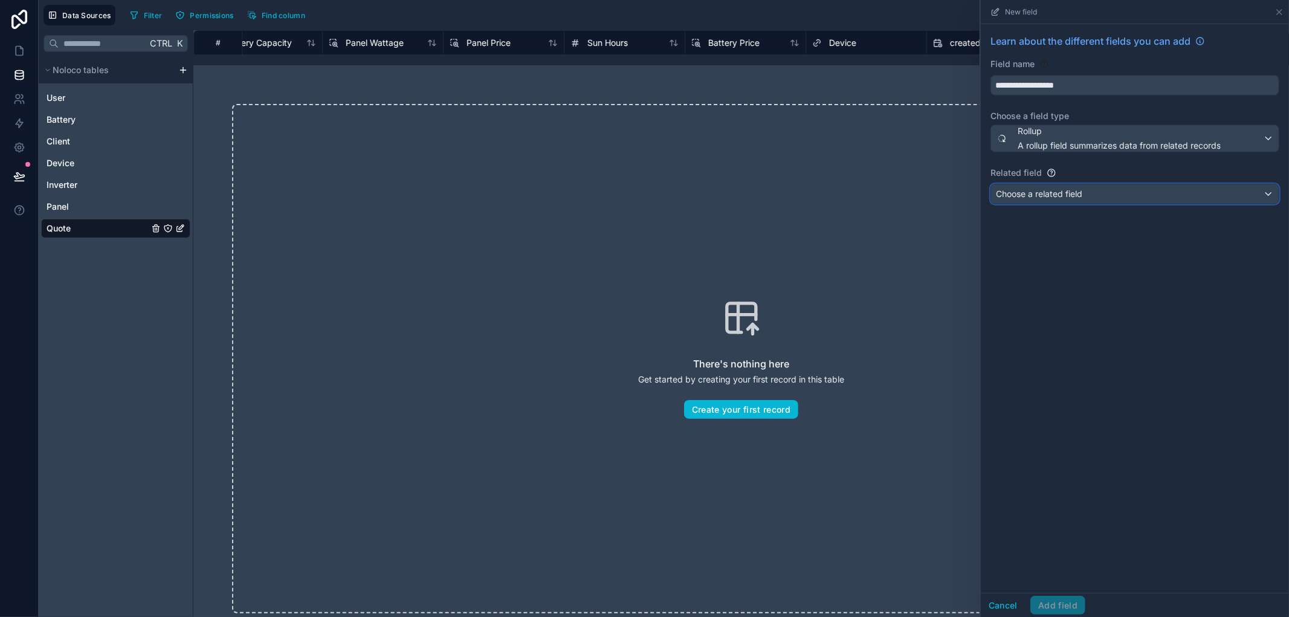
click at [1066, 194] on span "Choose a related field" at bounding box center [1039, 193] width 86 height 10
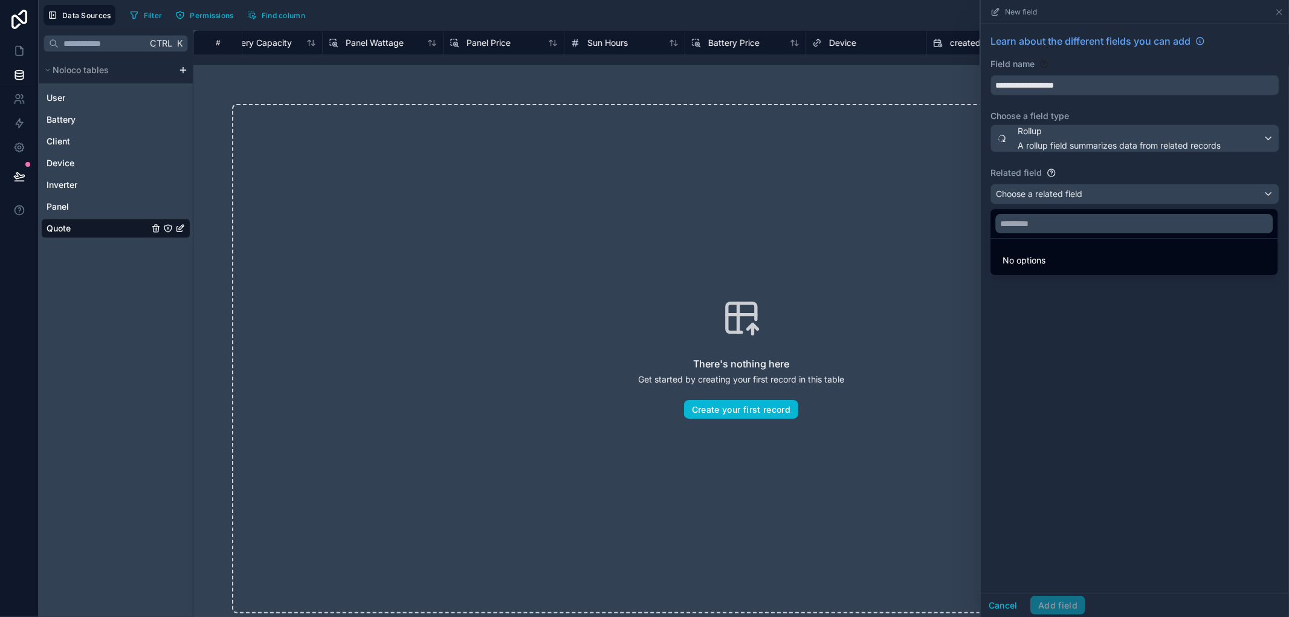
click at [1049, 201] on div at bounding box center [1135, 308] width 308 height 617
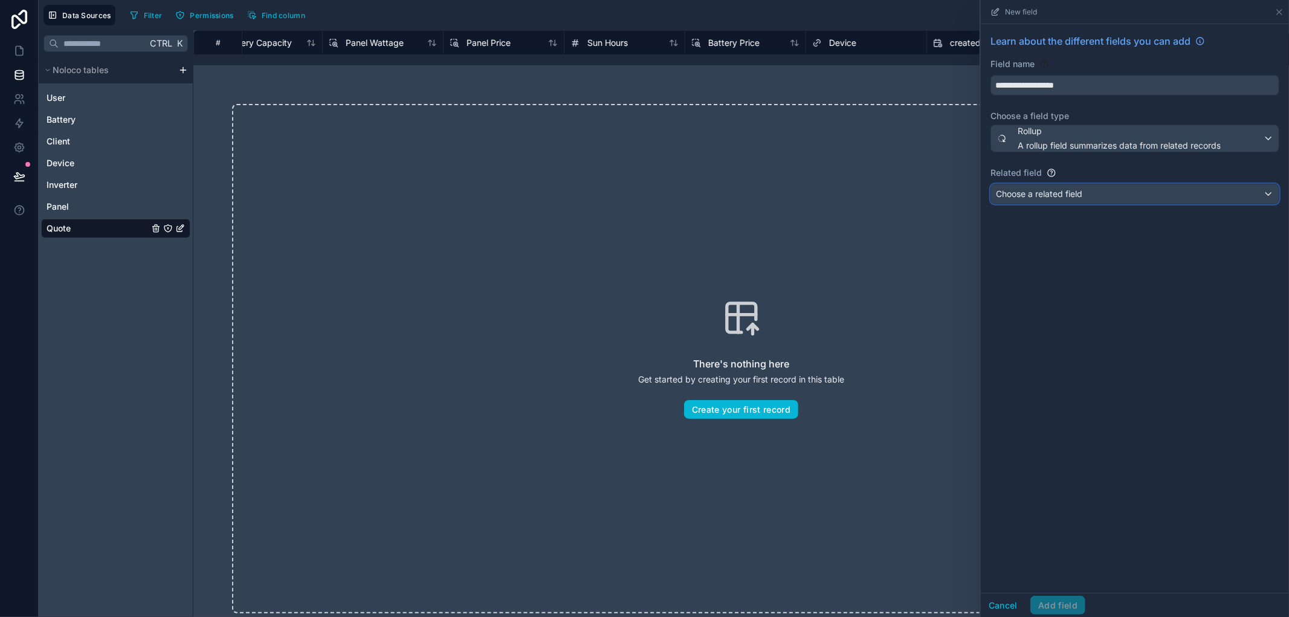
click at [1049, 201] on div "Choose a related field" at bounding box center [1135, 193] width 288 height 19
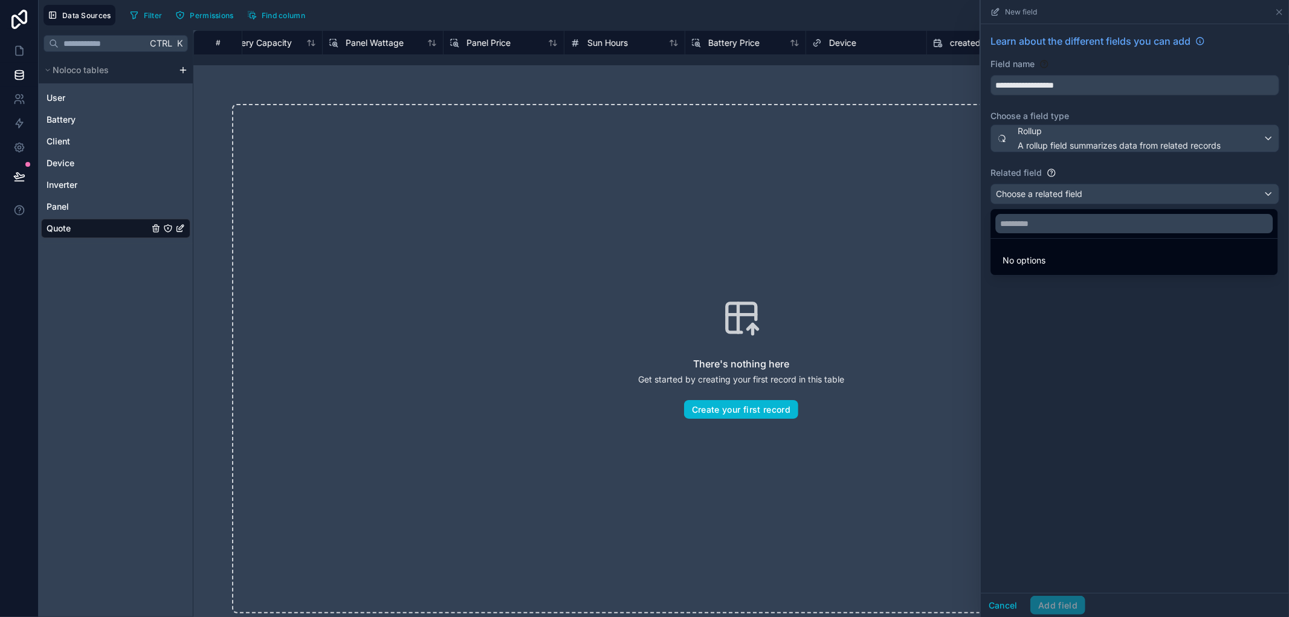
click at [1049, 201] on div at bounding box center [1135, 308] width 308 height 617
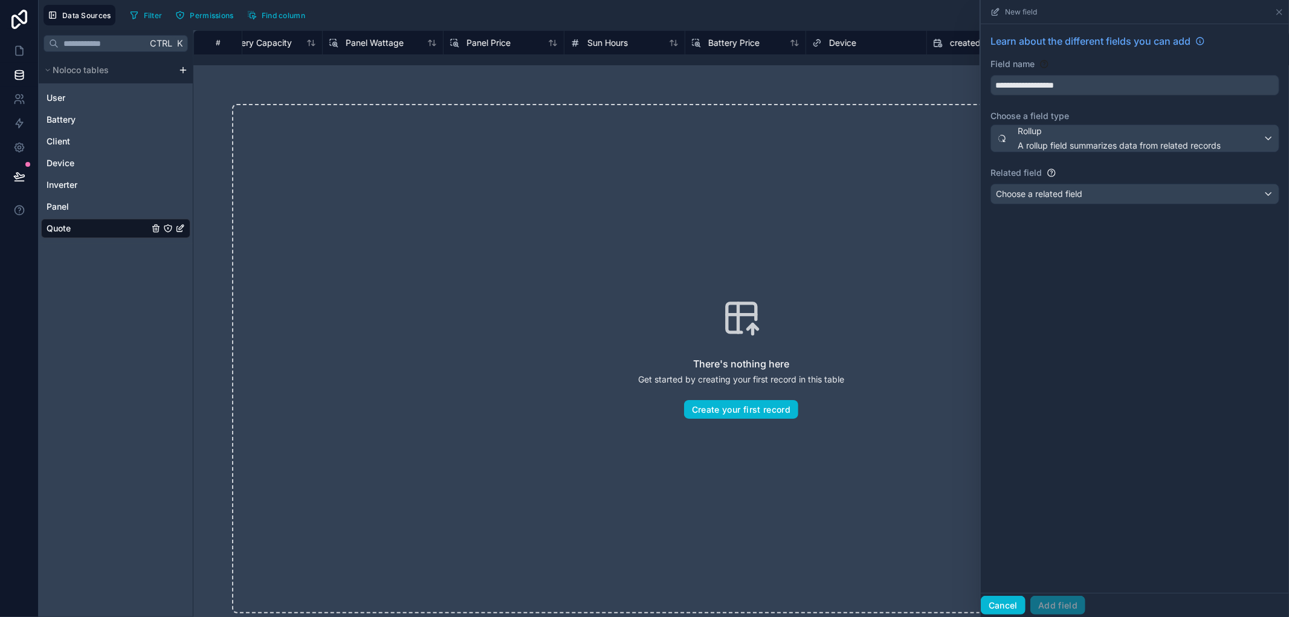
click at [1003, 614] on button "Cancel" at bounding box center [1003, 605] width 45 height 19
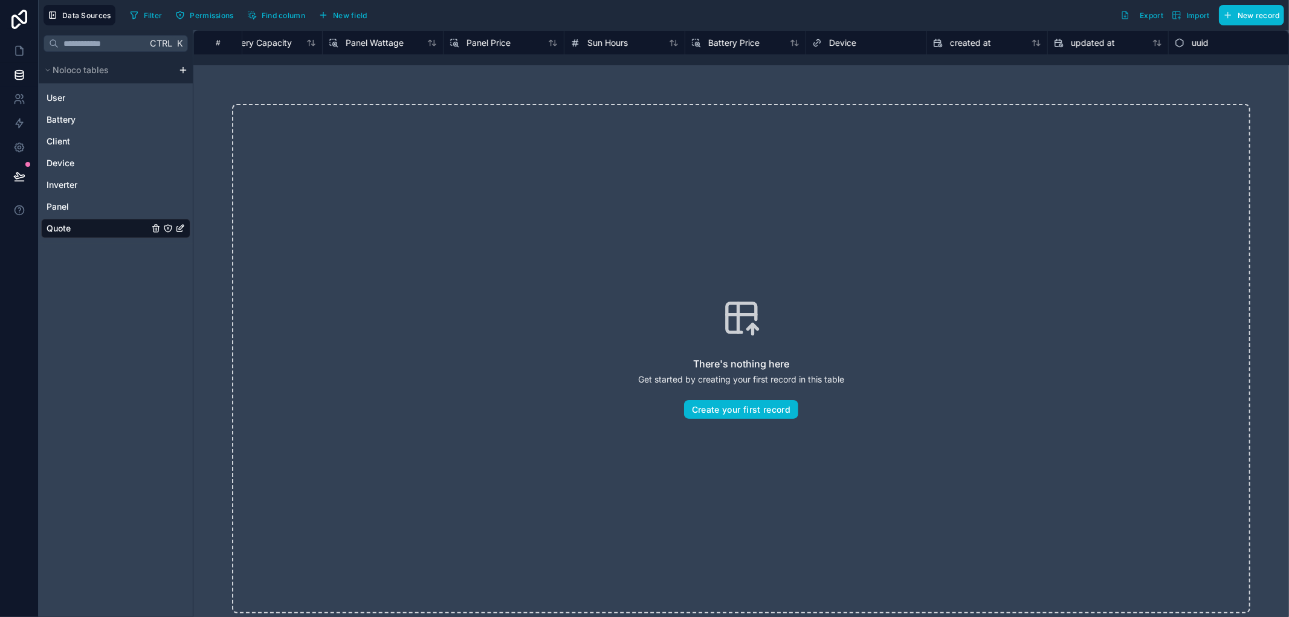
click at [828, 51] on div "Device" at bounding box center [865, 42] width 121 height 24
click at [830, 48] on span "Device" at bounding box center [842, 43] width 27 height 12
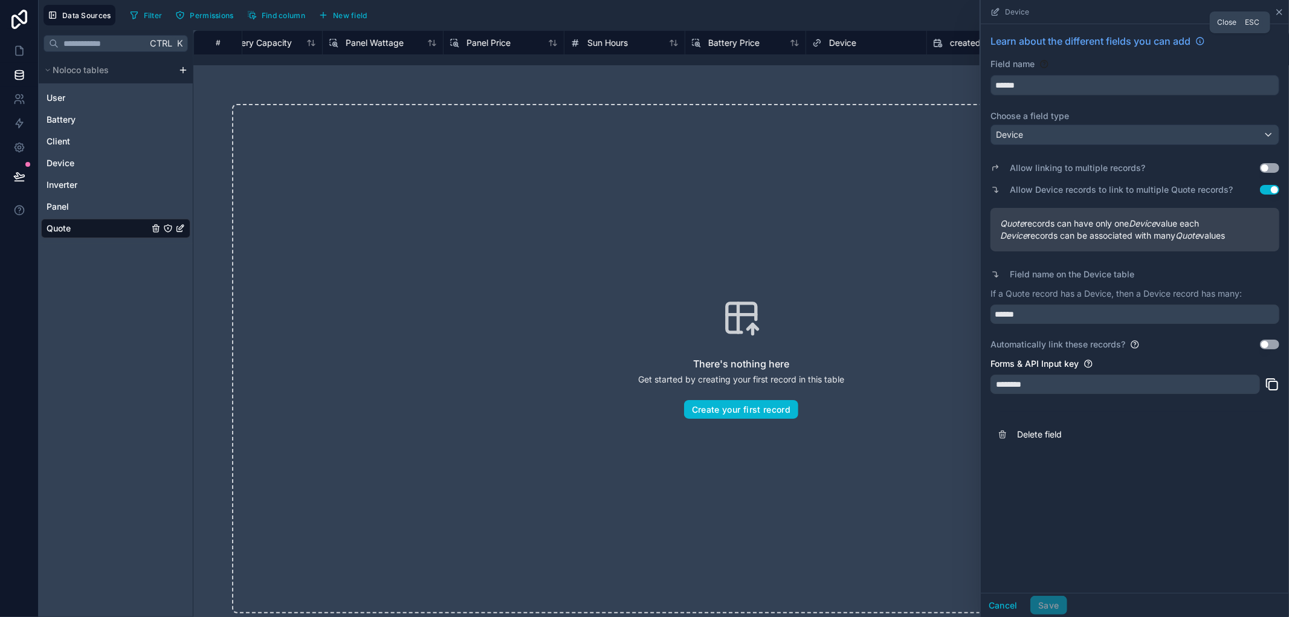
click at [1278, 10] on icon at bounding box center [1279, 12] width 10 height 10
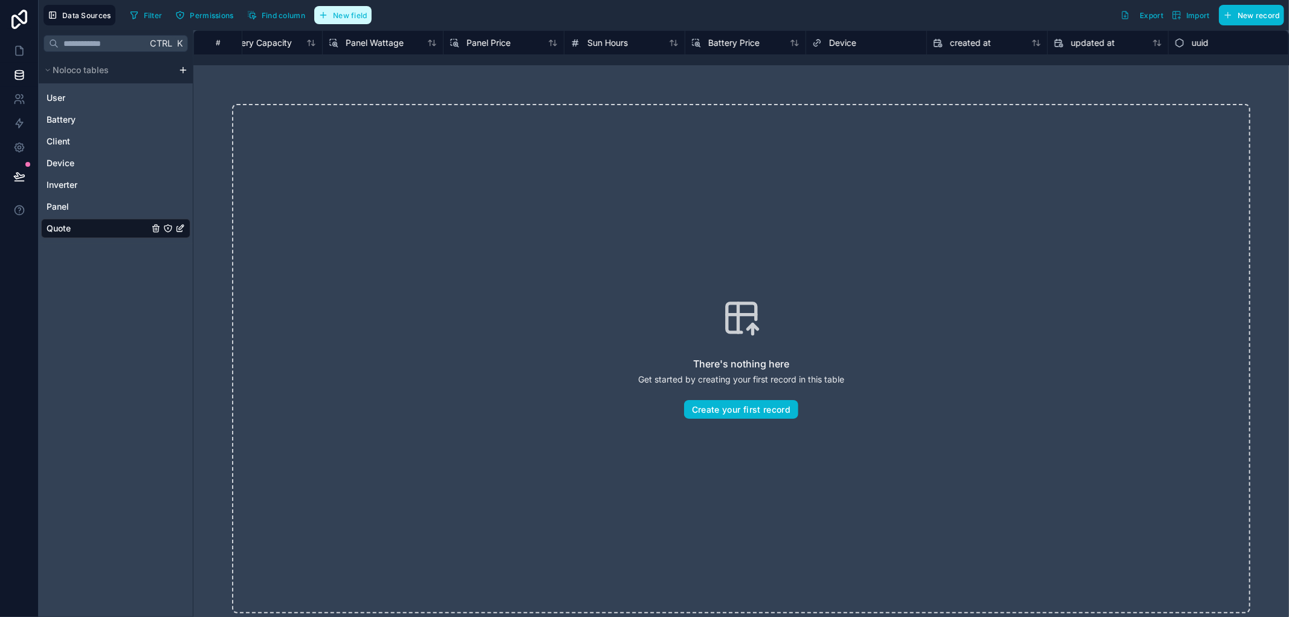
click at [372, 16] on button "New field" at bounding box center [342, 15] width 57 height 18
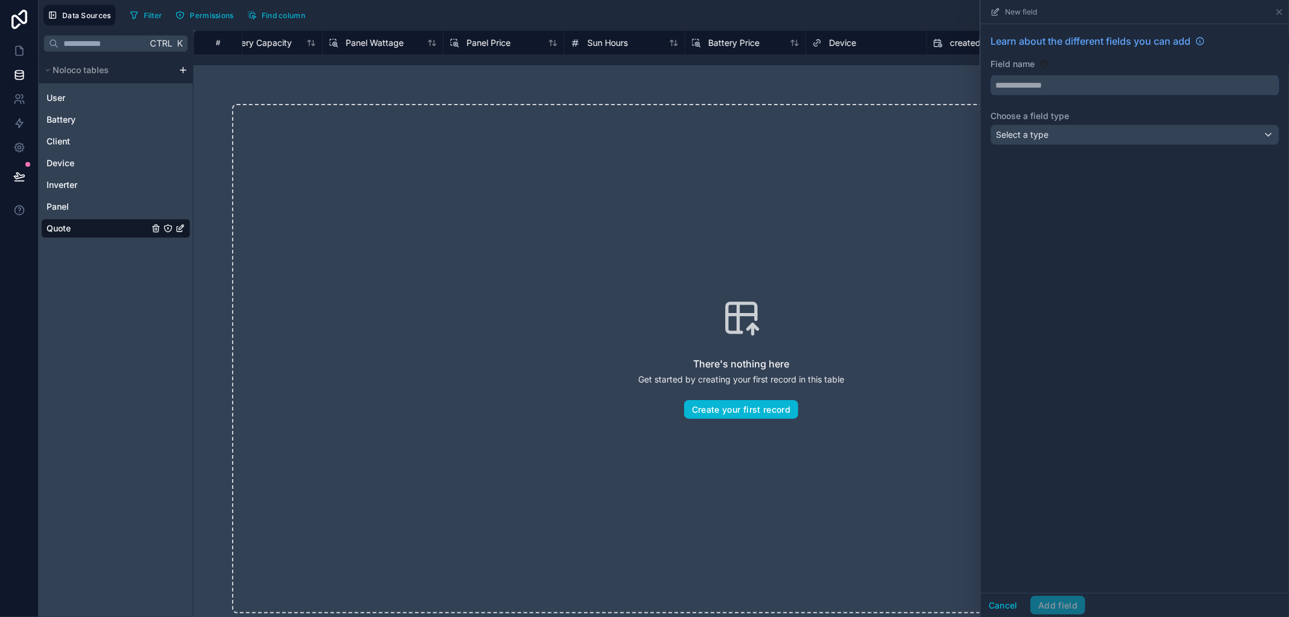
click at [1172, 86] on input "text" at bounding box center [1135, 85] width 288 height 19
click at [990, 75] on button "*****" at bounding box center [1134, 85] width 289 height 21
type input "**********"
click at [1131, 137] on div "Select a type" at bounding box center [1135, 134] width 288 height 19
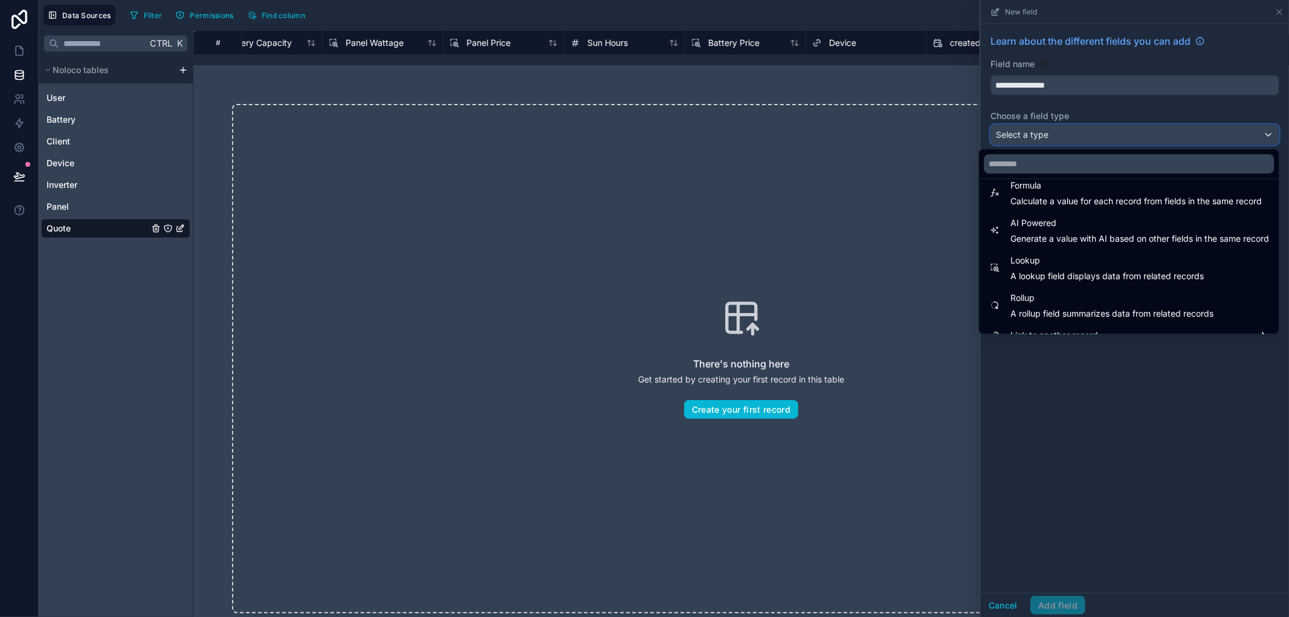
scroll to position [350, 0]
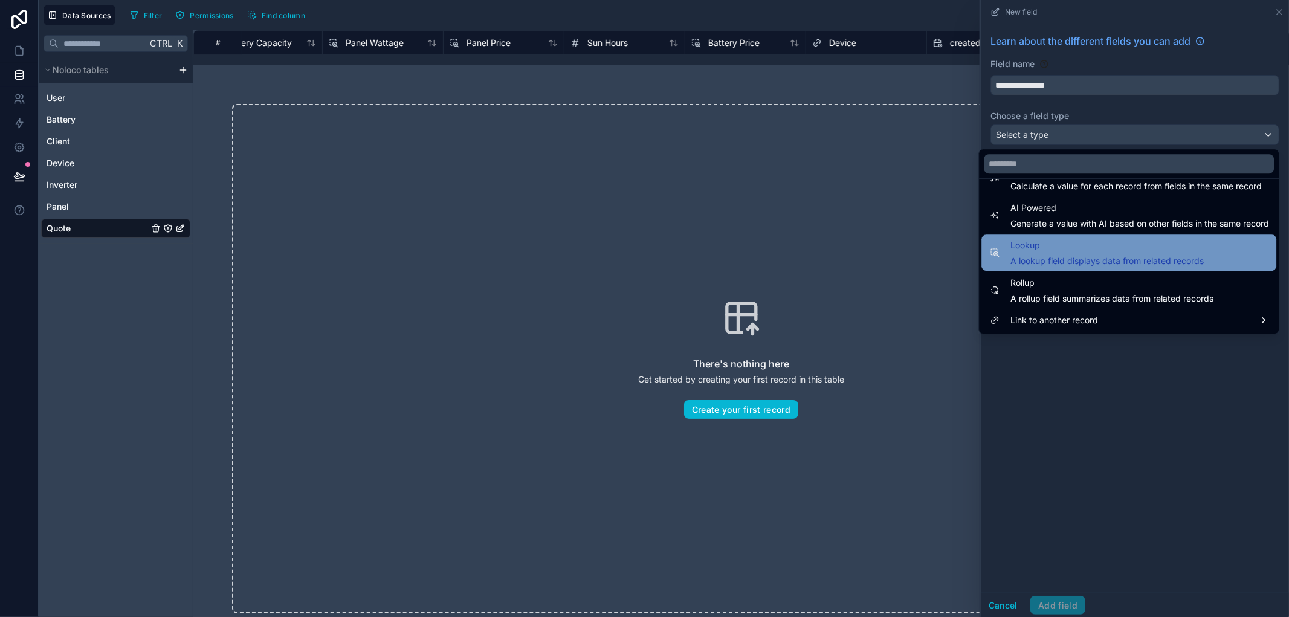
click at [1089, 262] on span "A lookup field displays data from related records" at bounding box center [1106, 261] width 193 height 12
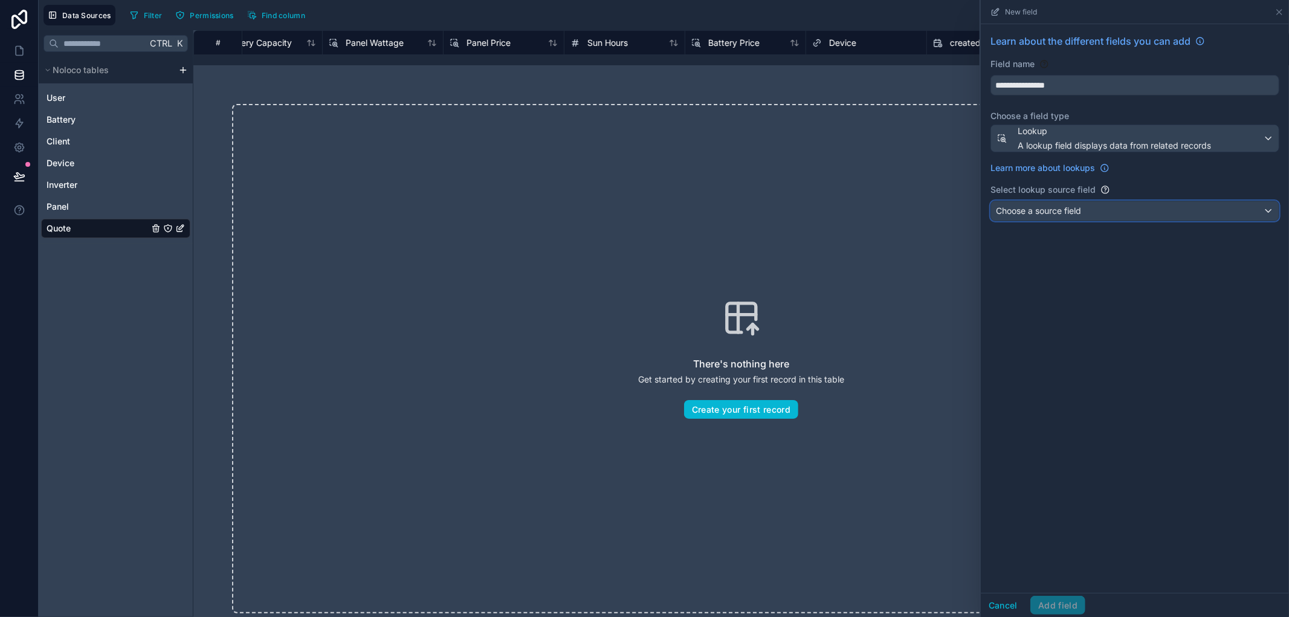
click at [1063, 208] on span "Choose a source field" at bounding box center [1038, 210] width 85 height 10
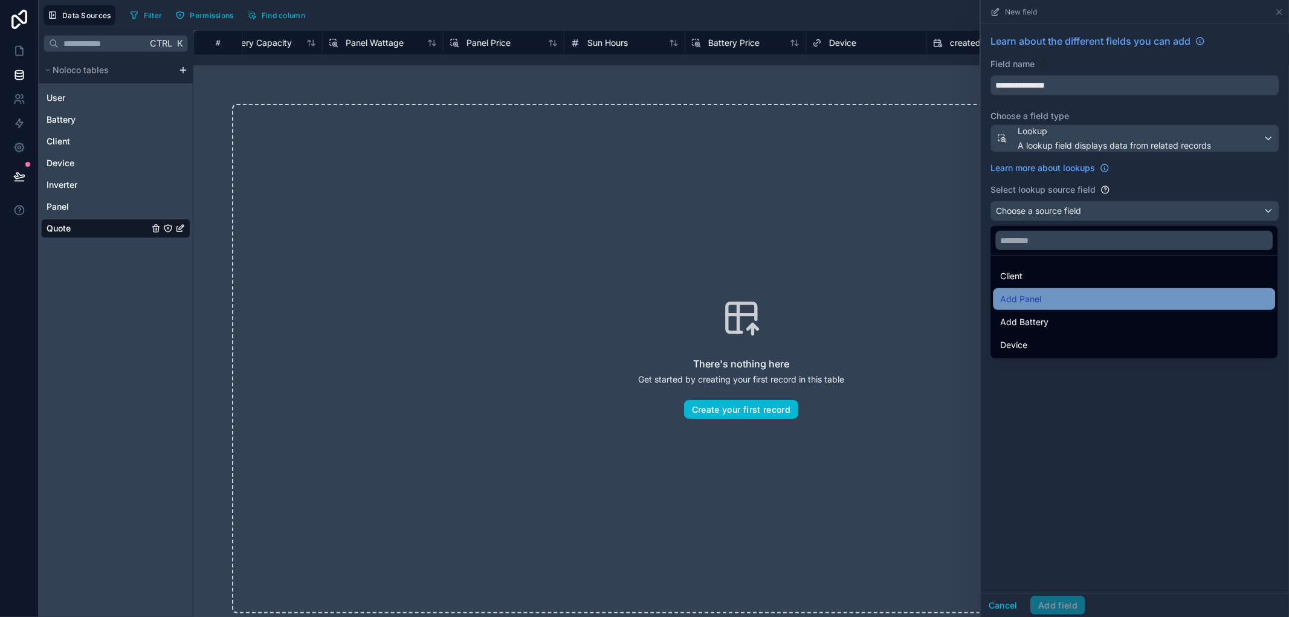
click at [1074, 309] on div "Add Panel" at bounding box center [1134, 299] width 282 height 22
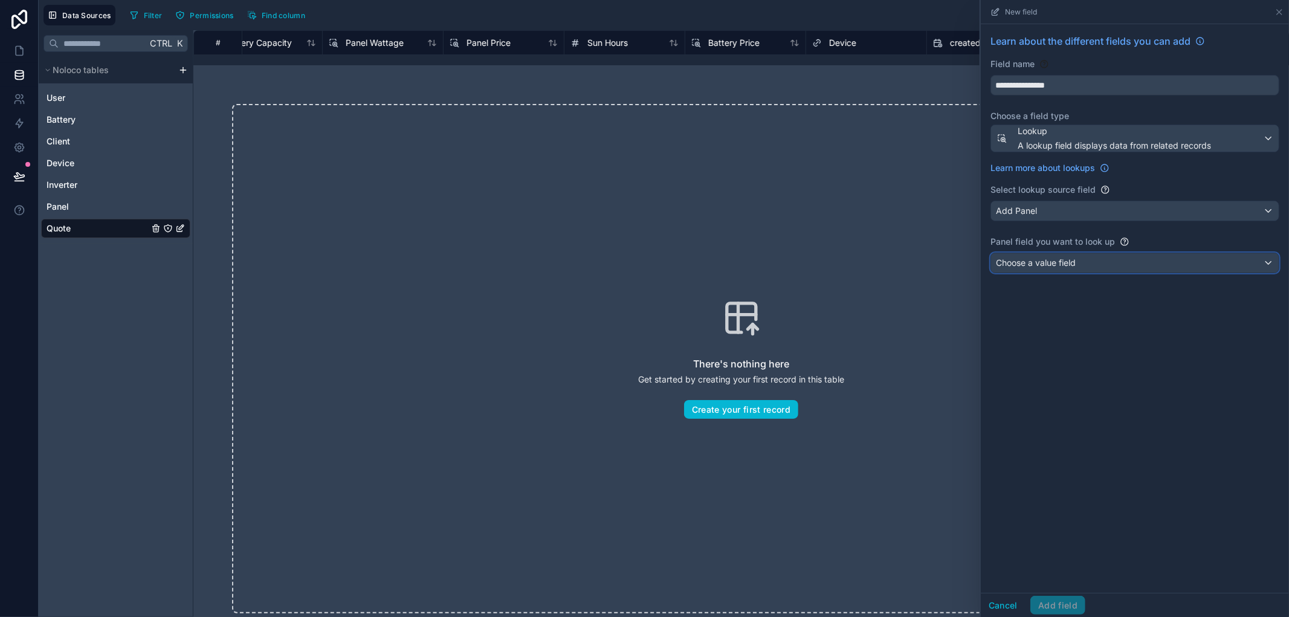
click at [1073, 269] on span "Choose a value field" at bounding box center [1036, 263] width 80 height 12
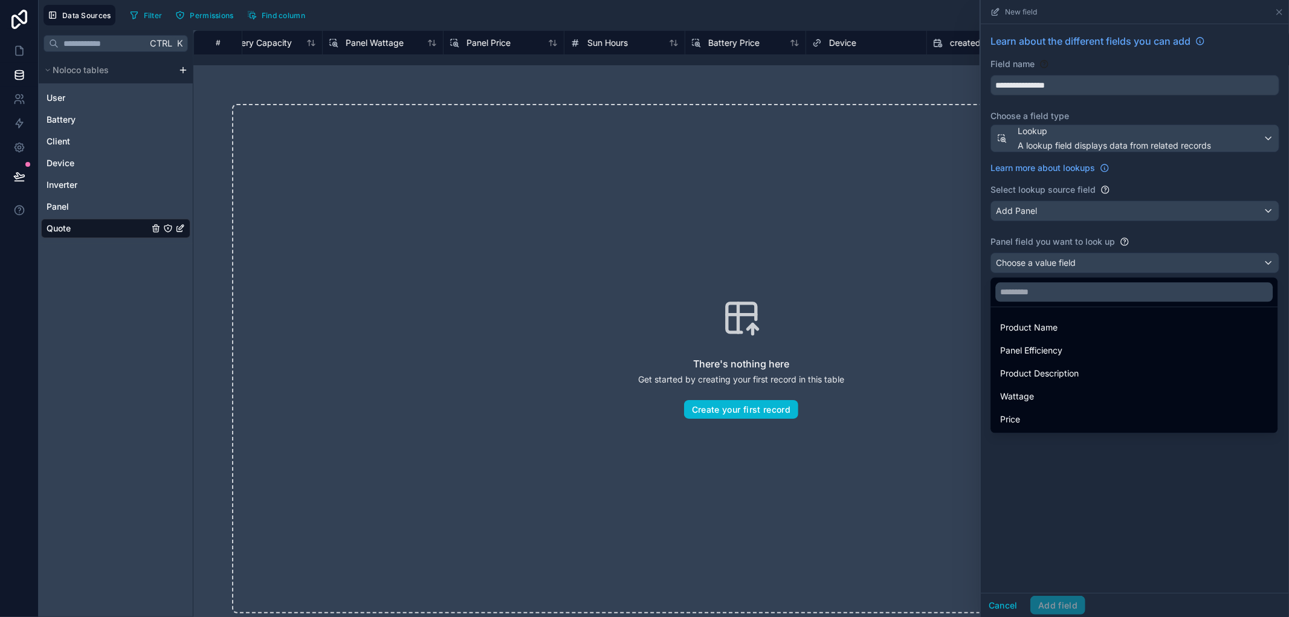
click at [1079, 358] on div "Panel Efficiency" at bounding box center [1134, 351] width 282 height 22
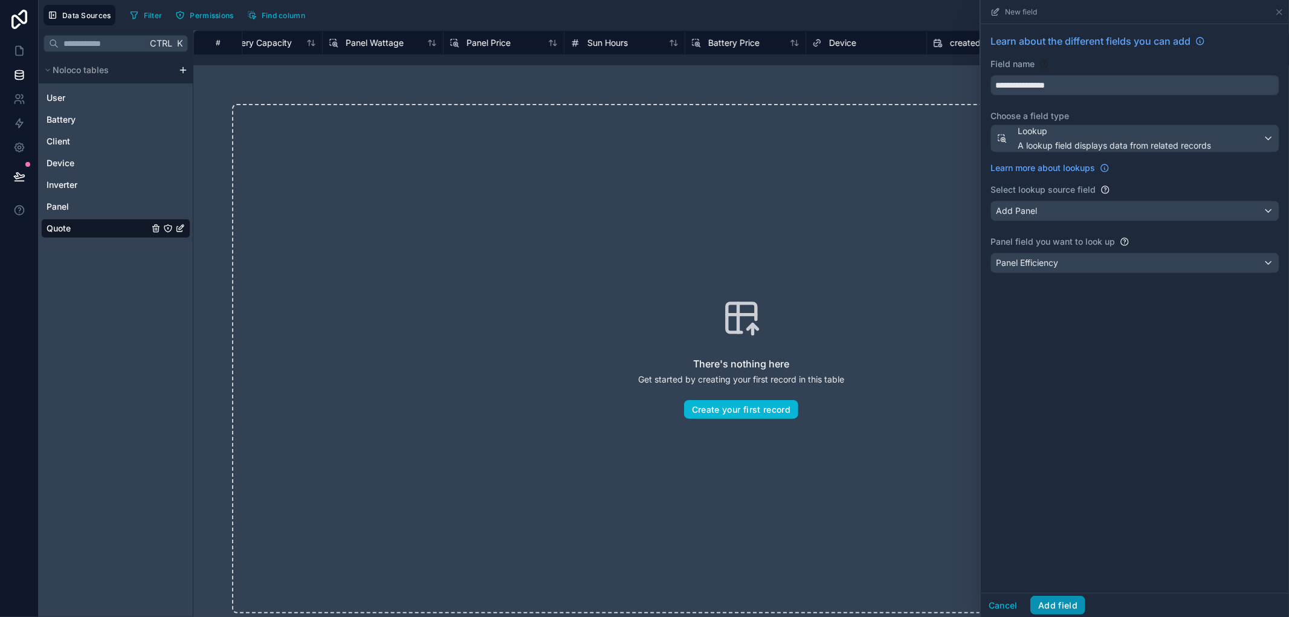
click at [1063, 603] on button "Add field" at bounding box center [1057, 605] width 55 height 19
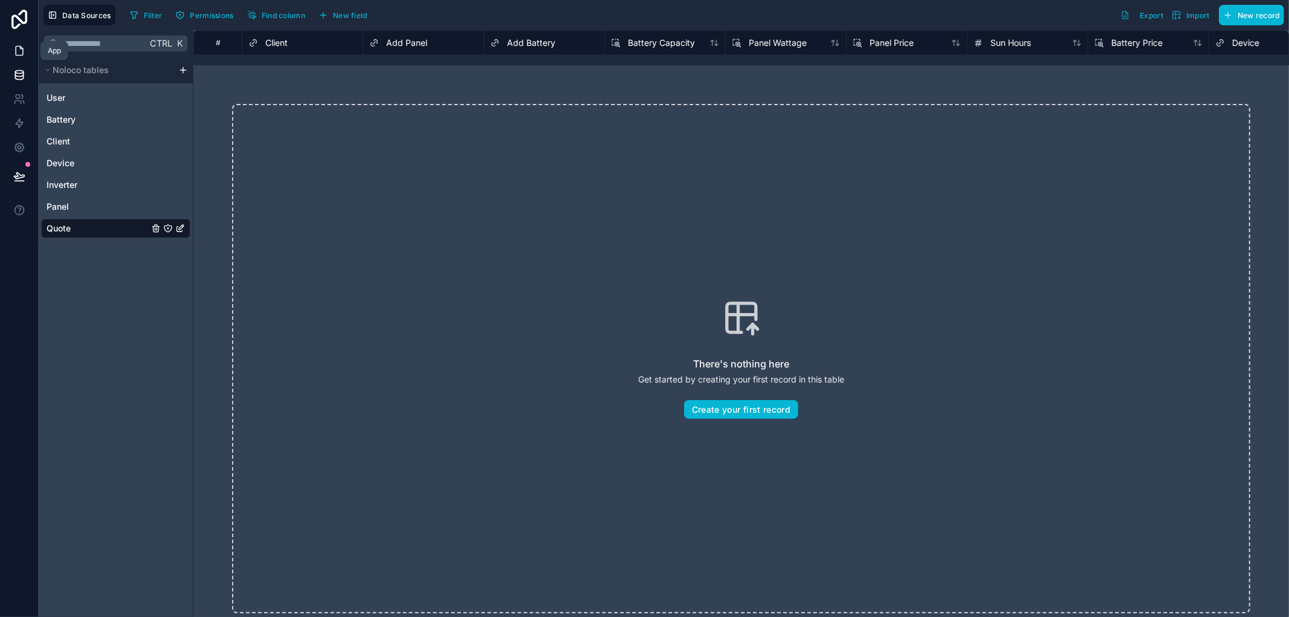
click at [19, 50] on icon at bounding box center [19, 51] width 12 height 12
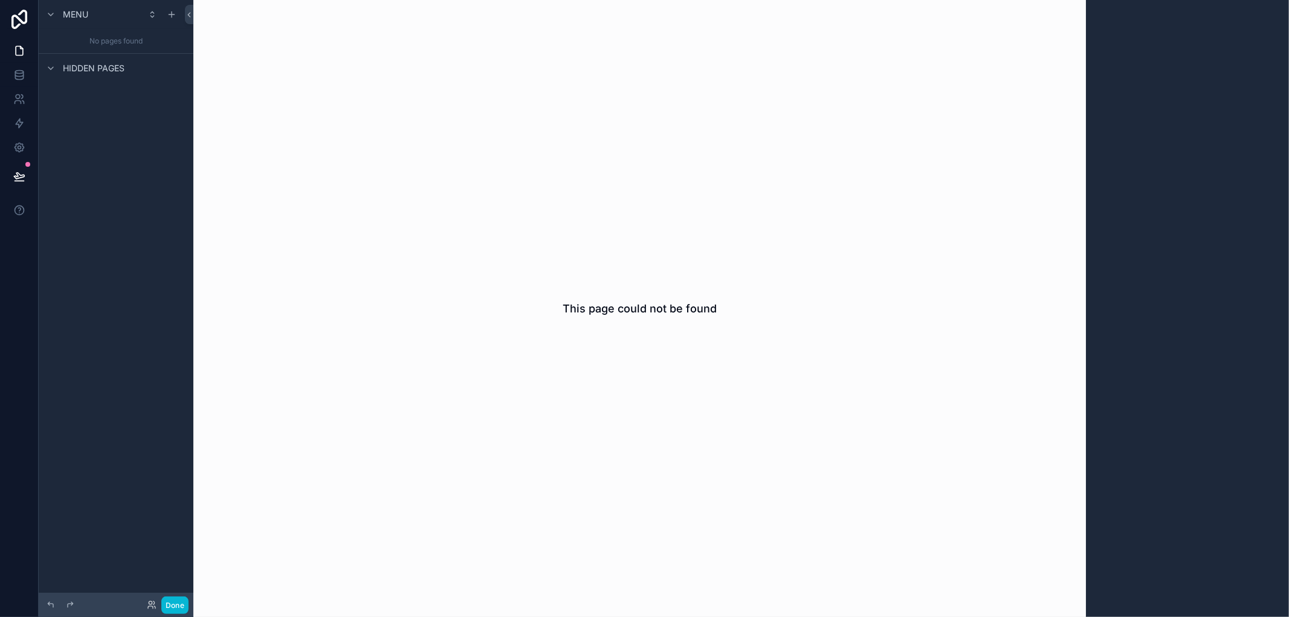
click at [570, 269] on div "This page could not be found" at bounding box center [639, 308] width 892 height 617
click at [176, 17] on div "scrollable content" at bounding box center [171, 14] width 14 height 14
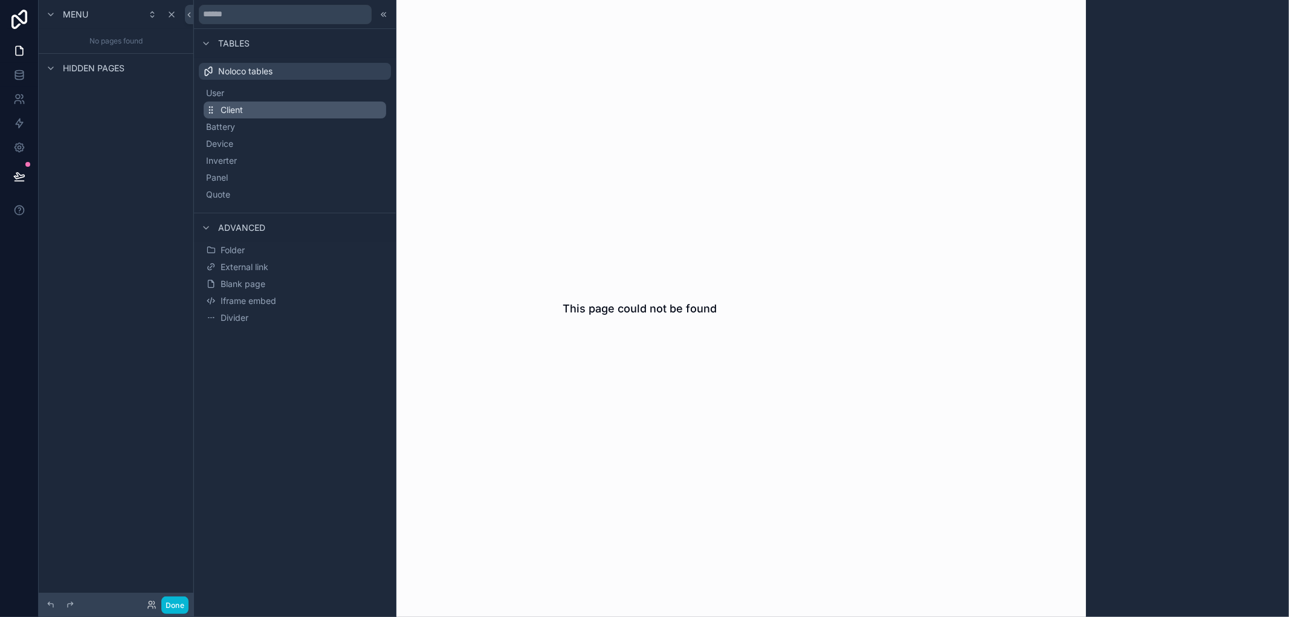
click at [240, 111] on span "Client" at bounding box center [232, 110] width 22 height 12
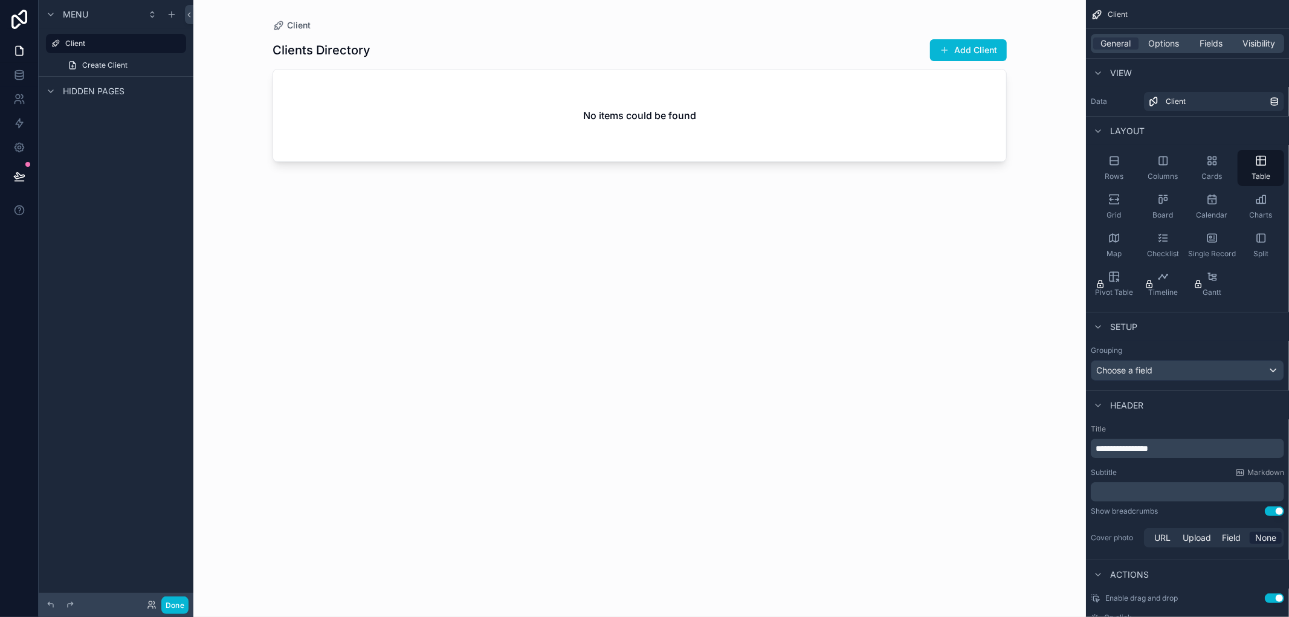
click at [947, 99] on div "scrollable content" at bounding box center [639, 301] width 773 height 602
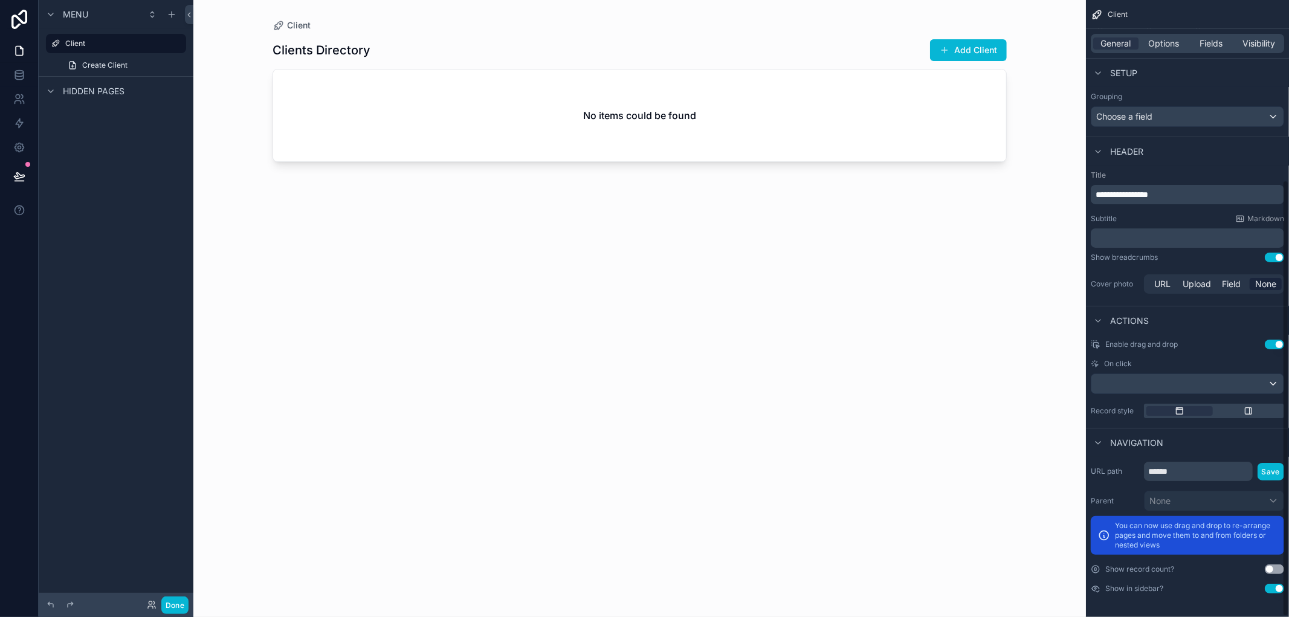
scroll to position [254, 0]
click at [1208, 37] on span "Fields" at bounding box center [1211, 43] width 23 height 12
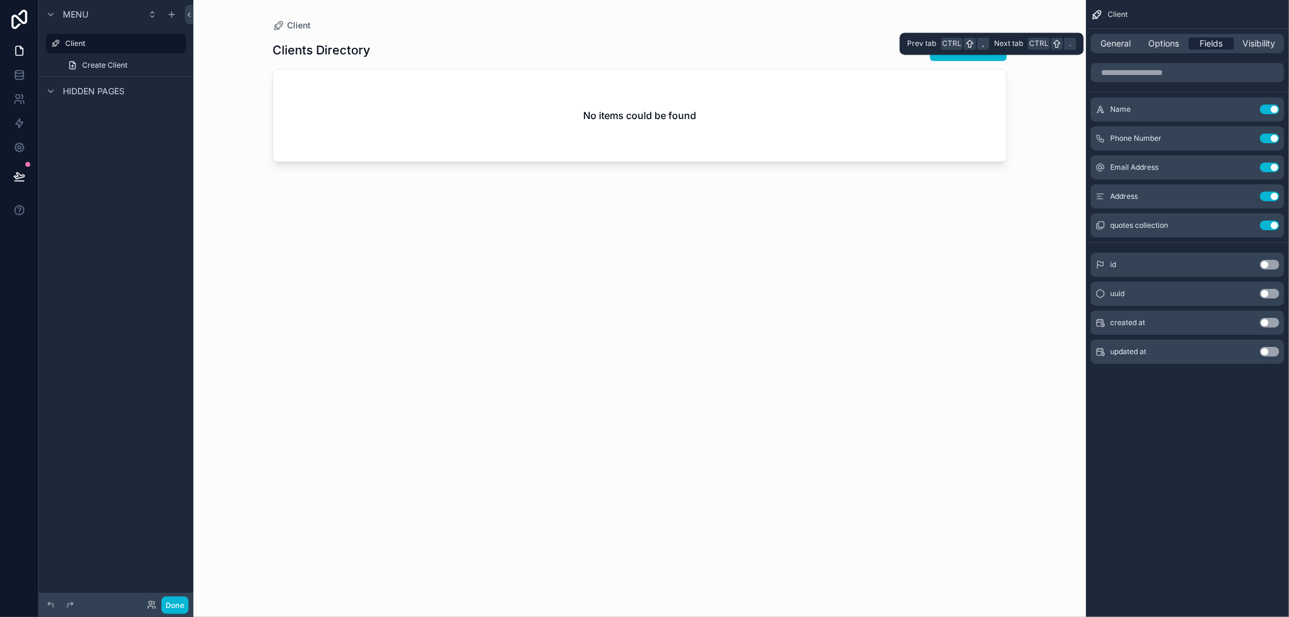
scroll to position [0, 0]
click at [149, 69] on link "Create Client" at bounding box center [123, 65] width 126 height 19
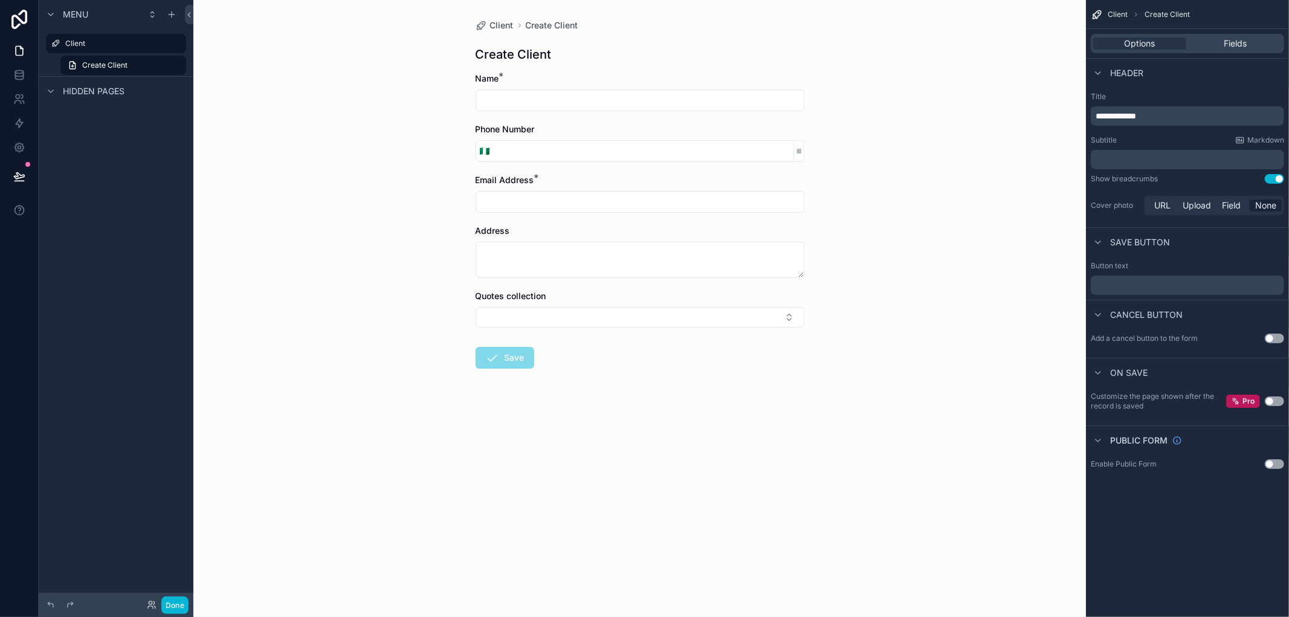
click at [1219, 29] on div "Options Fields" at bounding box center [1187, 43] width 203 height 29
click at [1225, 45] on span "Fields" at bounding box center [1234, 43] width 23 height 12
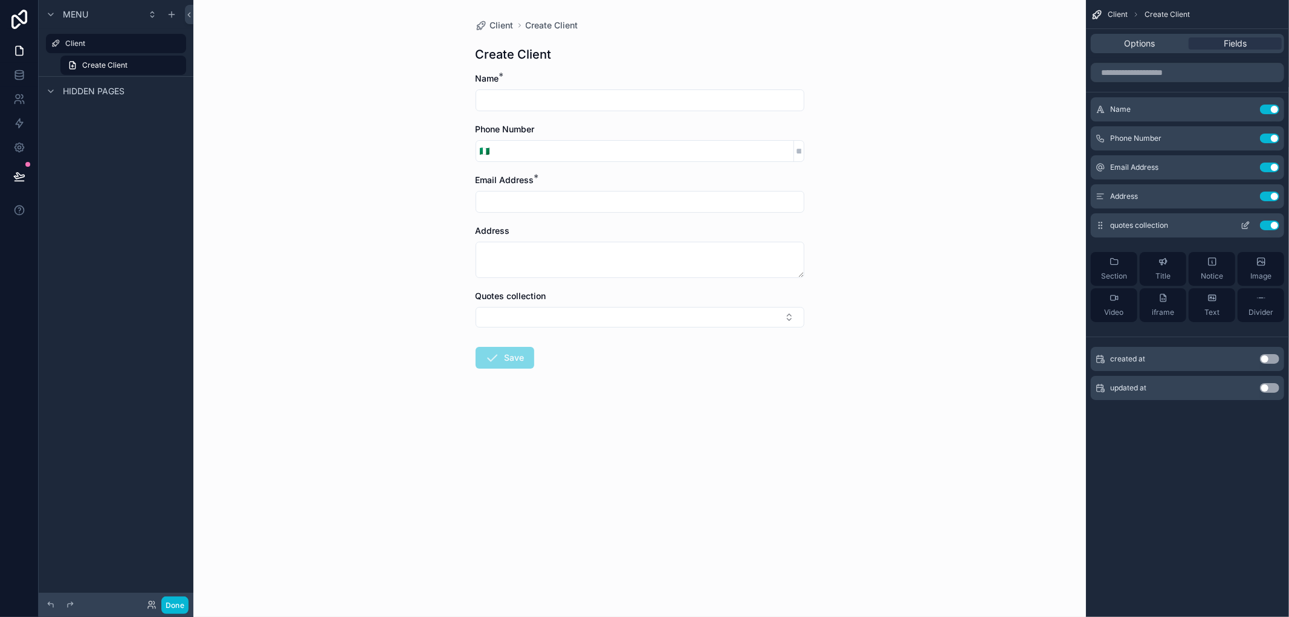
click at [1277, 221] on button "Use setting" at bounding box center [1269, 226] width 19 height 10
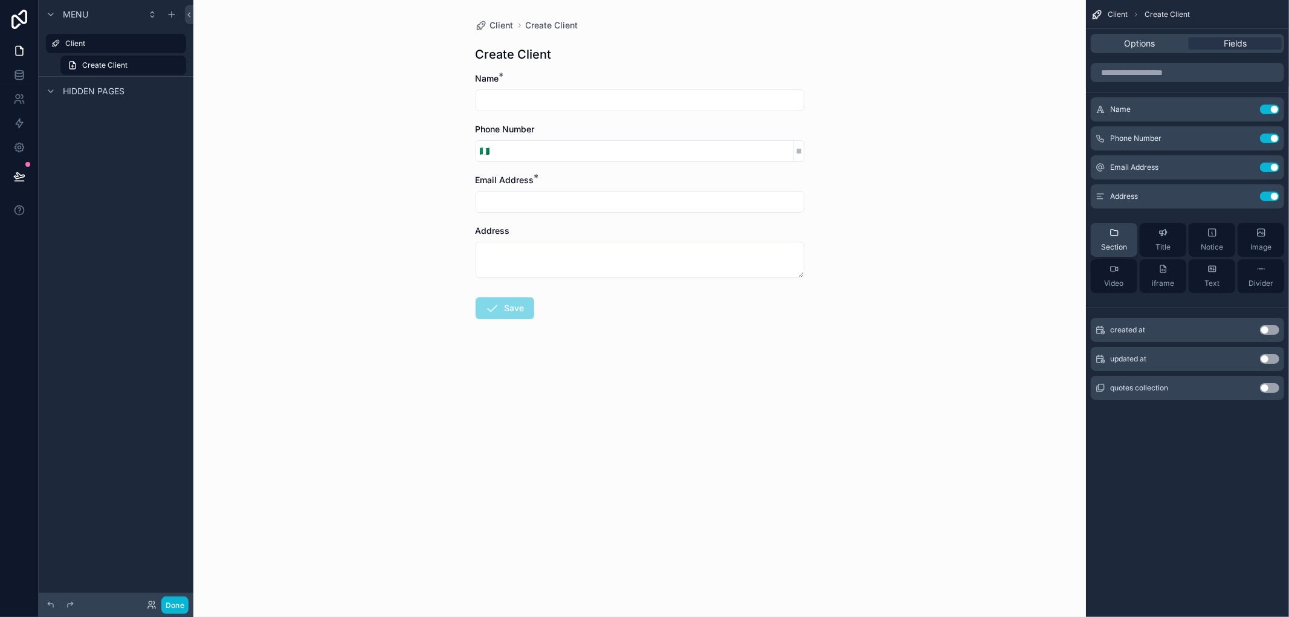
click at [1116, 234] on icon "scrollable content" at bounding box center [1114, 233] width 10 height 10
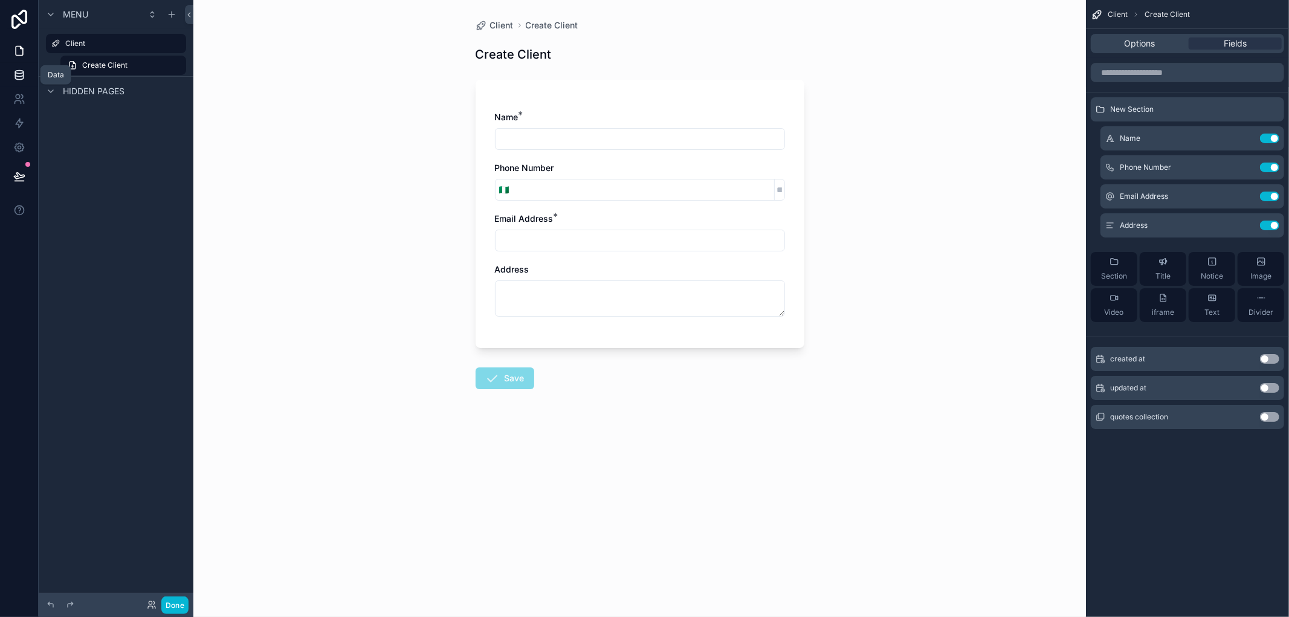
click at [16, 83] on link at bounding box center [19, 75] width 38 height 24
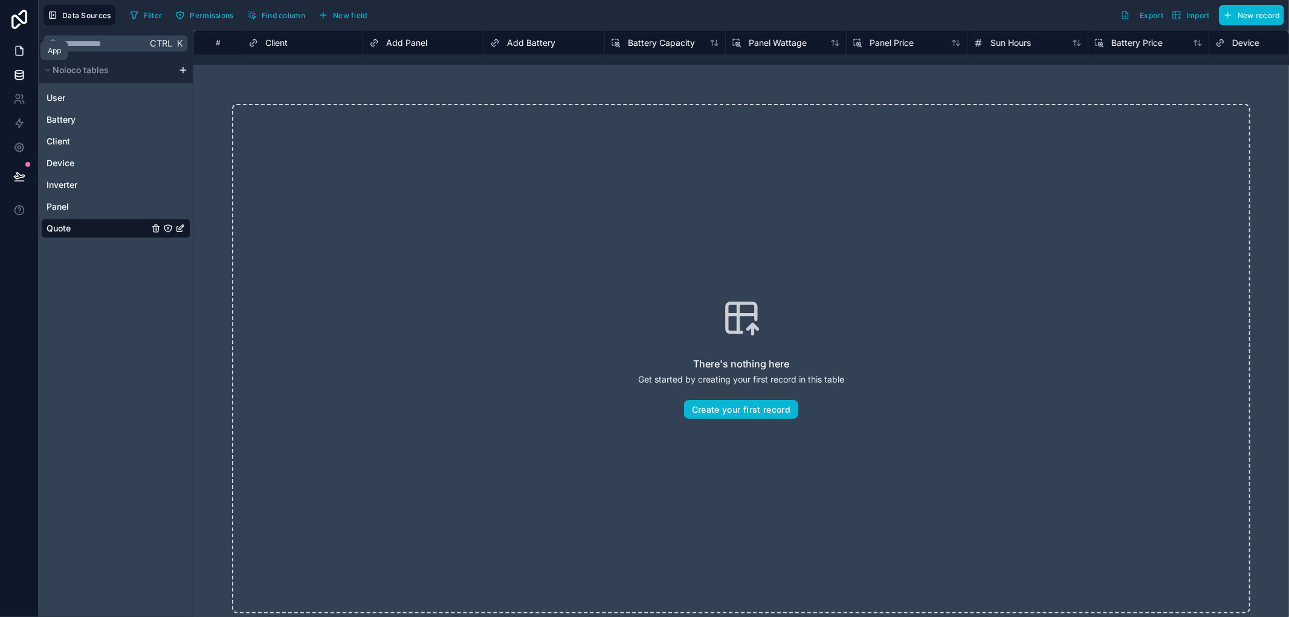
click at [16, 50] on icon at bounding box center [19, 51] width 7 height 9
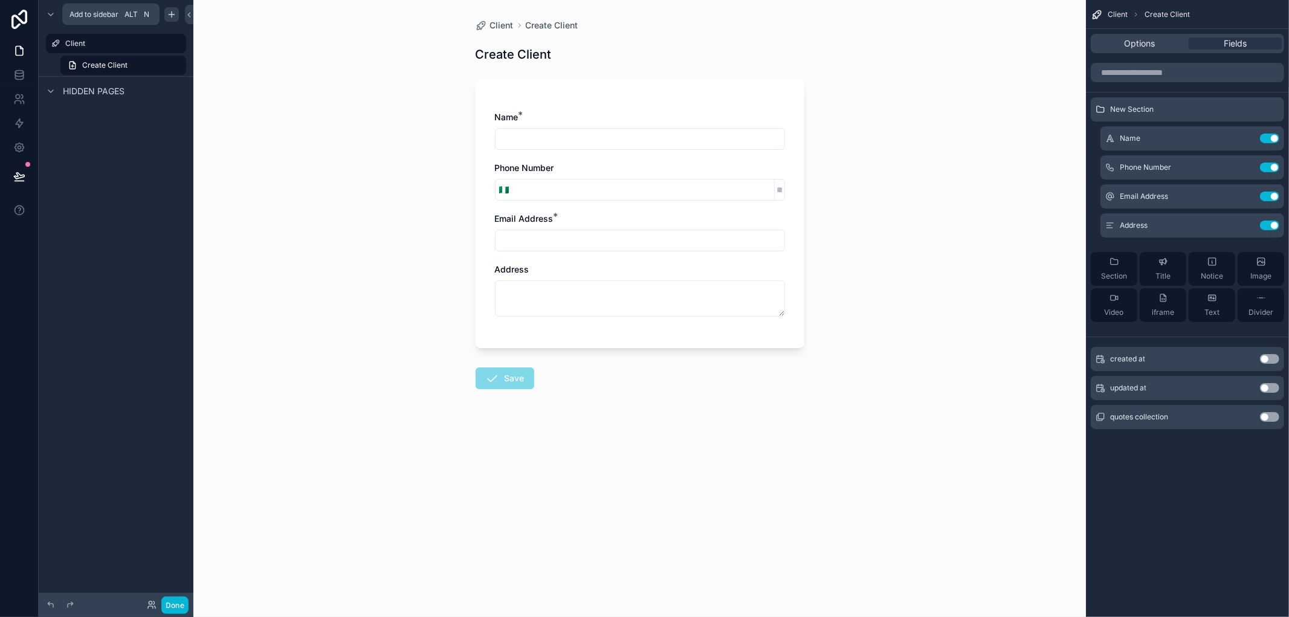
click at [174, 13] on icon "scrollable content" at bounding box center [172, 15] width 10 height 10
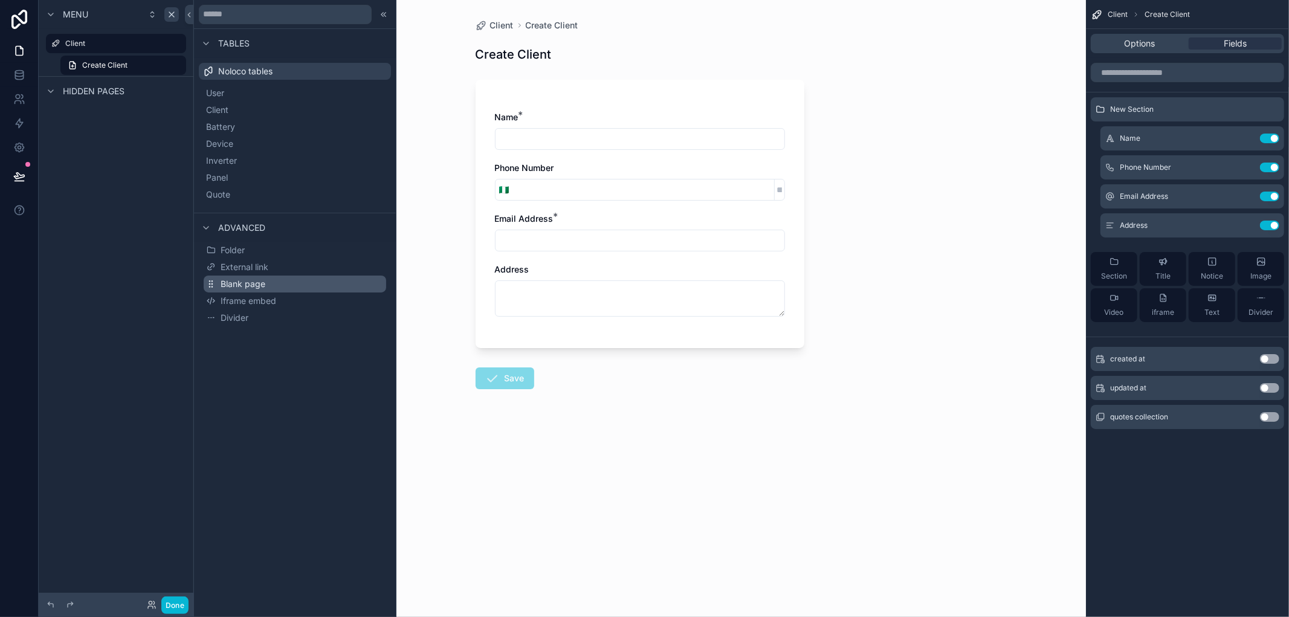
click at [268, 289] on button "Blank page" at bounding box center [295, 283] width 182 height 17
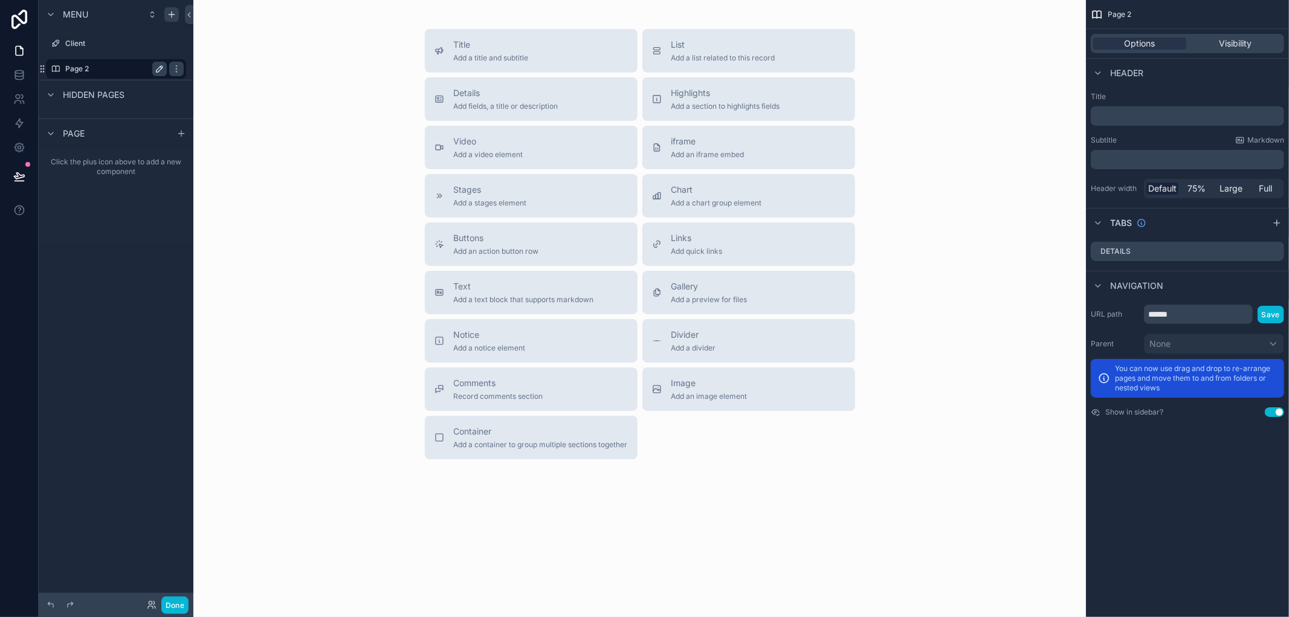
click at [163, 69] on icon "scrollable content" at bounding box center [160, 69] width 10 height 10
click at [141, 69] on input "******" at bounding box center [106, 69] width 82 height 14
type input "********"
click at [173, 68] on icon "scrollable content" at bounding box center [176, 69] width 6 height 4
click at [362, 82] on div "Title Add a title and subtitle List Add a list related to this record Details A…" at bounding box center [639, 244] width 873 height 430
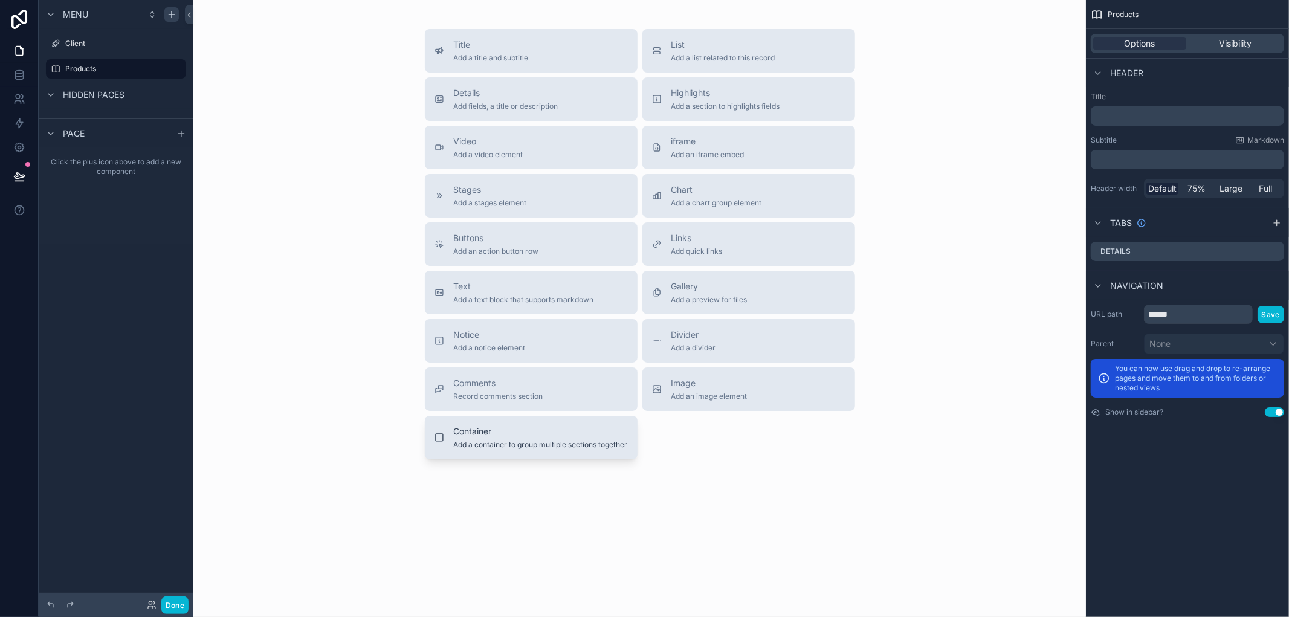
click at [540, 431] on span "Container" at bounding box center [541, 431] width 174 height 12
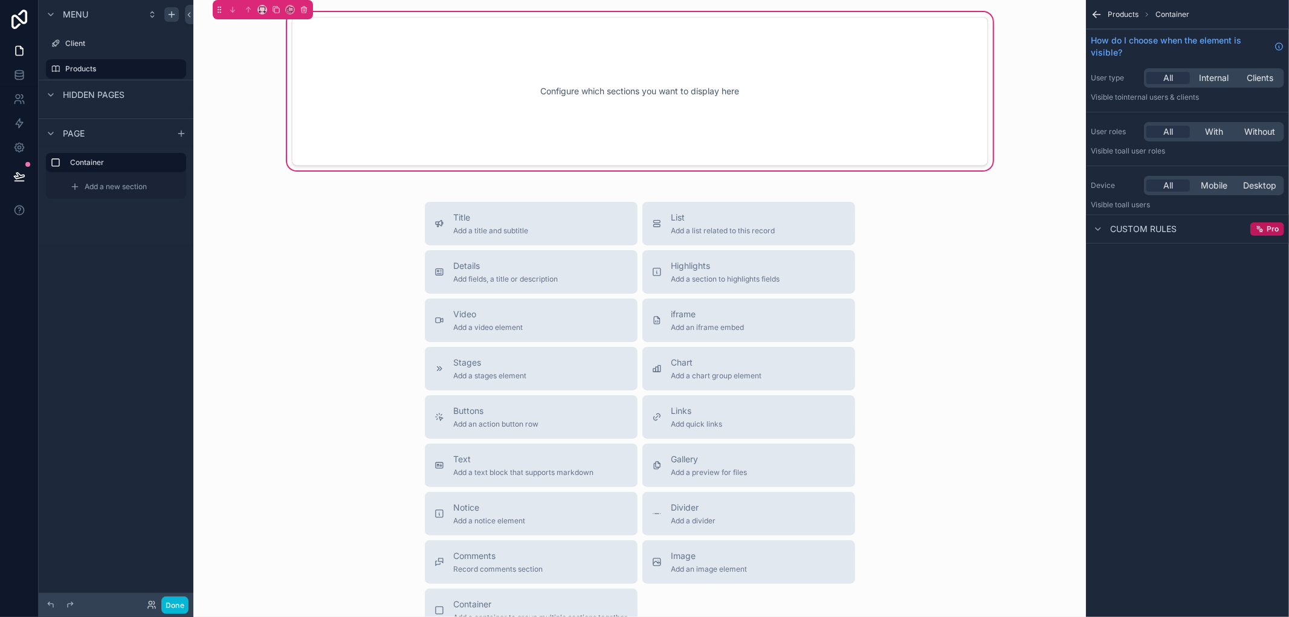
click at [787, 98] on div "Configure which sections you want to display here" at bounding box center [640, 91] width 656 height 109
click at [543, 280] on span "Add fields, a title or description" at bounding box center [506, 279] width 105 height 10
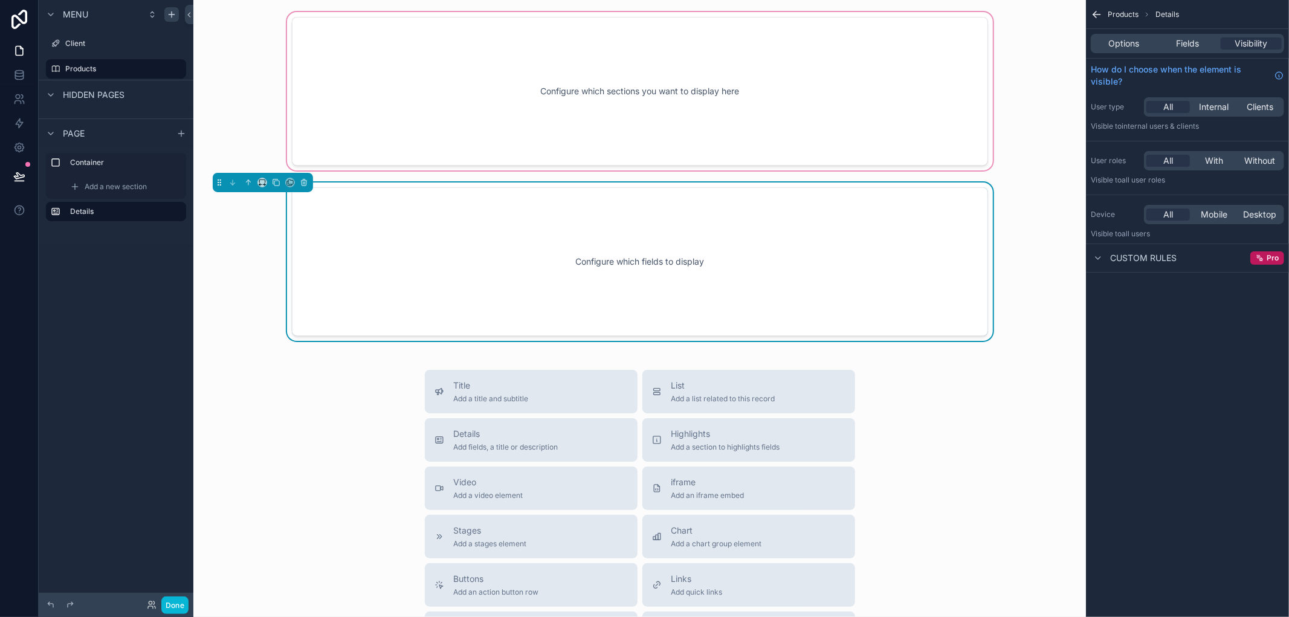
click at [705, 50] on div "scrollable content" at bounding box center [639, 91] width 873 height 163
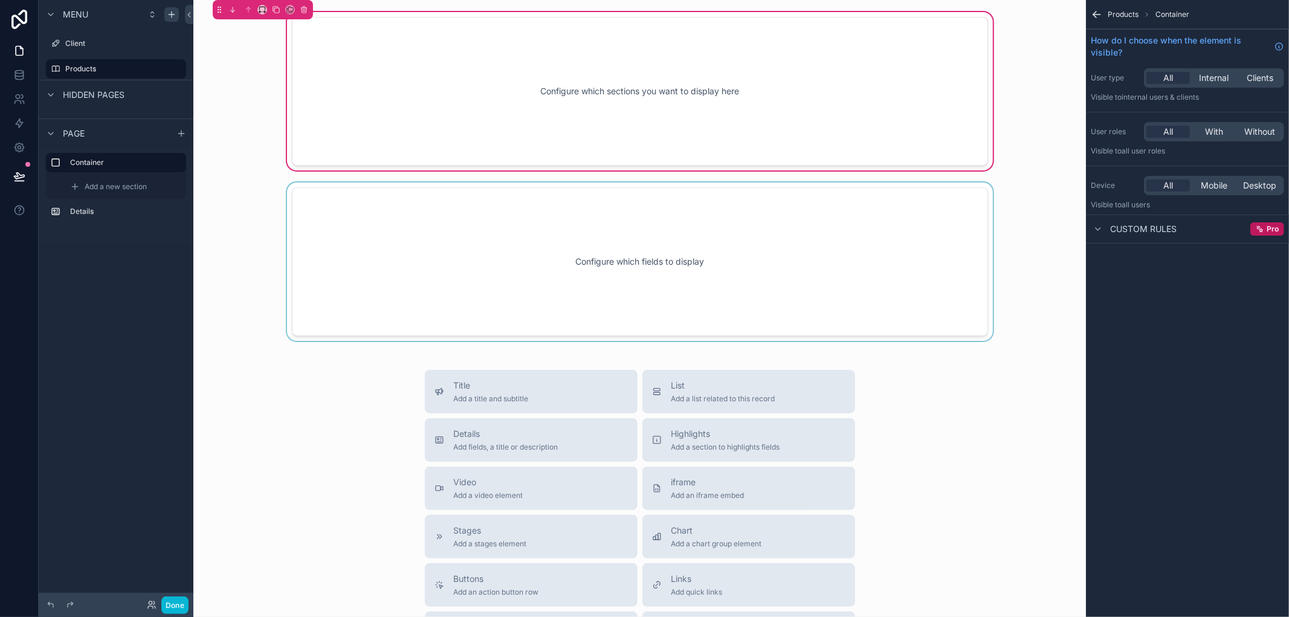
click at [756, 250] on div "scrollable content" at bounding box center [639, 261] width 873 height 158
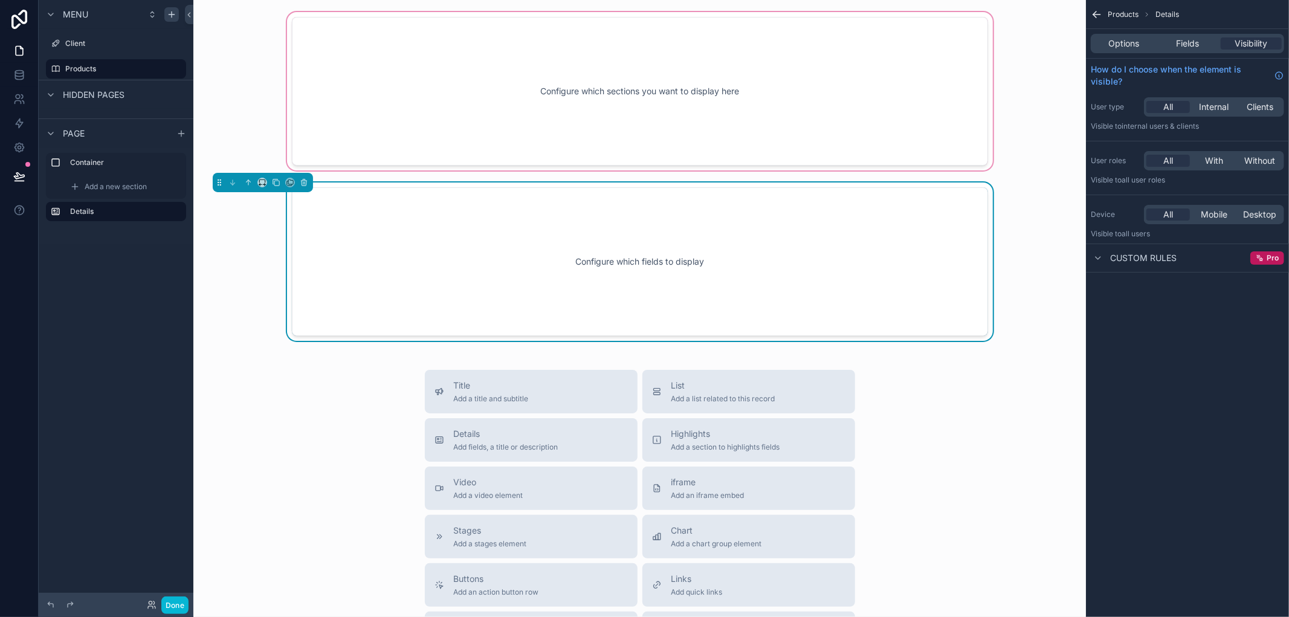
click at [763, 109] on div "scrollable content" at bounding box center [639, 91] width 873 height 163
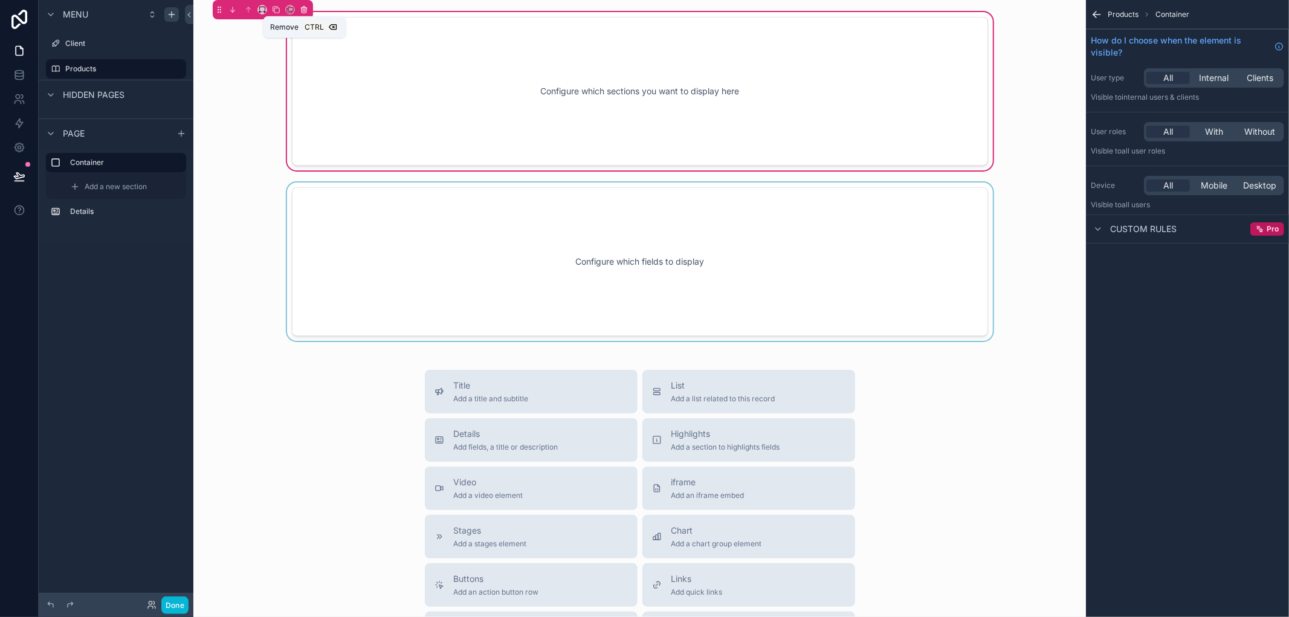
click at [306, 10] on icon "scrollable content" at bounding box center [304, 9] width 8 height 8
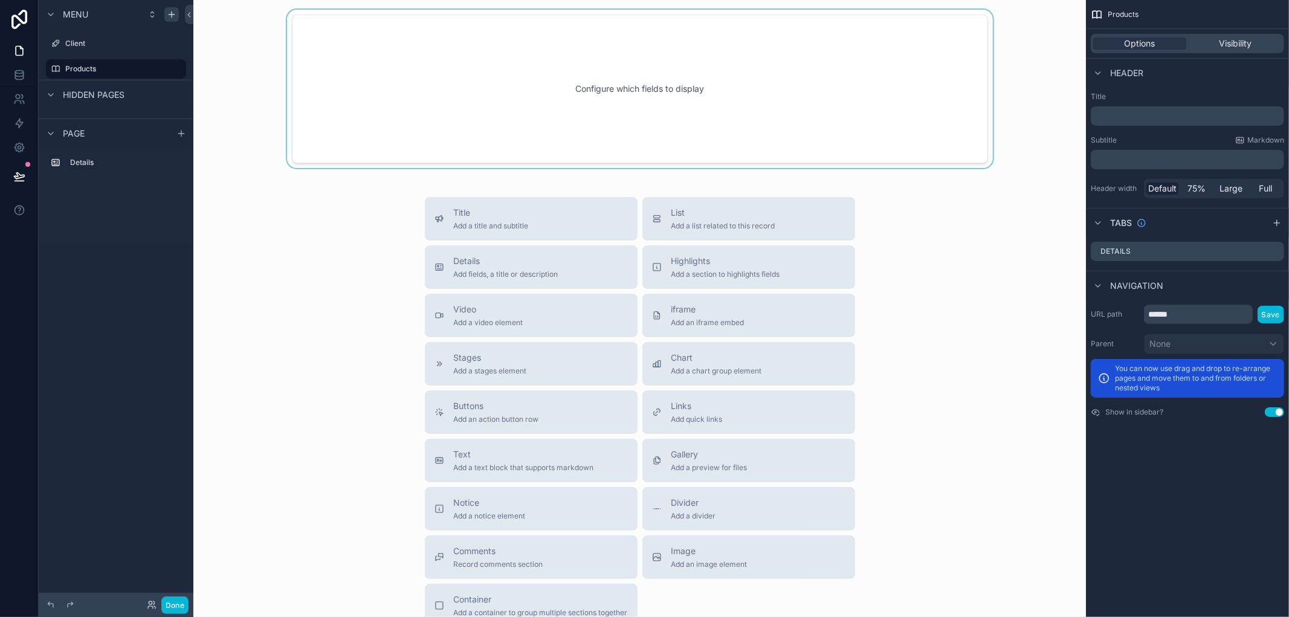
click at [540, 115] on div "scrollable content" at bounding box center [639, 89] width 873 height 158
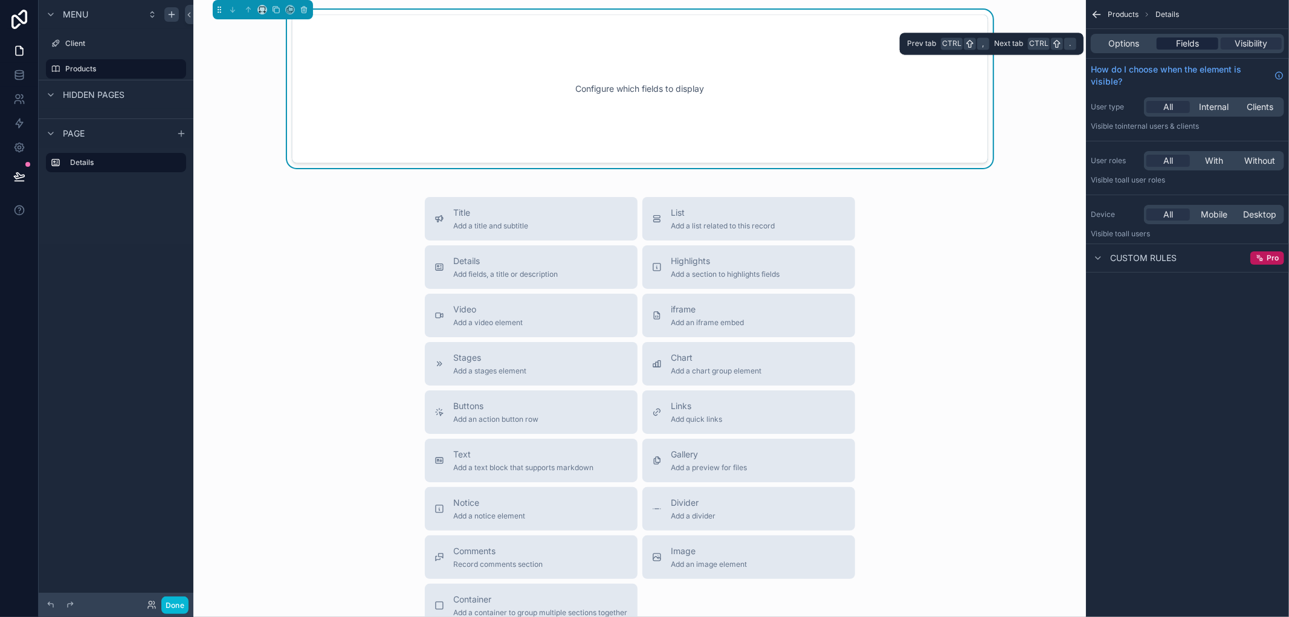
click at [1170, 41] on div "Fields" at bounding box center [1186, 43] width 61 height 12
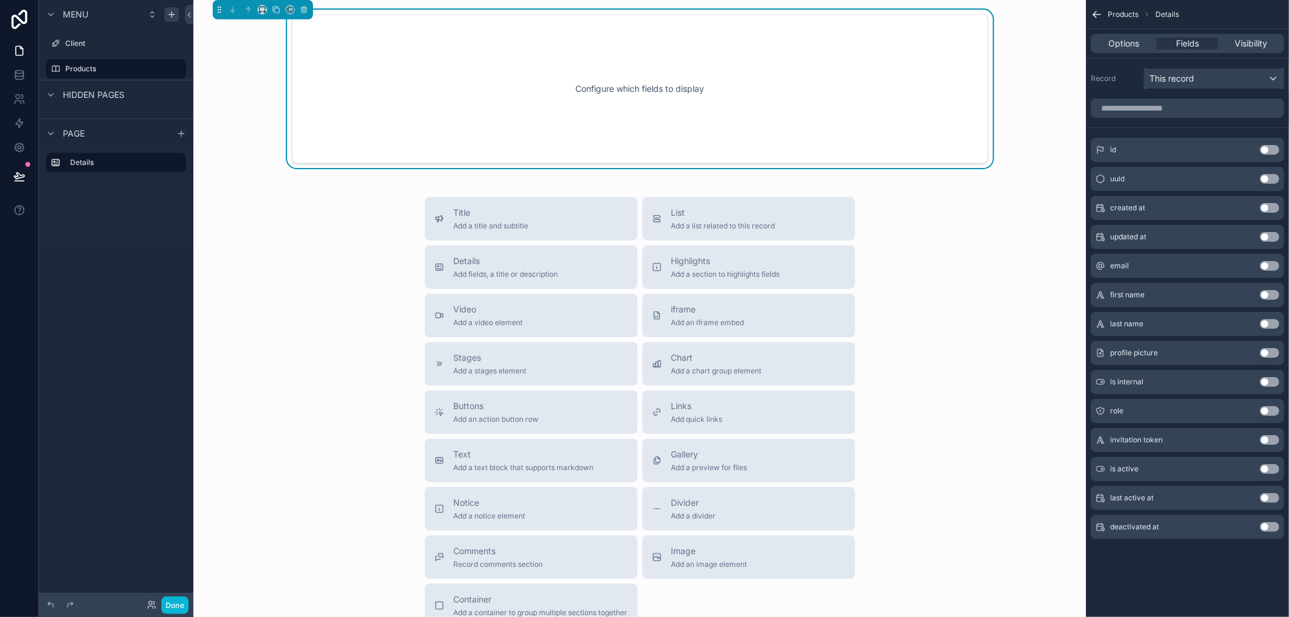
click at [1221, 85] on div "This record" at bounding box center [1213, 78] width 139 height 19
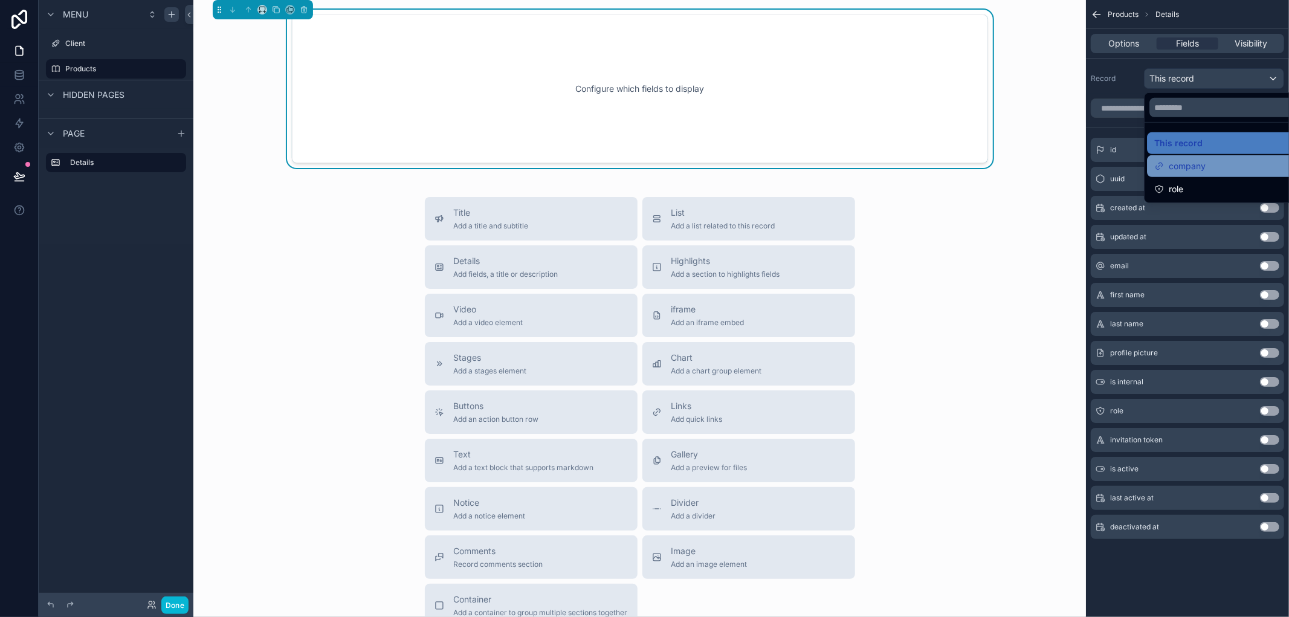
click at [1209, 158] on div "company" at bounding box center [1228, 166] width 162 height 22
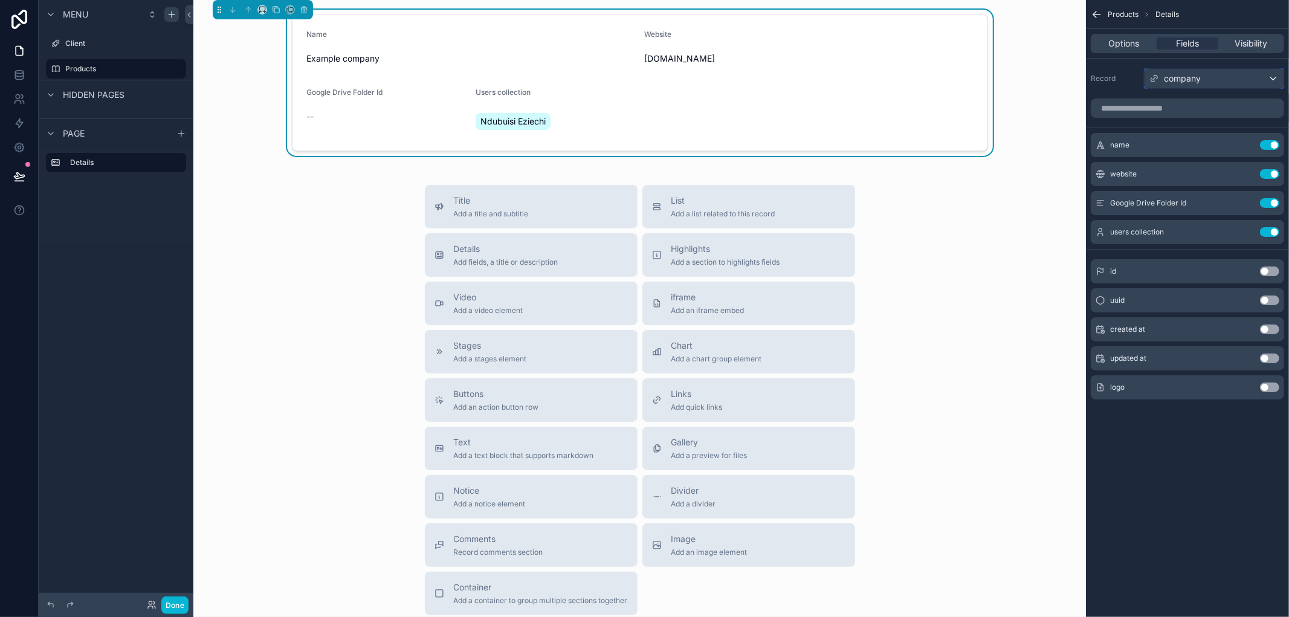
click at [1225, 76] on div "company" at bounding box center [1213, 78] width 139 height 19
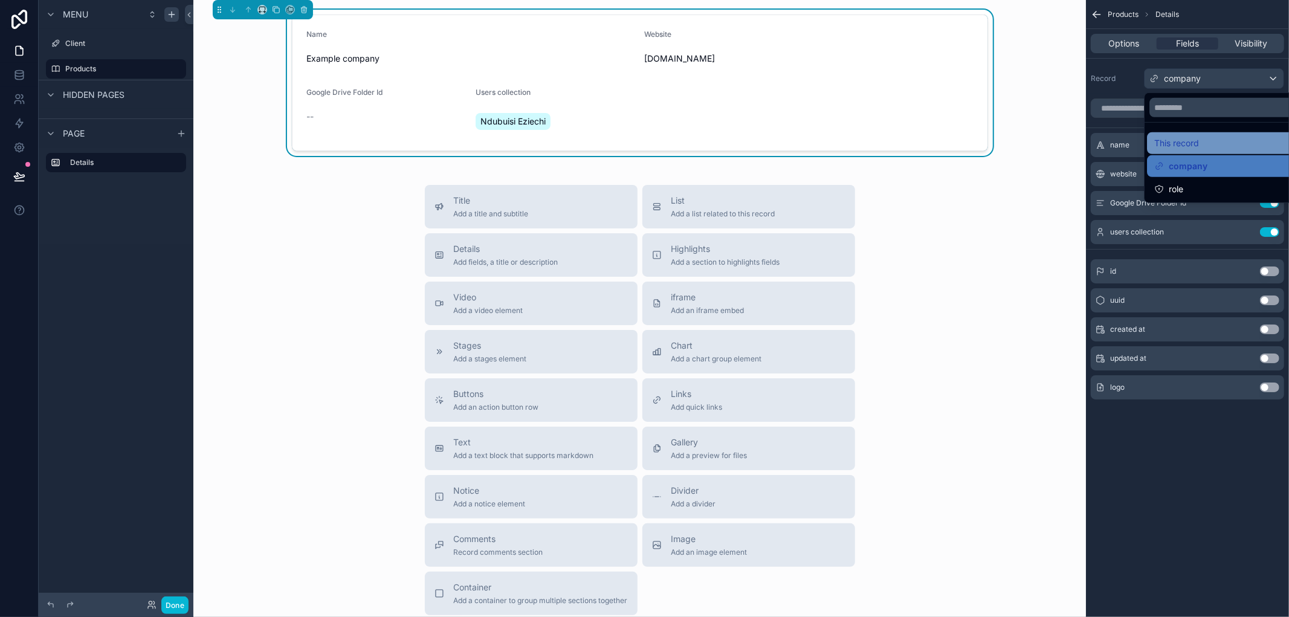
click at [1219, 144] on div "This record" at bounding box center [1227, 143] width 147 height 14
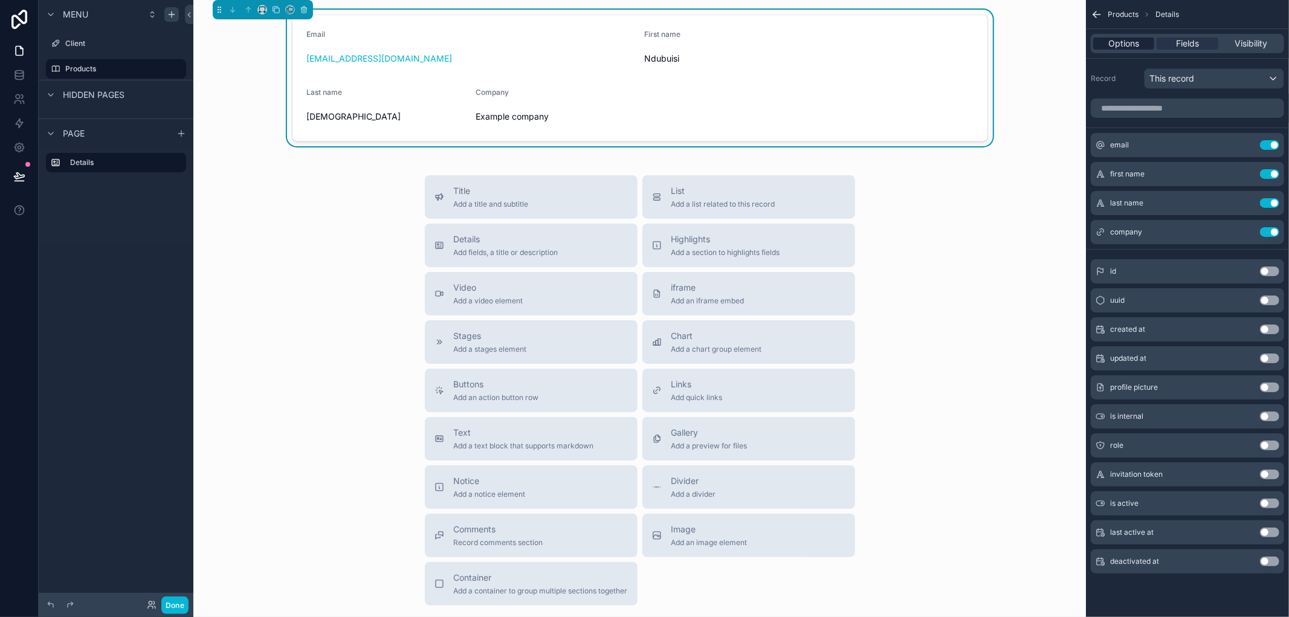
click at [1116, 43] on span "Options" at bounding box center [1123, 43] width 31 height 12
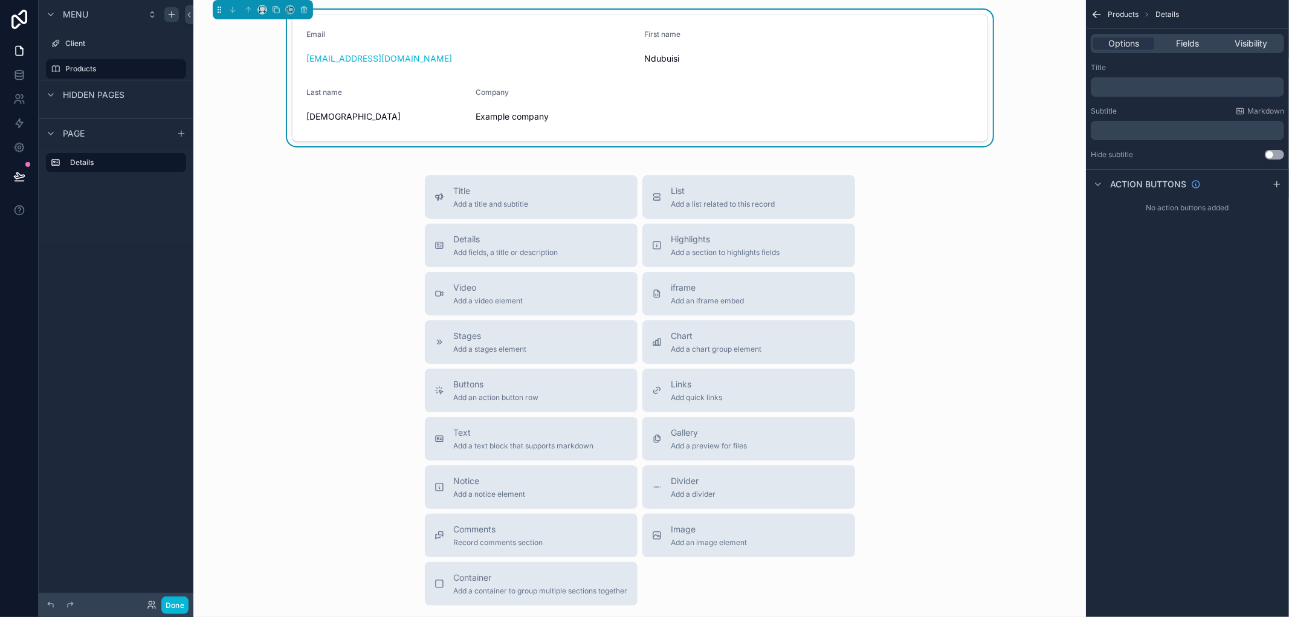
click at [747, 79] on form "Email eziechindu@stargateaimeme.net First name Ndubuisi Last name Eziechi Compa…" at bounding box center [639, 78] width 695 height 126
click at [1177, 45] on span "Fields" at bounding box center [1187, 43] width 23 height 12
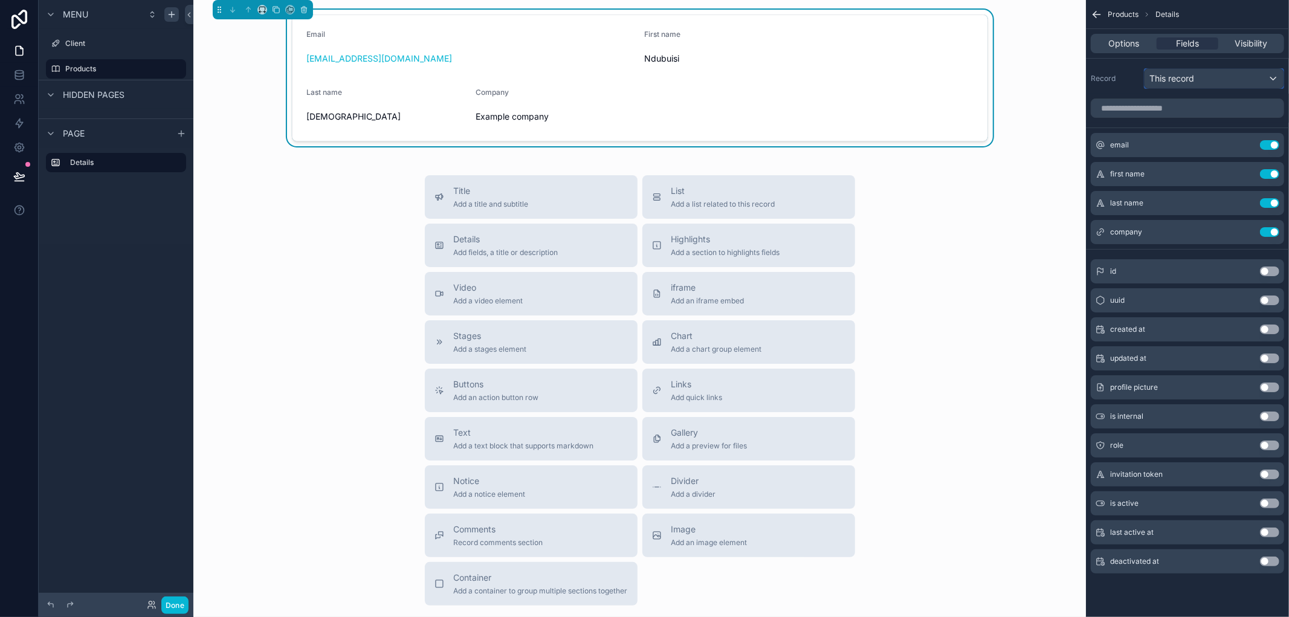
click at [1208, 83] on div "This record" at bounding box center [1213, 78] width 139 height 19
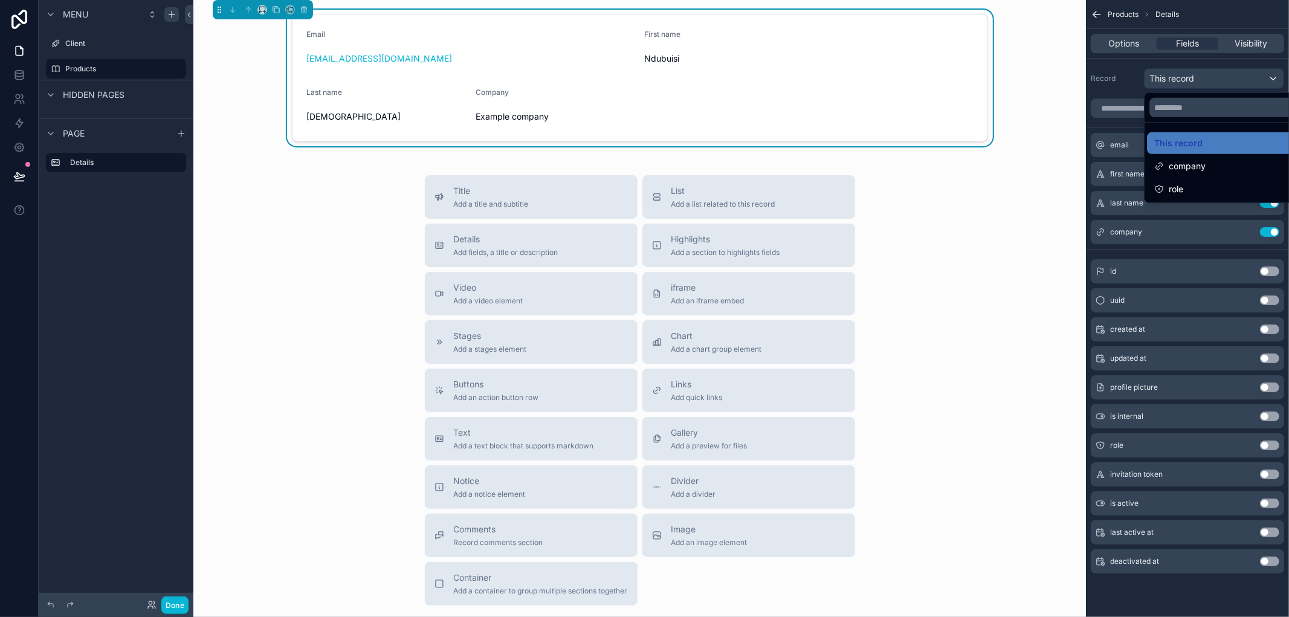
click at [1208, 83] on div "scrollable content" at bounding box center [644, 308] width 1289 height 617
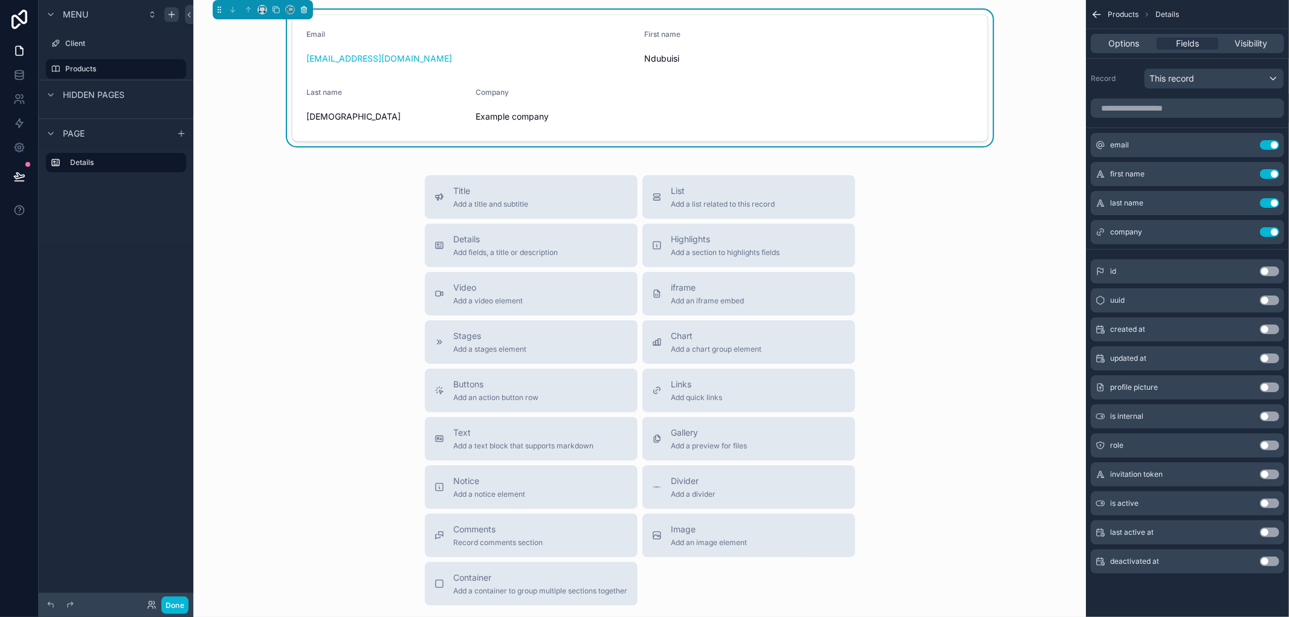
drag, startPoint x: 844, startPoint y: 112, endPoint x: 305, endPoint y: 7, distance: 549.1
click at [305, 7] on icon "scrollable content" at bounding box center [304, 7] width 2 height 1
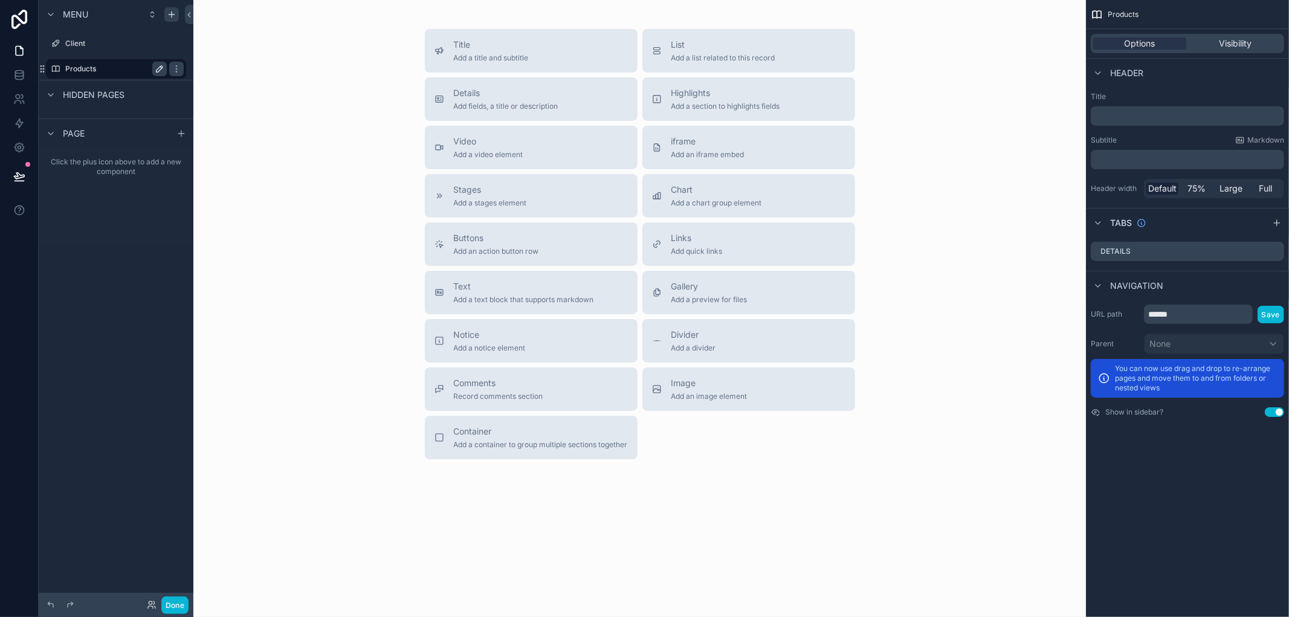
click at [92, 65] on label "Products" at bounding box center [113, 69] width 97 height 10
click at [1199, 40] on div "Visibility" at bounding box center [1234, 43] width 93 height 12
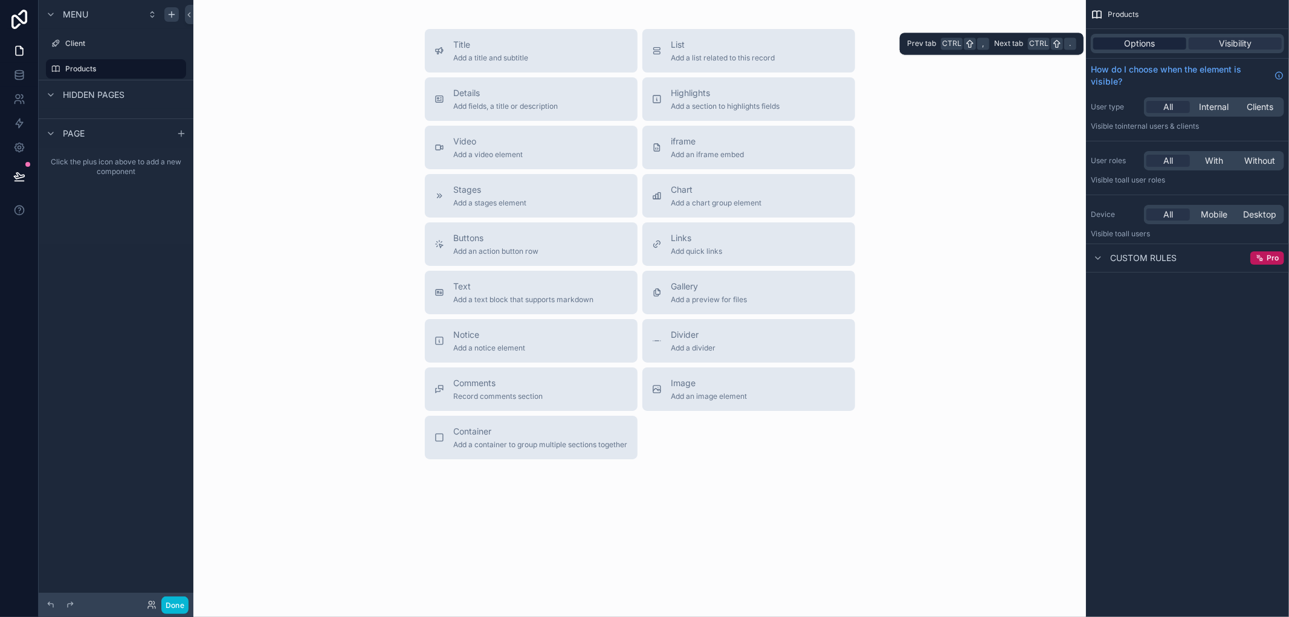
click at [1142, 41] on span "Options" at bounding box center [1139, 43] width 31 height 12
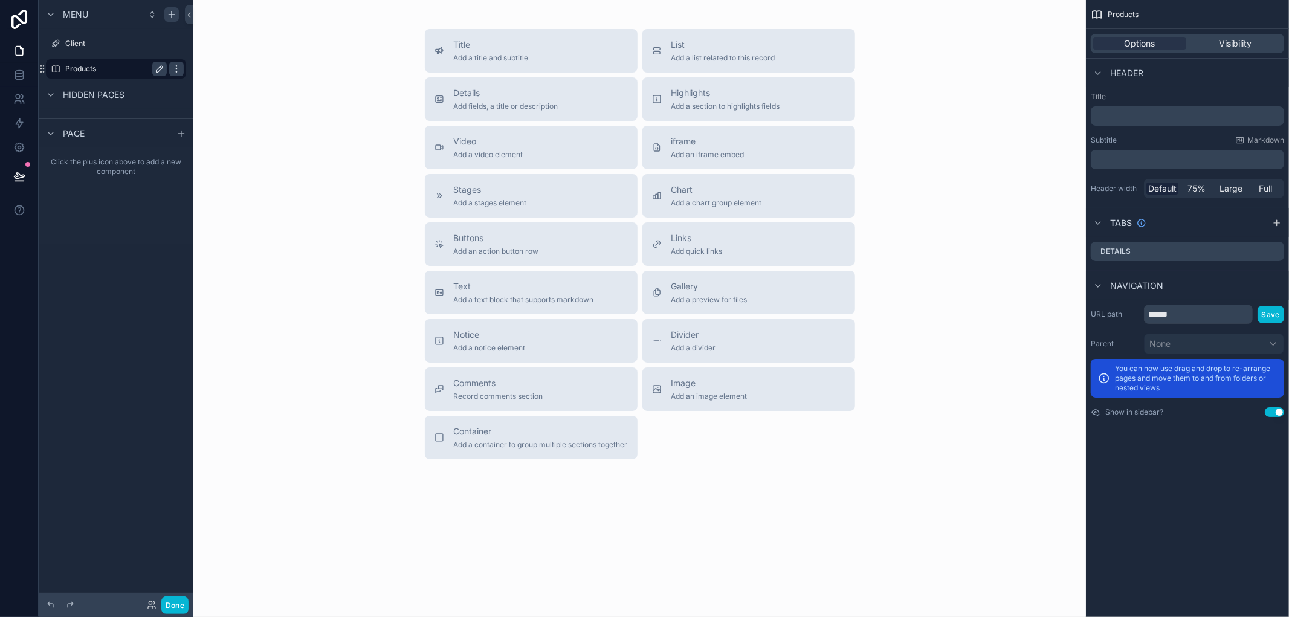
click at [173, 69] on icon "scrollable content" at bounding box center [177, 69] width 10 height 10
click at [219, 103] on span "Remove" at bounding box center [231, 99] width 32 height 12
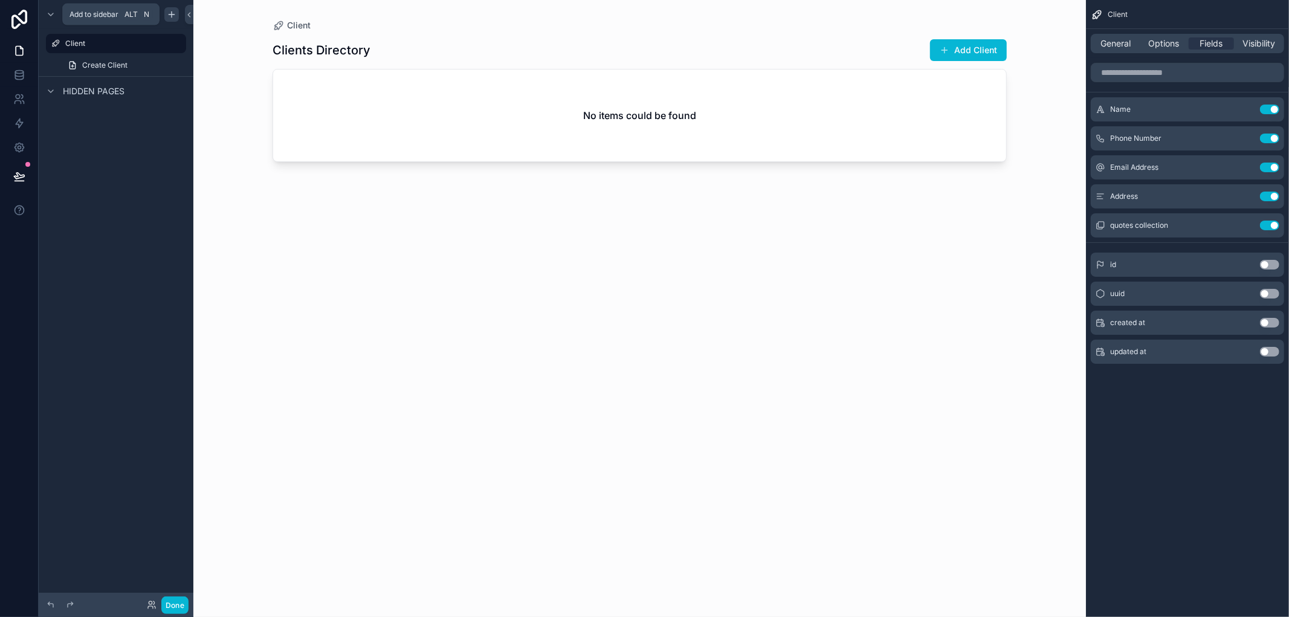
click at [171, 14] on icon "scrollable content" at bounding box center [171, 14] width 5 height 0
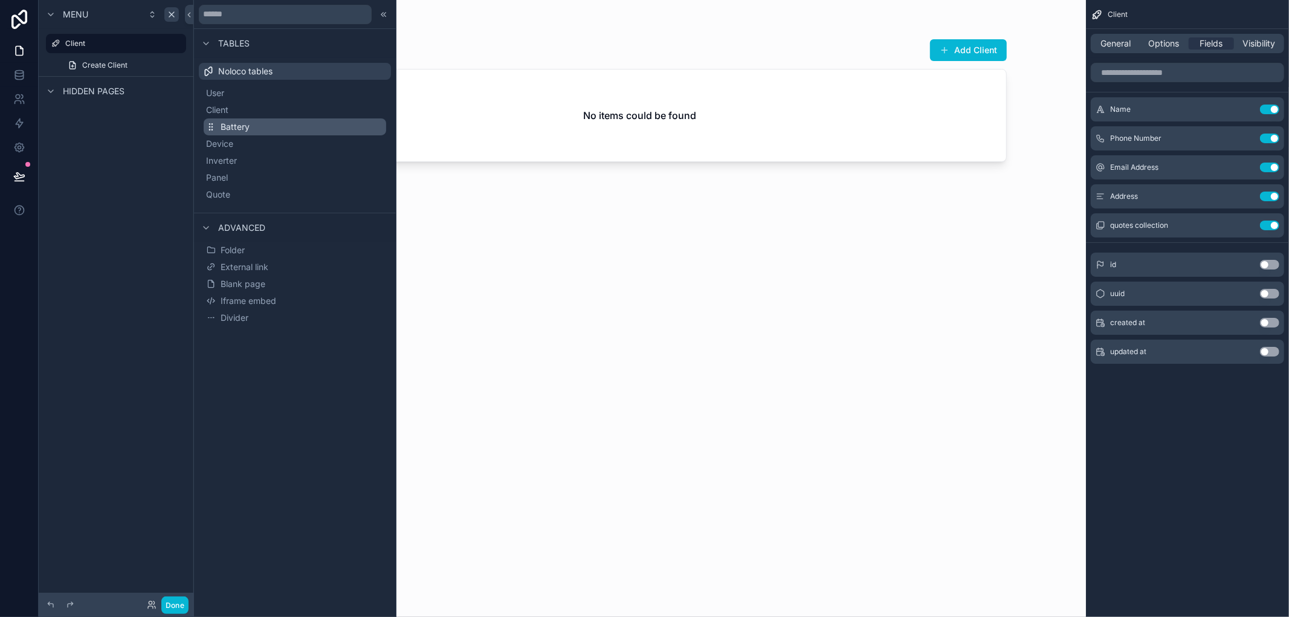
click at [237, 130] on span "Battery" at bounding box center [235, 127] width 29 height 12
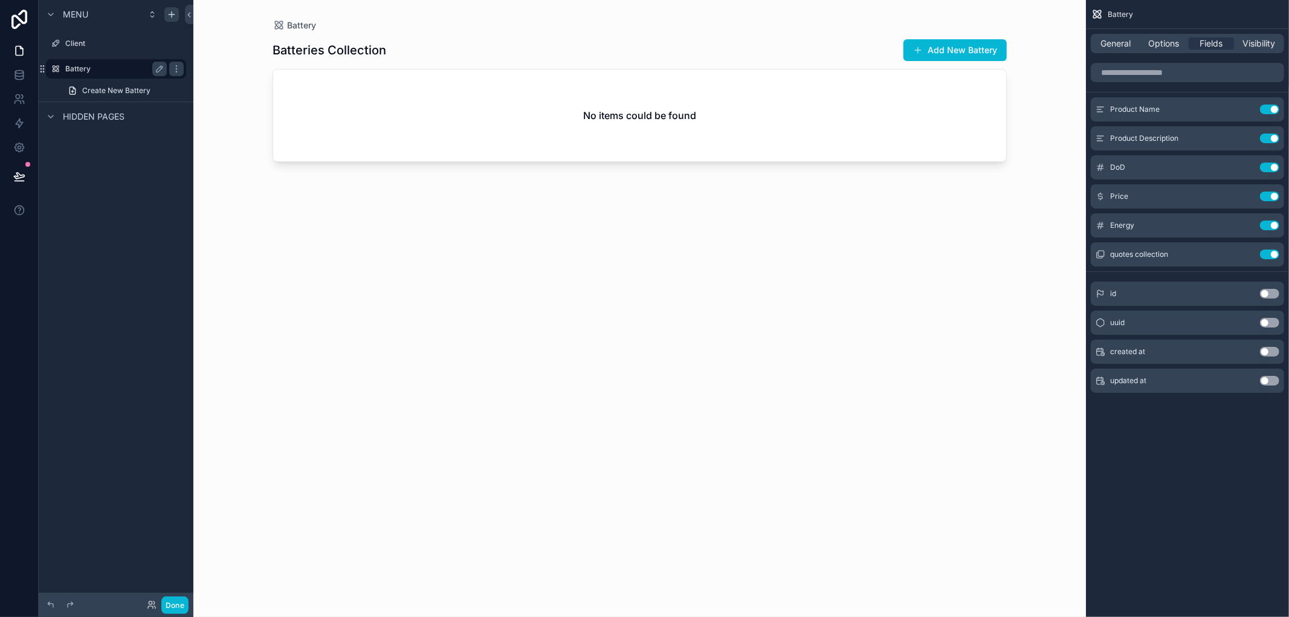
click at [114, 73] on label "Battery" at bounding box center [113, 69] width 97 height 10
click at [430, 117] on div "scrollable content" at bounding box center [639, 301] width 773 height 602
click at [1155, 35] on div "General Options Fields Visibility" at bounding box center [1187, 43] width 193 height 19
click at [1155, 39] on span "Options" at bounding box center [1163, 43] width 31 height 12
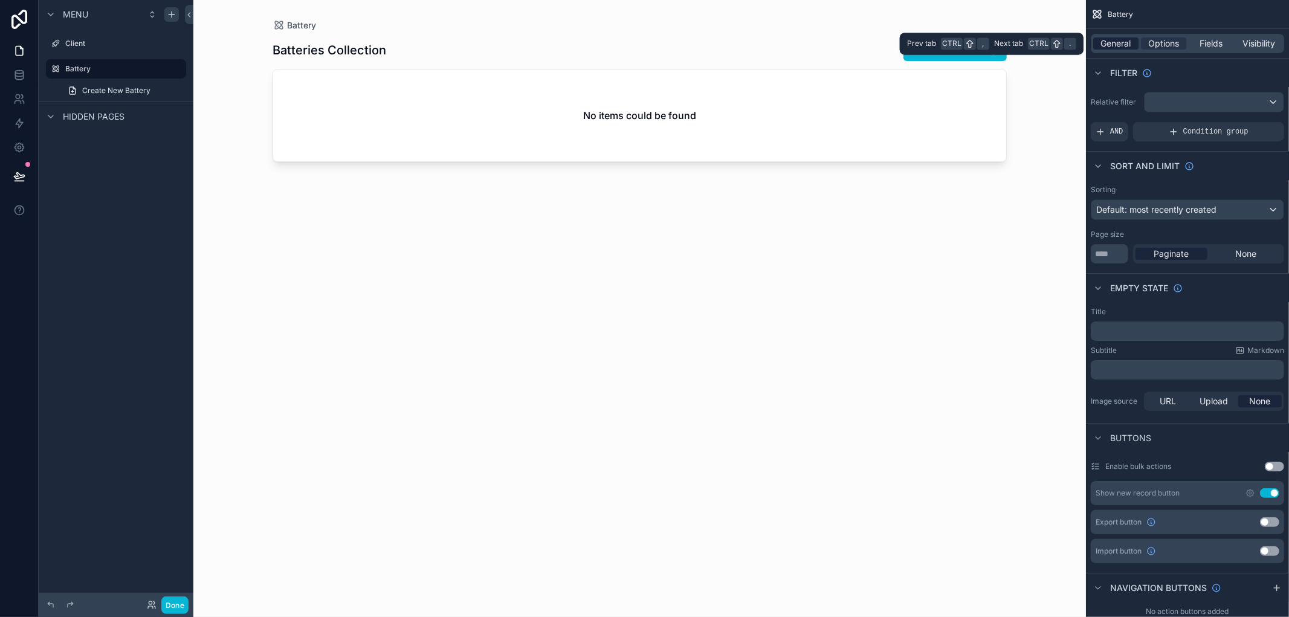
click at [1122, 48] on span "General" at bounding box center [1116, 43] width 30 height 12
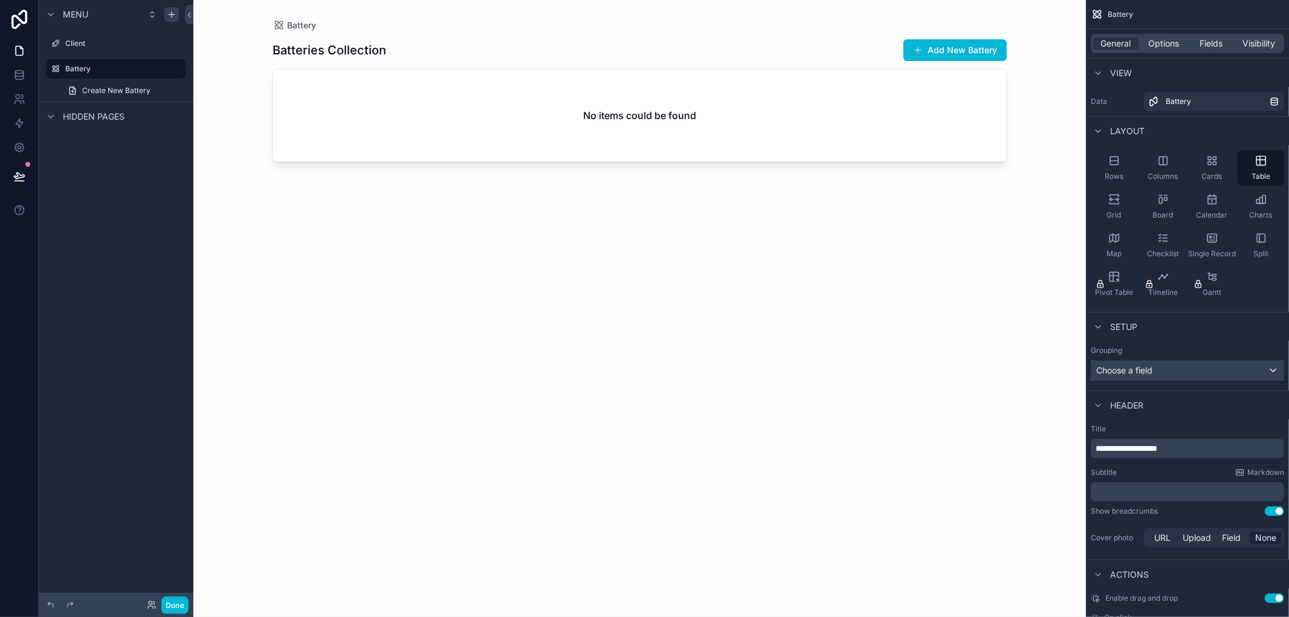
click at [1213, 364] on div "Choose a field" at bounding box center [1187, 370] width 192 height 19
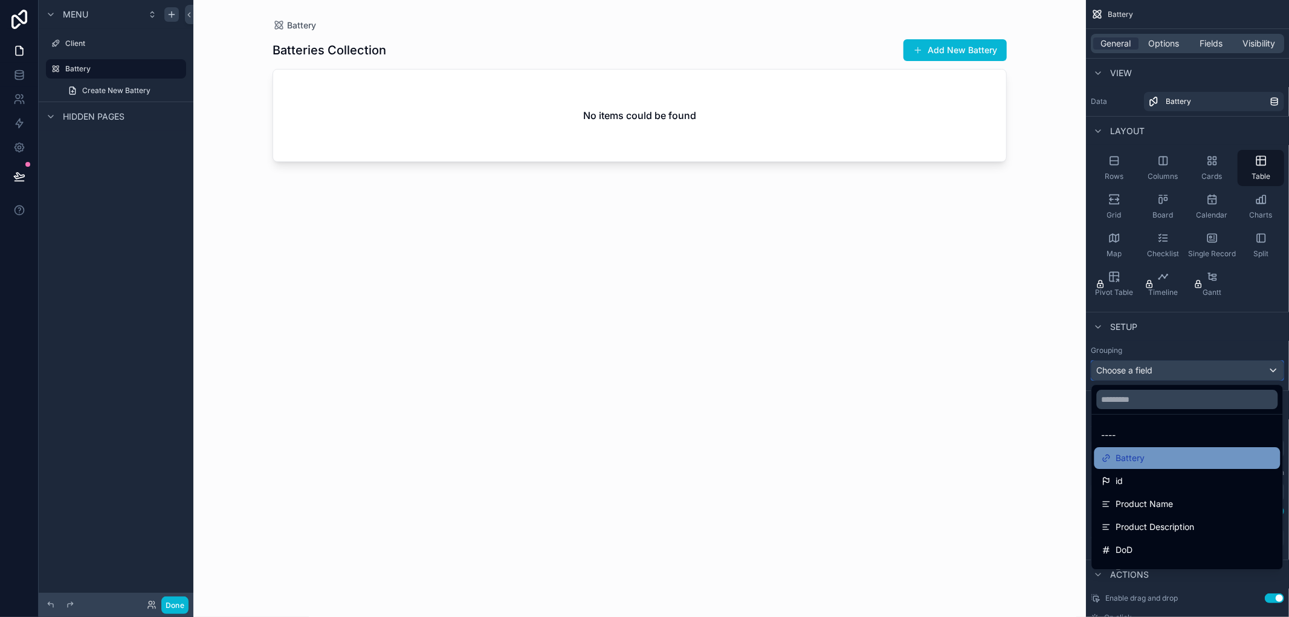
scroll to position [109, 0]
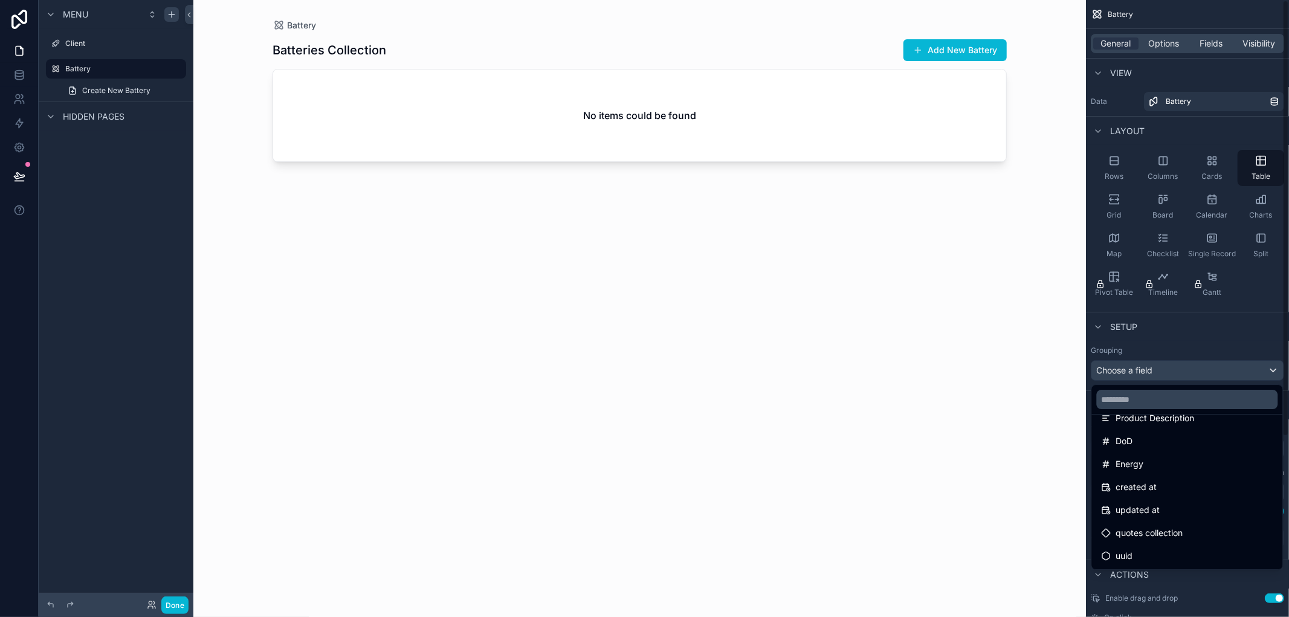
click at [1197, 328] on div "scrollable content" at bounding box center [644, 308] width 1289 height 617
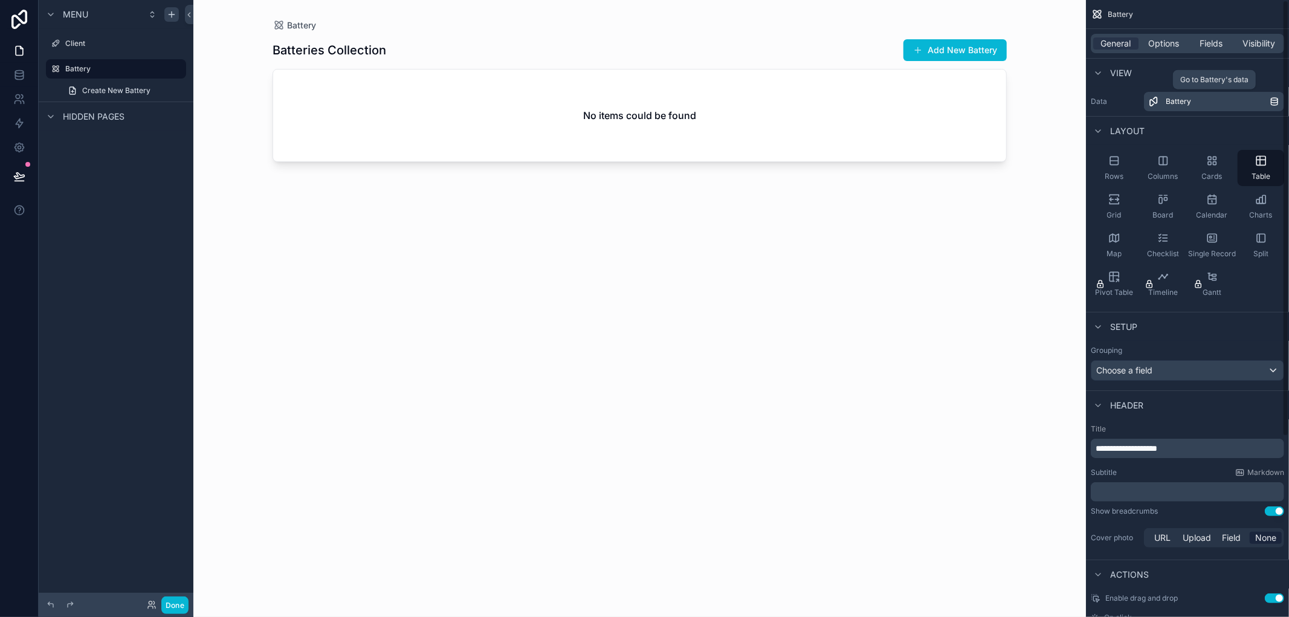
click at [1180, 97] on span "Battery" at bounding box center [1177, 102] width 25 height 10
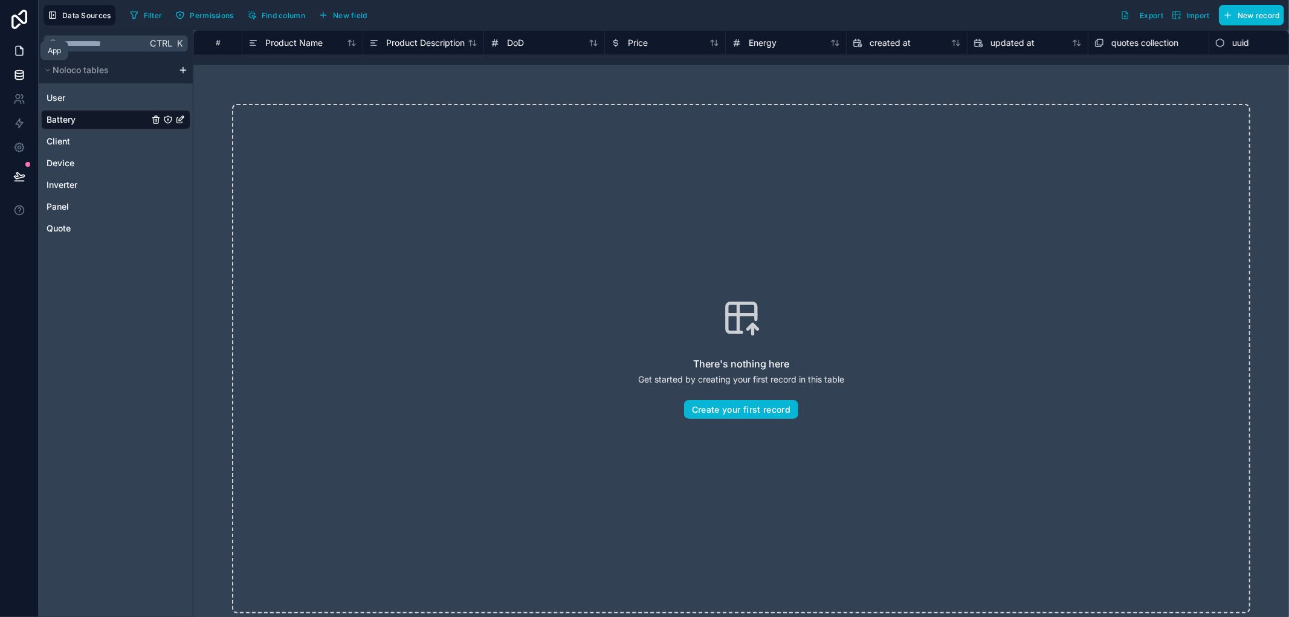
click at [31, 62] on link at bounding box center [19, 51] width 38 height 24
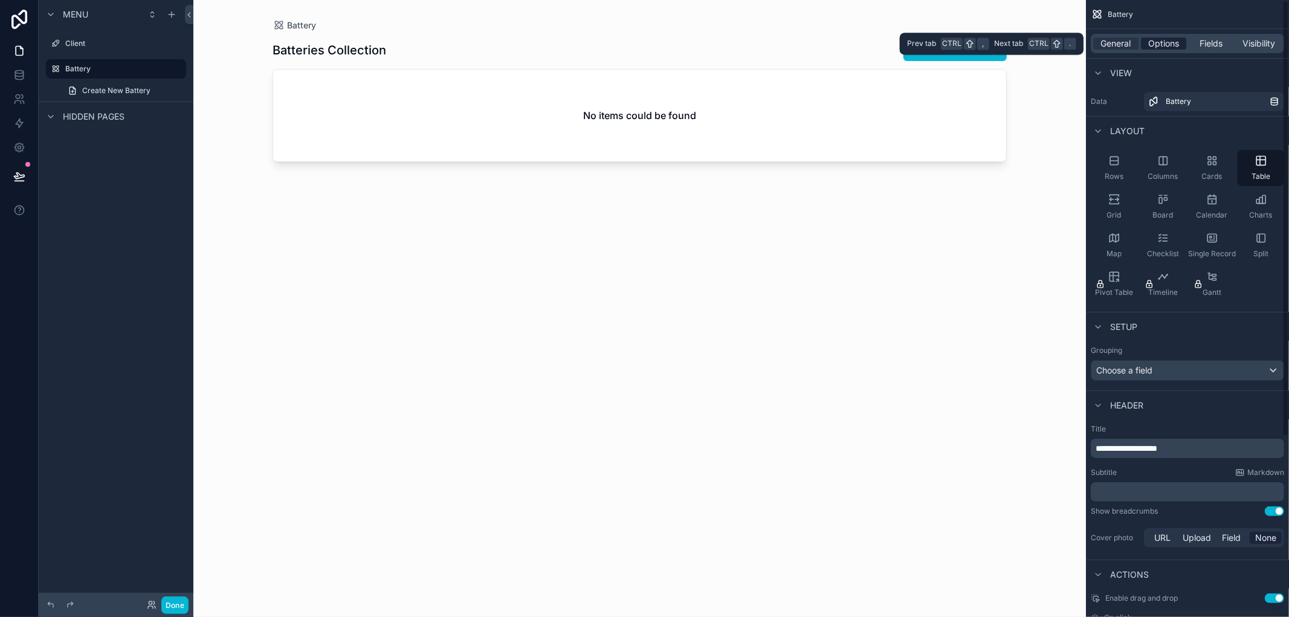
click at [1162, 39] on span "Options" at bounding box center [1163, 43] width 31 height 12
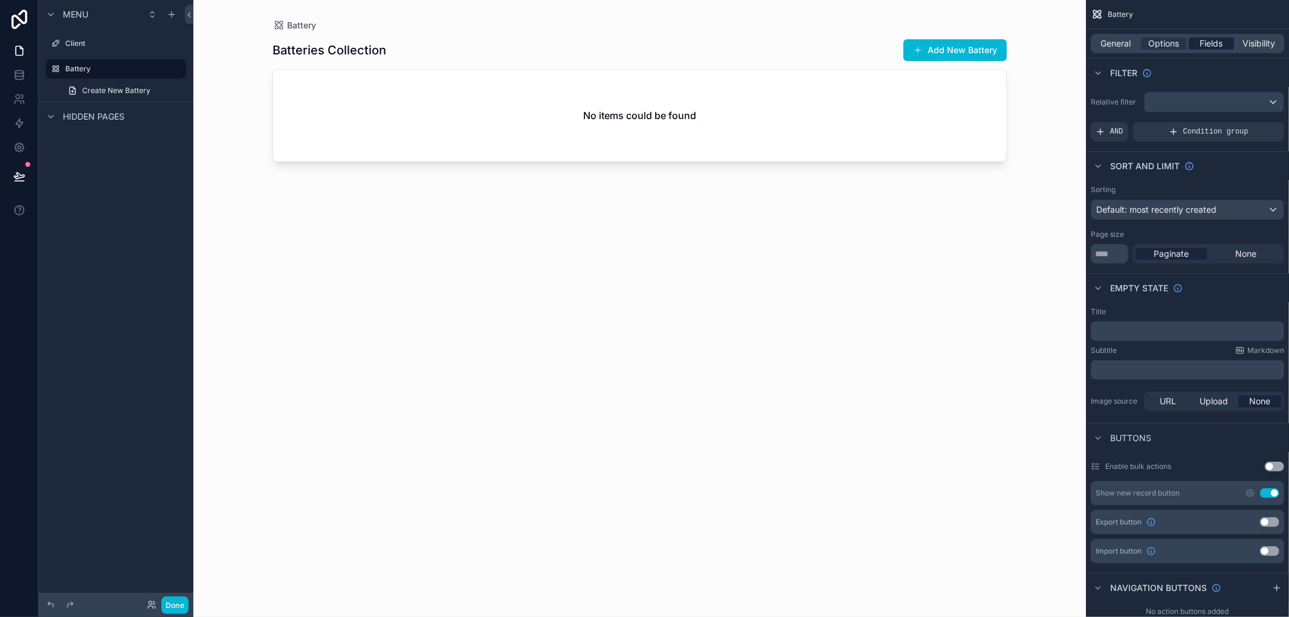
click at [1193, 42] on div "Fields" at bounding box center [1210, 43] width 45 height 12
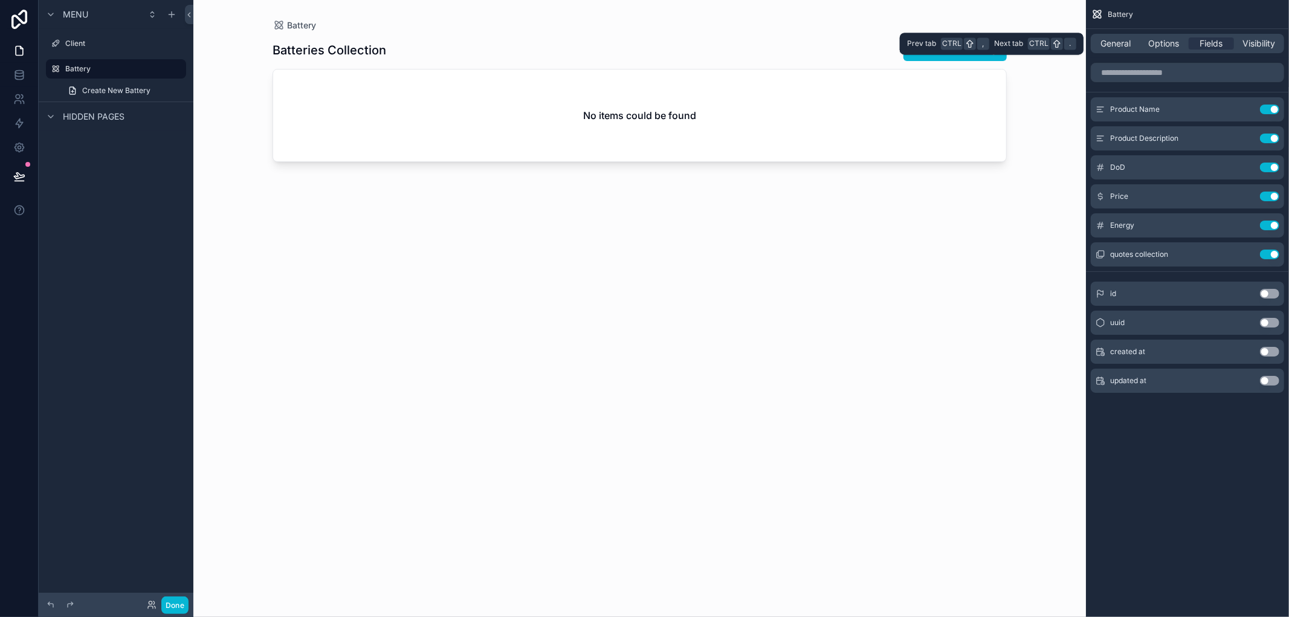
click at [1152, 59] on div "Battery General Options Fields Visibility Product Name Use setting Product Desc…" at bounding box center [1187, 203] width 203 height 407
click at [1152, 41] on span "Options" at bounding box center [1163, 43] width 31 height 12
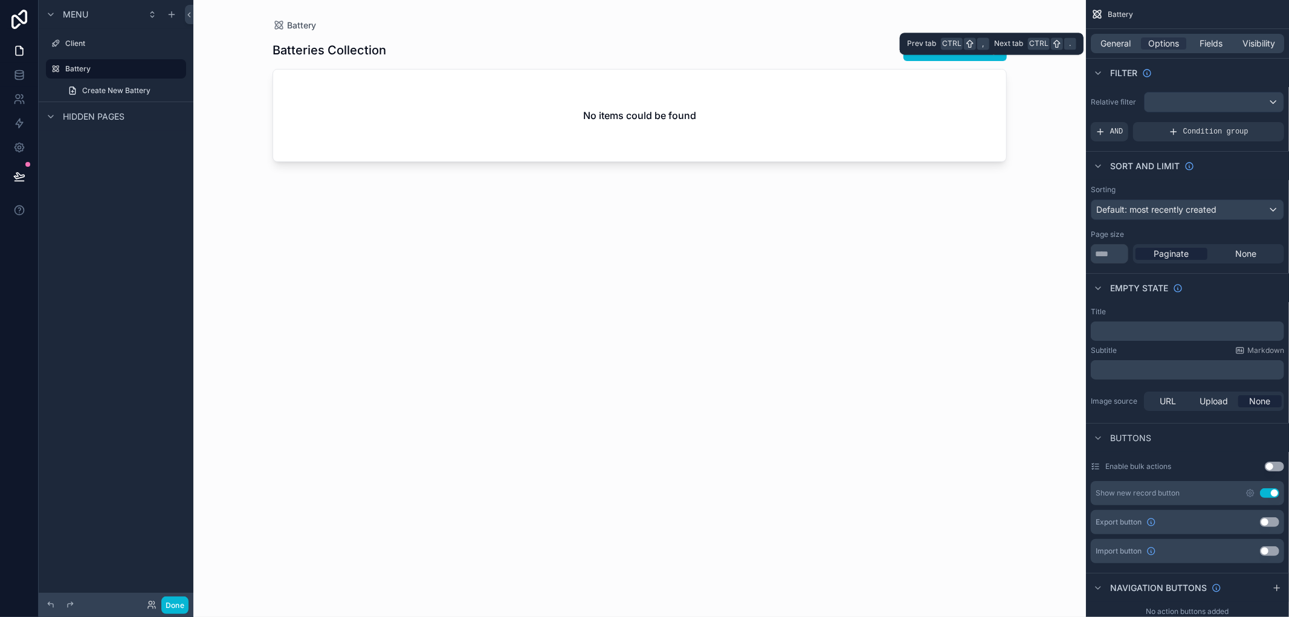
click at [1187, 40] on div "General Options Fields Visibility" at bounding box center [1187, 43] width 193 height 19
click at [1204, 40] on span "Fields" at bounding box center [1211, 43] width 23 height 12
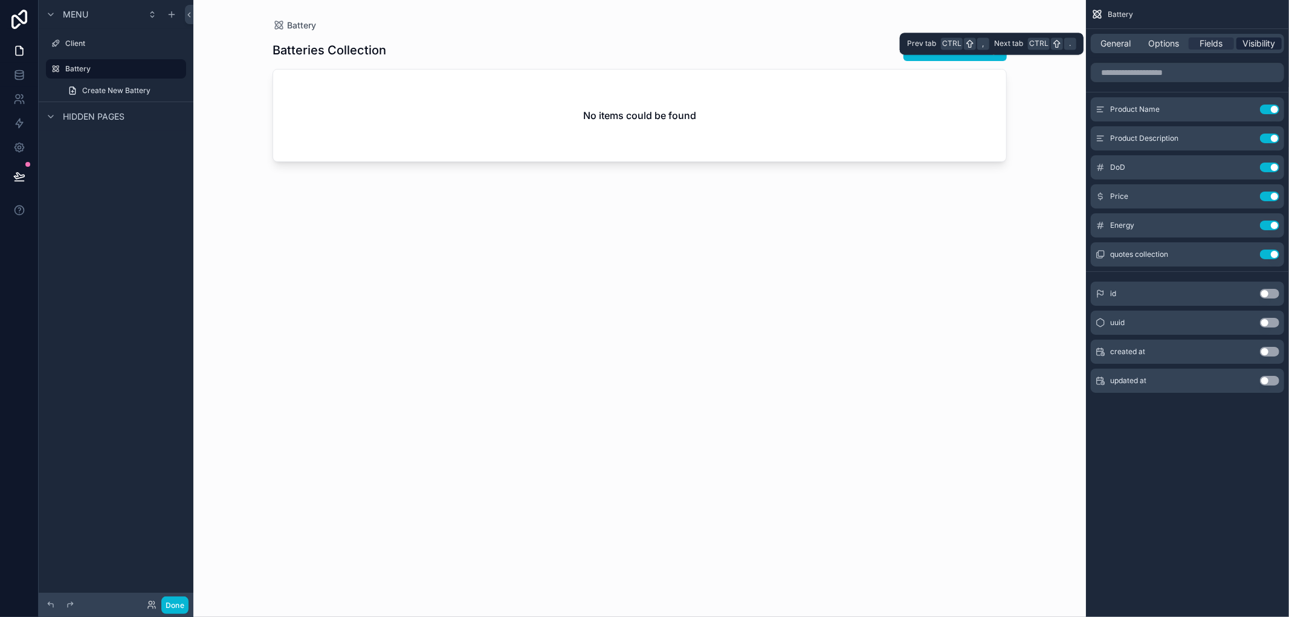
click at [1253, 40] on span "Visibility" at bounding box center [1259, 43] width 33 height 12
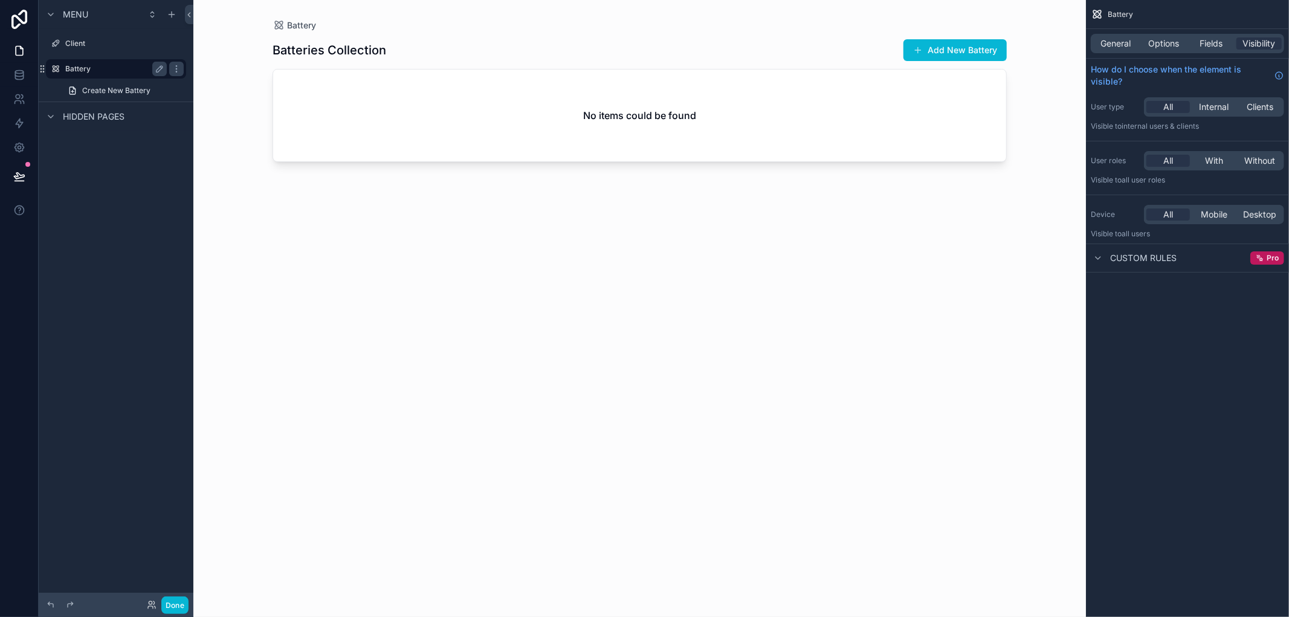
drag, startPoint x: 129, startPoint y: 72, endPoint x: 184, endPoint y: 59, distance: 56.0
click at [184, 59] on link "Battery" at bounding box center [116, 68] width 140 height 19
click at [173, 71] on icon "scrollable content" at bounding box center [177, 69] width 10 height 10
click at [212, 117] on button "Remove" at bounding box center [224, 116] width 47 height 12
click at [110, 47] on label "Client" at bounding box center [113, 44] width 97 height 10
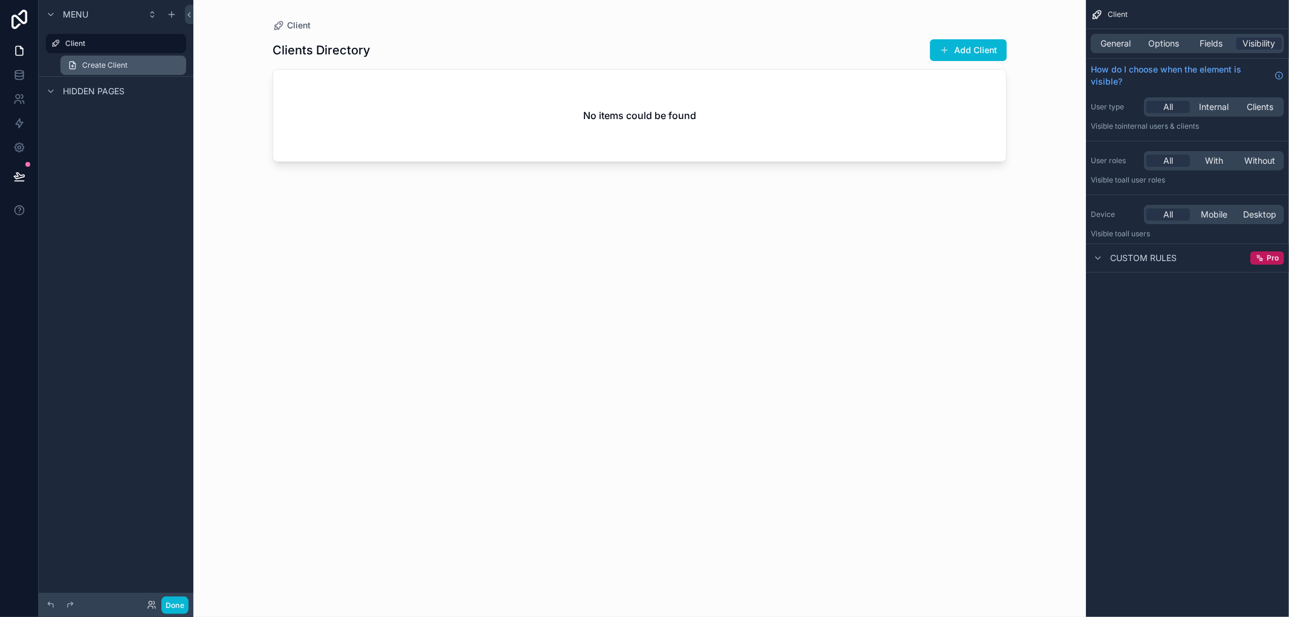
click at [121, 71] on link "Create Client" at bounding box center [123, 65] width 126 height 19
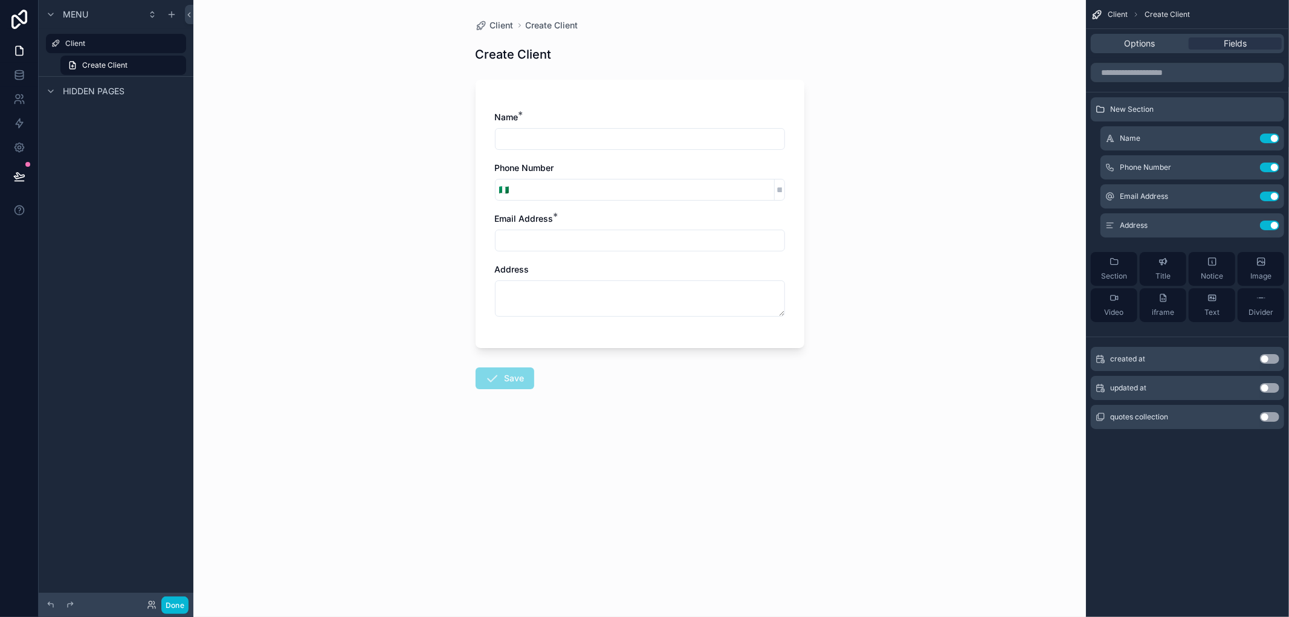
click at [656, 93] on div "Name * Phone Number 🇳🇬 Email Address * Address" at bounding box center [639, 214] width 329 height 268
click at [1264, 416] on button "Use setting" at bounding box center [1269, 417] width 19 height 10
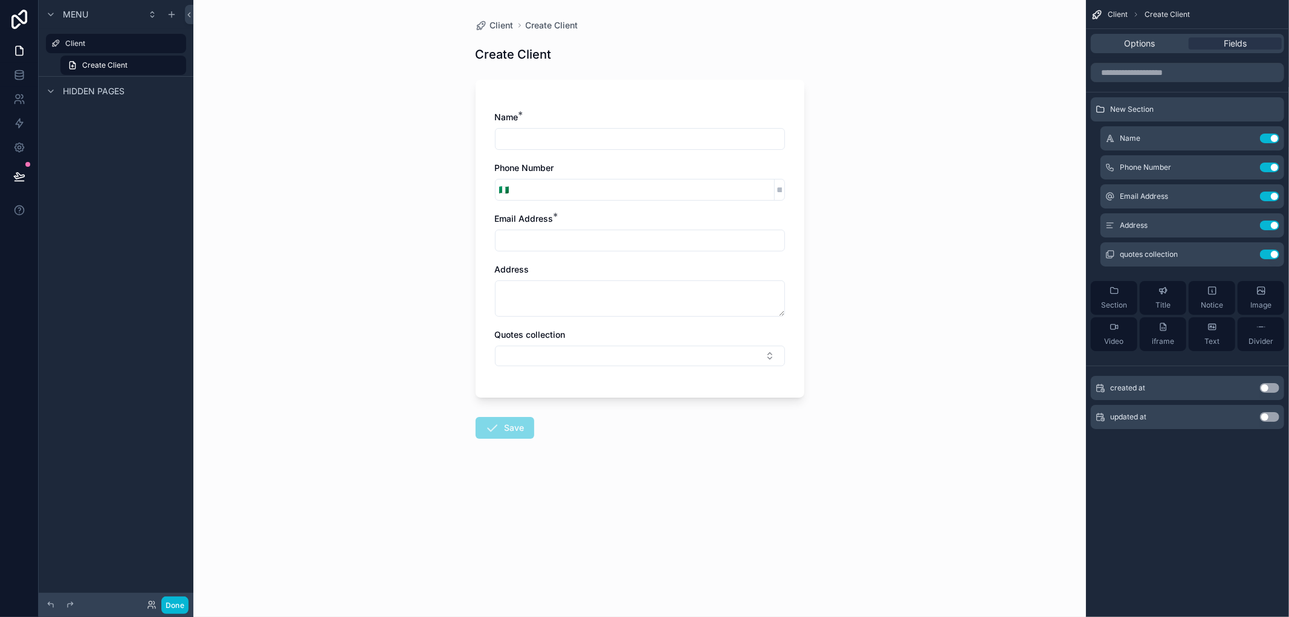
click at [1264, 416] on button "Use setting" at bounding box center [1269, 417] width 19 height 10
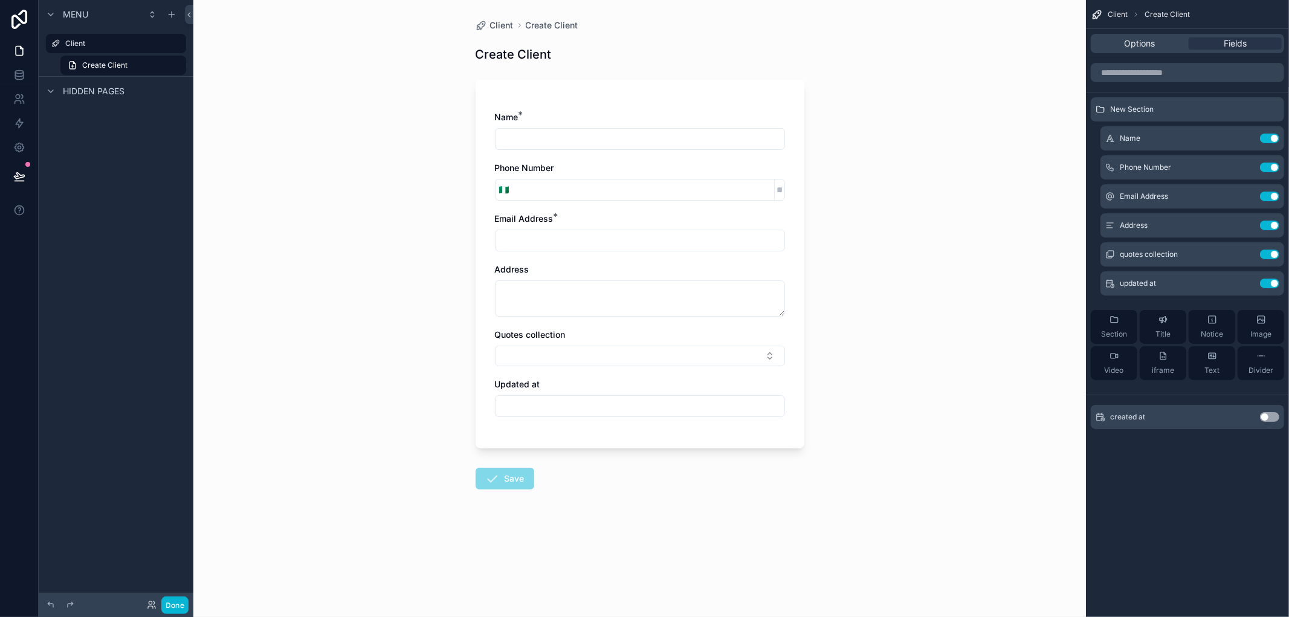
click at [1263, 419] on button "Use setting" at bounding box center [1269, 417] width 19 height 10
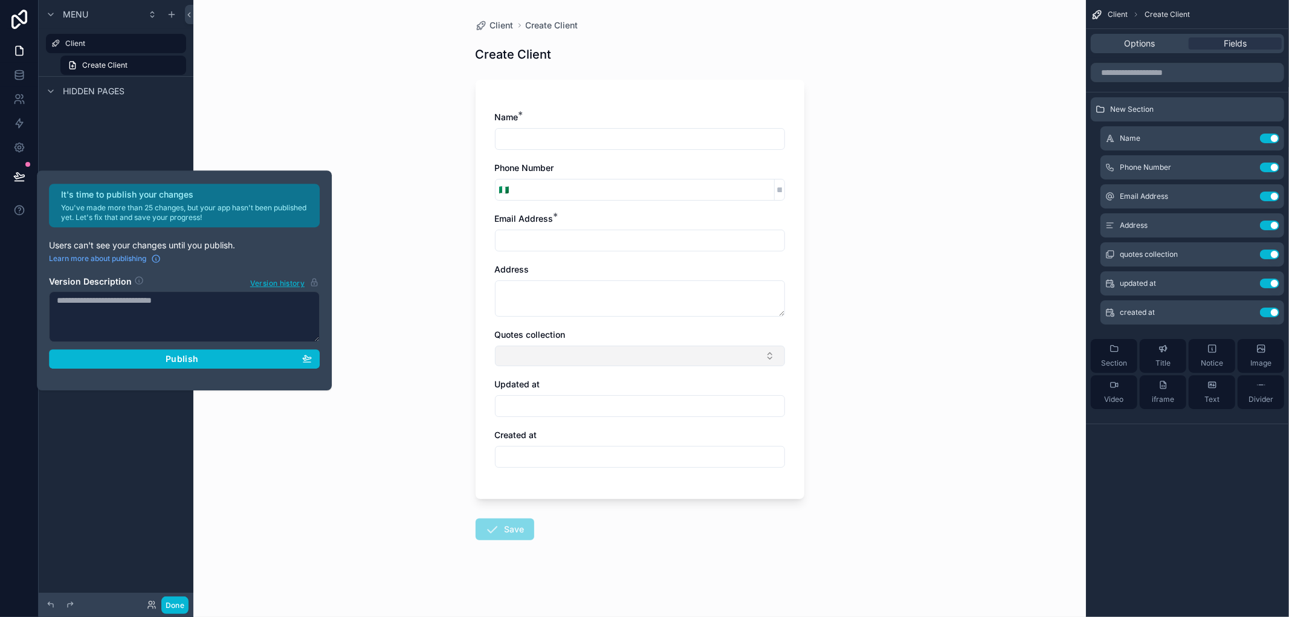
click at [636, 352] on button "Select Button" at bounding box center [640, 356] width 290 height 21
click at [667, 346] on button "Select Button" at bounding box center [640, 356] width 290 height 21
click at [1275, 312] on button "Use setting" at bounding box center [1269, 313] width 19 height 10
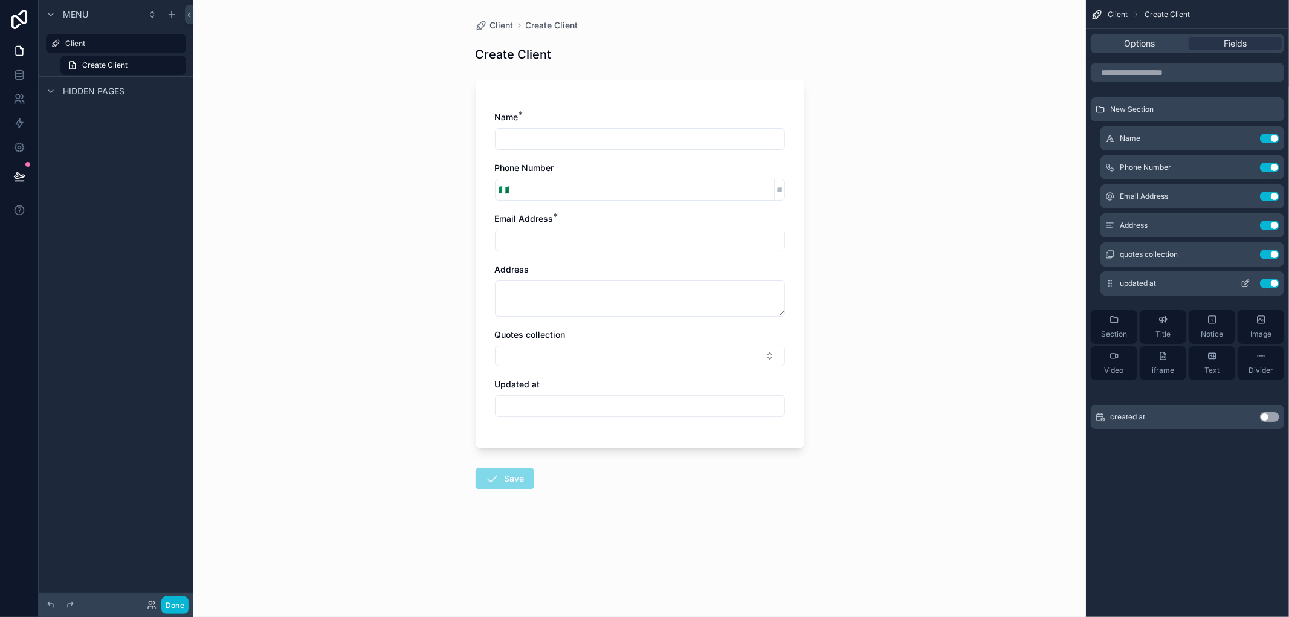
click at [1263, 280] on button "Use setting" at bounding box center [1269, 284] width 19 height 10
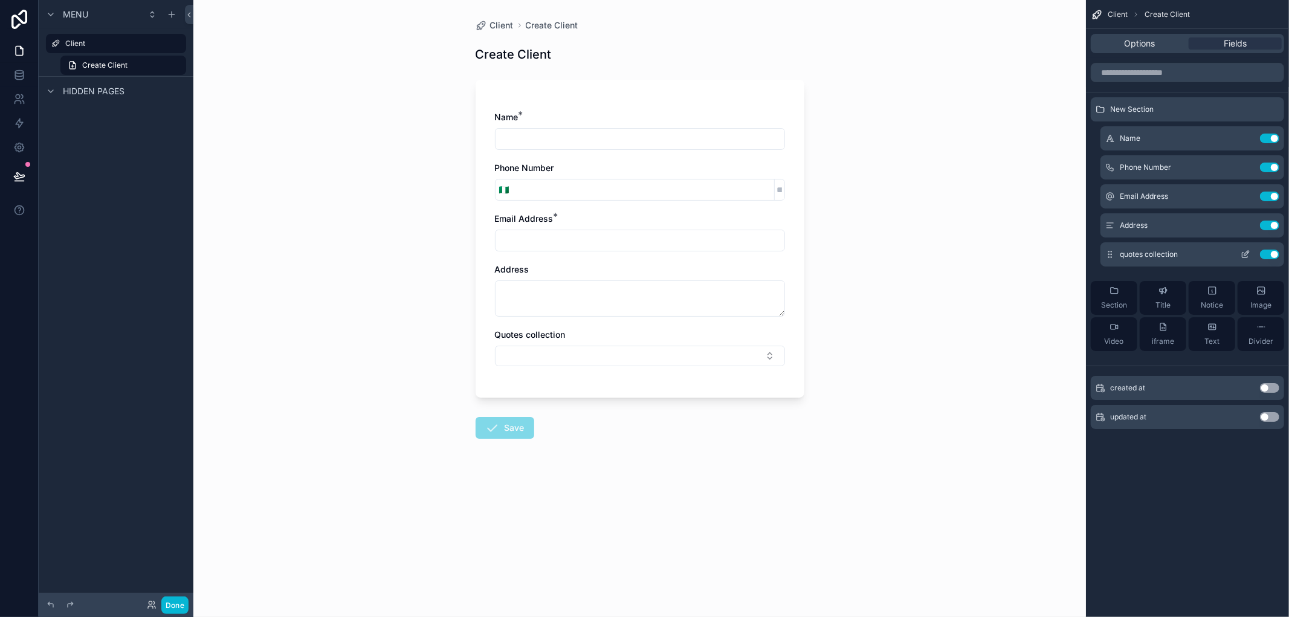
click at [1265, 255] on button "Use setting" at bounding box center [1269, 255] width 19 height 10
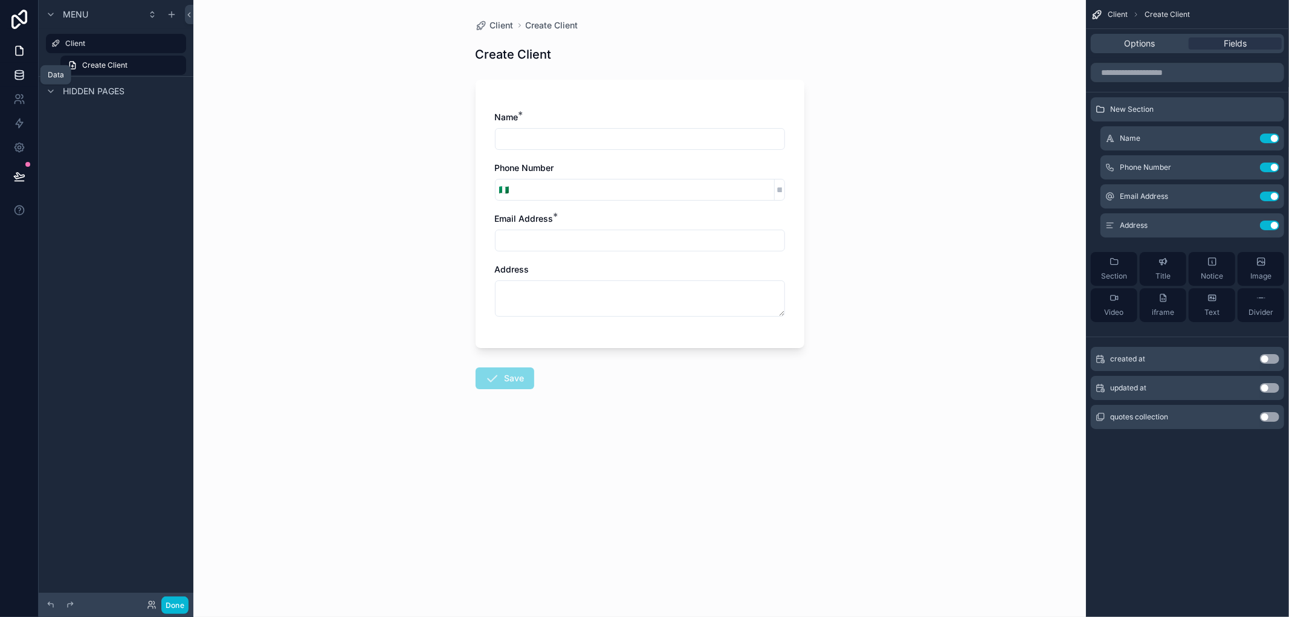
click at [21, 67] on link at bounding box center [19, 75] width 38 height 24
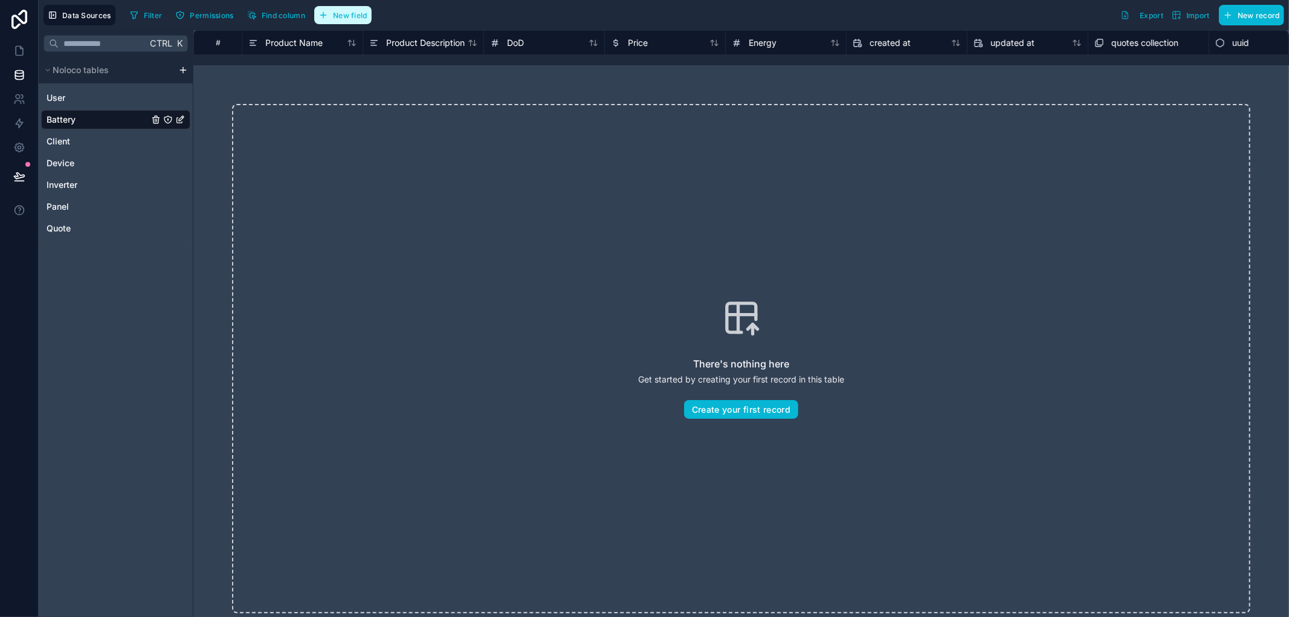
click at [363, 19] on span "New field" at bounding box center [350, 15] width 34 height 9
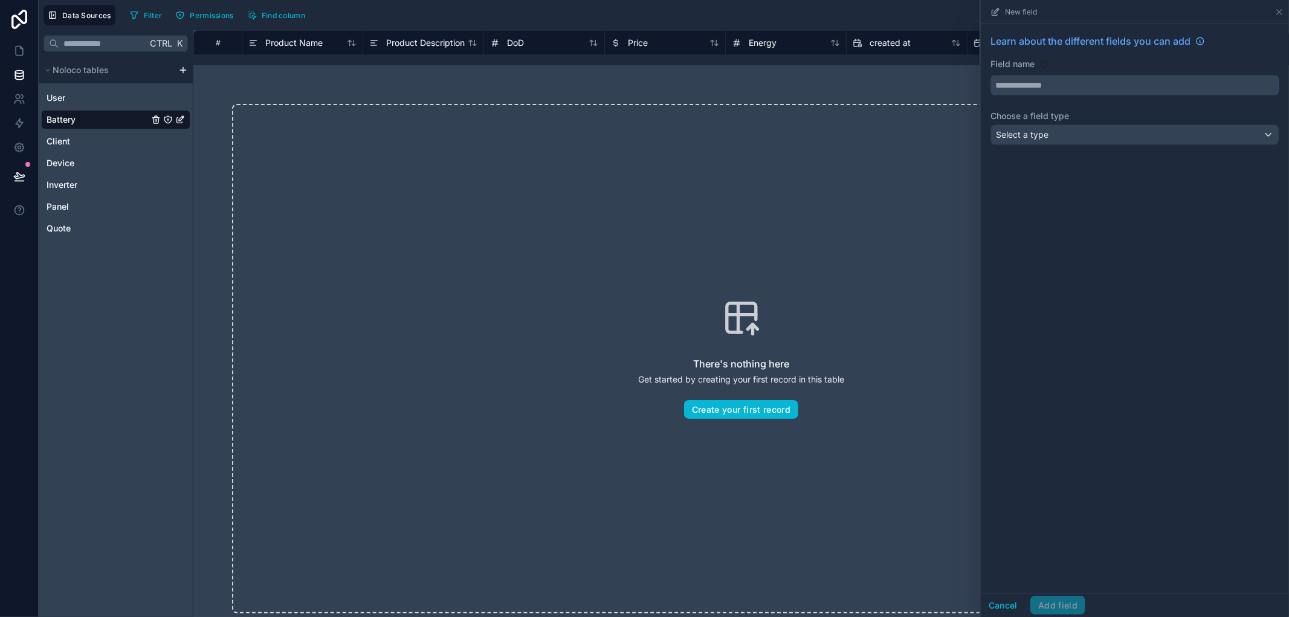
click at [1017, 93] on input "text" at bounding box center [1135, 85] width 288 height 19
type input "********"
click at [1096, 271] on div "Learn about the different fields you can add Field name ******** Choose a field…" at bounding box center [1135, 308] width 308 height 569
click at [1066, 133] on div "Select a type" at bounding box center [1135, 134] width 288 height 19
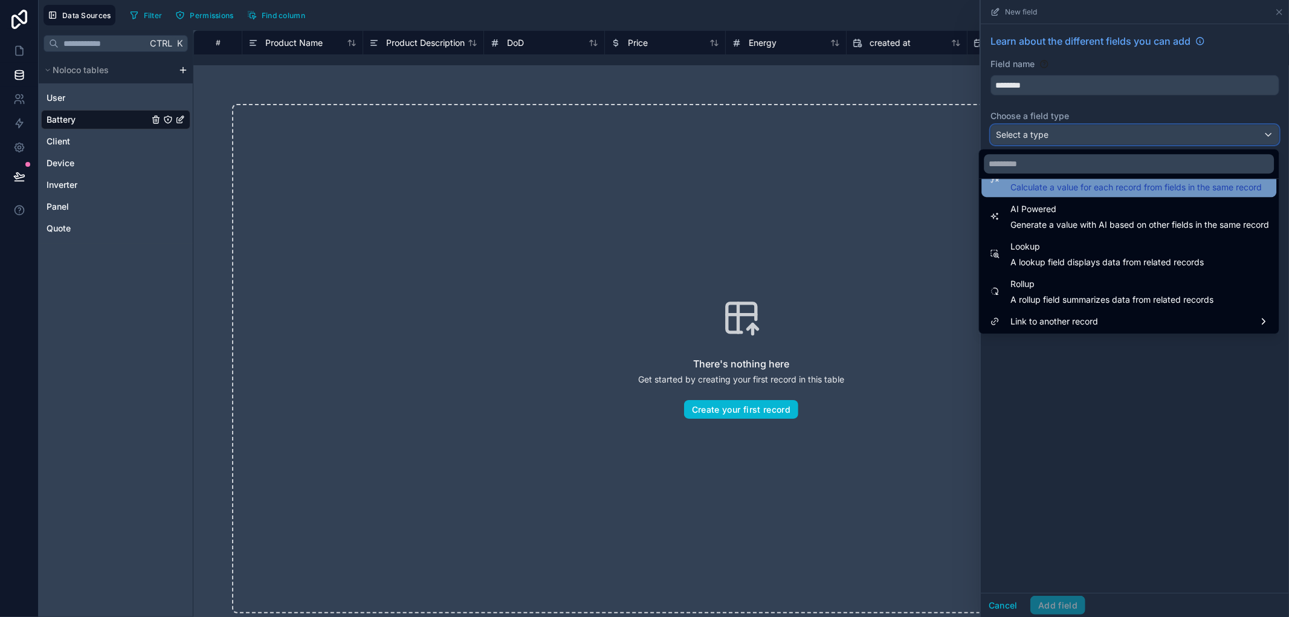
scroll to position [350, 0]
click at [985, 604] on div at bounding box center [1135, 308] width 308 height 617
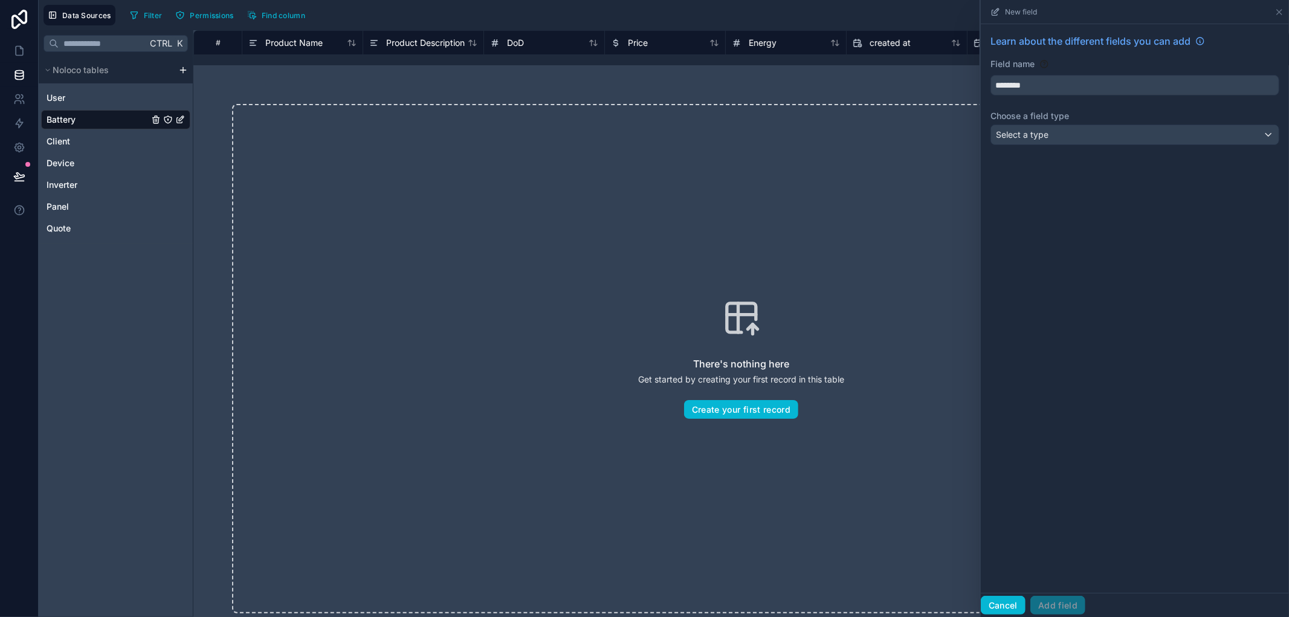
click at [985, 604] on button "Cancel" at bounding box center [1003, 605] width 45 height 19
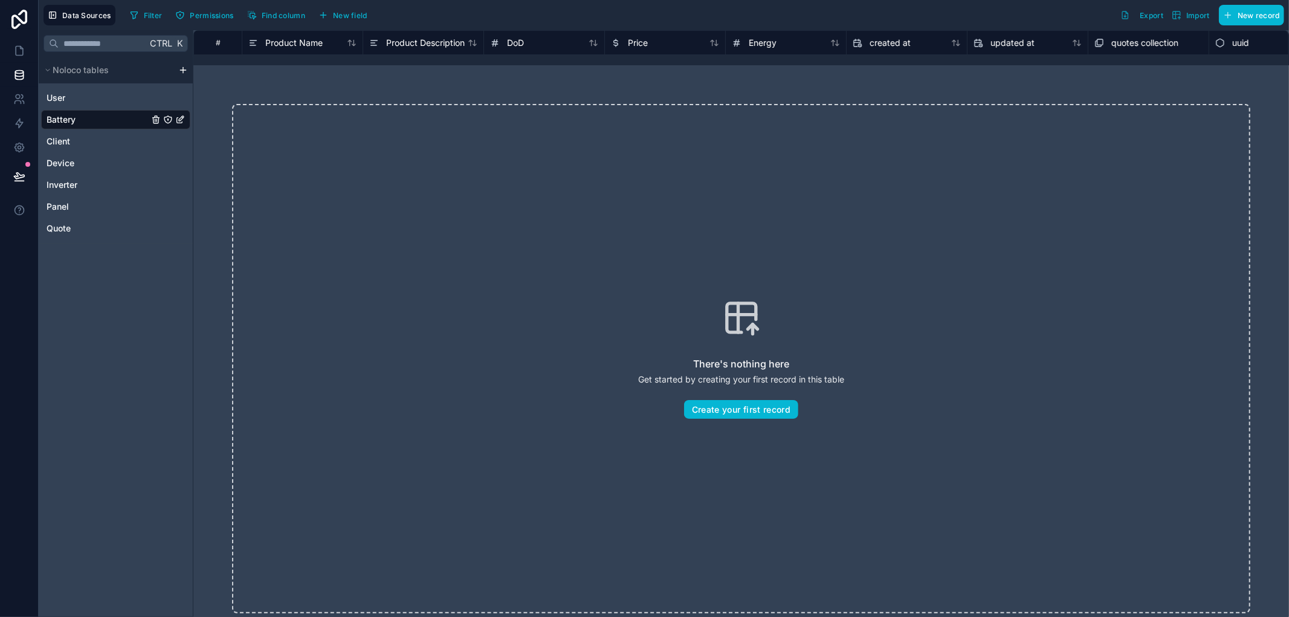
click at [182, 70] on html "Data Sources Filter Permissions Find column New field Export Import New record …" at bounding box center [644, 308] width 1289 height 617
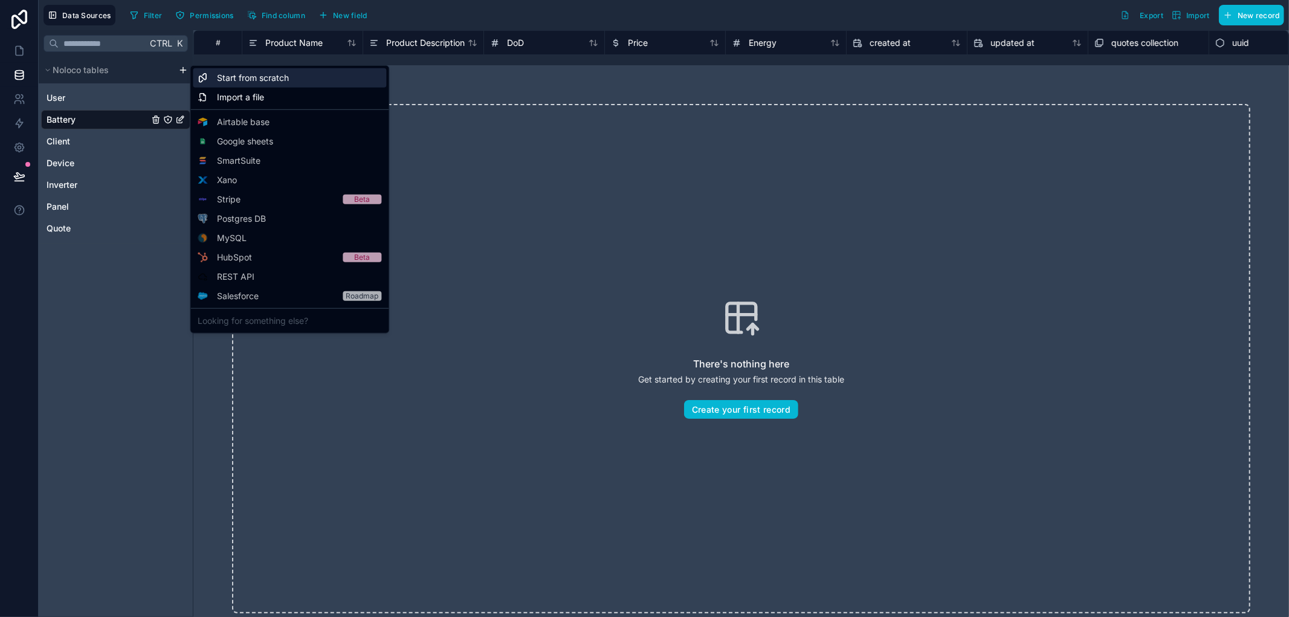
click at [278, 81] on span "Start from scratch" at bounding box center [253, 78] width 72 height 12
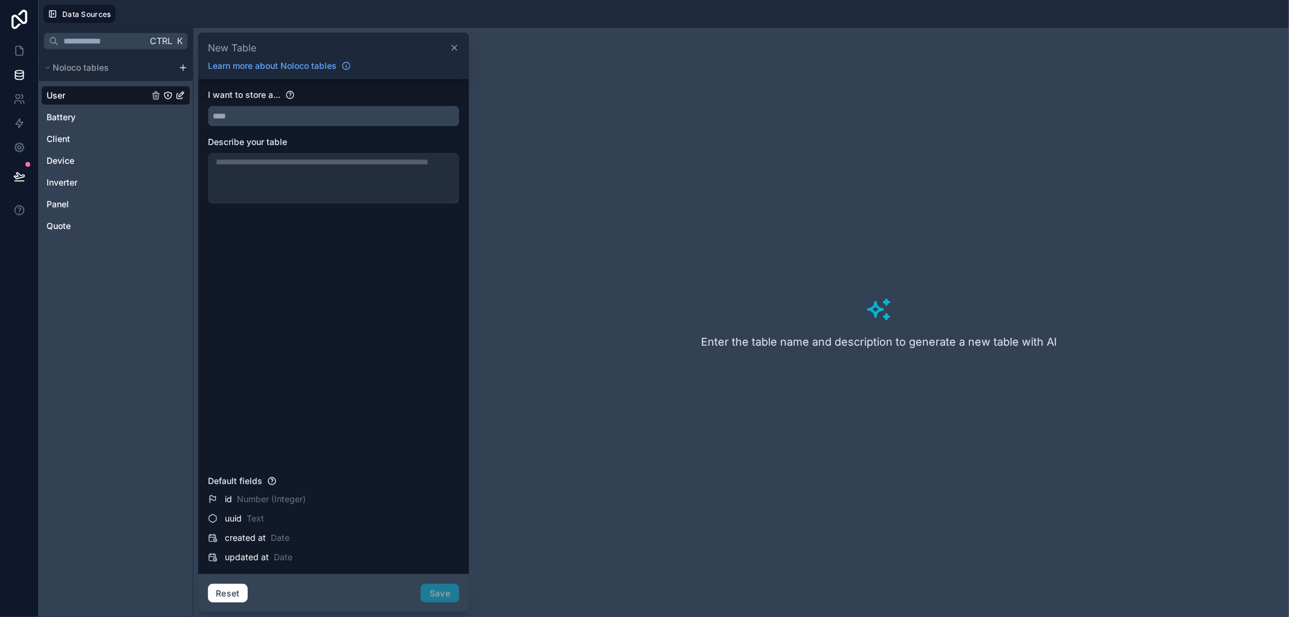
click at [418, 120] on input "text" at bounding box center [333, 115] width 250 height 19
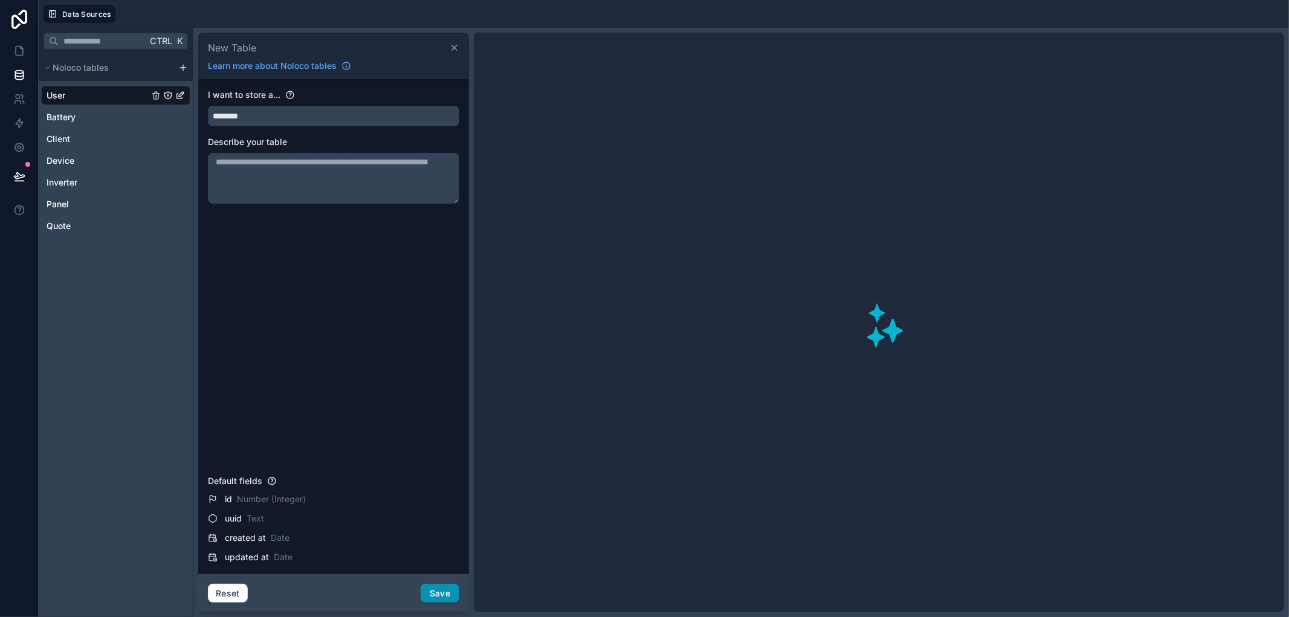
type input "********"
click at [437, 588] on button "Save" at bounding box center [439, 593] width 39 height 19
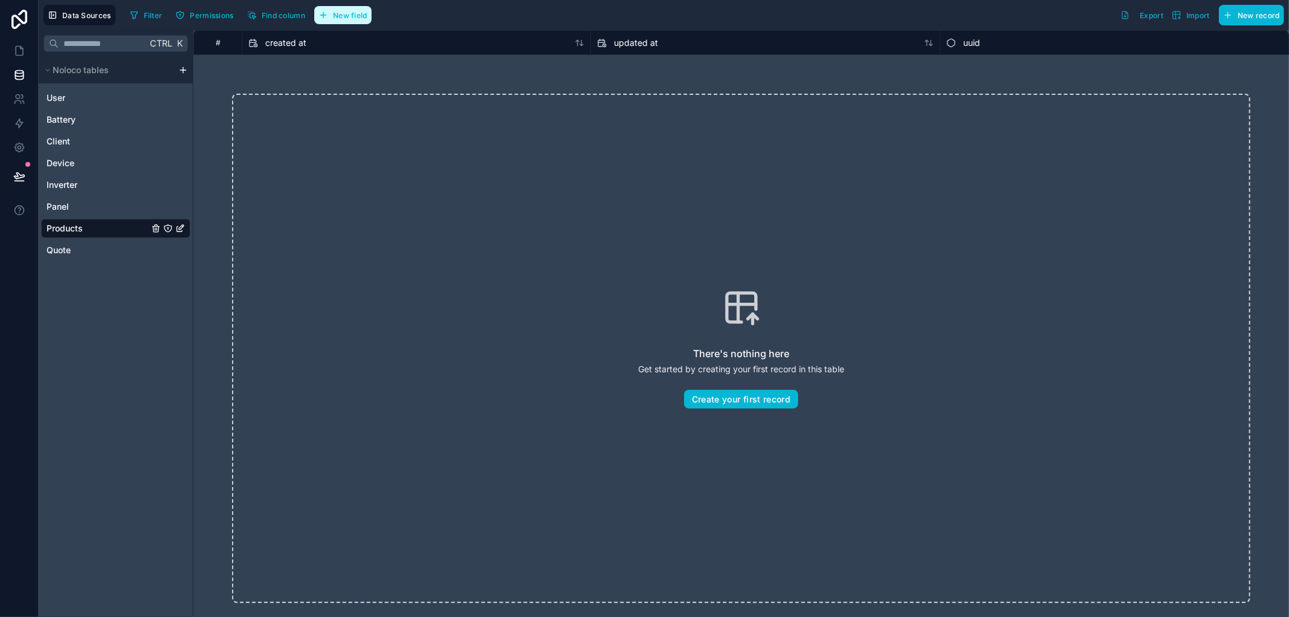
click at [330, 16] on button "New field" at bounding box center [342, 15] width 57 height 18
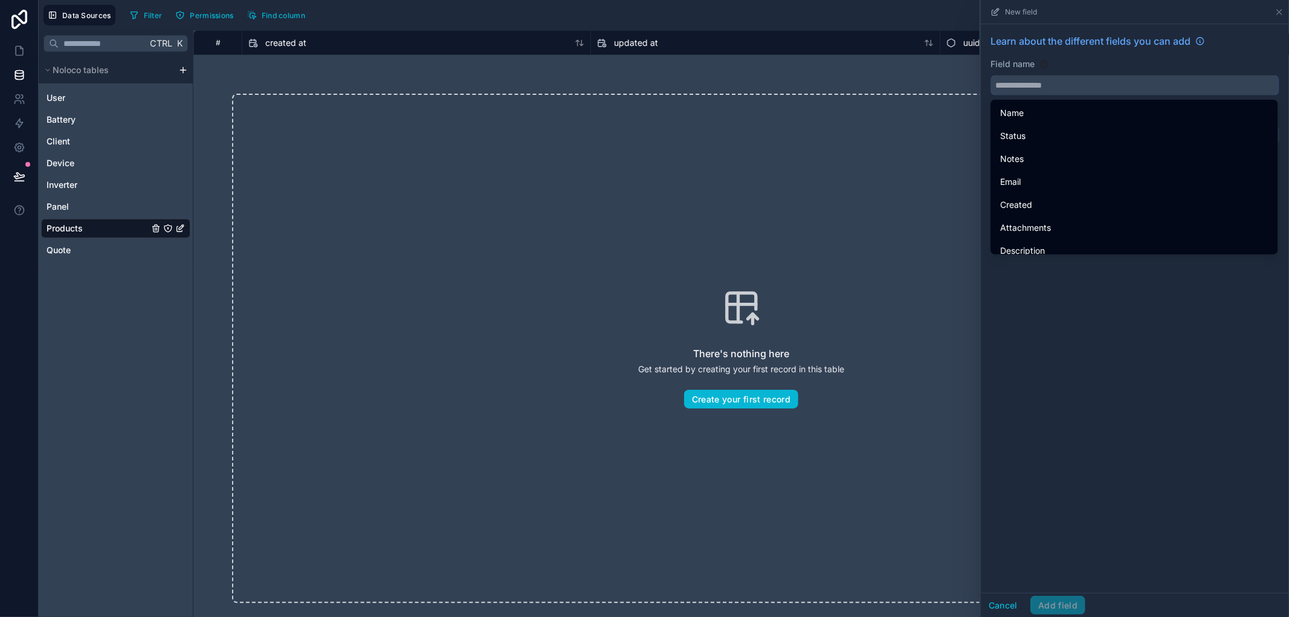
click at [1007, 83] on input "text" at bounding box center [1135, 85] width 288 height 19
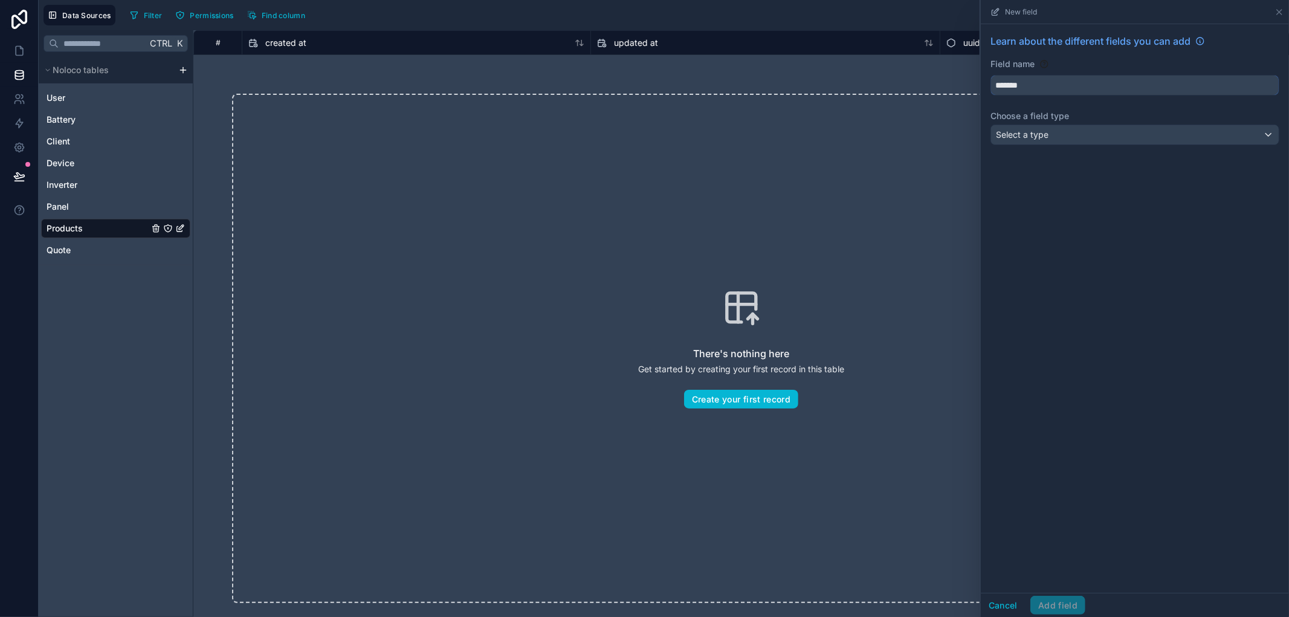
type input "*******"
click at [1083, 135] on div "Select a type" at bounding box center [1135, 134] width 288 height 19
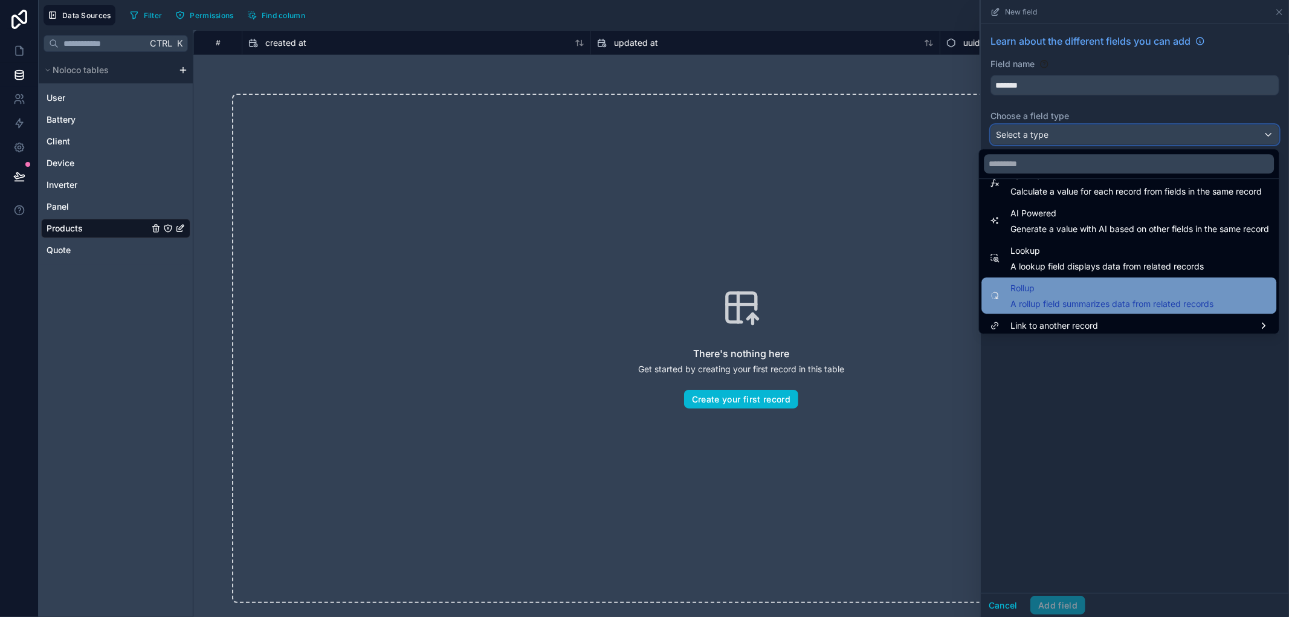
scroll to position [350, 0]
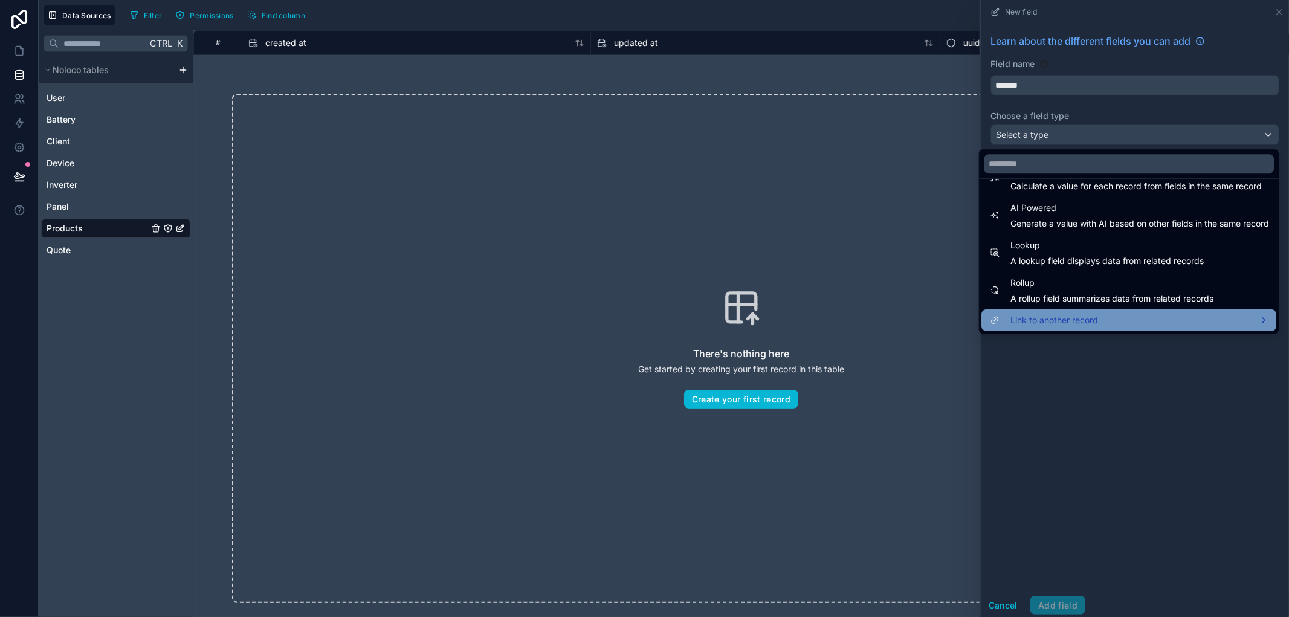
click at [1061, 313] on span "Link to another record" at bounding box center [1054, 320] width 88 height 14
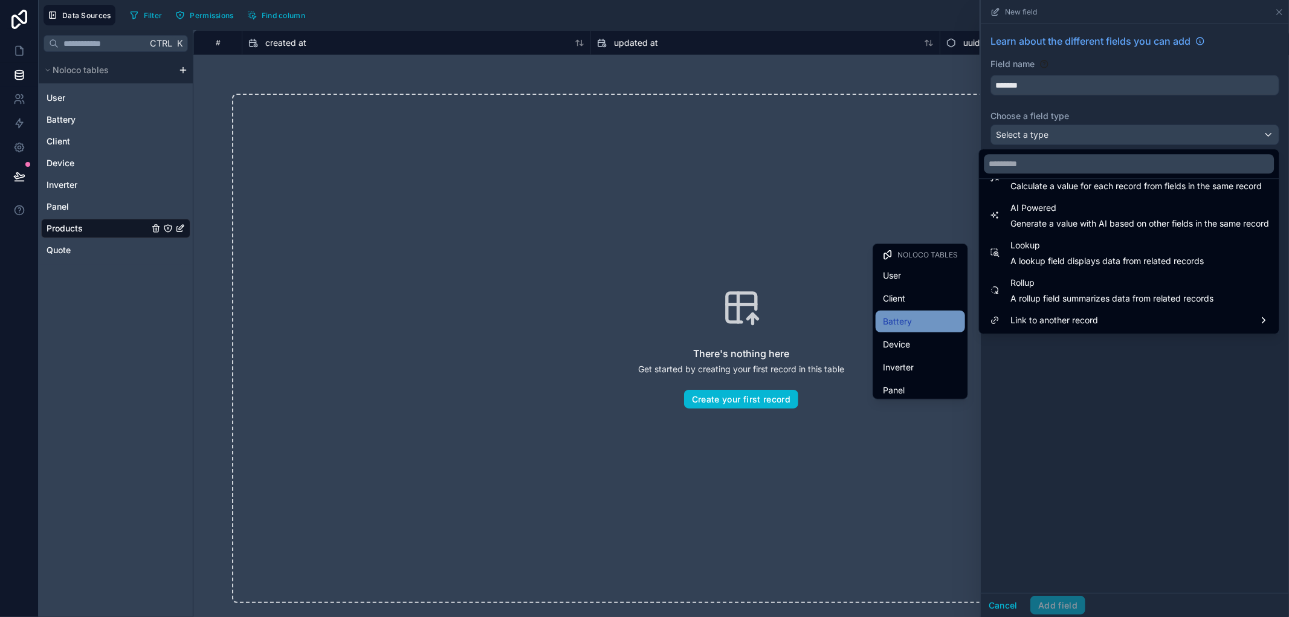
click at [922, 311] on div "Battery" at bounding box center [919, 322] width 89 height 22
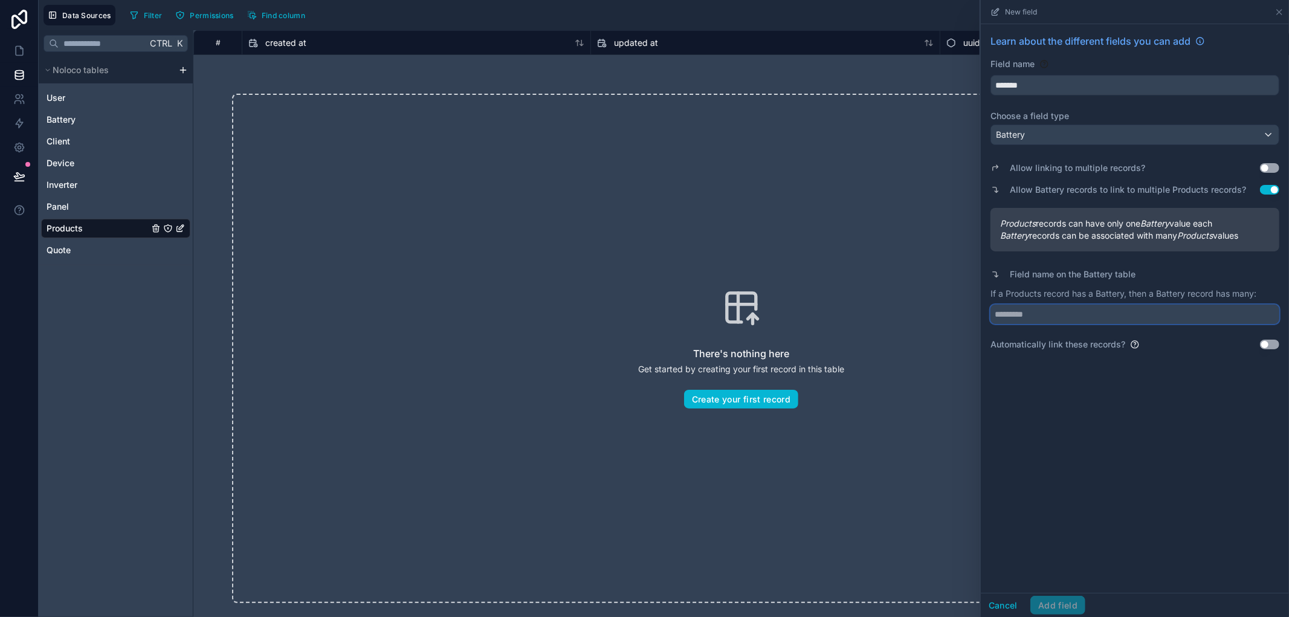
click at [1062, 309] on input "text" at bounding box center [1134, 313] width 289 height 19
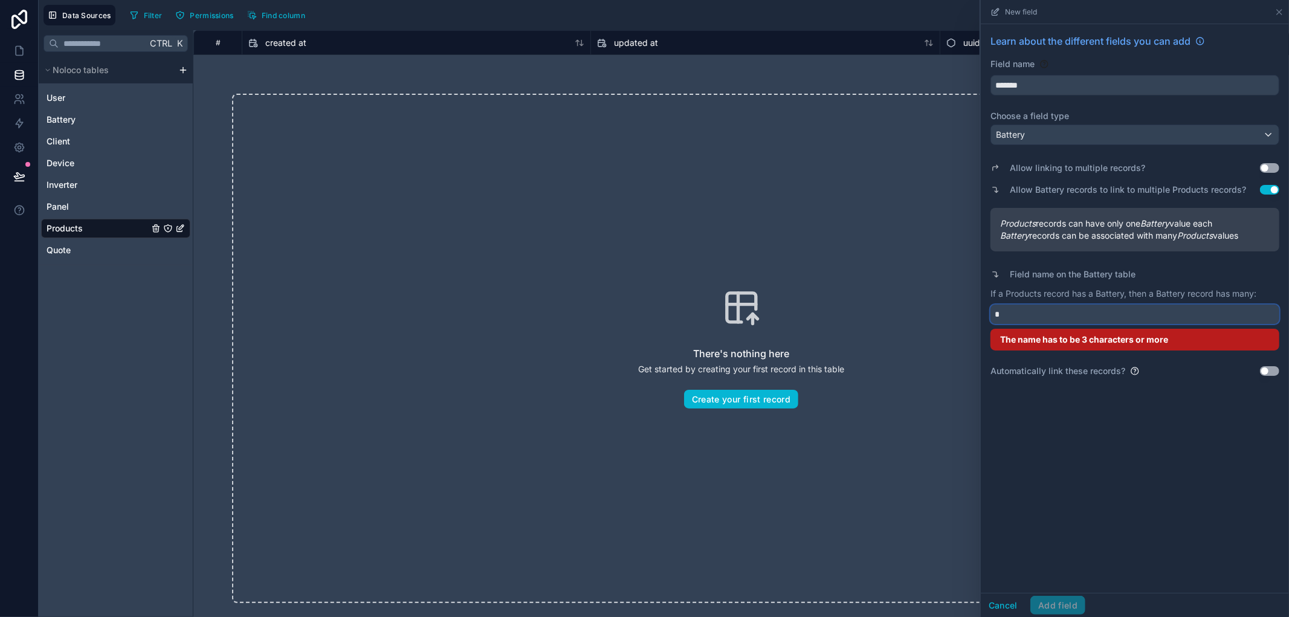
type input "*"
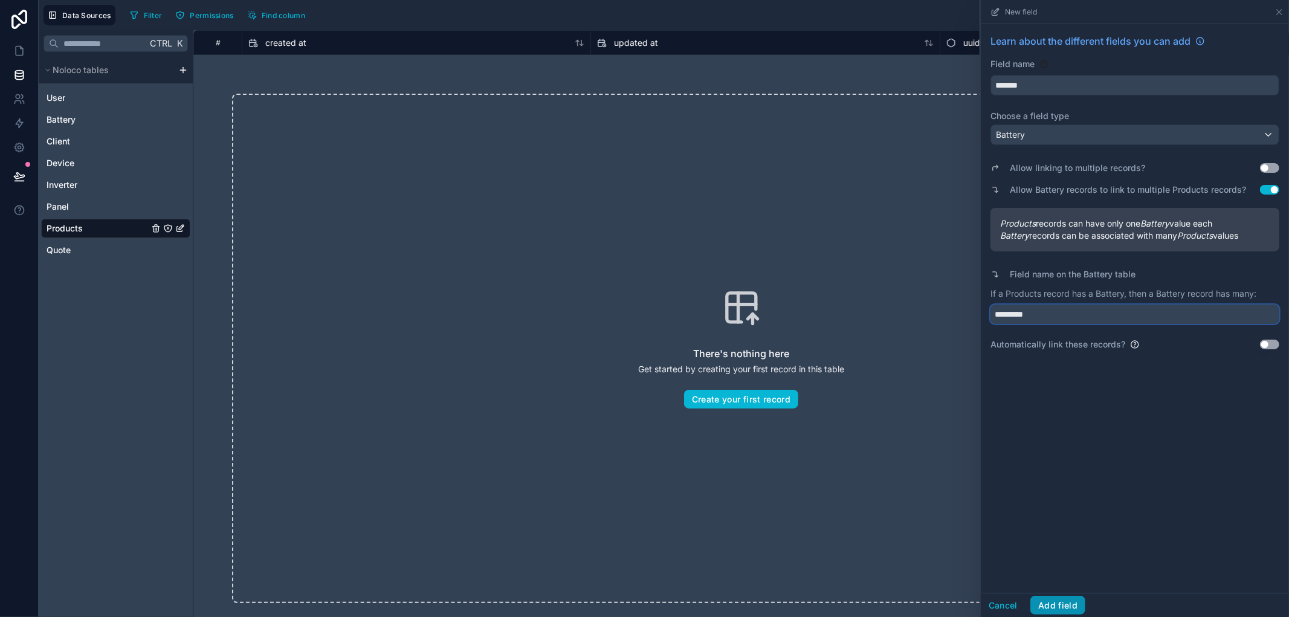
type input "*********"
click at [1071, 607] on button "Add field" at bounding box center [1057, 605] width 55 height 19
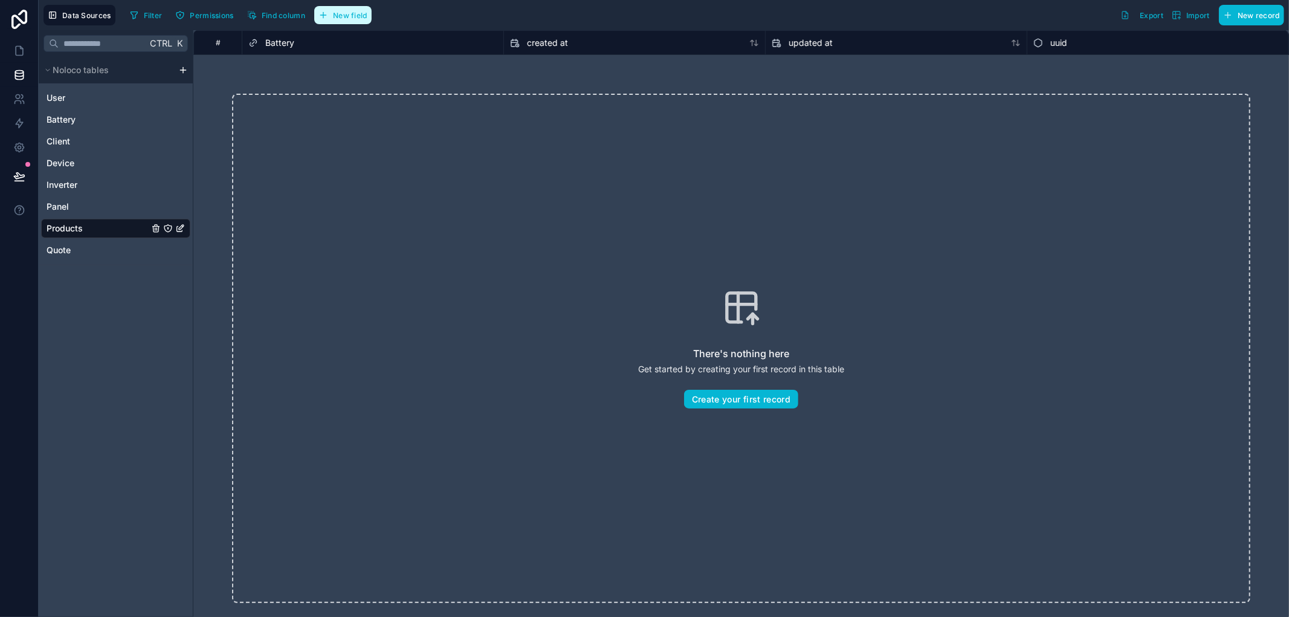
click at [323, 13] on icon "button" at bounding box center [323, 14] width 0 height 5
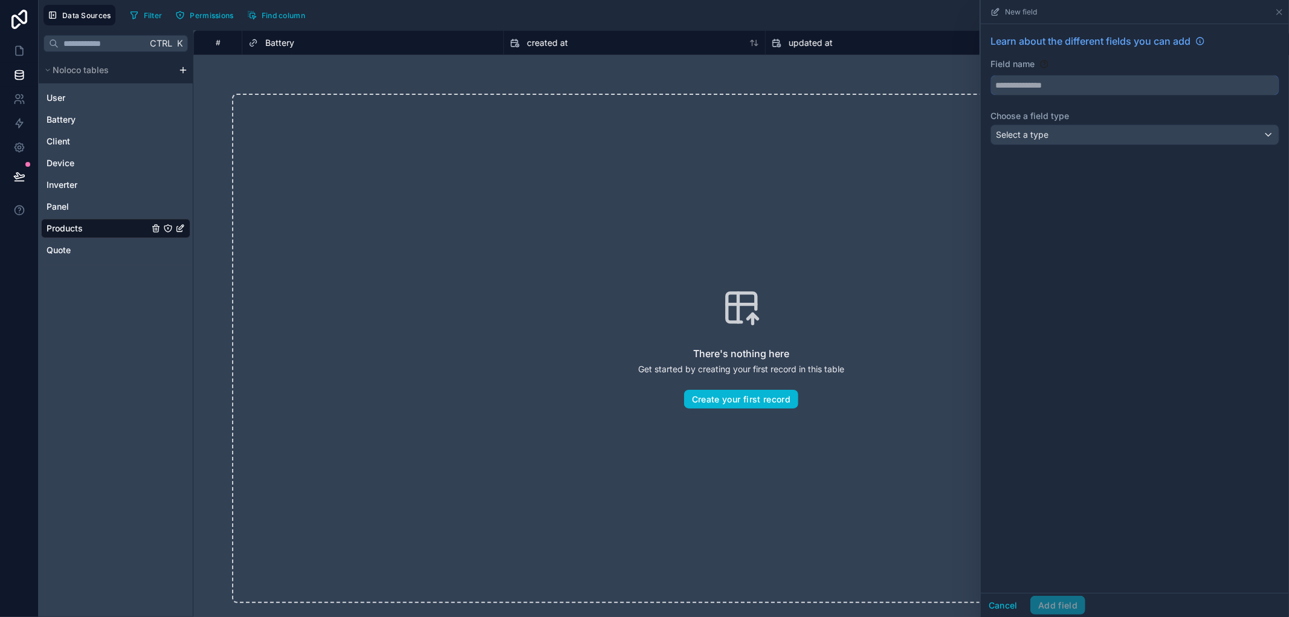
click at [1060, 91] on input "text" at bounding box center [1135, 85] width 288 height 19
type input "********"
click at [1094, 133] on div "Select a type" at bounding box center [1135, 134] width 288 height 19
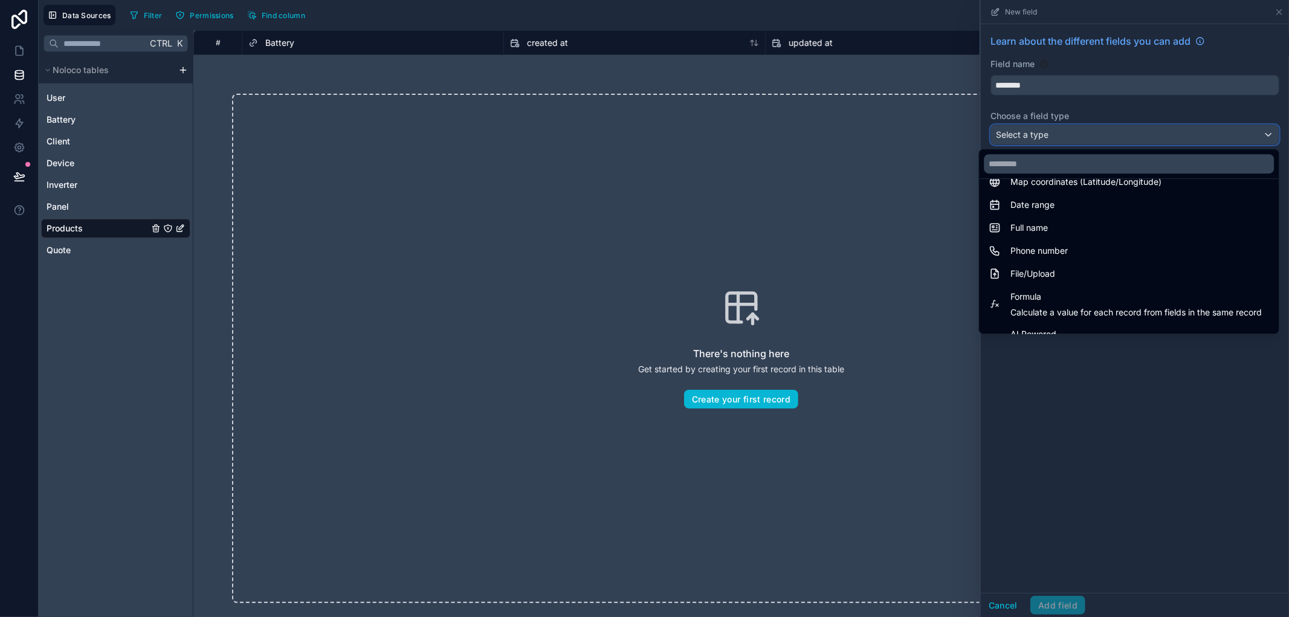
scroll to position [350, 0]
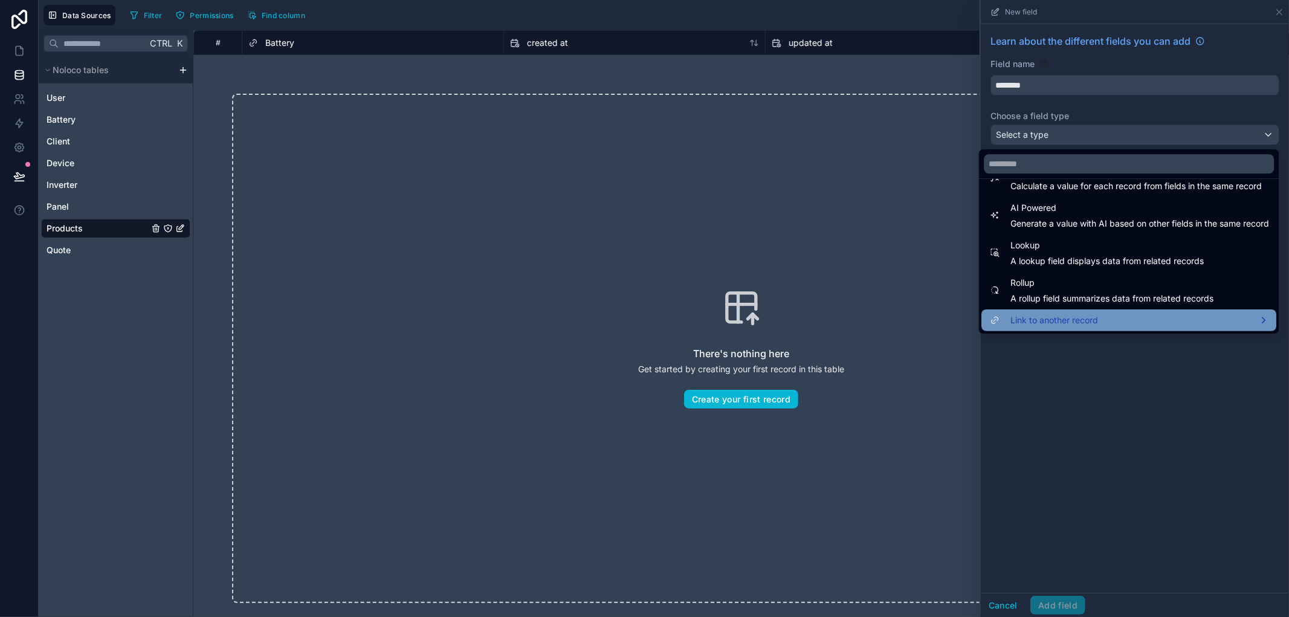
click at [1047, 314] on span "Link to another record" at bounding box center [1054, 320] width 88 height 14
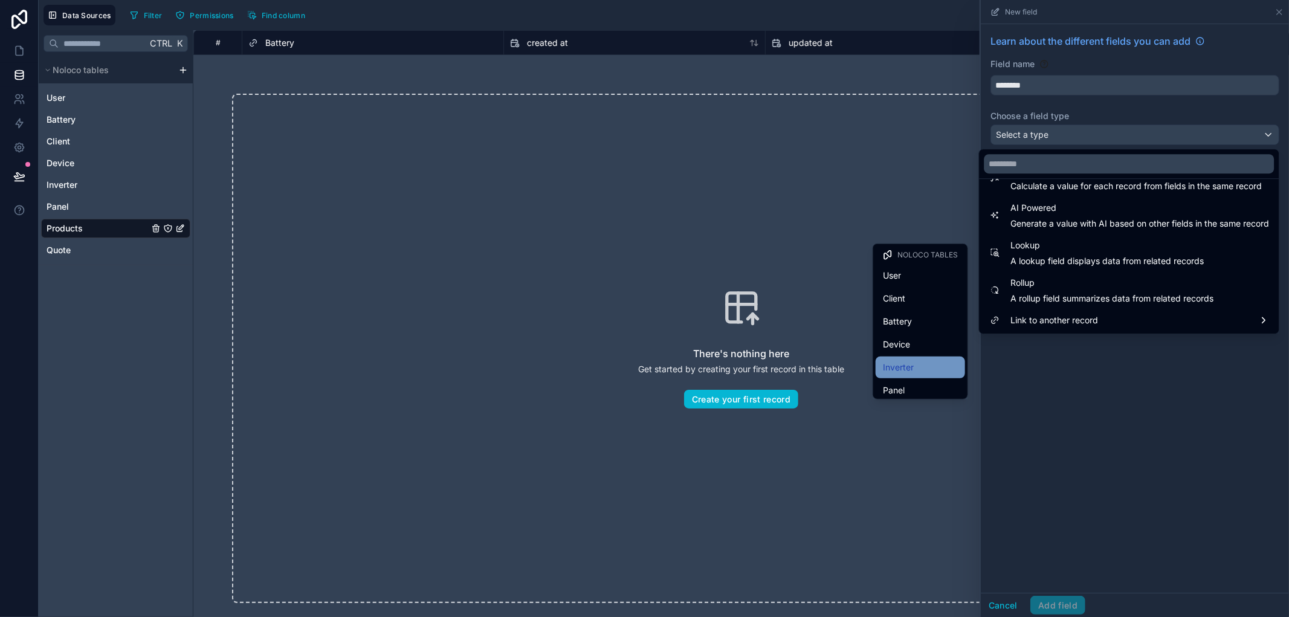
click at [914, 362] on div "Inverter" at bounding box center [920, 367] width 75 height 14
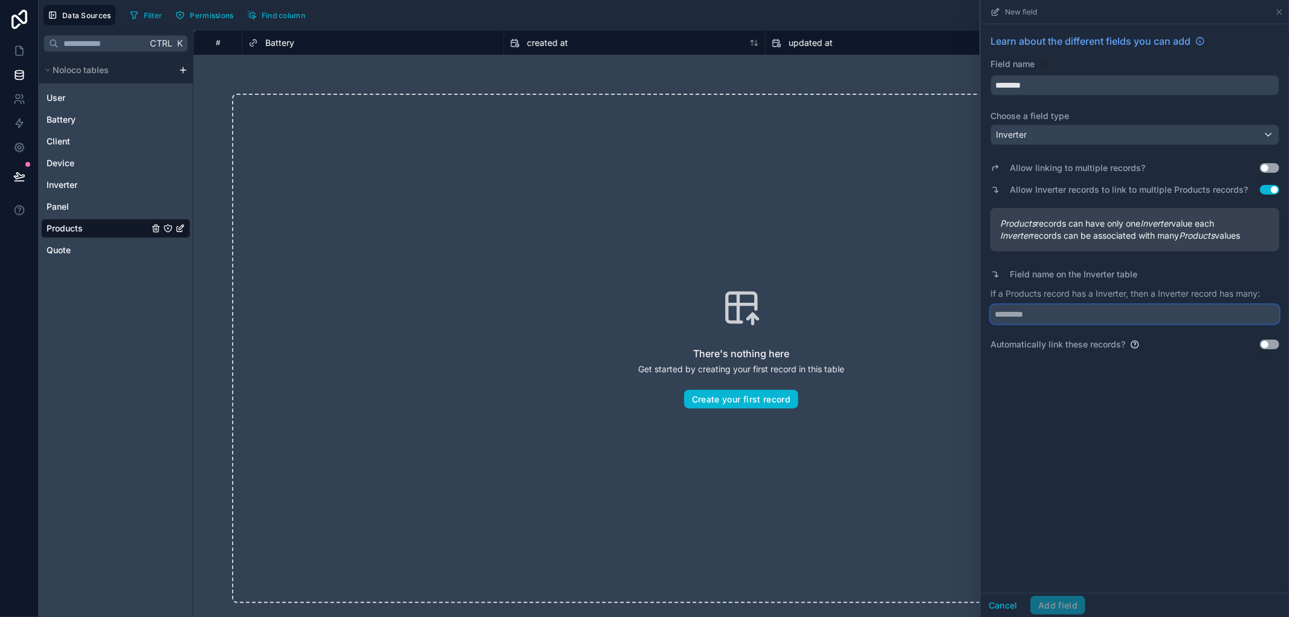
click at [1062, 308] on input "text" at bounding box center [1134, 313] width 289 height 19
type input "*********"
click at [1068, 607] on button "Add field" at bounding box center [1057, 605] width 55 height 19
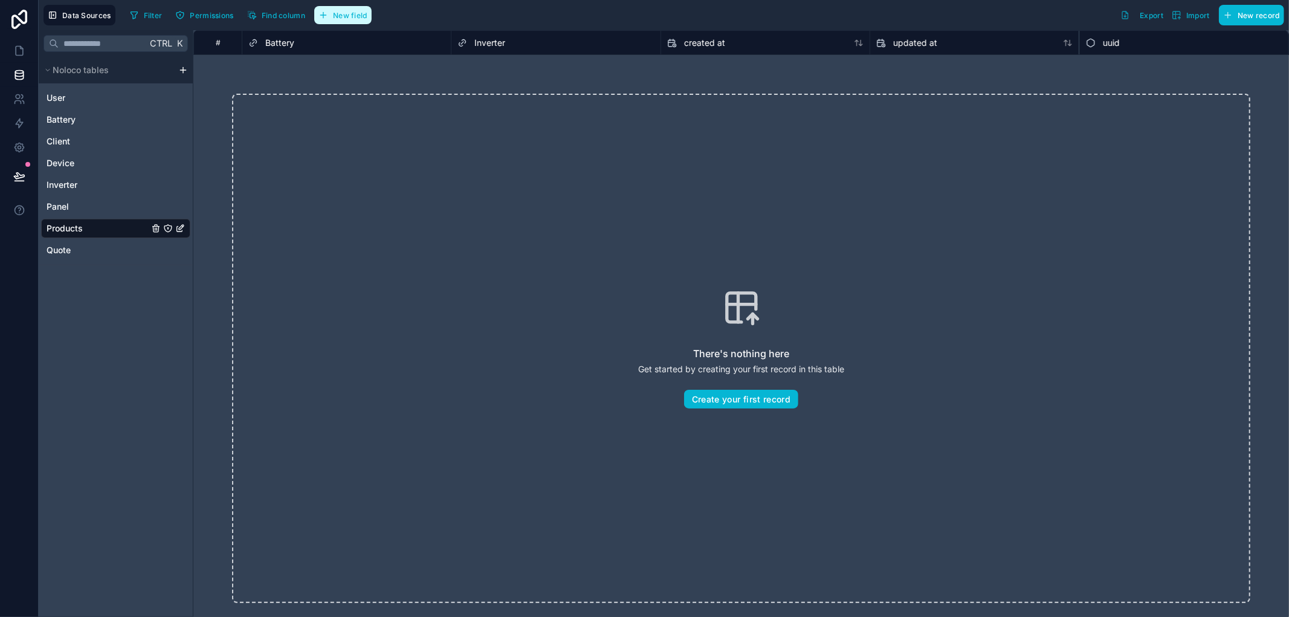
click at [356, 15] on span "New field" at bounding box center [350, 15] width 34 height 9
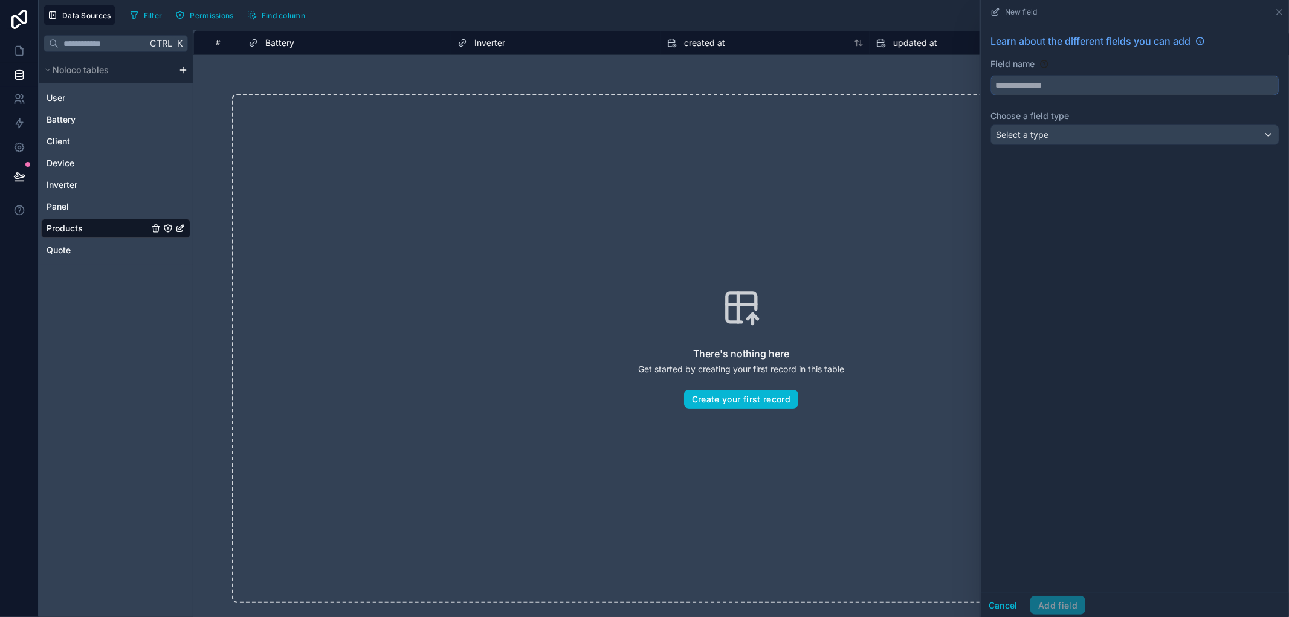
click at [1110, 83] on input "text" at bounding box center [1135, 85] width 288 height 19
type input "*****"
click at [1115, 142] on div "Select a type" at bounding box center [1135, 134] width 288 height 19
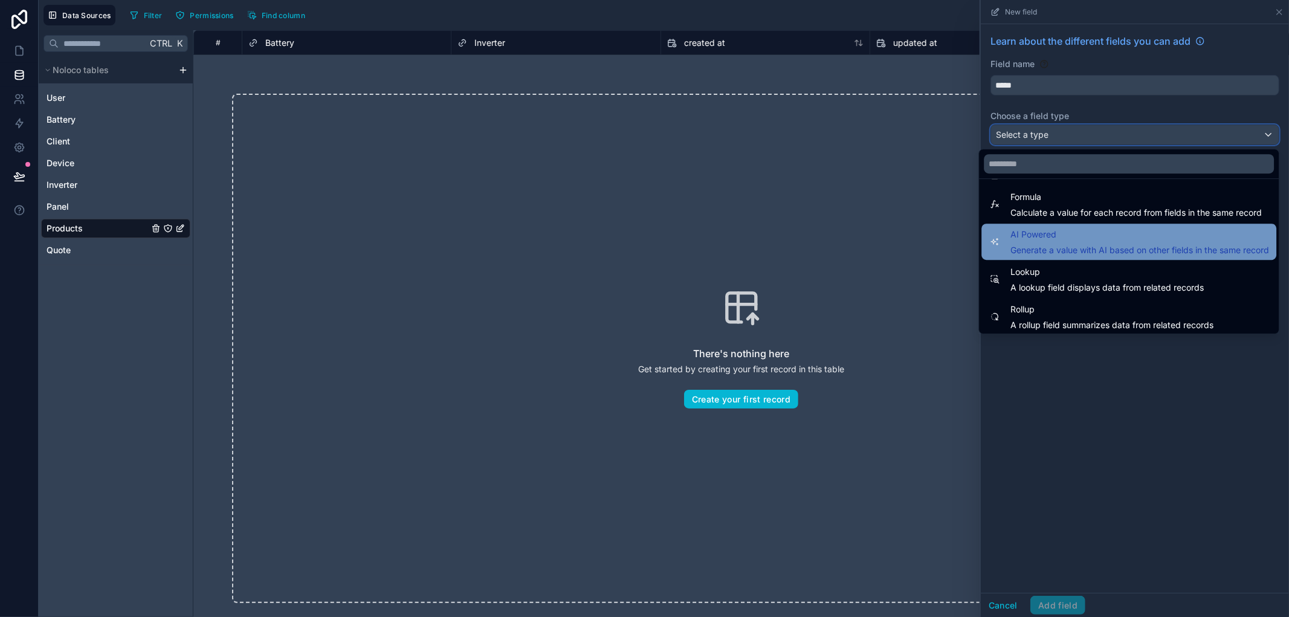
scroll to position [350, 0]
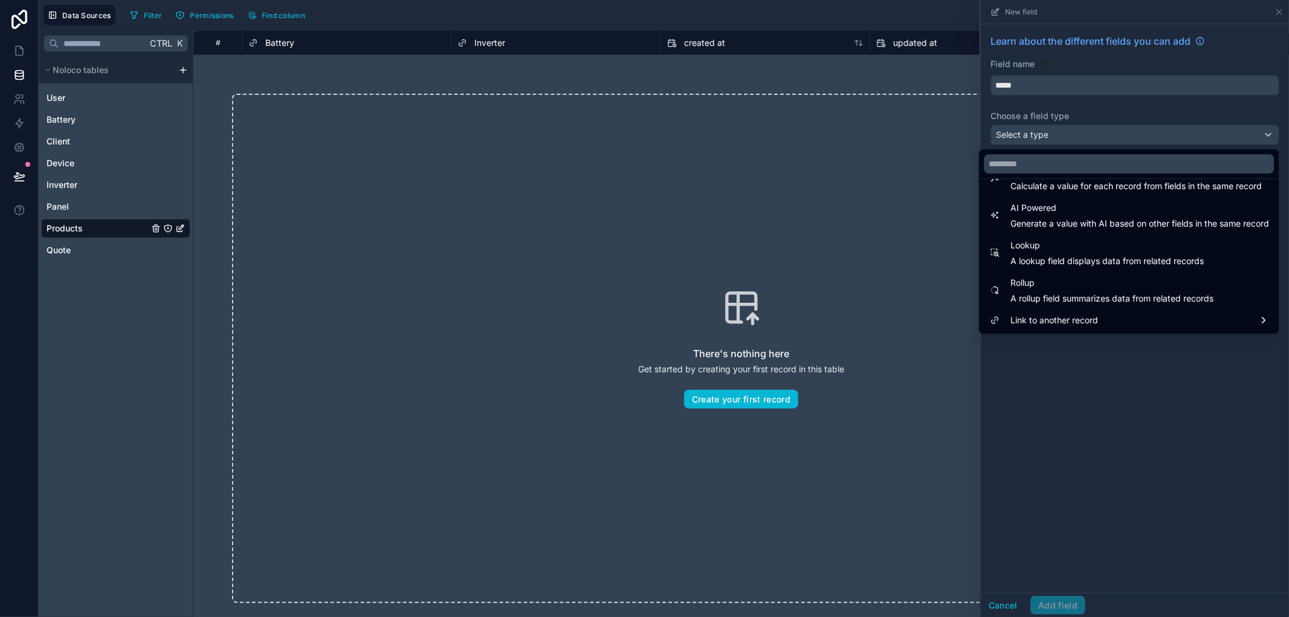
click at [1082, 308] on ul "Text Date Number (Integer) Number (Decimal) Boolean (Yes/No) Single option sele…" at bounding box center [1129, 256] width 300 height 155
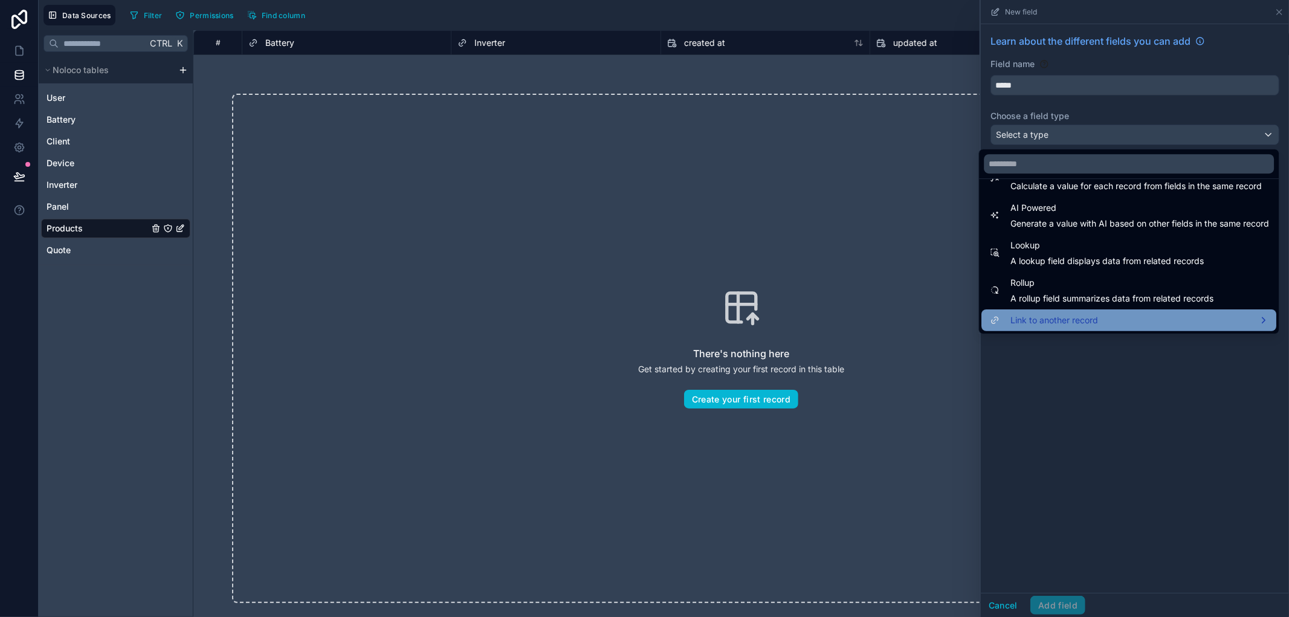
click at [1082, 318] on span "Link to another record" at bounding box center [1054, 320] width 88 height 14
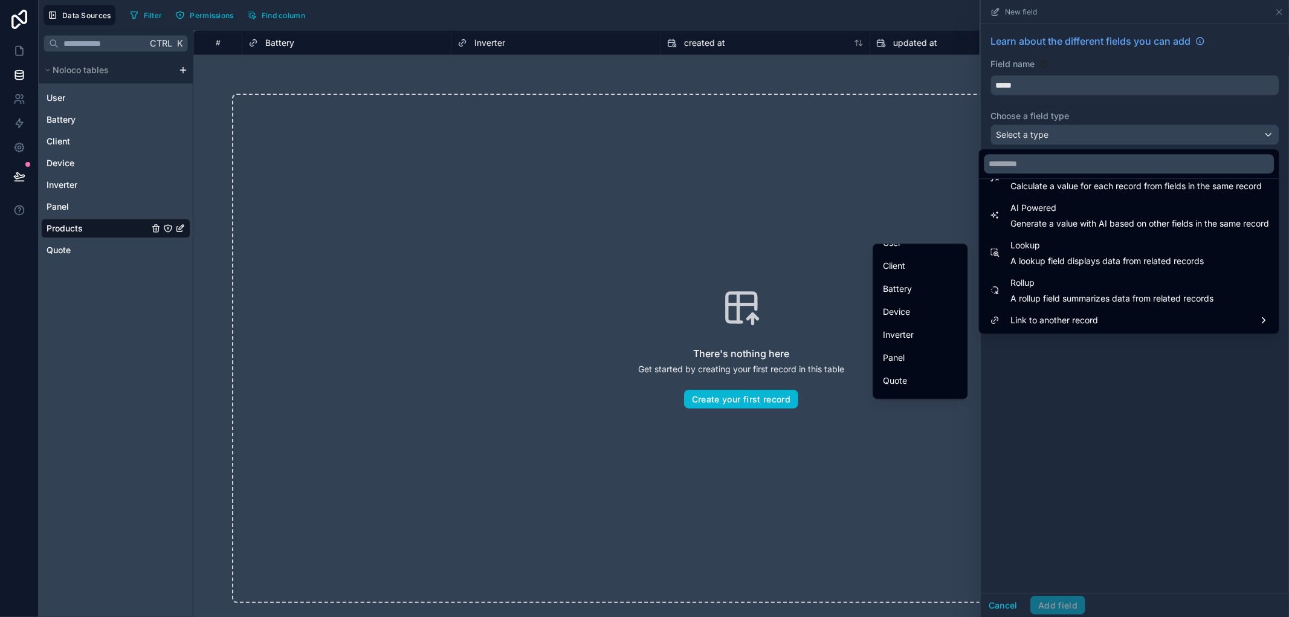
scroll to position [50, 0]
click at [910, 329] on div "Panel" at bounding box center [919, 340] width 89 height 22
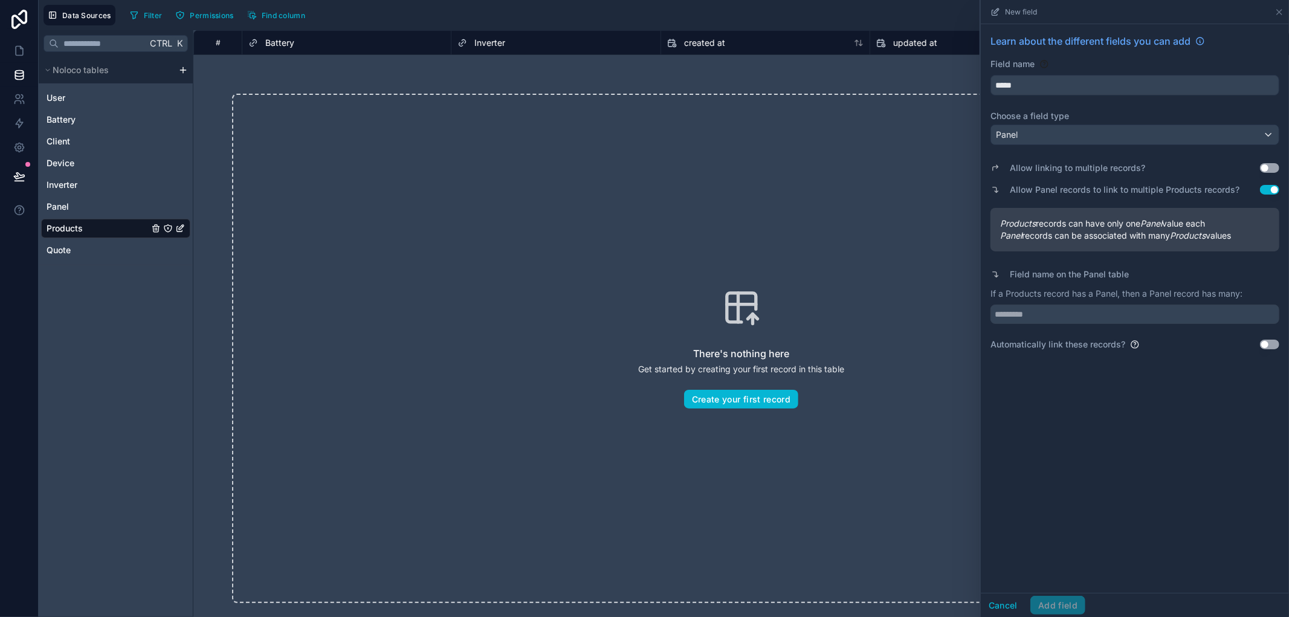
click at [1146, 326] on div "Allow linking to multiple records? Use setting Allow Panel records to link to m…" at bounding box center [1134, 250] width 289 height 201
click at [1143, 324] on div "Allow linking to multiple records? Use setting Allow Panel records to link to m…" at bounding box center [1134, 250] width 289 height 201
click at [1138, 315] on input "text" at bounding box center [1134, 313] width 289 height 19
type input "*********"
click at [1064, 603] on button "Add field" at bounding box center [1057, 605] width 55 height 19
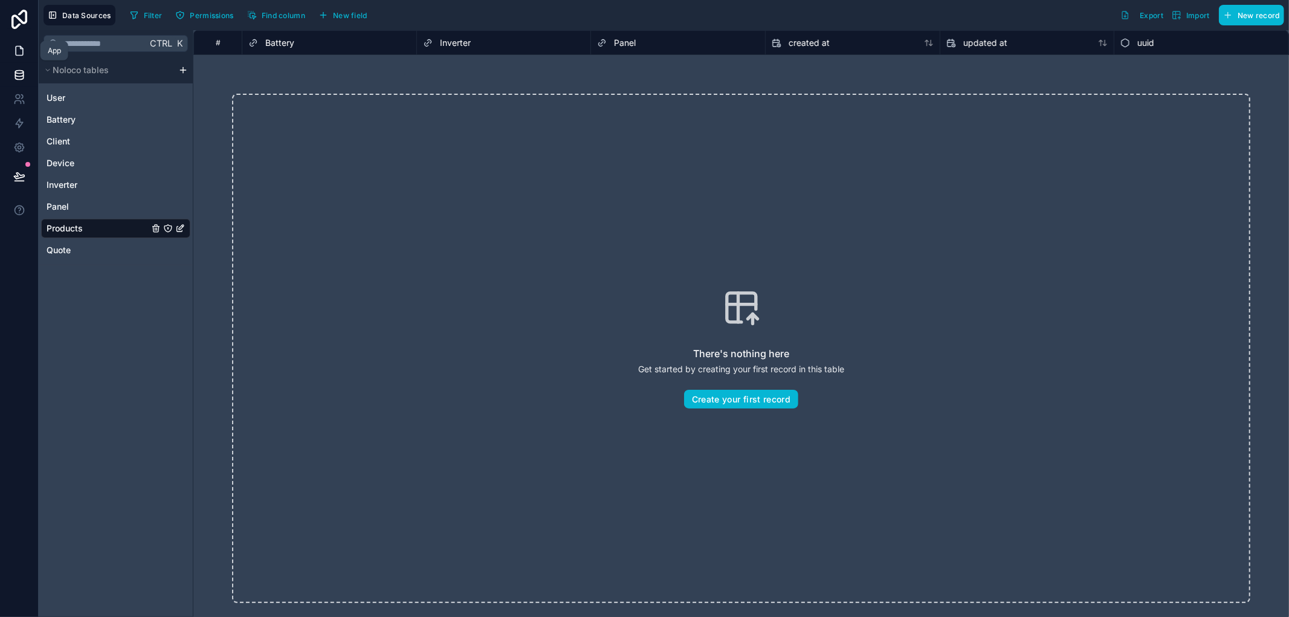
click at [29, 45] on link at bounding box center [19, 51] width 38 height 24
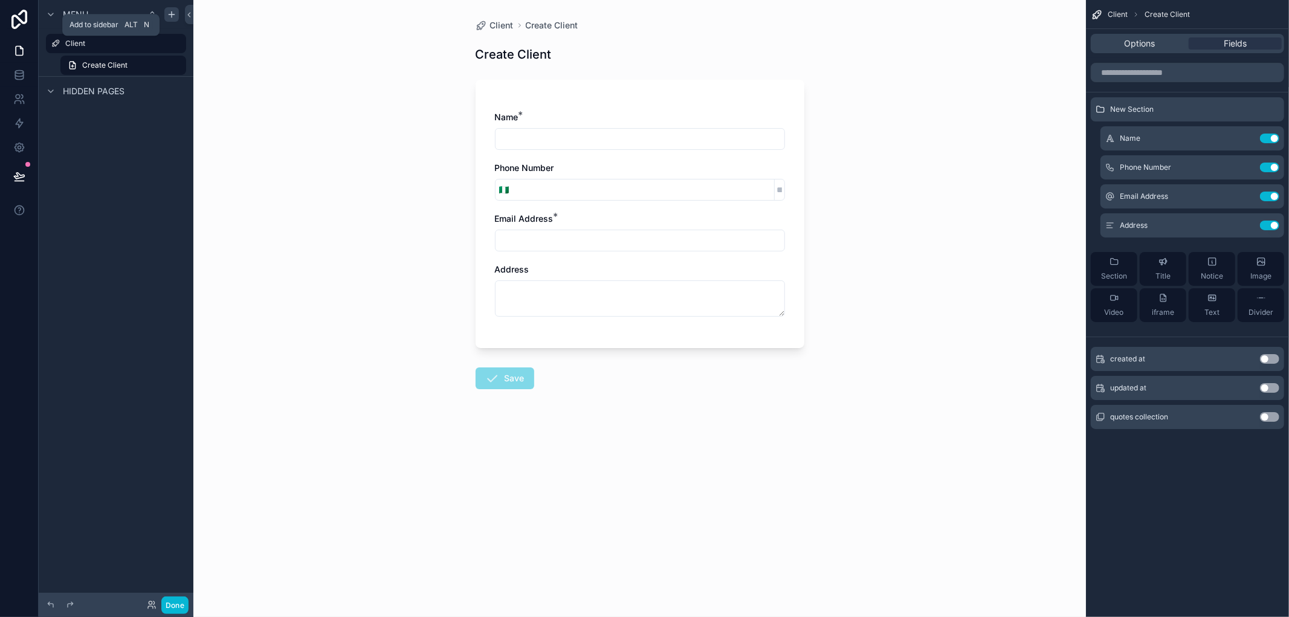
click at [170, 16] on icon "scrollable content" at bounding box center [172, 15] width 10 height 10
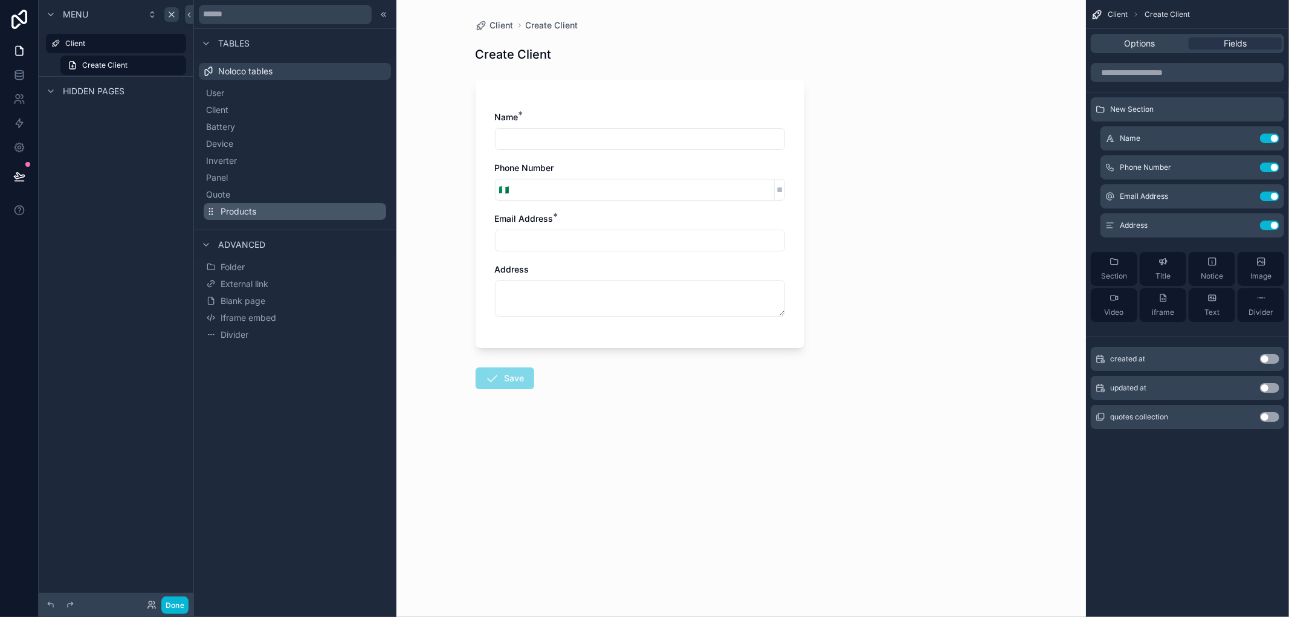
click at [240, 204] on button "Products" at bounding box center [295, 211] width 182 height 17
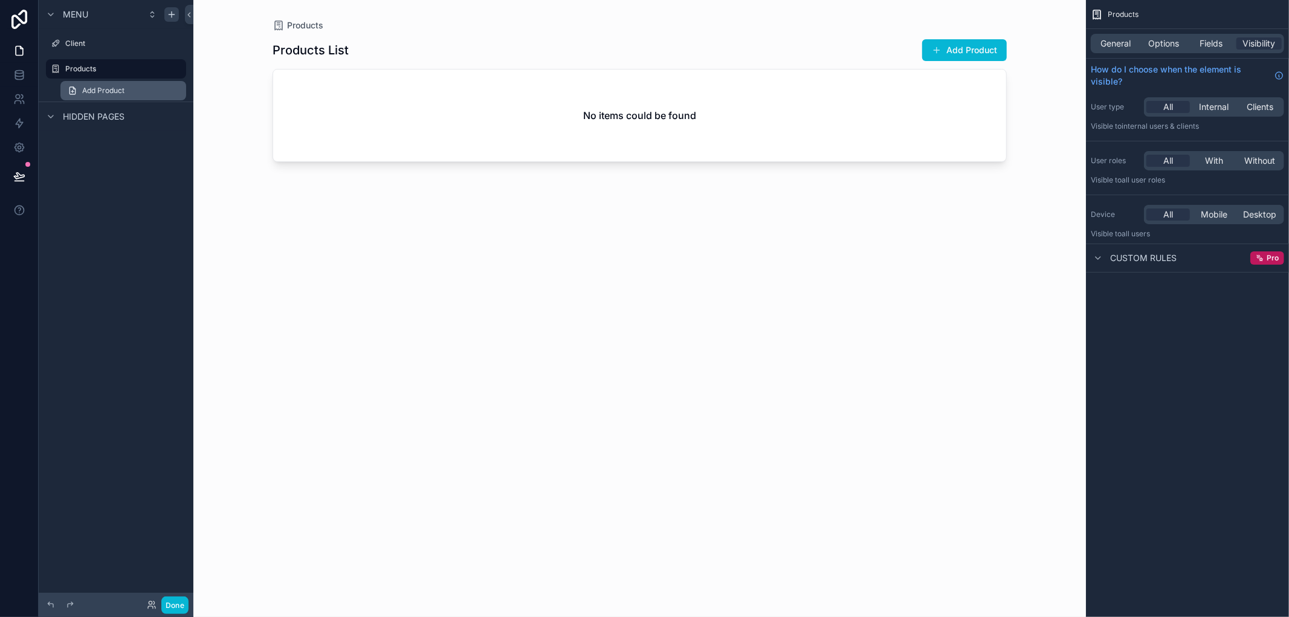
click at [132, 100] on link "Add Product" at bounding box center [123, 90] width 126 height 19
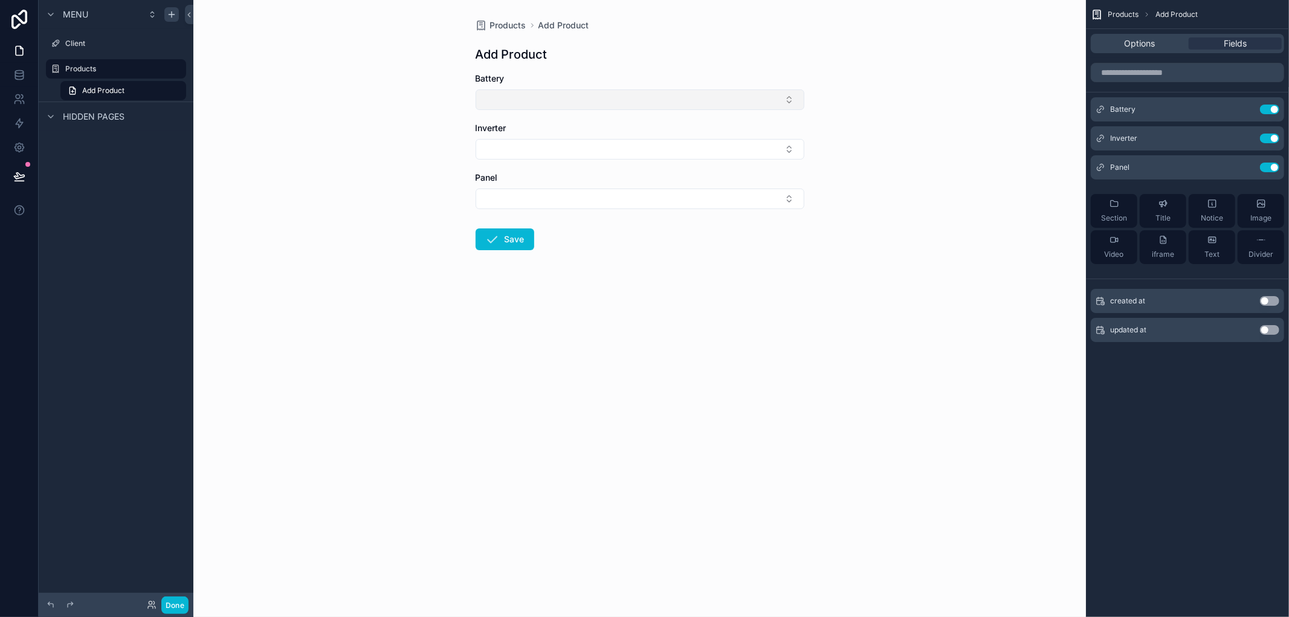
click at [527, 94] on button "Select Button" at bounding box center [639, 99] width 329 height 21
click at [528, 94] on button "Select Button" at bounding box center [639, 99] width 329 height 21
click at [1243, 105] on icon "scrollable content" at bounding box center [1245, 110] width 10 height 10
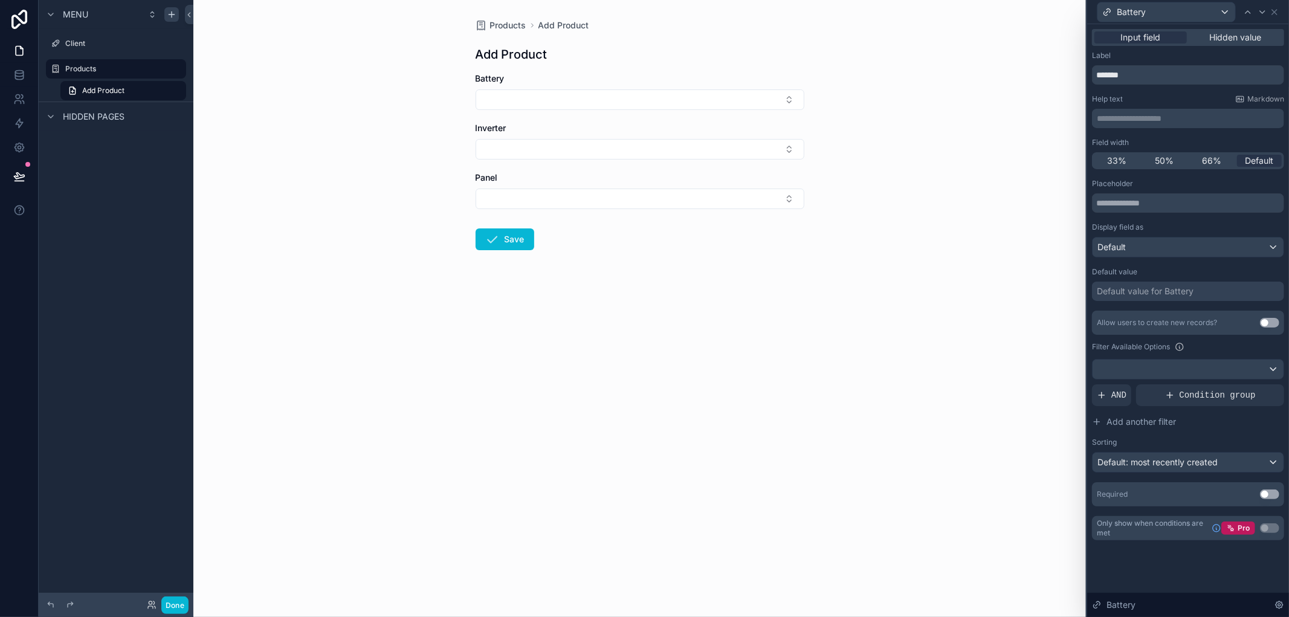
click at [1269, 318] on button "Use setting" at bounding box center [1269, 323] width 19 height 10
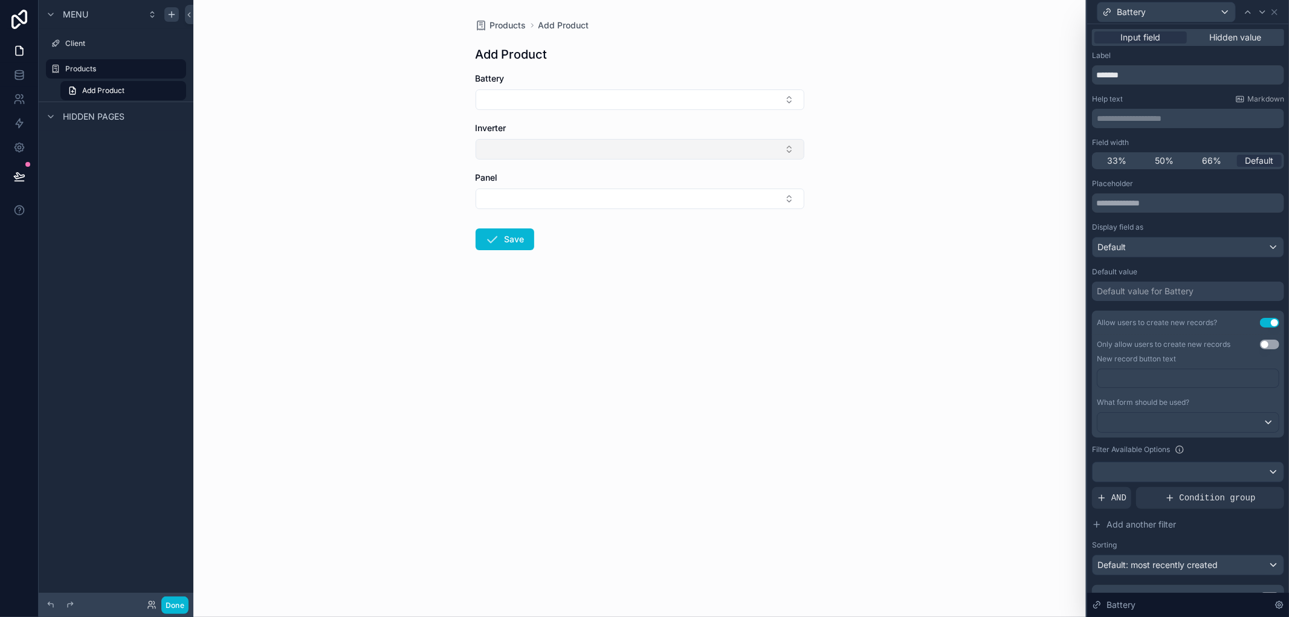
click at [542, 142] on button "Select Button" at bounding box center [639, 149] width 329 height 21
click at [1260, 341] on button "Use setting" at bounding box center [1269, 345] width 19 height 10
click at [693, 156] on button "Select Button" at bounding box center [639, 151] width 329 height 21
click at [1274, 7] on icon at bounding box center [1274, 12] width 10 height 10
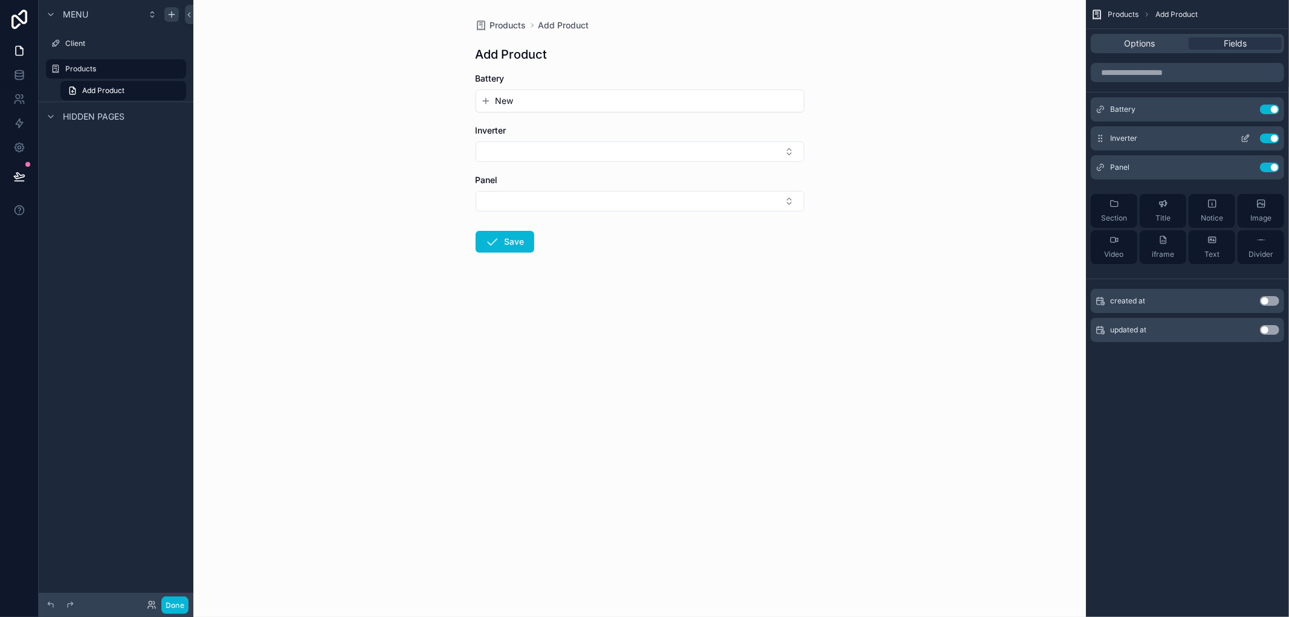
click at [1243, 137] on icon "scrollable content" at bounding box center [1245, 139] width 10 height 10
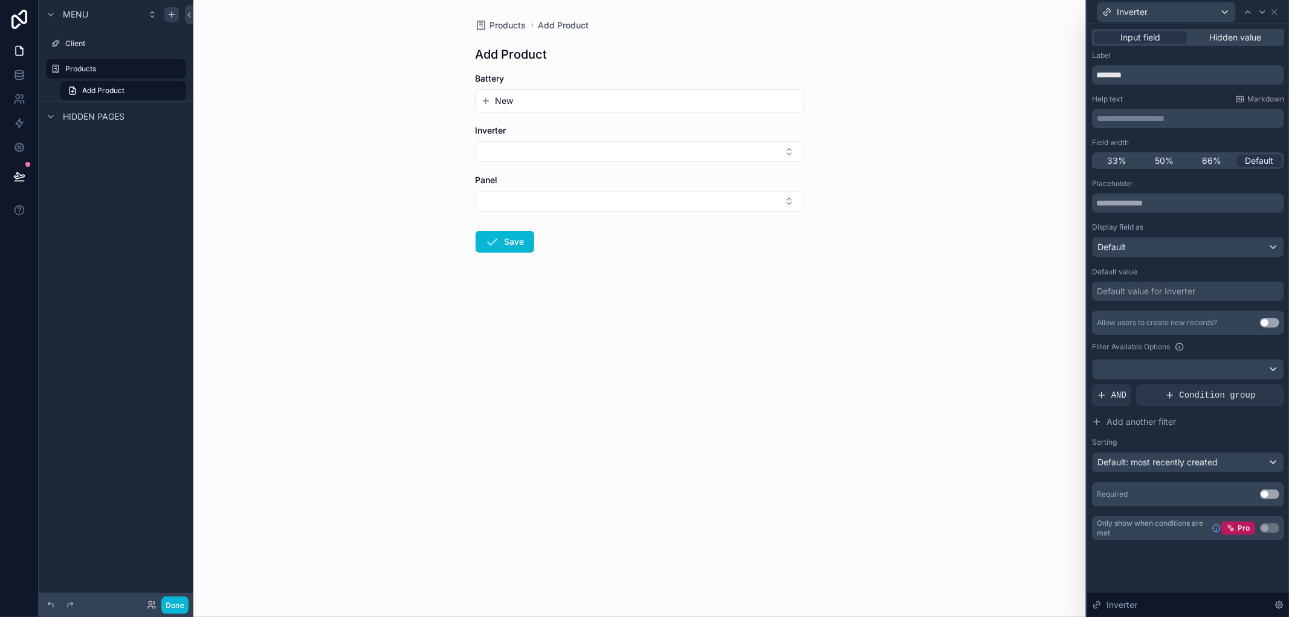
click at [1266, 322] on button "Use setting" at bounding box center [1269, 323] width 19 height 10
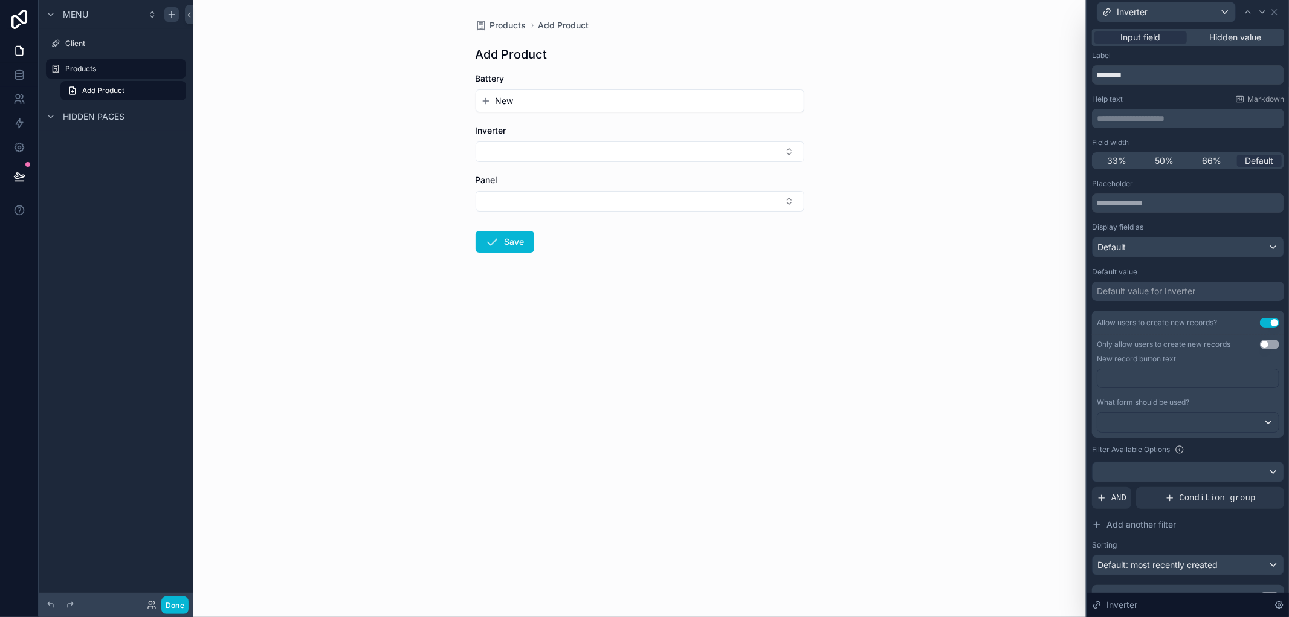
click at [1265, 340] on button "Use setting" at bounding box center [1269, 345] width 19 height 10
click at [1219, 419] on div at bounding box center [1187, 422] width 181 height 19
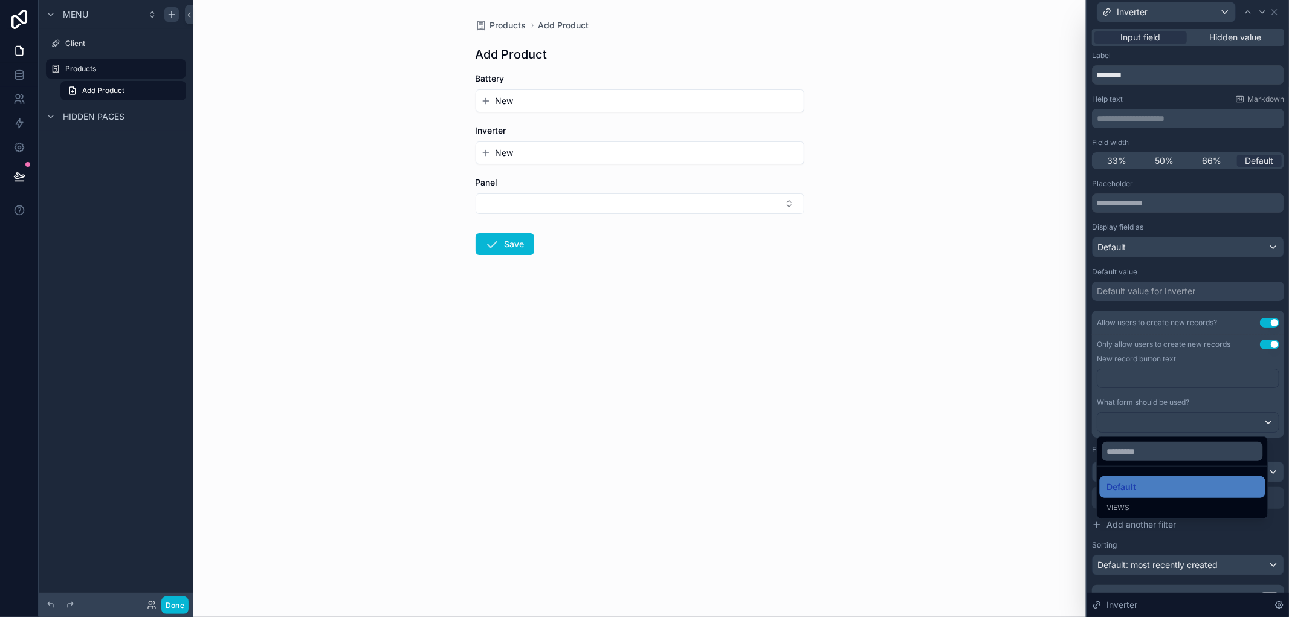
click at [1136, 369] on div at bounding box center [1188, 308] width 202 height 617
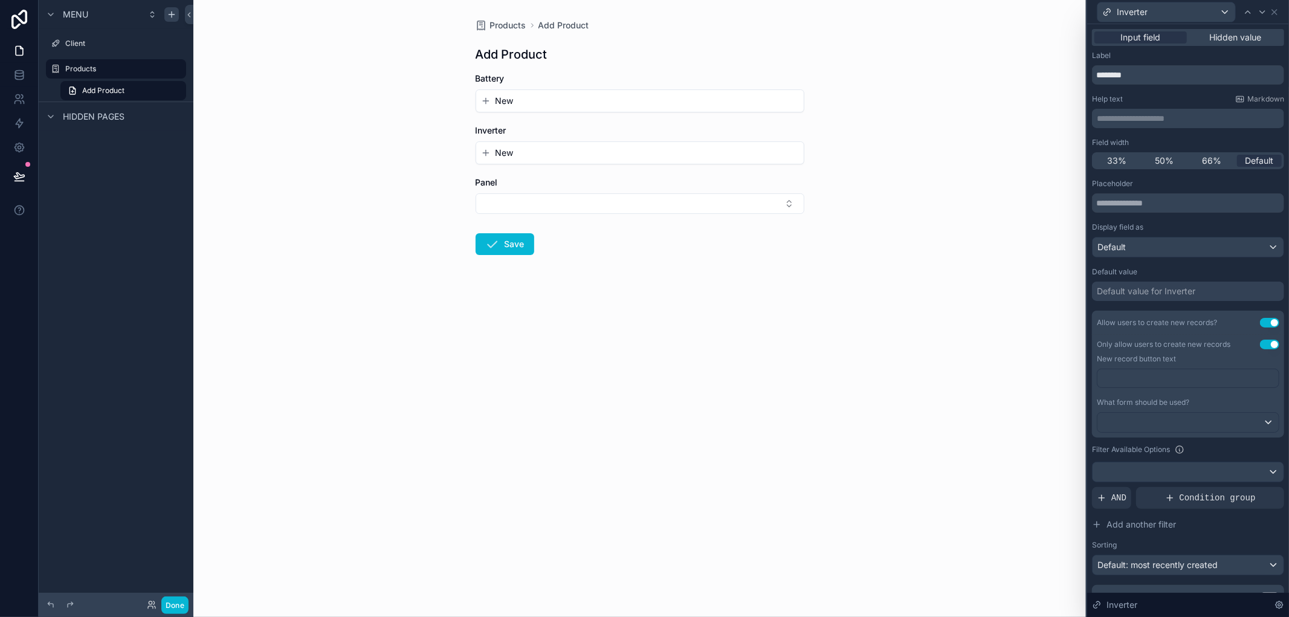
click at [1143, 378] on p "﻿" at bounding box center [1189, 378] width 174 height 12
click at [1082, 396] on div "Products Add Product Add Product Battery New Inverter New Panel Save" at bounding box center [639, 308] width 892 height 617
click at [548, 208] on button "Select Button" at bounding box center [639, 203] width 329 height 21
click at [1274, 16] on div "Inverter" at bounding box center [1188, 12] width 192 height 24
click at [1274, 13] on icon at bounding box center [1274, 12] width 10 height 10
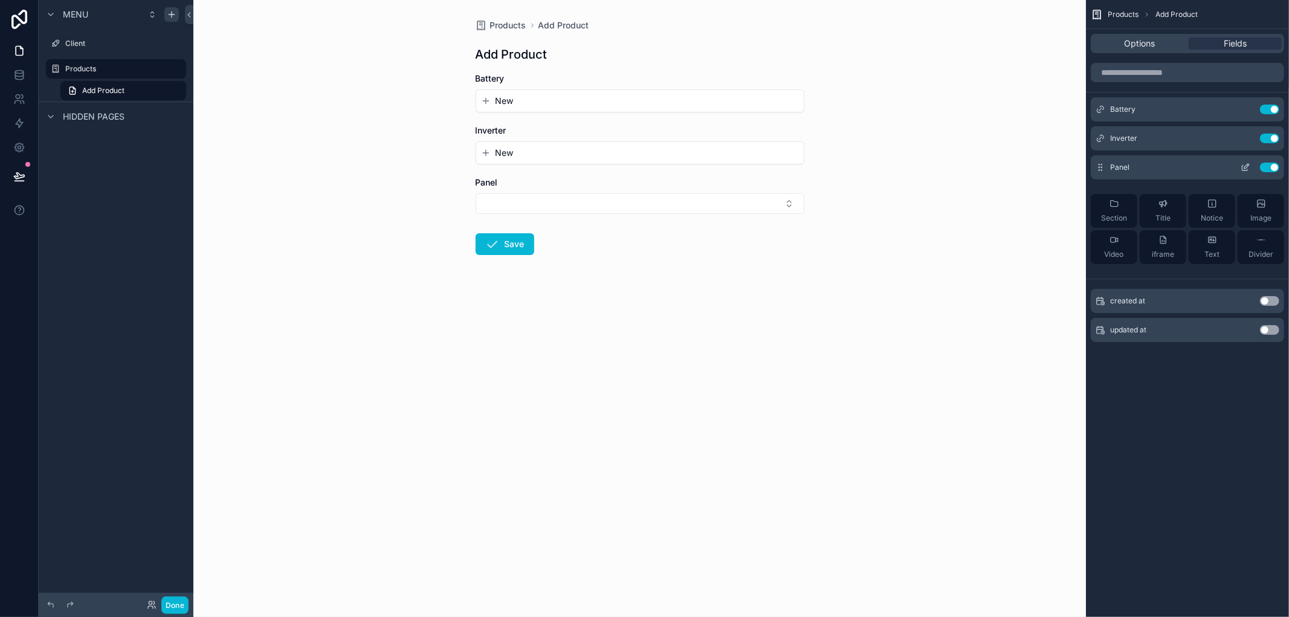
click at [1246, 168] on icon "scrollable content" at bounding box center [1245, 168] width 10 height 10
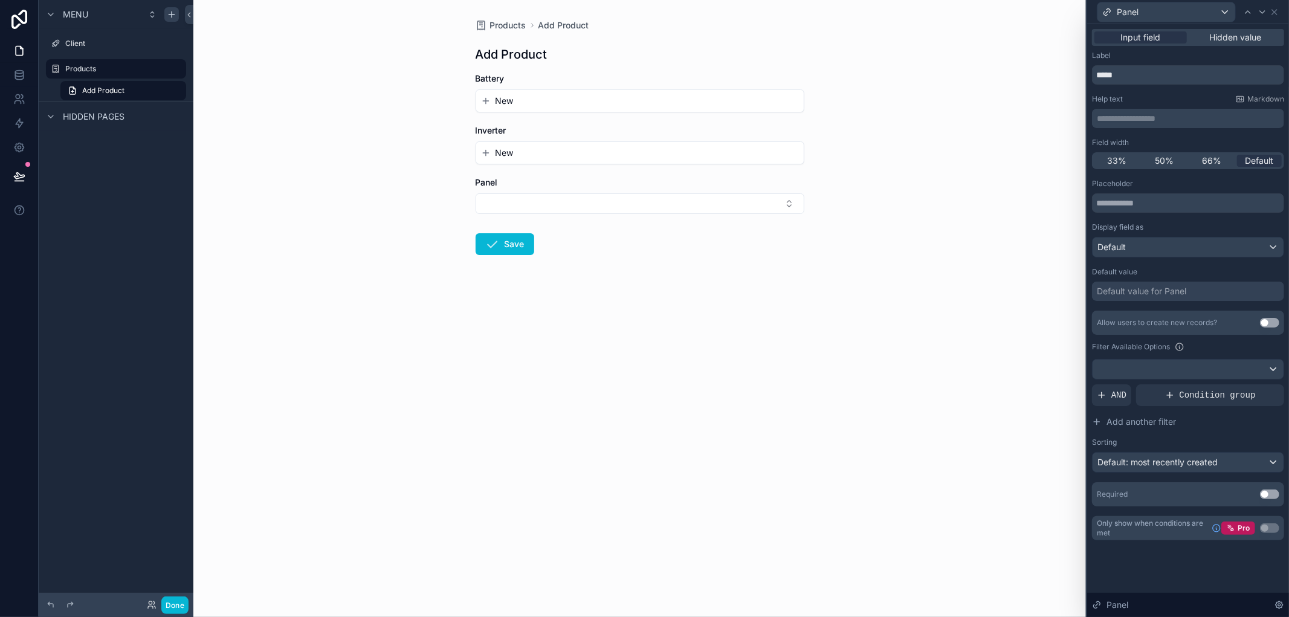
click at [1267, 321] on button "Use setting" at bounding box center [1269, 323] width 19 height 10
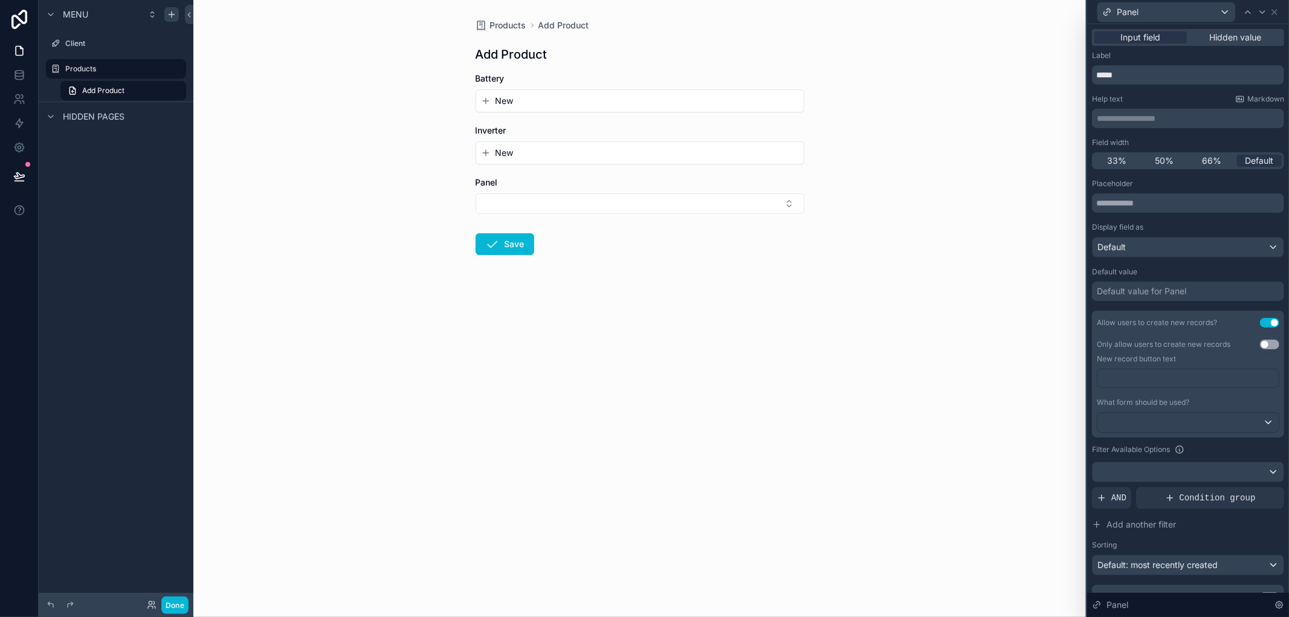
click at [1260, 345] on button "Use setting" at bounding box center [1269, 345] width 19 height 10
click at [929, 463] on div "Products Add Product Add Product Battery New Inverter New Panel New Save" at bounding box center [639, 308] width 892 height 617
click at [1275, 12] on icon at bounding box center [1274, 12] width 10 height 10
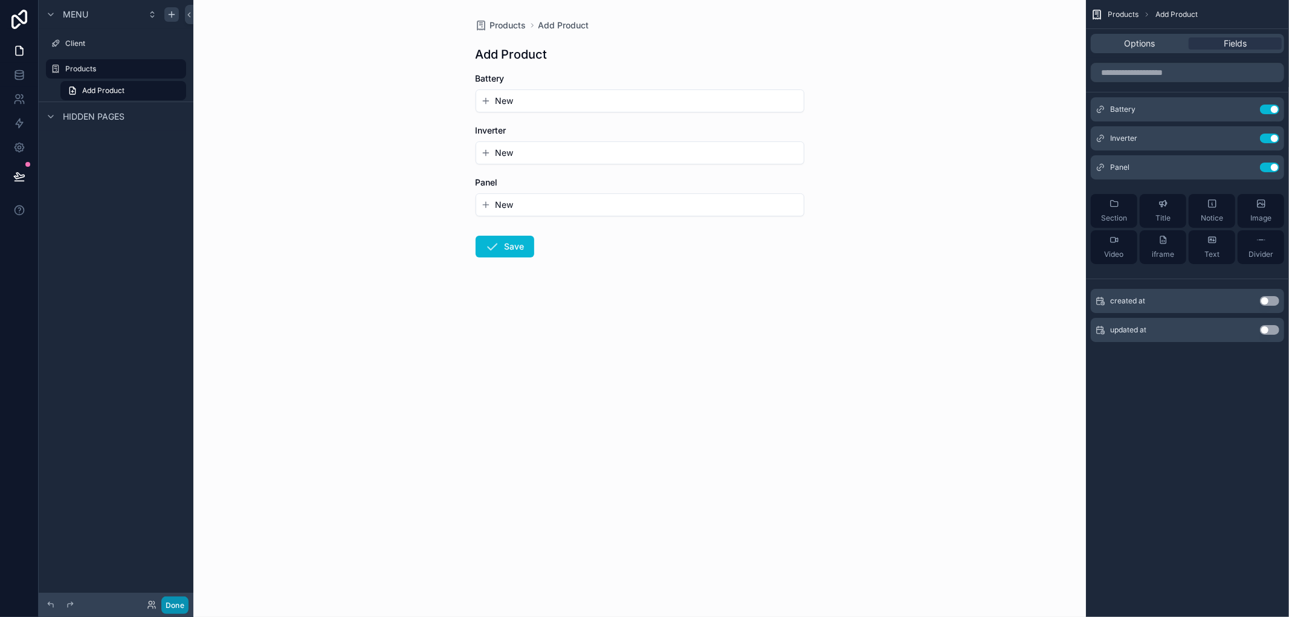
click at [172, 607] on button "Done" at bounding box center [174, 605] width 27 height 18
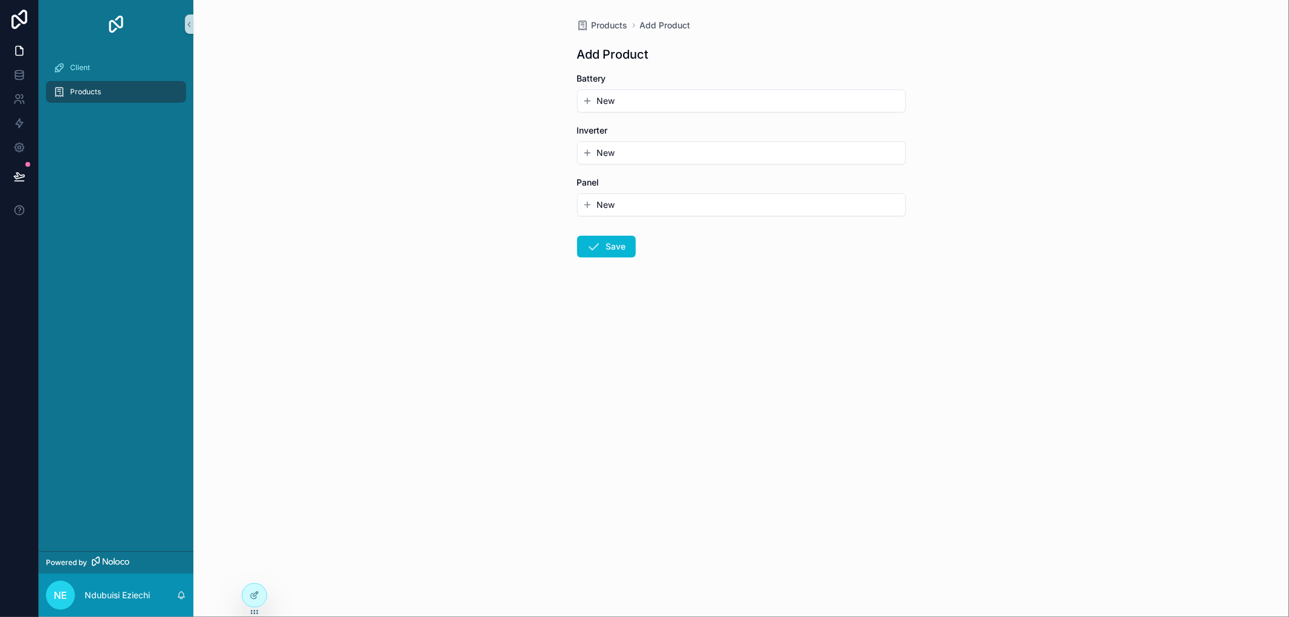
click at [588, 97] on icon "scrollable content" at bounding box center [587, 101] width 10 height 10
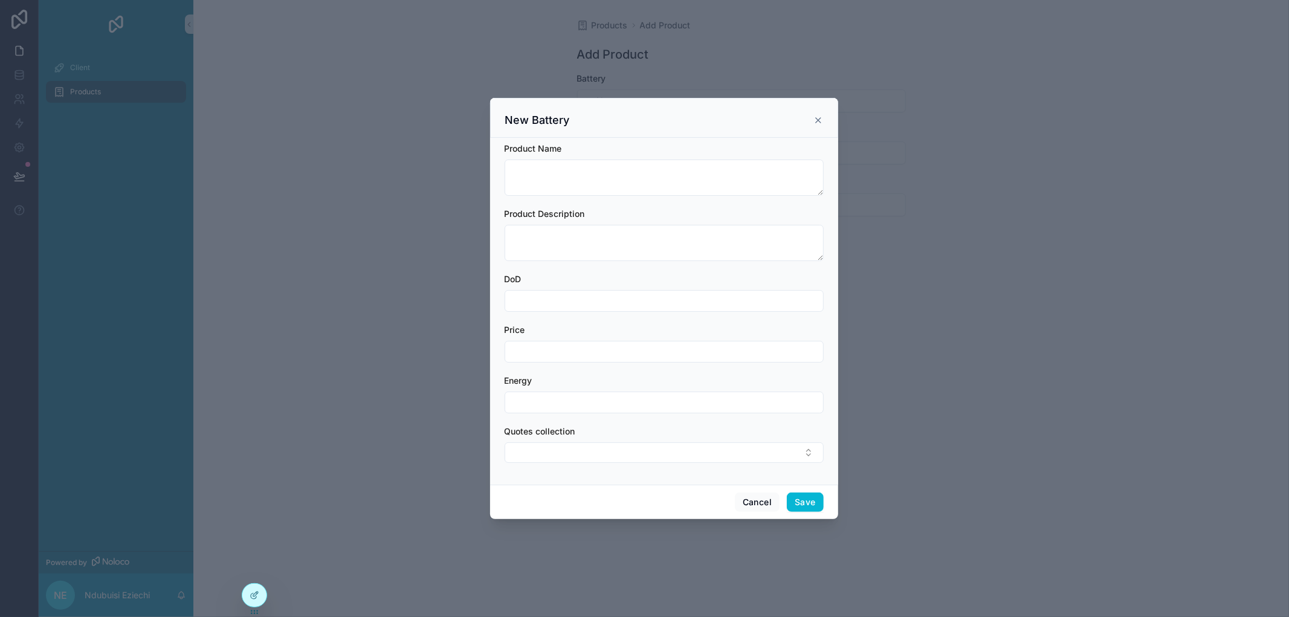
click at [812, 117] on div "New Battery" at bounding box center [664, 120] width 318 height 14
click at [817, 121] on icon "scrollable content" at bounding box center [818, 120] width 5 height 5
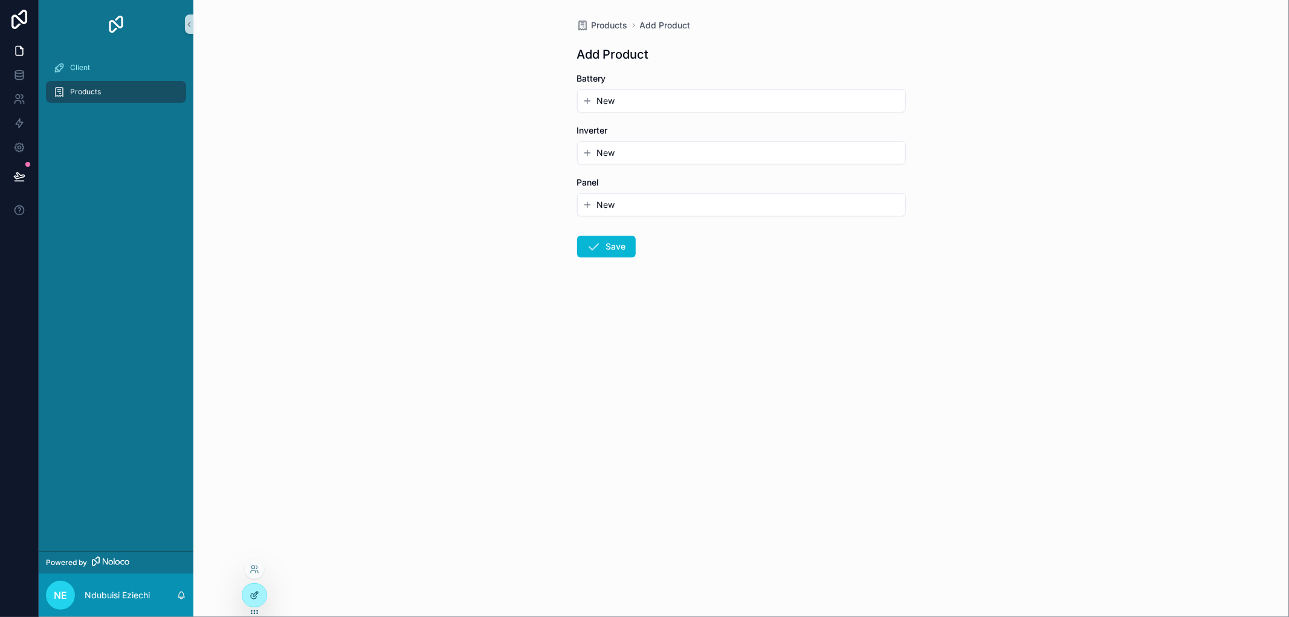
click at [250, 589] on div at bounding box center [254, 595] width 24 height 23
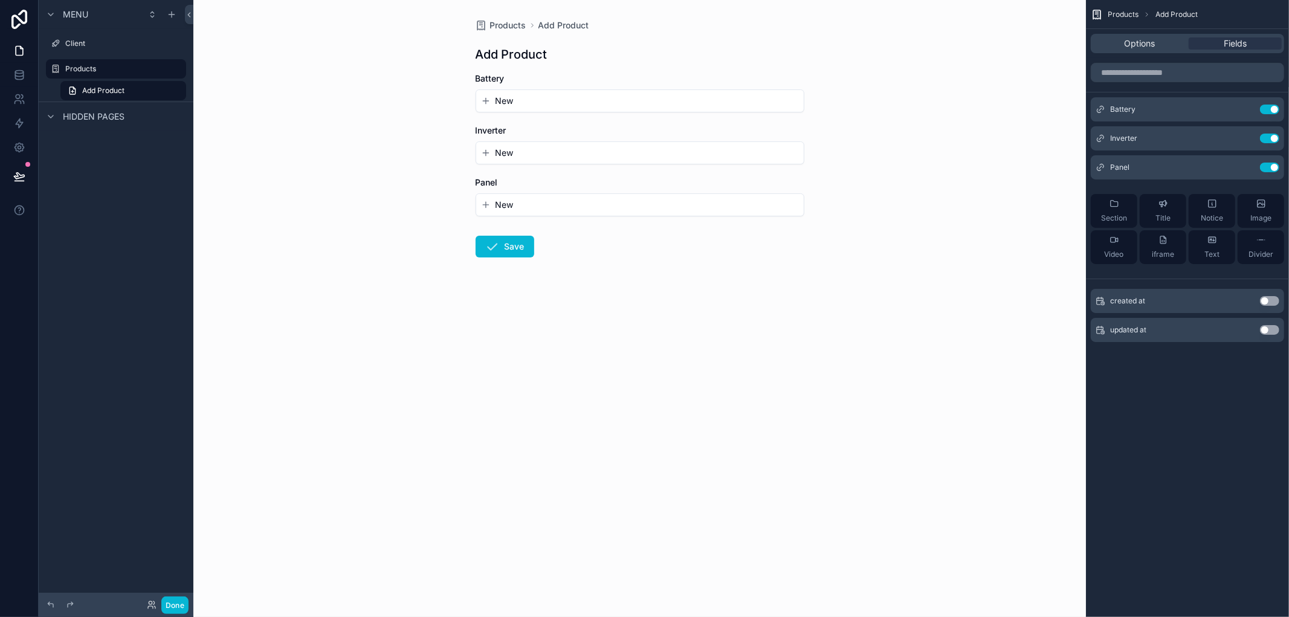
click at [461, 381] on div "Products Add Product Add Product Battery New Inverter New Panel New Save" at bounding box center [639, 308] width 892 height 617
click at [744, 384] on div "Products Add Product Add Product Battery New Inverter New Panel New Save" at bounding box center [639, 308] width 892 height 617
click at [86, 71] on label "Products" at bounding box center [113, 69] width 97 height 10
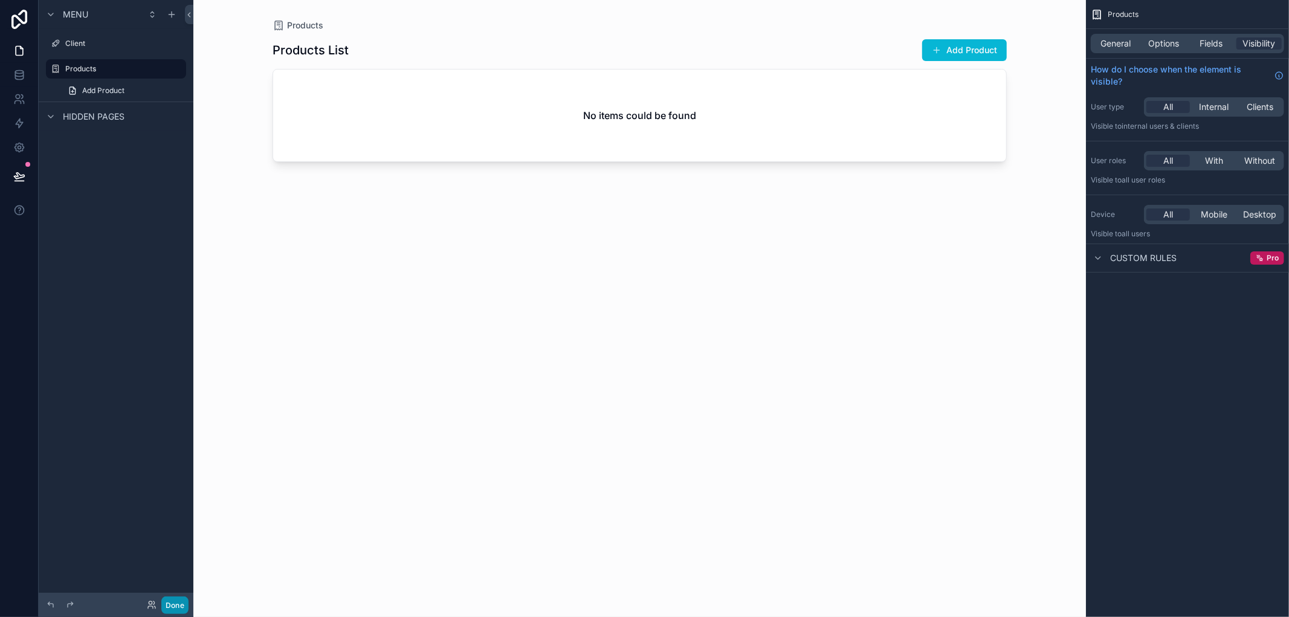
click at [173, 600] on button "Done" at bounding box center [174, 605] width 27 height 18
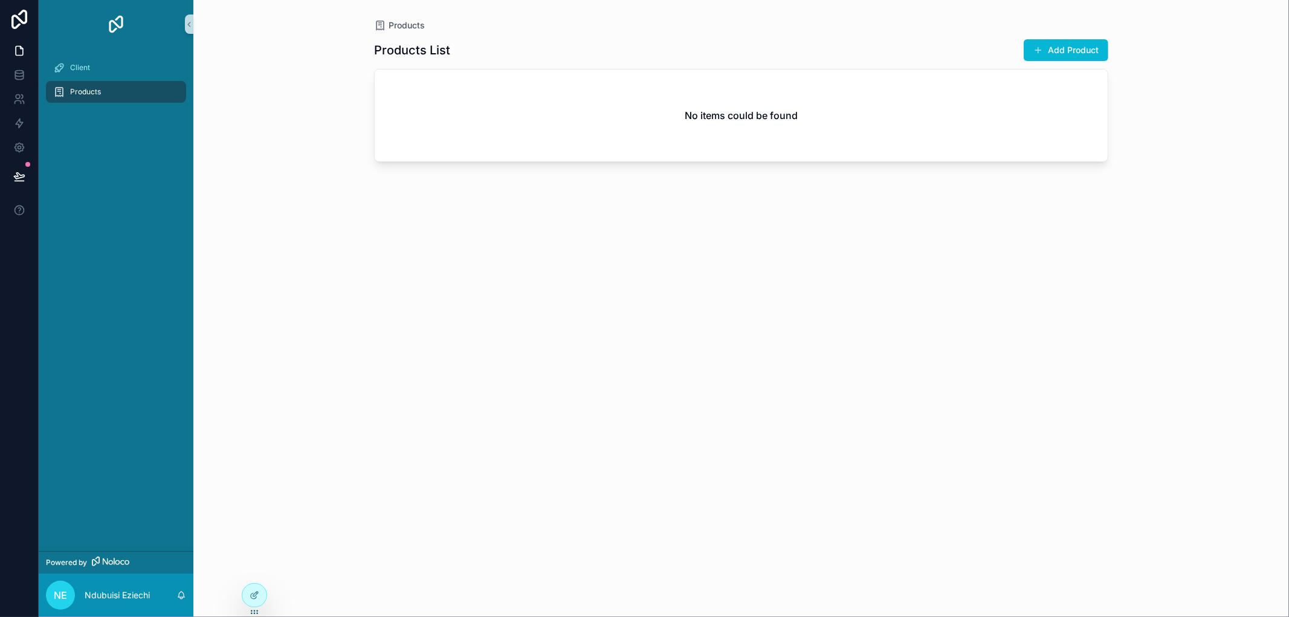
click at [1054, 54] on button "Add Product" at bounding box center [1065, 50] width 85 height 22
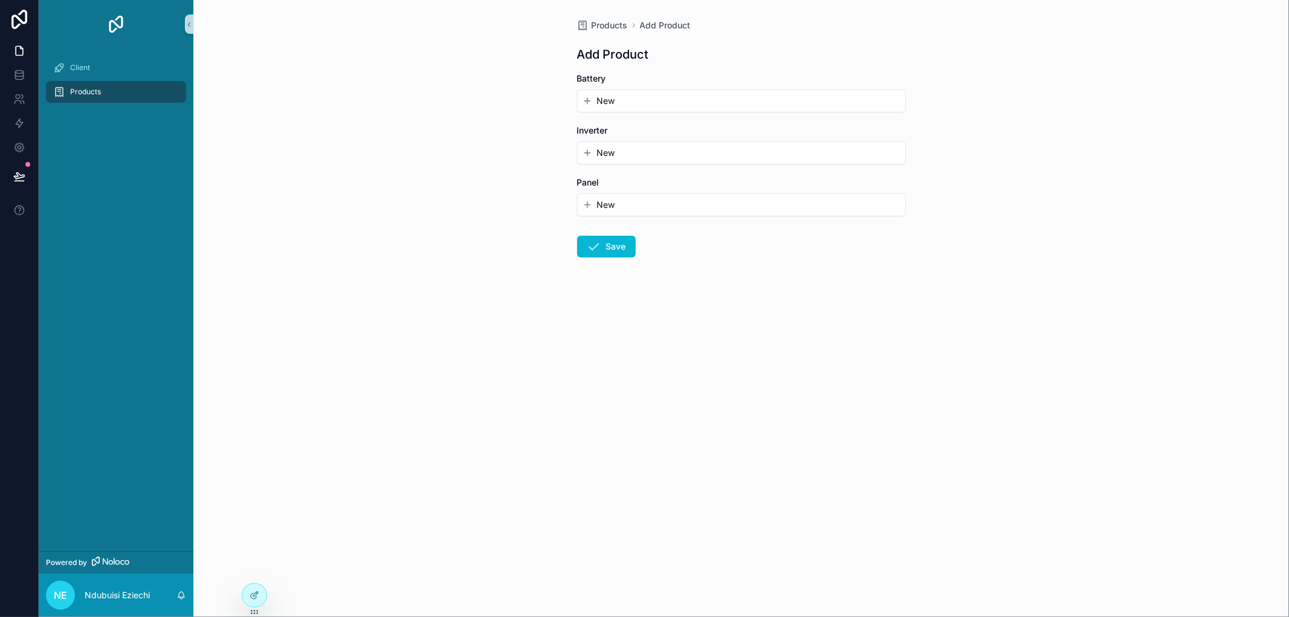
click at [683, 107] on div "New" at bounding box center [741, 101] width 327 height 22
click at [602, 105] on span "New" at bounding box center [606, 101] width 18 height 12
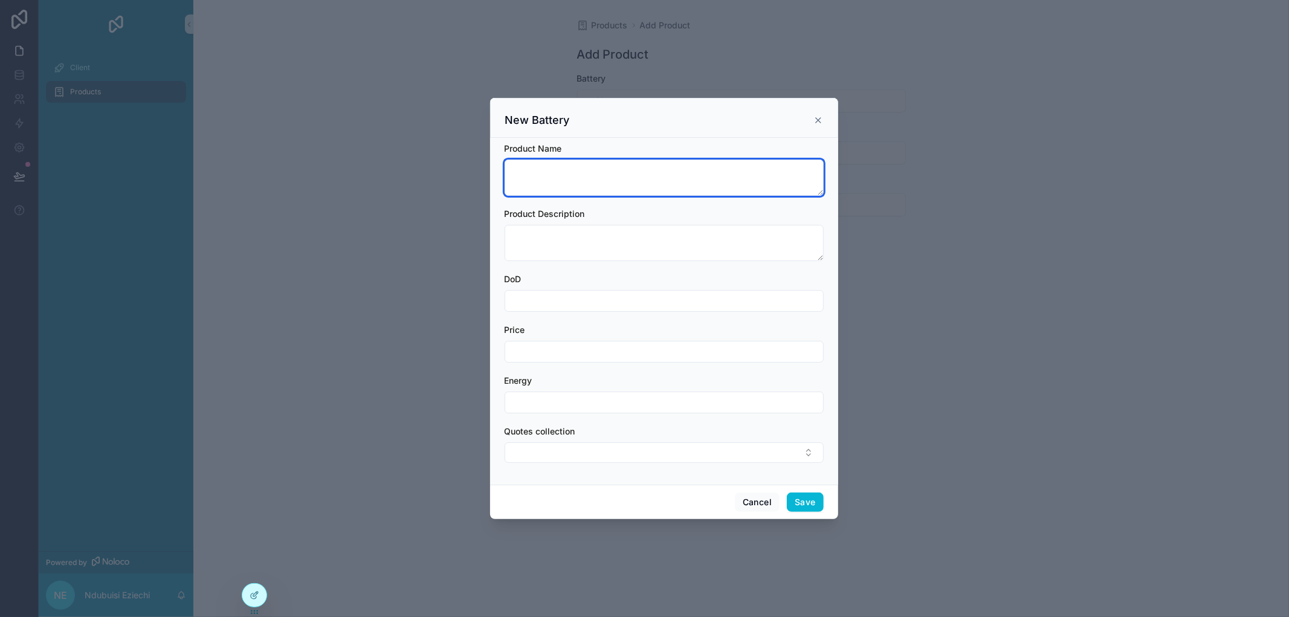
click at [586, 177] on textarea "scrollable content" at bounding box center [663, 177] width 319 height 36
type textarea "****"
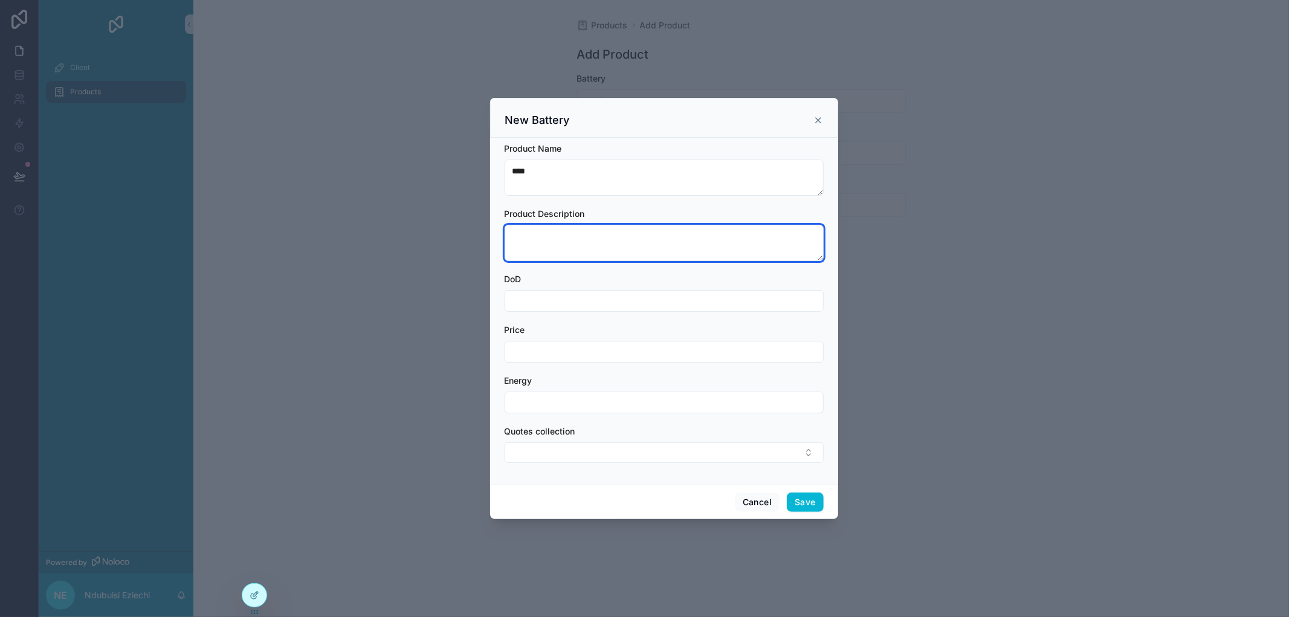
click at [631, 237] on textarea "scrollable content" at bounding box center [663, 243] width 319 height 36
type textarea "*****"
click at [597, 301] on input "scrollable content" at bounding box center [664, 300] width 318 height 17
click at [544, 303] on input "scrollable content" at bounding box center [664, 300] width 318 height 17
click at [569, 305] on input "*" at bounding box center [664, 300] width 318 height 17
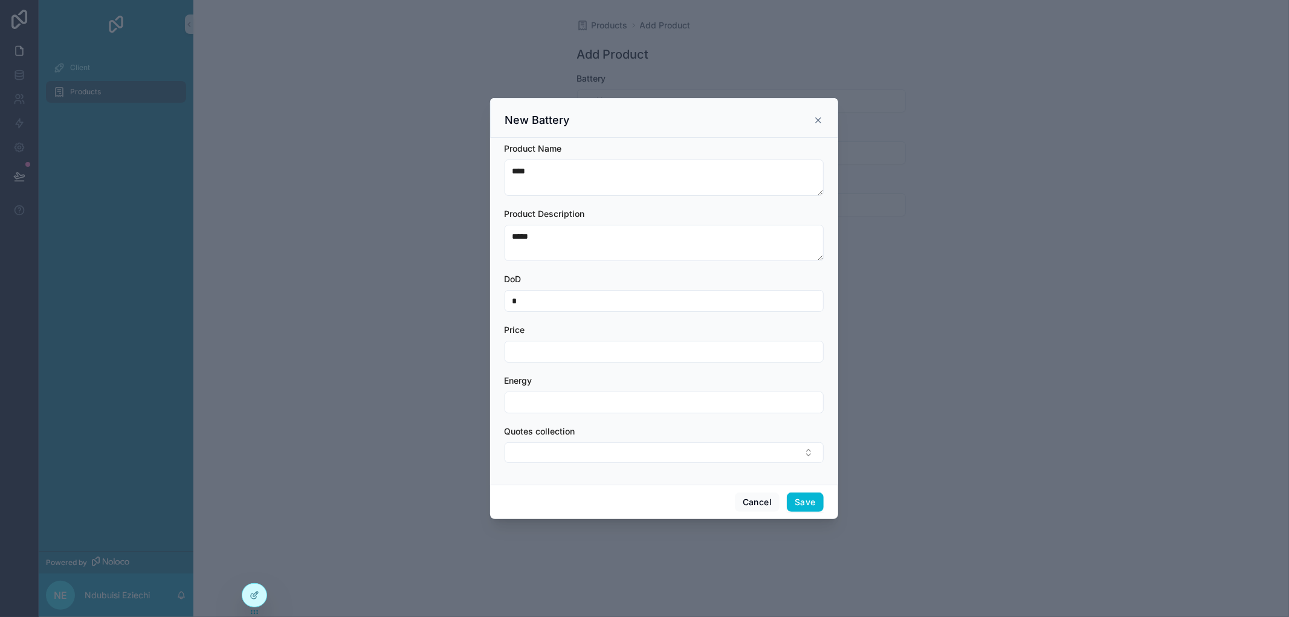
type input "*"
click at [557, 346] on input "scrollable content" at bounding box center [664, 351] width 318 height 17
type input "********"
click at [535, 405] on input "scrollable content" at bounding box center [664, 402] width 318 height 17
type input "****"
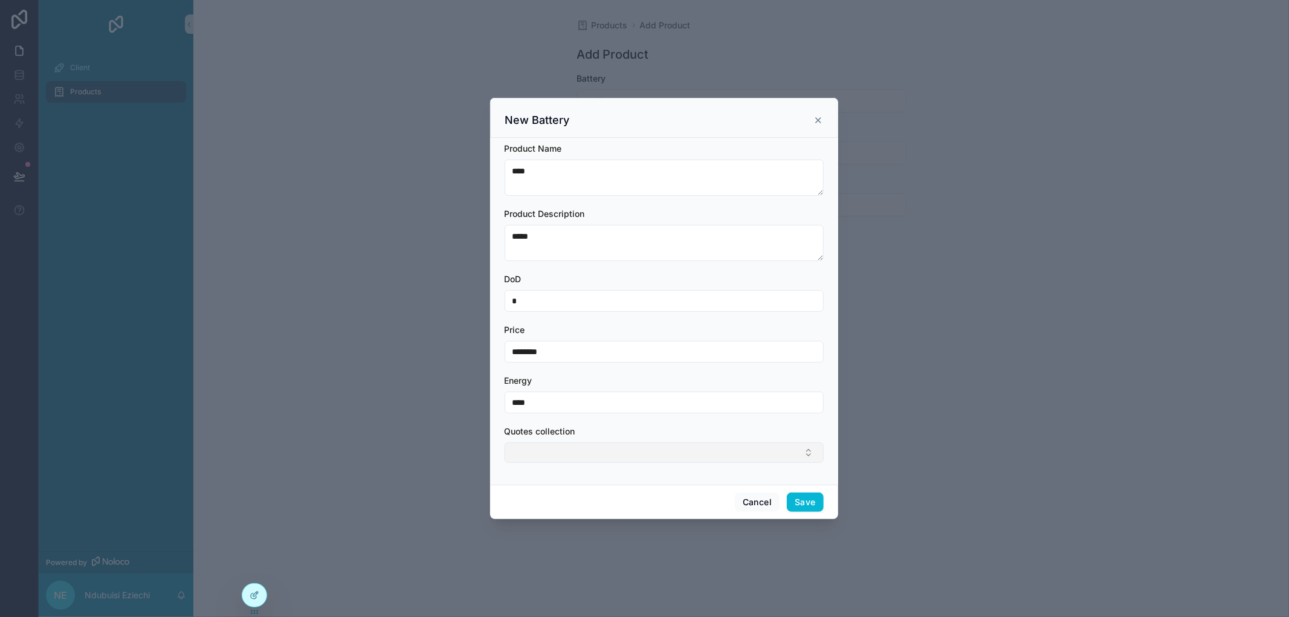
click at [614, 449] on button "Select Button" at bounding box center [663, 452] width 319 height 21
click at [648, 414] on form "Product Name **** Product Description ***** DoD * Price ******** Energy **** Qu…" at bounding box center [663, 309] width 319 height 332
click at [799, 503] on button "Save" at bounding box center [805, 501] width 36 height 19
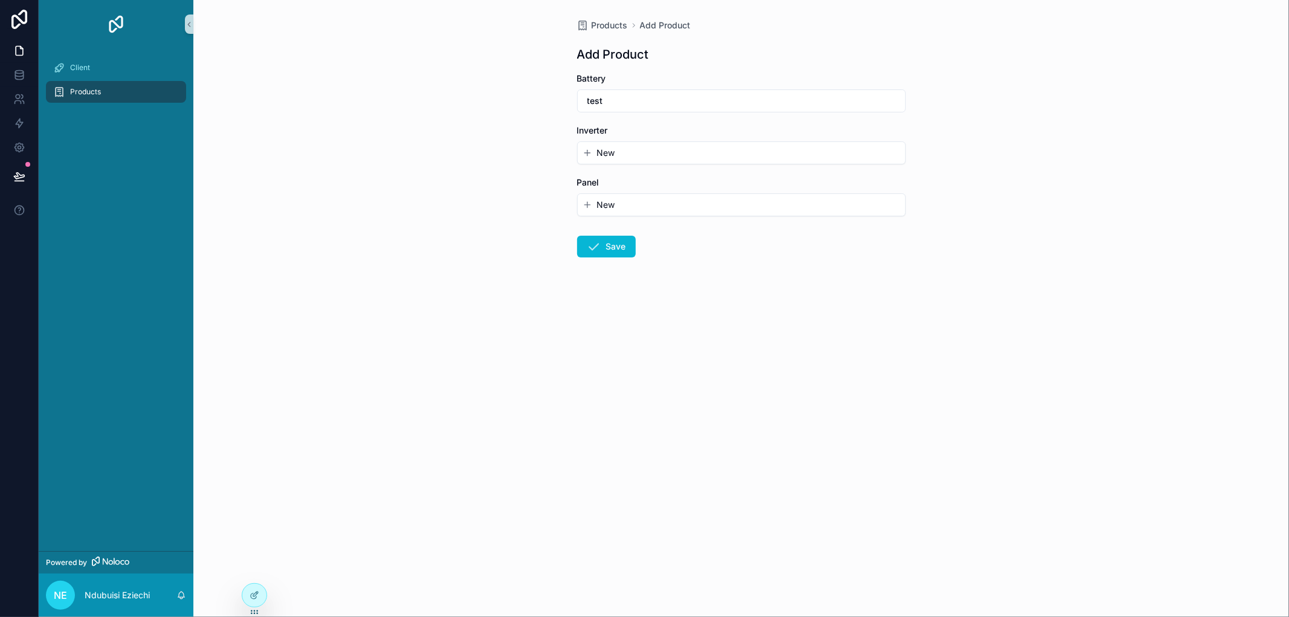
click at [585, 149] on icon "scrollable content" at bounding box center [587, 153] width 10 height 10
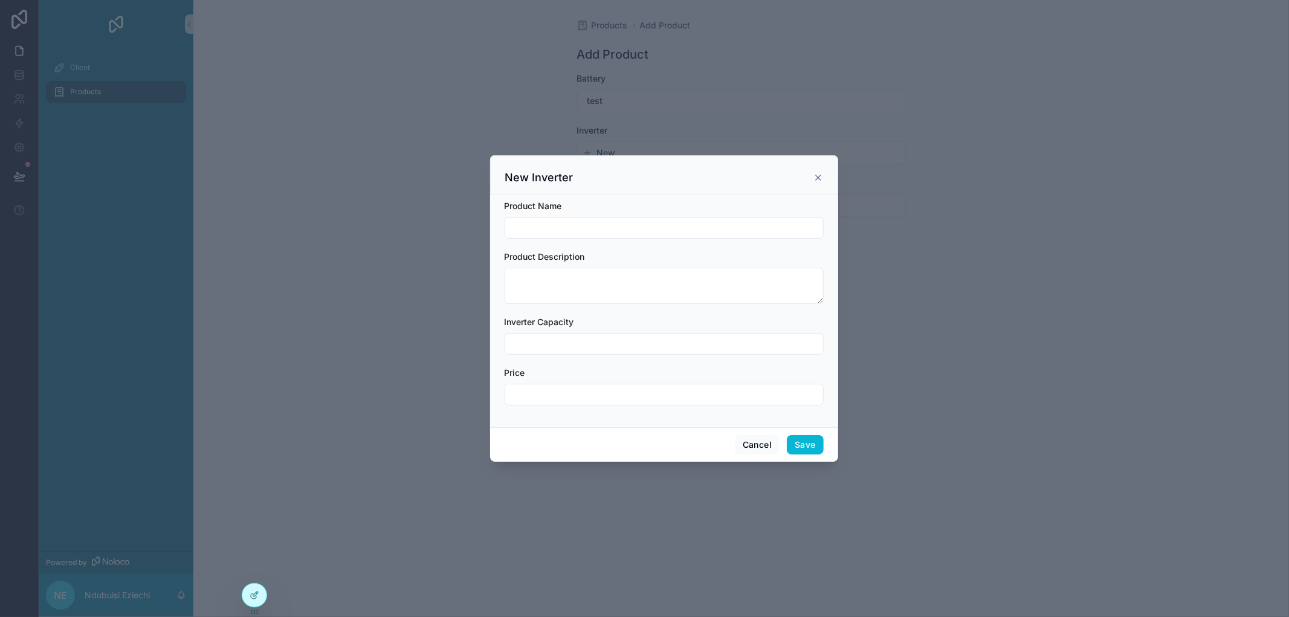
click at [572, 220] on input "scrollable content" at bounding box center [664, 227] width 318 height 17
click at [426, 138] on div "scrollable content" at bounding box center [644, 308] width 1289 height 617
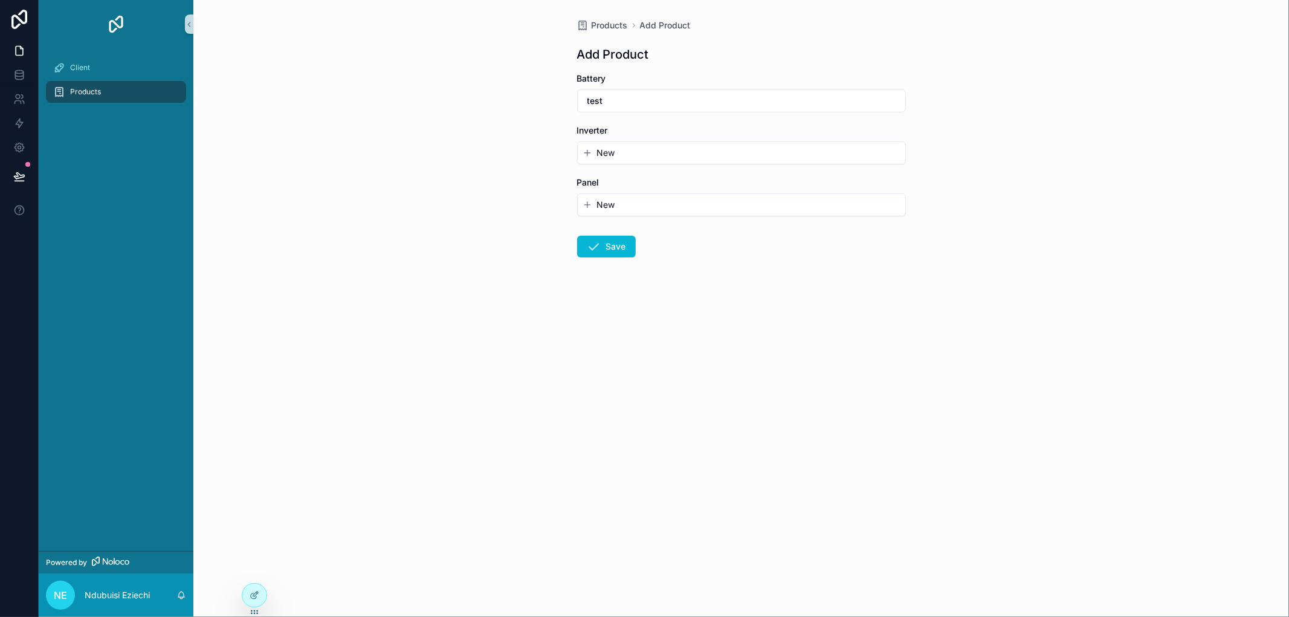
click at [92, 88] on span "Products" at bounding box center [85, 92] width 31 height 10
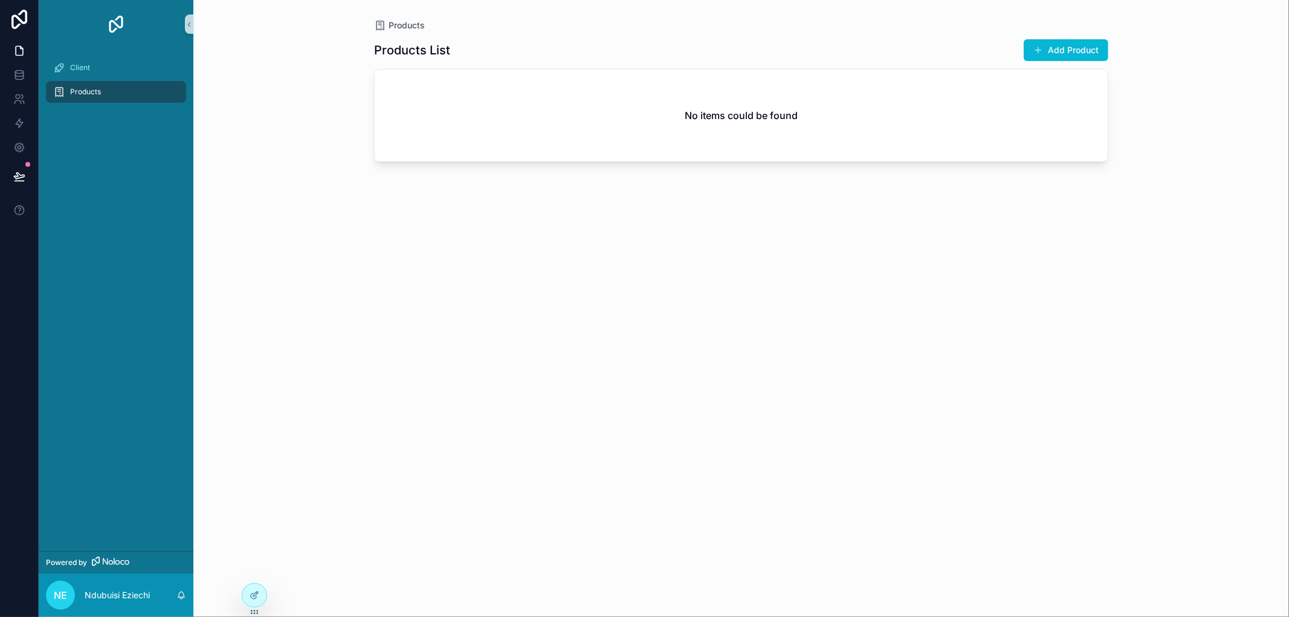
click at [693, 135] on div "No items could be found" at bounding box center [741, 115] width 733 height 92
click at [695, 248] on div "Products List Add Product No items could be found" at bounding box center [741, 316] width 734 height 571
click at [251, 593] on icon at bounding box center [255, 595] width 10 height 10
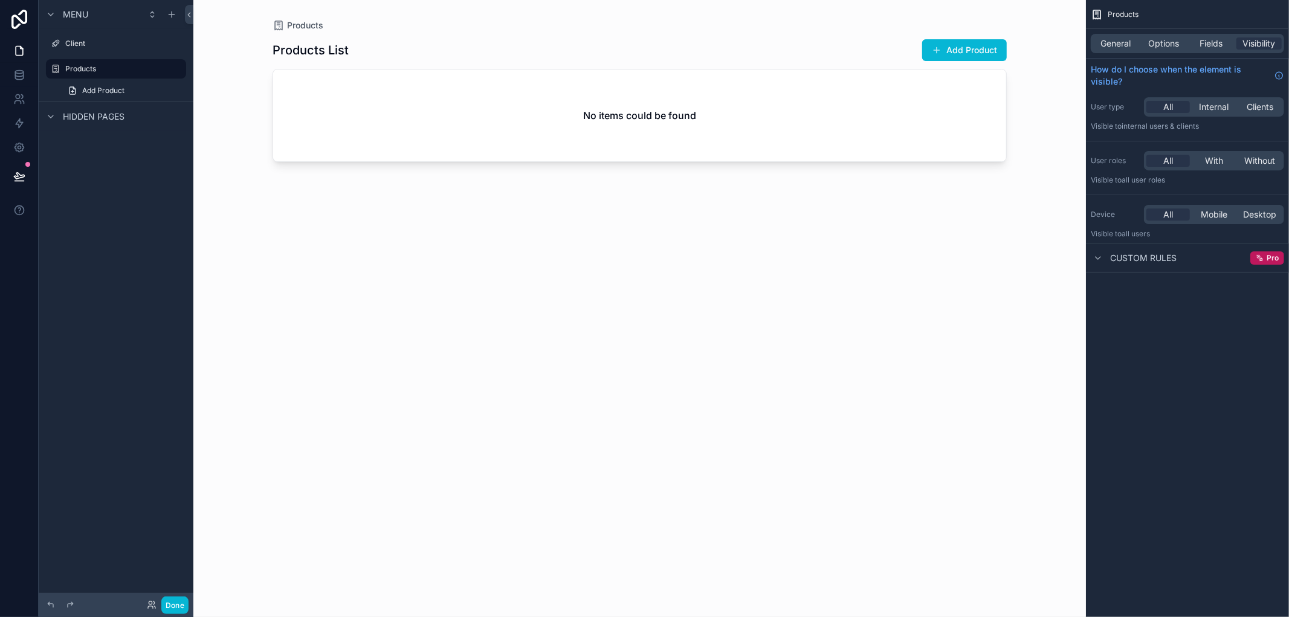
click at [782, 94] on div "scrollable content" at bounding box center [639, 301] width 773 height 602
click at [1228, 34] on div "General Options Fields Visibility" at bounding box center [1187, 43] width 193 height 19
click at [1216, 40] on span "Fields" at bounding box center [1211, 43] width 23 height 12
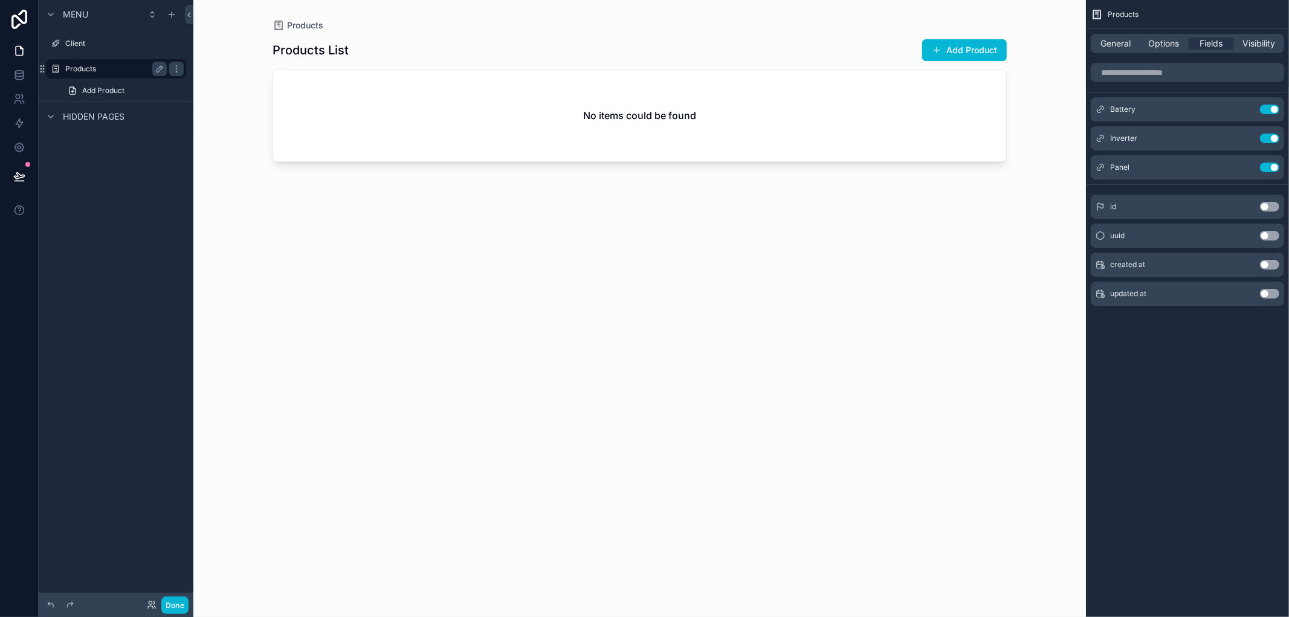
click at [99, 65] on label "Products" at bounding box center [113, 69] width 97 height 10
click at [1174, 39] on span "Options" at bounding box center [1163, 43] width 31 height 12
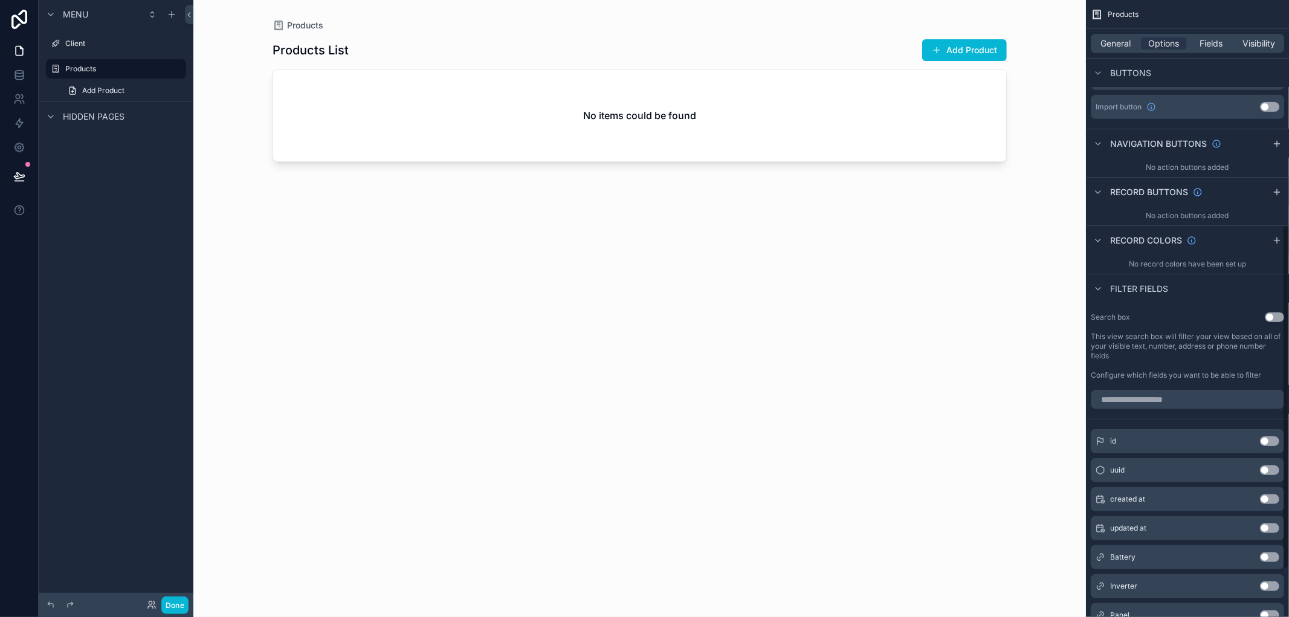
scroll to position [488, 0]
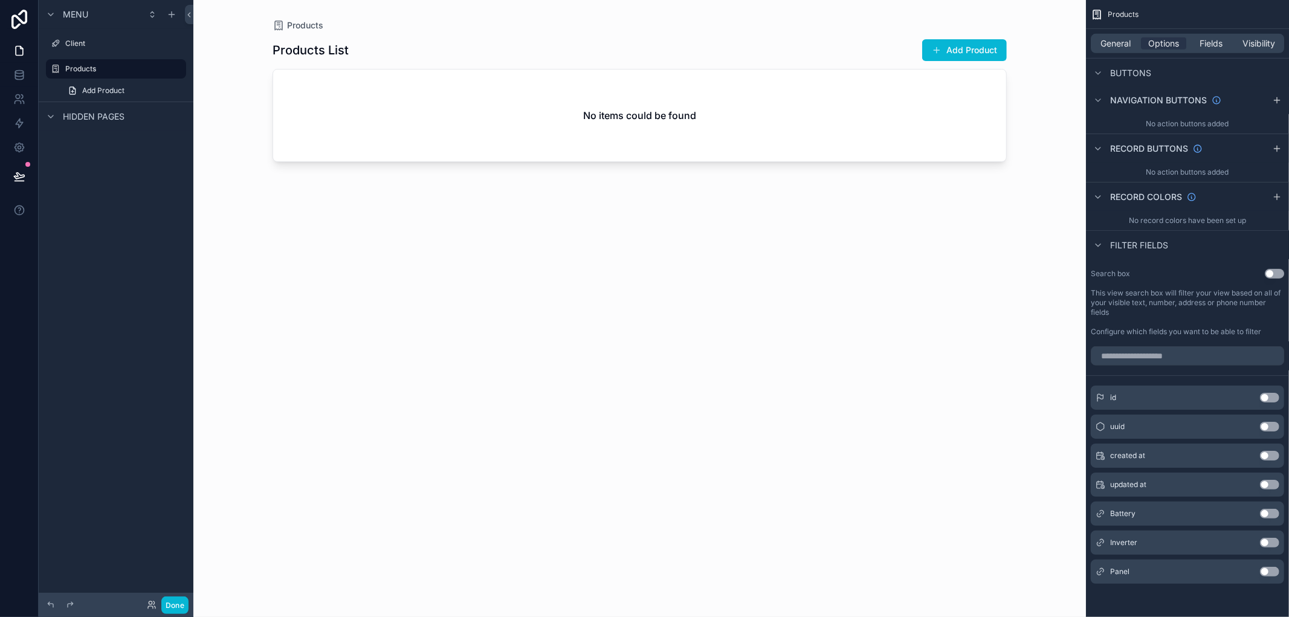
click at [1263, 509] on button "Use setting" at bounding box center [1269, 514] width 19 height 10
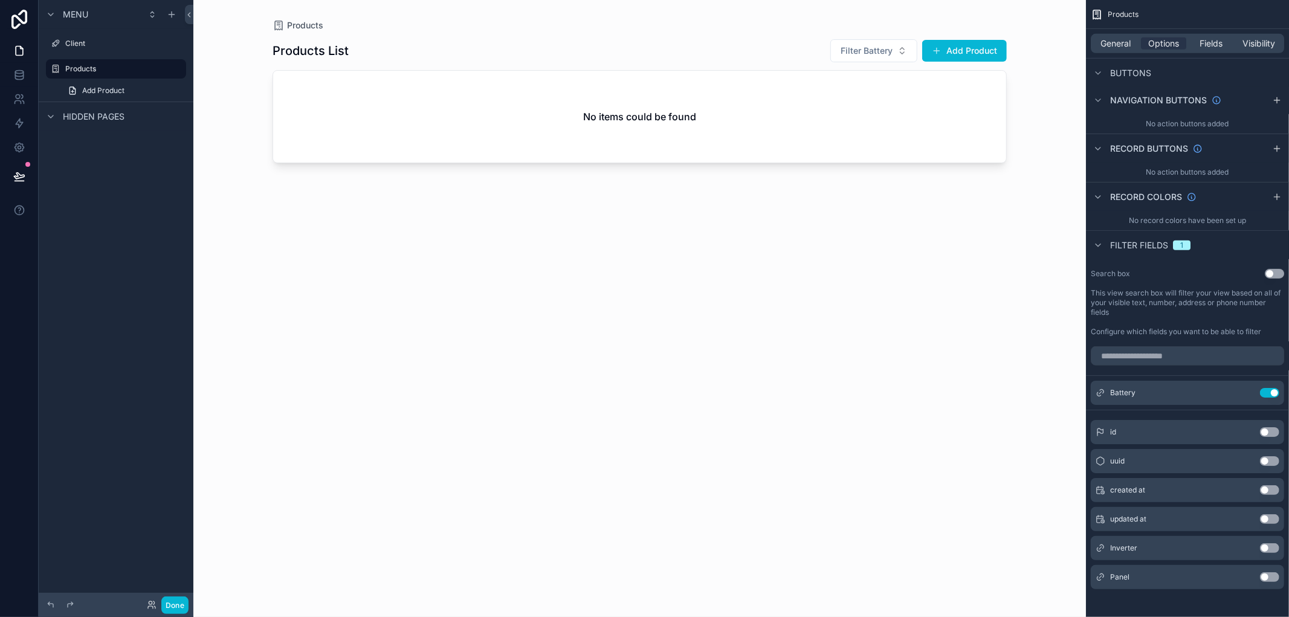
click at [910, 108] on div "No items could be found" at bounding box center [639, 117] width 733 height 92
click at [16, 73] on icon at bounding box center [19, 72] width 8 height 3
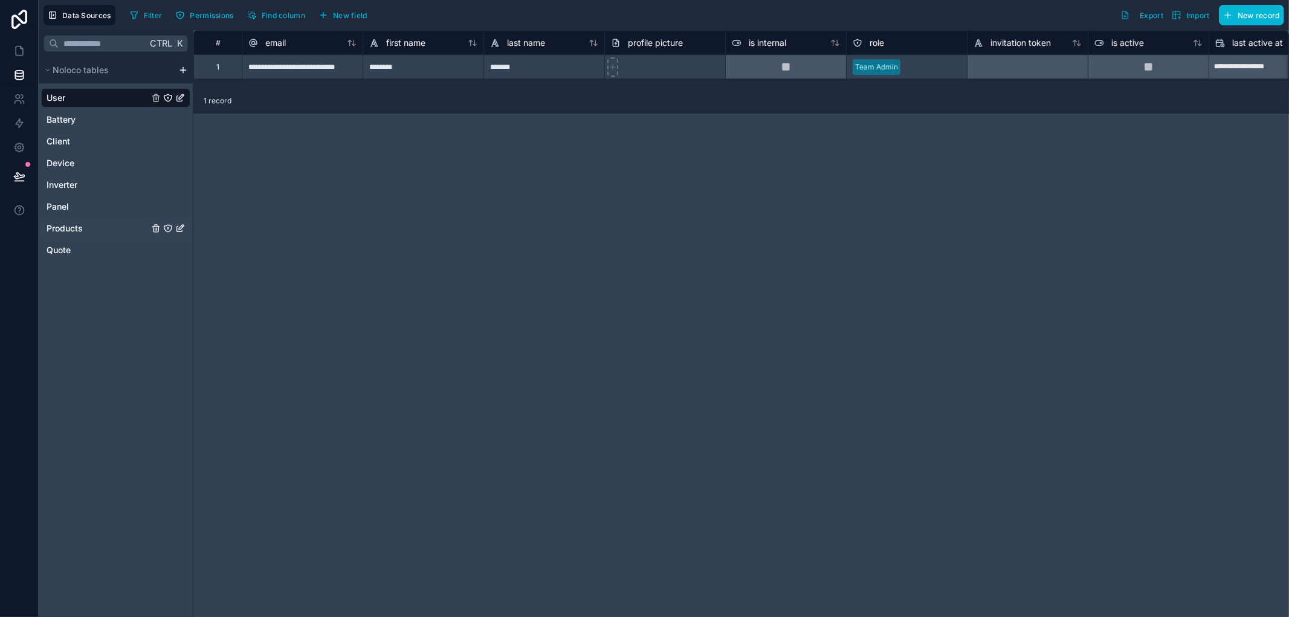
click at [77, 222] on span "Products" at bounding box center [65, 228] width 36 height 12
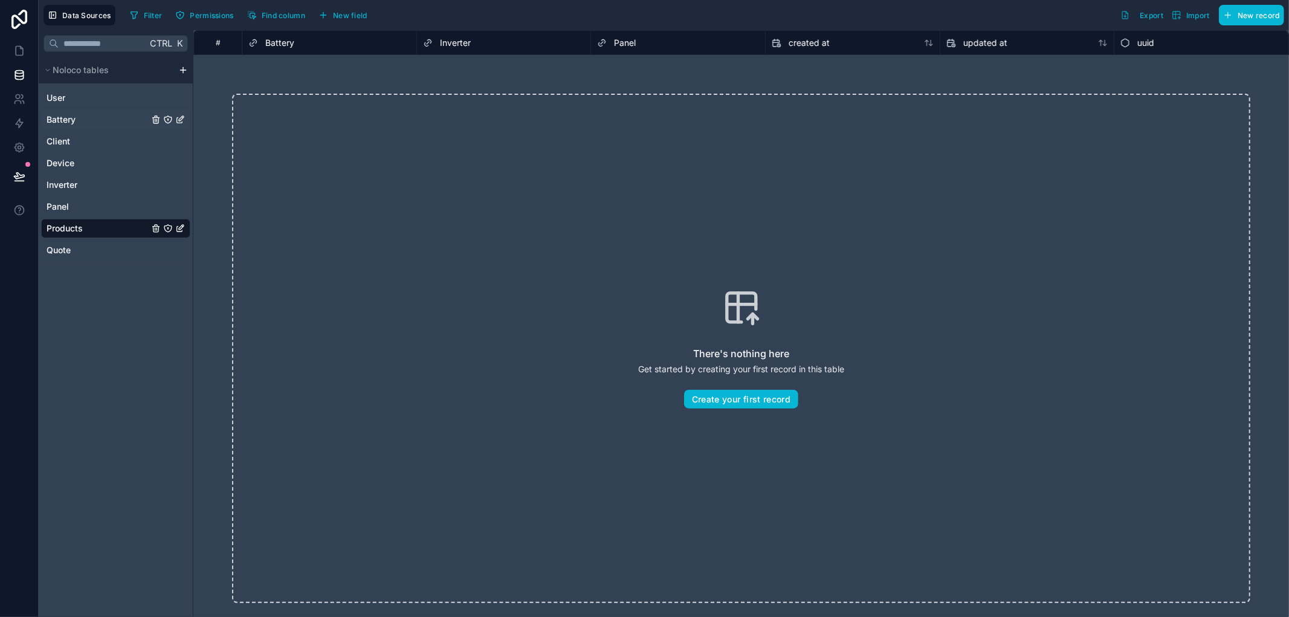
click at [77, 117] on div "Battery" at bounding box center [115, 119] width 149 height 19
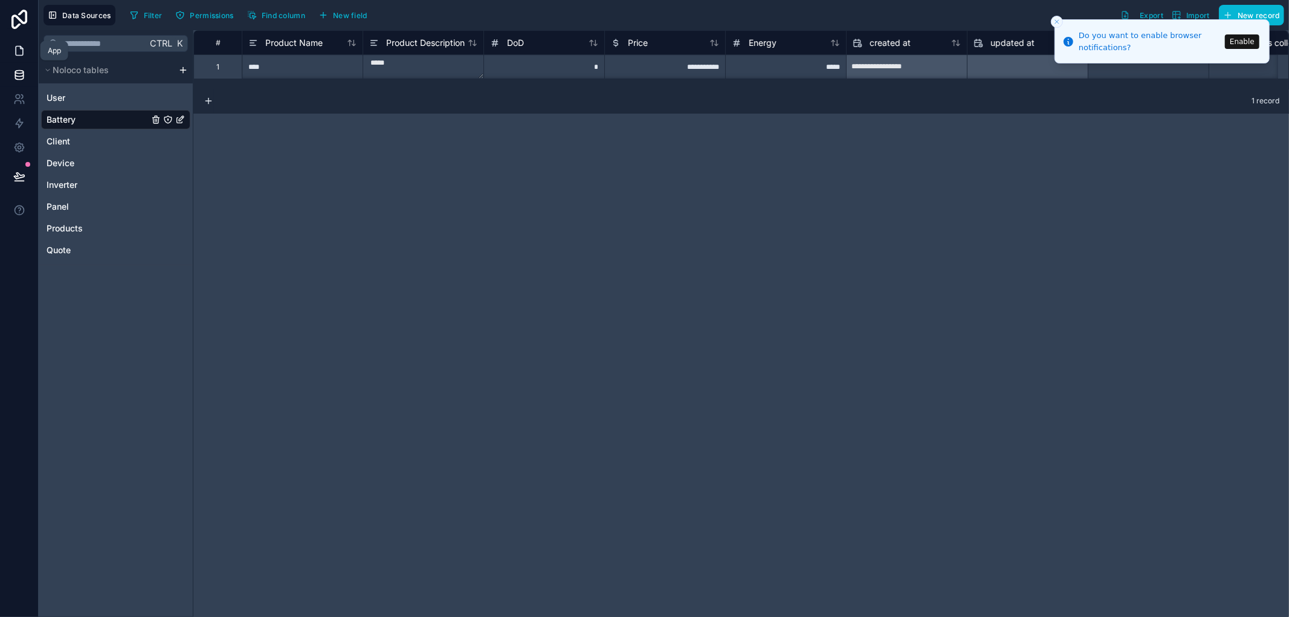
click at [10, 49] on link at bounding box center [19, 51] width 38 height 24
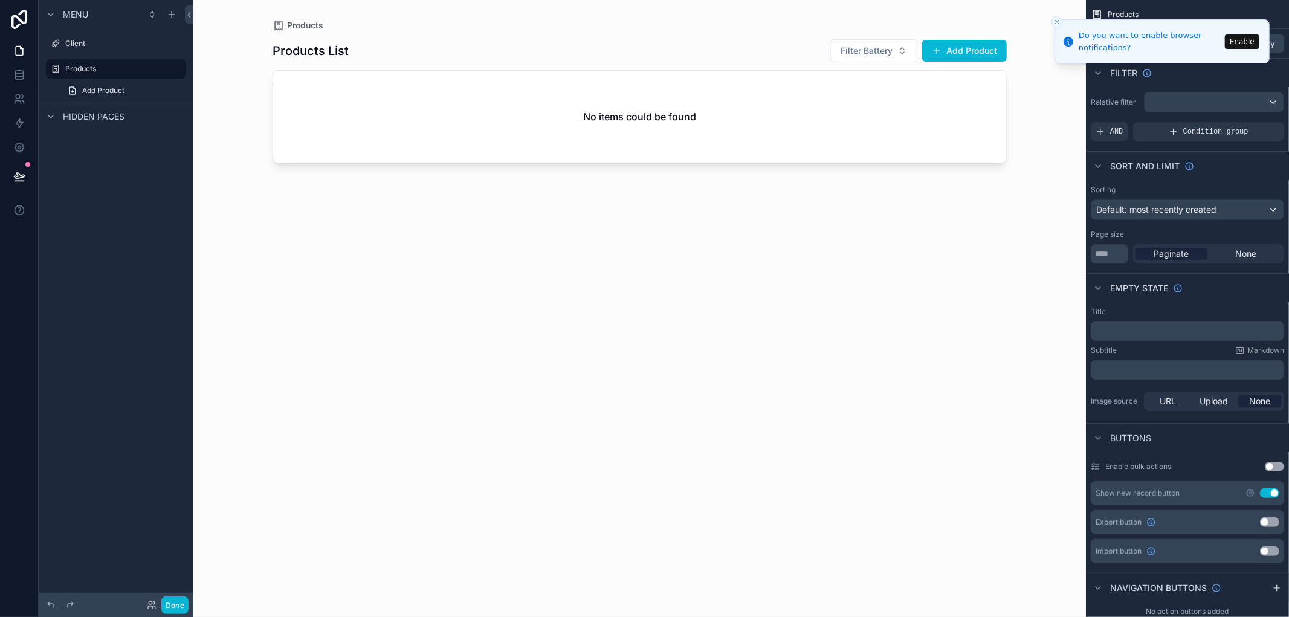
click at [454, 122] on div "No items could be found" at bounding box center [639, 117] width 733 height 92
click at [1054, 20] on icon "Close toast" at bounding box center [1056, 21] width 7 height 7
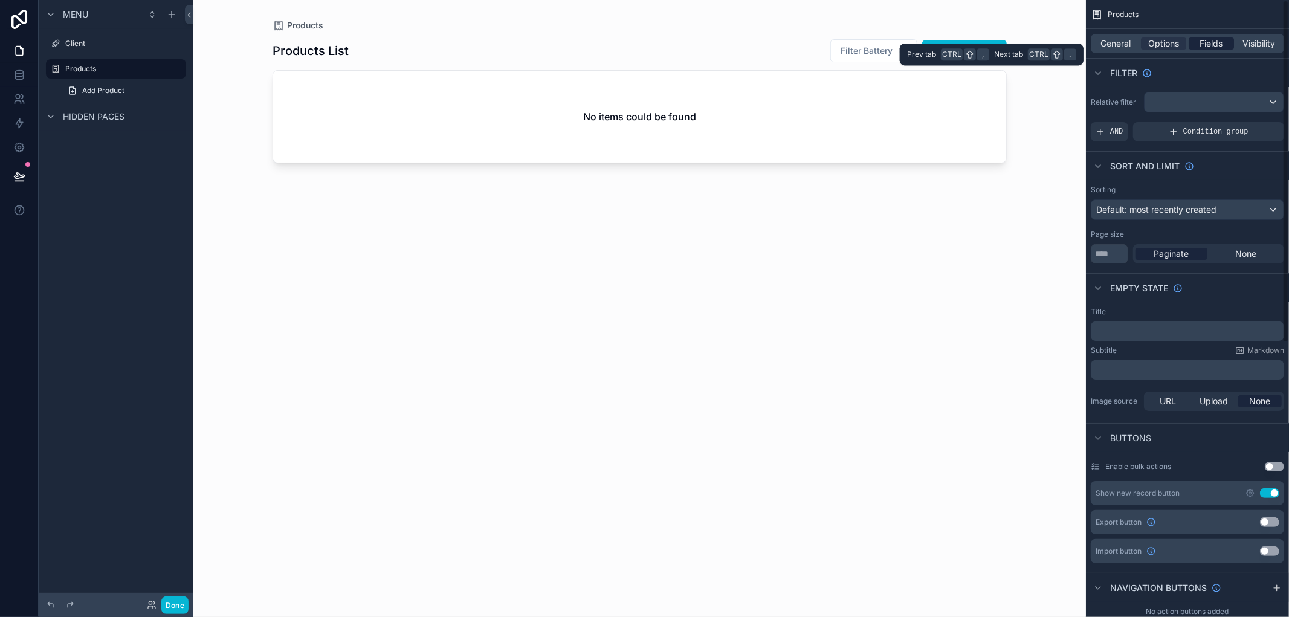
click at [1229, 45] on div "Fields" at bounding box center [1210, 43] width 45 height 12
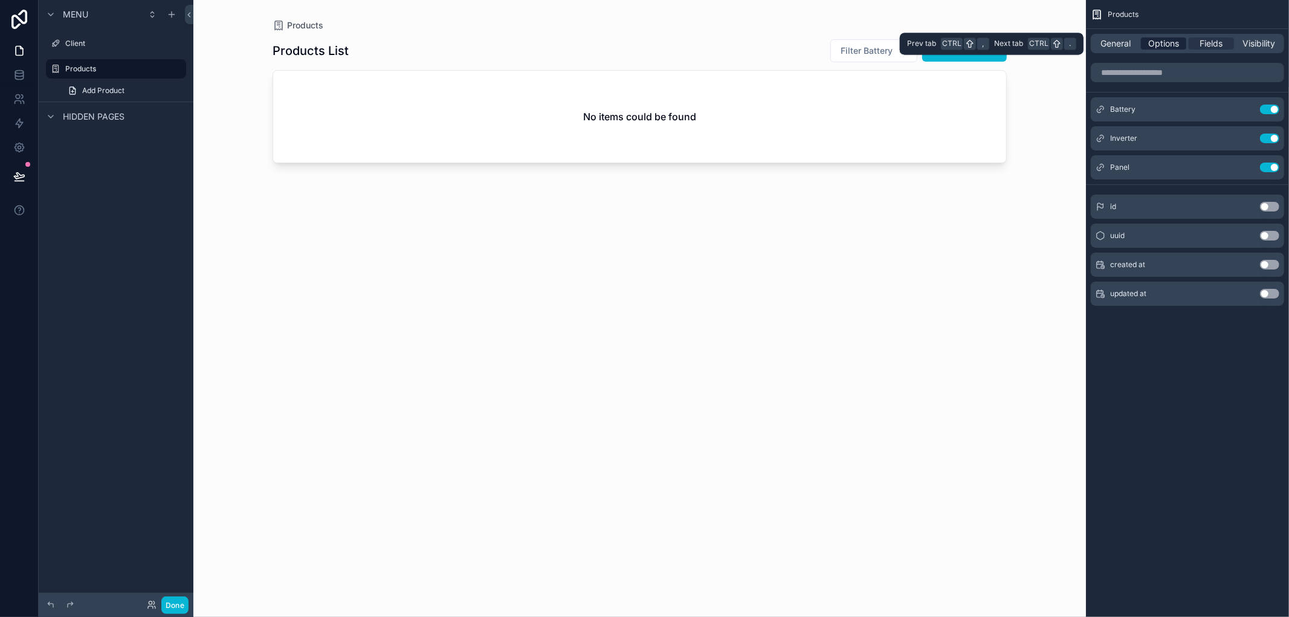
click at [1176, 43] on span "Options" at bounding box center [1163, 43] width 31 height 12
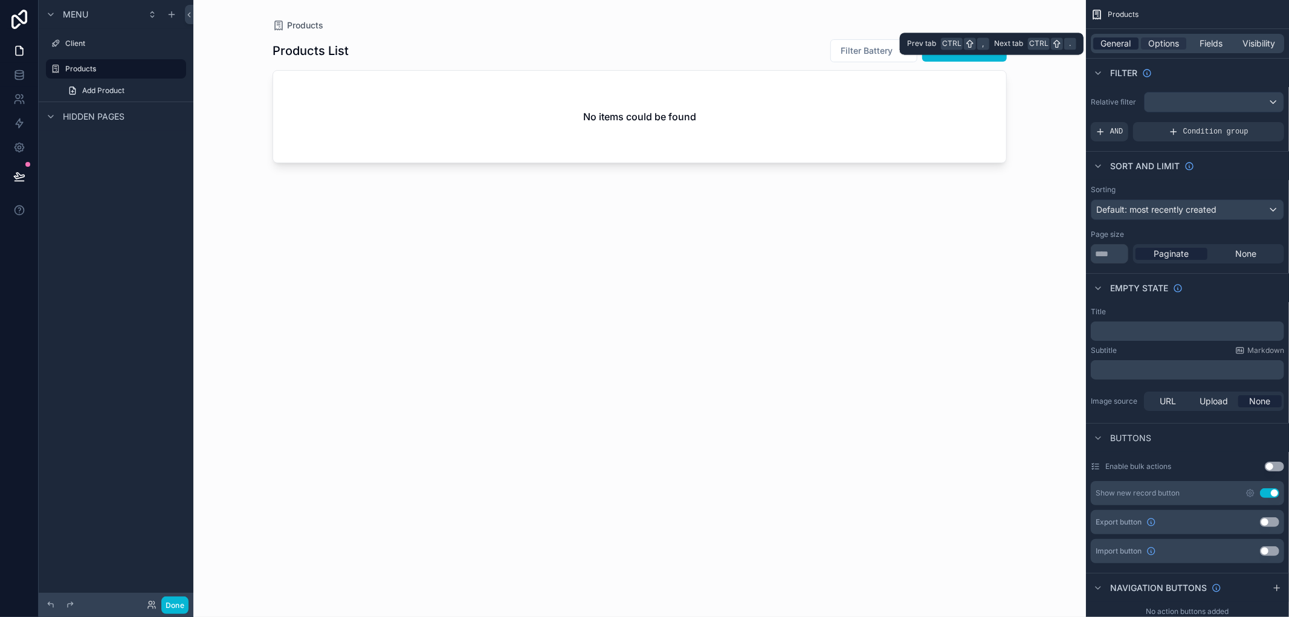
click at [1115, 38] on span "General" at bounding box center [1116, 43] width 30 height 12
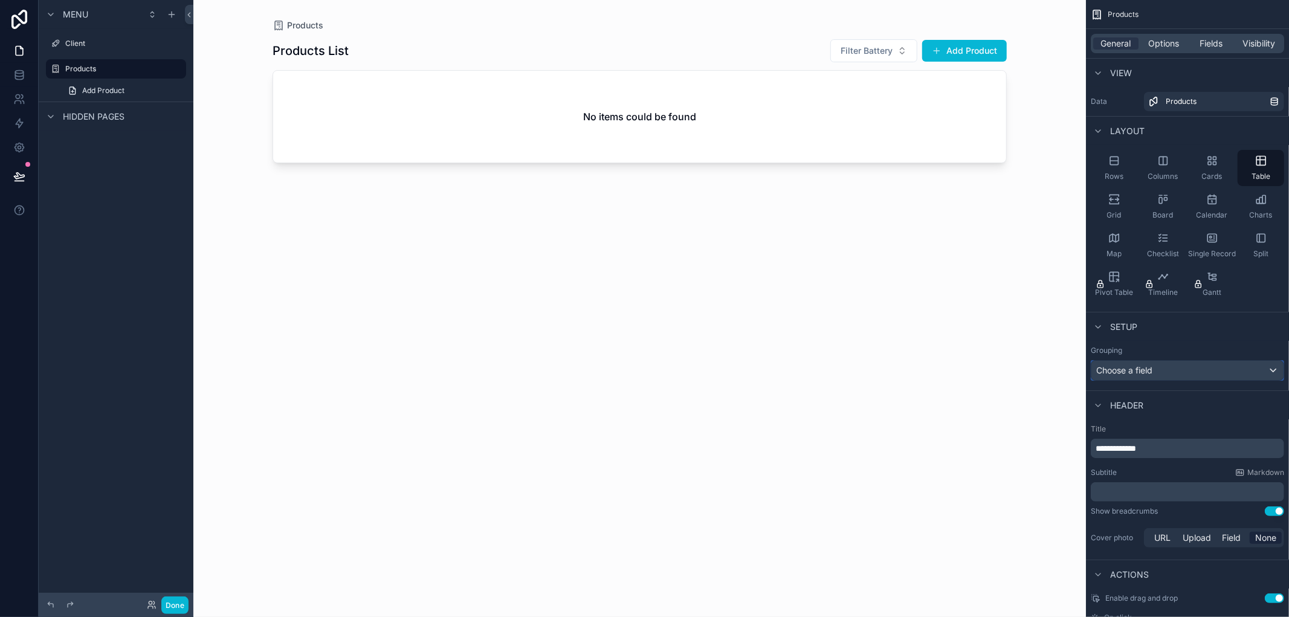
click at [1201, 361] on div "Choose a field" at bounding box center [1187, 370] width 192 height 19
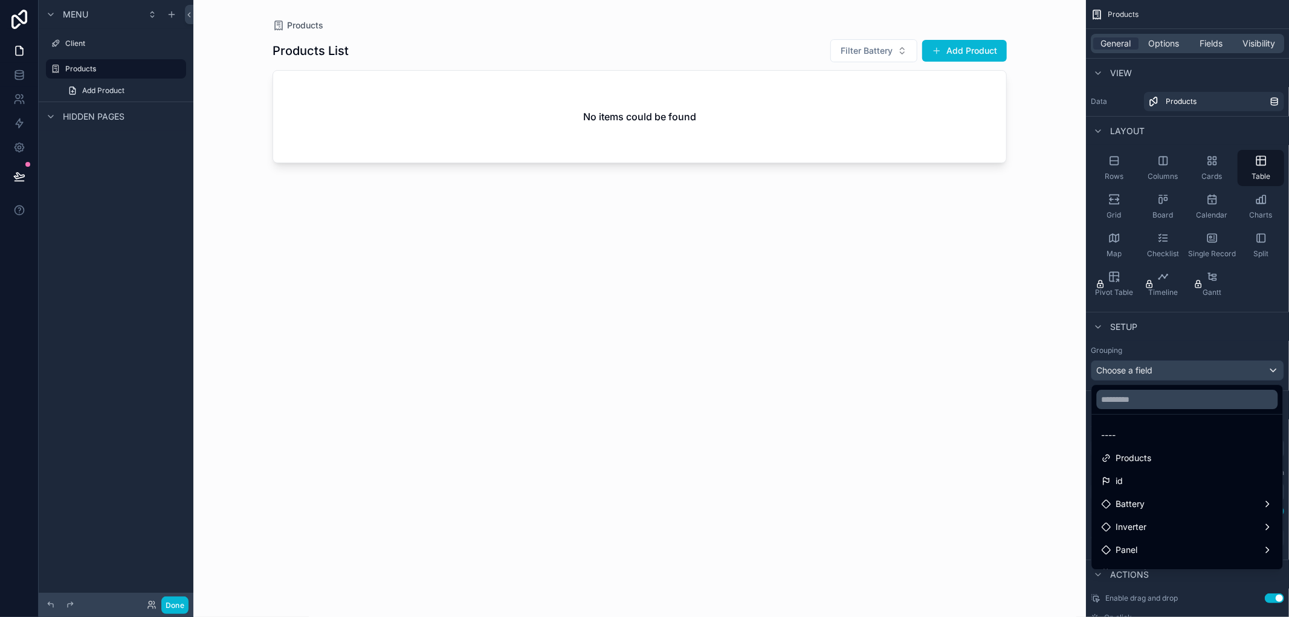
click at [1204, 367] on div "scrollable content" at bounding box center [644, 308] width 1289 height 617
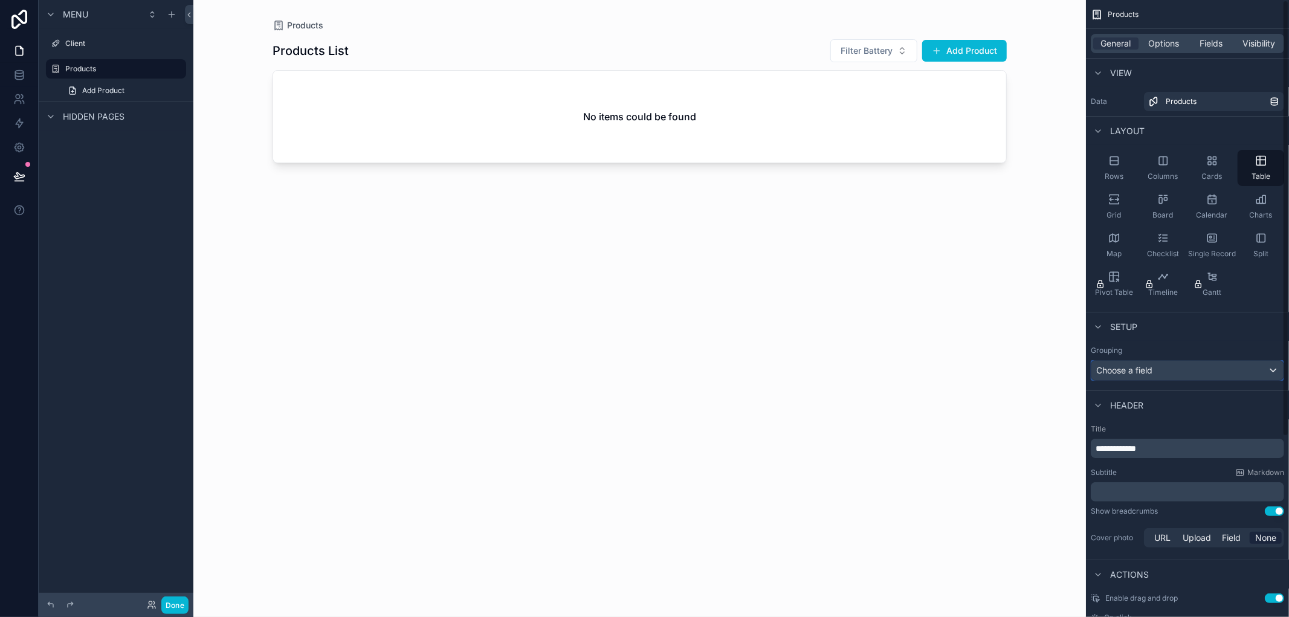
click at [1204, 367] on div "Choose a field" at bounding box center [1187, 370] width 192 height 19
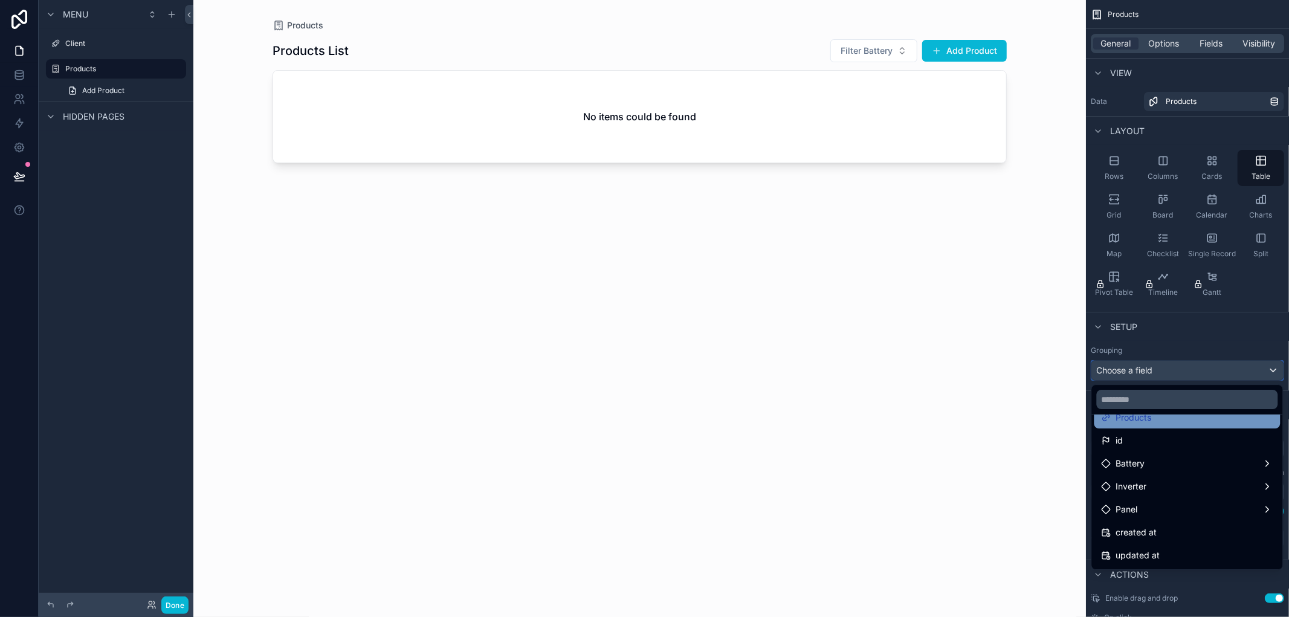
scroll to position [63, 0]
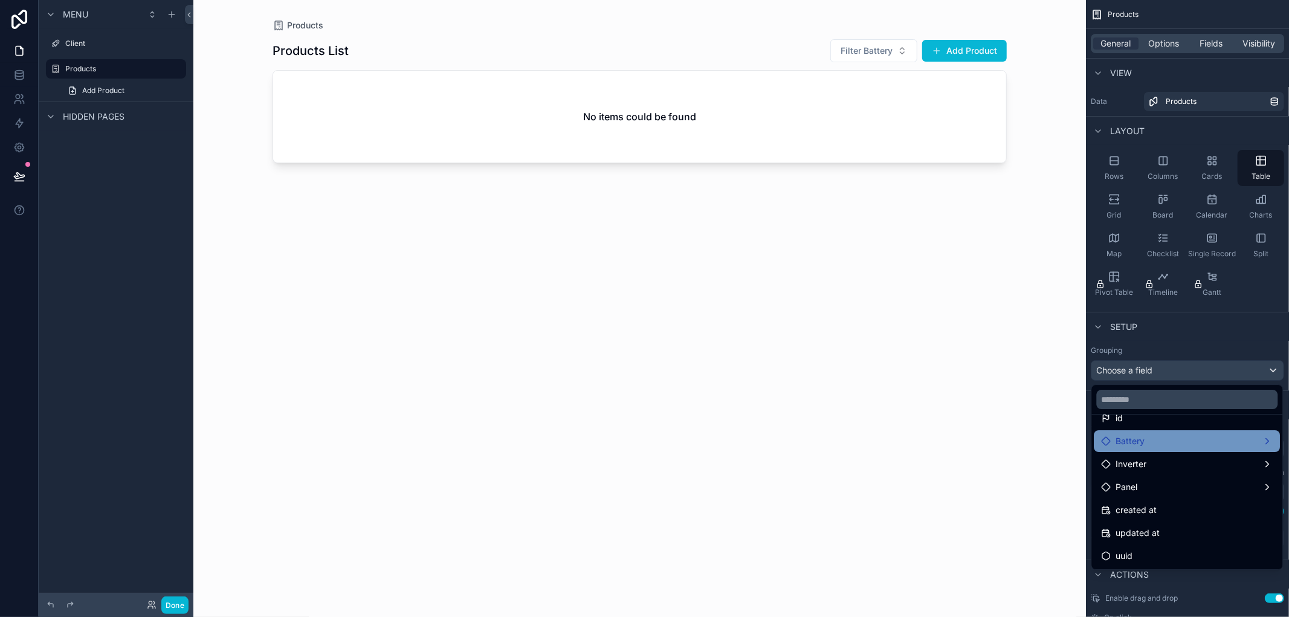
click at [1174, 448] on div "Battery" at bounding box center [1187, 441] width 186 height 22
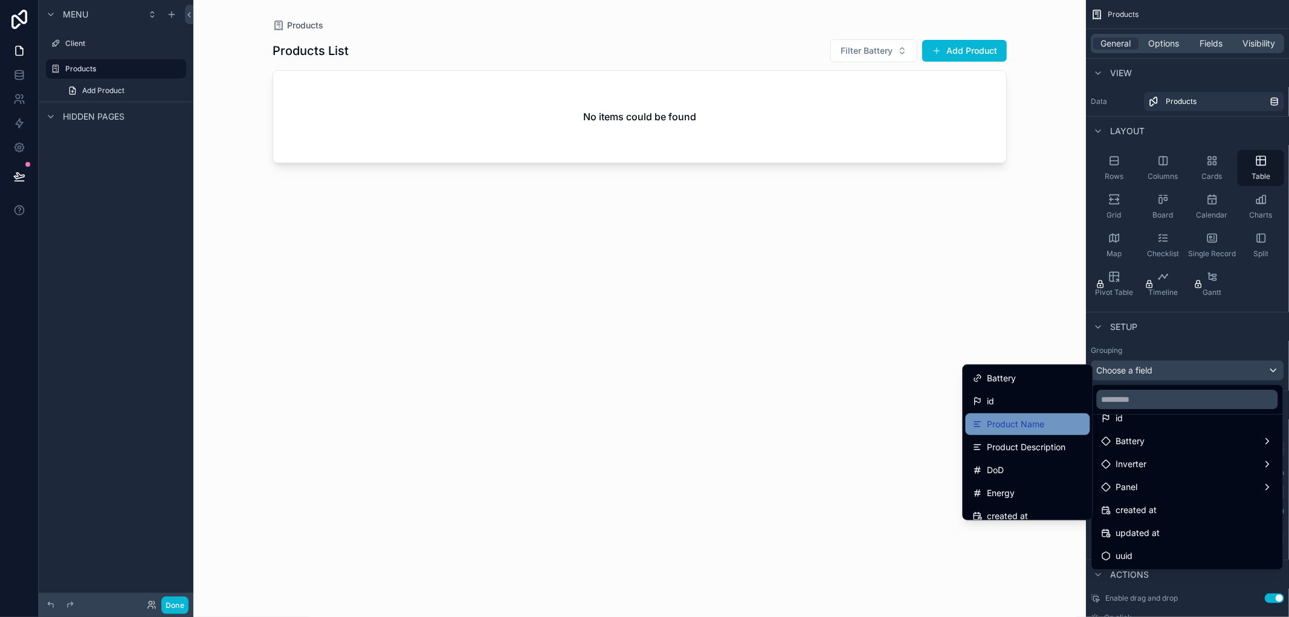
click at [1014, 433] on div "Product Name" at bounding box center [1027, 424] width 124 height 22
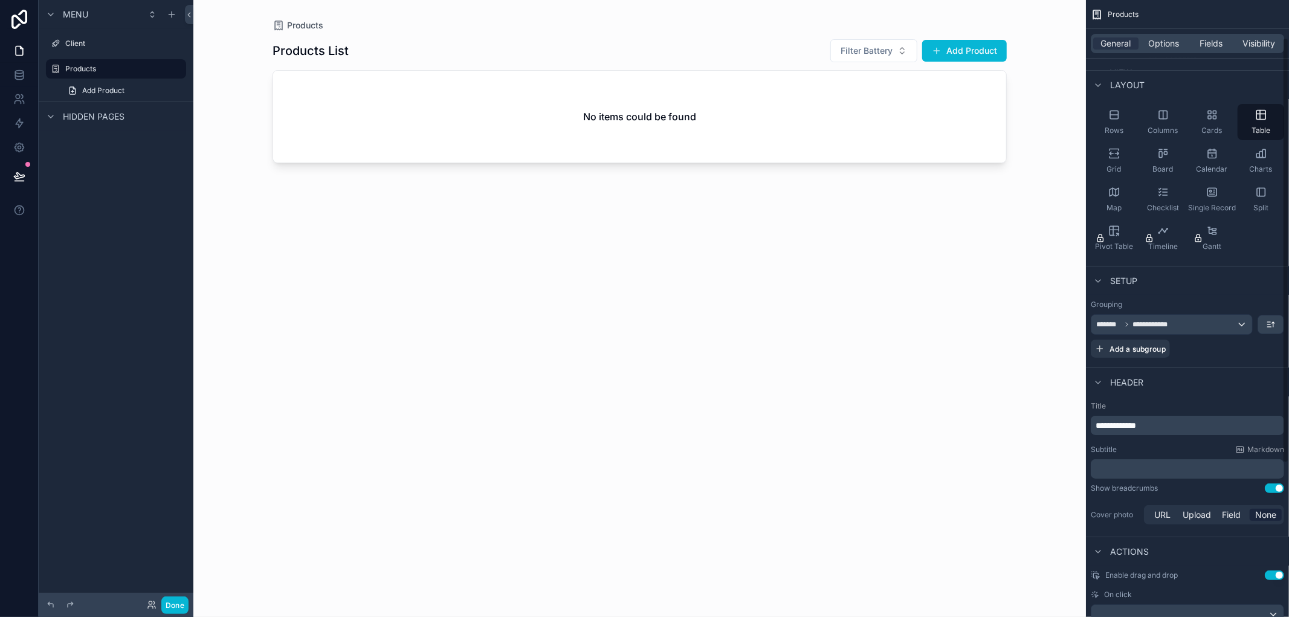
scroll to position [67, 0]
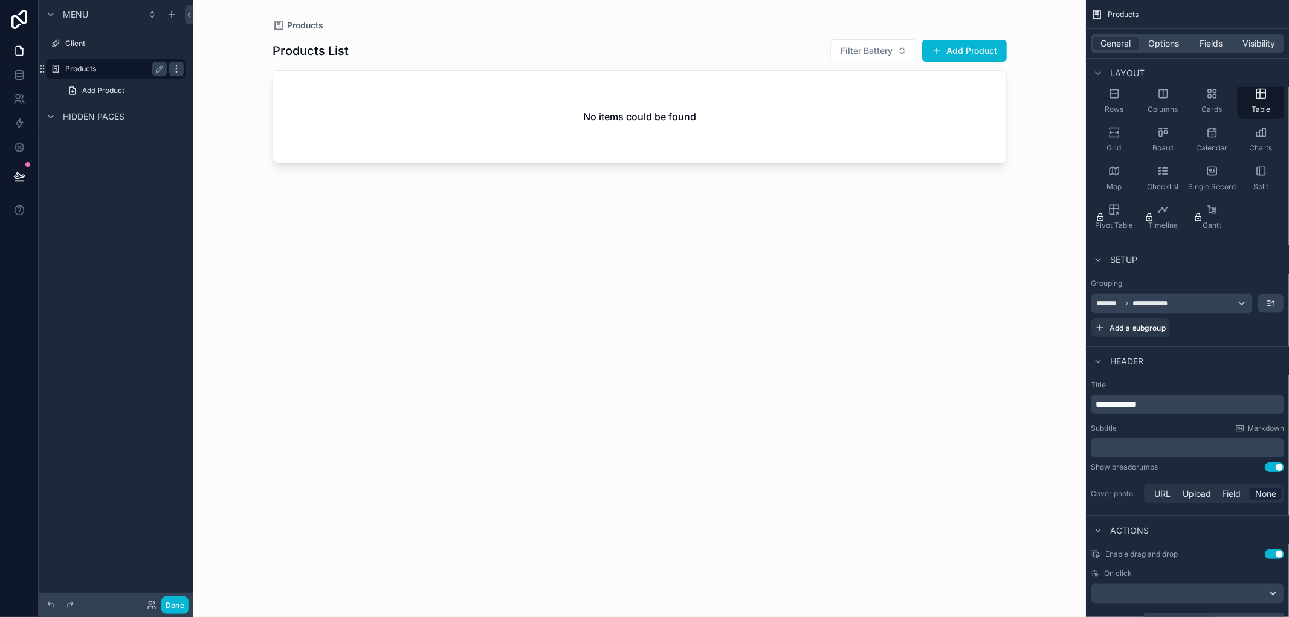
click at [173, 71] on icon "scrollable content" at bounding box center [177, 69] width 10 height 10
click at [208, 112] on icon at bounding box center [206, 116] width 10 height 10
